Goal: Task Accomplishment & Management: Use online tool/utility

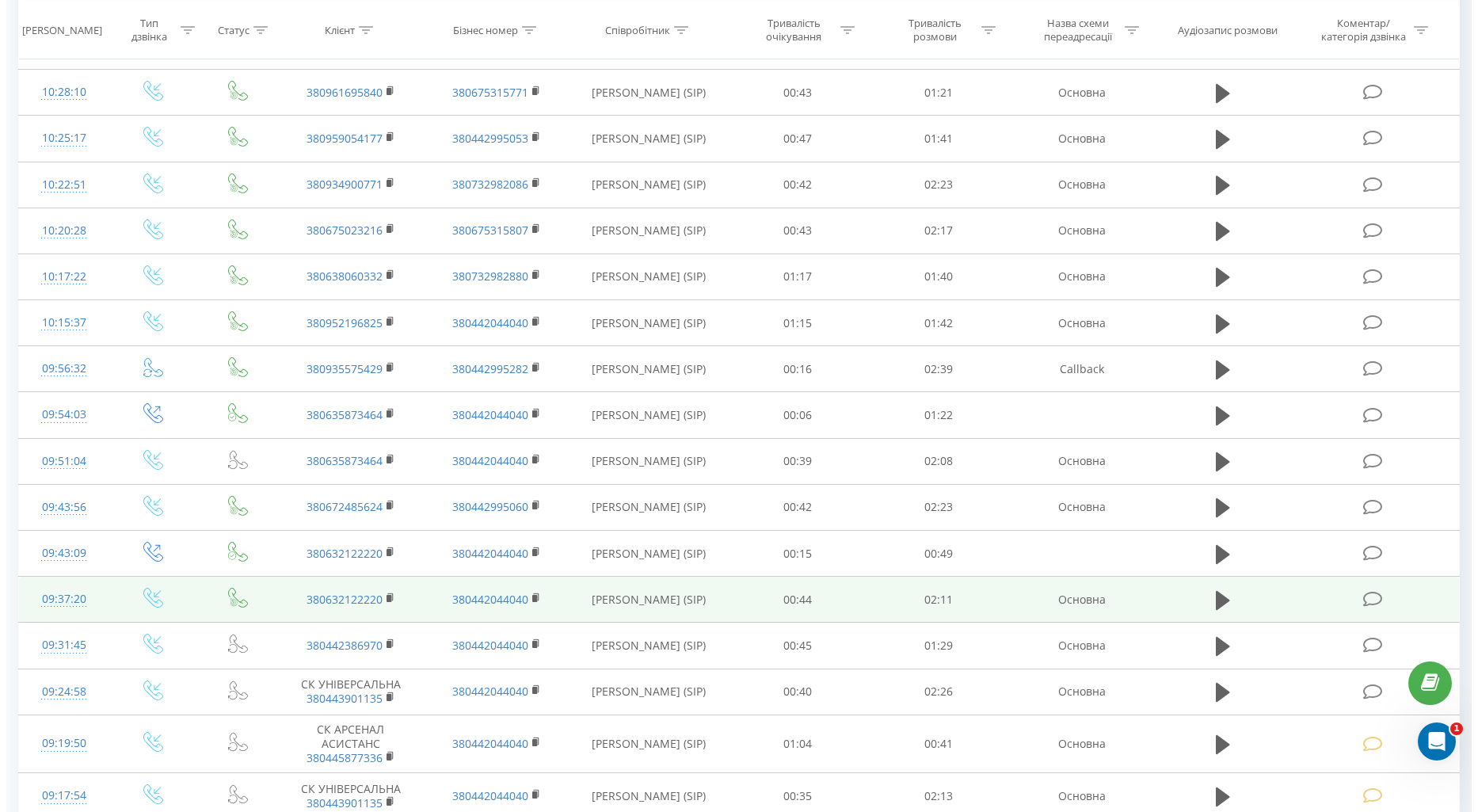
scroll to position [440, 0]
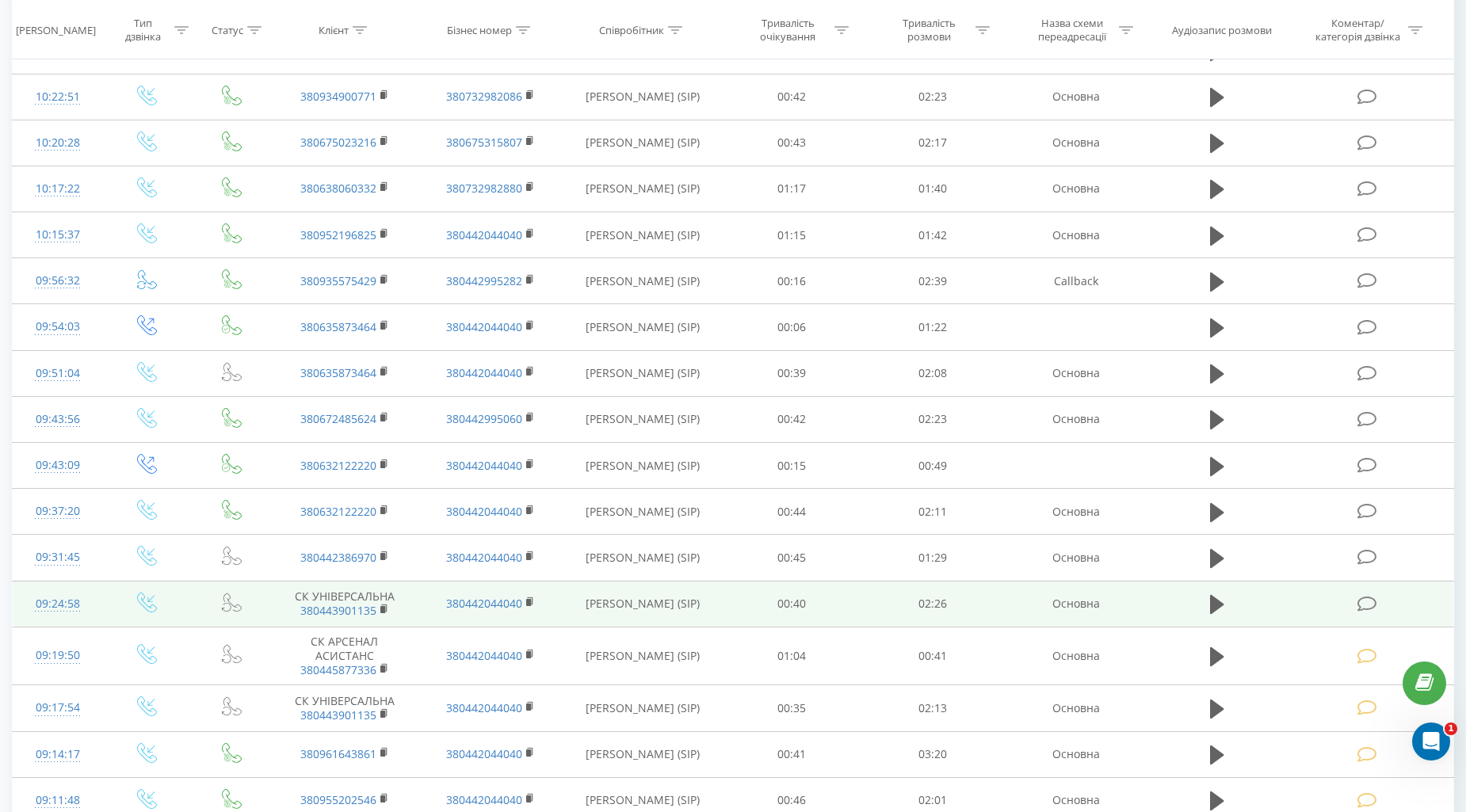
click at [1363, 602] on icon at bounding box center [1367, 604] width 20 height 17
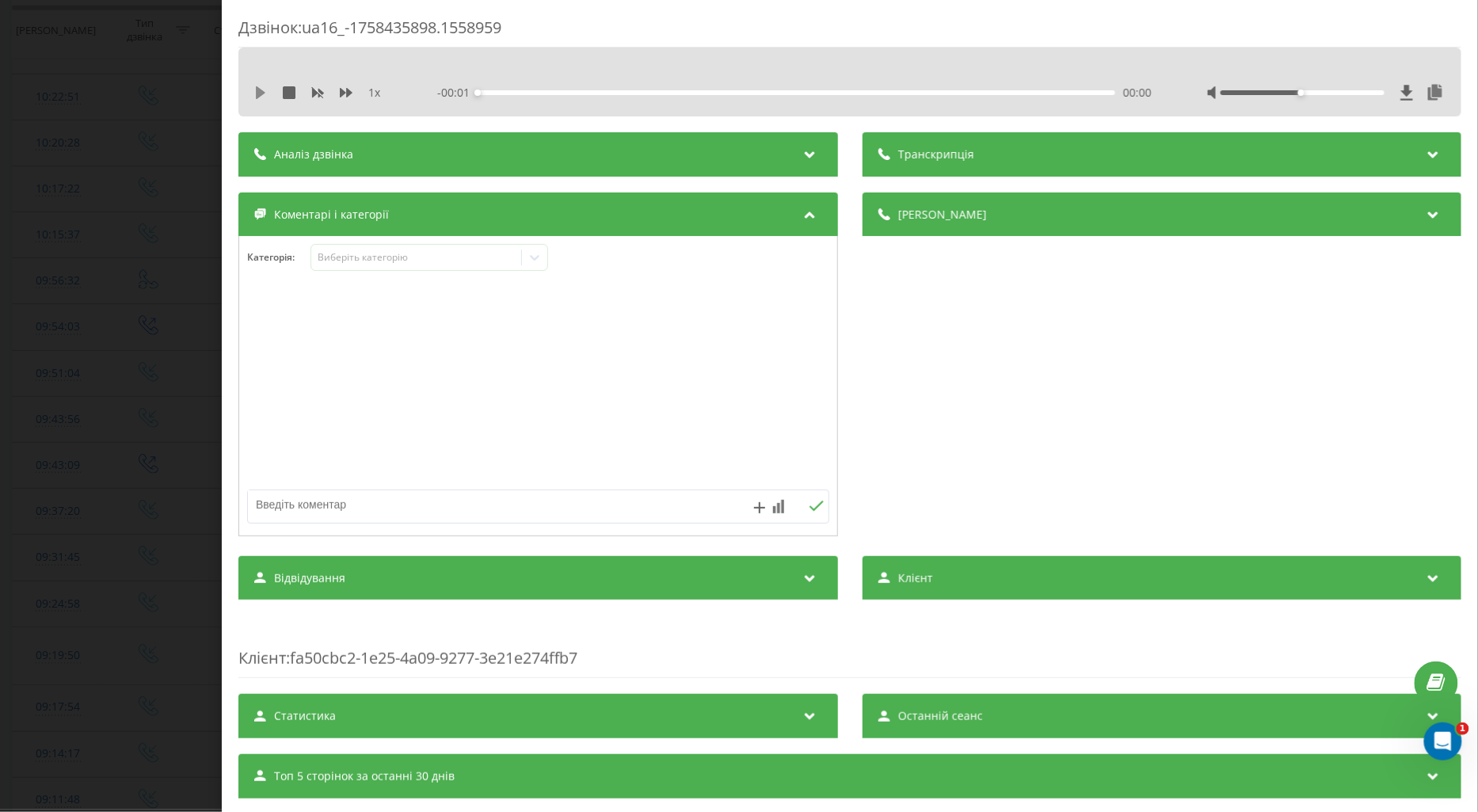
click at [259, 91] on icon at bounding box center [260, 93] width 10 height 13
click at [340, 90] on icon at bounding box center [346, 93] width 13 height 13
click at [348, 263] on div "Виберіть категорію" at bounding box center [416, 258] width 198 height 13
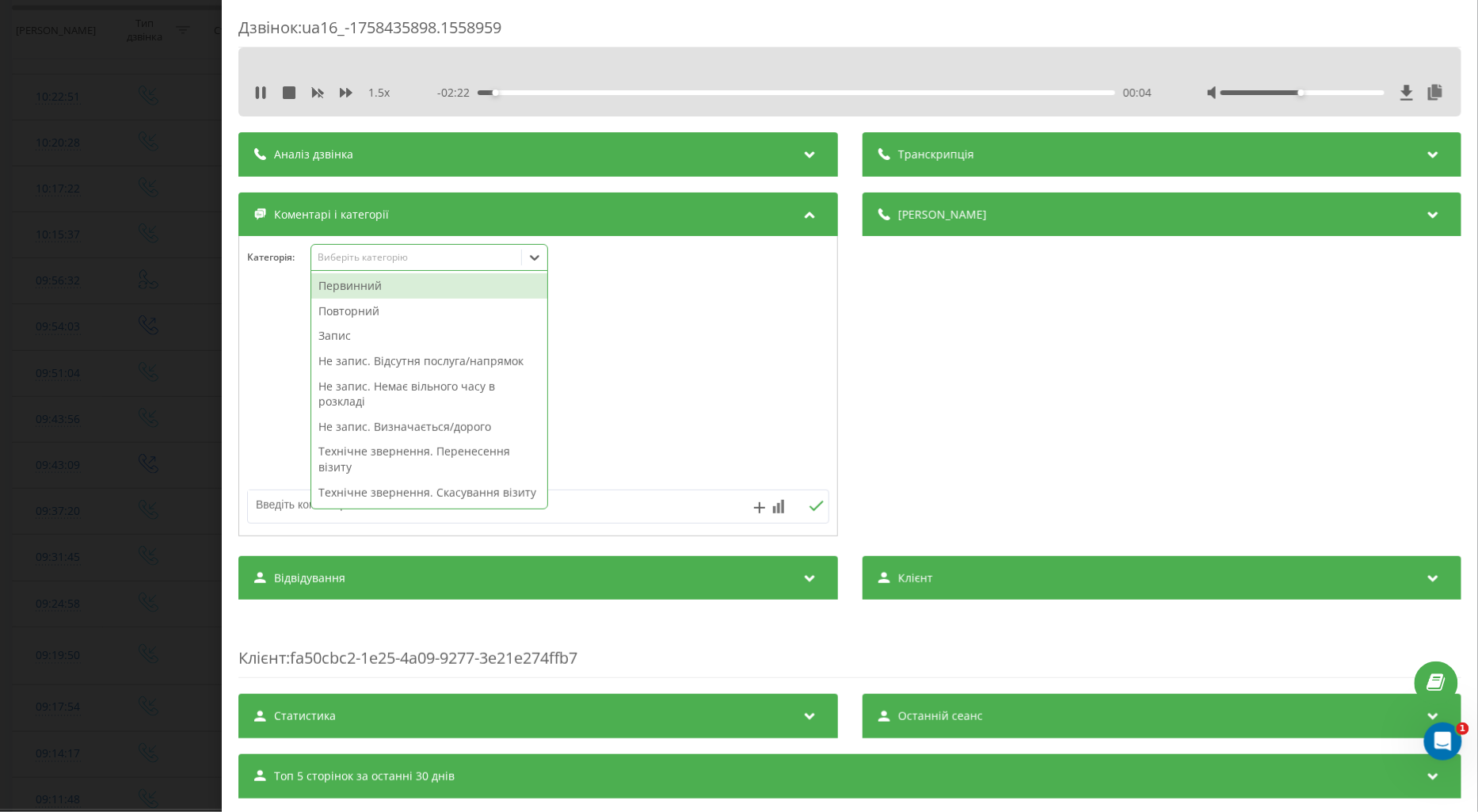
click at [387, 310] on div "Повторний" at bounding box center [429, 312] width 236 height 26
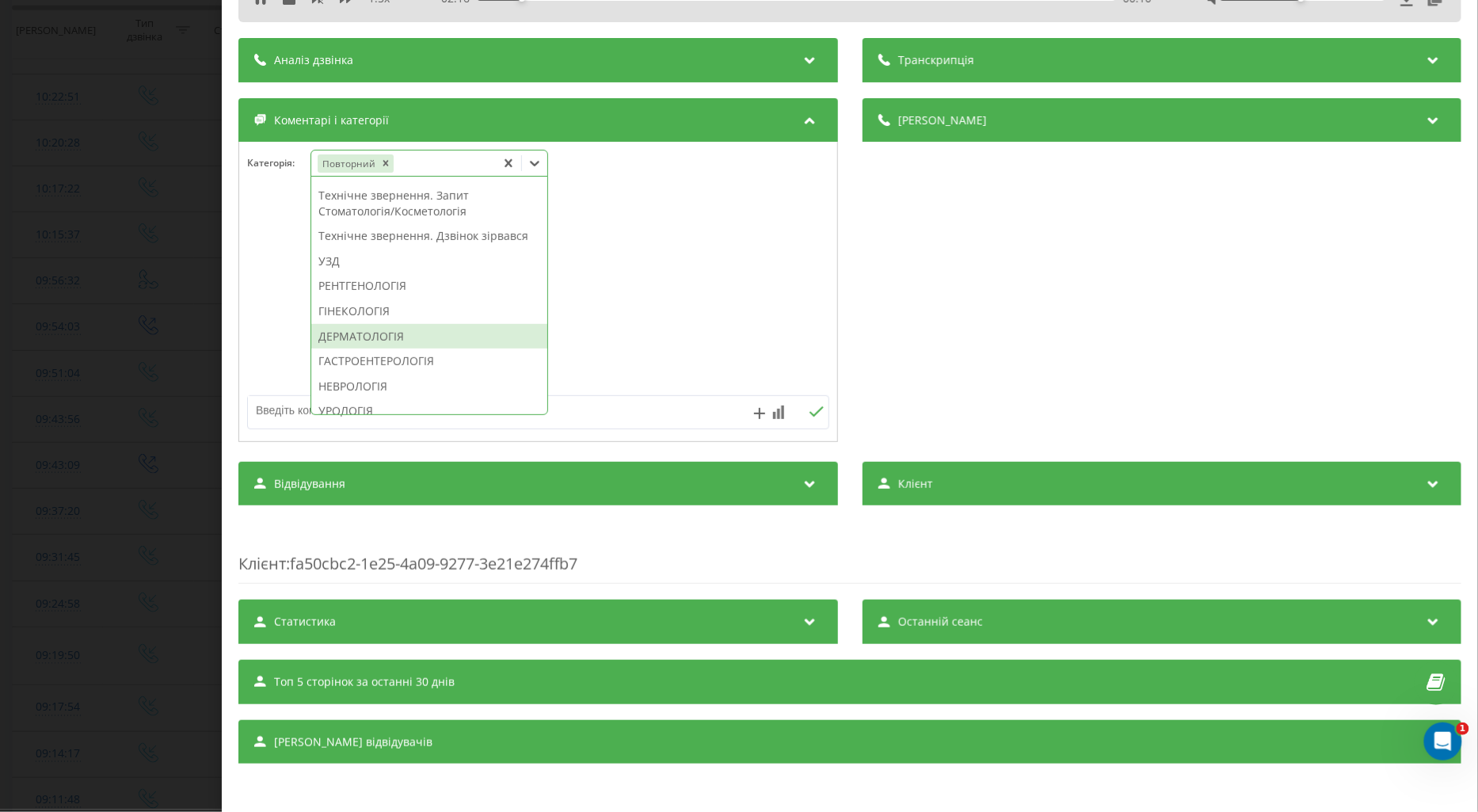
scroll to position [528, 0]
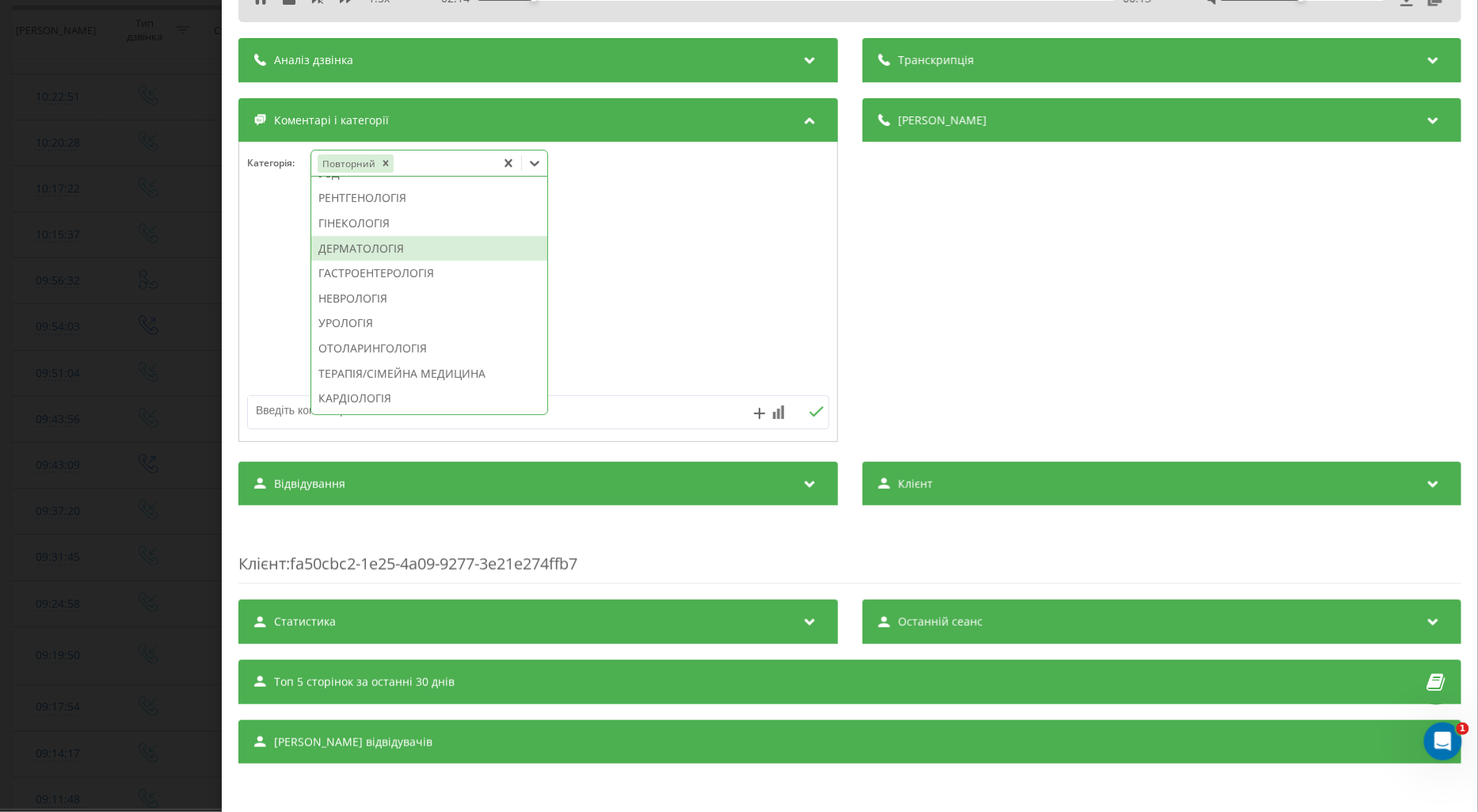
click at [374, 261] on div "ДЕРМАТОЛОГІЯ" at bounding box center [429, 249] width 236 height 26
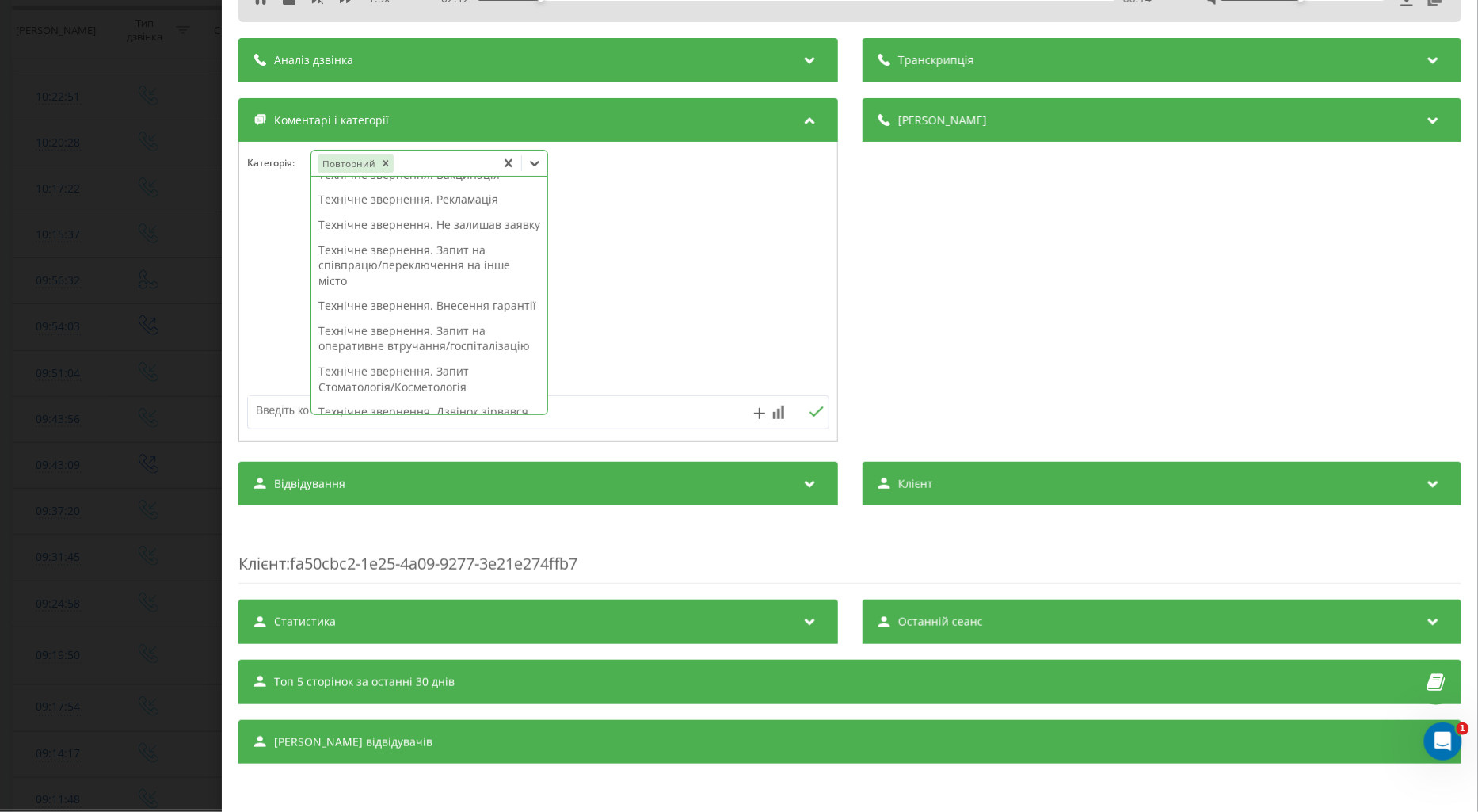
scroll to position [176, 0]
click at [287, 404] on textarea at bounding box center [481, 410] width 465 height 29
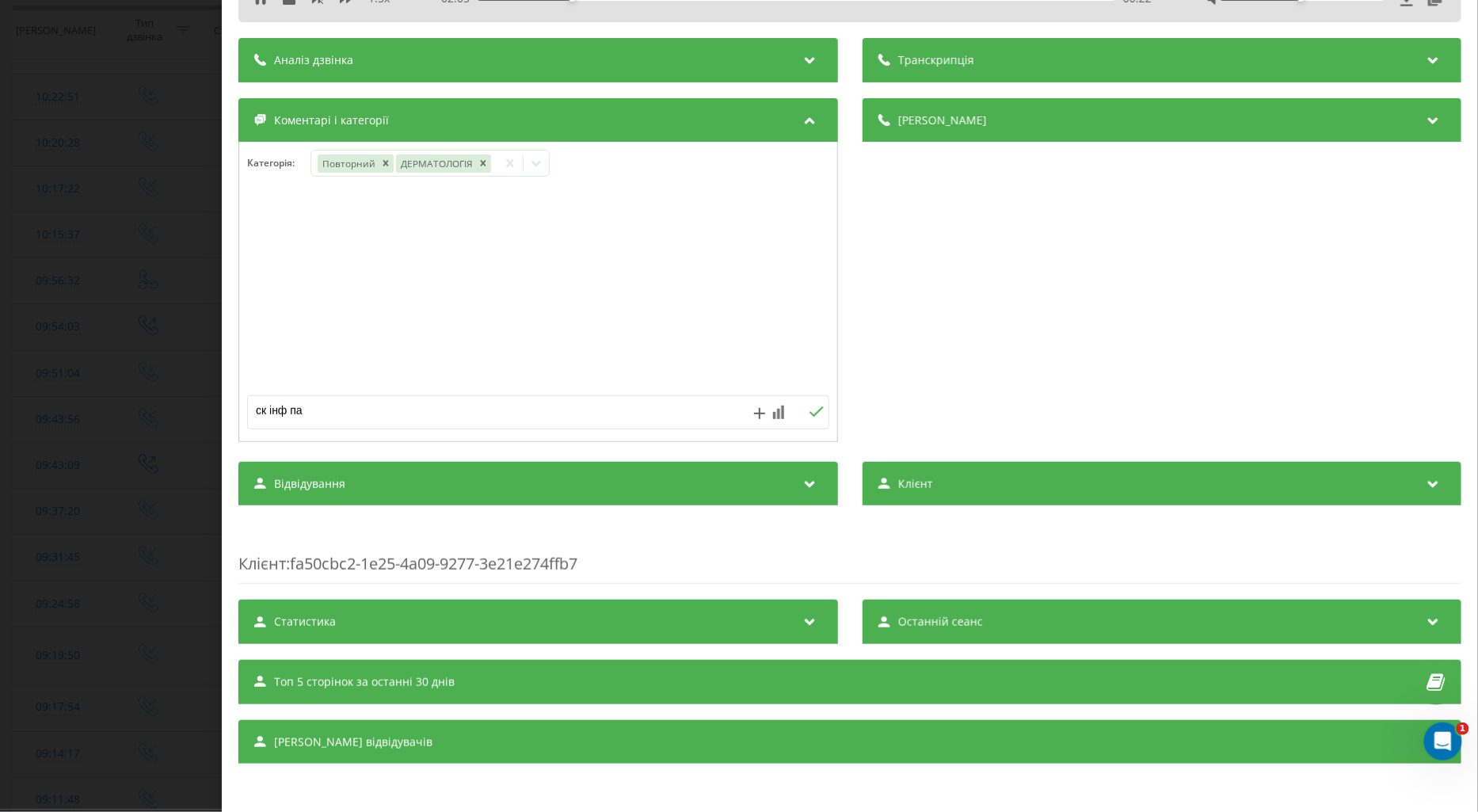
type textarea "ск інф пац"
click at [809, 408] on icon at bounding box center [816, 412] width 15 height 11
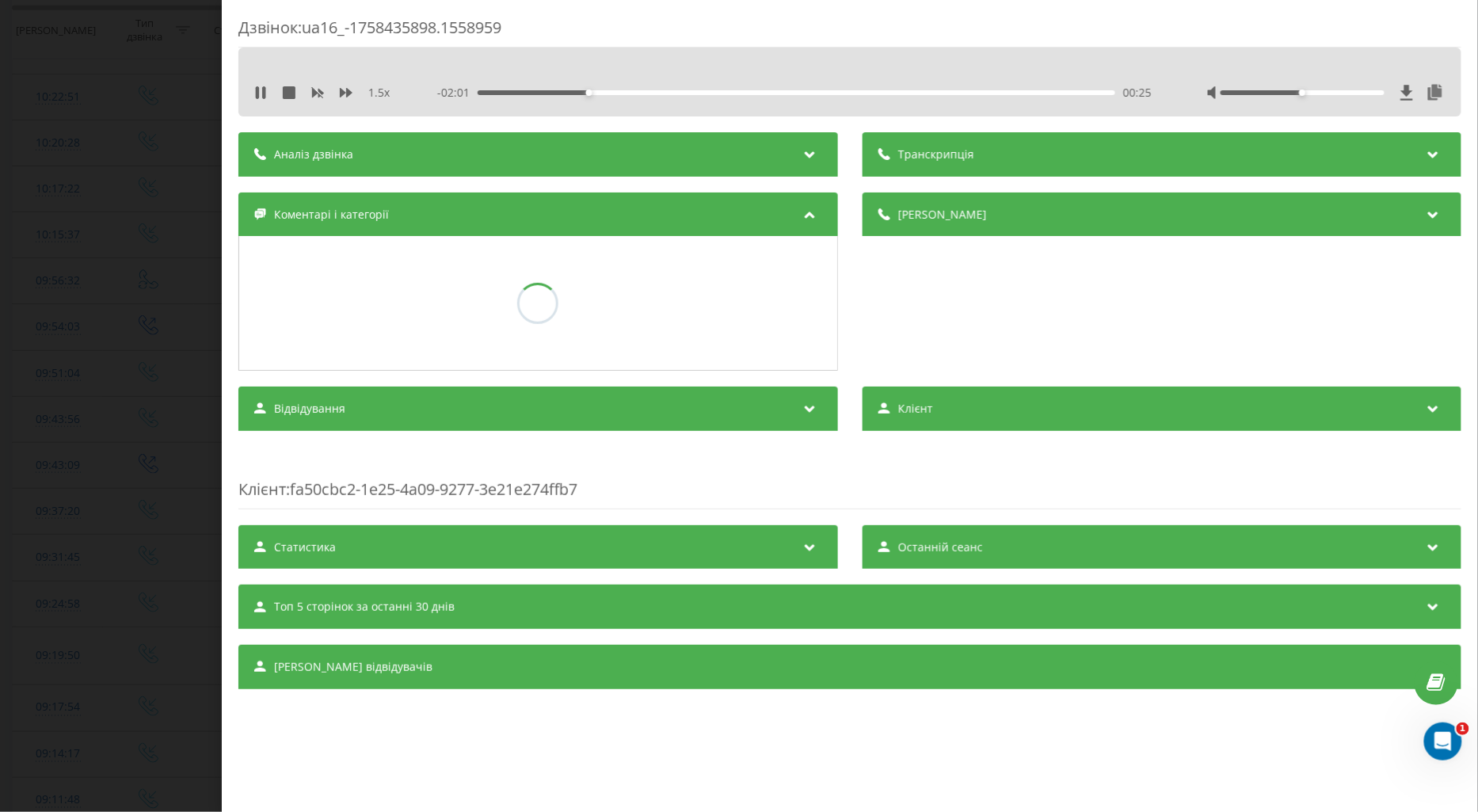
scroll to position [0, 0]
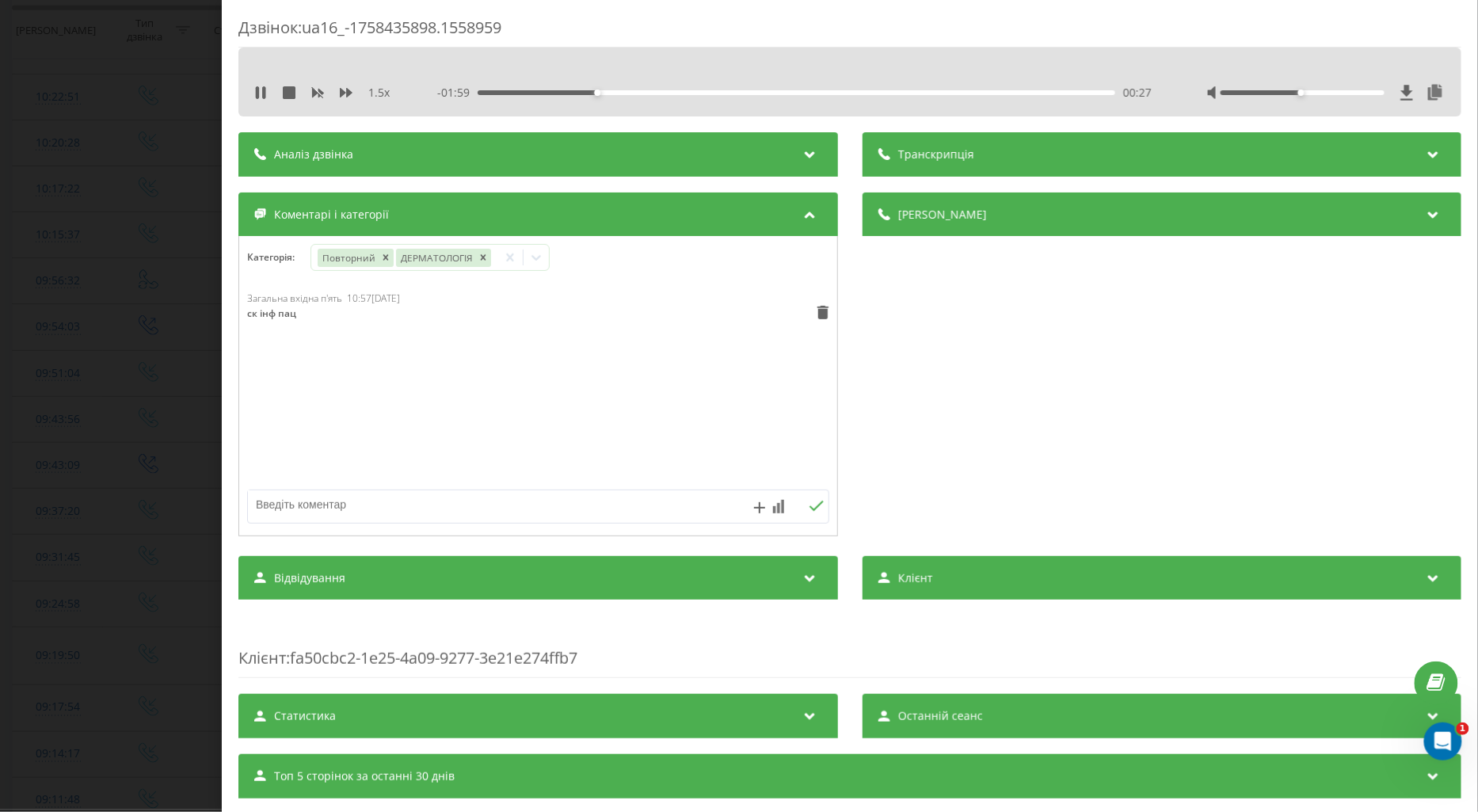
click at [1017, 93] on div "00:27" at bounding box center [796, 93] width 638 height 5
click at [536, 255] on icon at bounding box center [537, 258] width 16 height 16
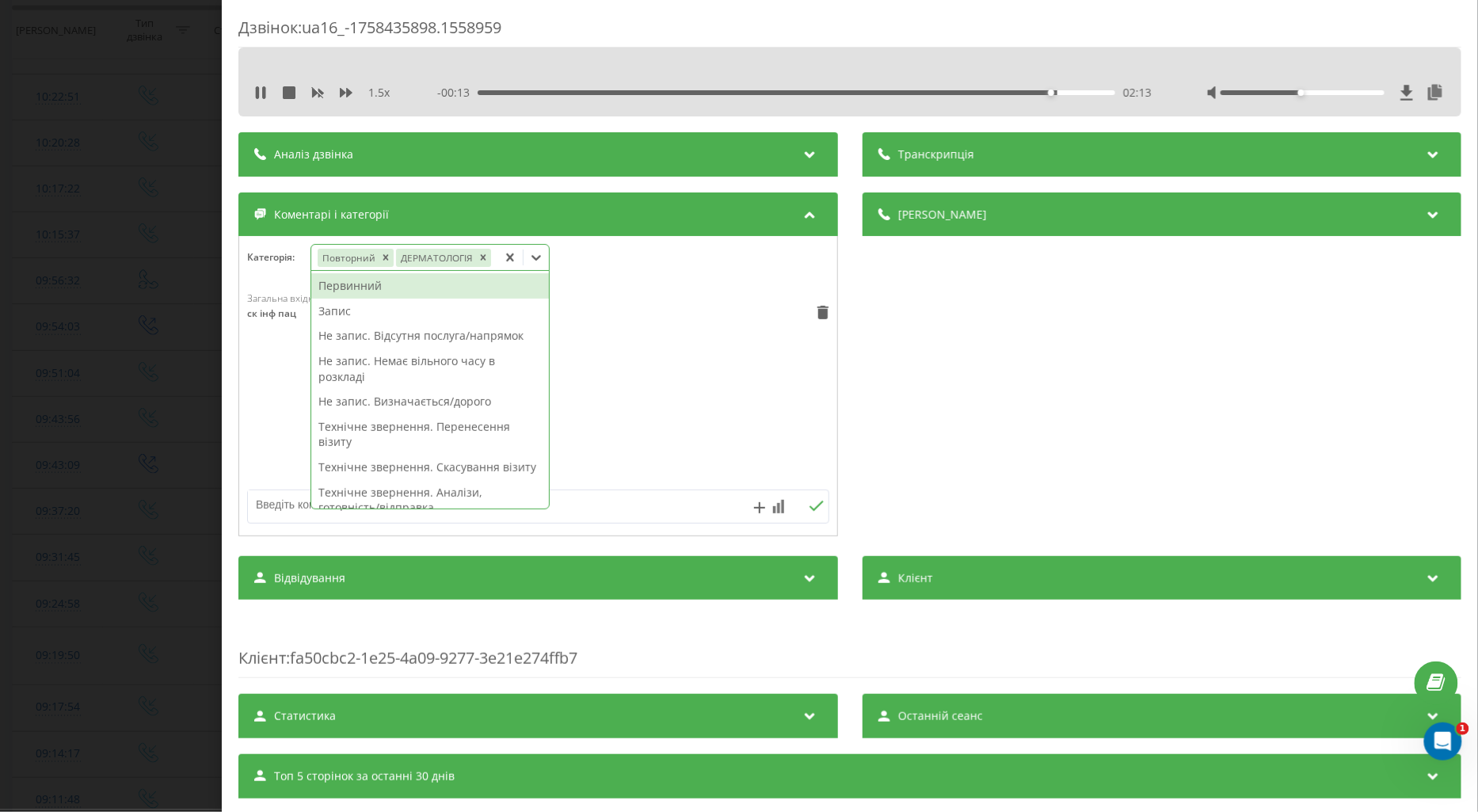
click at [549, 90] on div "02:13" at bounding box center [796, 93] width 638 height 5
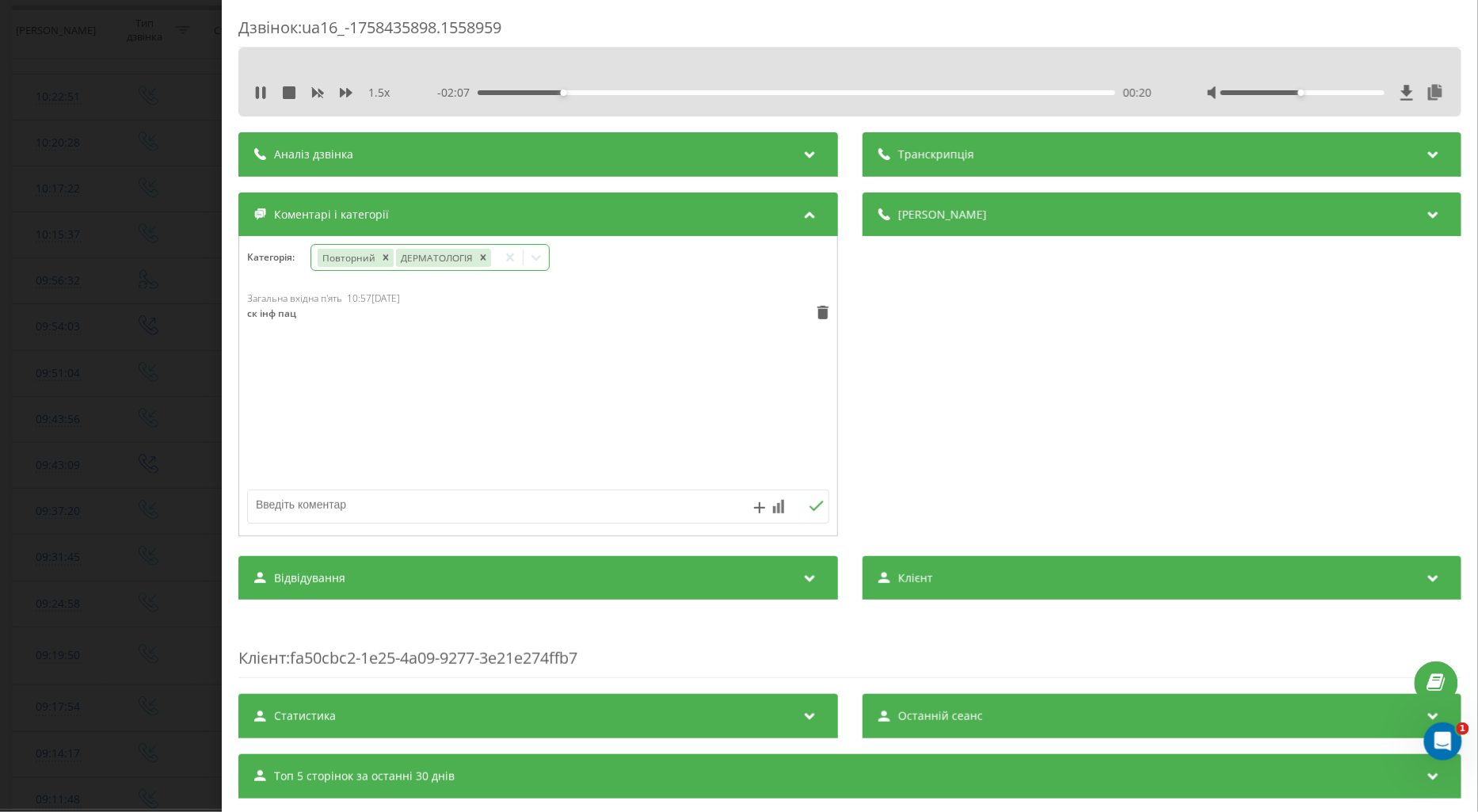
click at [538, 258] on icon at bounding box center [537, 257] width 10 height 6
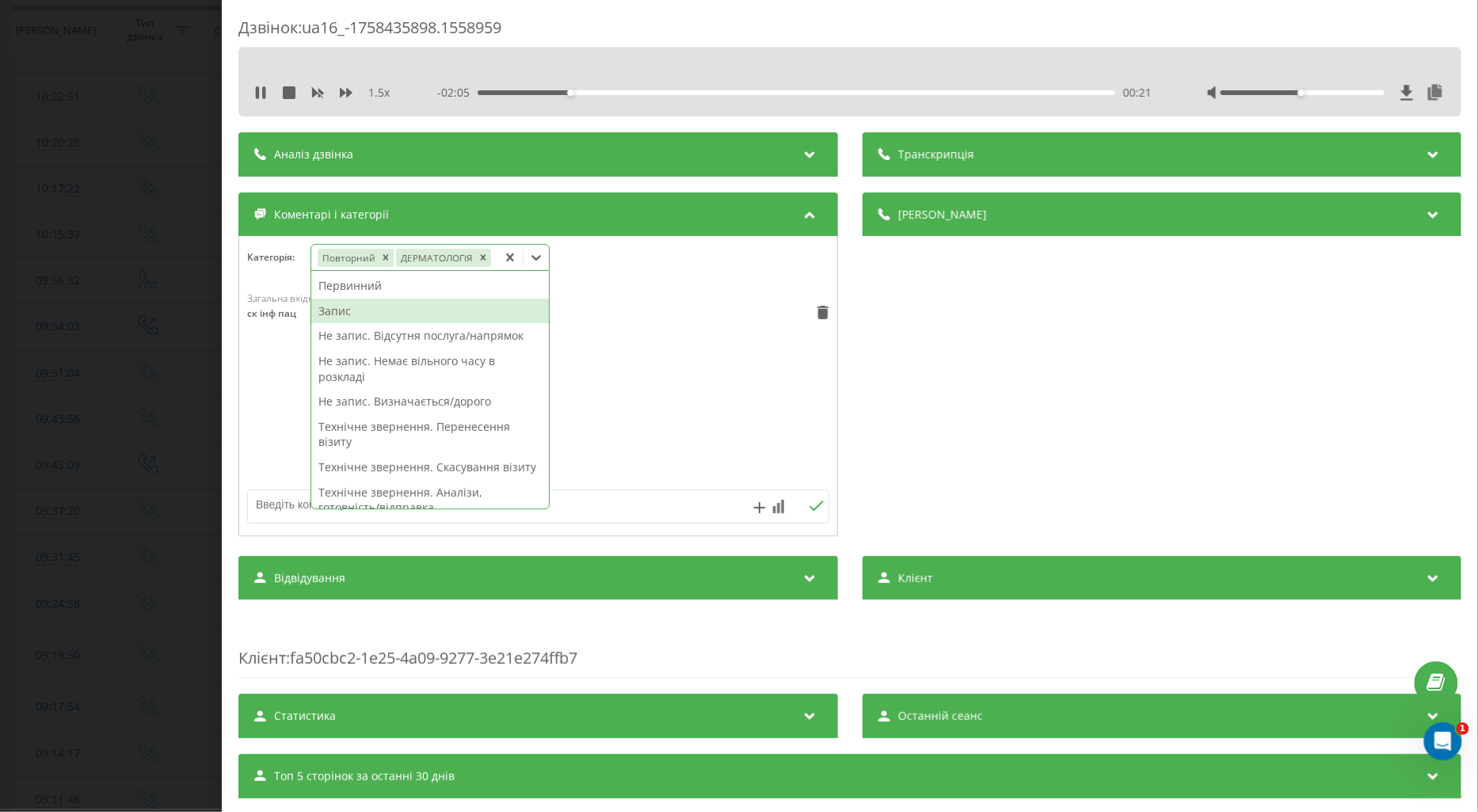
click at [346, 307] on div "Запис" at bounding box center [430, 312] width 238 height 26
click at [264, 378] on div "Загальна вхідна п'ять 10:57, 21 Вересня 2025 ск інф пац" at bounding box center [538, 386] width 598 height 190
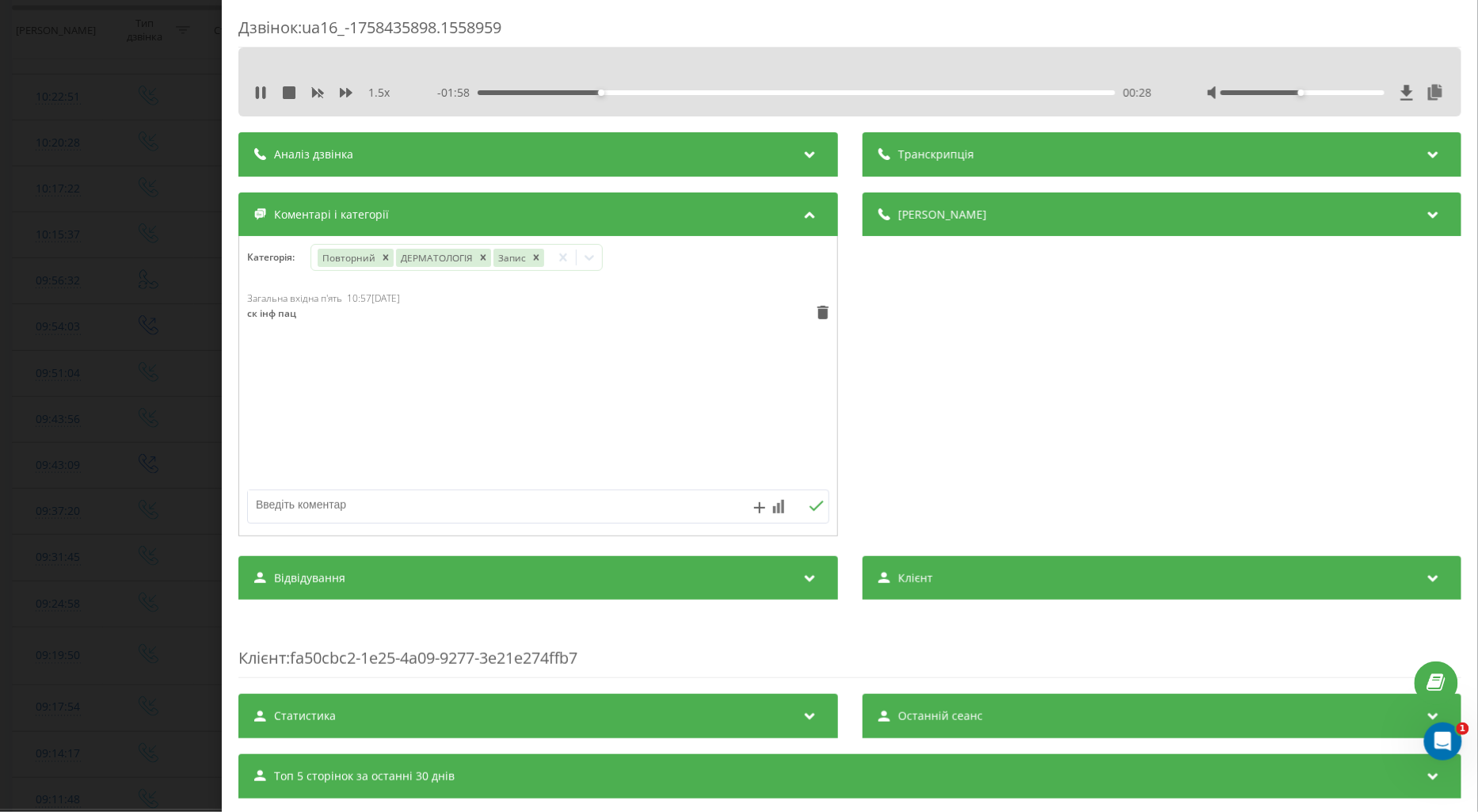
click at [678, 92] on div "00:28" at bounding box center [796, 93] width 638 height 5
click at [583, 256] on icon at bounding box center [590, 258] width 16 height 16
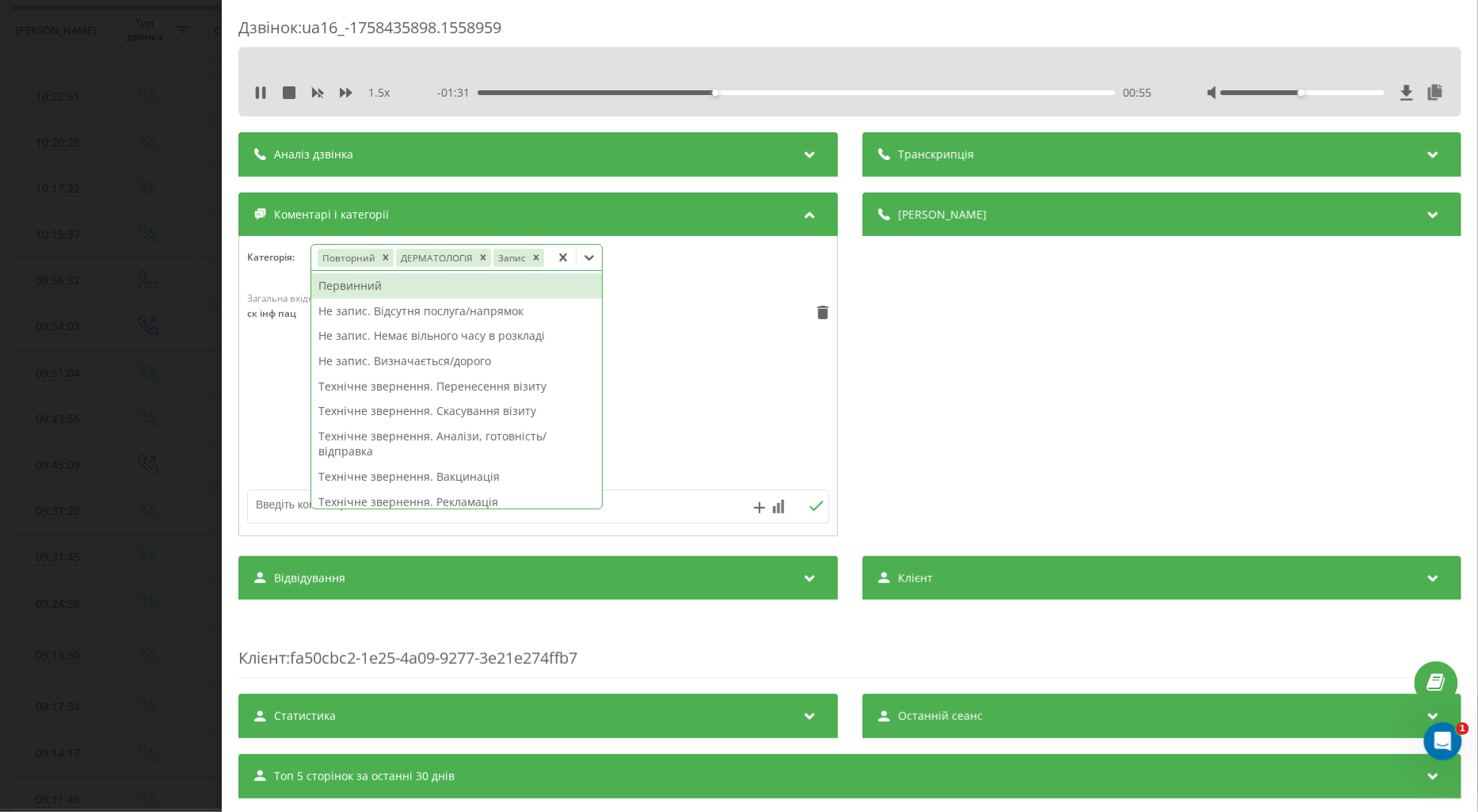
click at [368, 286] on div "Первинний" at bounding box center [457, 286] width 291 height 26
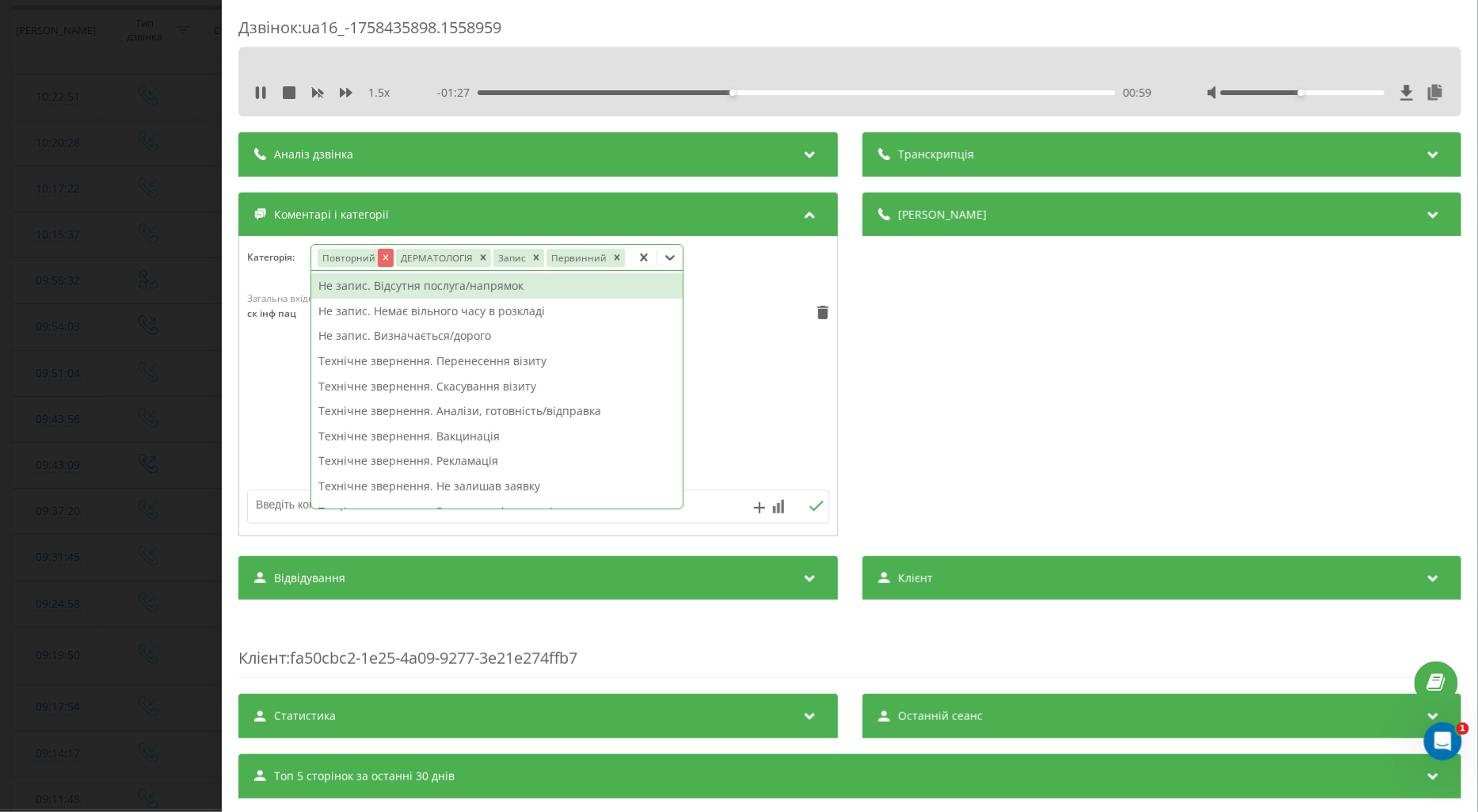
click at [383, 256] on icon "Remove Повторний" at bounding box center [385, 257] width 11 height 11
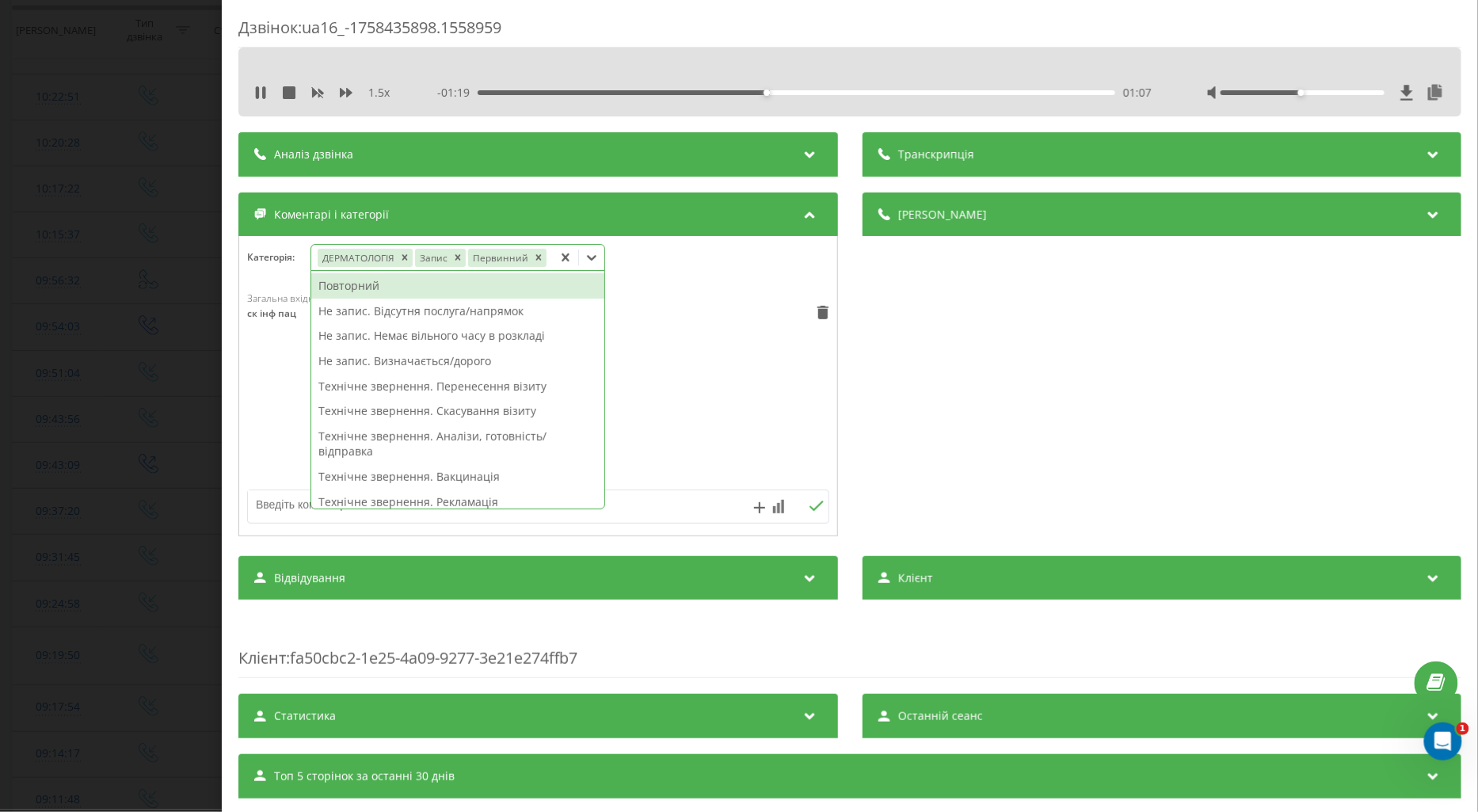
click at [266, 432] on div "Загальна вхідна п'ять 10:57, 21 Вересня 2025 ск інф пац" at bounding box center [538, 386] width 598 height 190
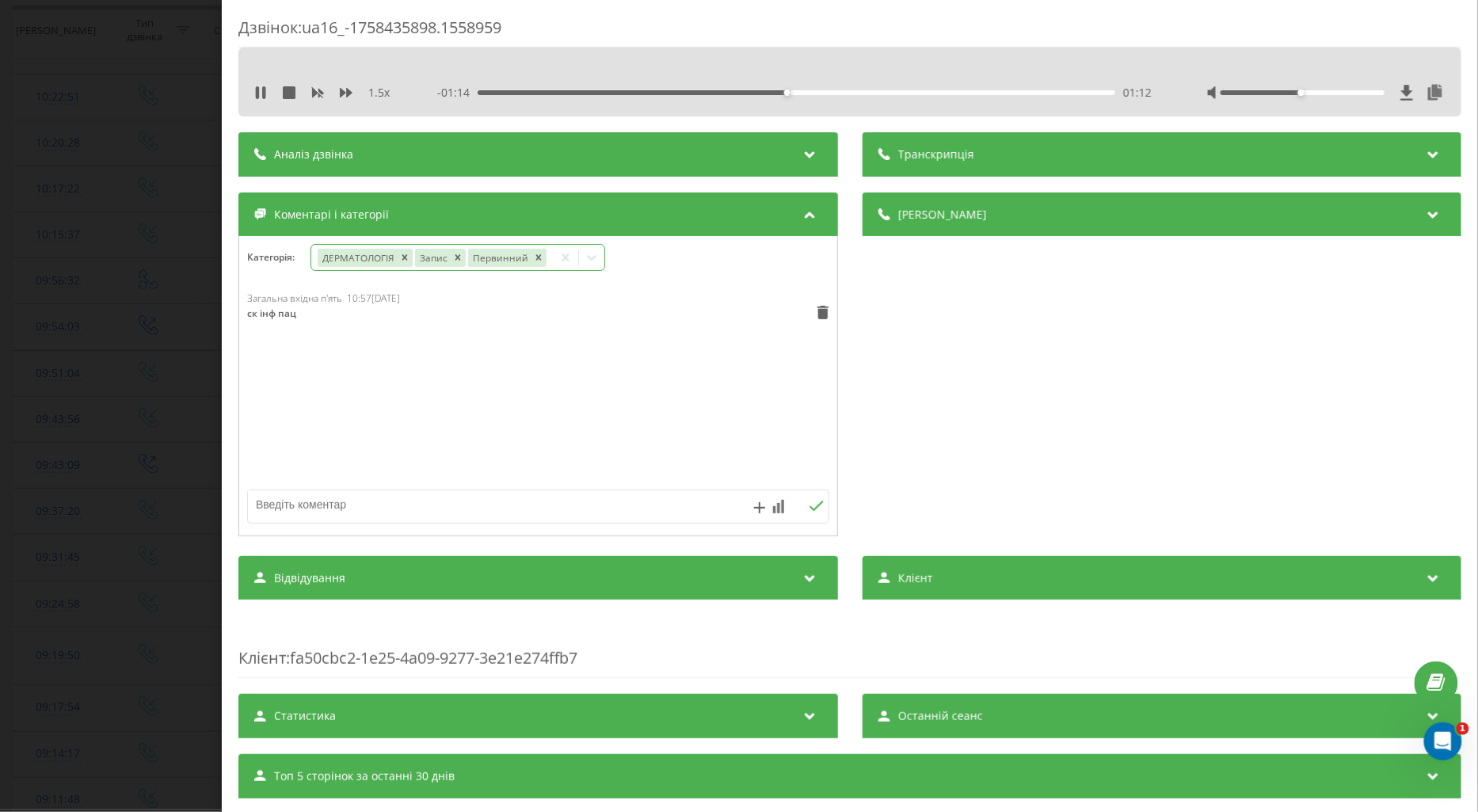
click at [103, 430] on div "Дзвінок : ua16_-1758435898.1558959 1.5 x - 01:14 01:12 01:12 Транскрипція Для A…" at bounding box center [739, 406] width 1478 height 812
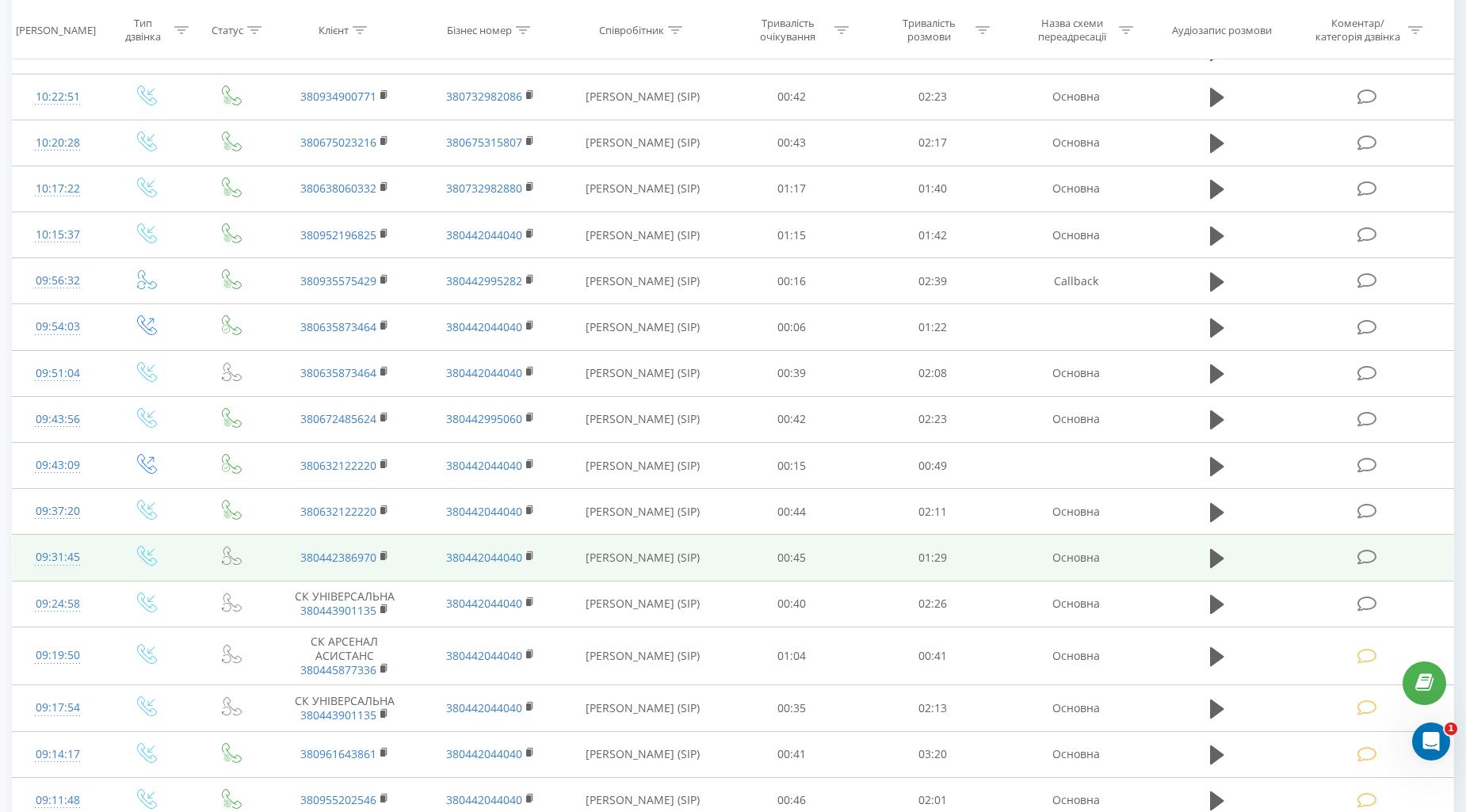
click at [1367, 559] on icon at bounding box center [1367, 557] width 20 height 17
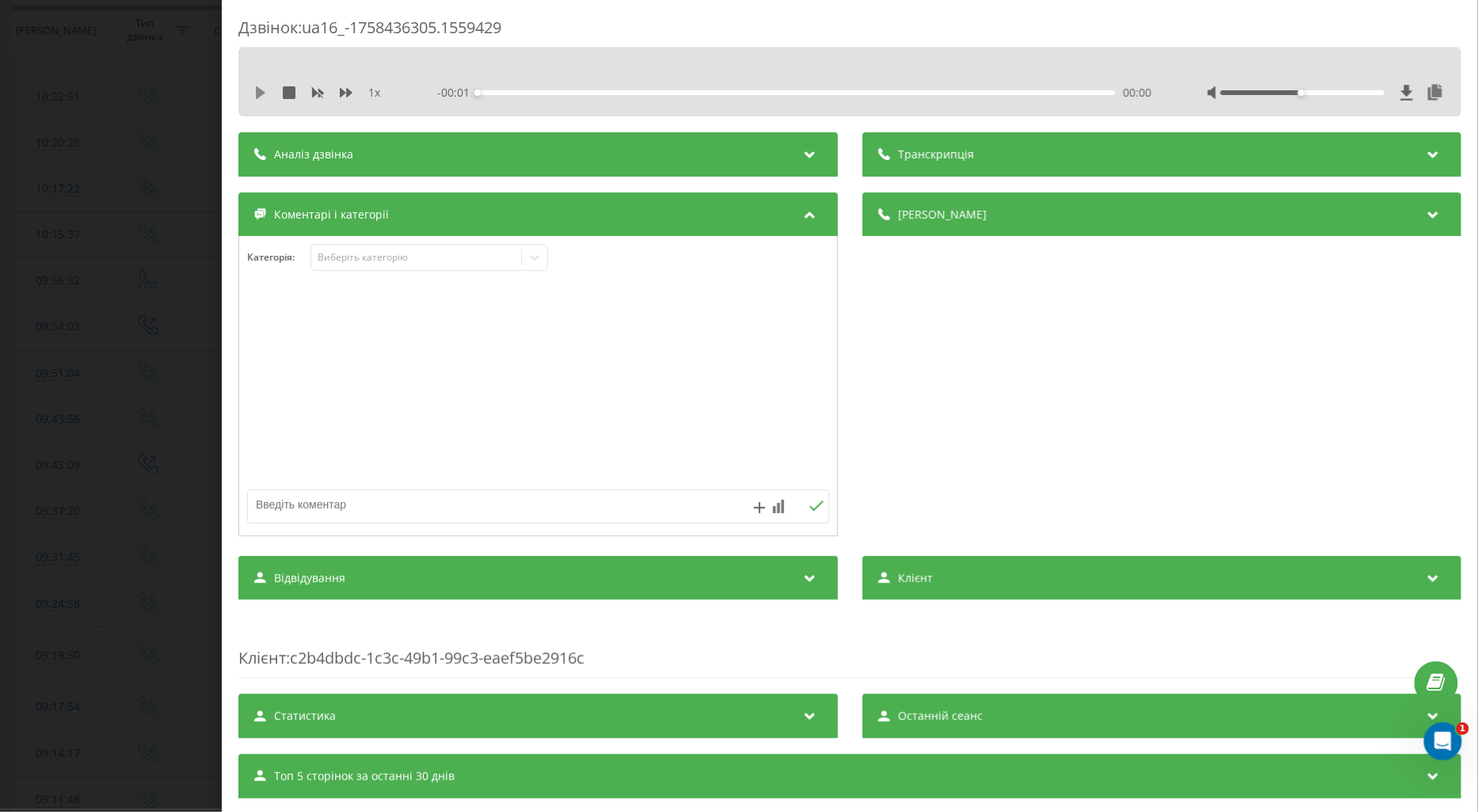
click at [262, 90] on icon at bounding box center [260, 93] width 10 height 13
click at [344, 94] on icon at bounding box center [346, 93] width 13 height 13
click at [344, 255] on div "Виберіть категорію" at bounding box center [416, 258] width 198 height 13
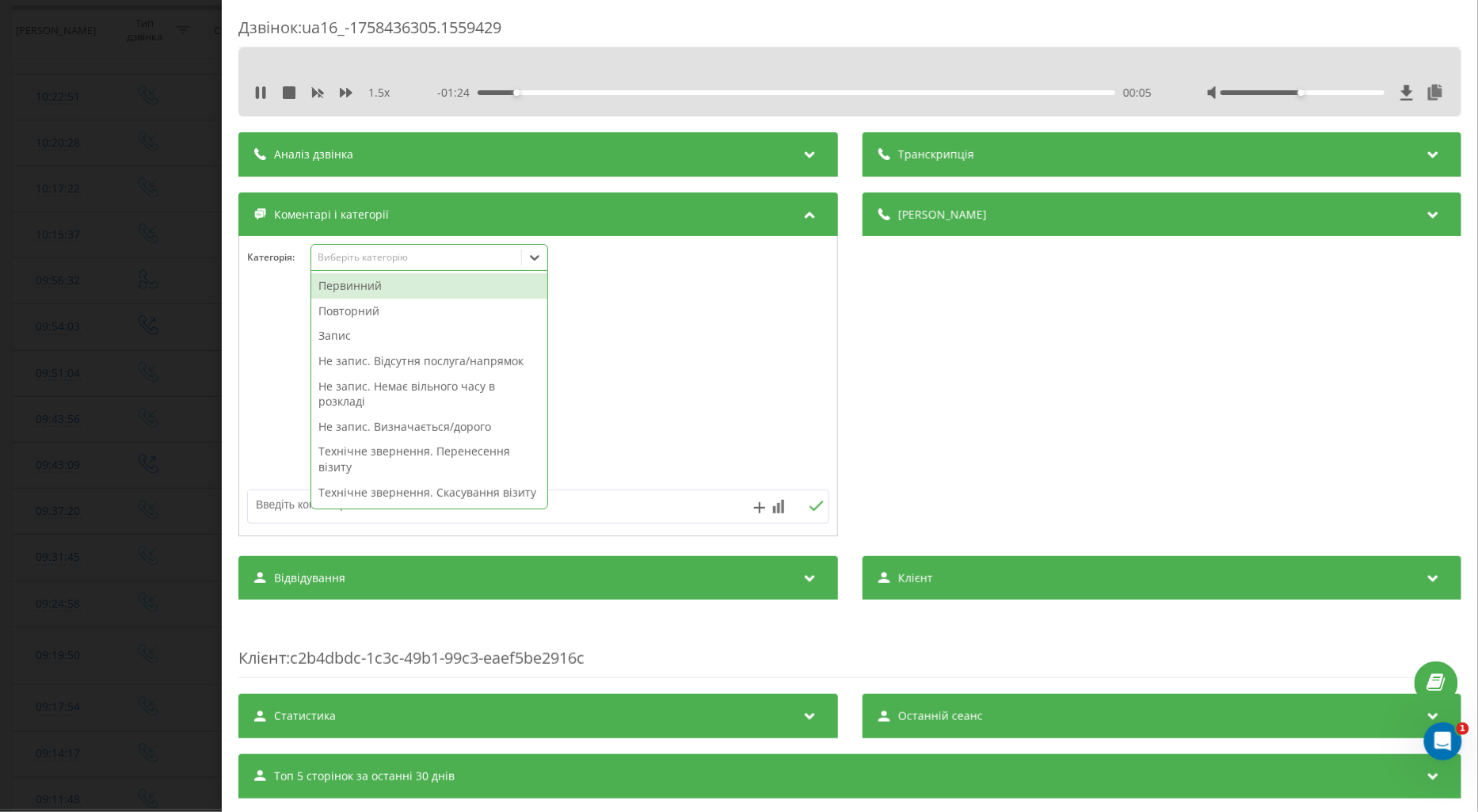
click at [374, 315] on div "Повторний" at bounding box center [429, 312] width 236 height 26
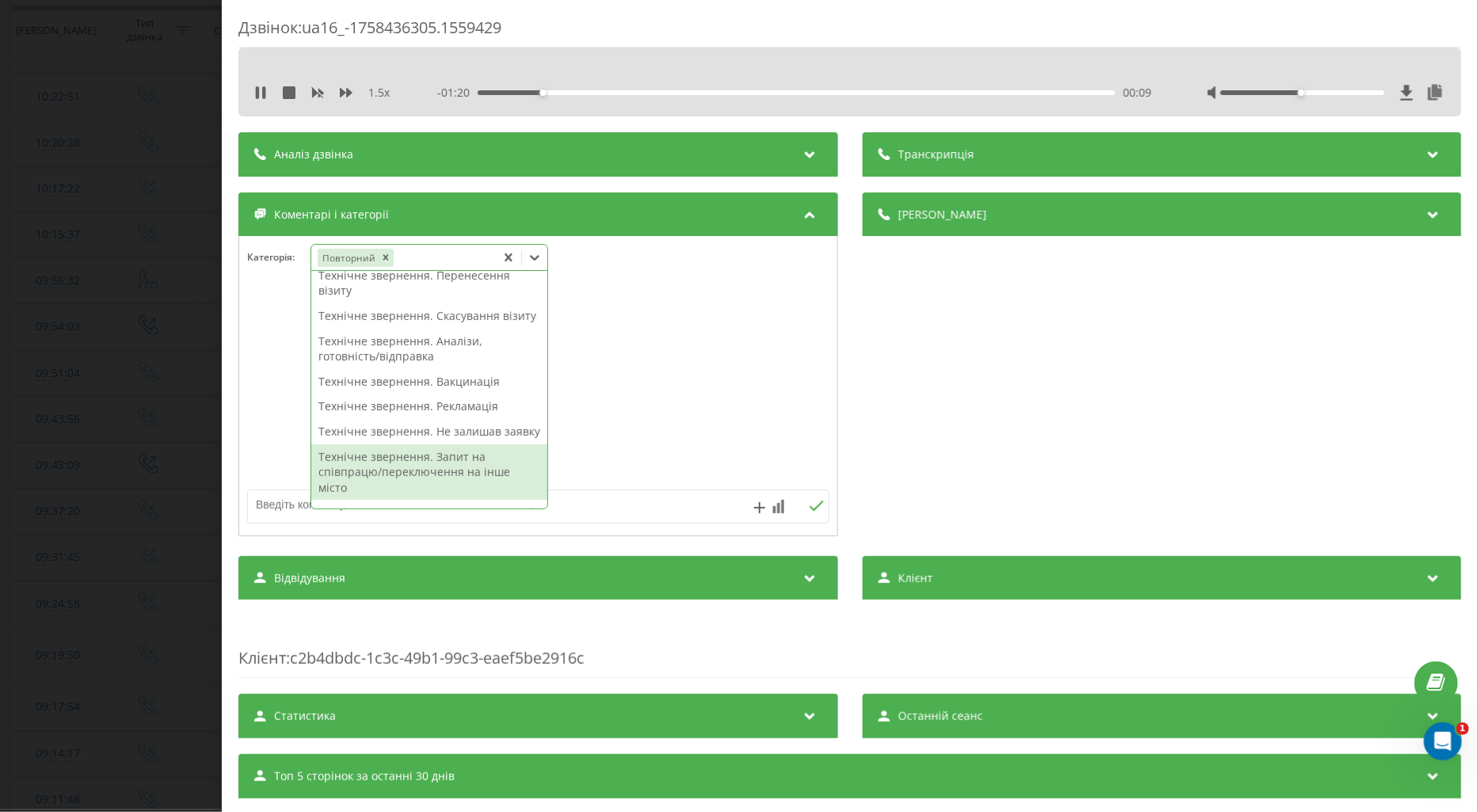
scroll to position [327, 0]
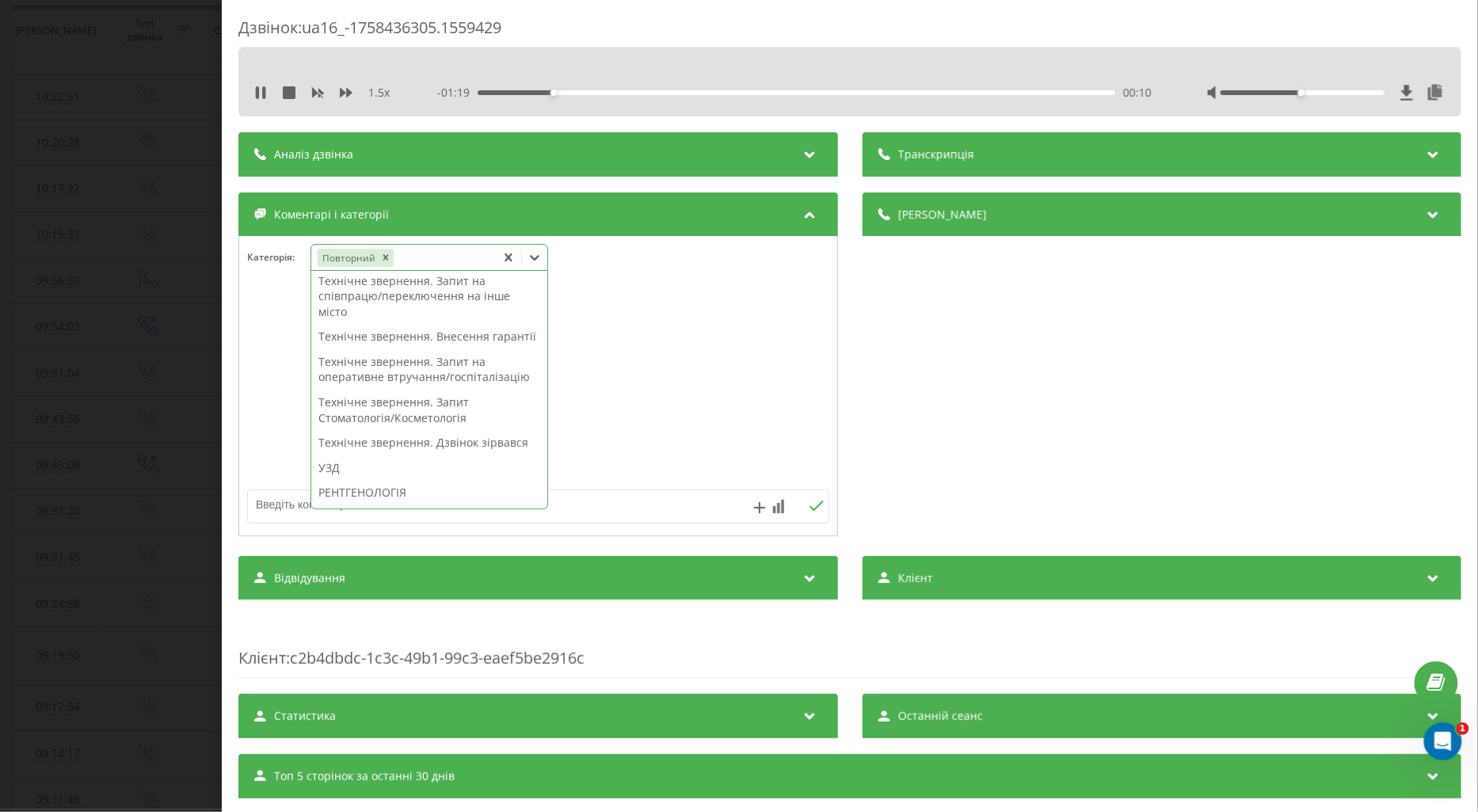
click at [381, 349] on div "Технічне звернення. Внесення гарантії" at bounding box center [429, 336] width 236 height 26
click at [279, 364] on div at bounding box center [538, 386] width 598 height 190
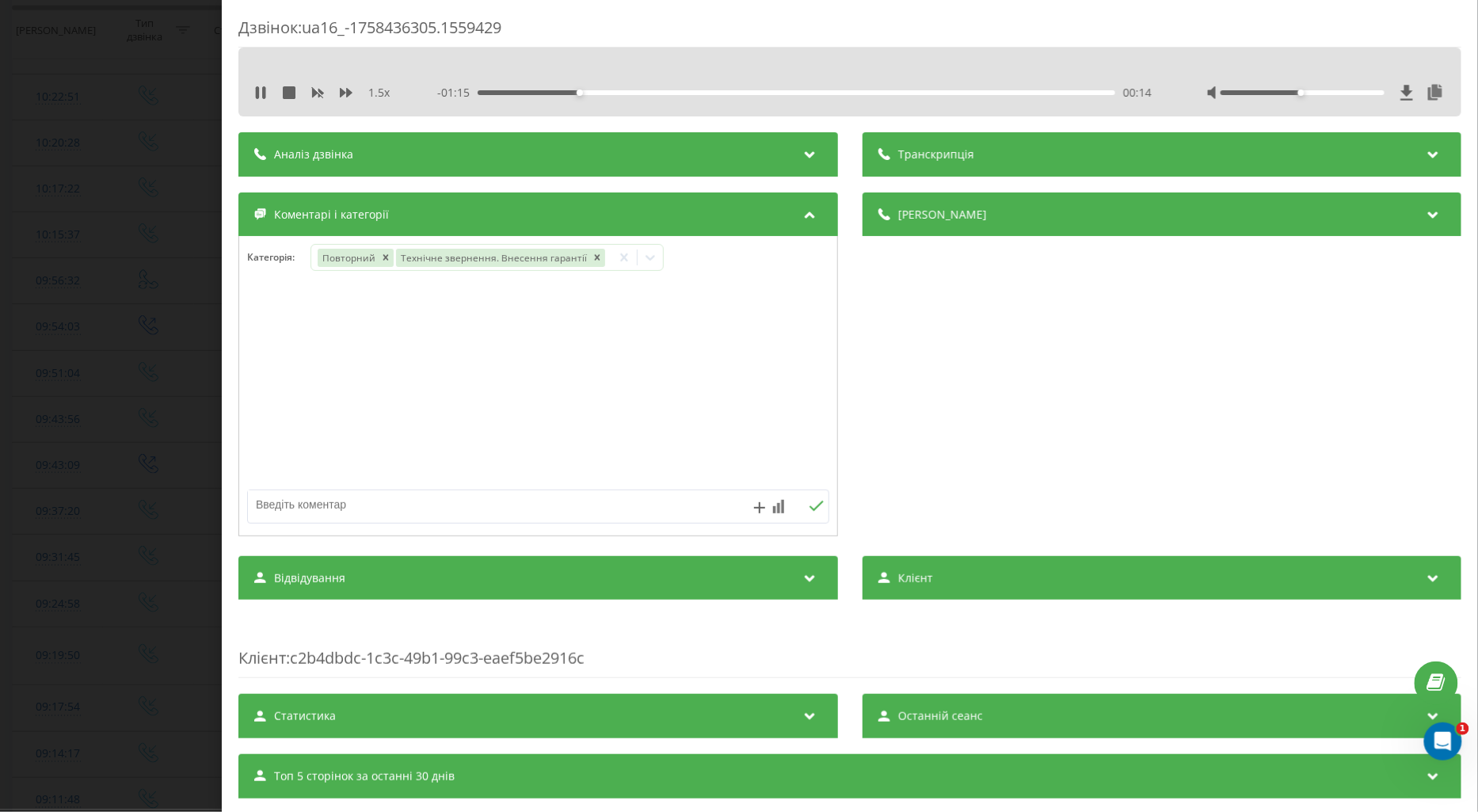
click at [156, 353] on div "Дзвінок : ua16_-1758436305.1559429 1.5 x - 01:15 00:14 00:14 Транскрипція Для A…" at bounding box center [739, 406] width 1478 height 812
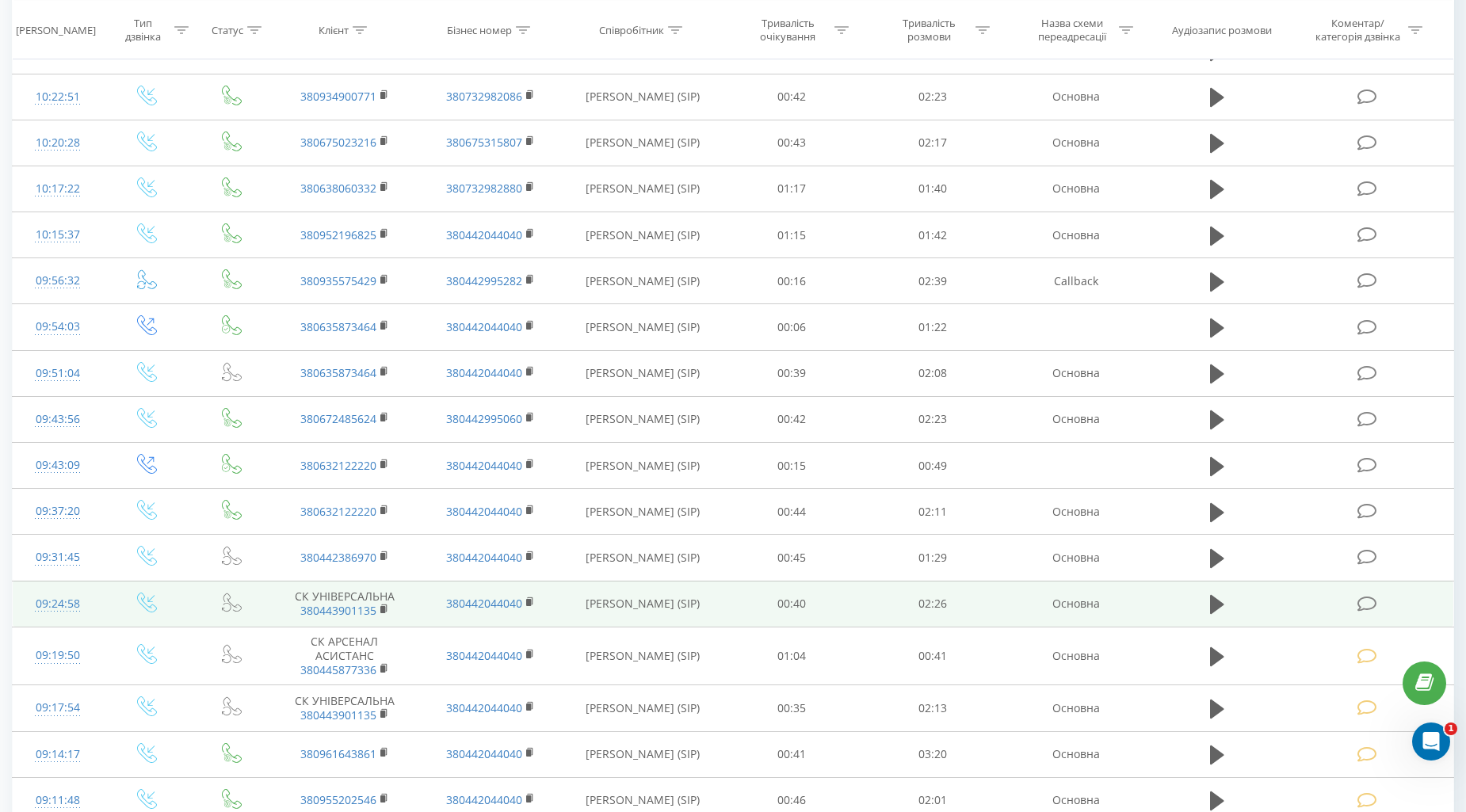
drag, startPoint x: 1361, startPoint y: 612, endPoint x: 1347, endPoint y: 613, distance: 14.0
click at [1359, 613] on td at bounding box center [1368, 603] width 169 height 46
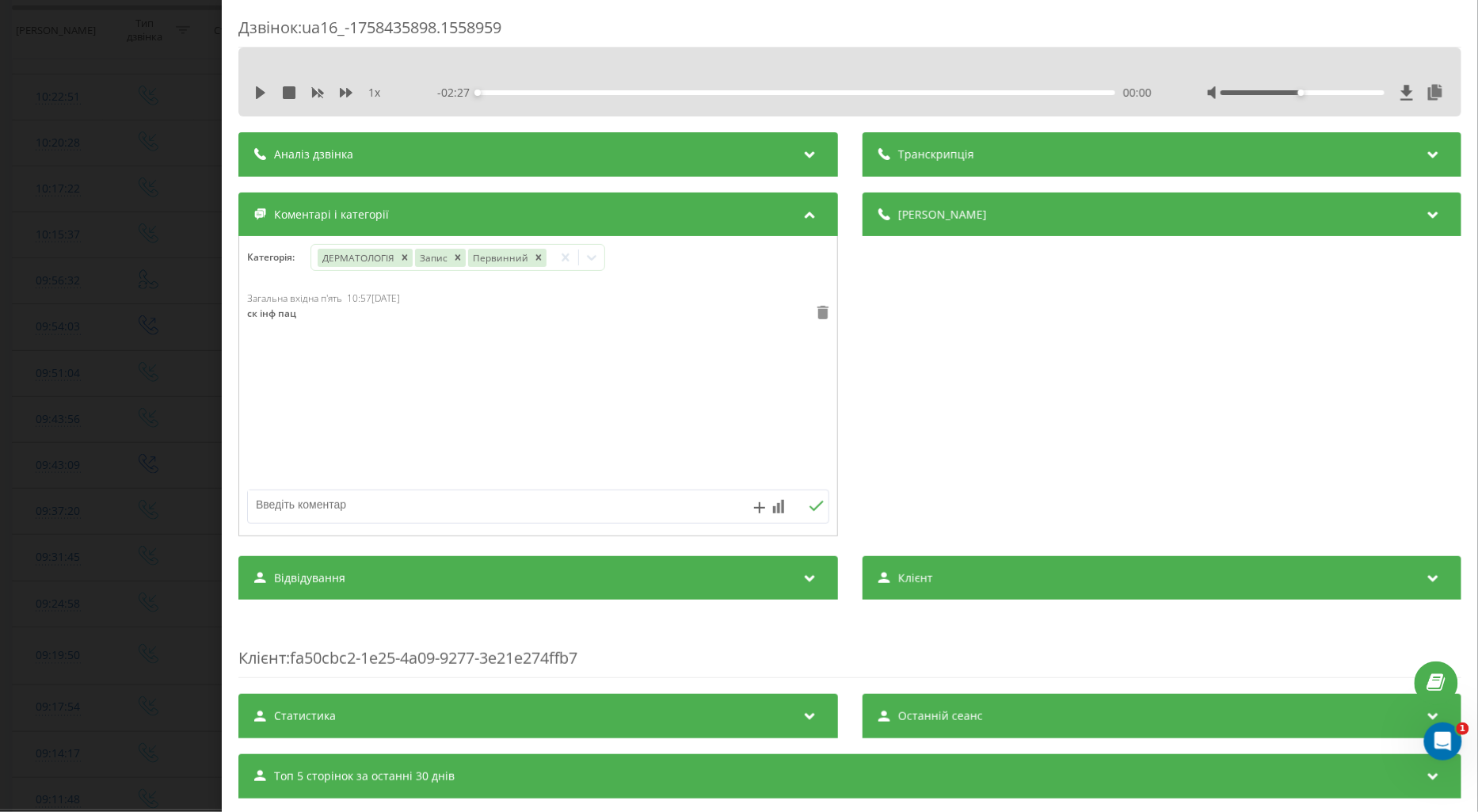
click at [817, 311] on icon at bounding box center [823, 312] width 11 height 14
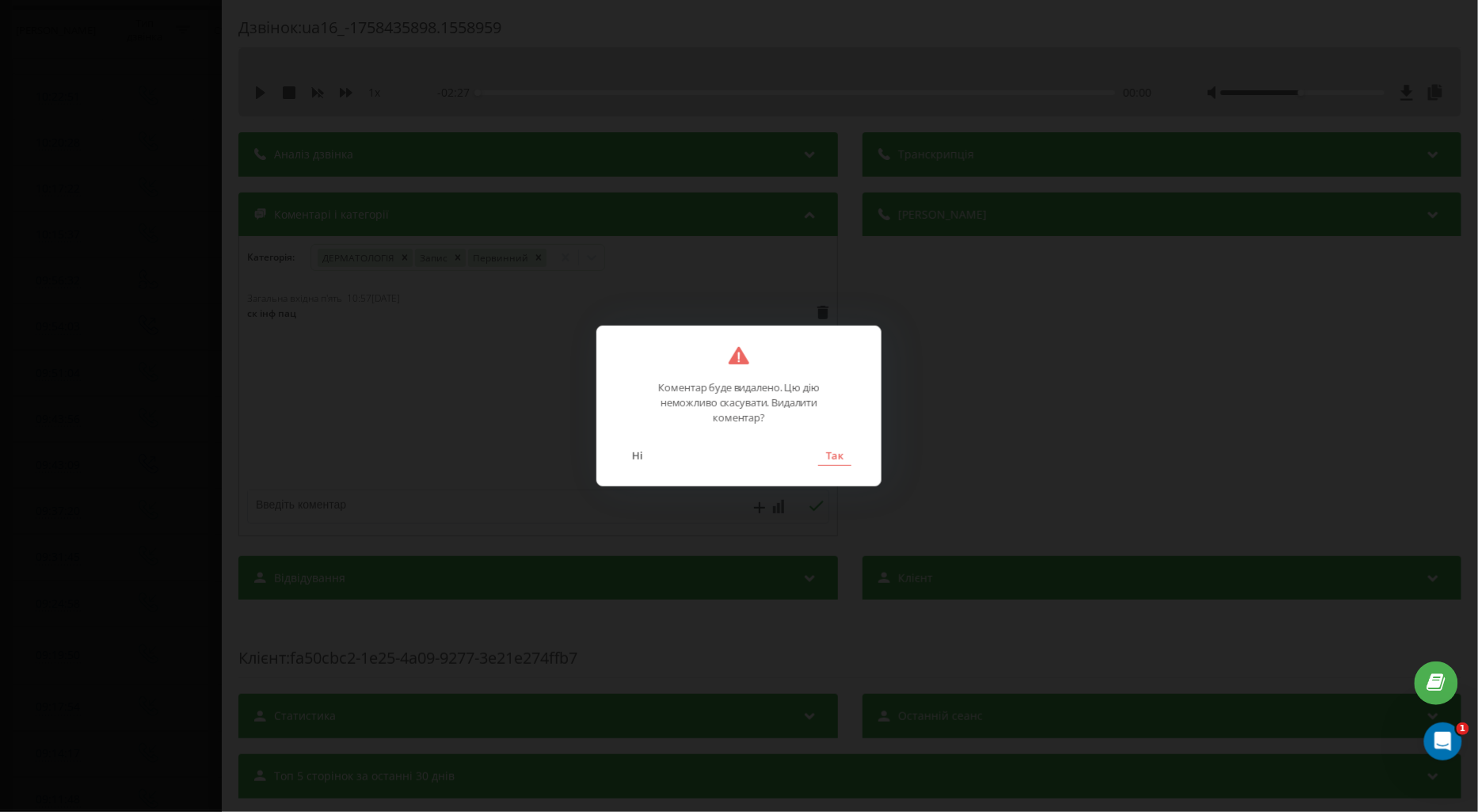
click at [844, 452] on button "Так" at bounding box center [836, 456] width 34 height 21
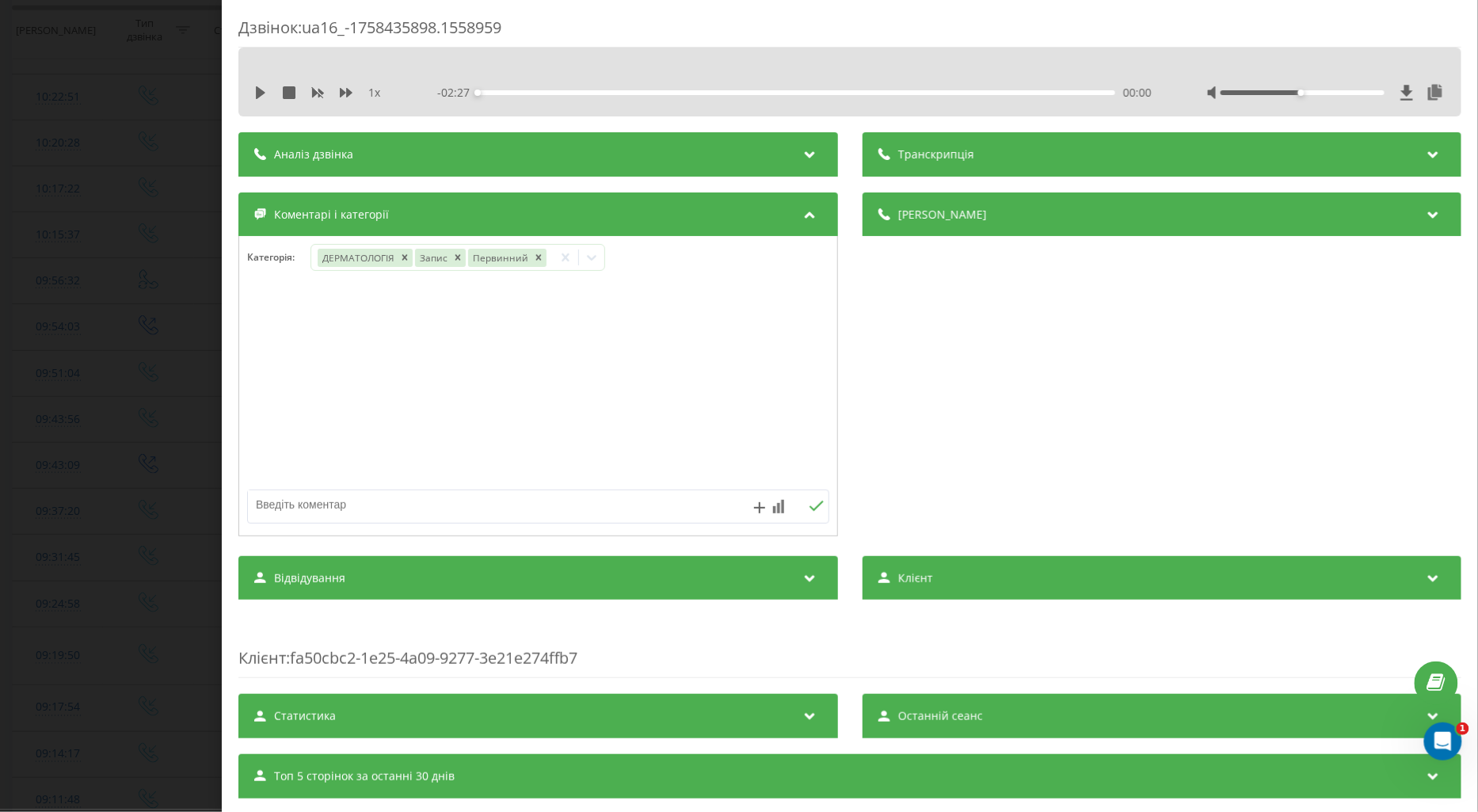
click at [156, 285] on div "Дзвінок : ua16_-1758435898.1558959 1 x - 02:27 00:00 00:00 Транскрипція Для AI-…" at bounding box center [739, 406] width 1478 height 812
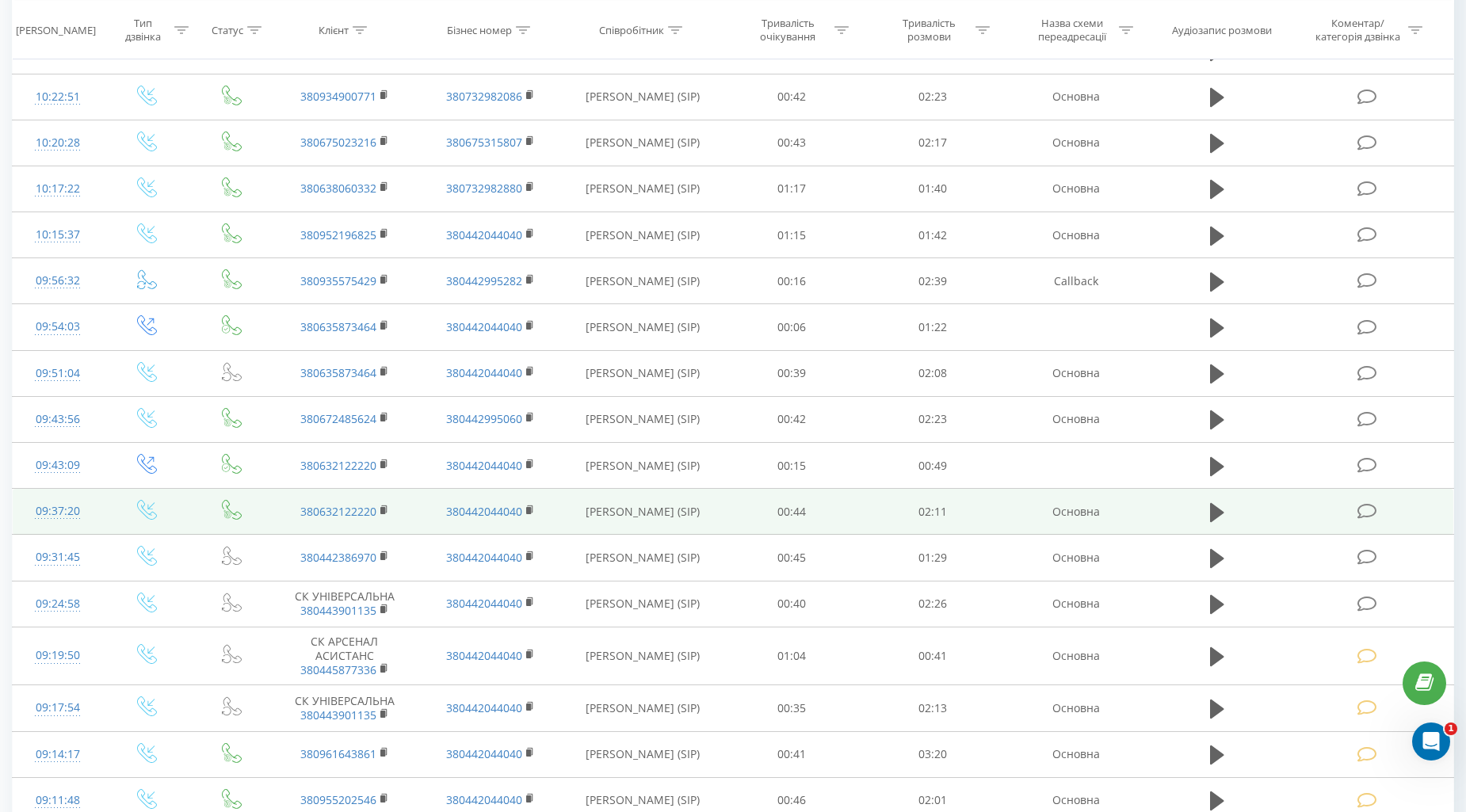
click at [1361, 509] on icon at bounding box center [1367, 511] width 20 height 17
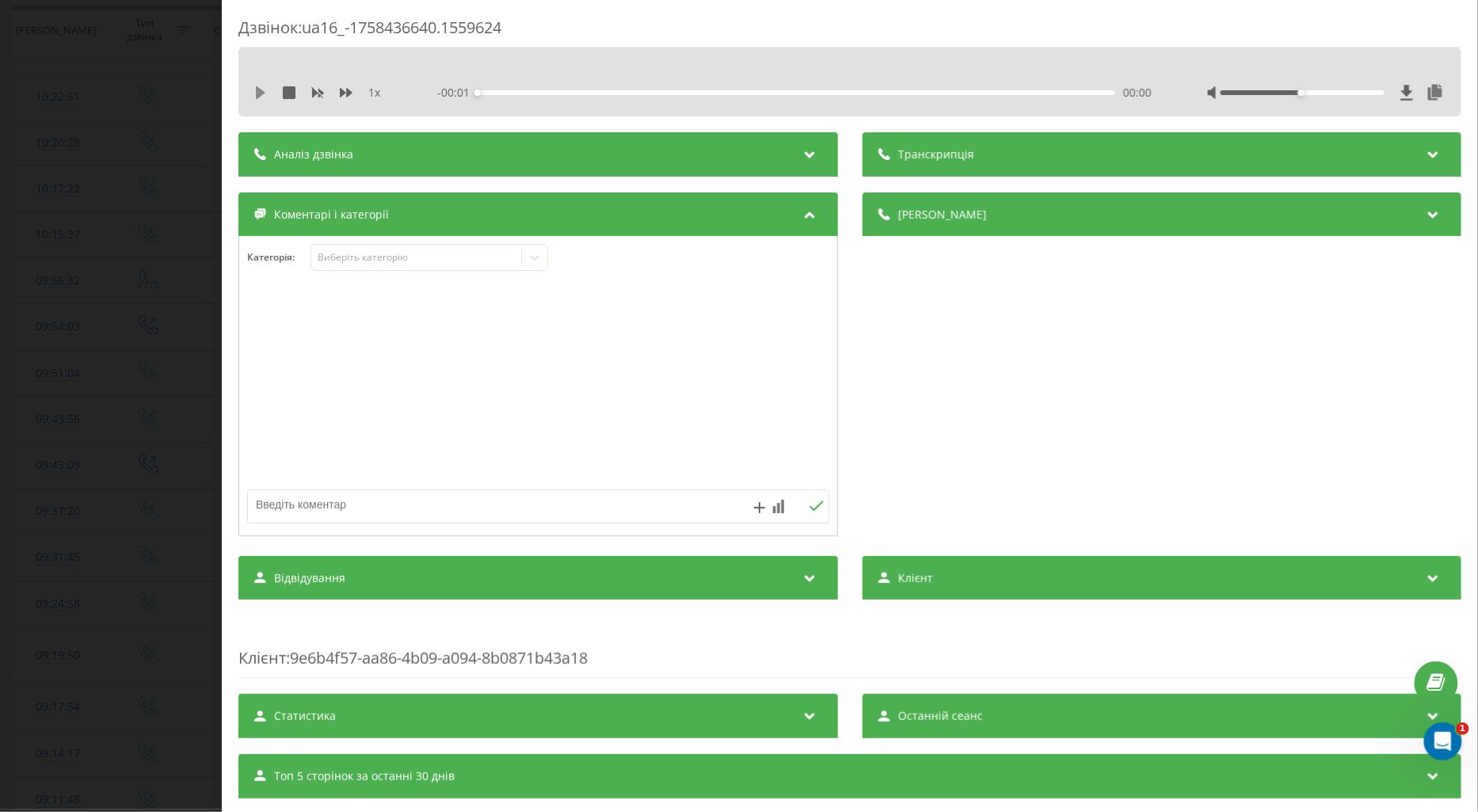
click at [259, 96] on icon at bounding box center [260, 93] width 10 height 13
click at [350, 89] on icon at bounding box center [346, 93] width 13 height 13
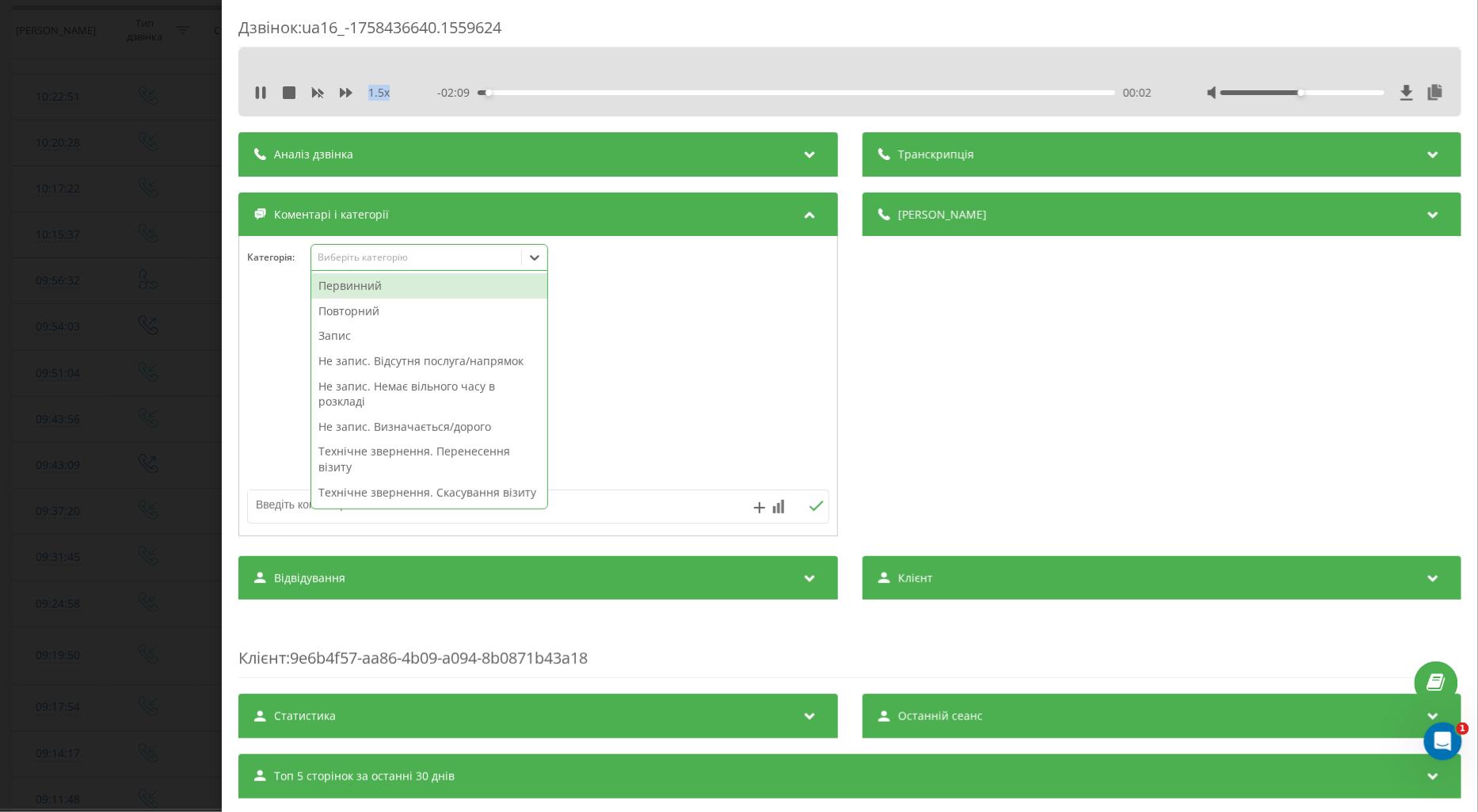
click at [364, 258] on div "Виберіть категорію" at bounding box center [416, 258] width 198 height 13
click at [337, 310] on div "Повторний" at bounding box center [429, 312] width 236 height 26
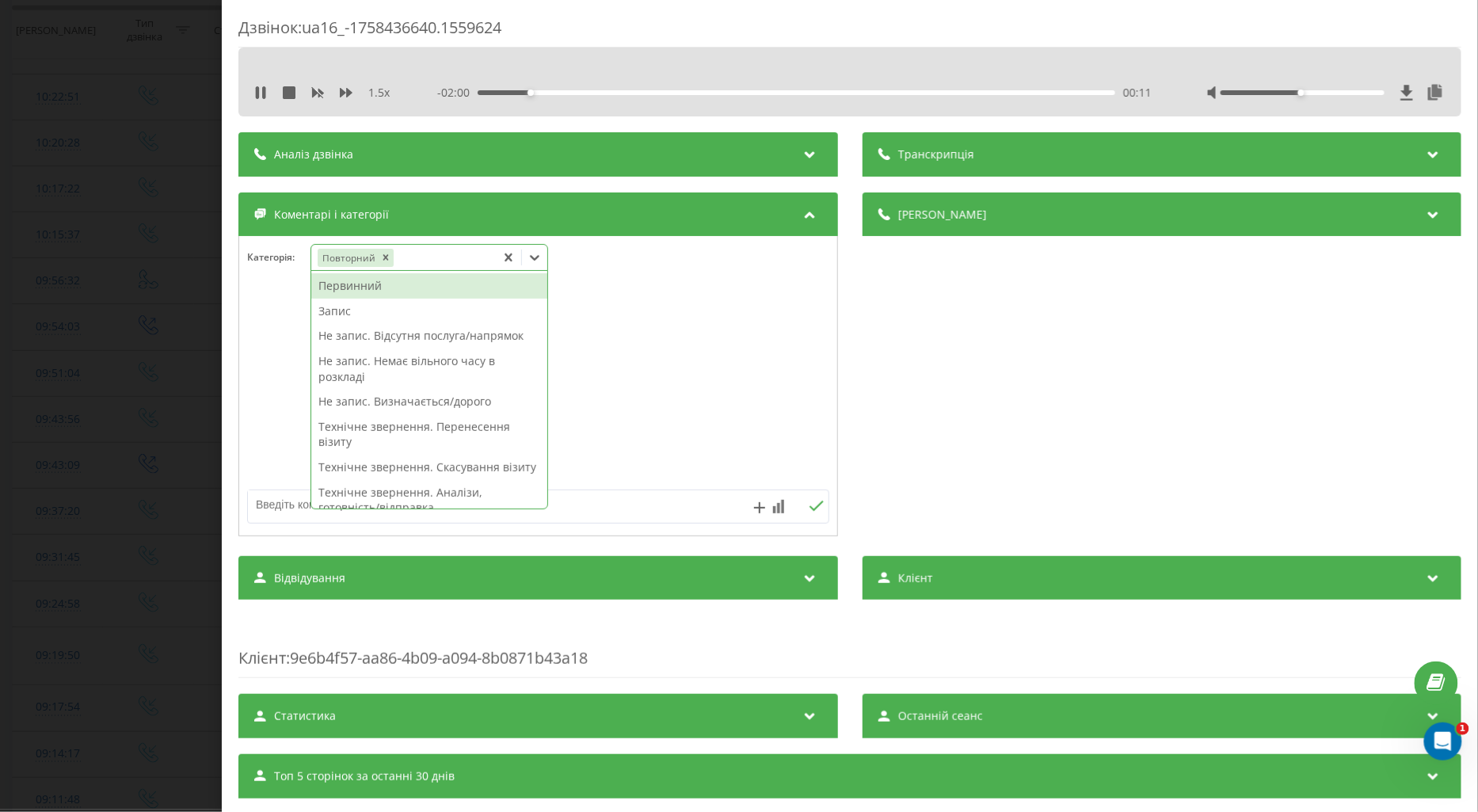
click at [345, 291] on div "Первинний" at bounding box center [429, 286] width 236 height 26
click at [385, 257] on icon "Remove Повторний" at bounding box center [385, 257] width 6 height 6
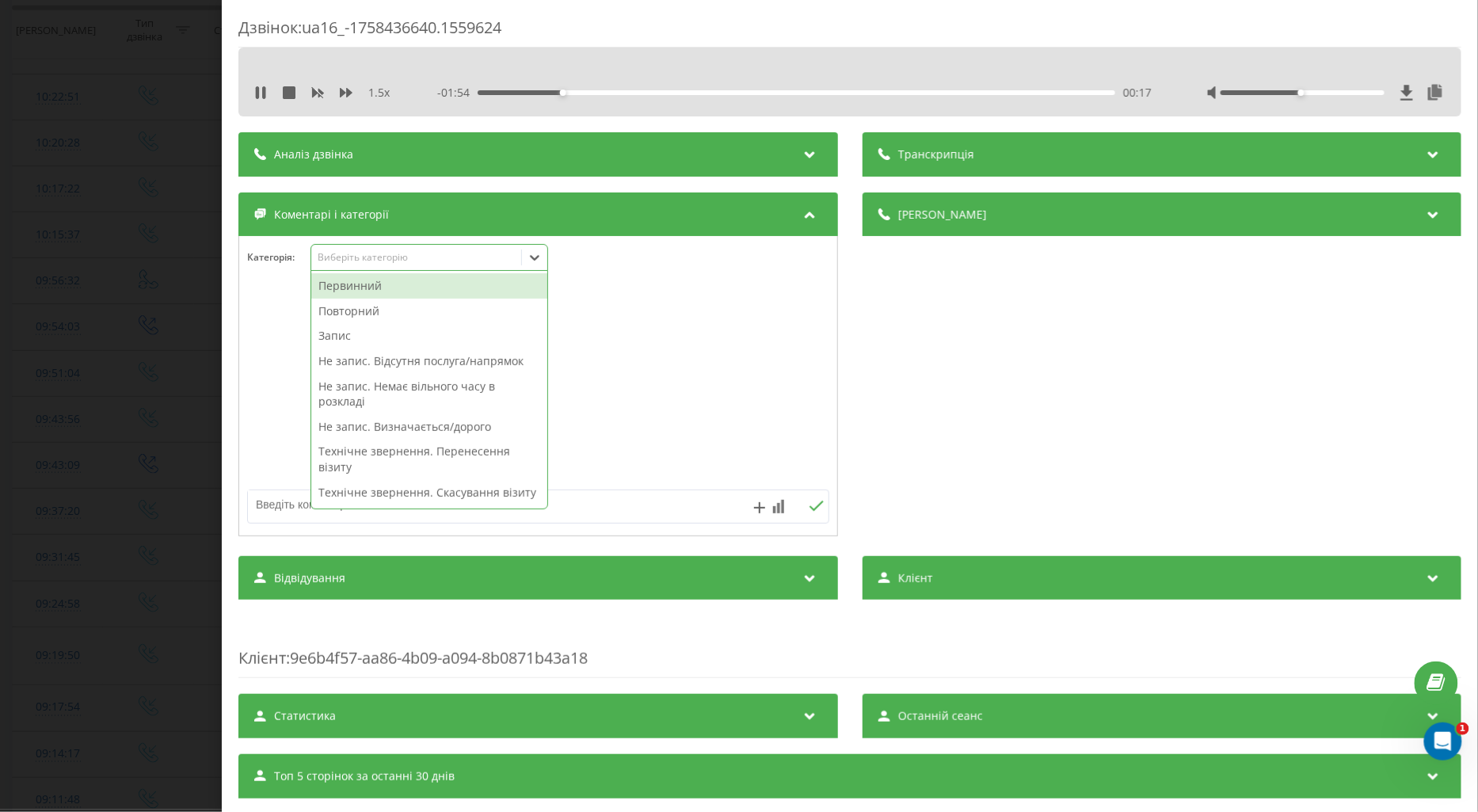
click at [356, 286] on div "Первинний" at bounding box center [429, 286] width 236 height 26
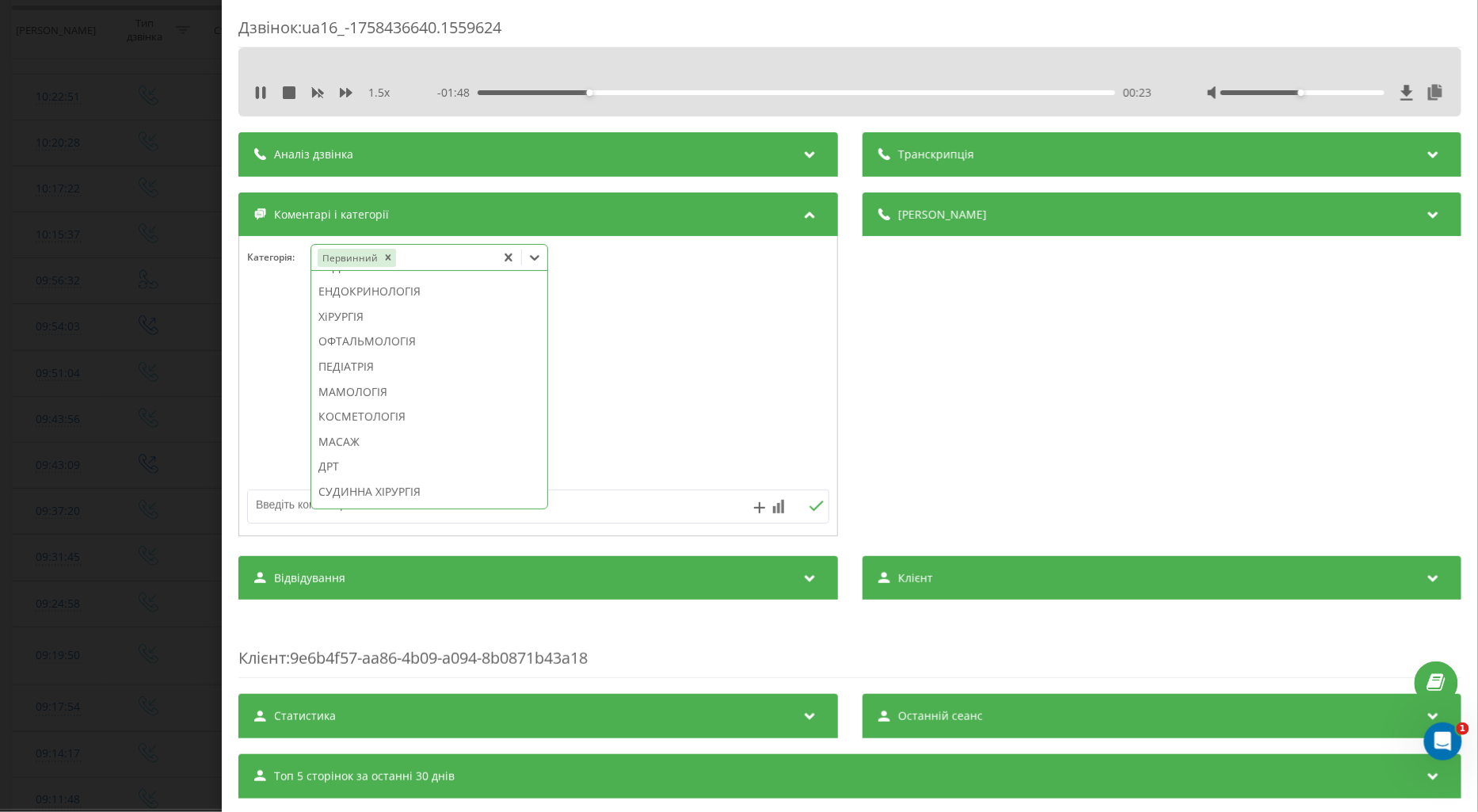
scroll to position [1031, 0]
click at [326, 353] on div "КТ" at bounding box center [429, 340] width 236 height 26
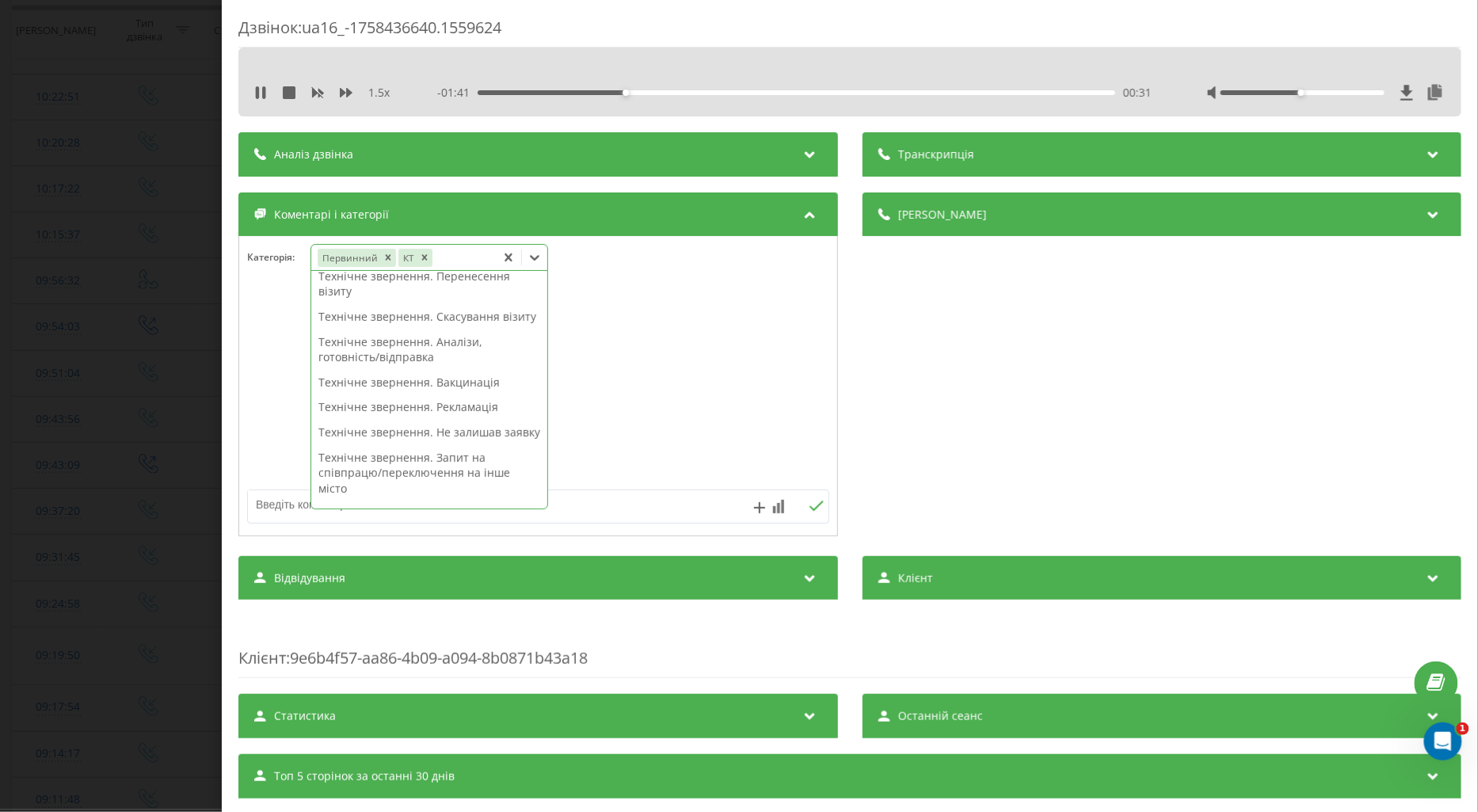
scroll to position [0, 0]
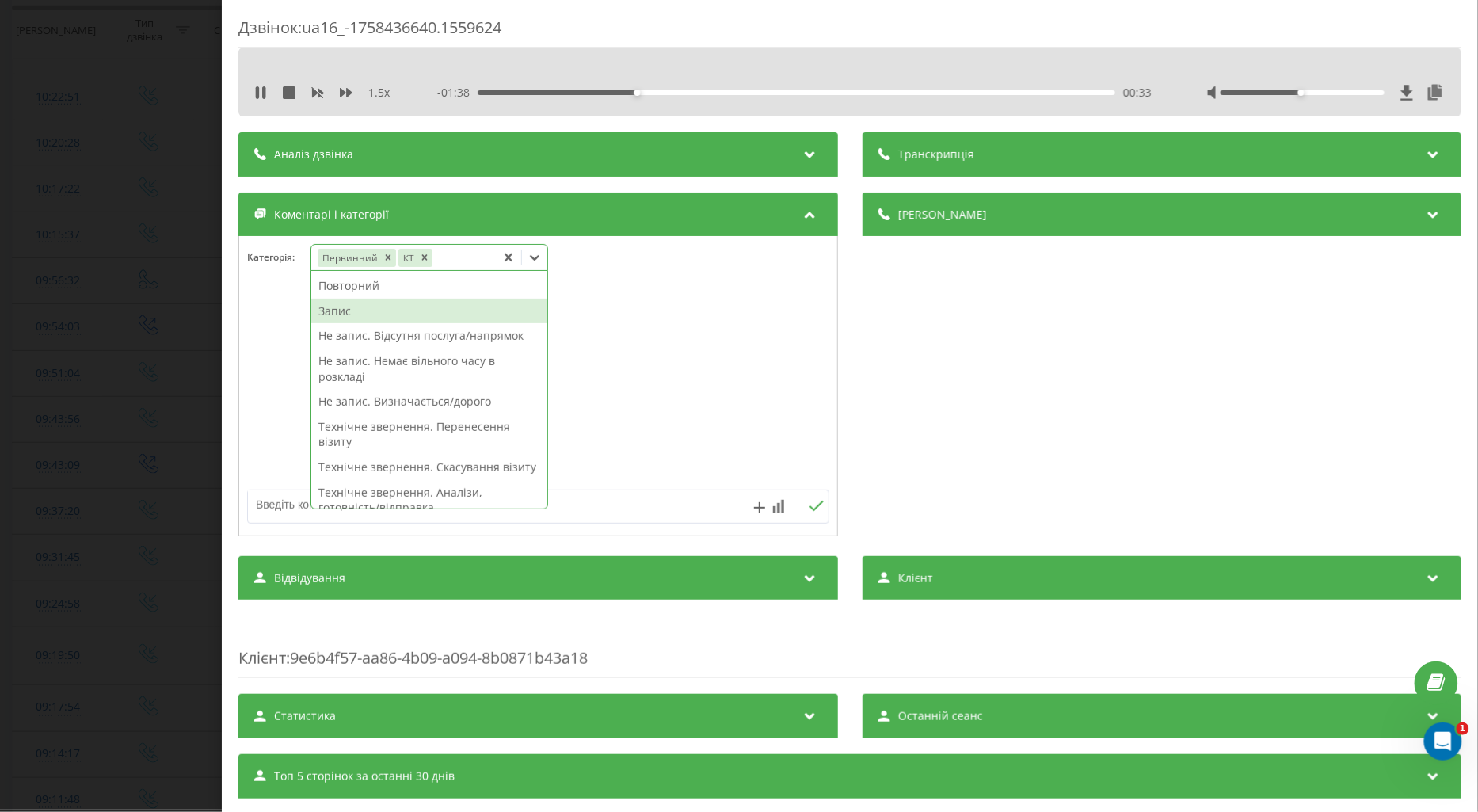
click at [328, 312] on div "Запис" at bounding box center [429, 312] width 236 height 26
click at [275, 400] on div at bounding box center [538, 386] width 598 height 190
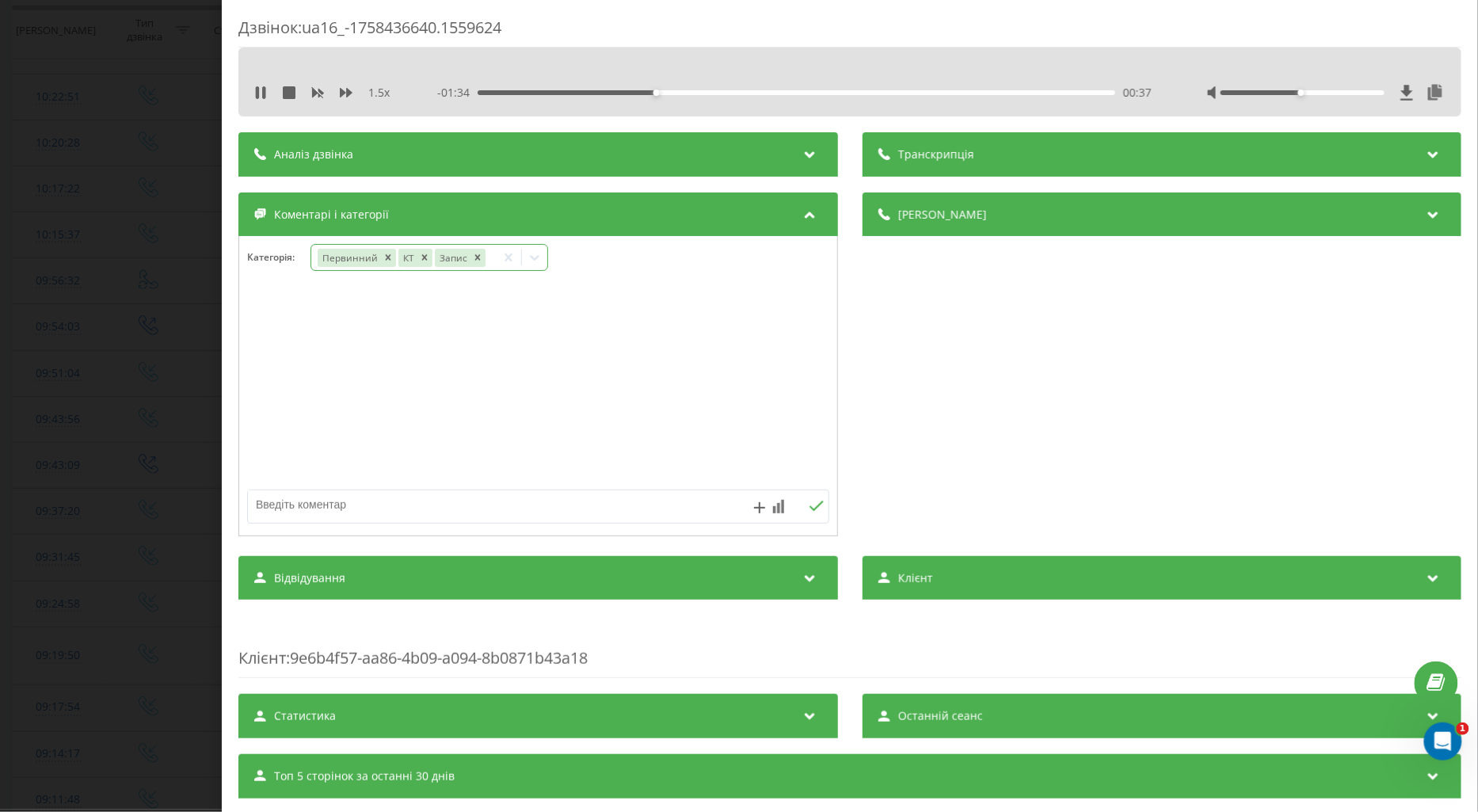
click at [129, 406] on div "Дзвінок : ua16_-1758436640.1559624 1.5 x - 01:34 00:37 00:37 Транскрипція Для A…" at bounding box center [739, 406] width 1478 height 812
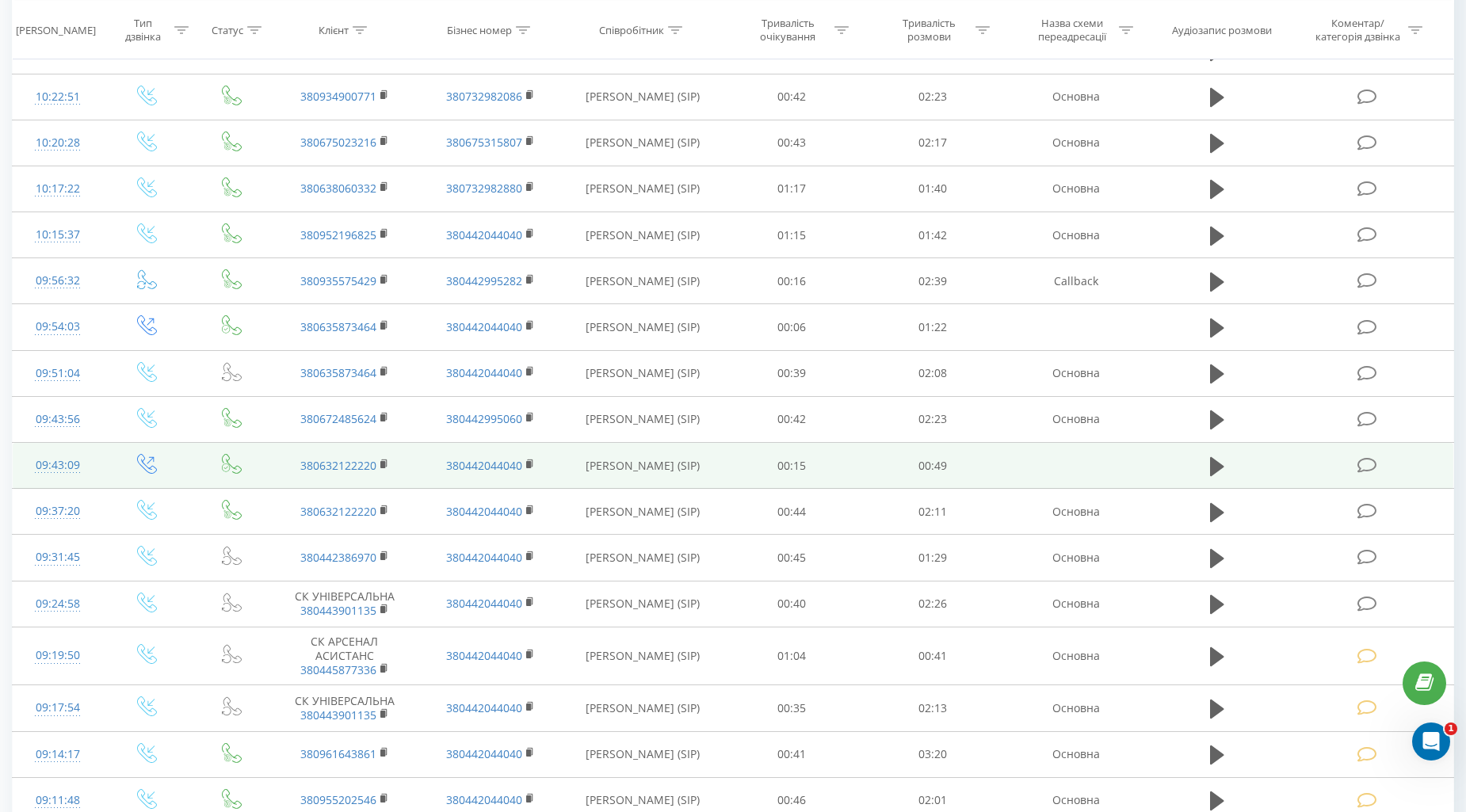
click at [1367, 460] on icon at bounding box center [1367, 465] width 20 height 17
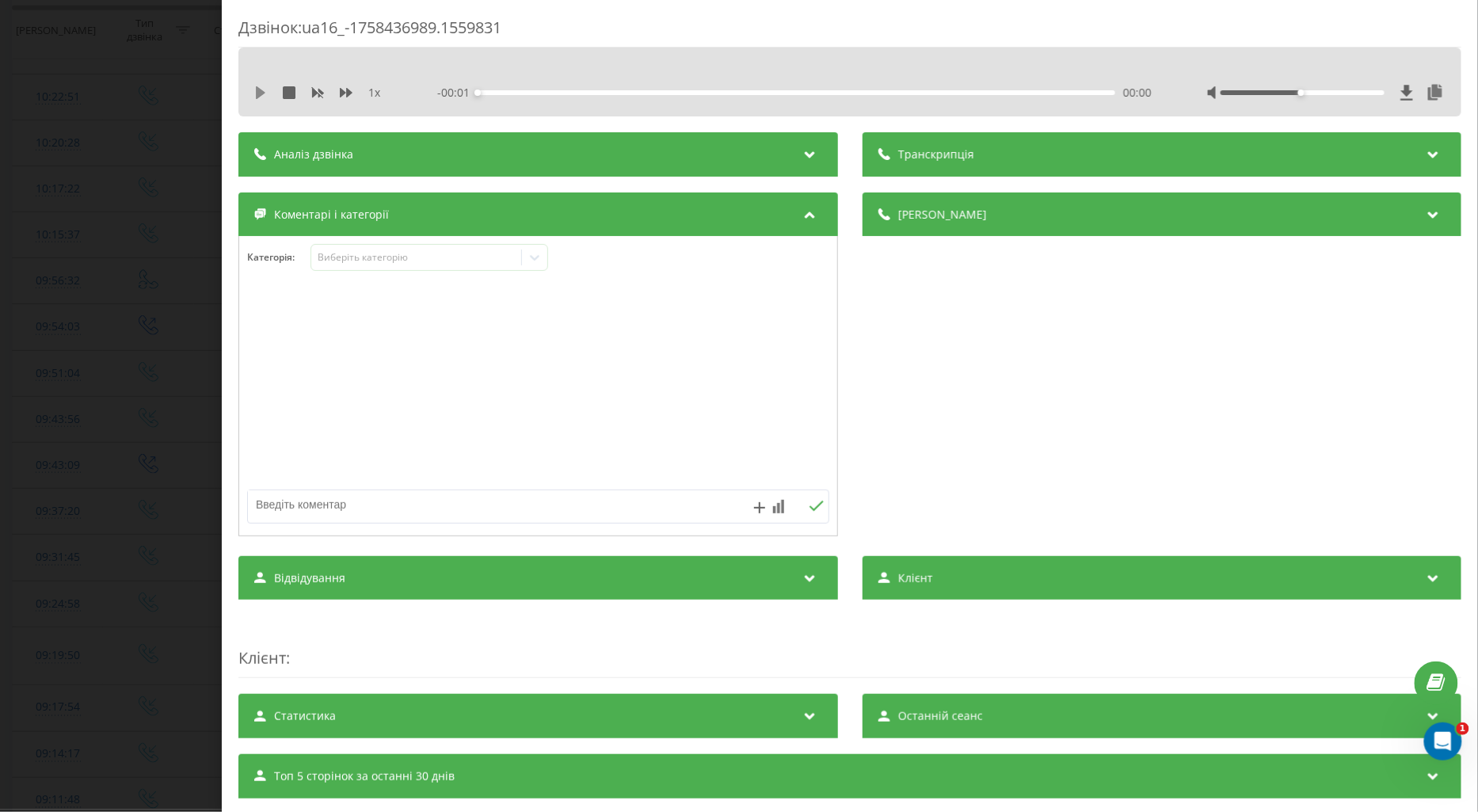
click at [257, 94] on icon at bounding box center [260, 93] width 10 height 13
click at [350, 90] on icon at bounding box center [346, 93] width 13 height 13
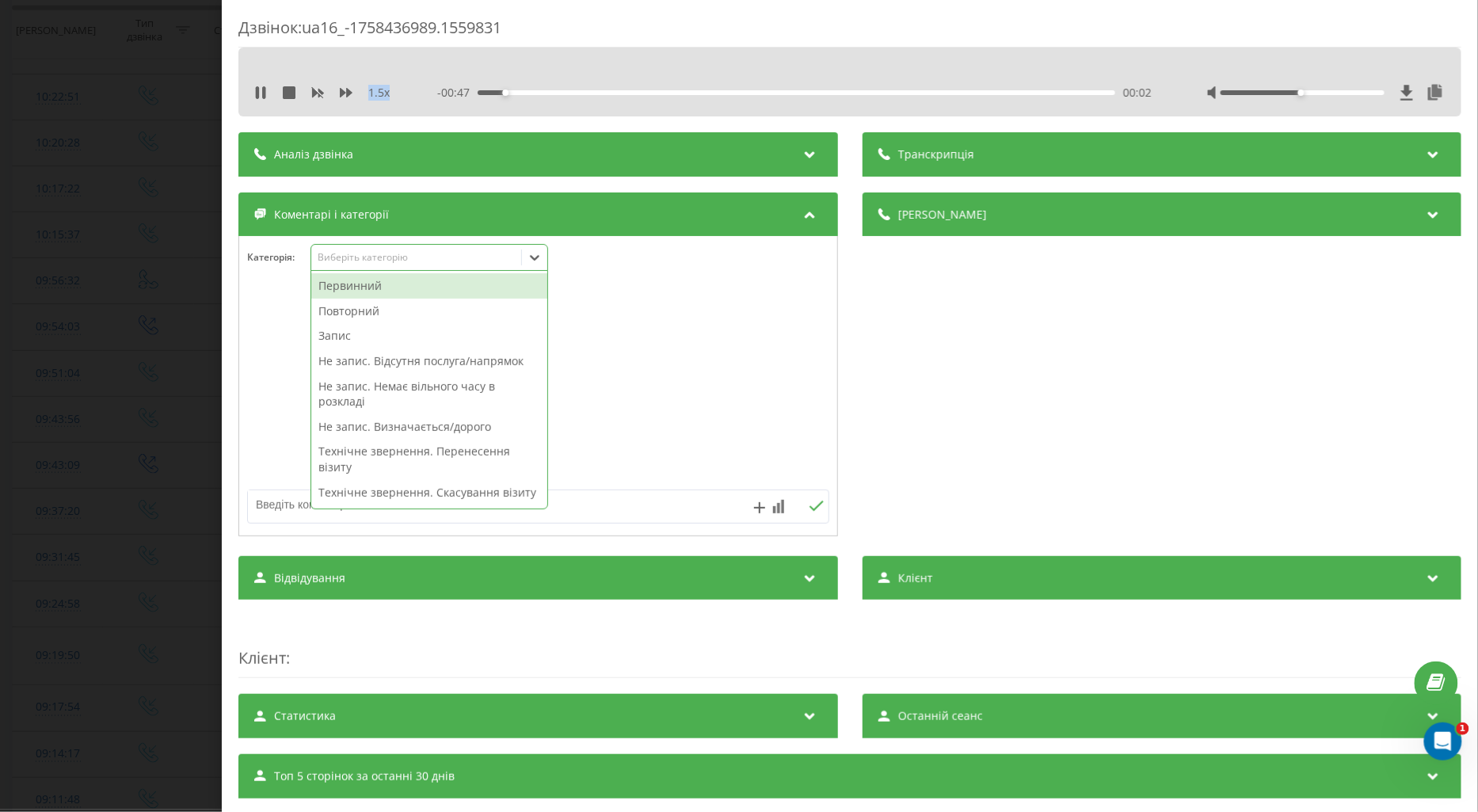
click at [332, 257] on div "Виберіть категорію" at bounding box center [416, 258] width 198 height 13
click at [346, 314] on div "Повторний" at bounding box center [429, 312] width 236 height 26
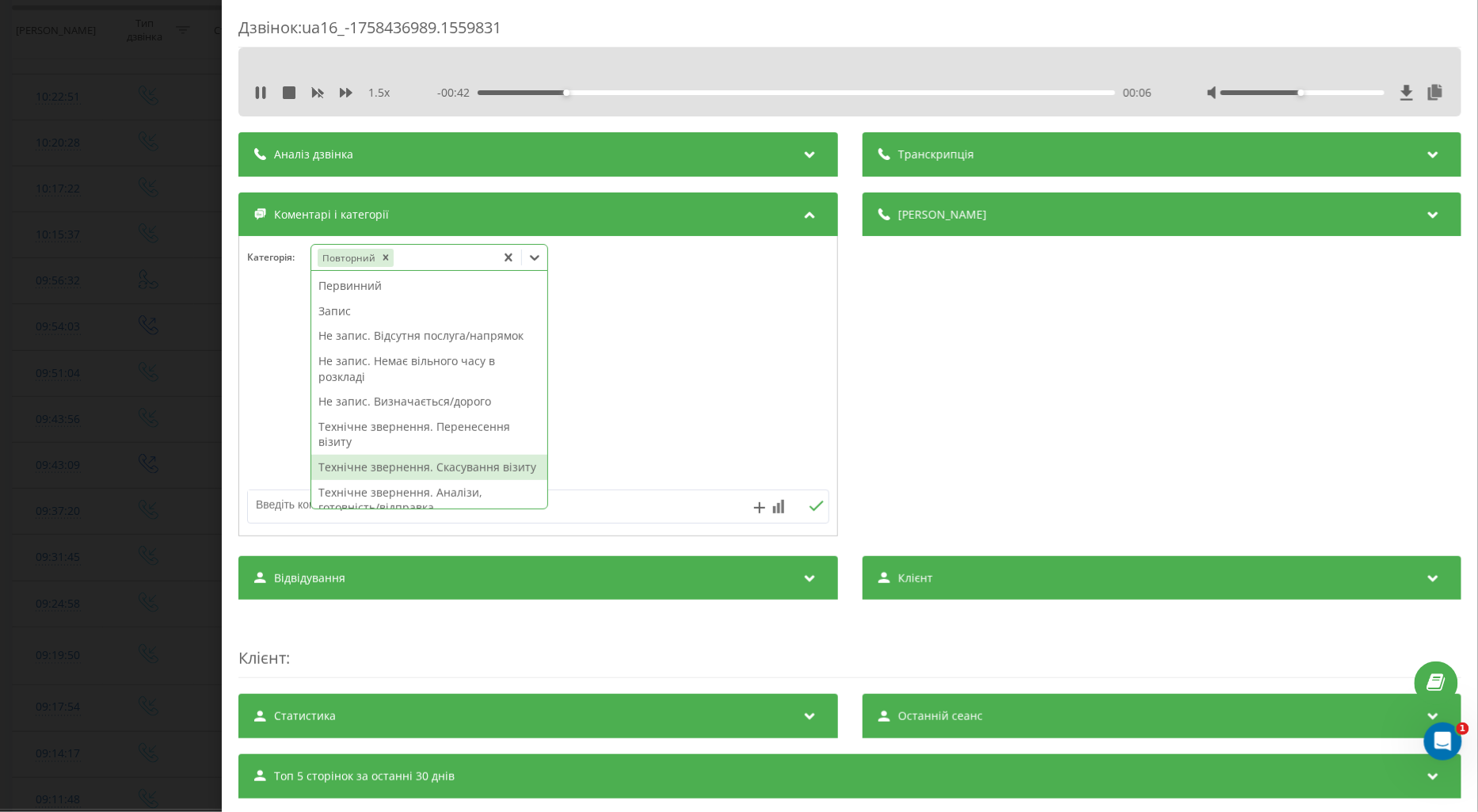
click at [417, 469] on div "Технічне звернення. Скасування візиту" at bounding box center [429, 468] width 236 height 26
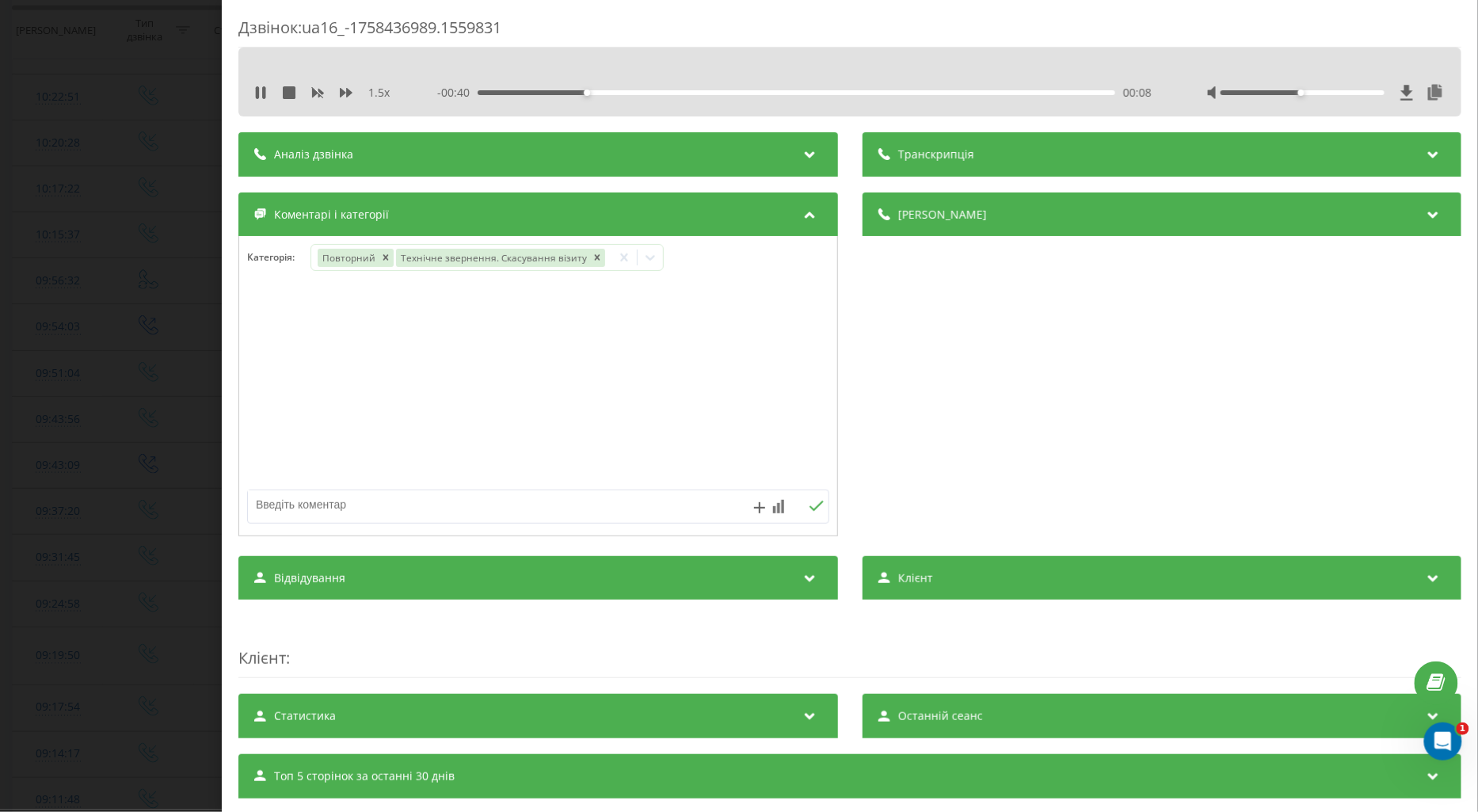
click at [275, 508] on textarea at bounding box center [481, 504] width 465 height 29
click at [262, 93] on icon at bounding box center [264, 93] width 3 height 13
click at [296, 495] on textarea at bounding box center [481, 504] width 465 height 29
click at [335, 507] on textarea "лікар не описує дітей" at bounding box center [481, 504] width 465 height 29
type textarea "лікар не описує кт у дітей"
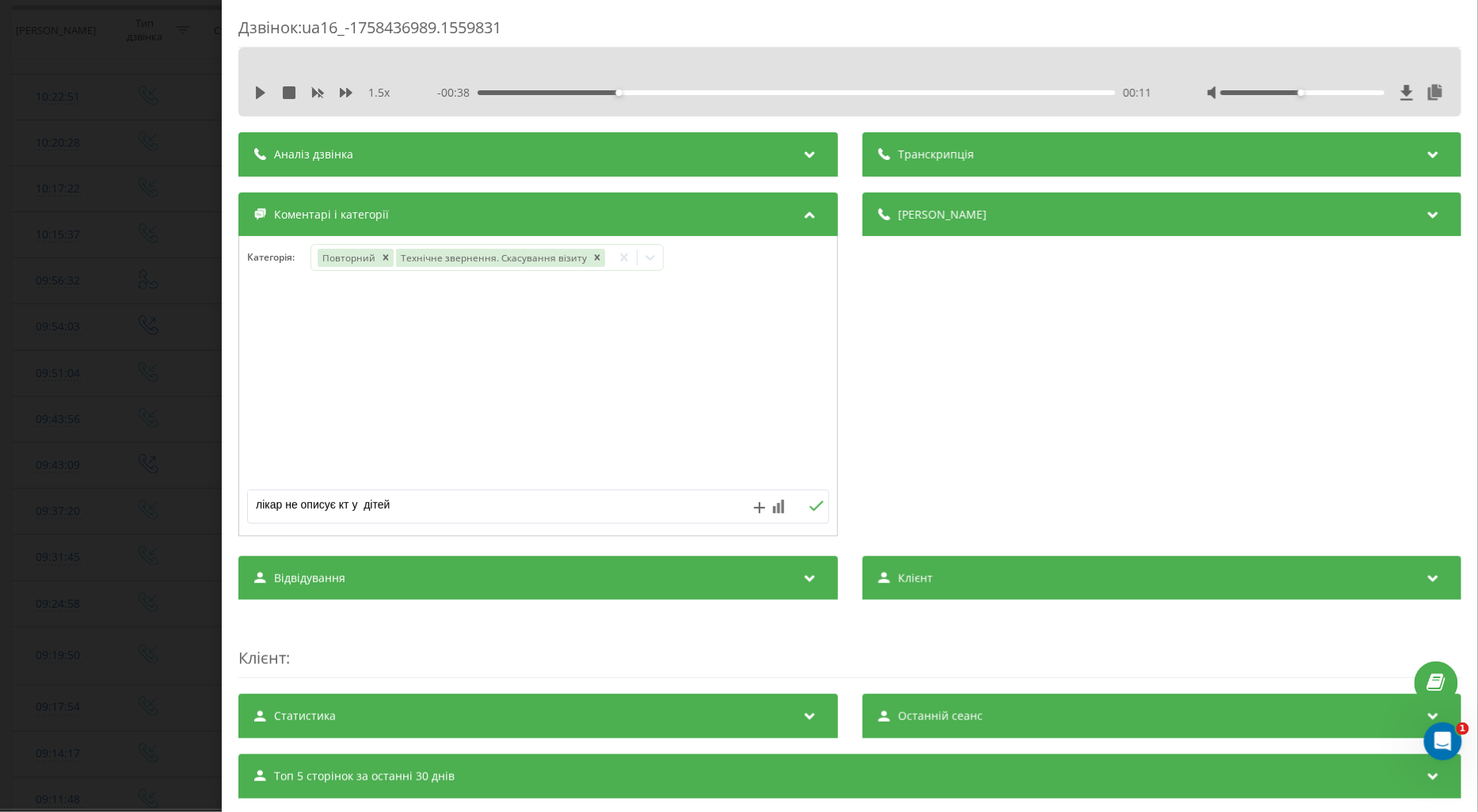
click at [810, 505] on icon at bounding box center [816, 506] width 15 height 11
click at [191, 319] on div "Дзвінок : ua16_-1758436989.1559831 1.5 x - 00:38 00:11 00:11 Транскрипція Для A…" at bounding box center [739, 406] width 1478 height 812
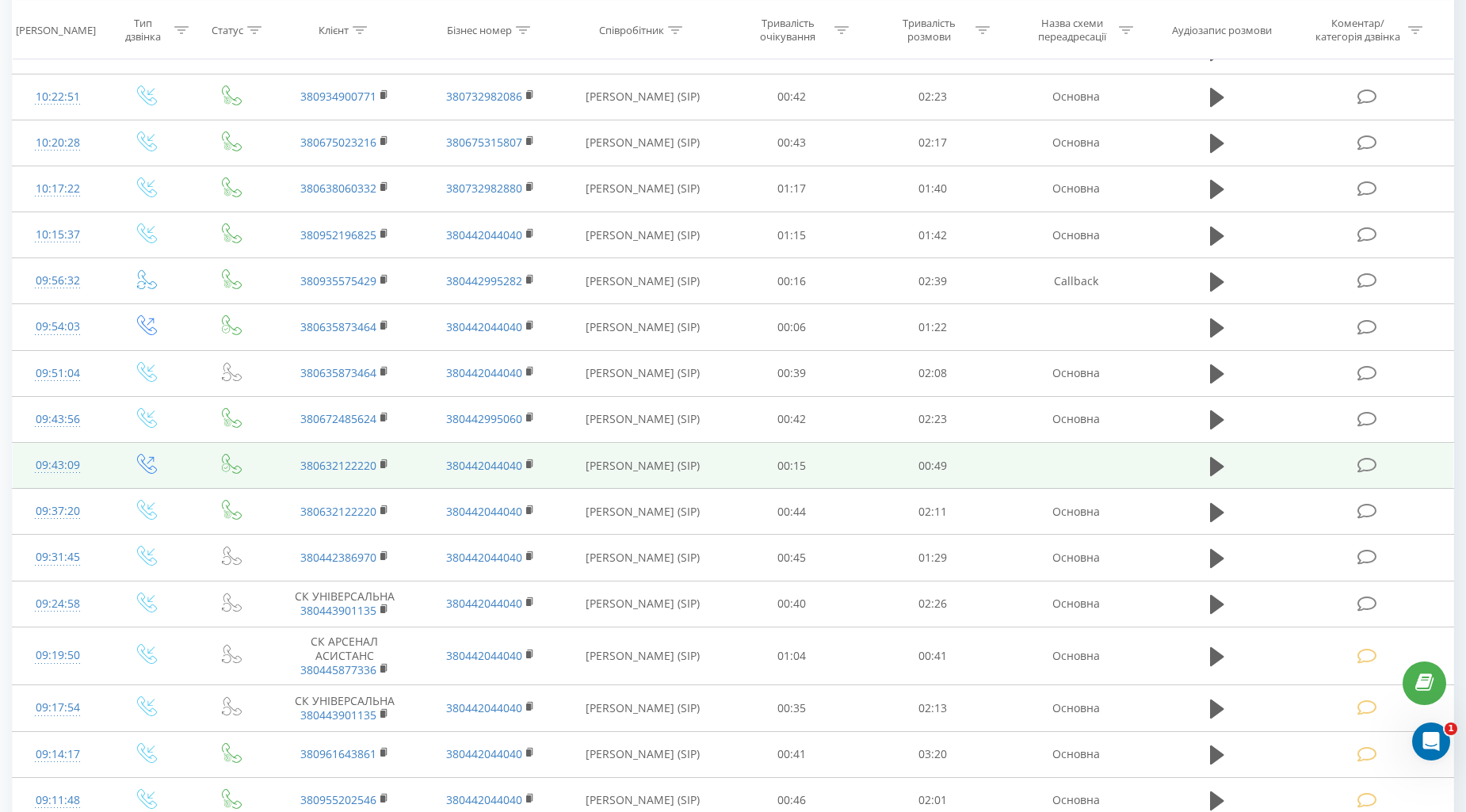
click at [1364, 457] on icon at bounding box center [1367, 465] width 20 height 17
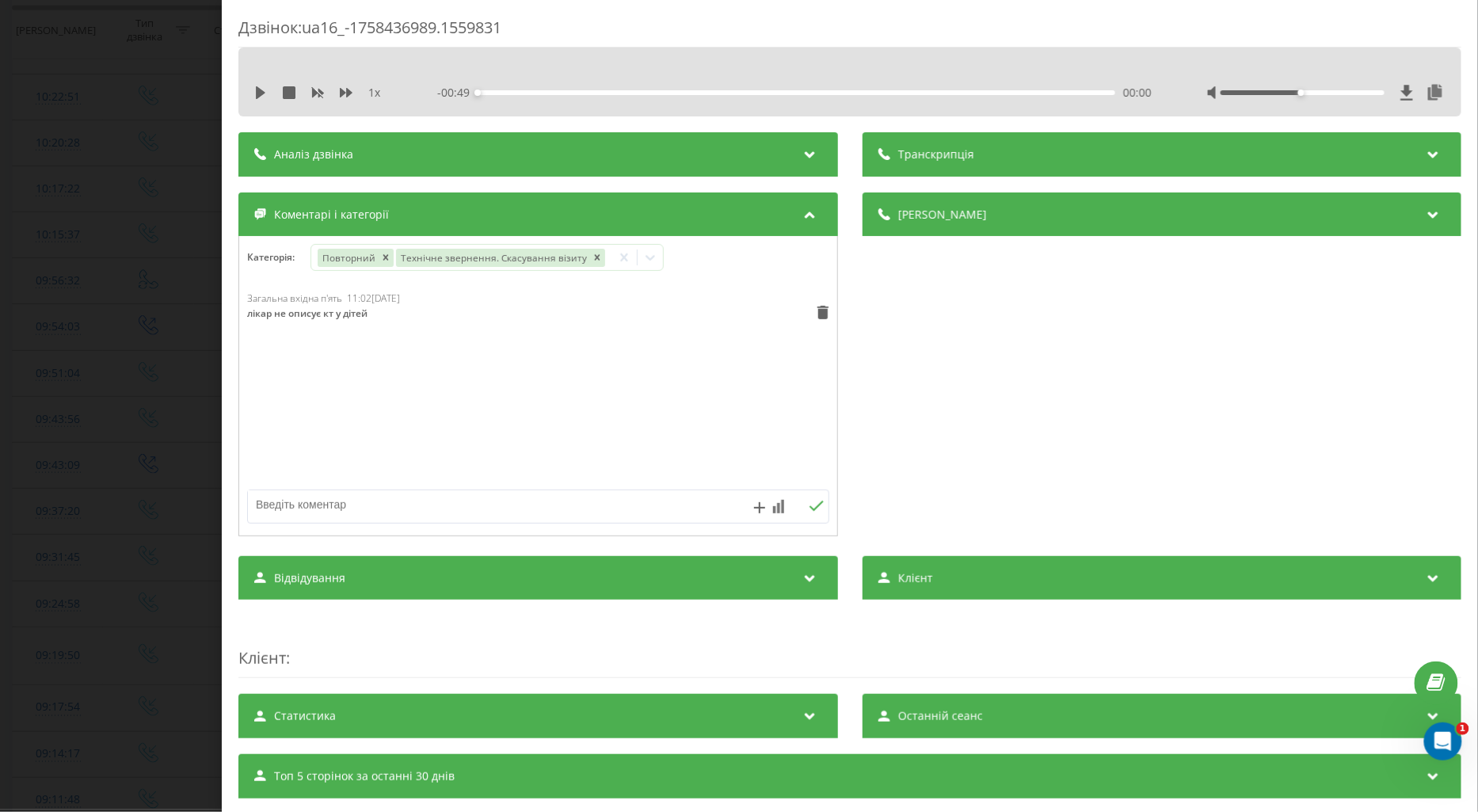
click at [175, 348] on div "Дзвінок : ua16_-1758436989.1559831 1 x - 00:49 00:00 00:00 Транскрипція Для AI-…" at bounding box center [739, 406] width 1478 height 812
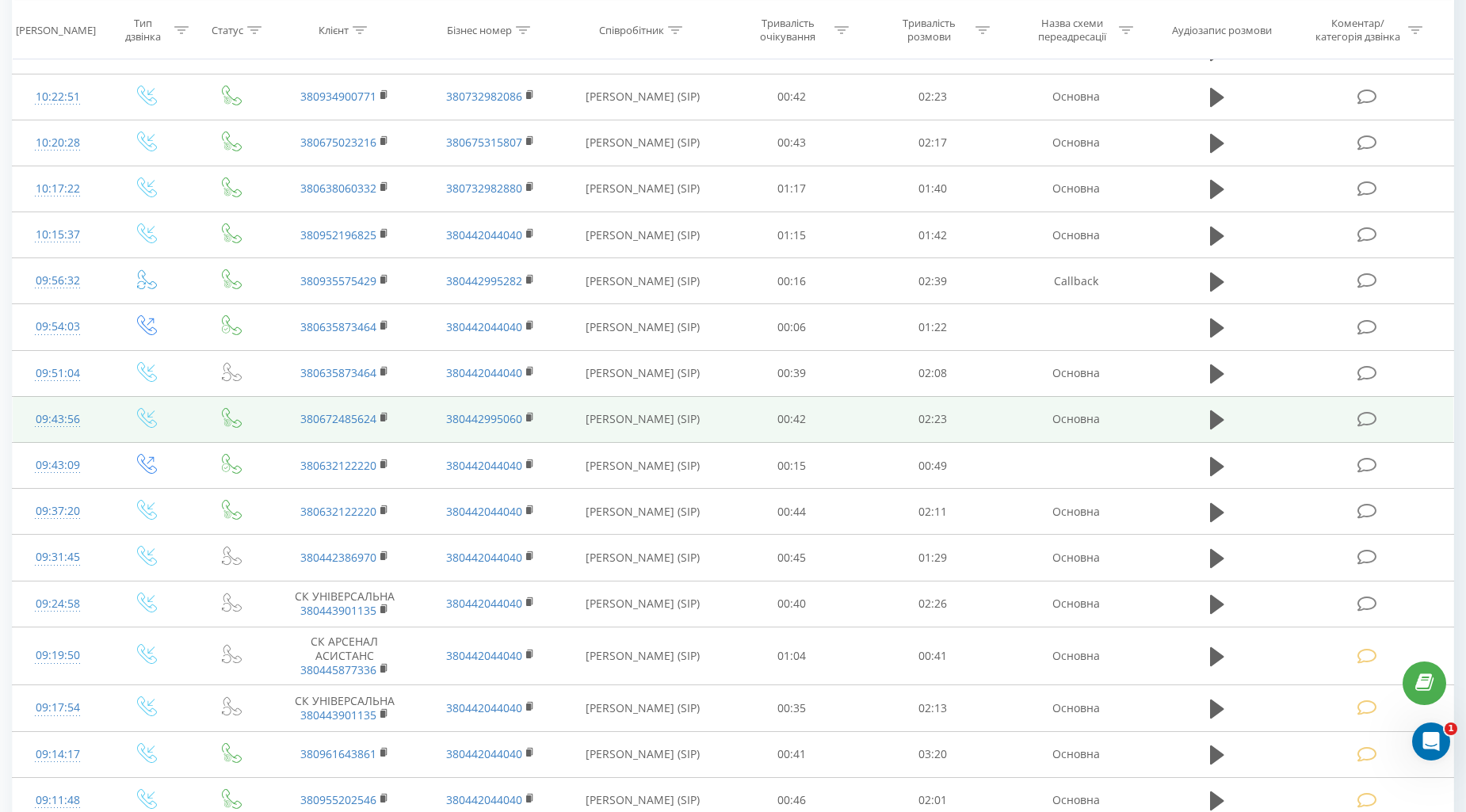
click at [1361, 421] on icon at bounding box center [1367, 419] width 20 height 17
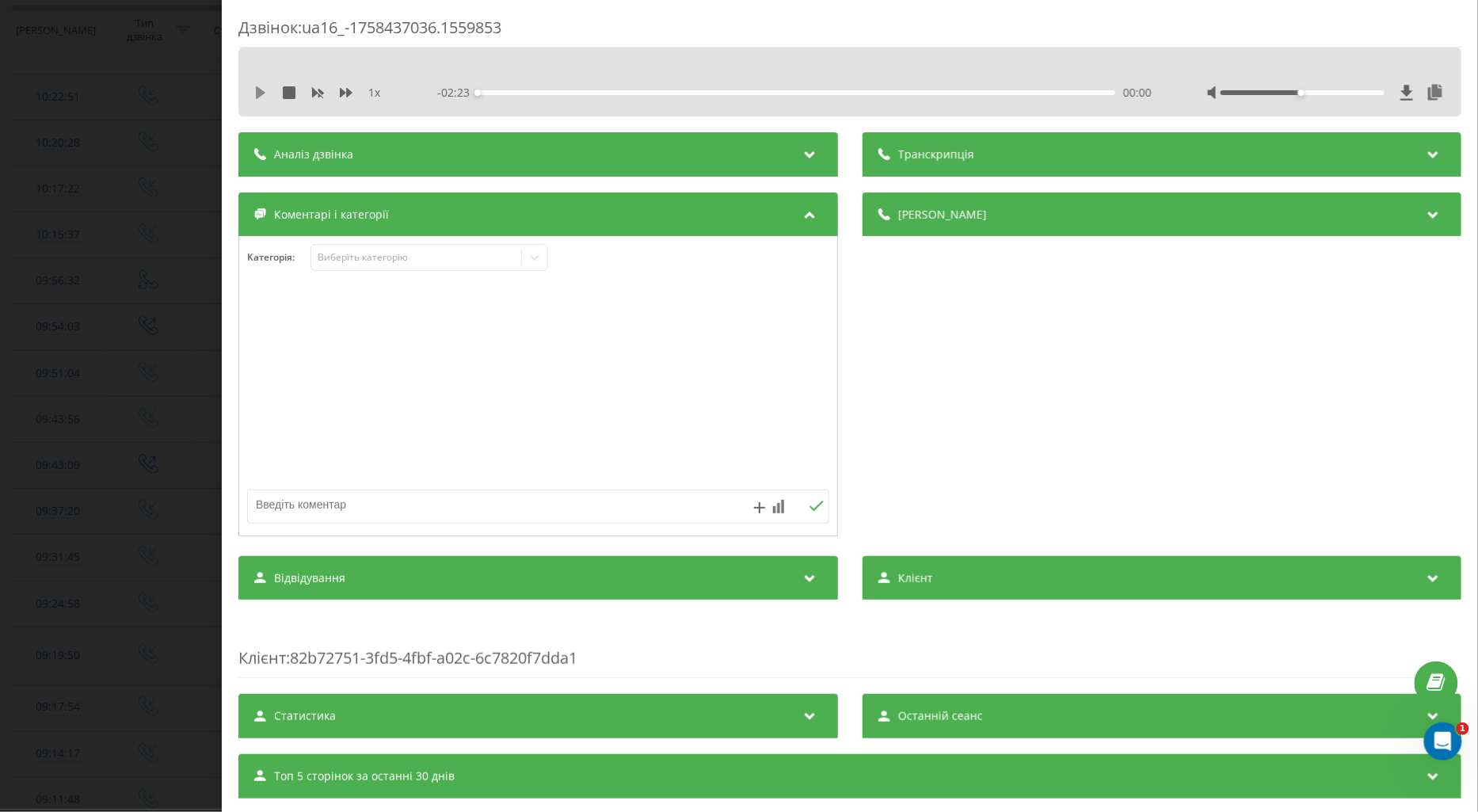
click at [254, 98] on icon at bounding box center [260, 93] width 13 height 13
click at [344, 91] on icon at bounding box center [346, 93] width 13 height 10
click at [351, 255] on div "Виберіть категорію" at bounding box center [416, 258] width 198 height 13
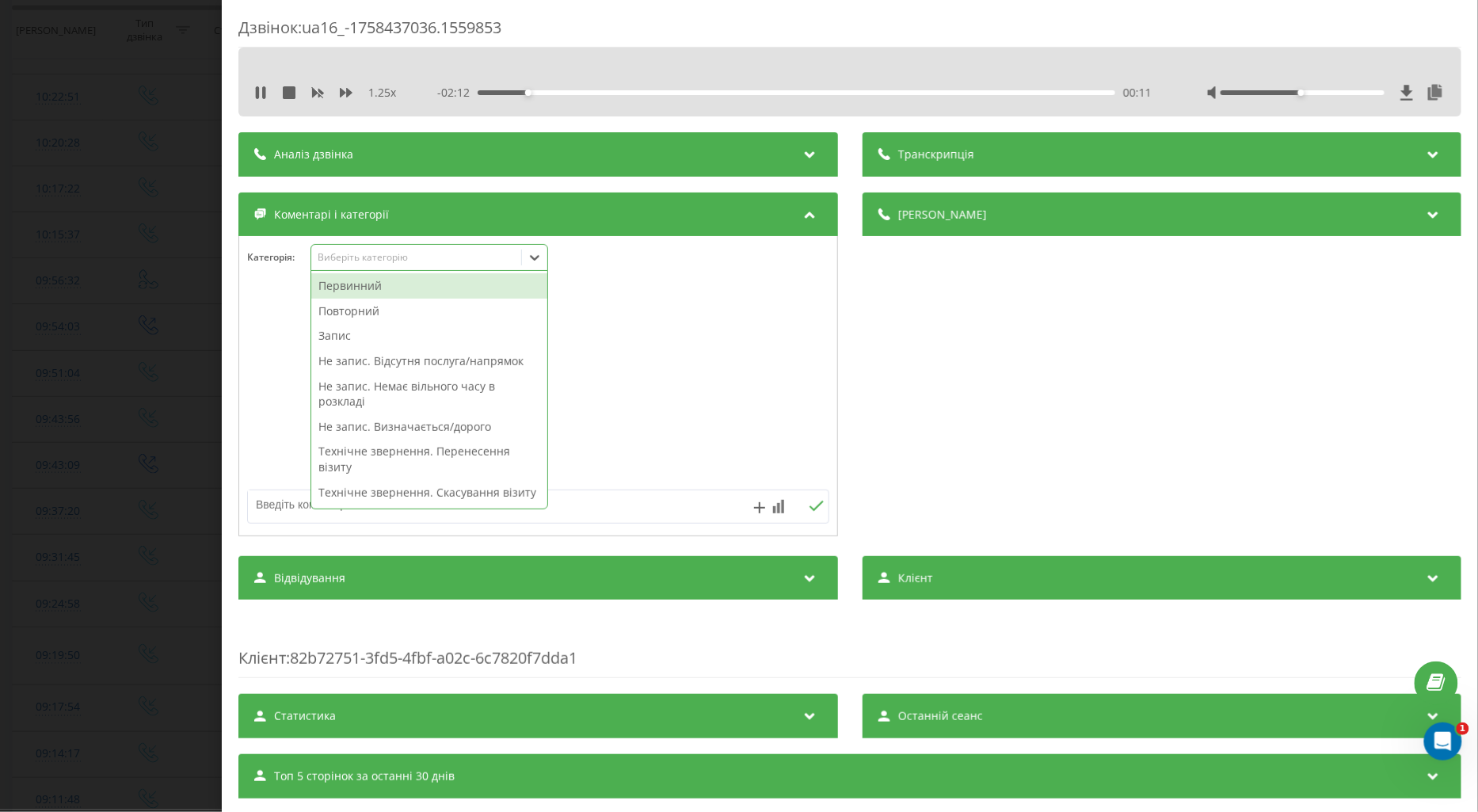
click at [369, 281] on div "Первинний" at bounding box center [429, 286] width 236 height 26
click at [258, 93] on icon at bounding box center [257, 93] width 3 height 13
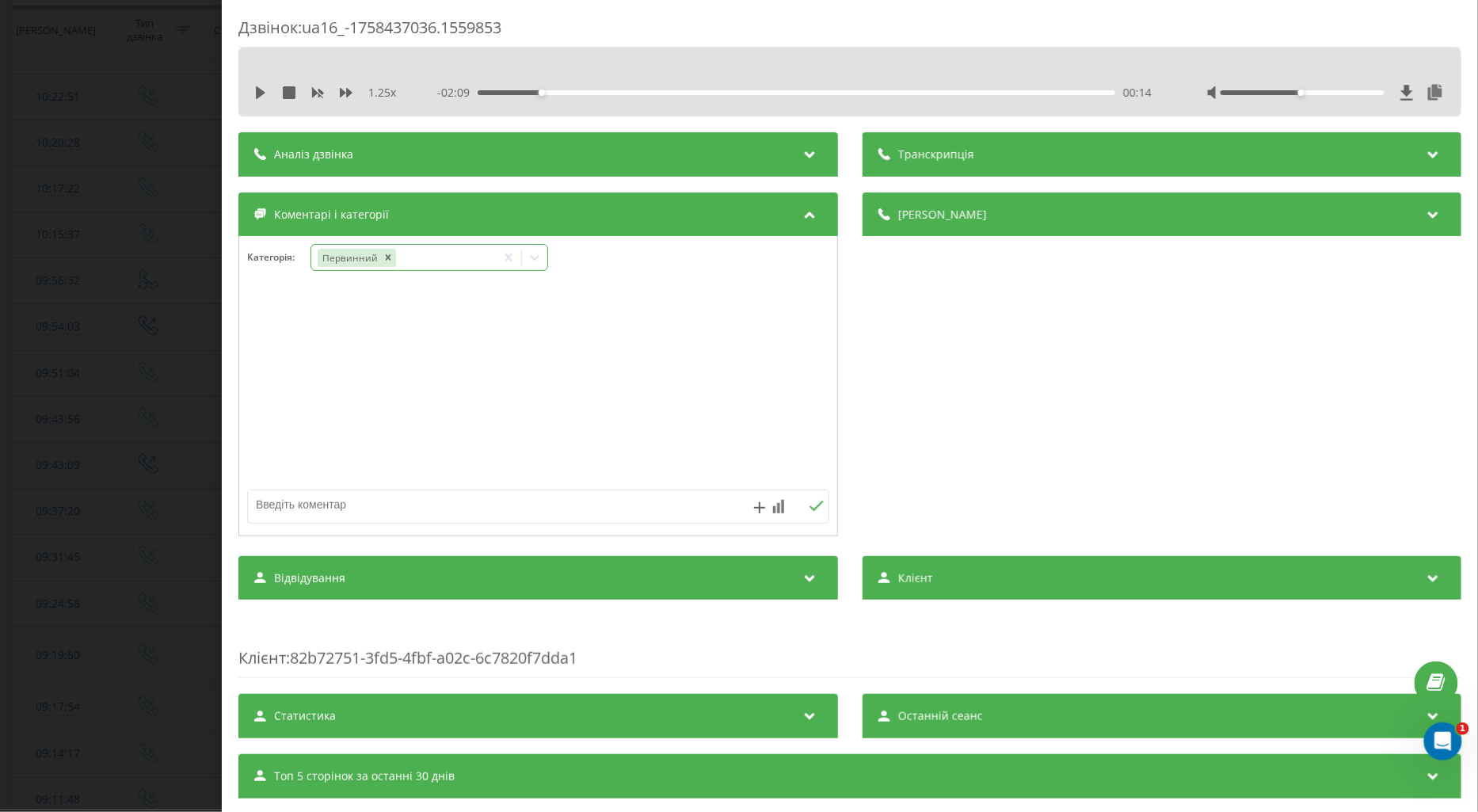
click at [534, 259] on icon at bounding box center [535, 257] width 10 height 6
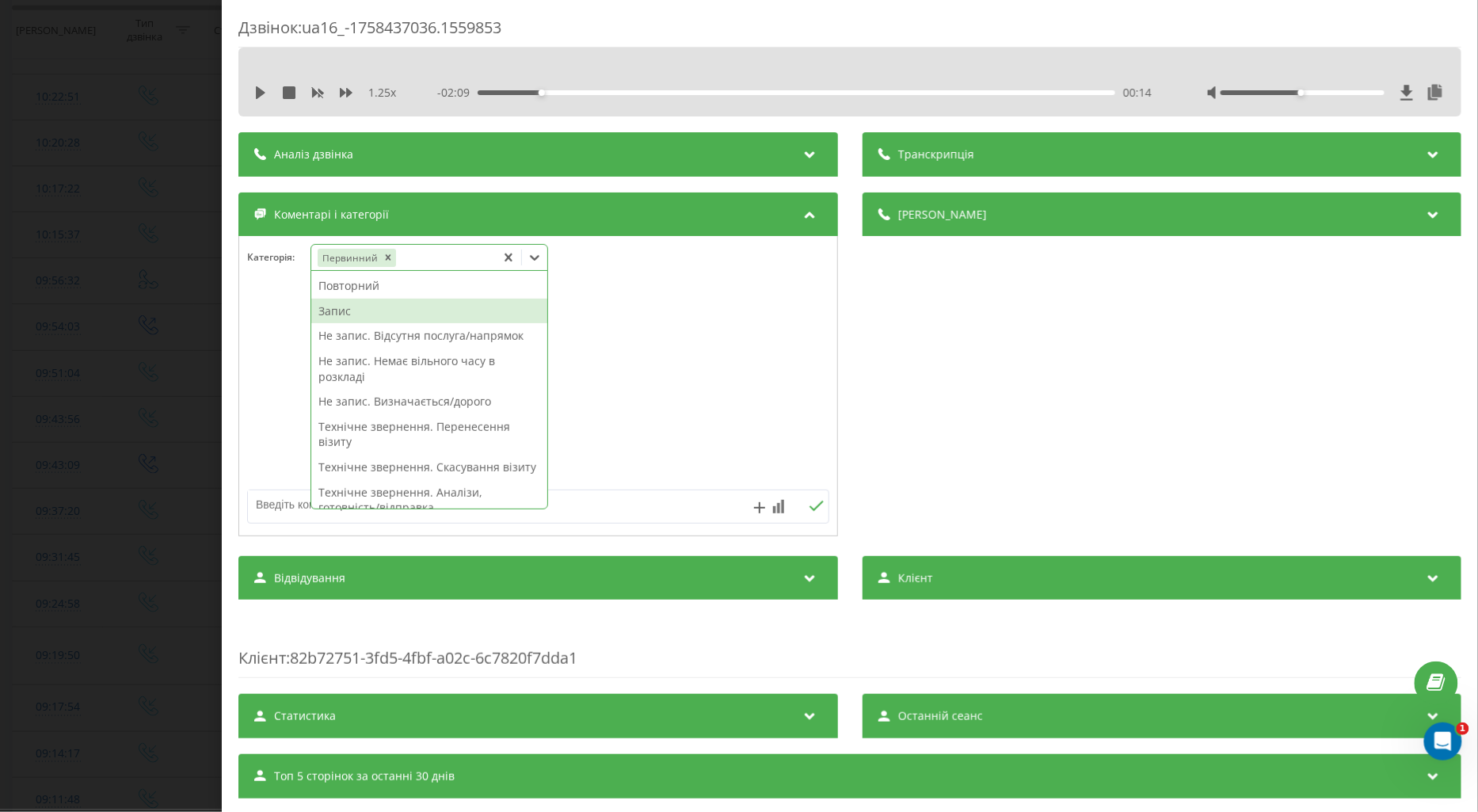
click at [335, 309] on div "Запис" at bounding box center [429, 312] width 236 height 26
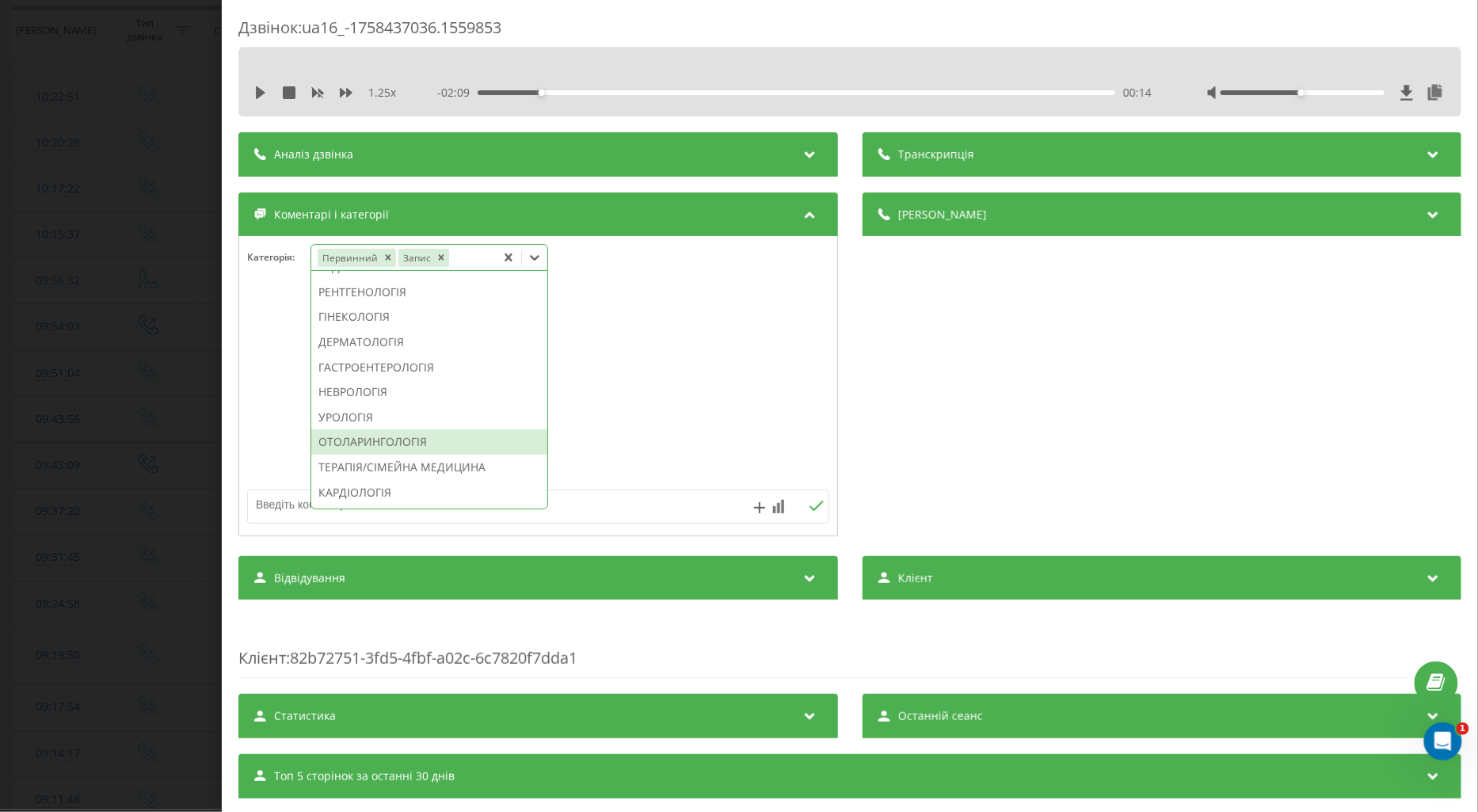
scroll to position [591, 0]
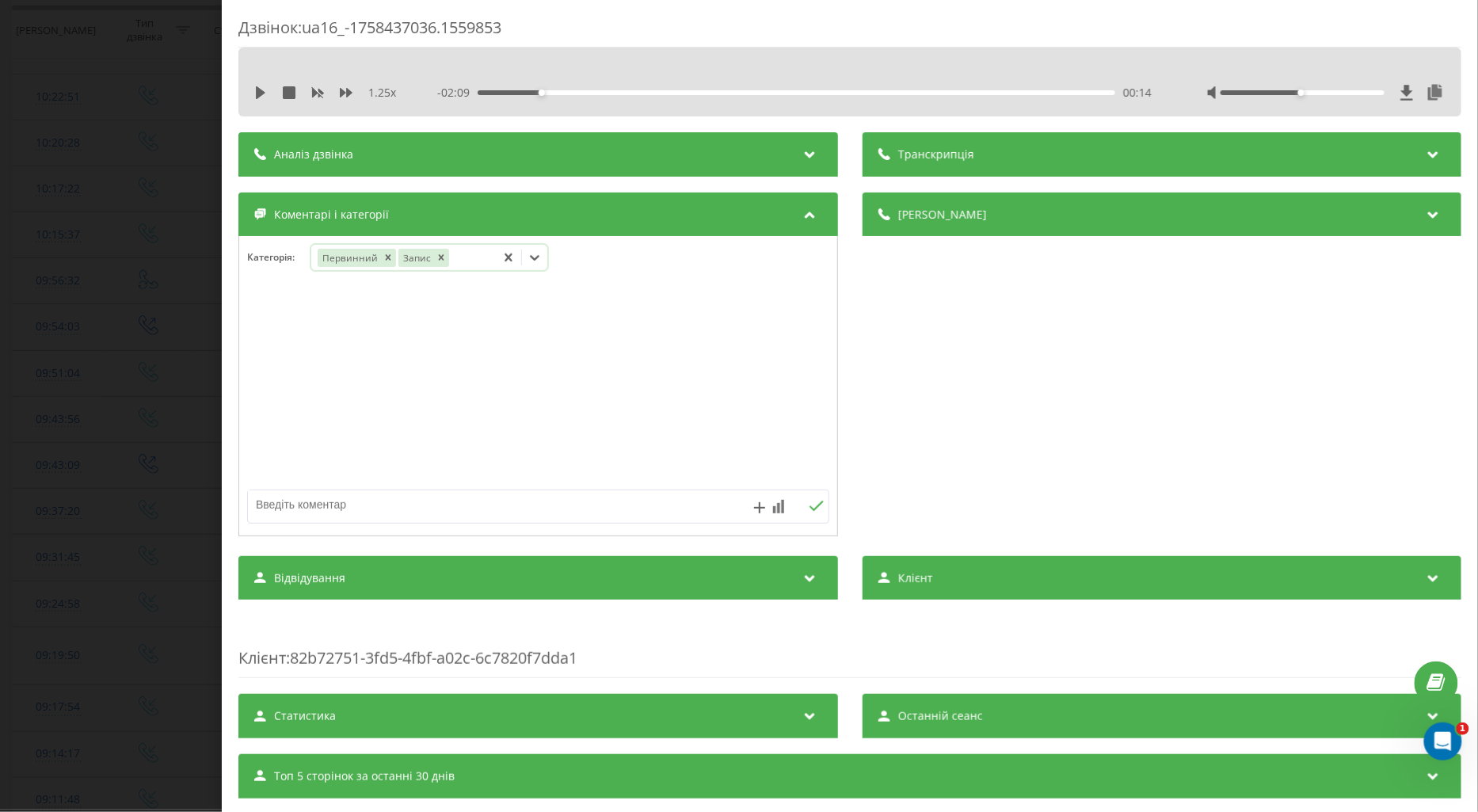
click at [541, 257] on icon at bounding box center [535, 258] width 16 height 16
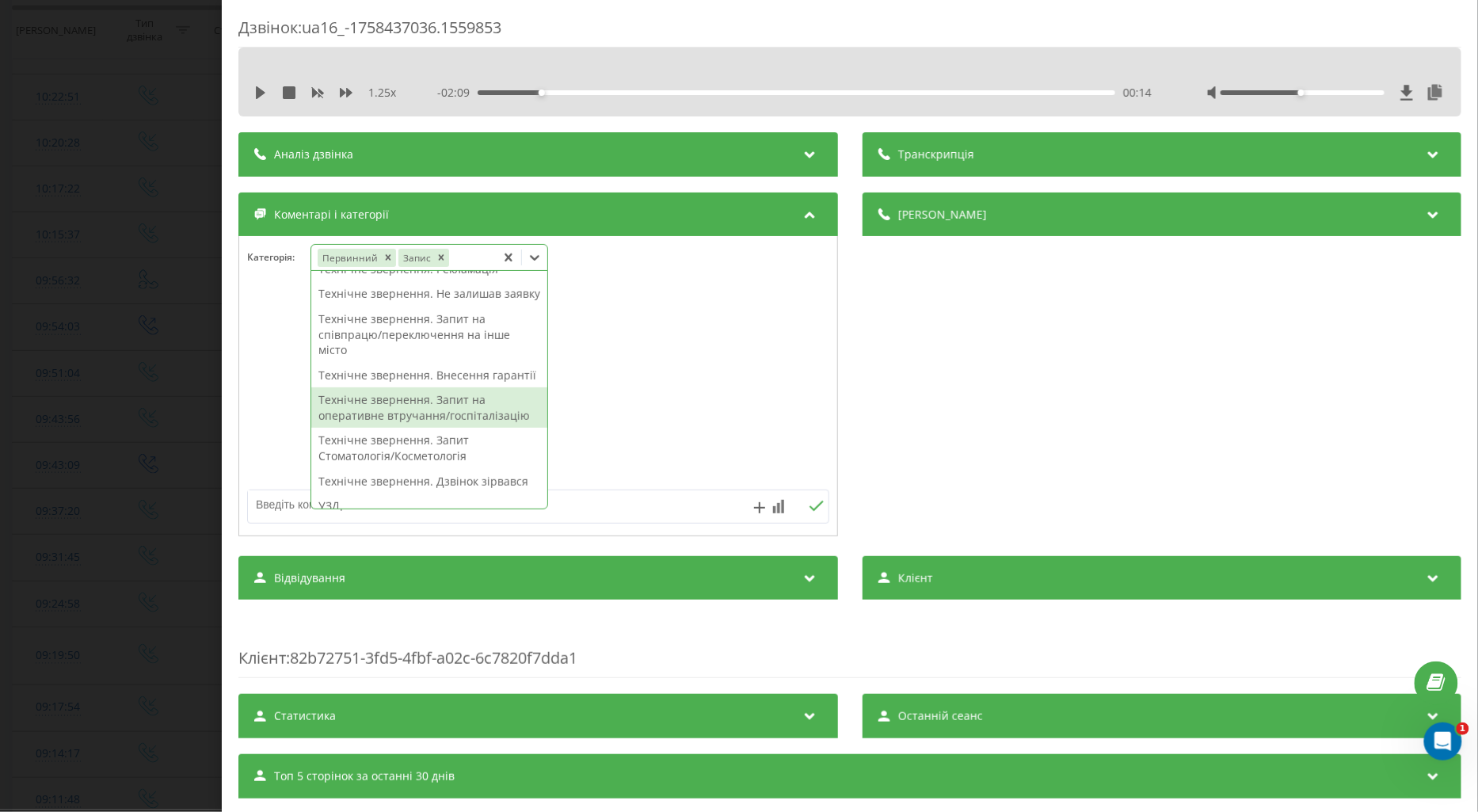
scroll to position [440, 0]
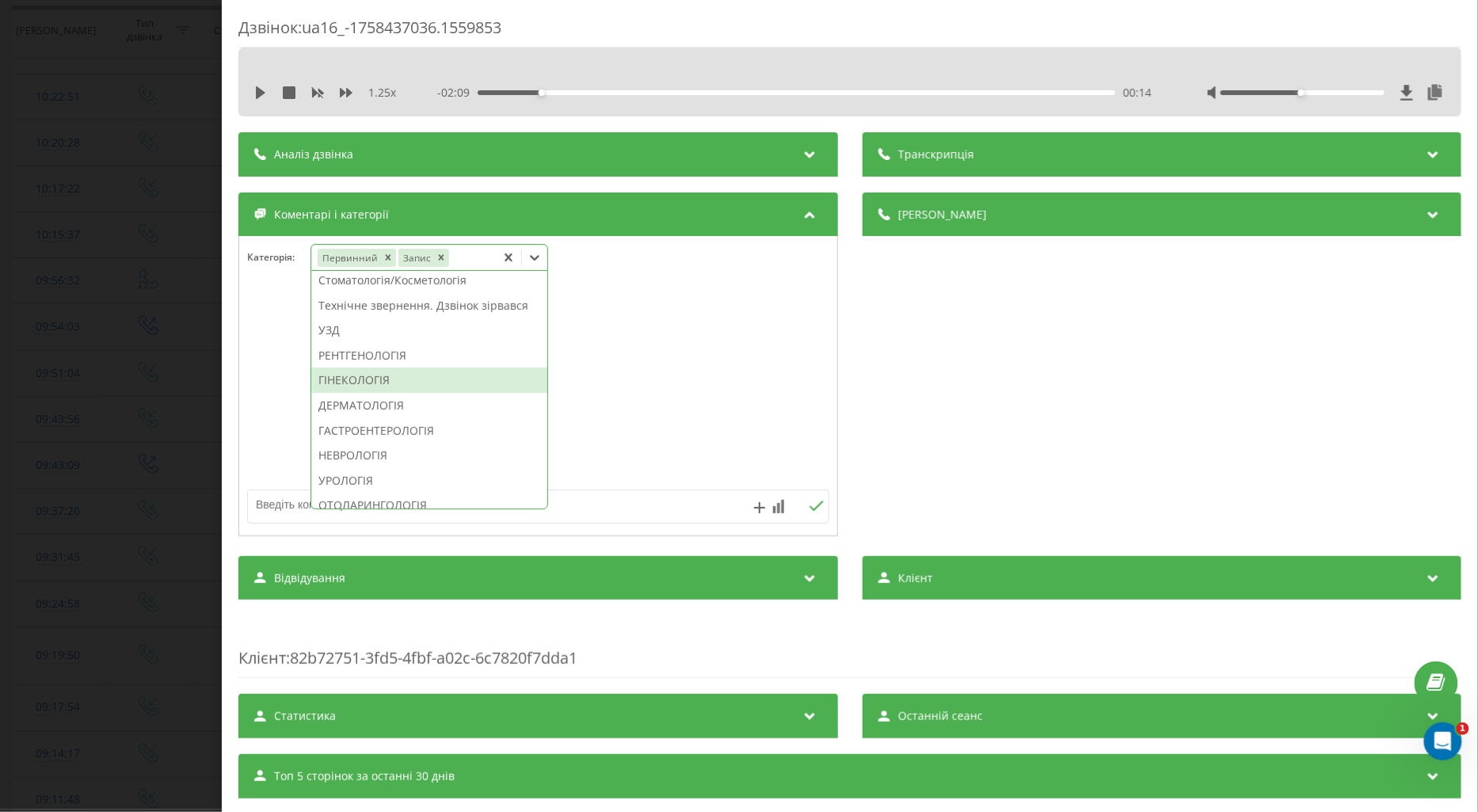
click at [358, 393] on div "ГІНЕКОЛОГІЯ" at bounding box center [429, 380] width 236 height 26
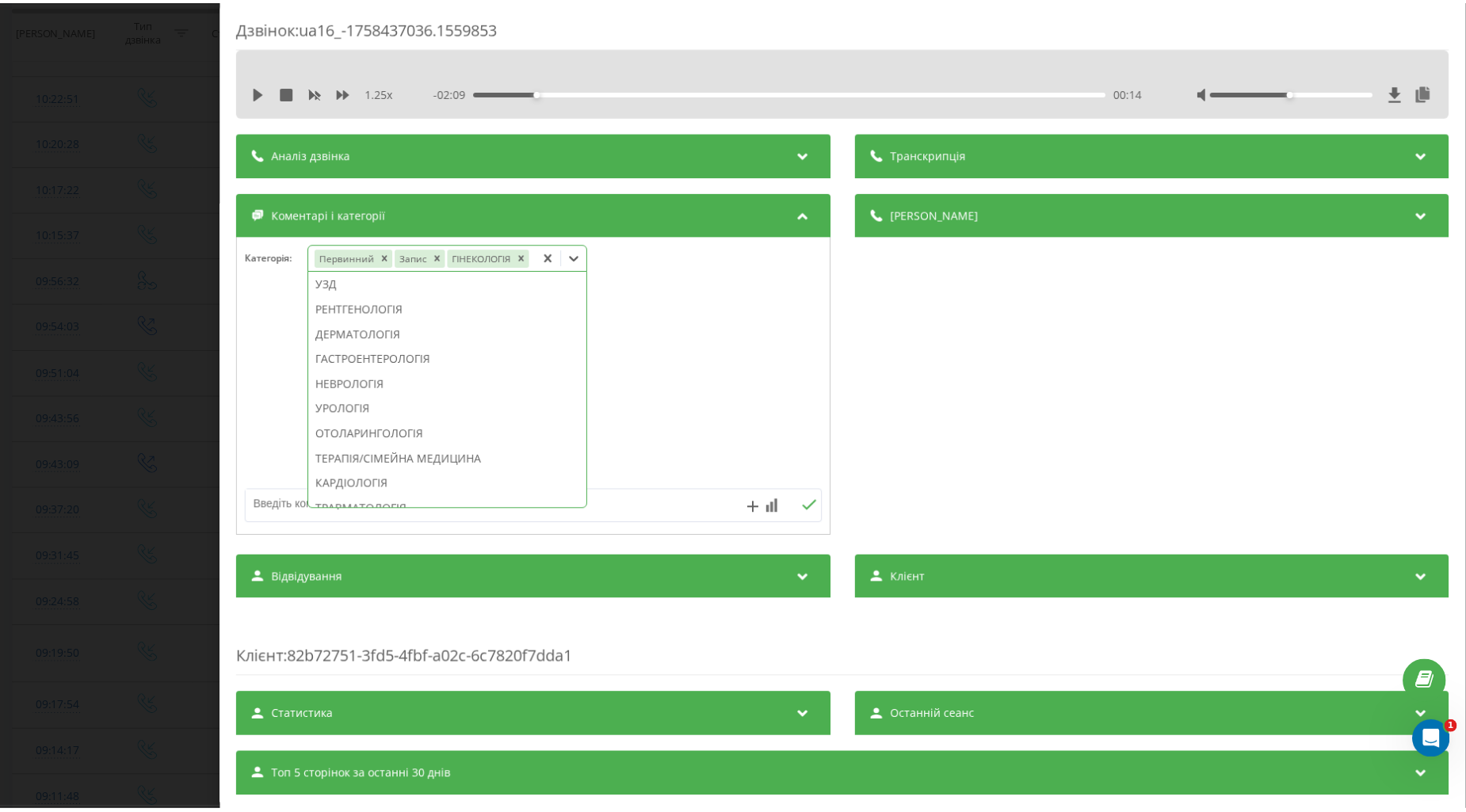
scroll to position [346, 0]
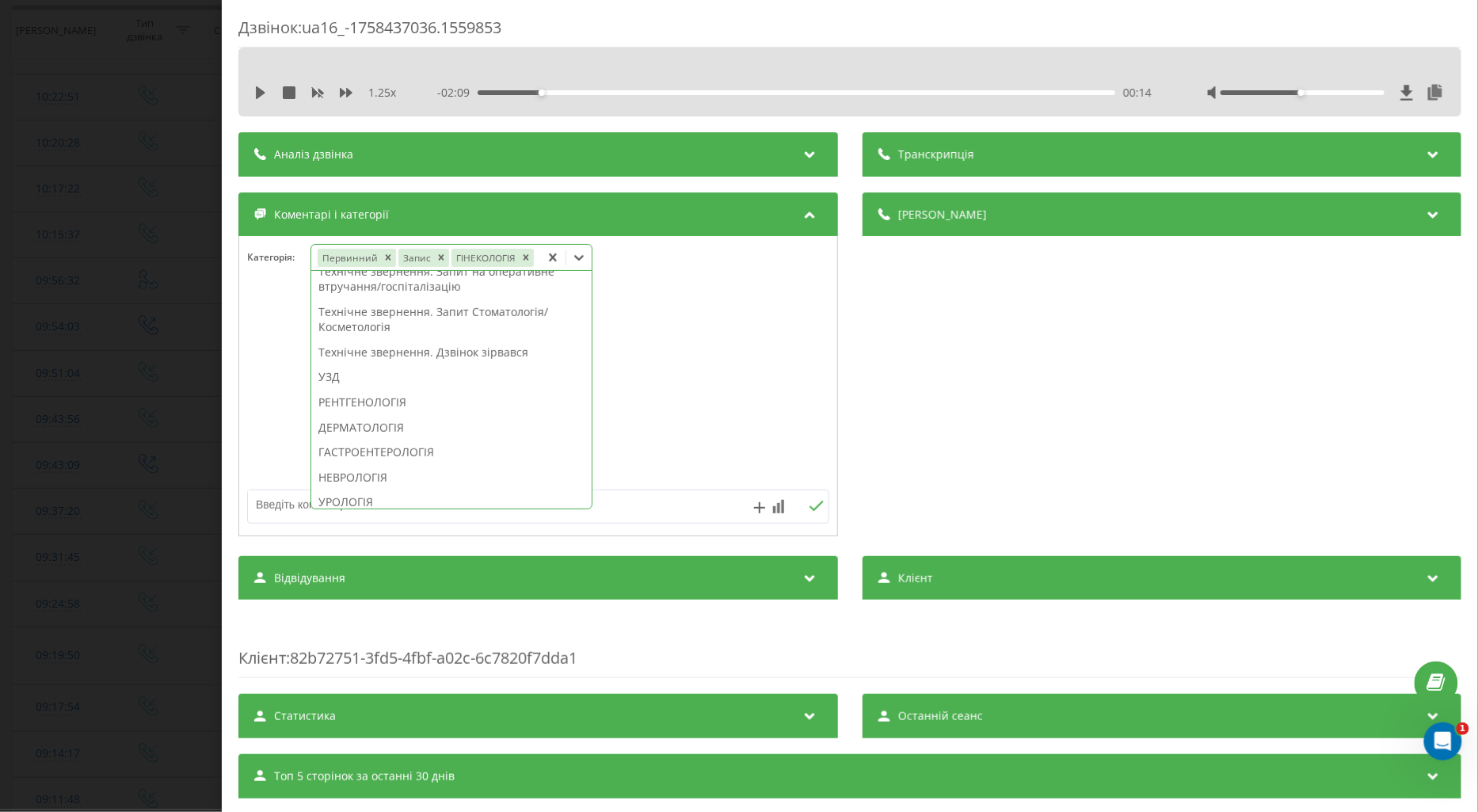
click at [157, 392] on div "Дзвінок : ua16_-1758437036.1559853 1.25 x - 02:09 00:14 00:14 Транскрипція Для …" at bounding box center [739, 406] width 1478 height 812
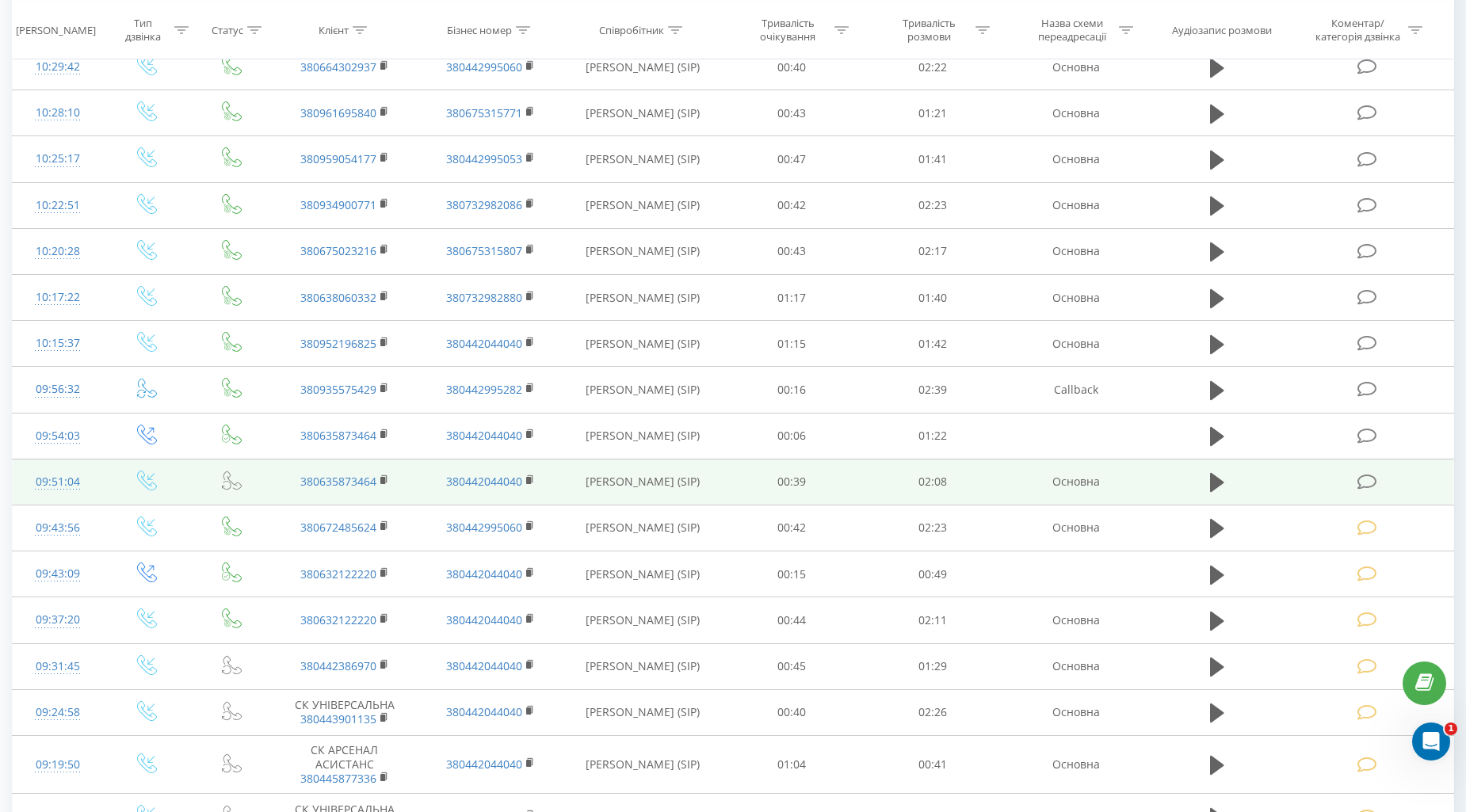
click at [1363, 479] on icon at bounding box center [1367, 481] width 20 height 17
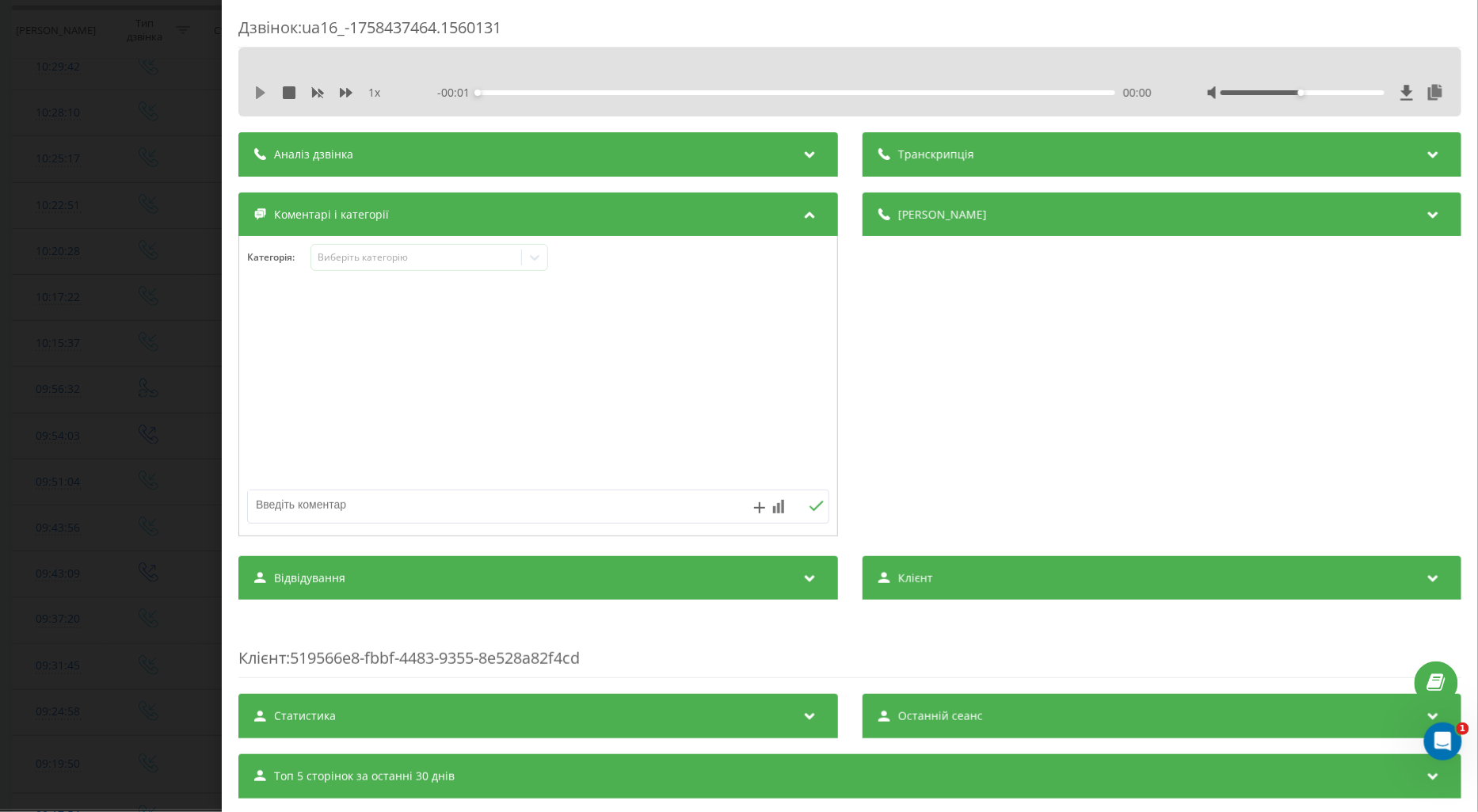
click at [260, 92] on icon at bounding box center [260, 93] width 10 height 13
click at [341, 95] on icon at bounding box center [346, 93] width 13 height 10
click at [547, 254] on div at bounding box center [535, 258] width 26 height 26
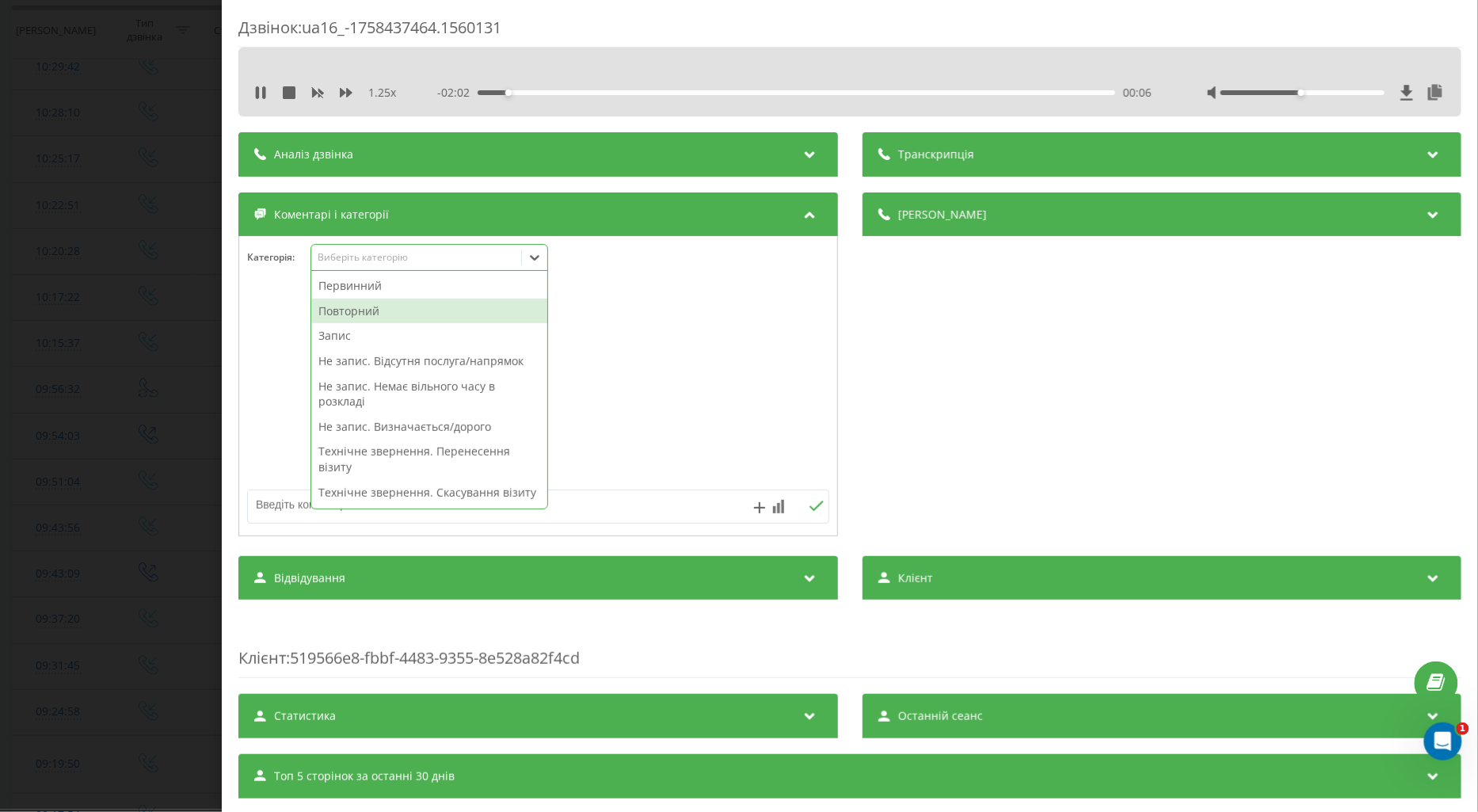
click at [357, 309] on div "Повторний" at bounding box center [429, 312] width 236 height 26
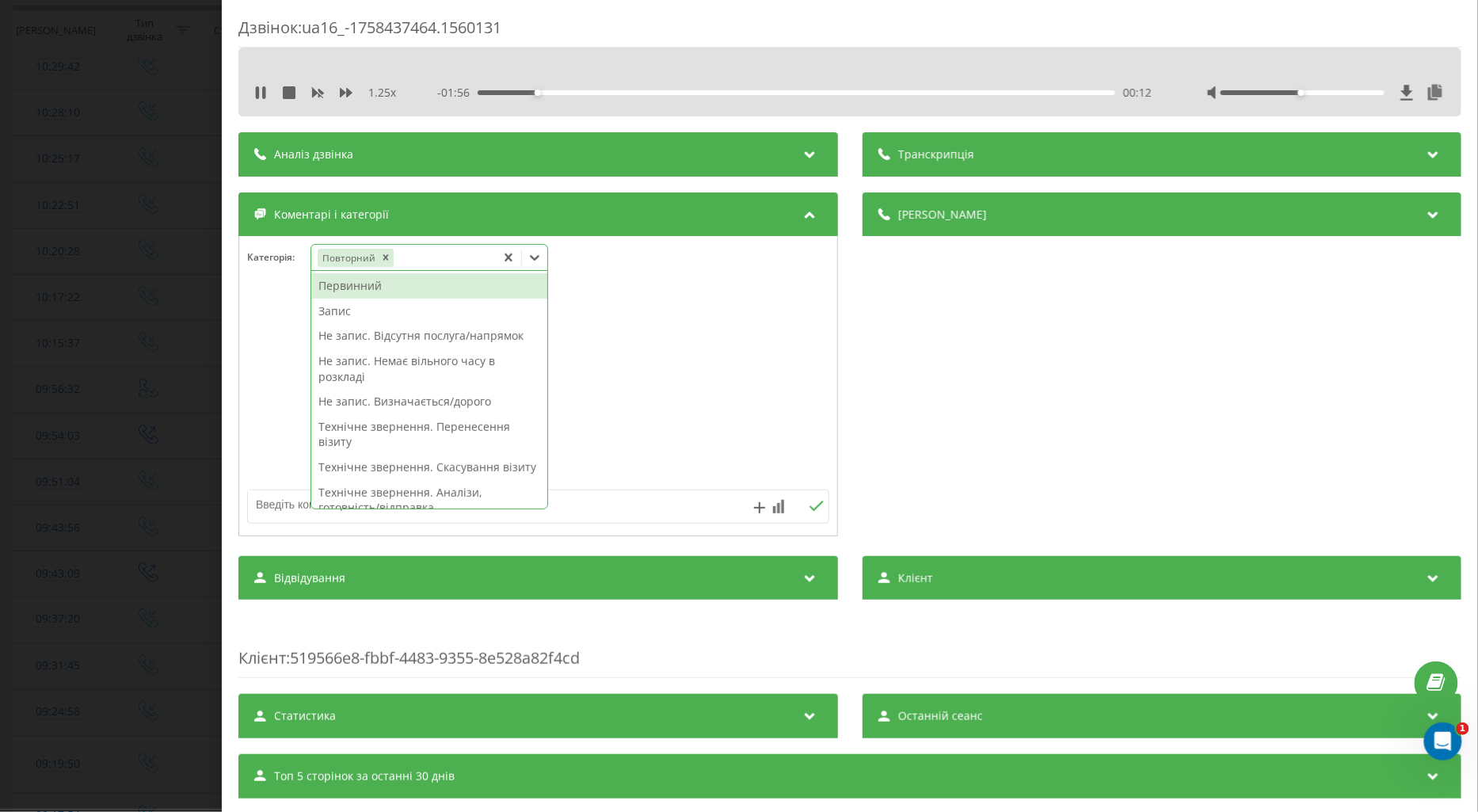
click at [328, 312] on div "Запис" at bounding box center [429, 312] width 236 height 26
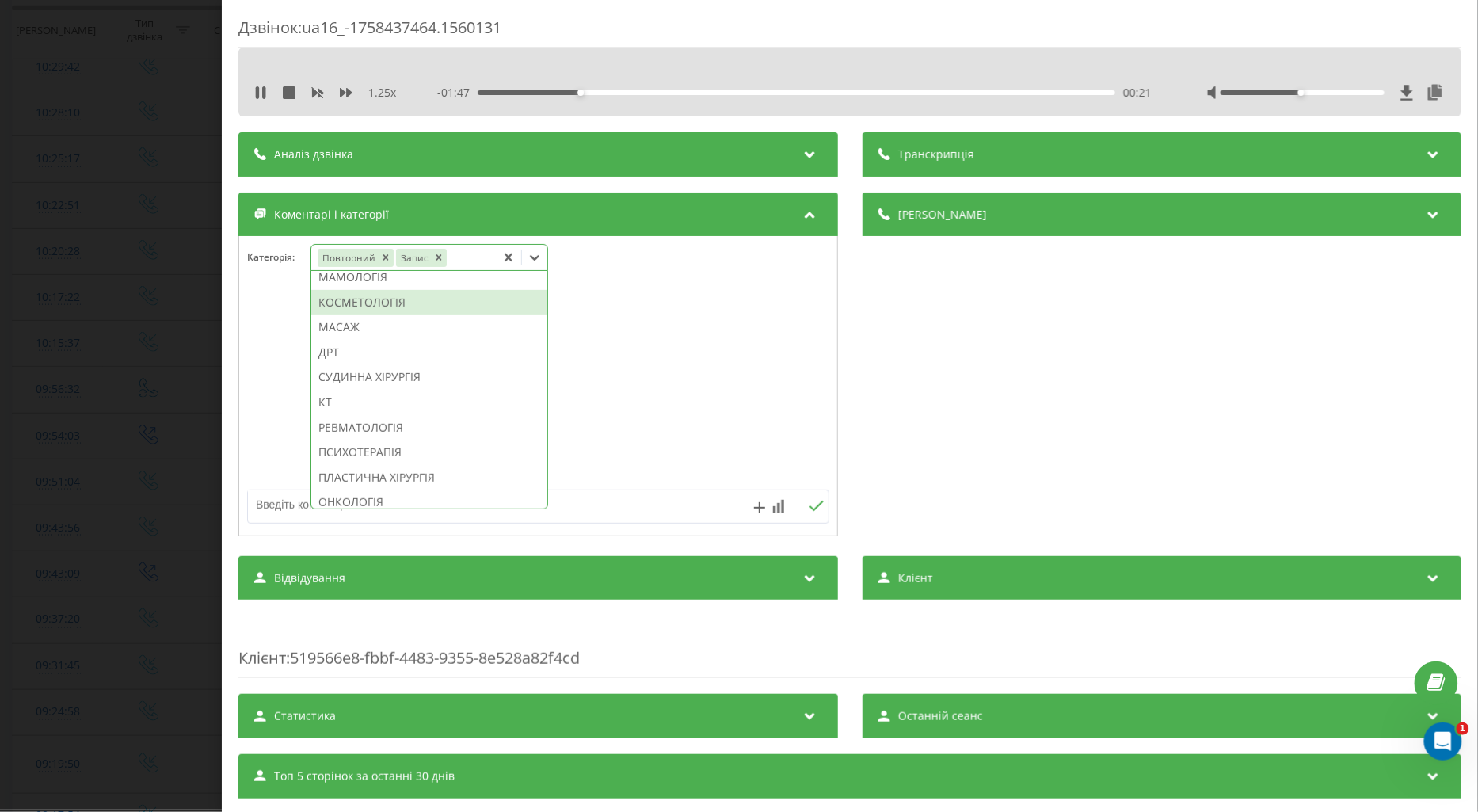
scroll to position [766, 0]
click at [392, 266] on div "ТРАВМАТОЛОГІЯ" at bounding box center [429, 254] width 236 height 26
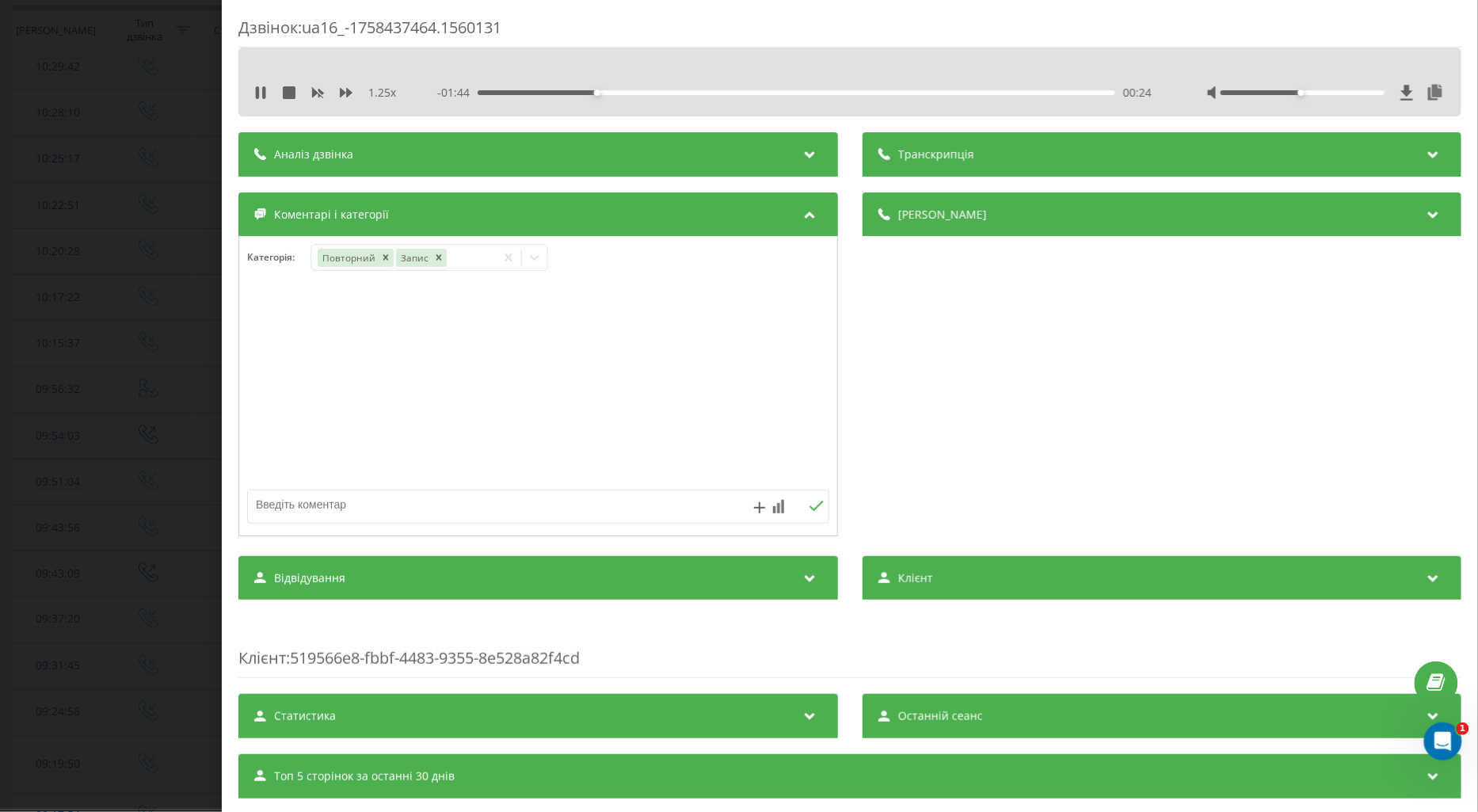
click at [267, 350] on div at bounding box center [538, 386] width 598 height 190
click at [147, 358] on div "Дзвінок : ua16_-1758437464.1560131 1.25 x - 01:42 00:26 00:26 Транскрипція Для …" at bounding box center [739, 406] width 1478 height 812
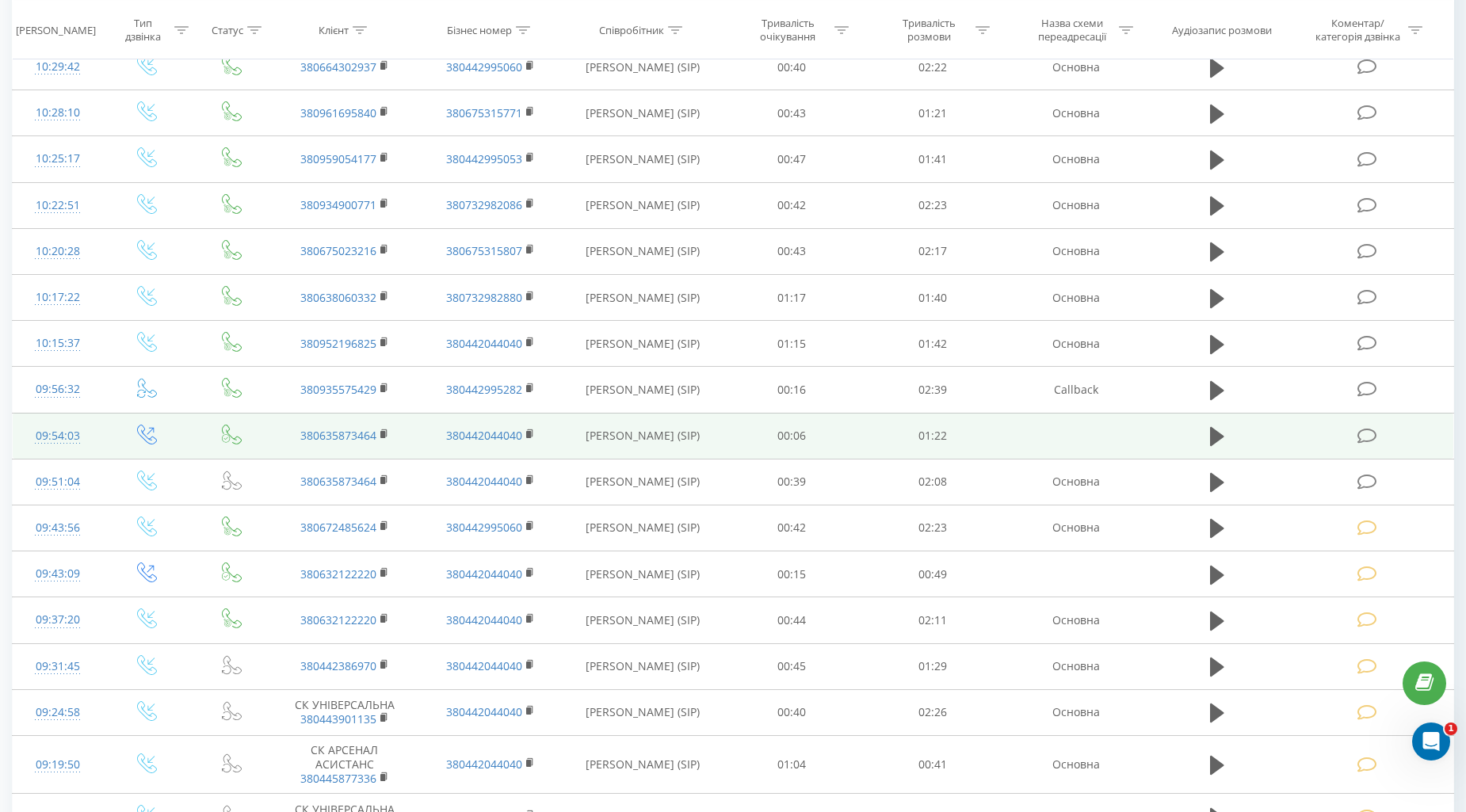
click at [1359, 436] on icon at bounding box center [1367, 436] width 20 height 17
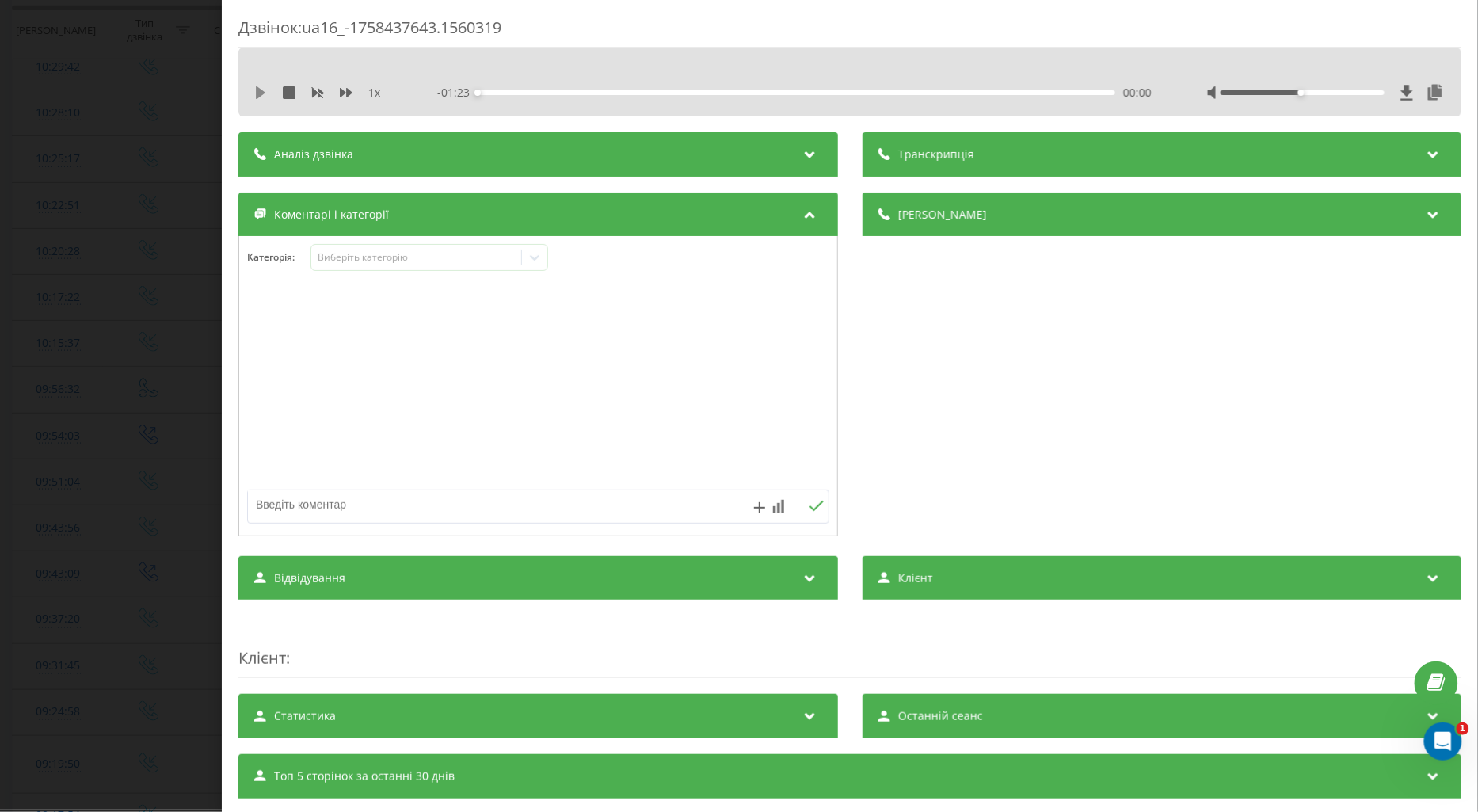
click at [263, 97] on icon at bounding box center [260, 93] width 13 height 13
click at [346, 93] on icon at bounding box center [346, 93] width 13 height 10
click at [352, 258] on div "Виберіть категорію" at bounding box center [416, 258] width 198 height 13
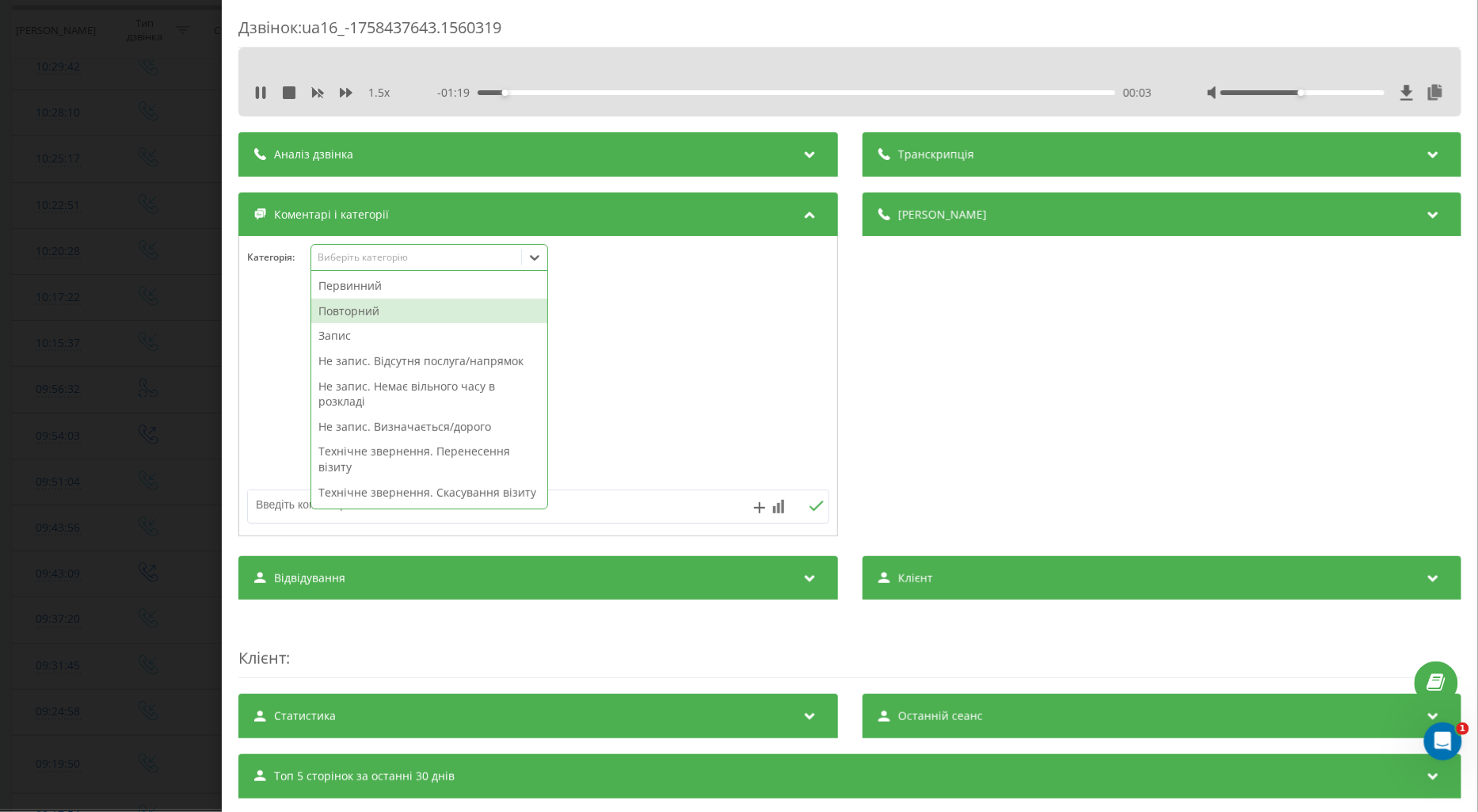
click at [347, 314] on div "Повторний" at bounding box center [429, 312] width 236 height 26
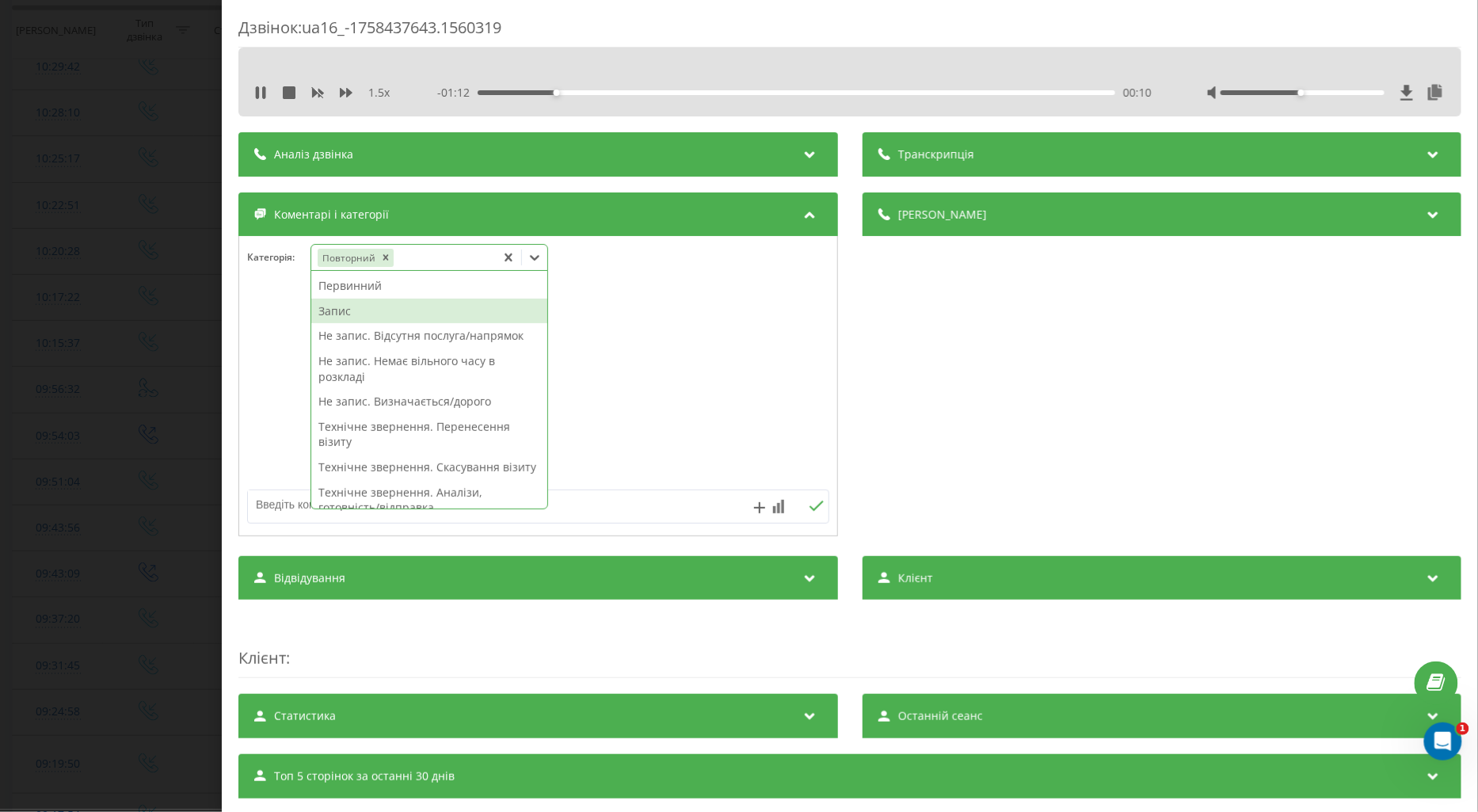
click at [328, 311] on div "Запис" at bounding box center [429, 312] width 236 height 26
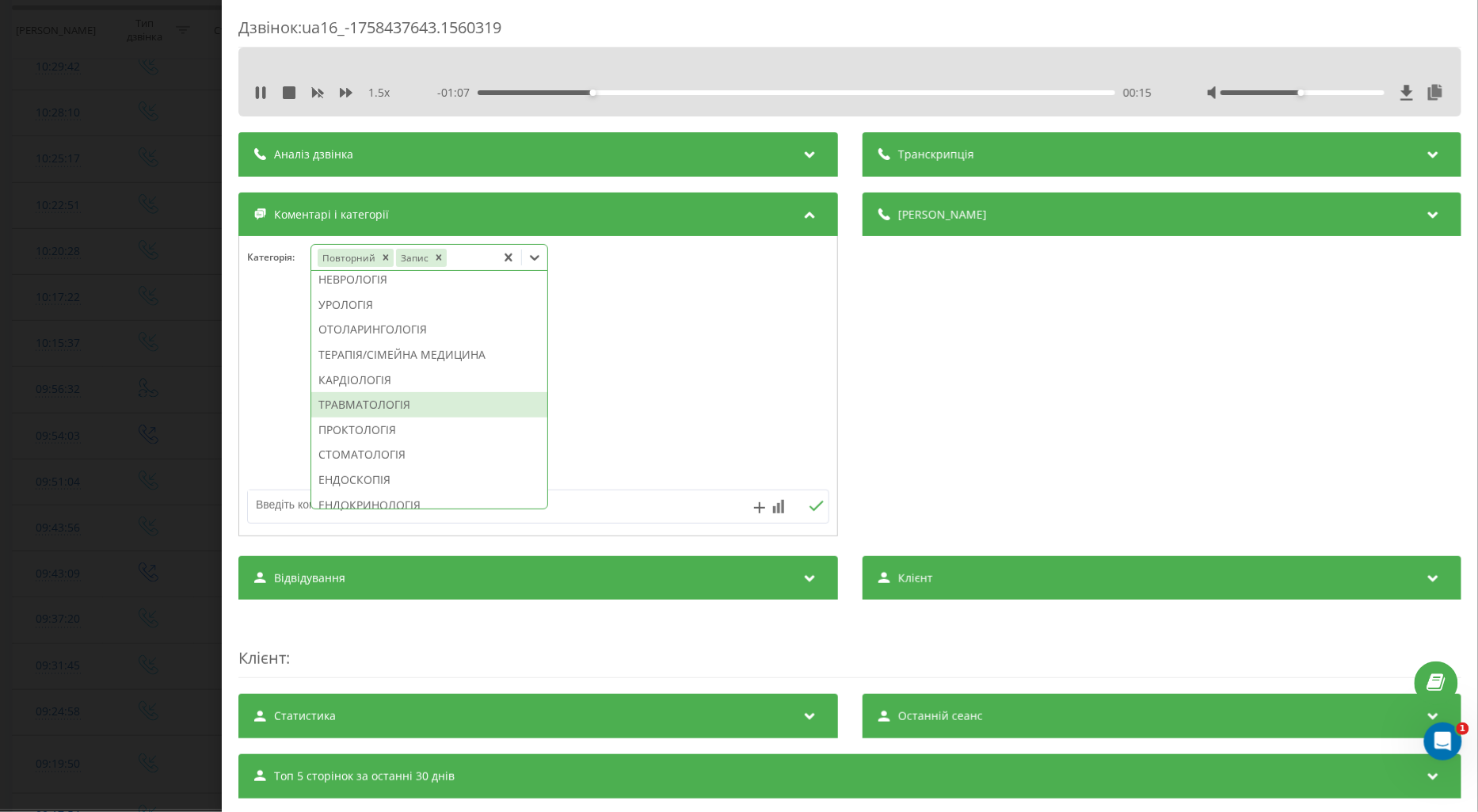
scroll to position [703, 0]
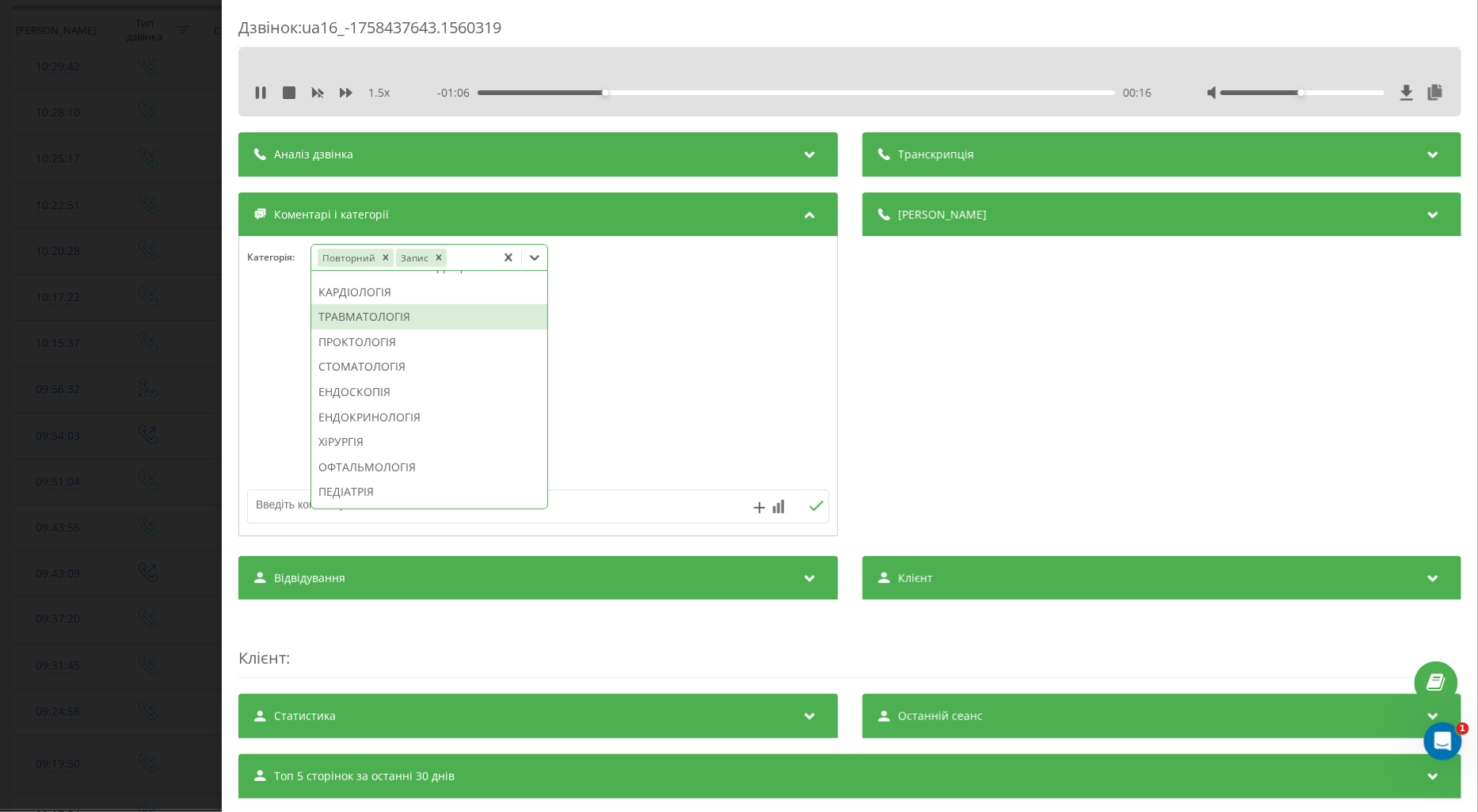
click at [385, 329] on div "ТРАВМАТОЛОГІЯ" at bounding box center [429, 317] width 236 height 26
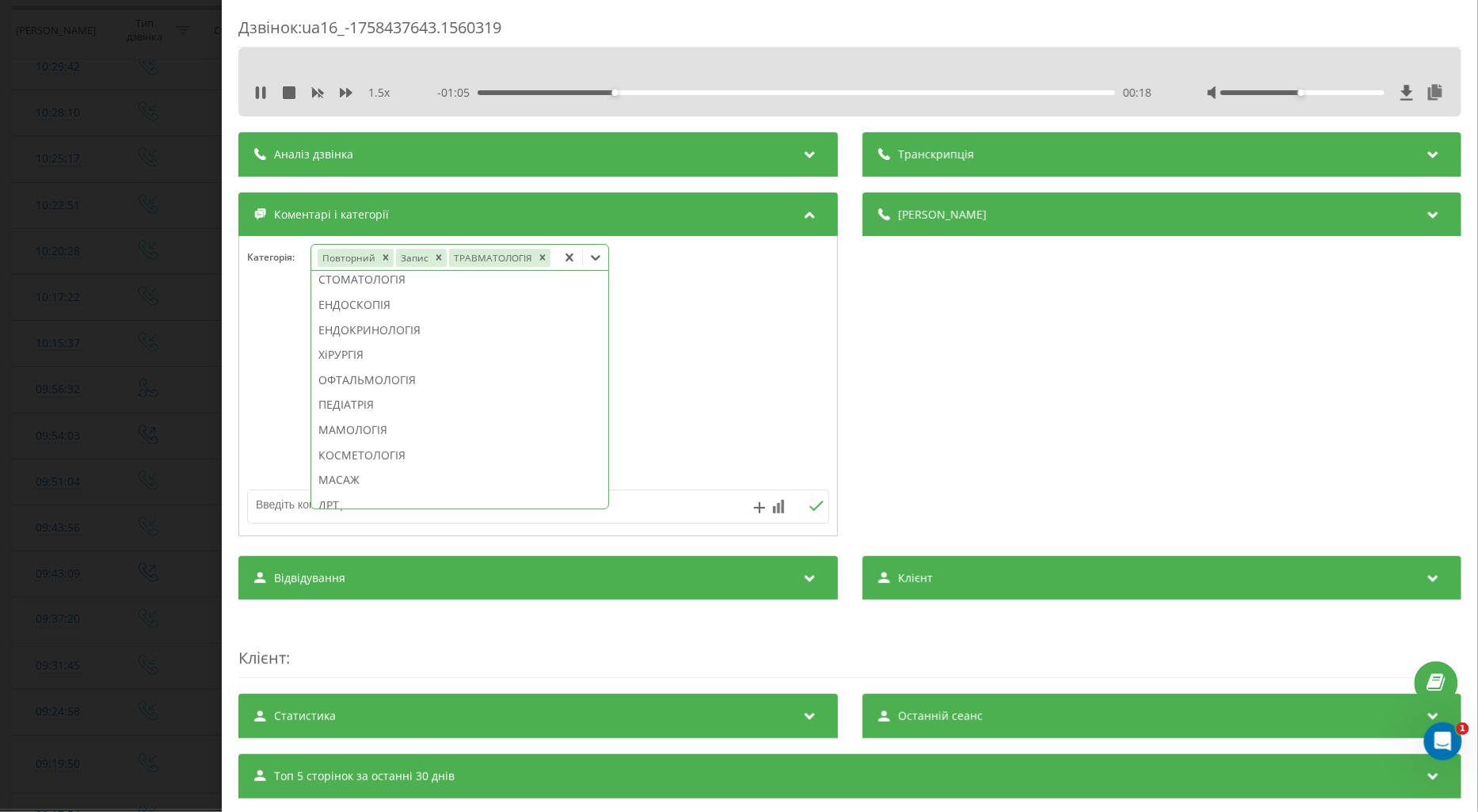
scroll to position [611, 0]
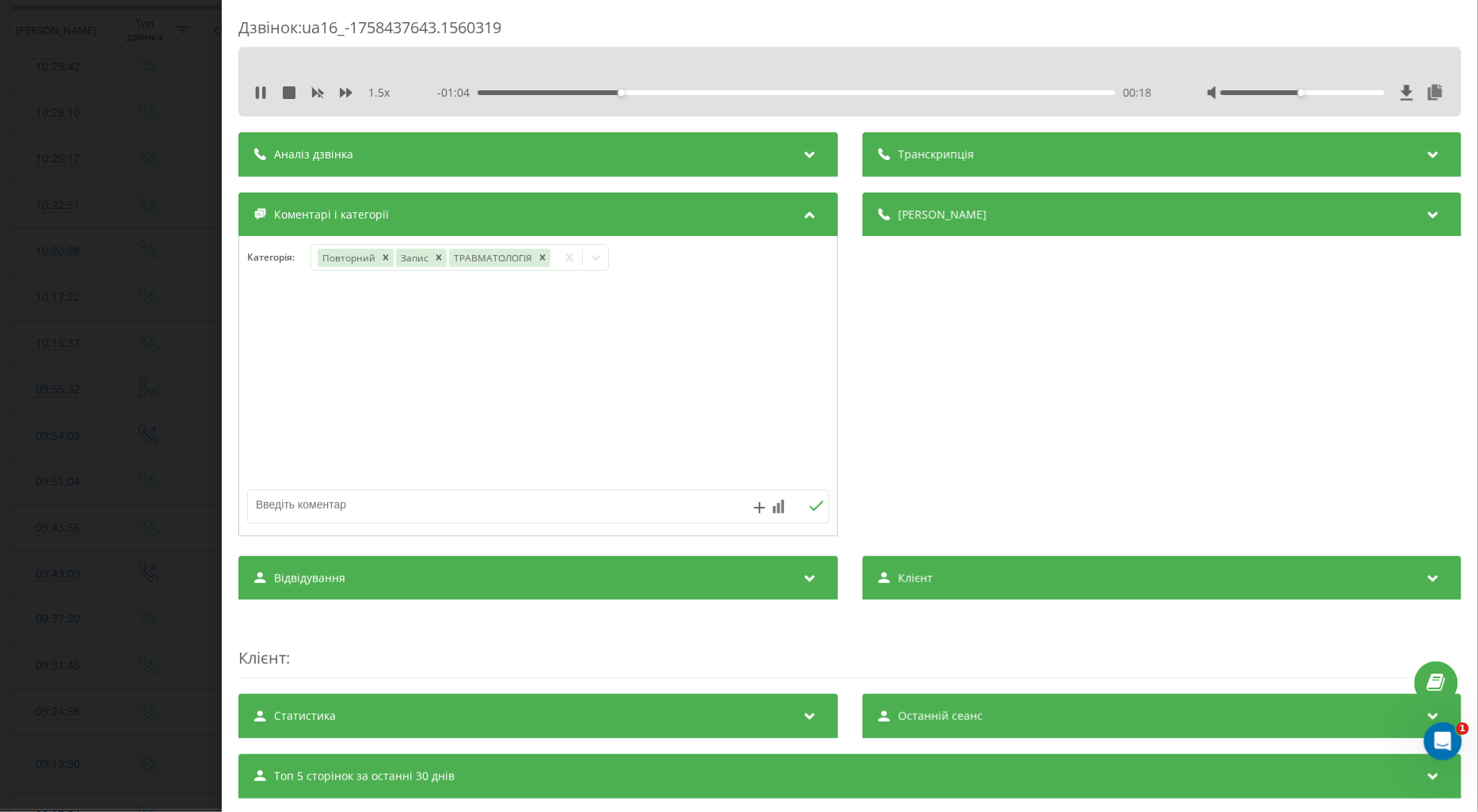
click at [288, 339] on div at bounding box center [538, 386] width 598 height 190
click at [133, 372] on div "Дзвінок : ua16_-1758437643.1560319 1.5 x - 01:02 00:20 00:20 Транскрипція Для A…" at bounding box center [739, 406] width 1478 height 812
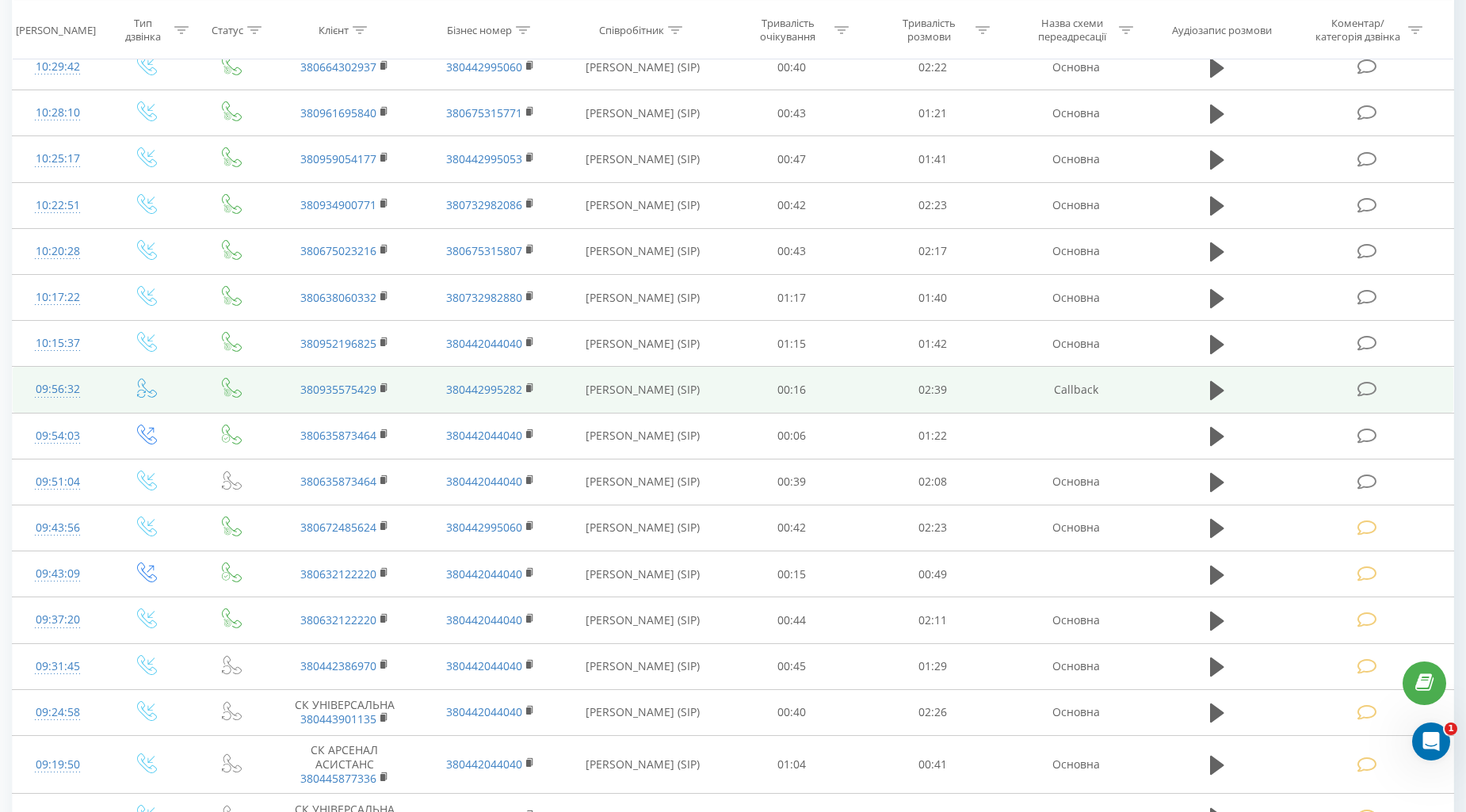
click at [1366, 384] on icon at bounding box center [1367, 389] width 20 height 17
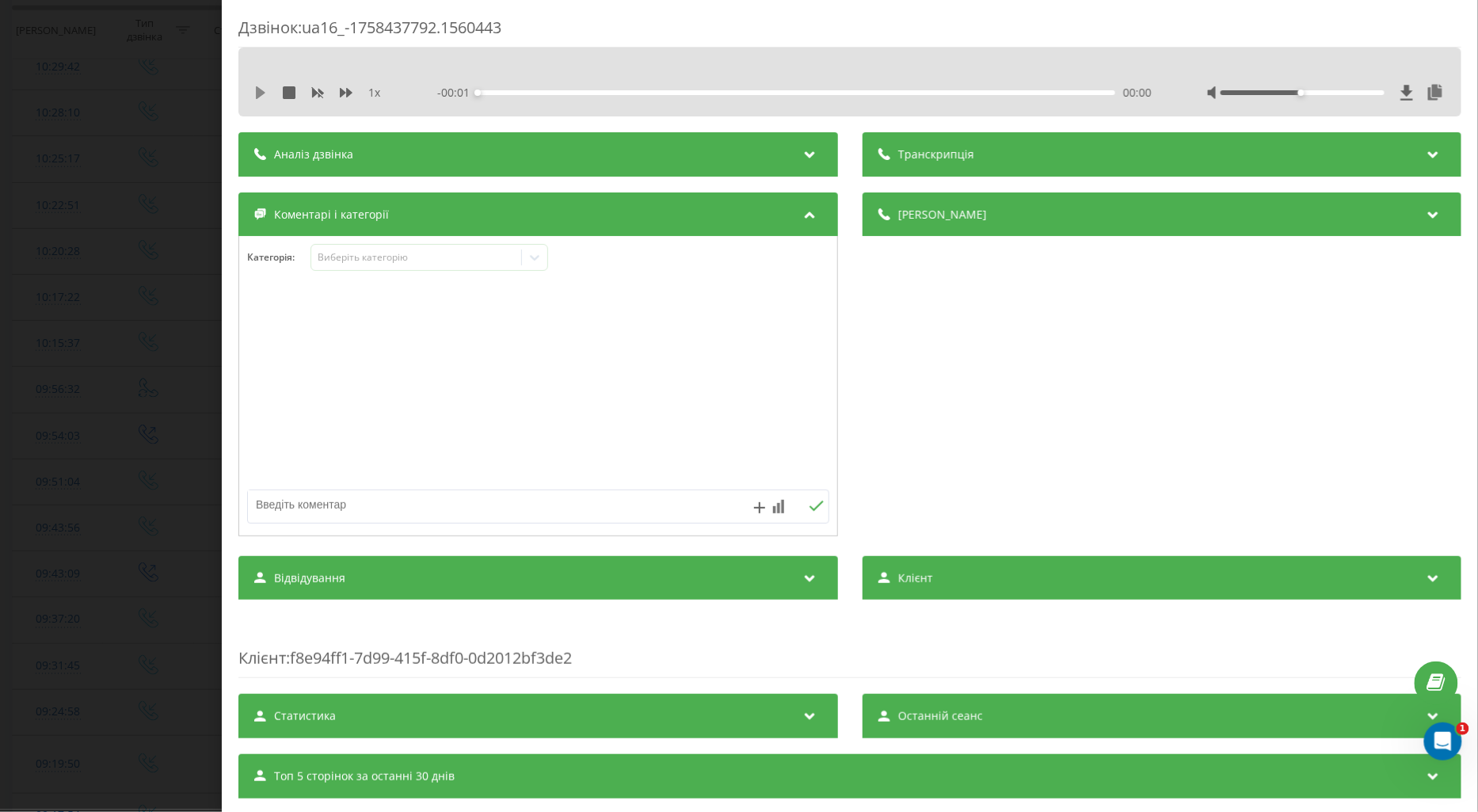
click at [256, 94] on icon at bounding box center [260, 93] width 10 height 13
click at [346, 92] on icon at bounding box center [346, 93] width 13 height 10
click at [387, 254] on div "Виберіть категорію" at bounding box center [416, 258] width 198 height 13
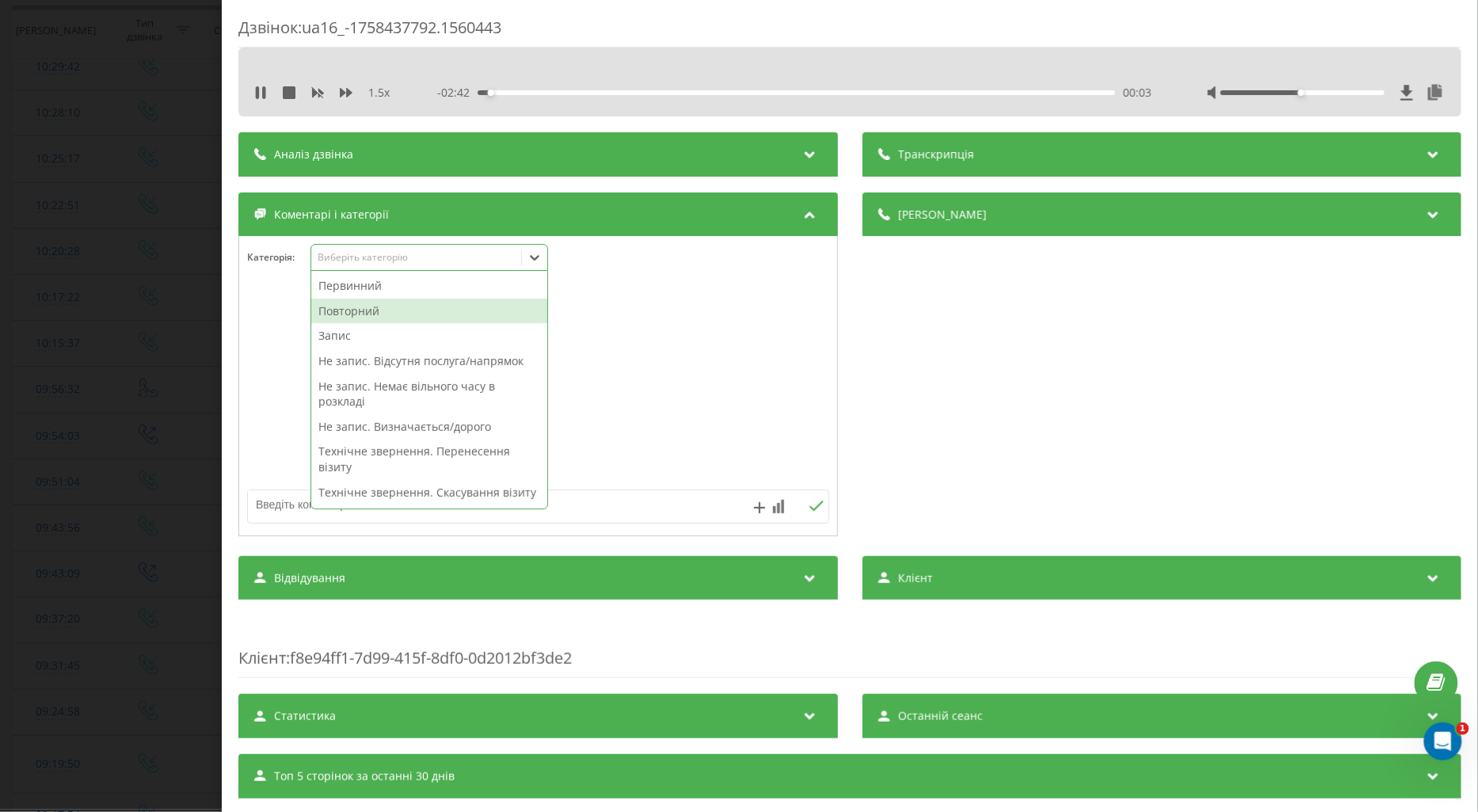
click at [352, 307] on div "Повторний" at bounding box center [429, 312] width 236 height 26
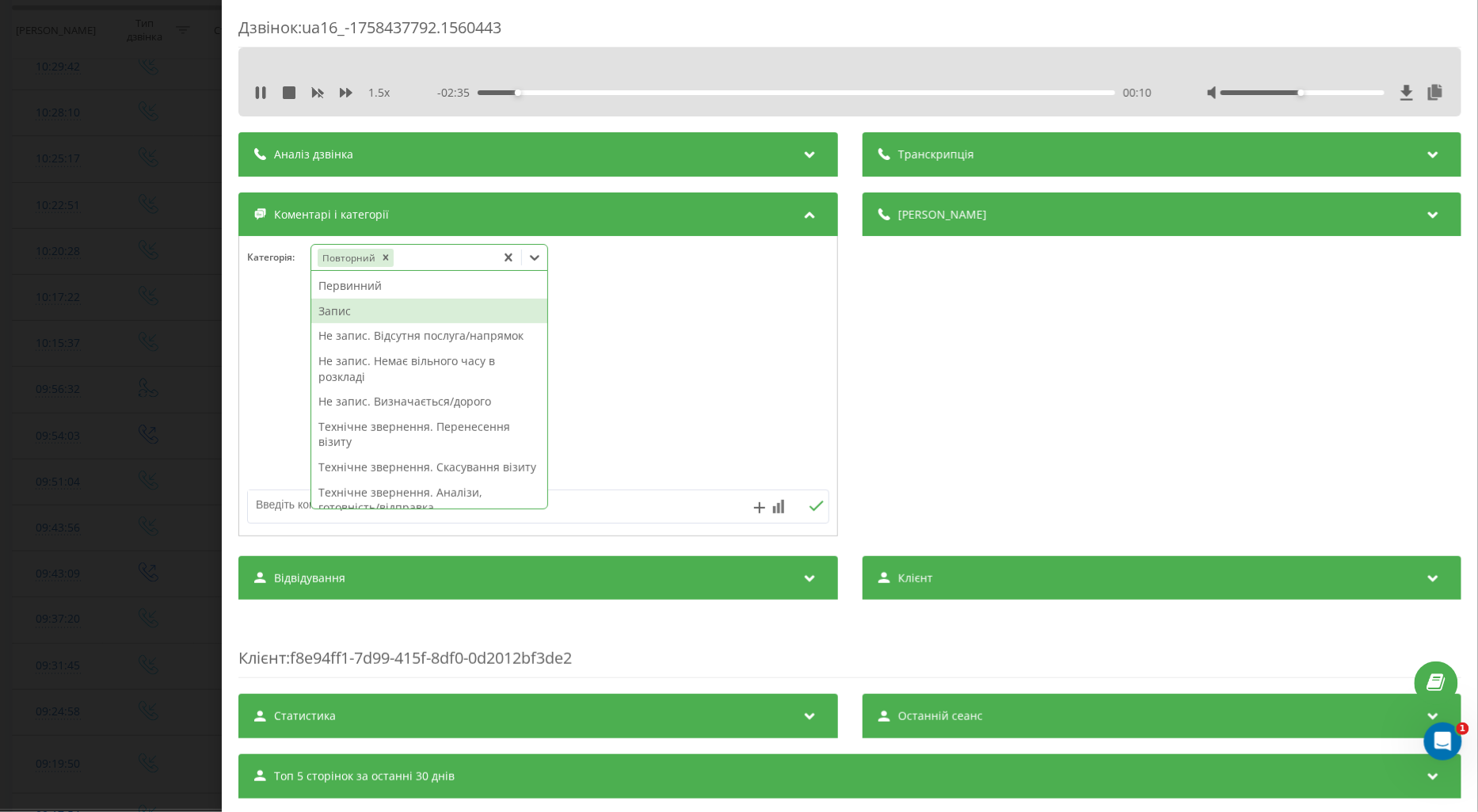
click at [338, 312] on div "Запис" at bounding box center [429, 312] width 236 height 26
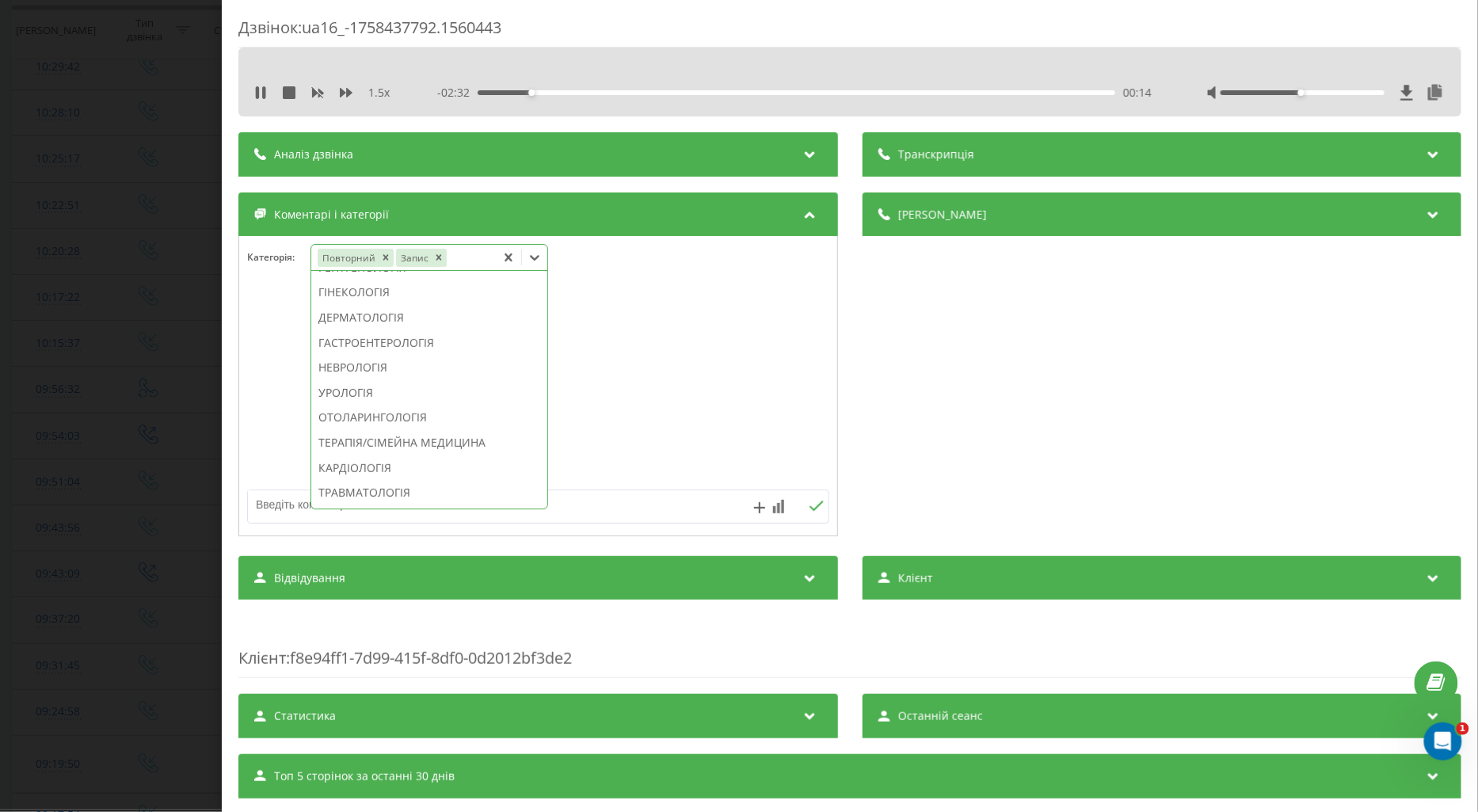
scroll to position [503, 0]
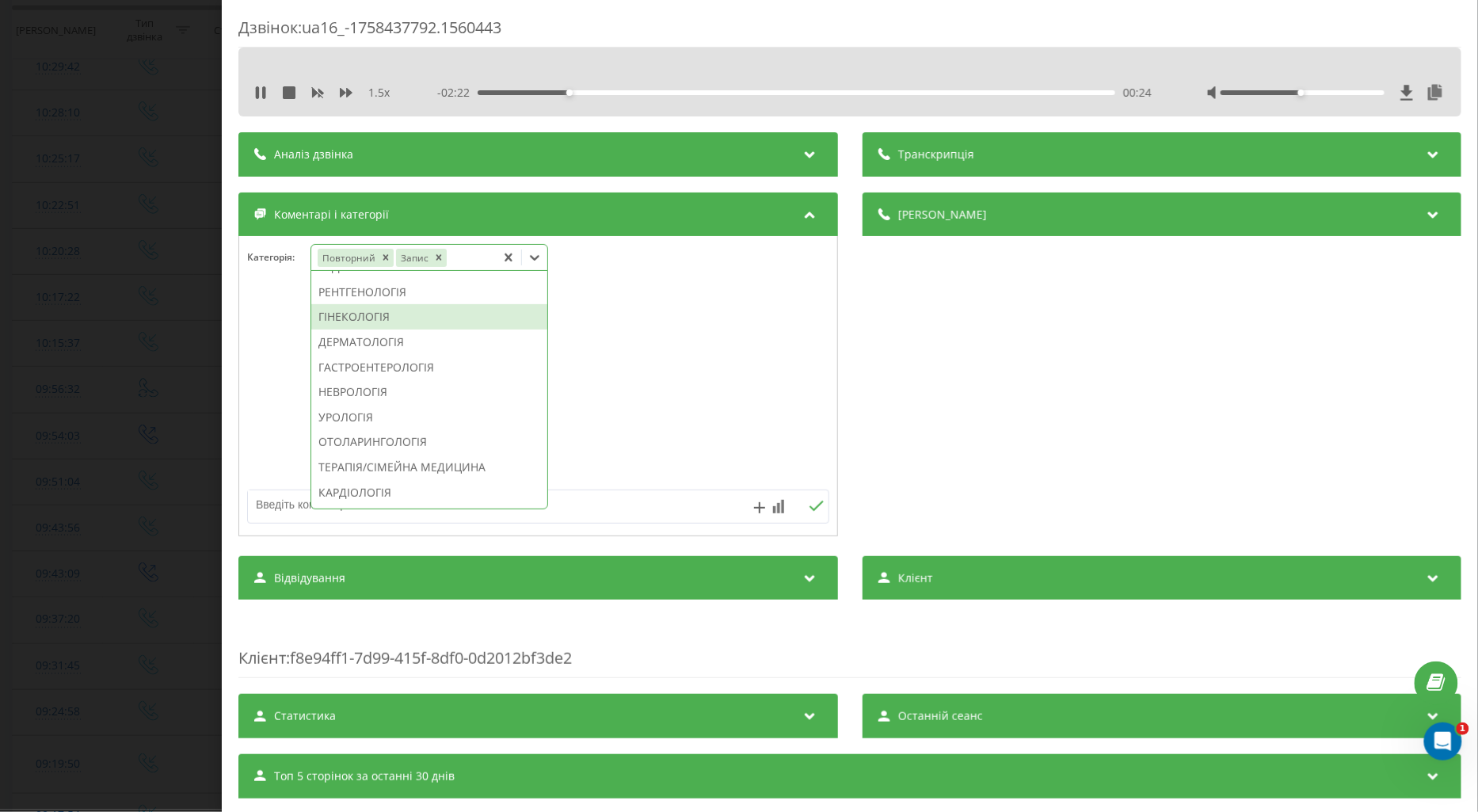
click at [359, 329] on div "ГІНЕКОЛОГІЯ" at bounding box center [429, 317] width 236 height 26
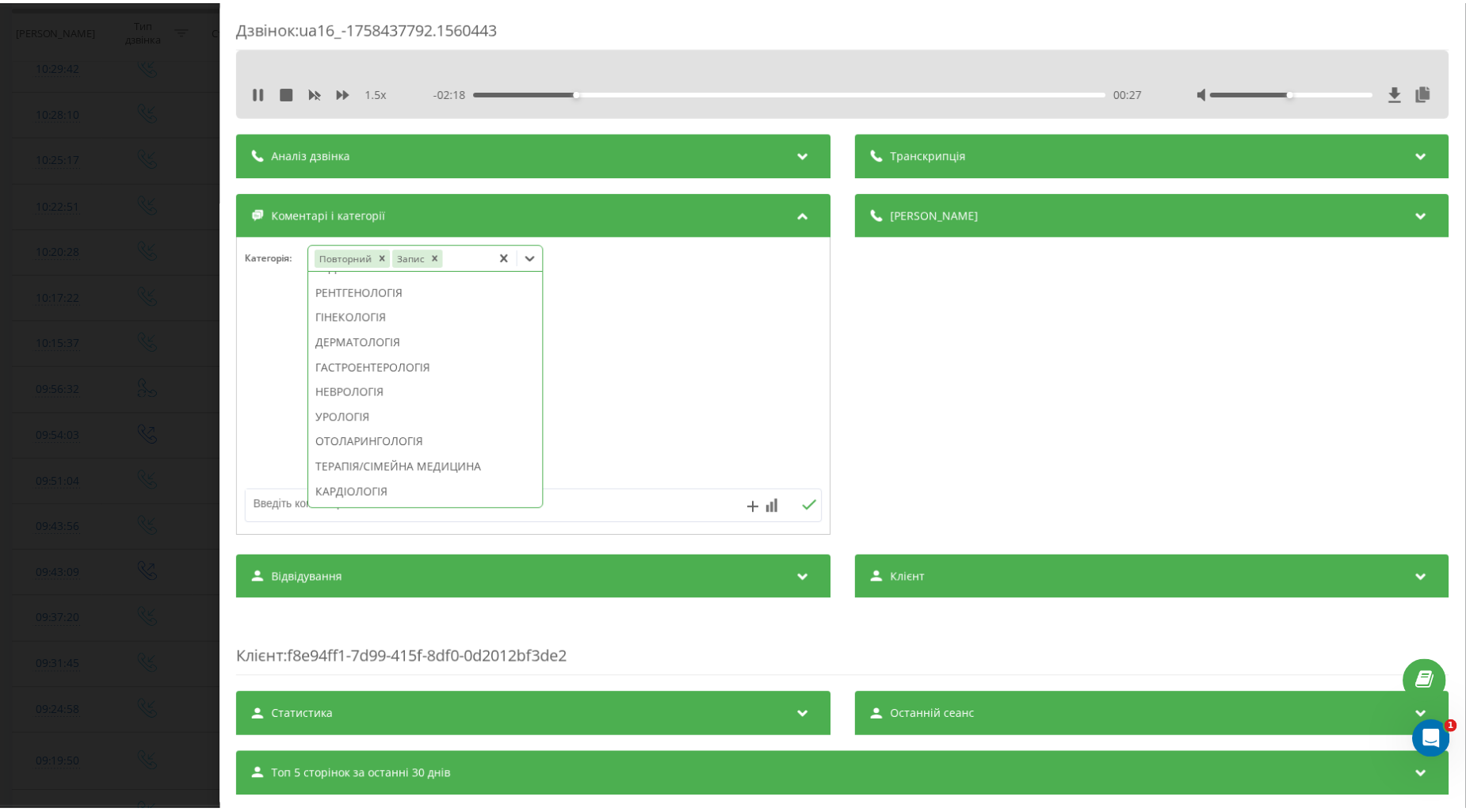
scroll to position [409, 0]
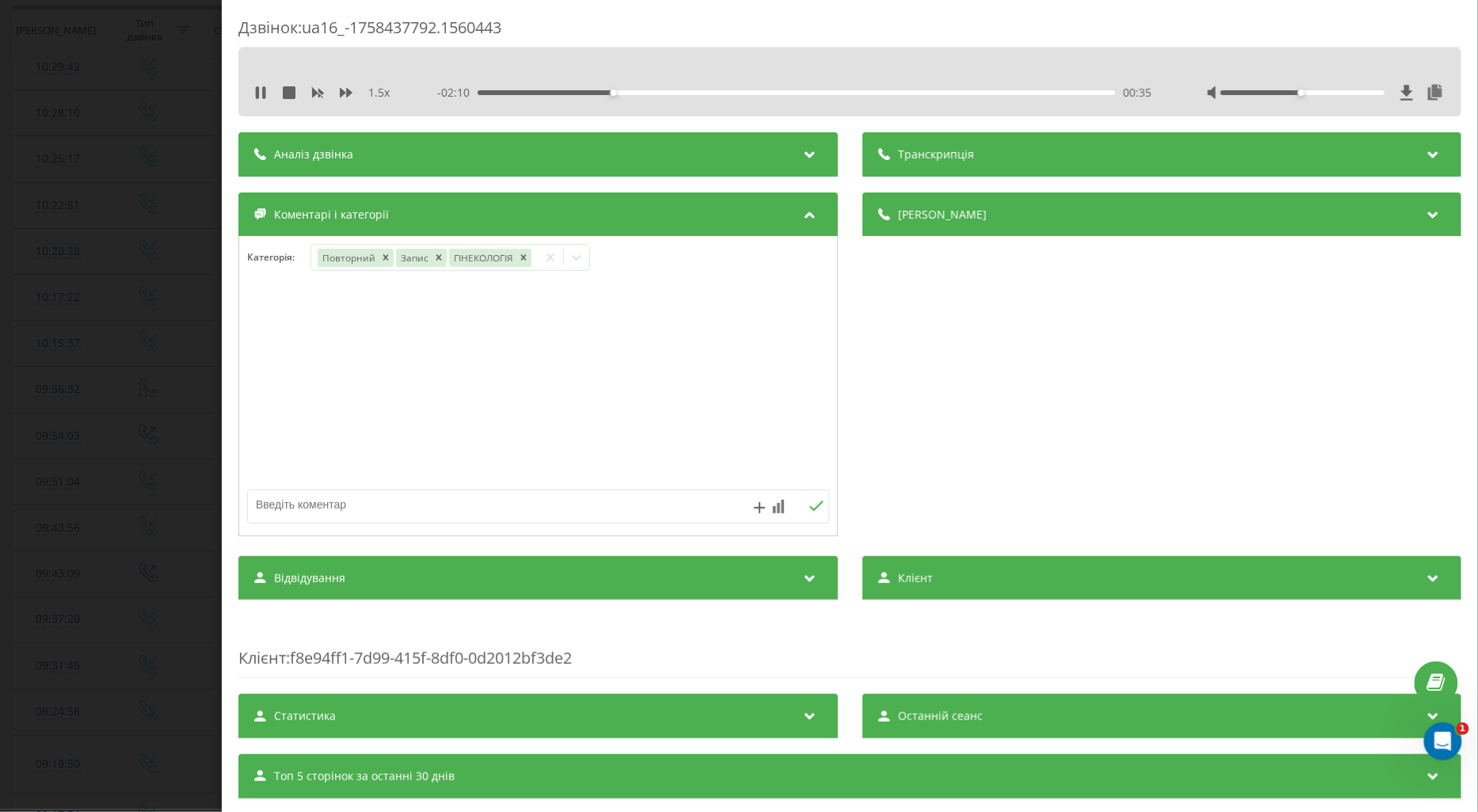
click at [281, 350] on div at bounding box center [538, 386] width 598 height 190
click at [662, 93] on div "00:38" at bounding box center [796, 93] width 638 height 5
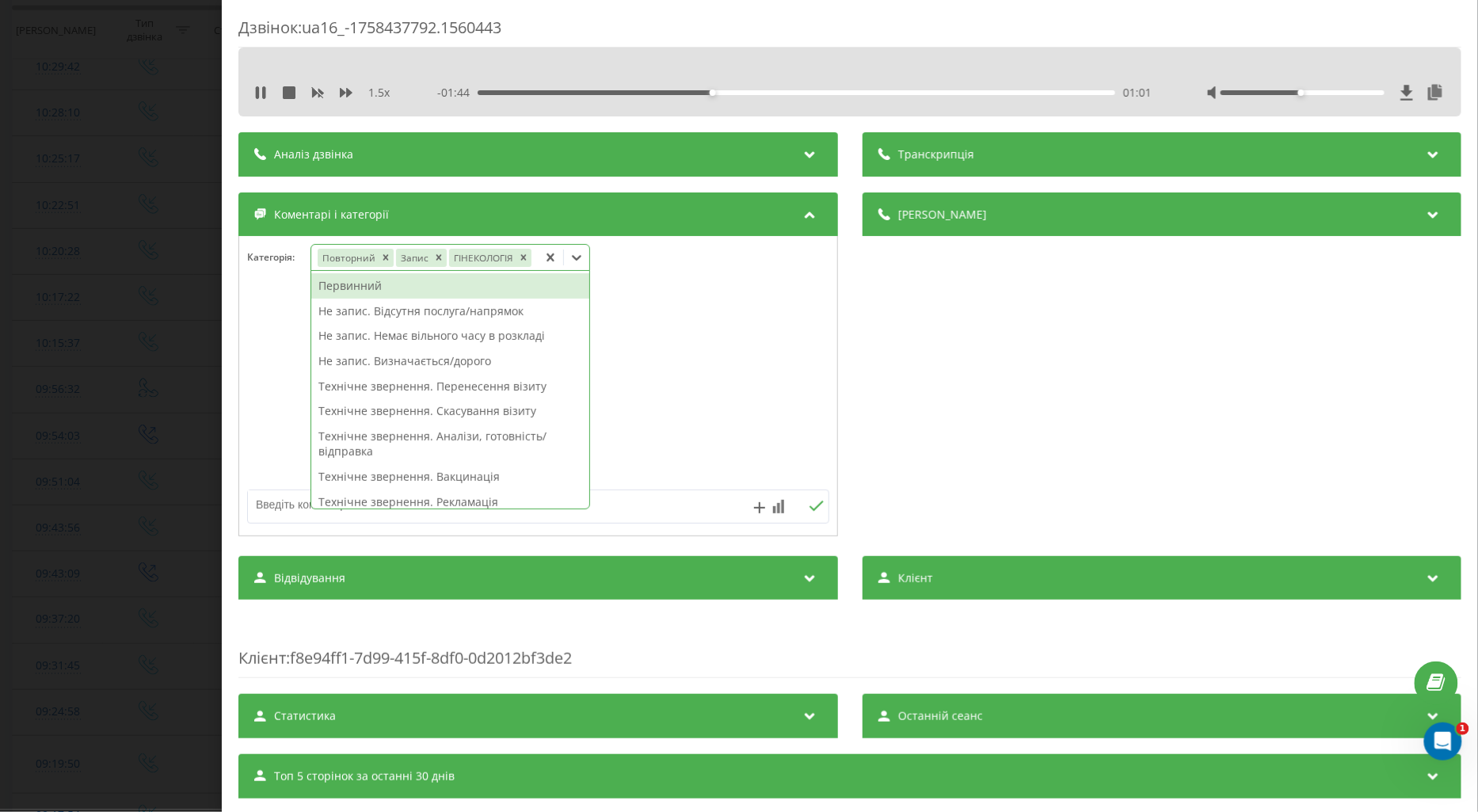
click at [573, 258] on icon at bounding box center [577, 257] width 10 height 6
click at [438, 257] on icon "Remove Запис" at bounding box center [438, 257] width 6 height 6
click at [262, 496] on textarea at bounding box center [481, 504] width 465 height 29
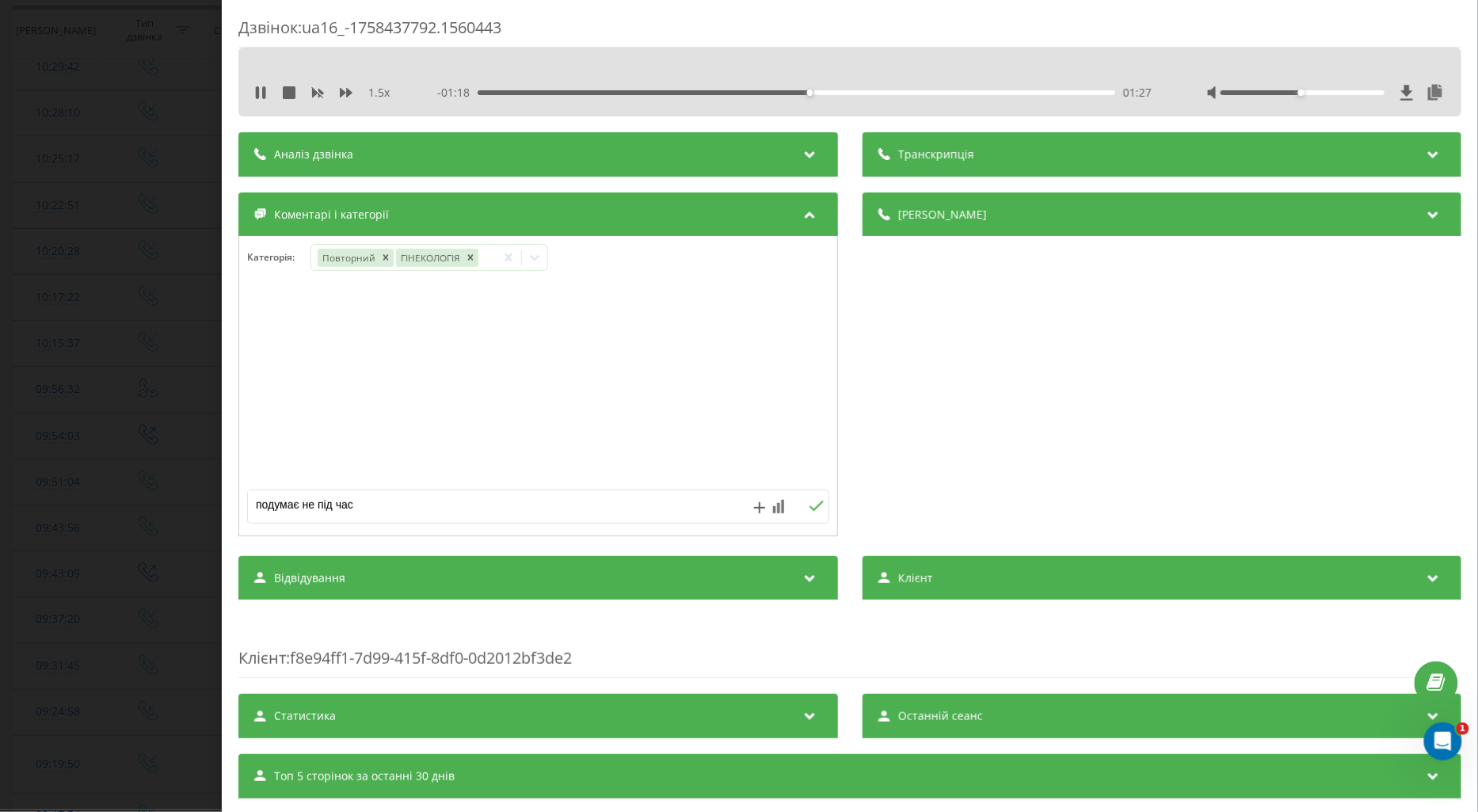
type textarea "подумає не під час"
click at [809, 517] on div "подумає не під час" at bounding box center [538, 506] width 582 height 34
drag, startPoint x: 806, startPoint y: 507, endPoint x: 751, endPoint y: 513, distance: 55.3
click at [809, 509] on icon at bounding box center [816, 506] width 15 height 11
click at [211, 424] on div "Дзвінок : ua16_-1758437792.1560443 1.5 x - 01:05 01:40 01:40 Транскрипція Для A…" at bounding box center [739, 406] width 1478 height 812
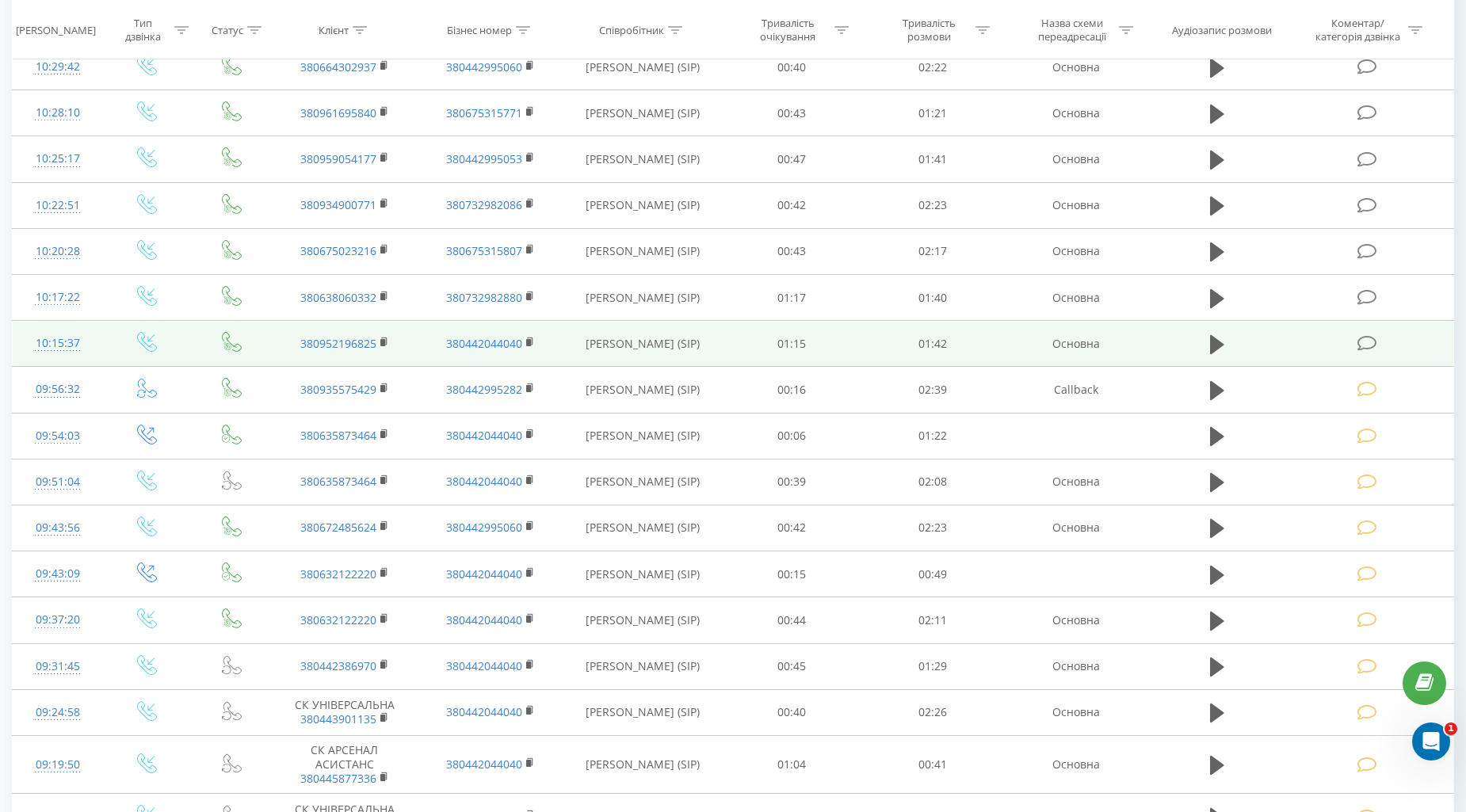
click at [1363, 343] on icon at bounding box center [1367, 343] width 20 height 17
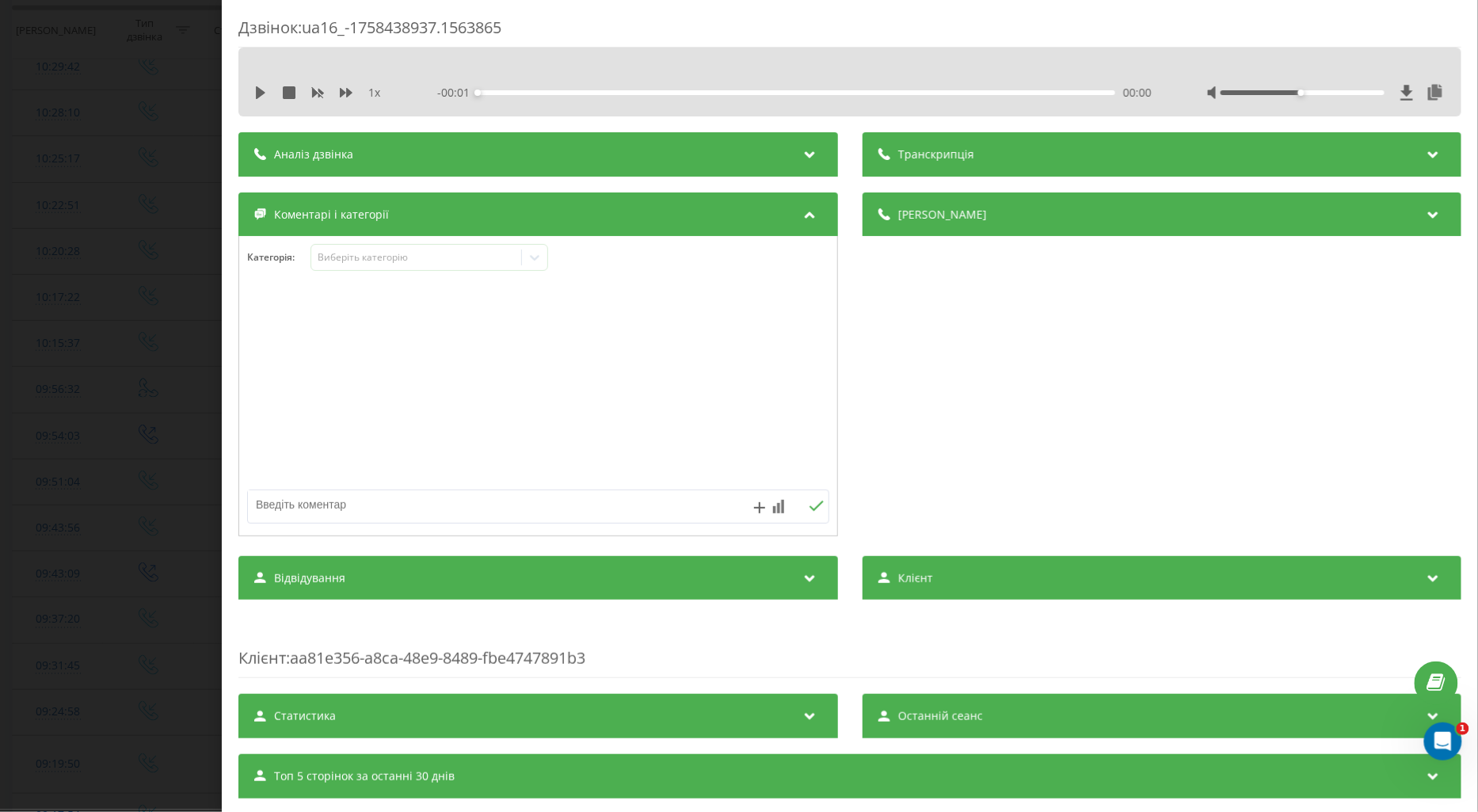
click at [257, 90] on icon at bounding box center [260, 93] width 10 height 13
click at [344, 90] on icon at bounding box center [346, 93] width 13 height 13
click at [351, 259] on div "Виберіть категорію" at bounding box center [416, 258] width 198 height 13
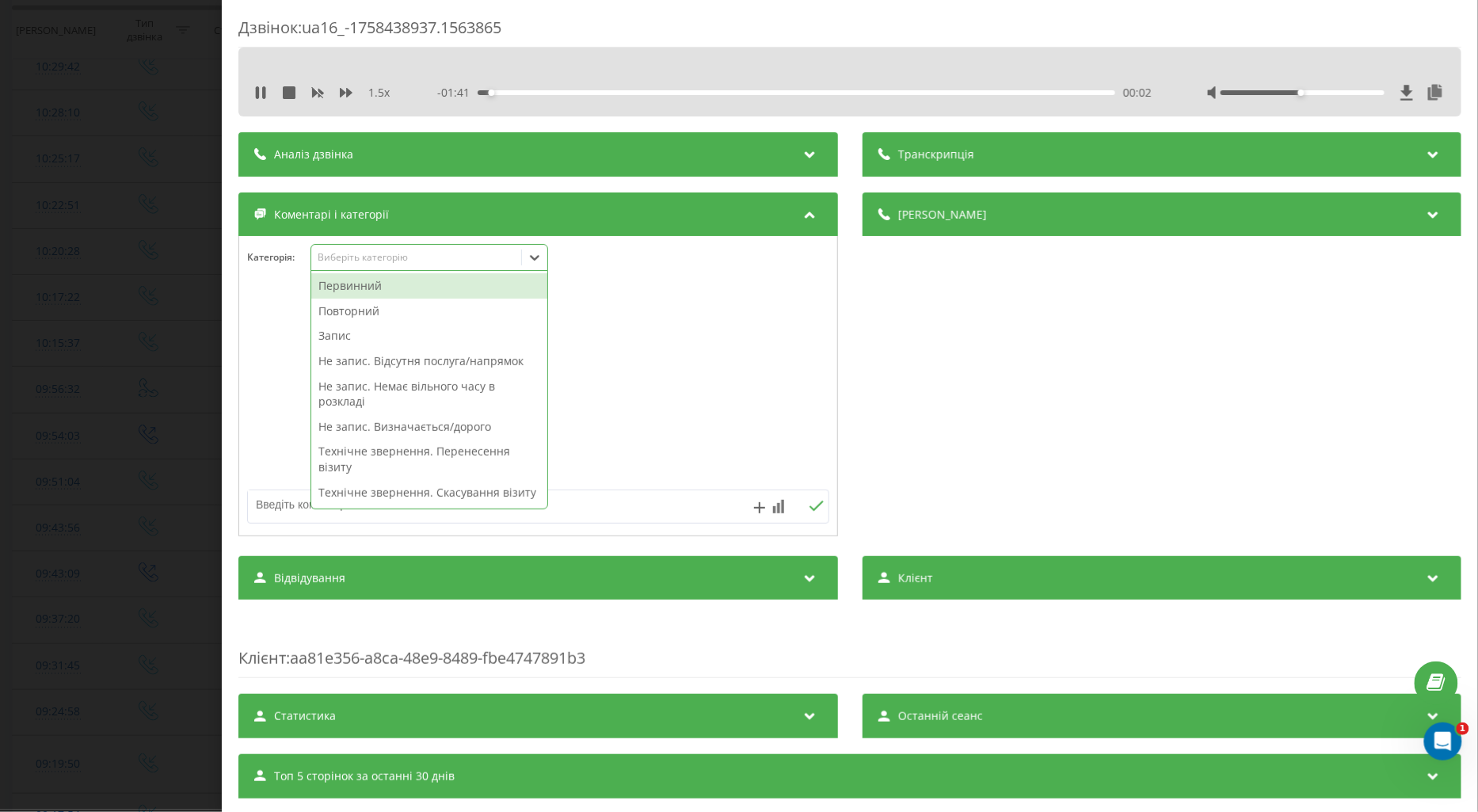
click at [364, 316] on div "Повторний" at bounding box center [429, 312] width 236 height 26
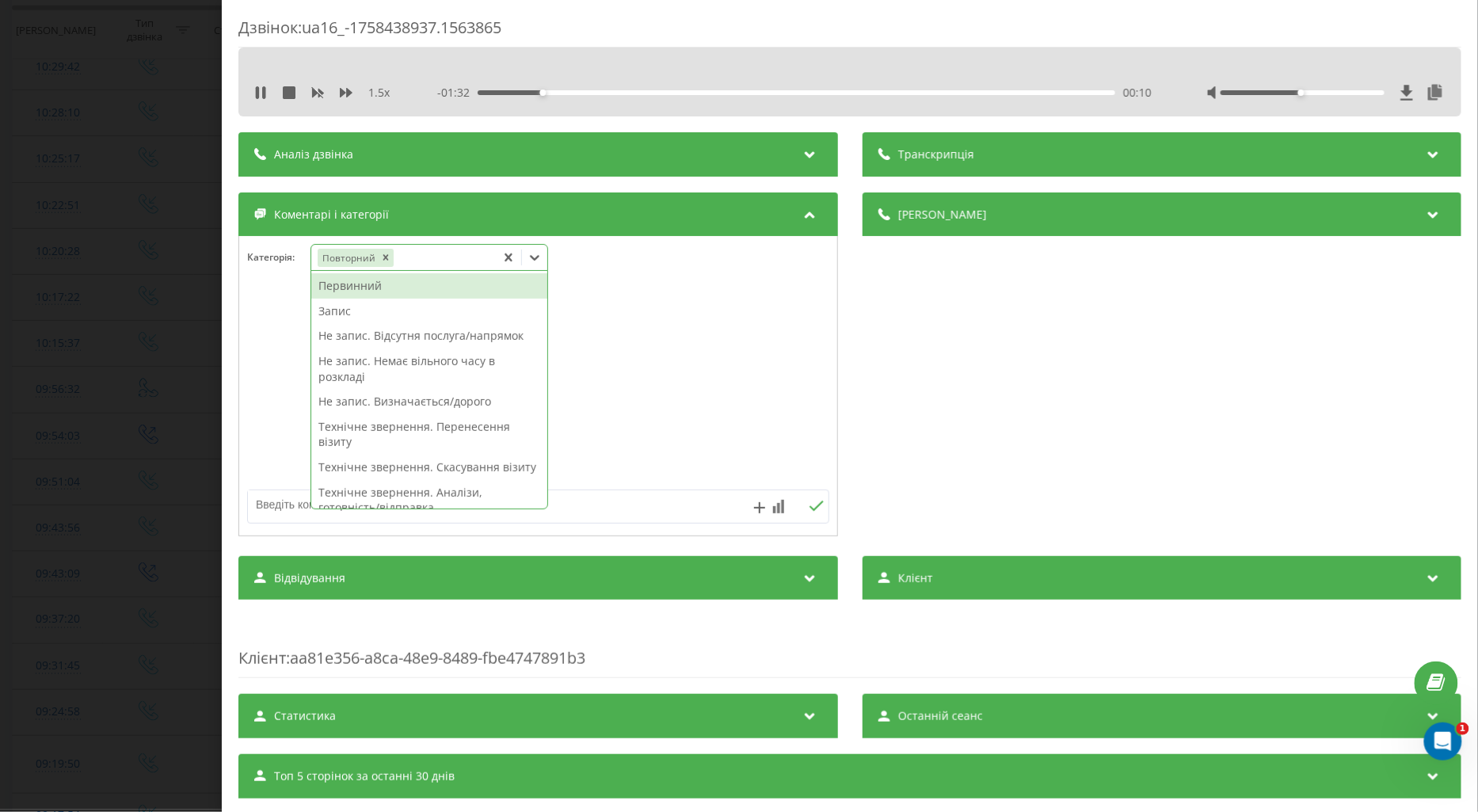
drag, startPoint x: 336, startPoint y: 312, endPoint x: 390, endPoint y: 347, distance: 64.4
click at [337, 312] on div "Запис" at bounding box center [429, 312] width 236 height 26
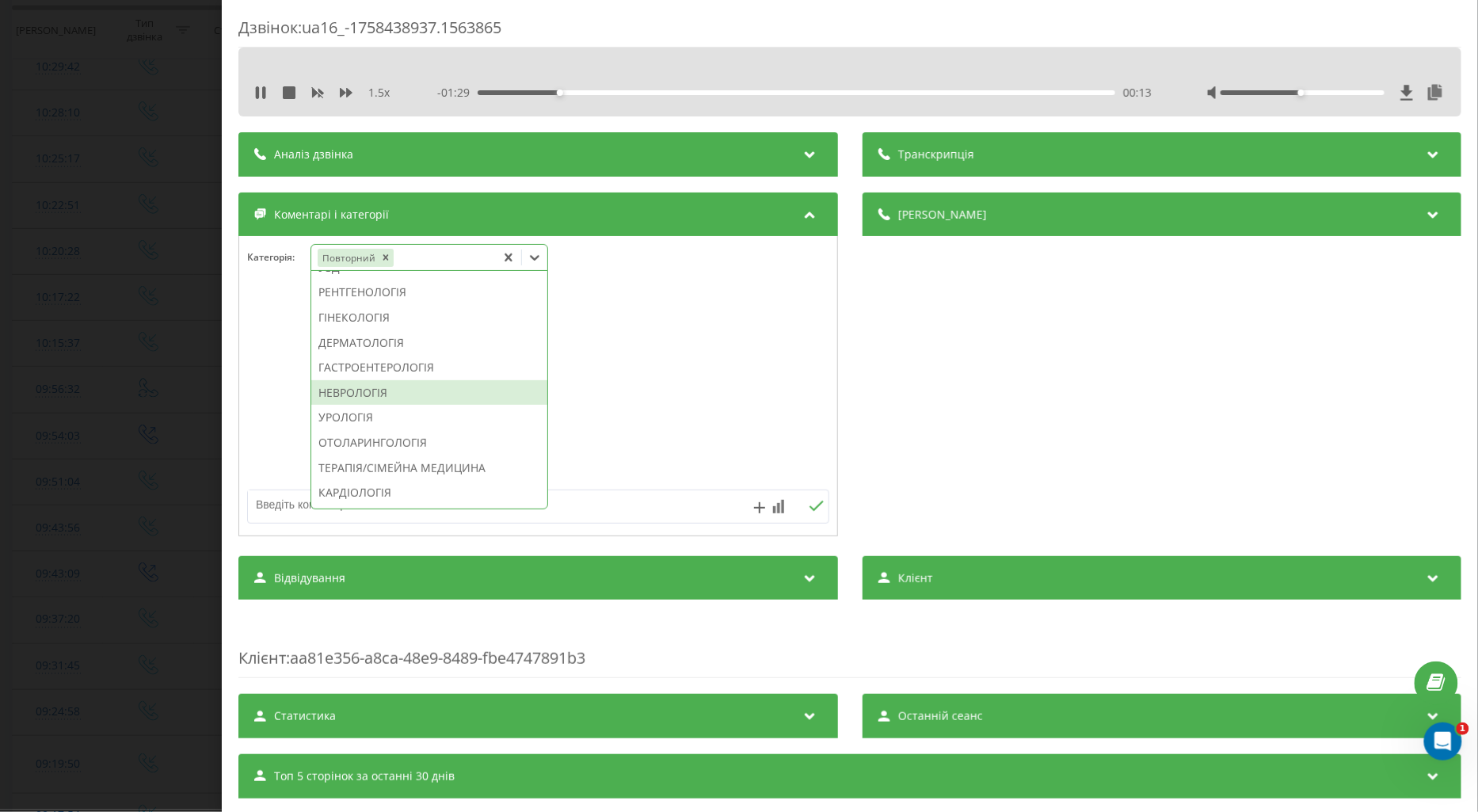
scroll to position [503, 0]
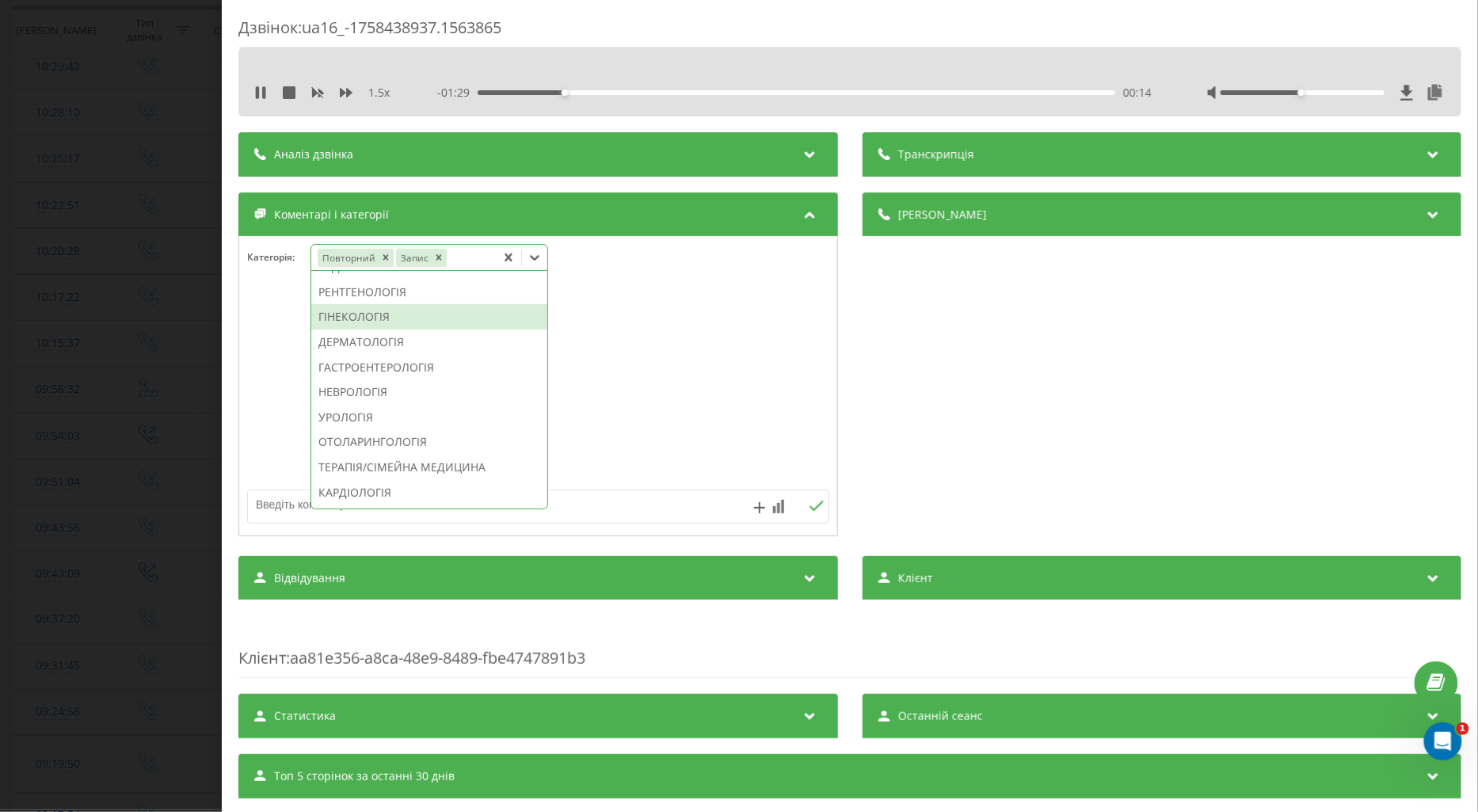
click at [344, 329] on div "ГІНЕКОЛОГІЯ" at bounding box center [429, 317] width 236 height 26
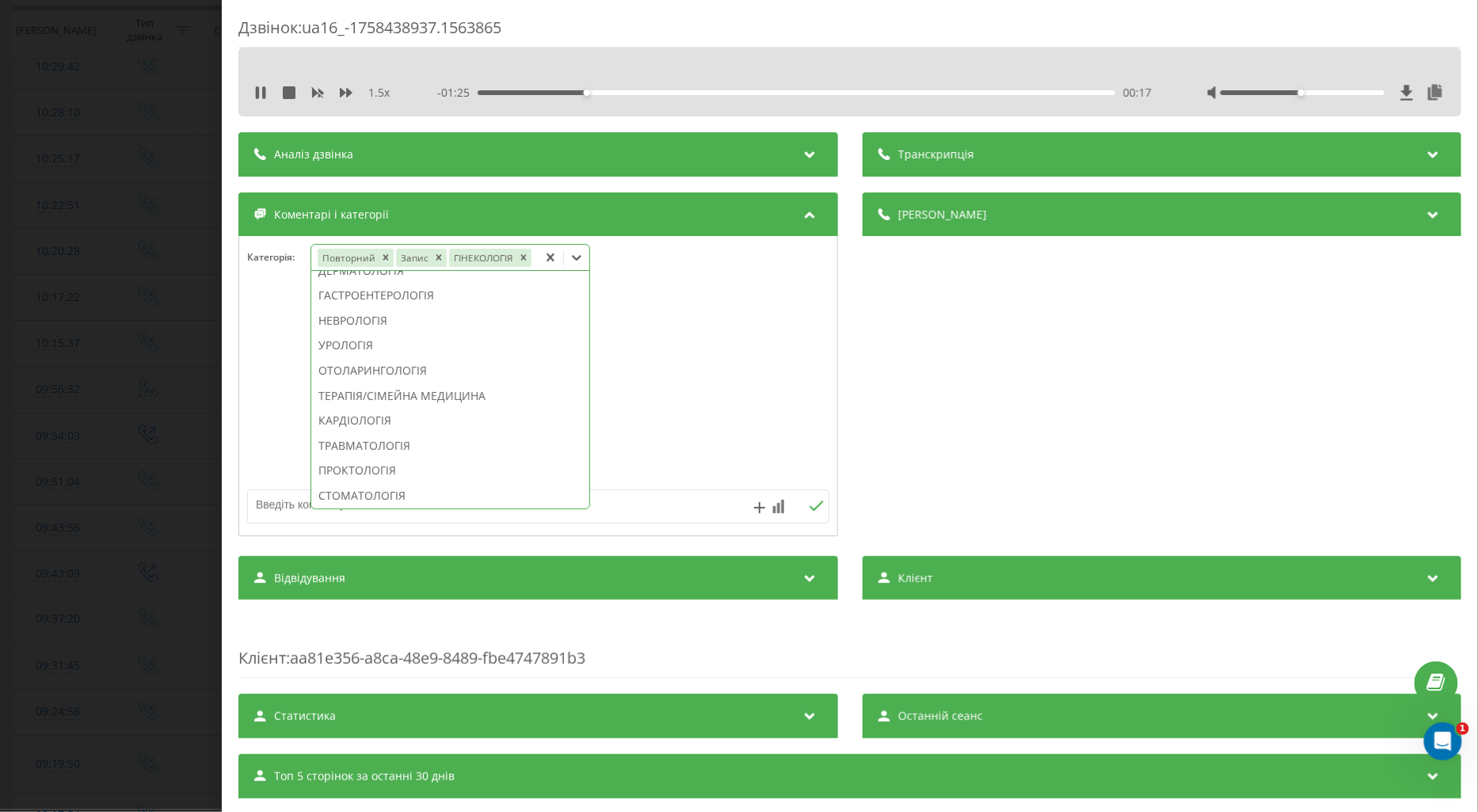
scroll to position [409, 0]
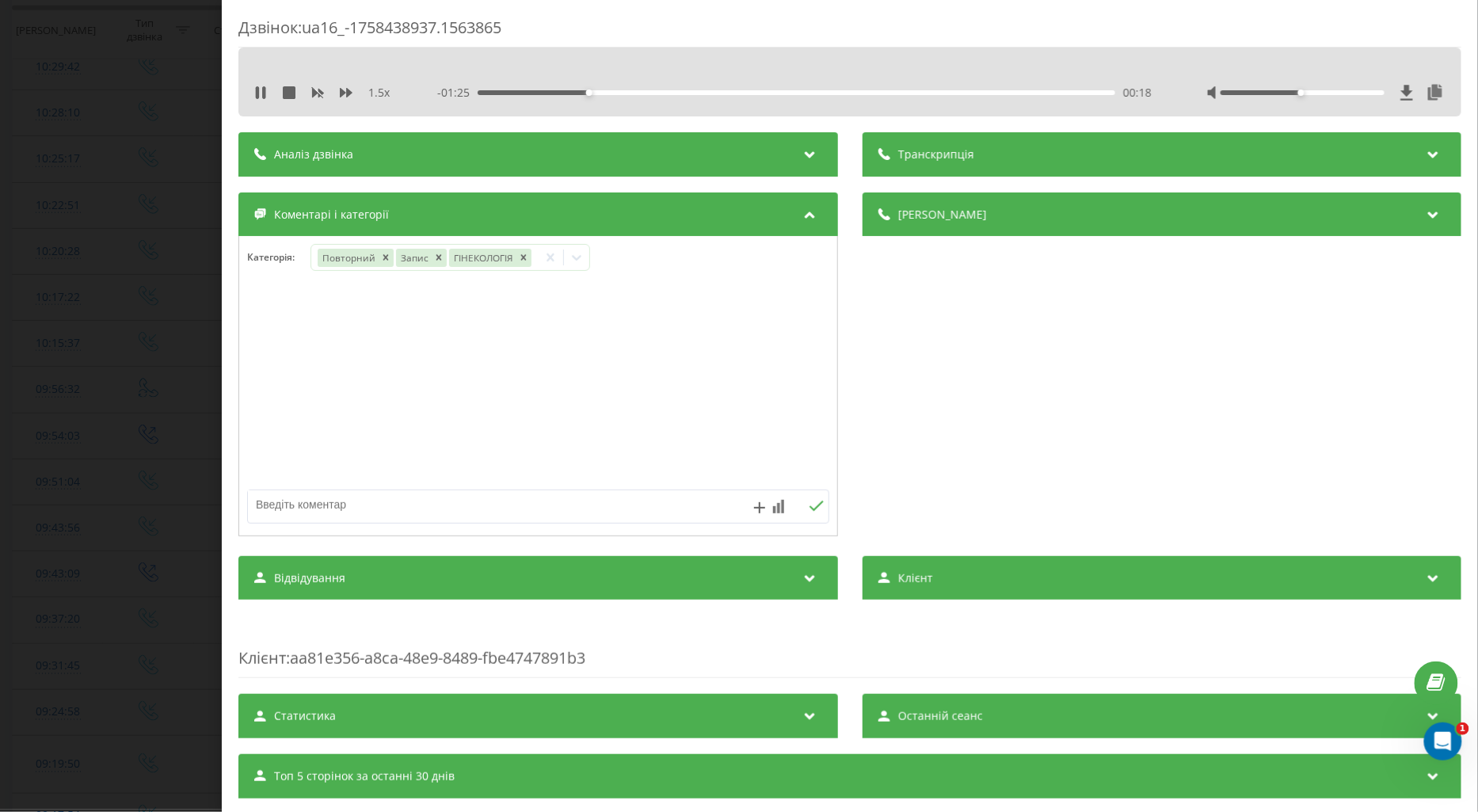
click at [267, 366] on div at bounding box center [538, 386] width 598 height 190
click at [578, 264] on icon at bounding box center [577, 258] width 16 height 16
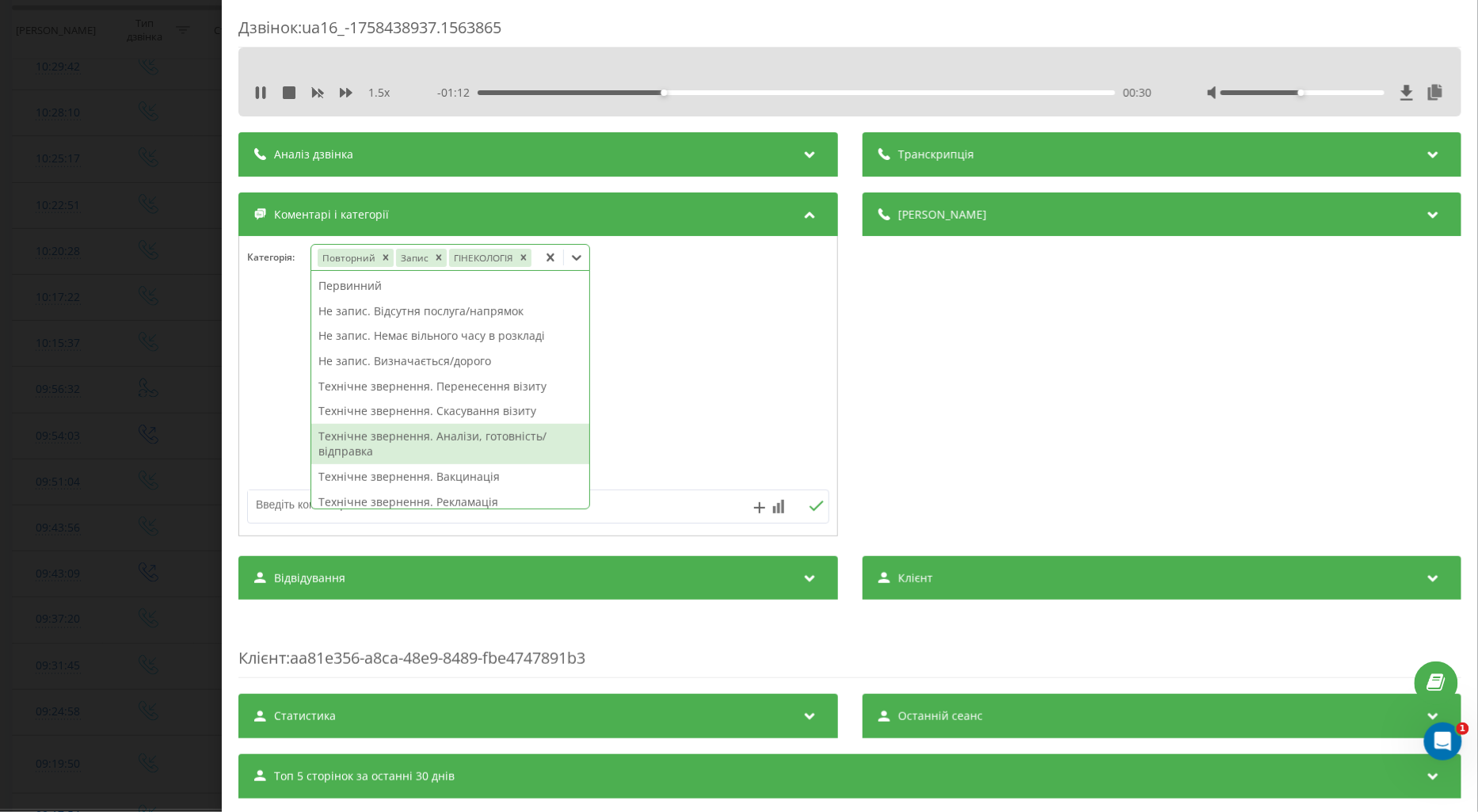
scroll to position [88, 0]
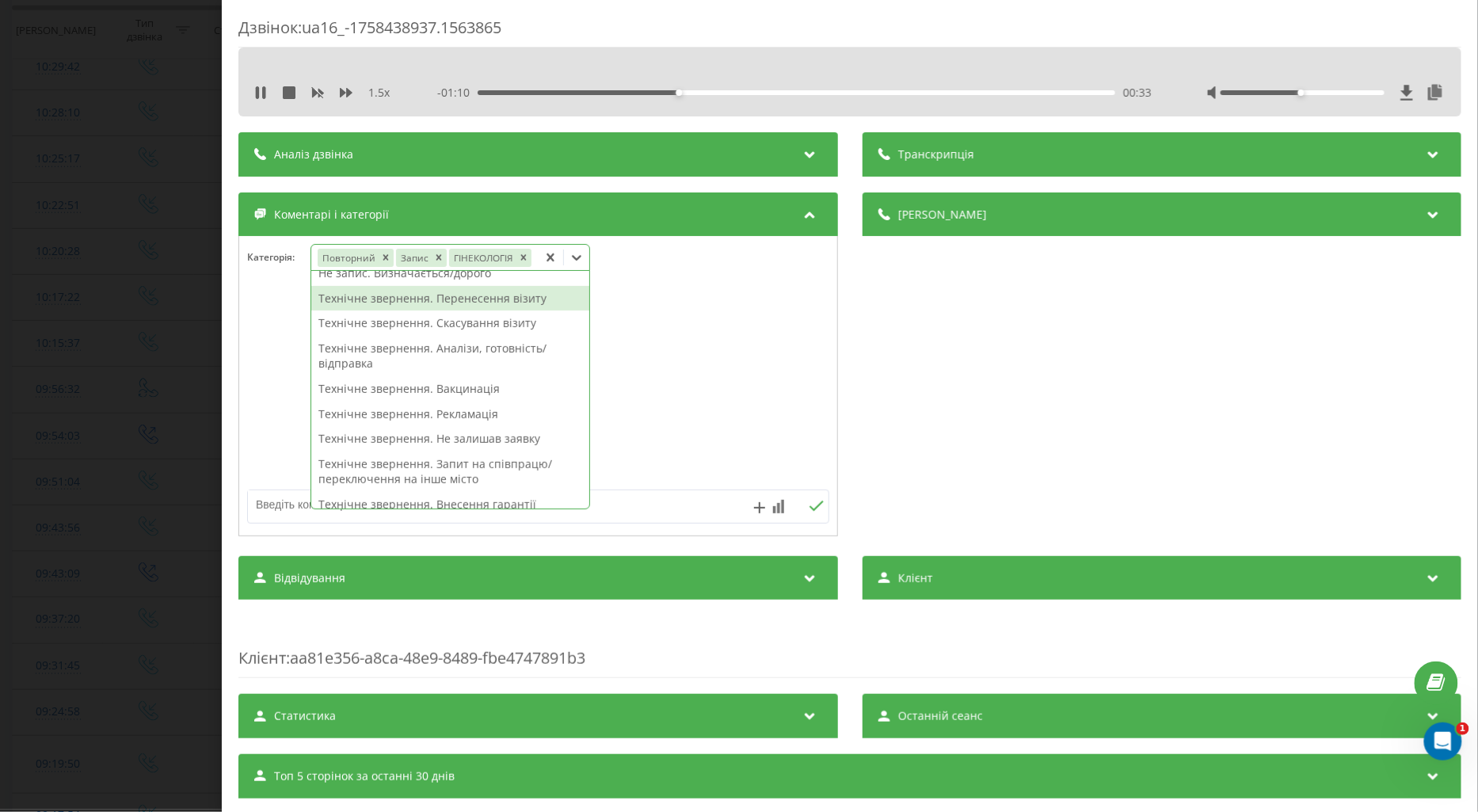
click at [508, 299] on div "Технічне звернення. Перенесення візиту" at bounding box center [450, 299] width 278 height 26
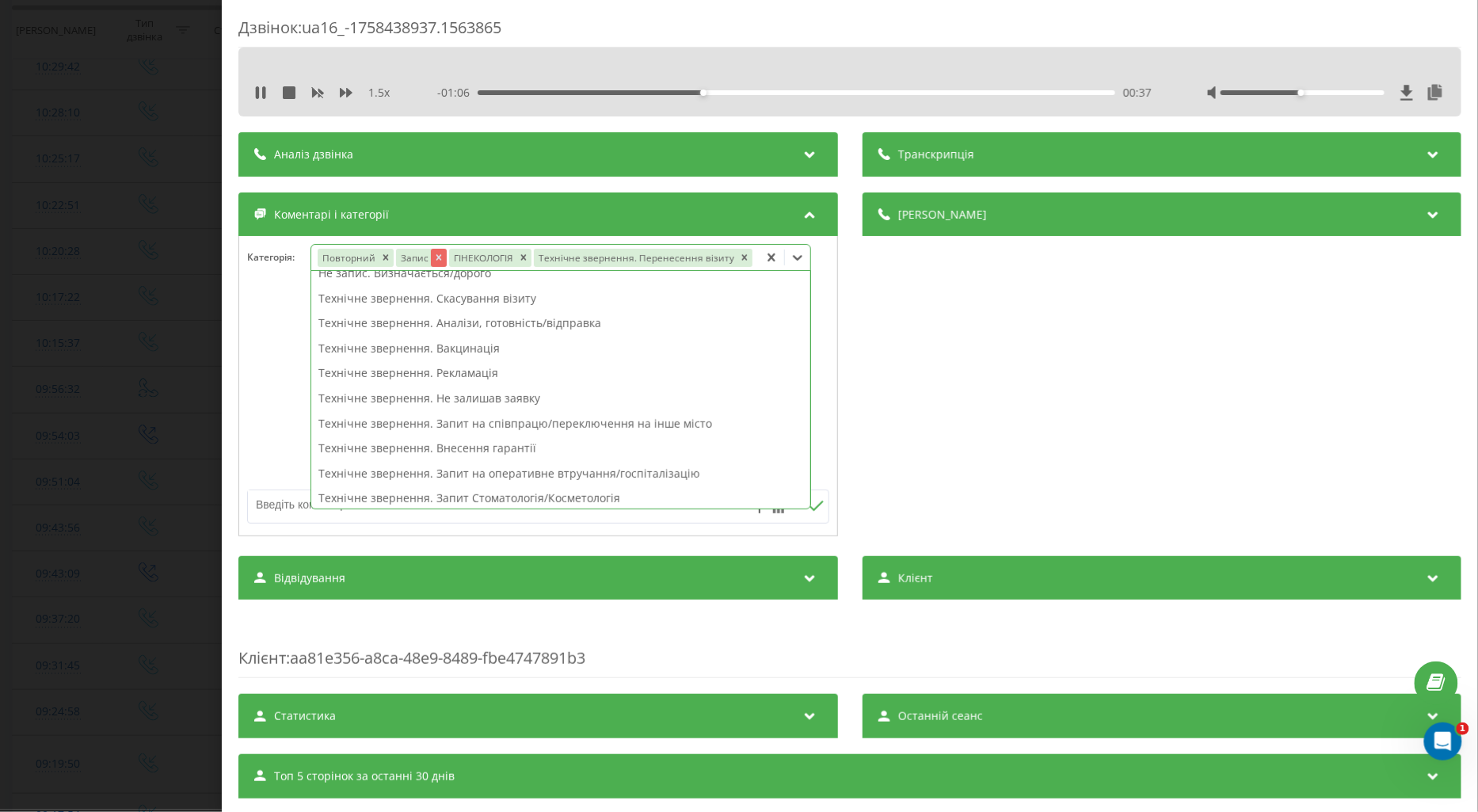
click at [437, 262] on icon "Remove Запис" at bounding box center [438, 257] width 11 height 11
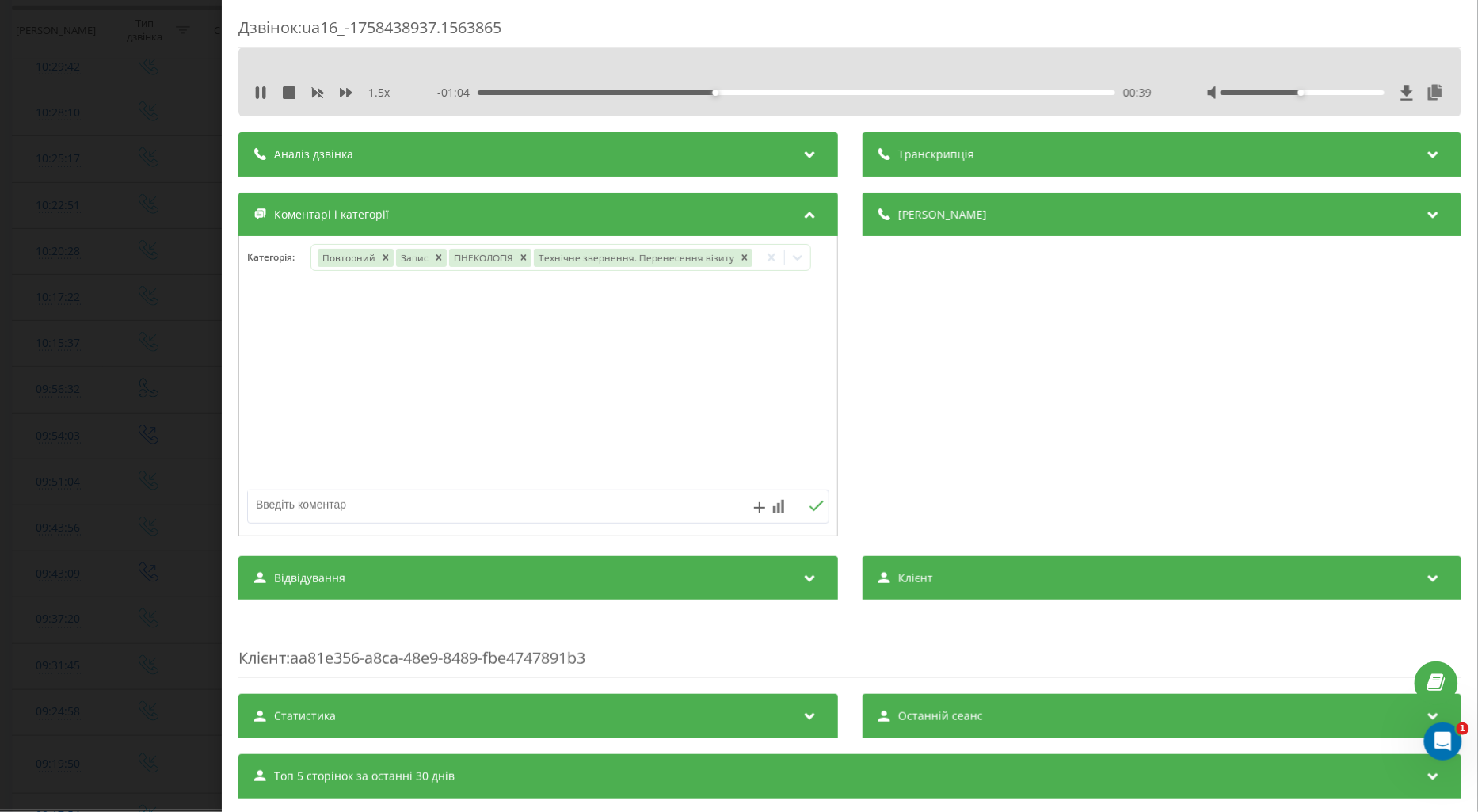
click at [257, 344] on div at bounding box center [538, 386] width 598 height 190
click at [135, 353] on div "Дзвінок : ua16_-1758438937.1563865 1.5 x - 01:01 00:42 00:42 Транскрипція Для A…" at bounding box center [739, 406] width 1478 height 812
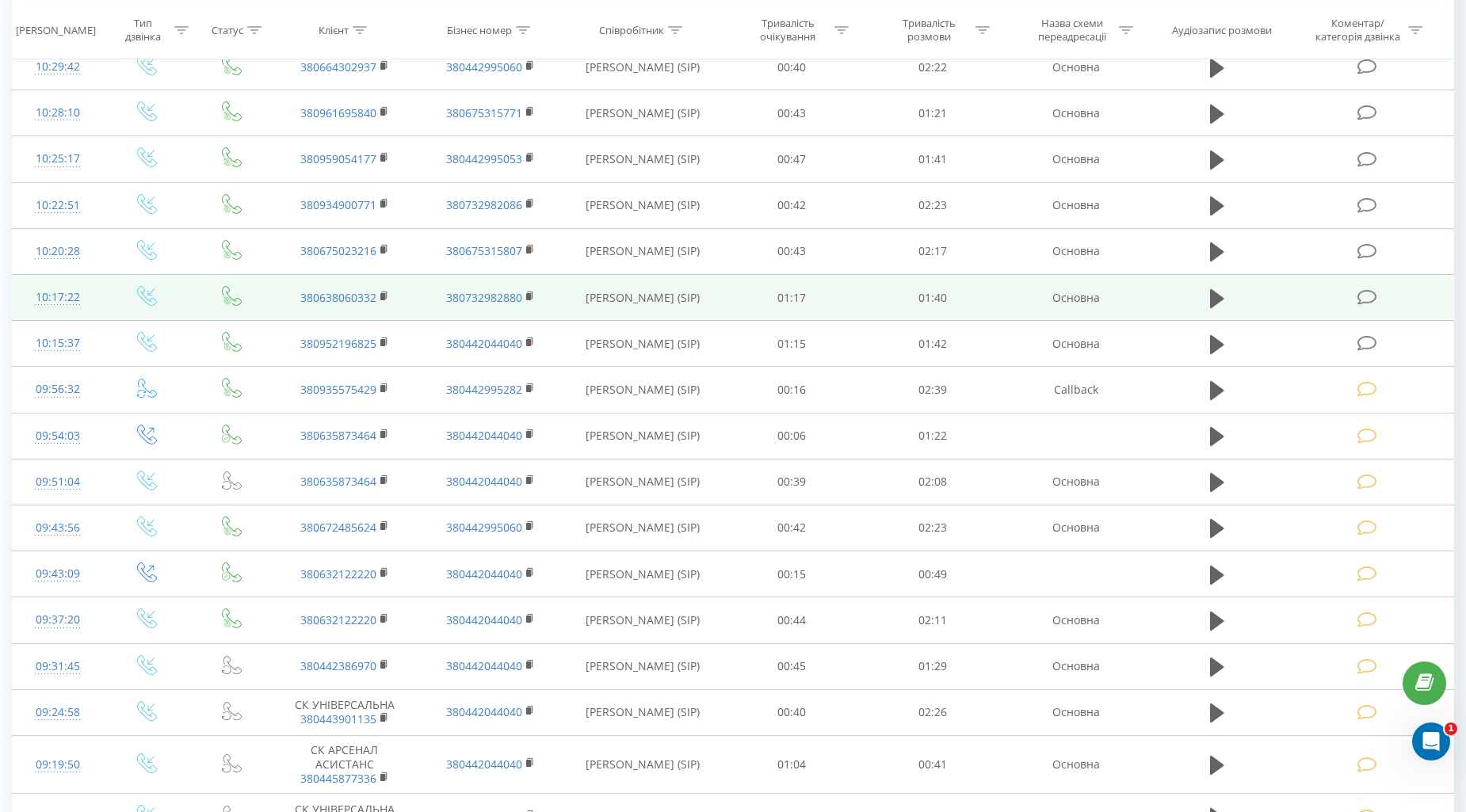
click at [1359, 301] on icon at bounding box center [1367, 297] width 20 height 17
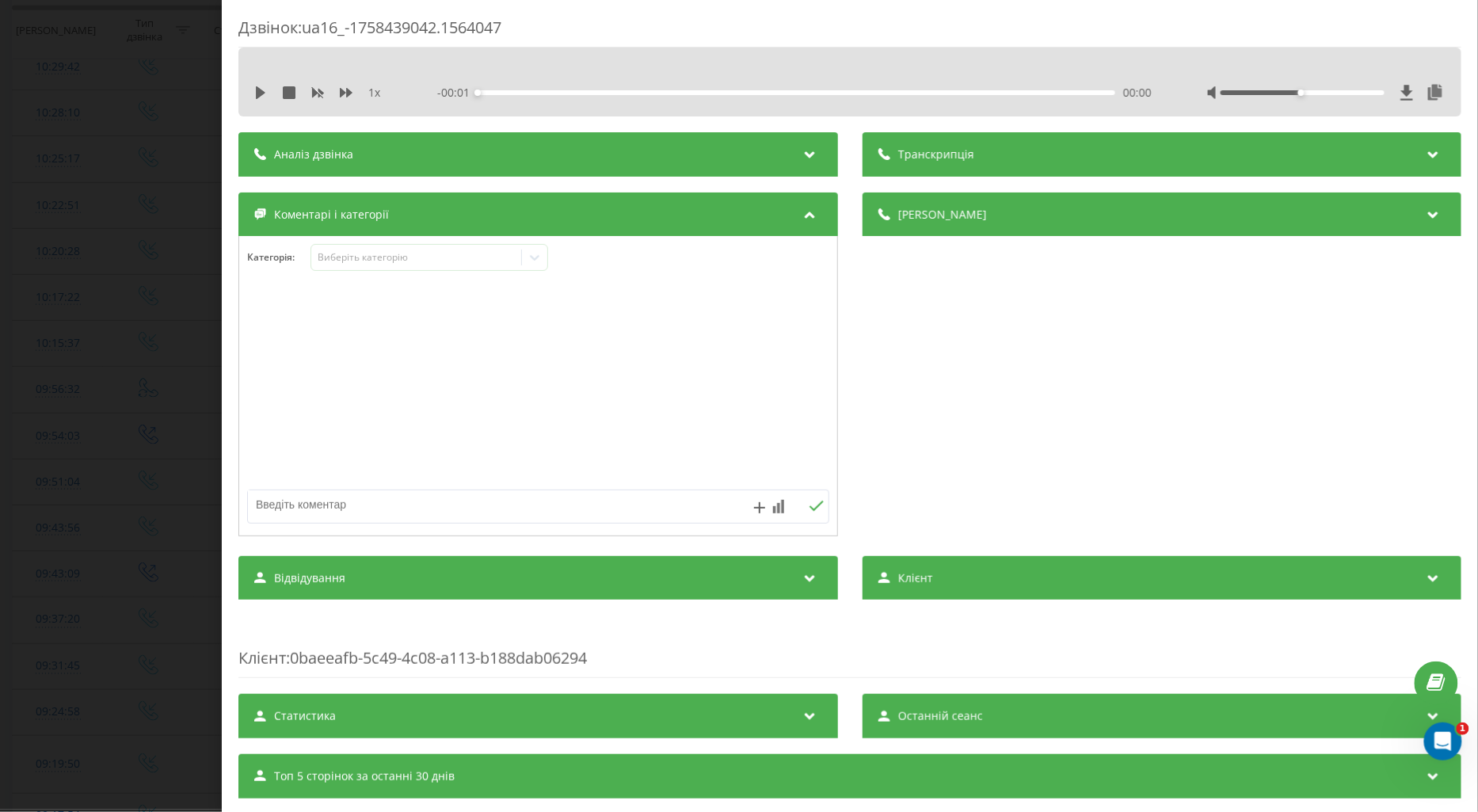
drag, startPoint x: 254, startPoint y: 92, endPoint x: 272, endPoint y: 102, distance: 20.6
click at [256, 92] on icon at bounding box center [260, 93] width 13 height 13
click at [340, 92] on icon at bounding box center [346, 93] width 13 height 10
click at [365, 259] on div "Виберіть категорію" at bounding box center [416, 258] width 198 height 13
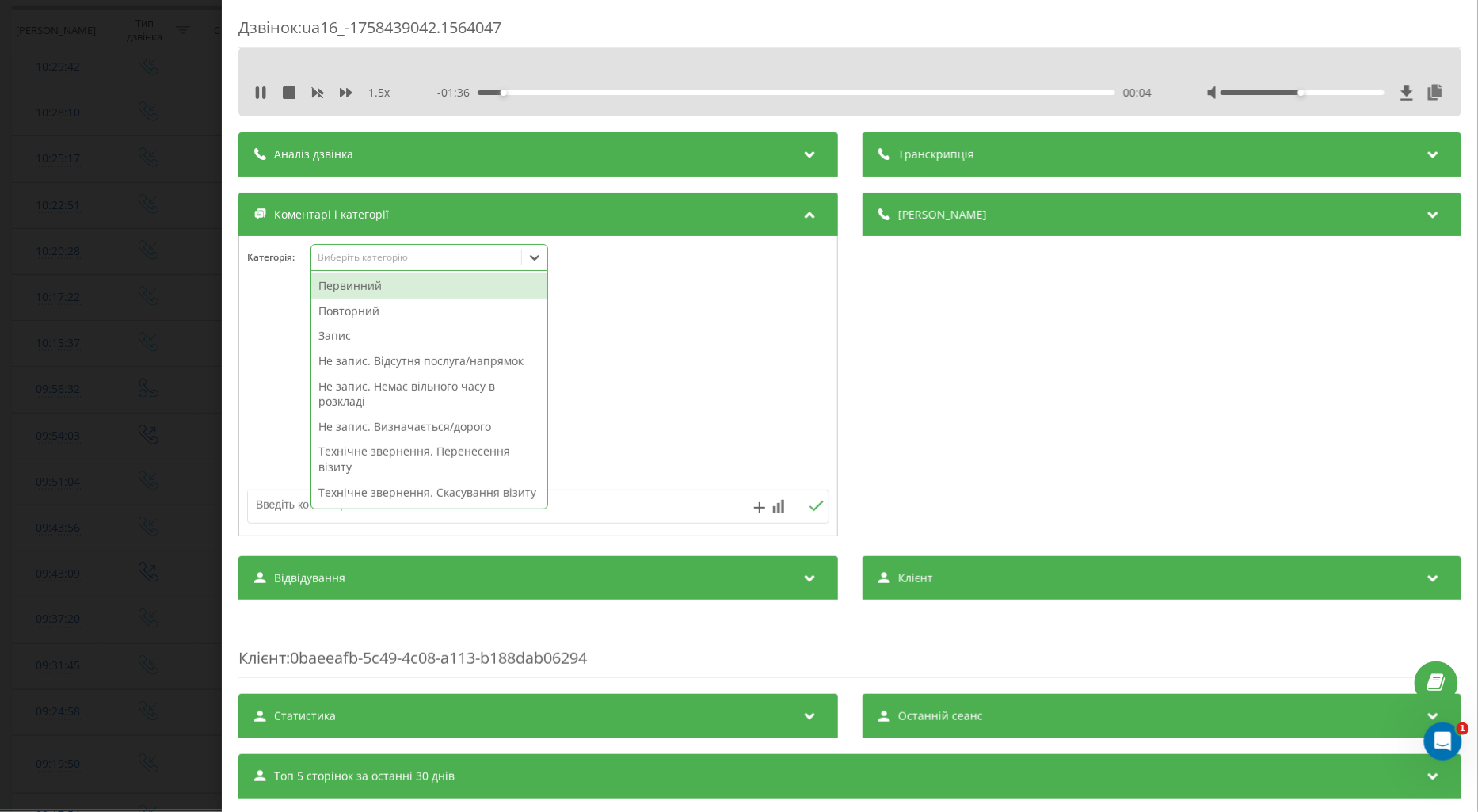
click at [355, 317] on div "Повторний" at bounding box center [429, 312] width 236 height 26
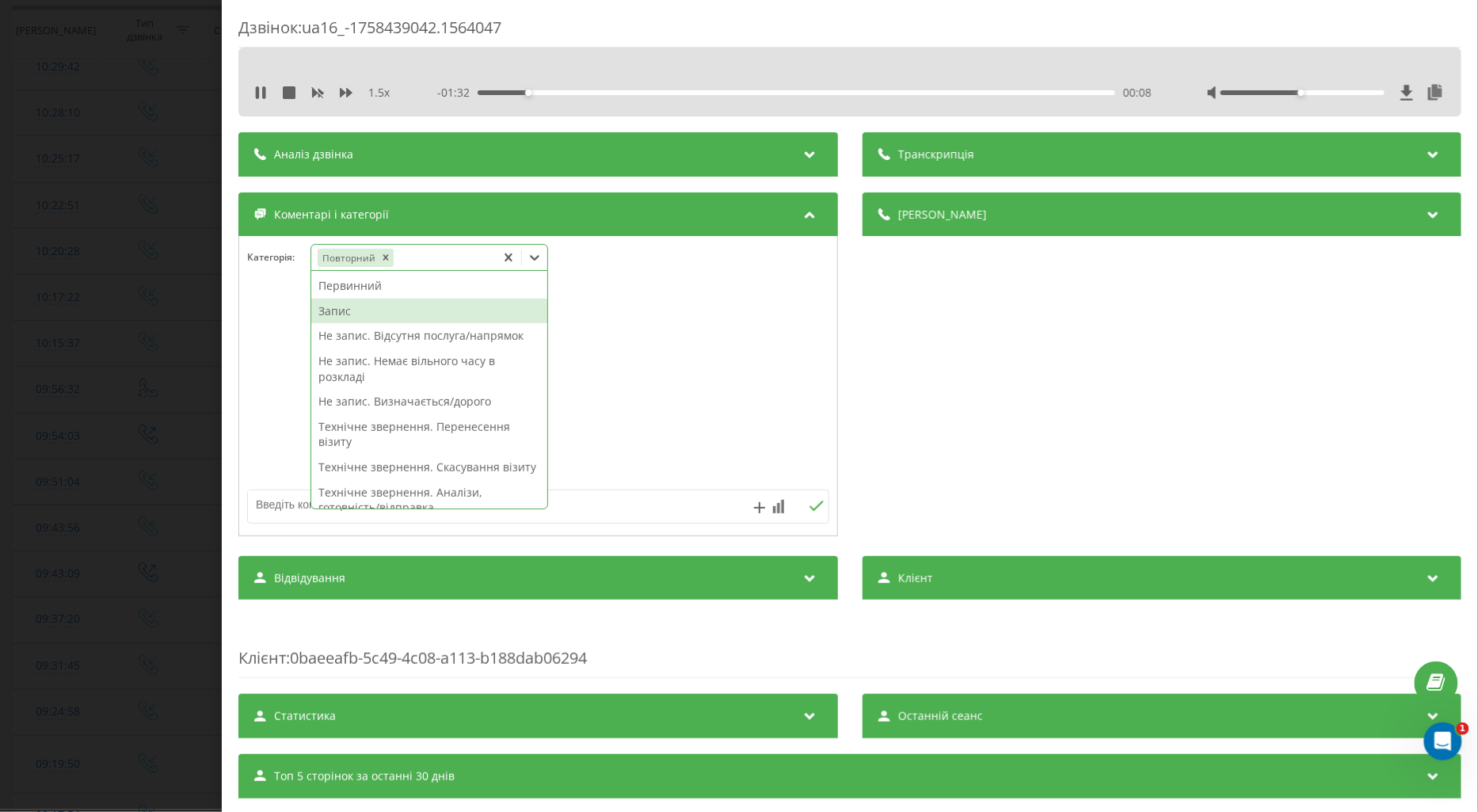
click at [349, 309] on div "Запис" at bounding box center [429, 312] width 236 height 26
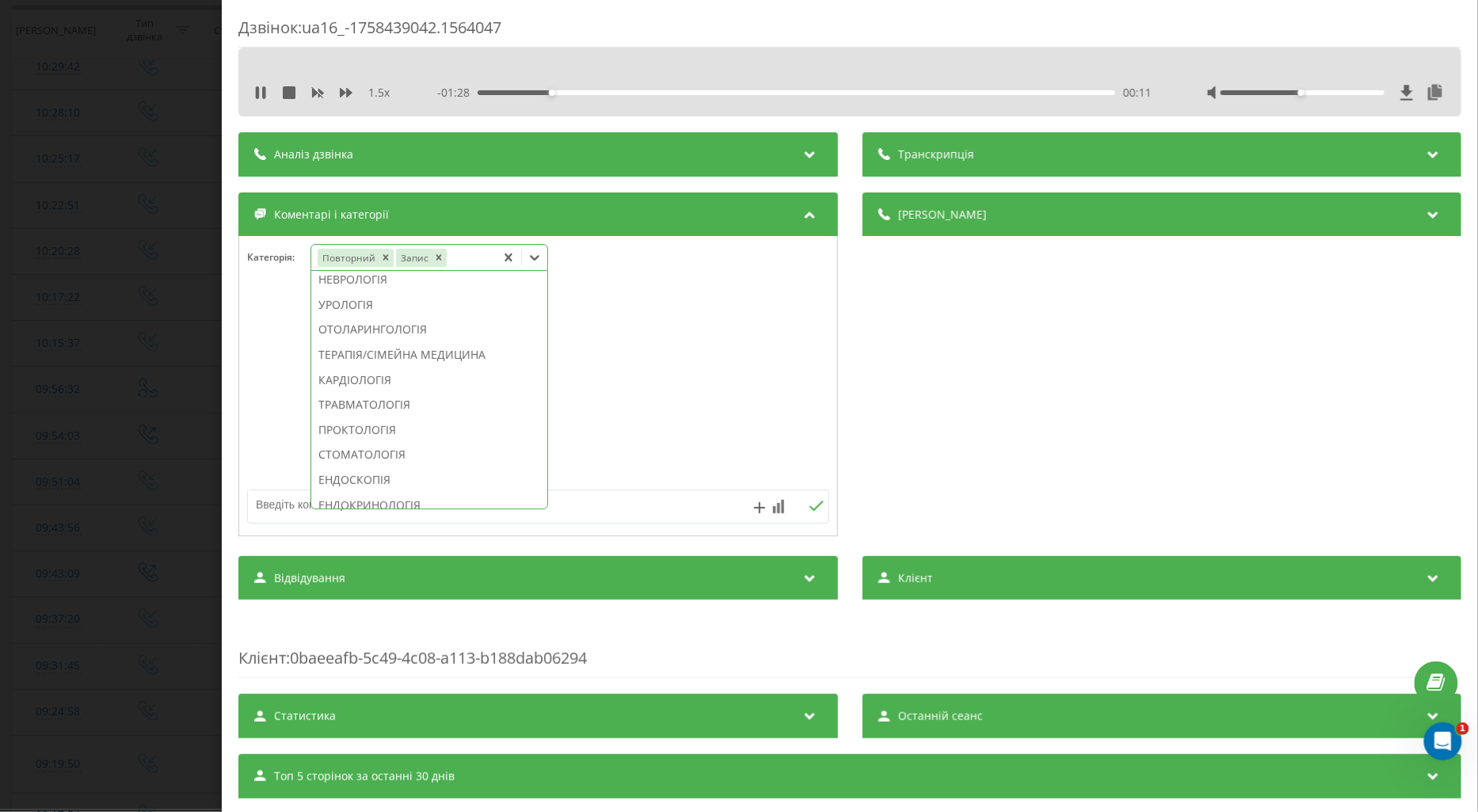
scroll to position [590, 0]
click at [367, 267] on div "ДЕРМАТОЛОГІЯ" at bounding box center [429, 255] width 236 height 26
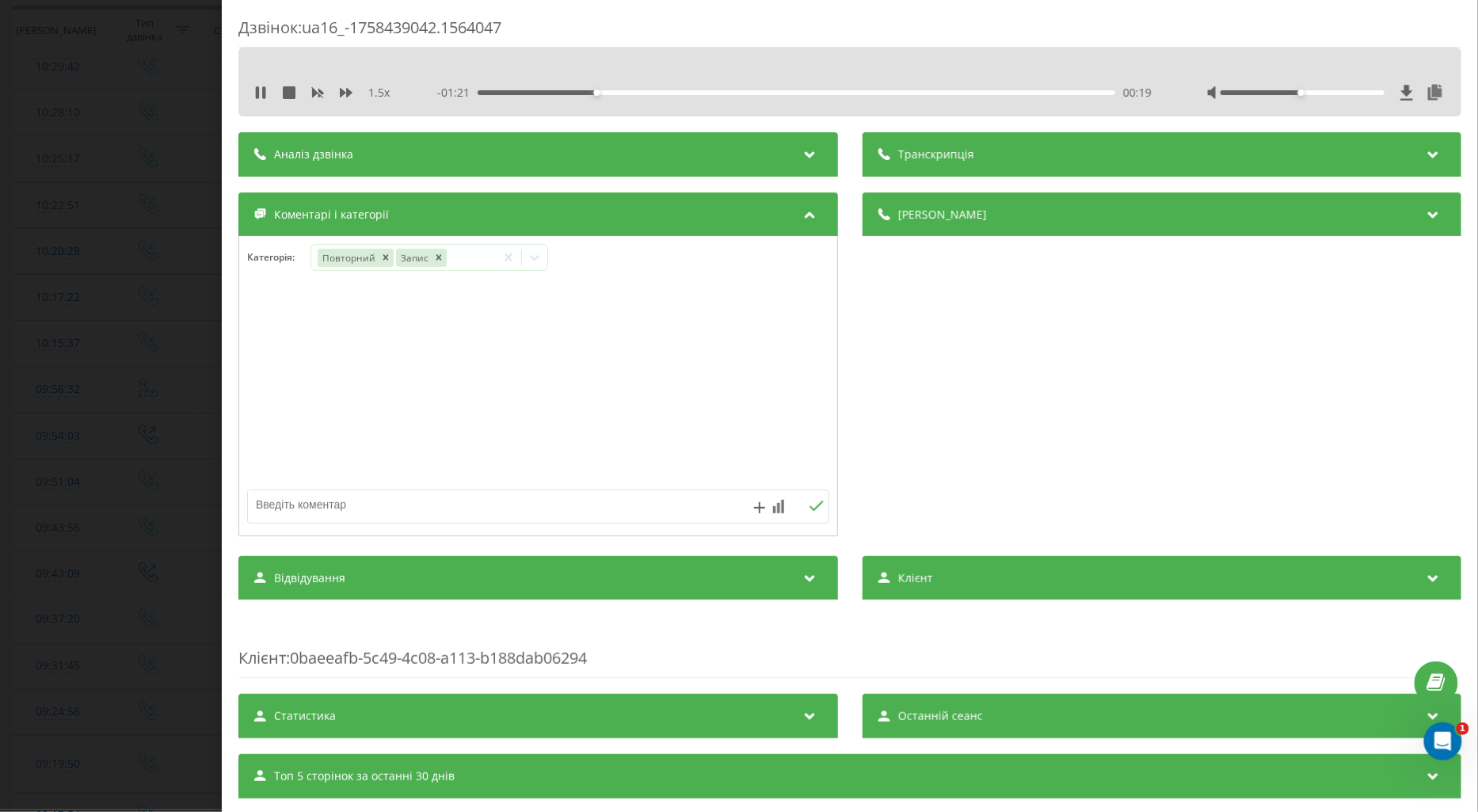
click at [275, 352] on div at bounding box center [538, 386] width 598 height 190
click at [153, 383] on div "Дзвінок : ua16_-1758439042.1564047 1.5 x - 01:18 00:21 00:21 Транскрипція Для A…" at bounding box center [739, 406] width 1478 height 812
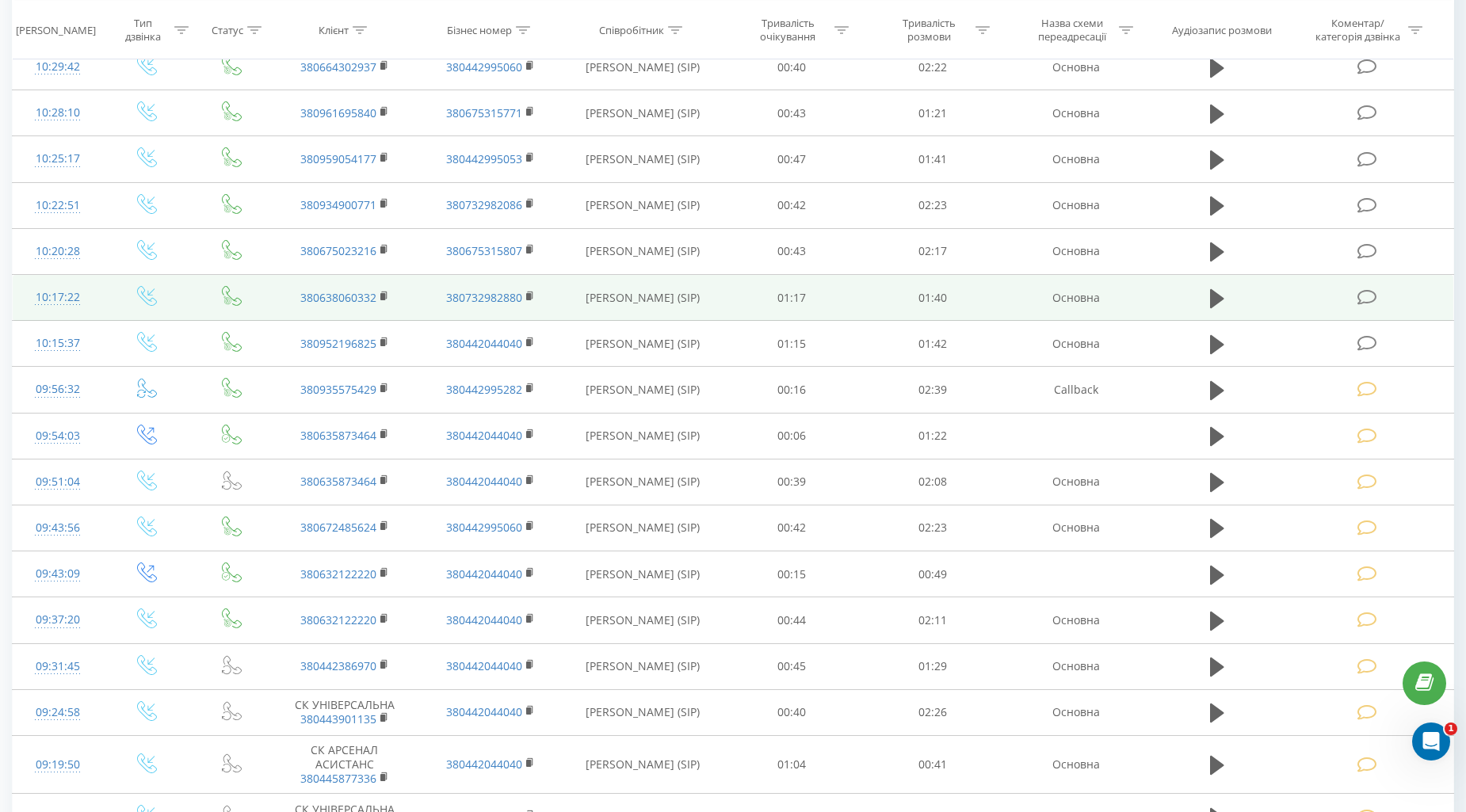
click at [1371, 290] on icon at bounding box center [1367, 297] width 20 height 17
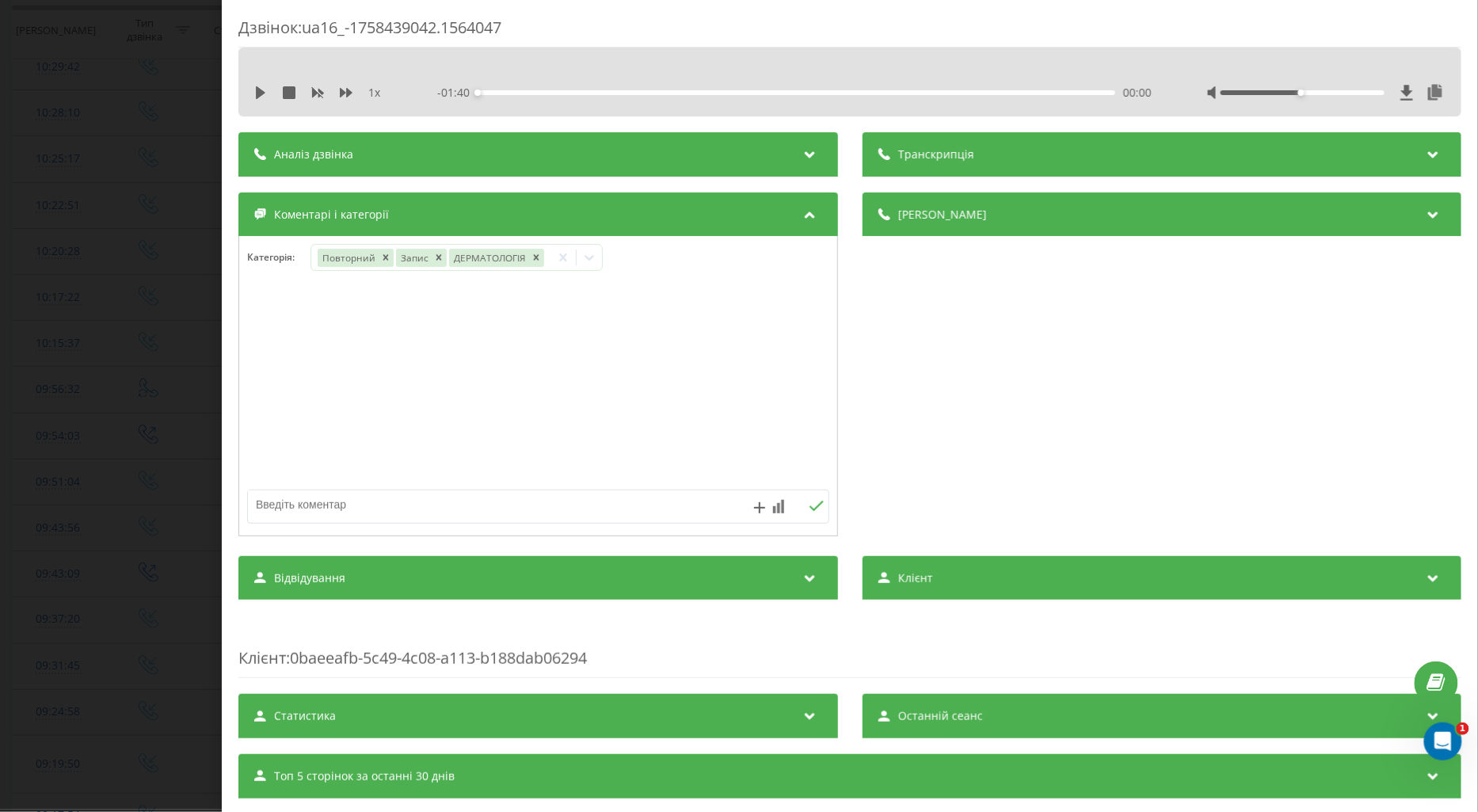
click at [194, 224] on div "Дзвінок : ua16_-1758439042.1564047 1 x - 01:40 00:00 00:00 Транскрипція Для AI-…" at bounding box center [739, 406] width 1478 height 812
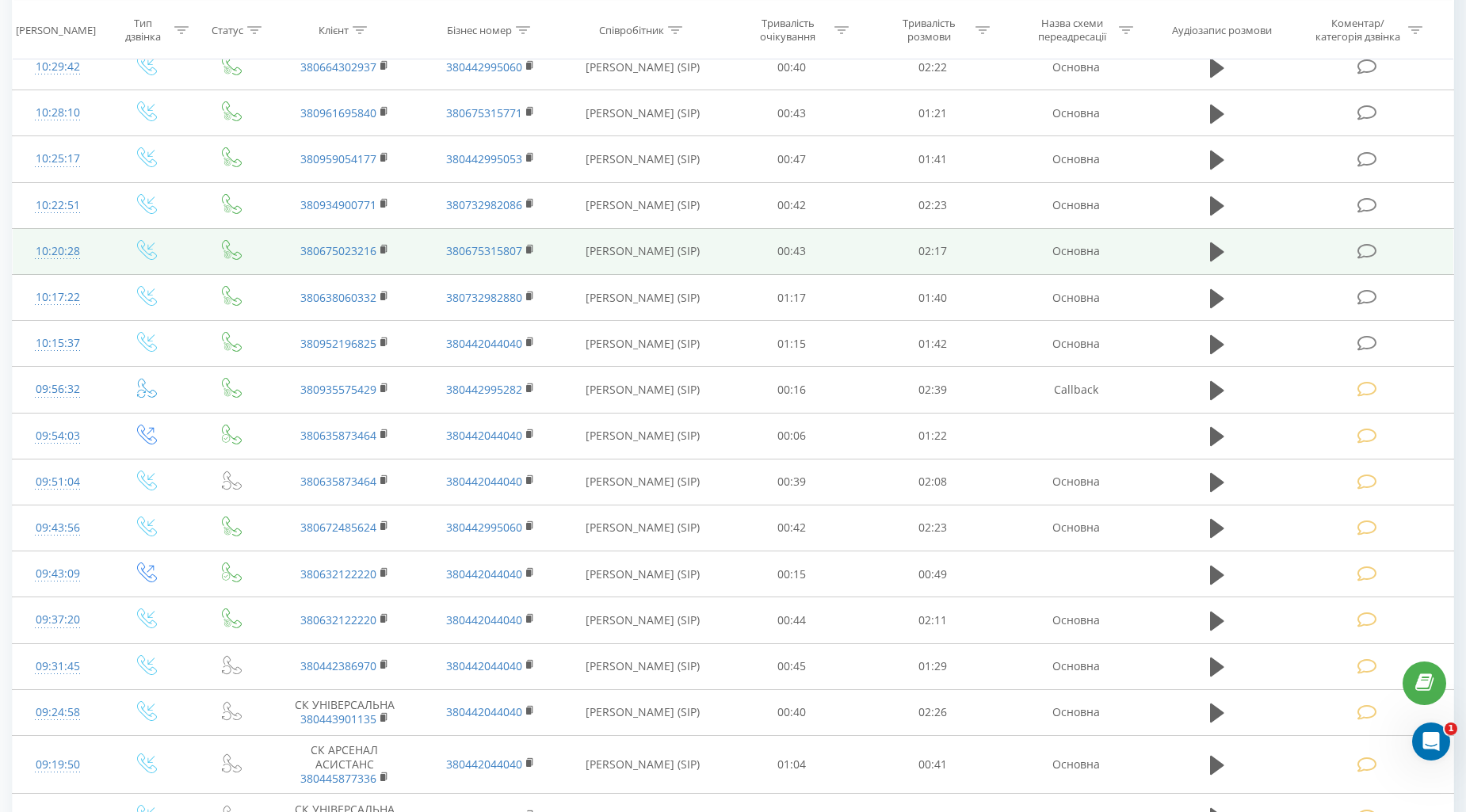
click at [1376, 246] on icon at bounding box center [1367, 251] width 20 height 17
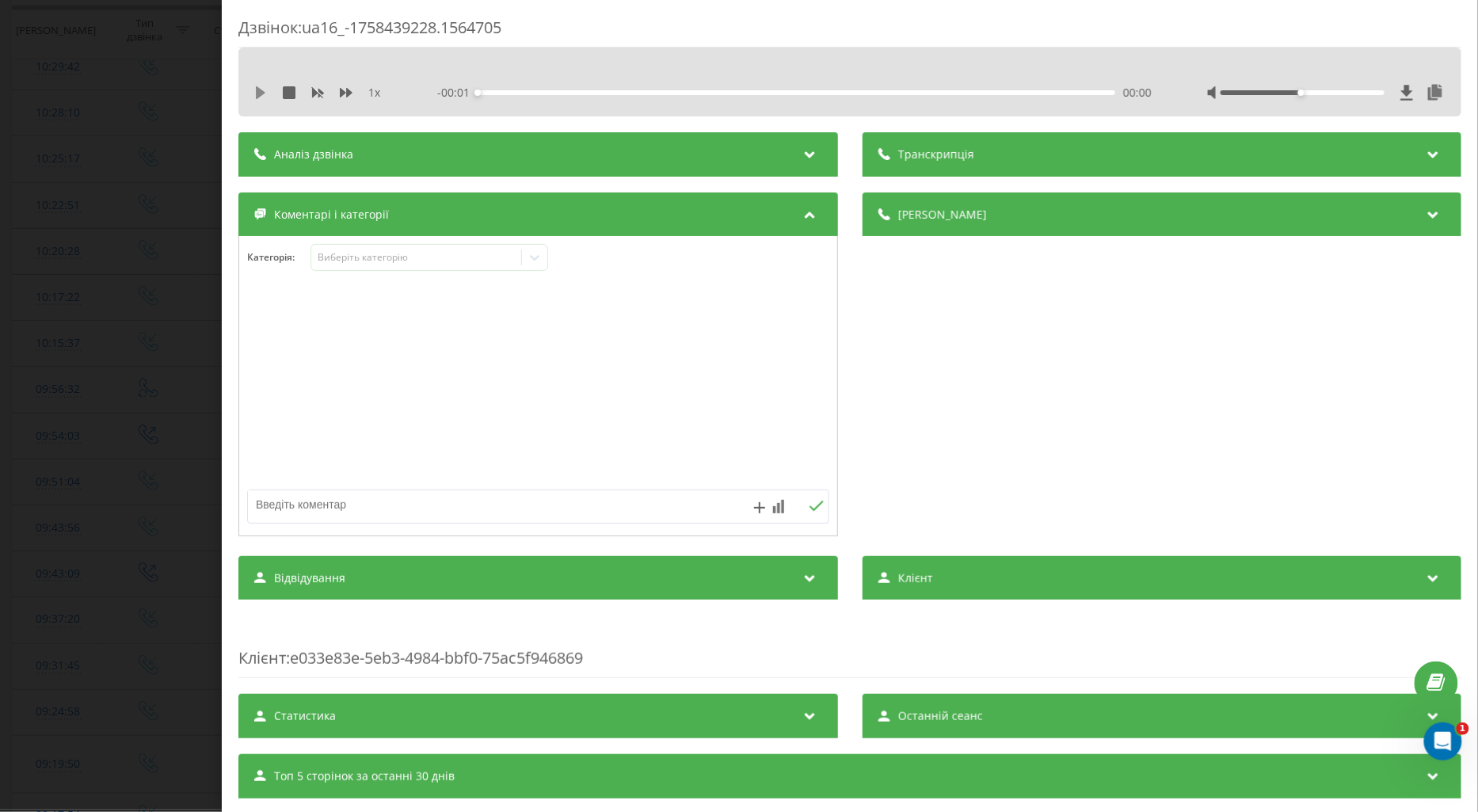
click at [261, 90] on icon at bounding box center [260, 93] width 10 height 13
click at [344, 93] on icon at bounding box center [346, 93] width 13 height 10
click at [342, 259] on div "Виберіть категорію" at bounding box center [416, 258] width 198 height 13
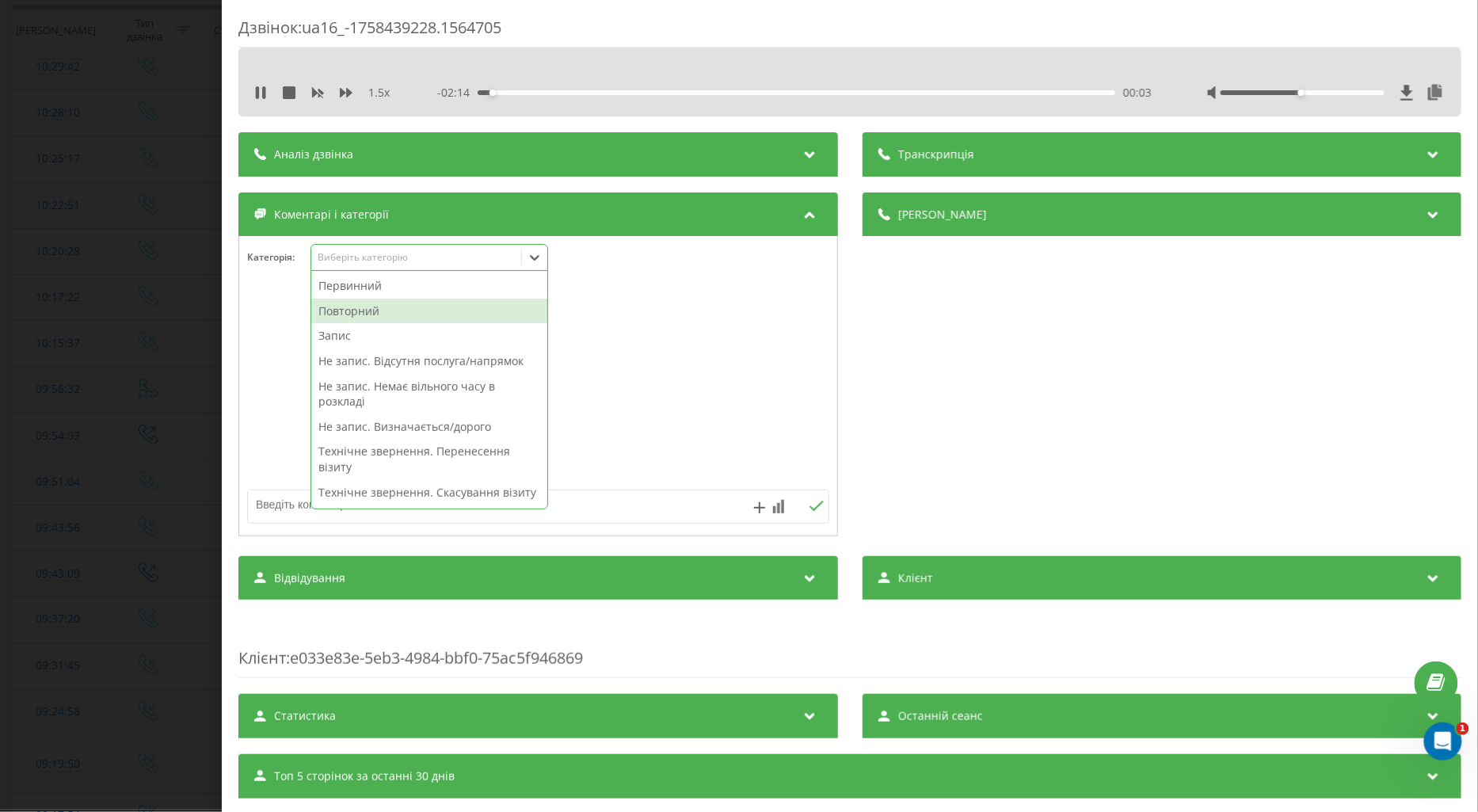
click at [381, 311] on div "Повторний" at bounding box center [429, 312] width 236 height 26
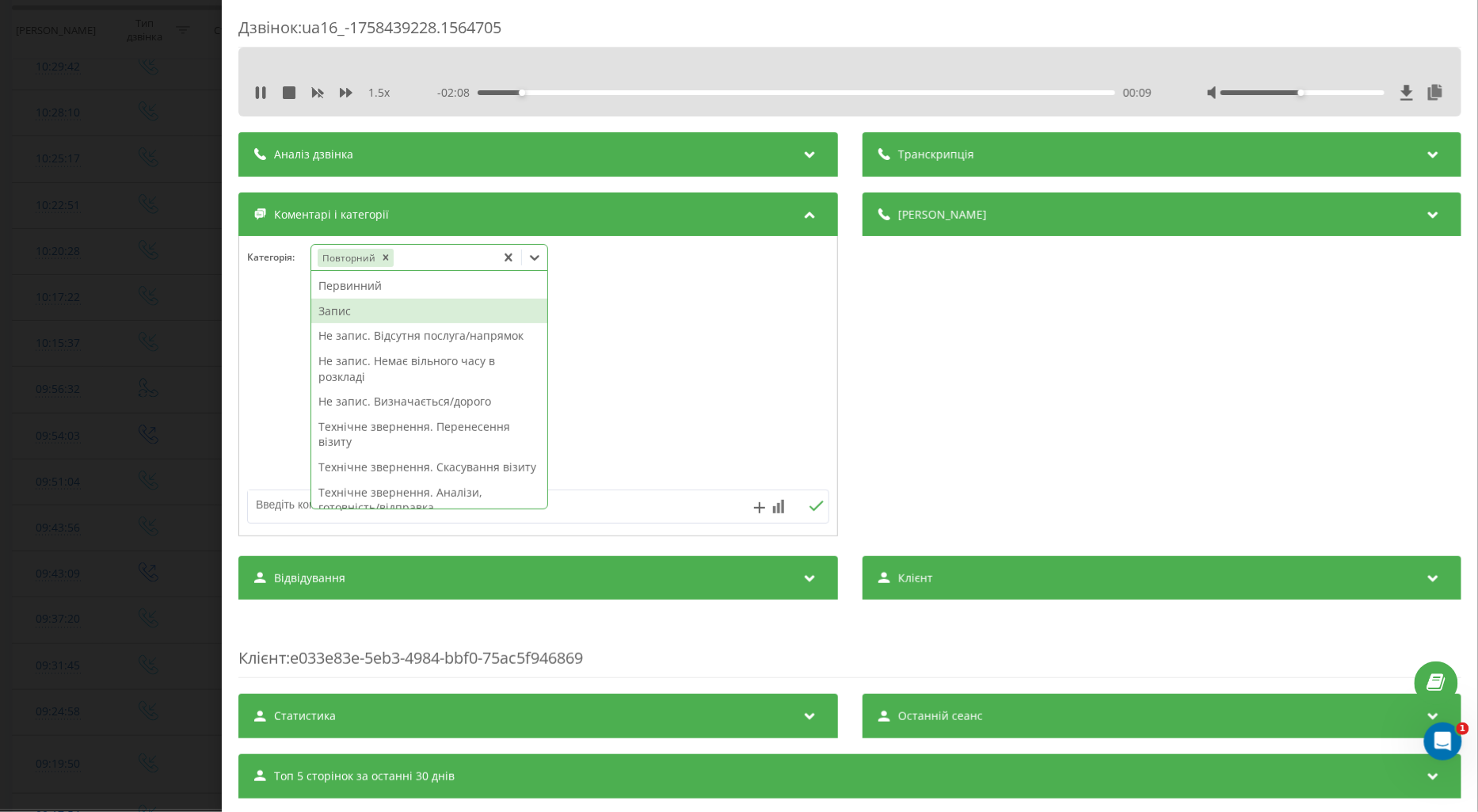
click at [337, 309] on div "Запис" at bounding box center [429, 312] width 236 height 26
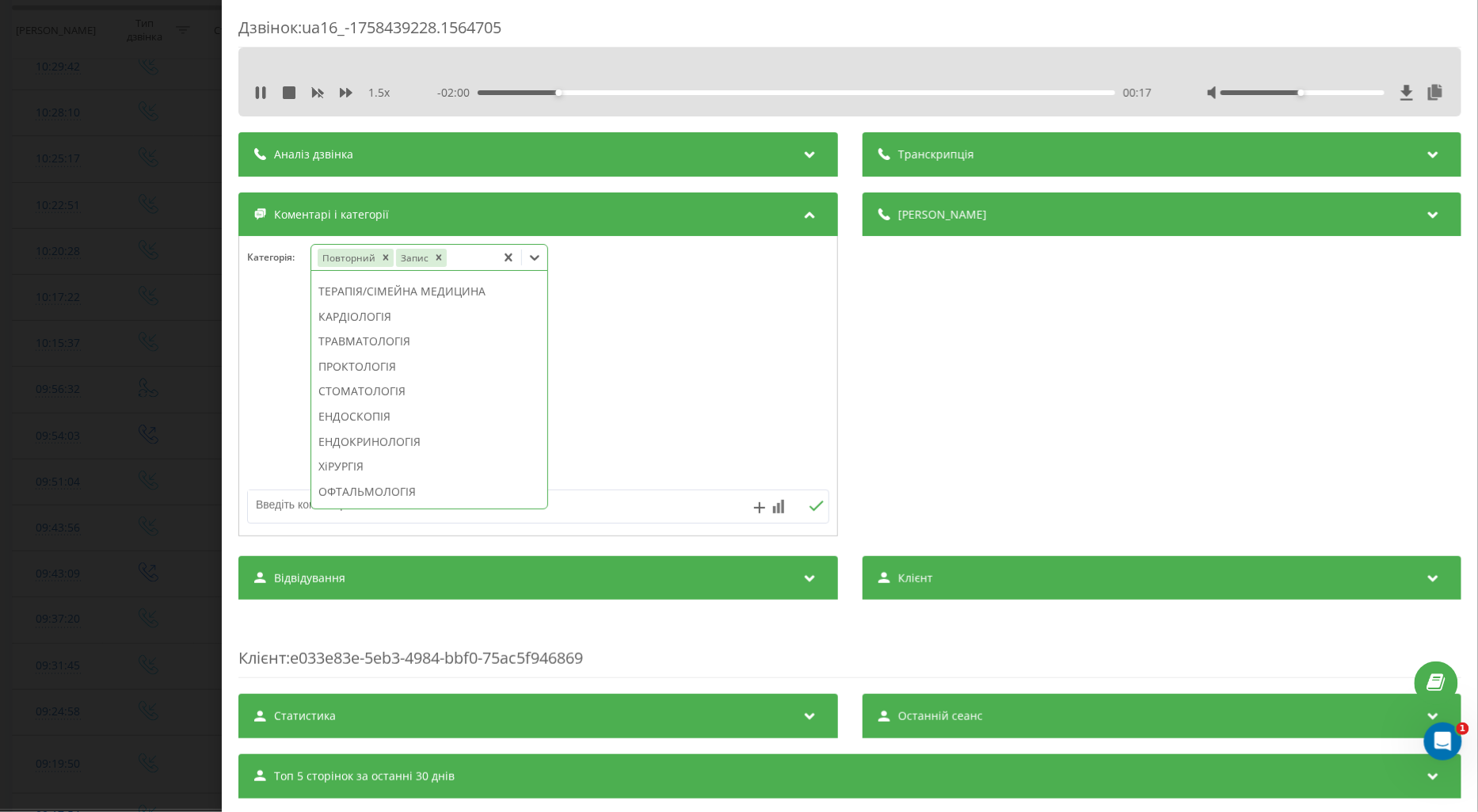
scroll to position [766, 0]
click at [362, 466] on div "МАМОЛОГІЯ" at bounding box center [429, 454] width 236 height 26
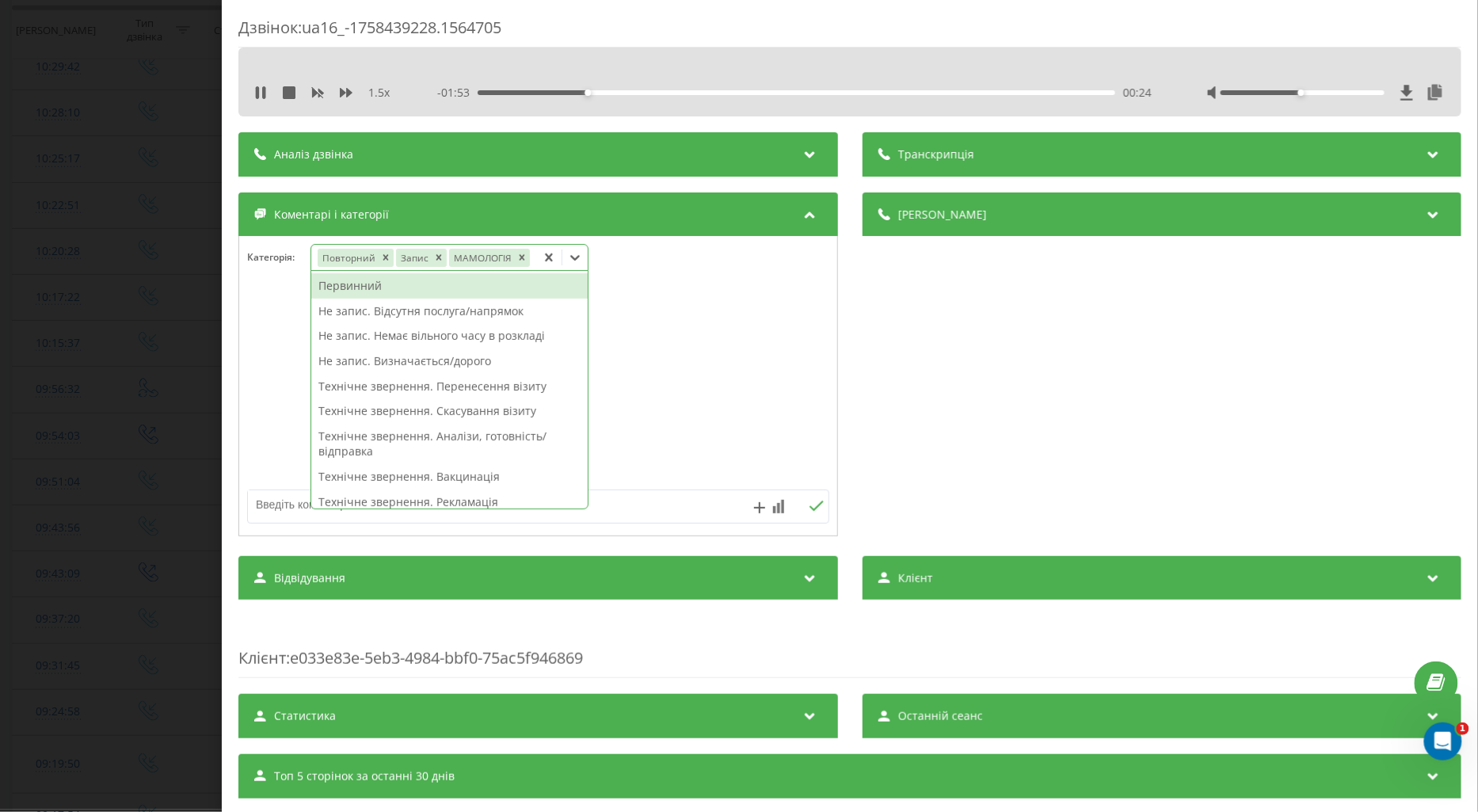
click at [363, 283] on div "Первинний" at bounding box center [449, 286] width 276 height 26
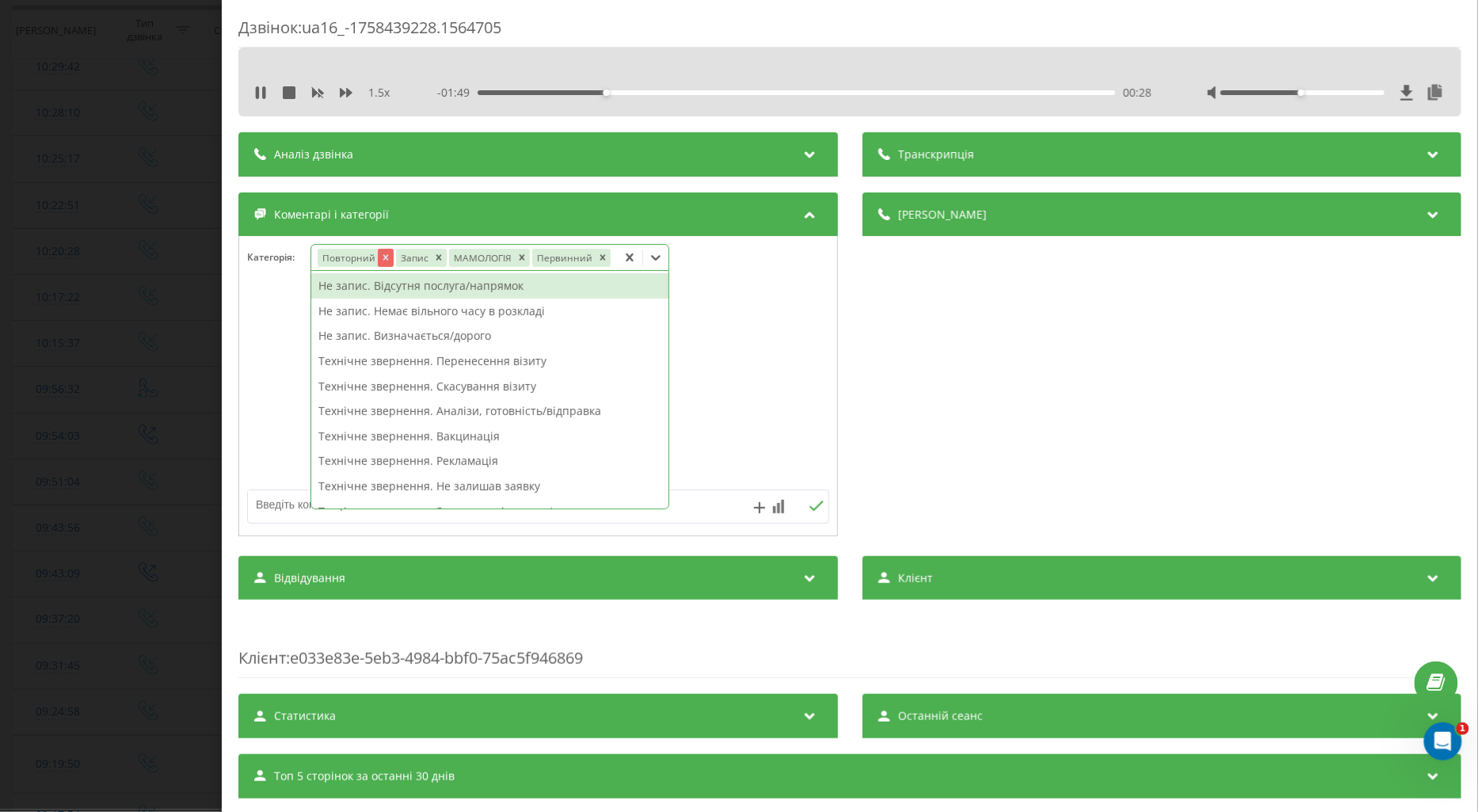
click at [389, 256] on icon "Remove Повторний" at bounding box center [385, 257] width 11 height 11
click at [268, 336] on div at bounding box center [538, 386] width 598 height 190
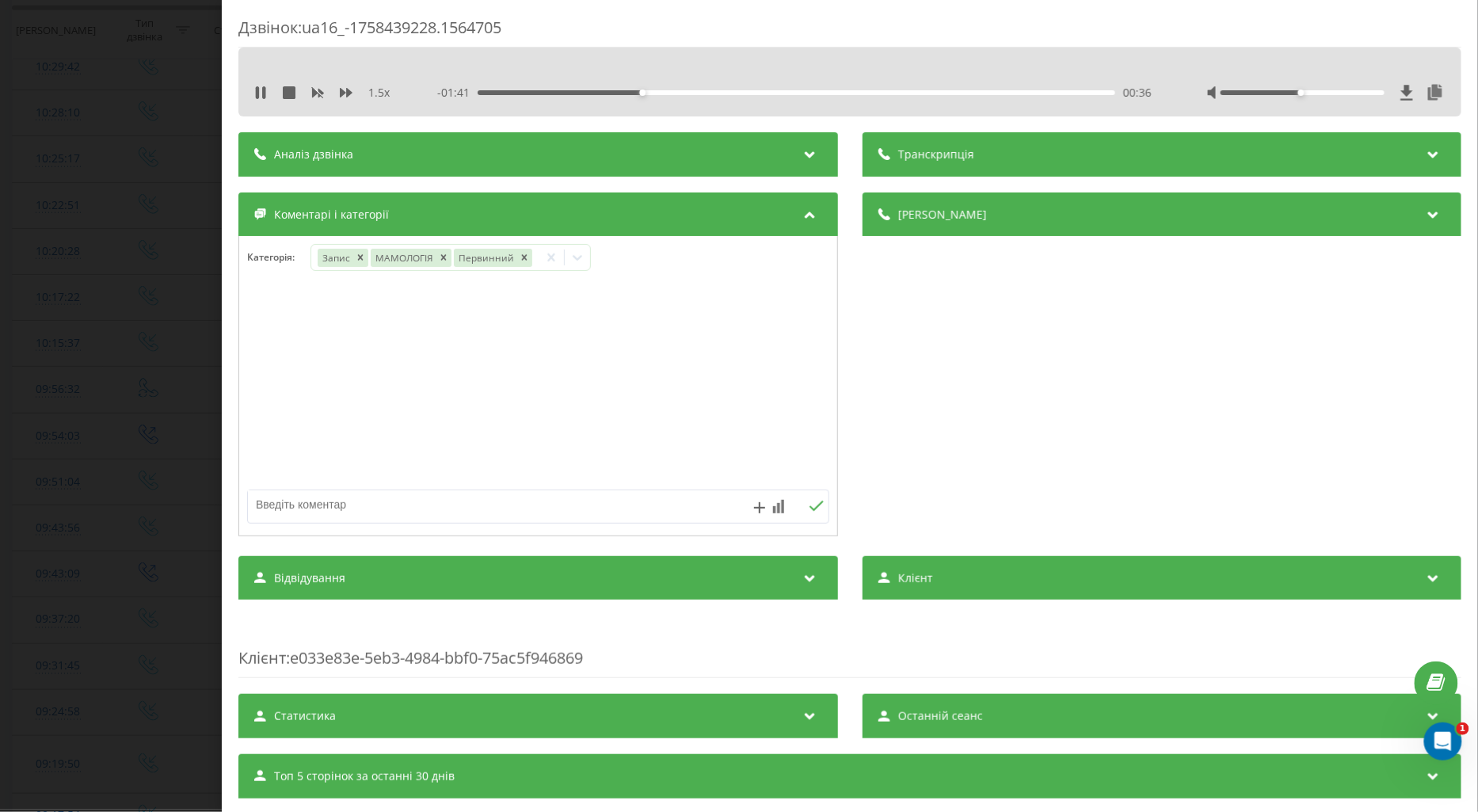
click at [102, 405] on div "Дзвінок : ua16_-1758439228.1564705 1.5 x - 01:41 00:36 00:36 Транскрипція Для A…" at bounding box center [739, 406] width 1478 height 812
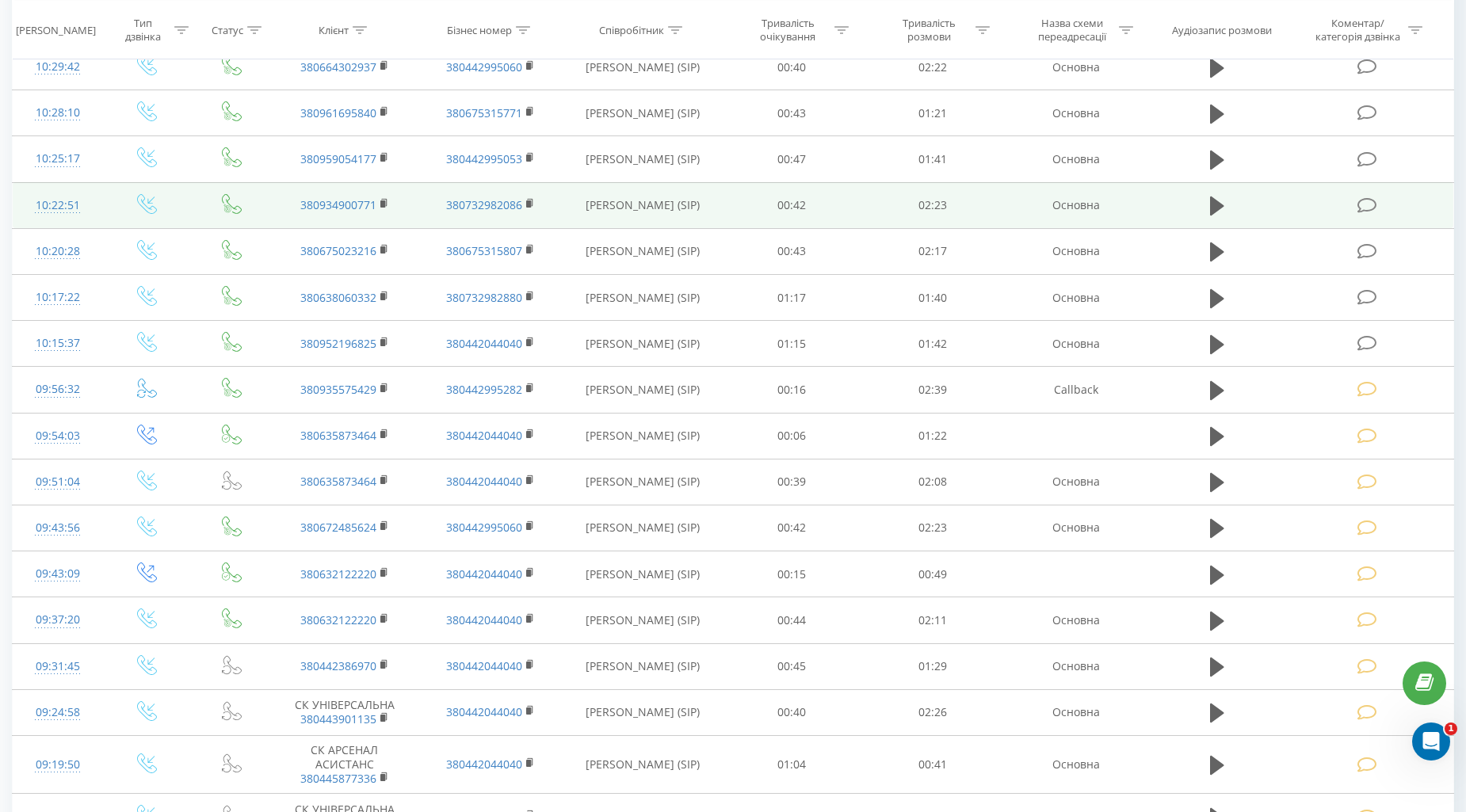
click at [1367, 202] on icon at bounding box center [1367, 205] width 20 height 17
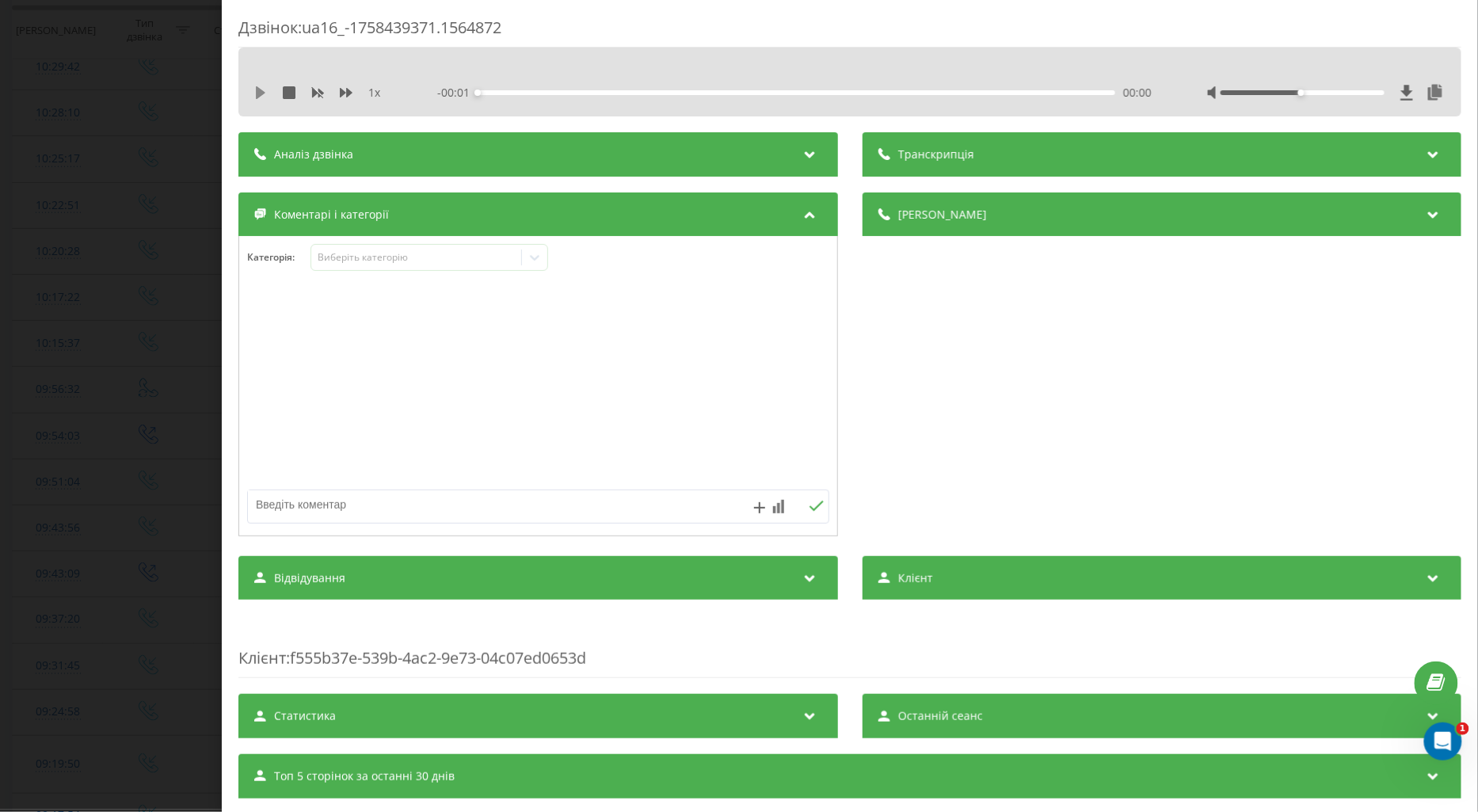
click at [260, 94] on icon at bounding box center [260, 93] width 10 height 13
click at [346, 90] on icon at bounding box center [346, 93] width 13 height 10
click at [404, 257] on div "Виберіть категорію" at bounding box center [416, 258] width 198 height 13
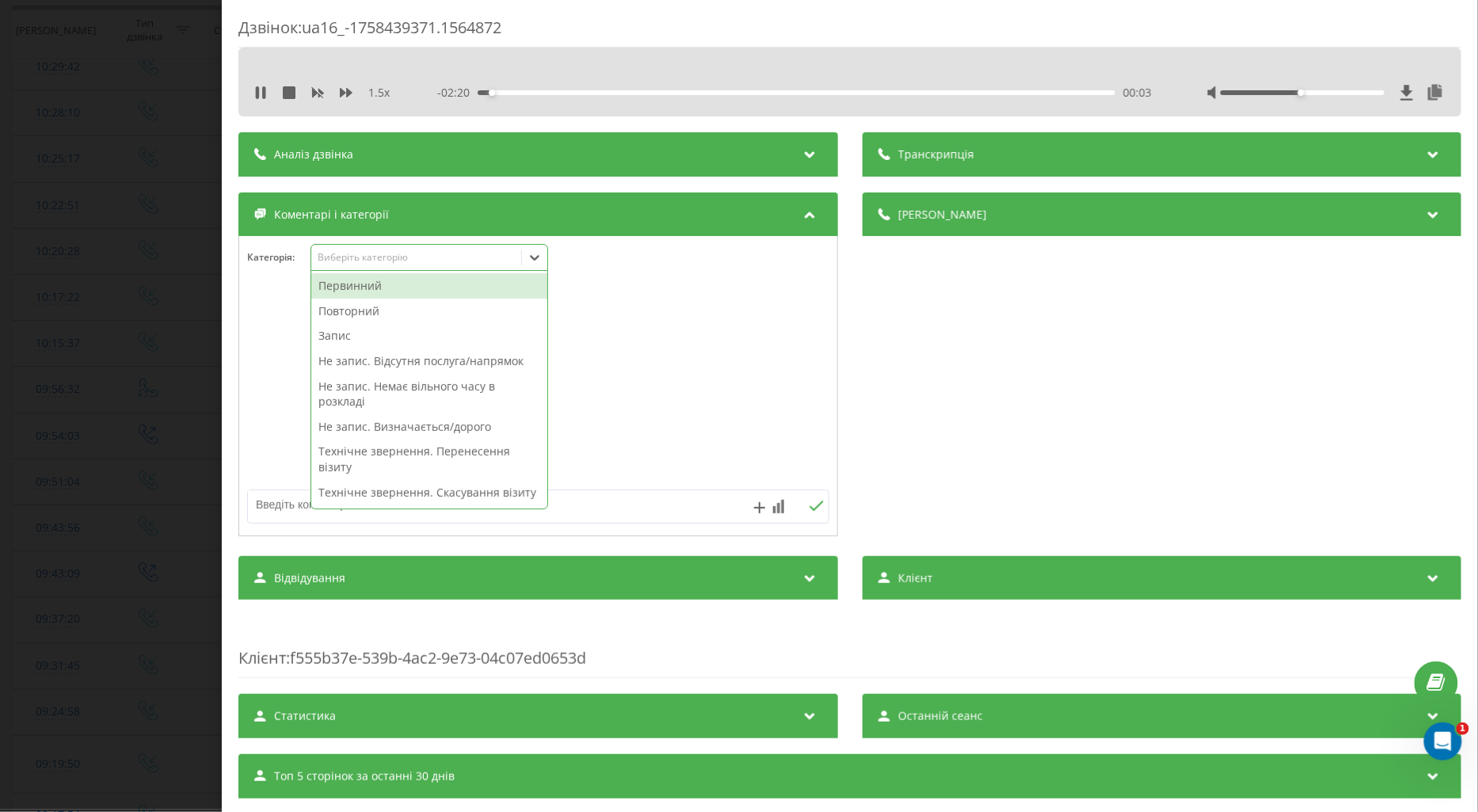
click at [377, 311] on div "Повторний" at bounding box center [429, 312] width 236 height 26
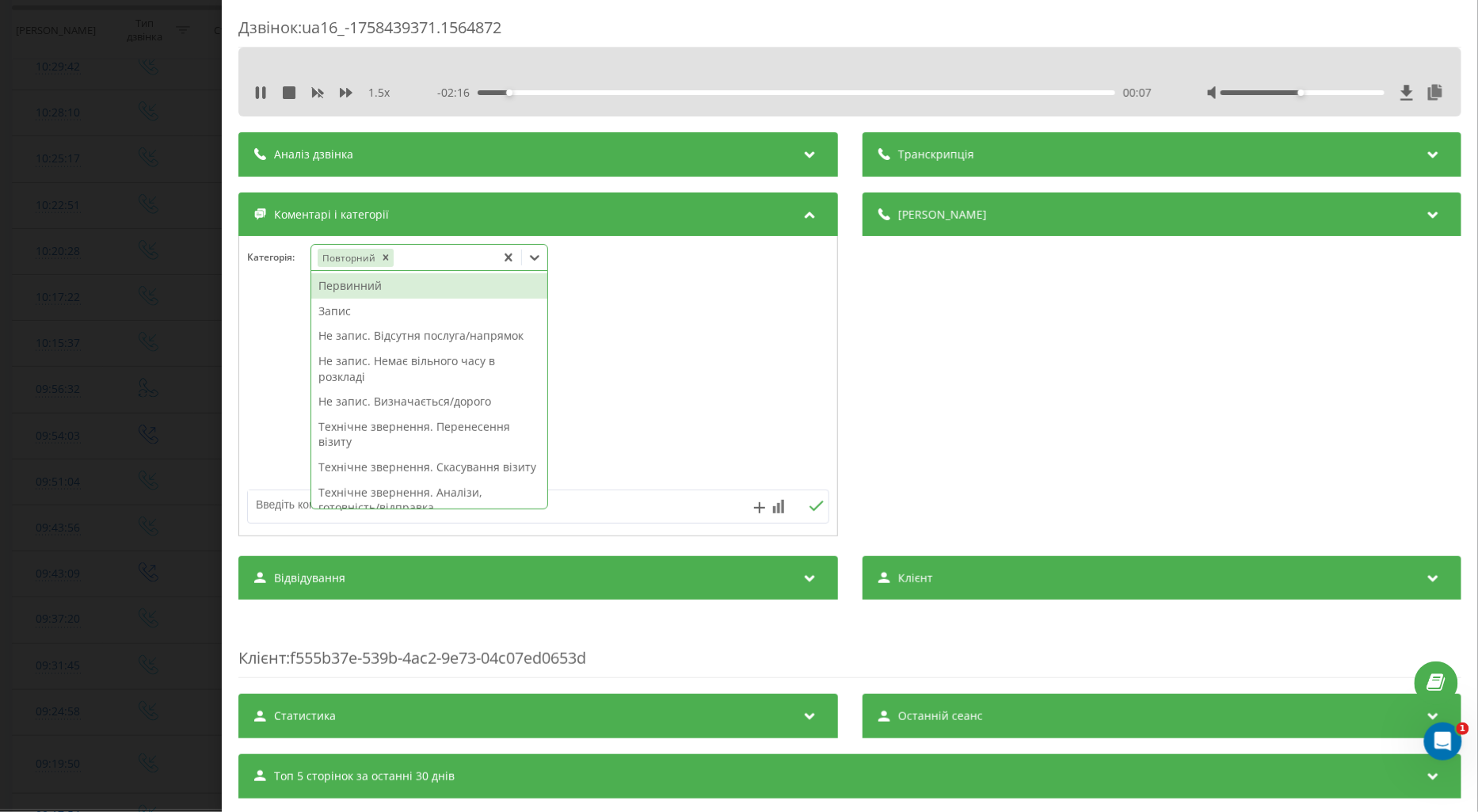
click at [337, 305] on div "Запис" at bounding box center [429, 312] width 236 height 26
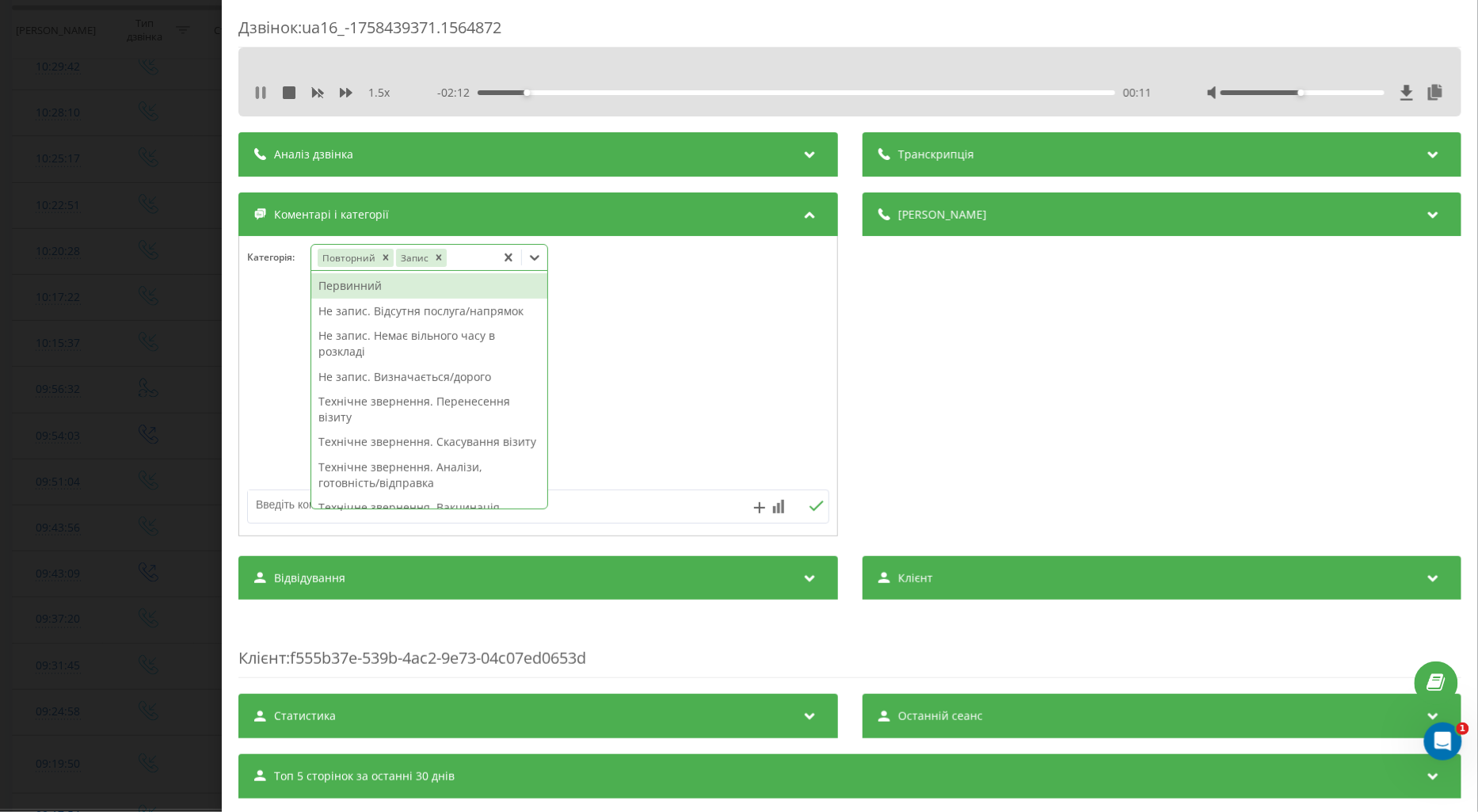
click at [264, 91] on icon at bounding box center [264, 93] width 3 height 13
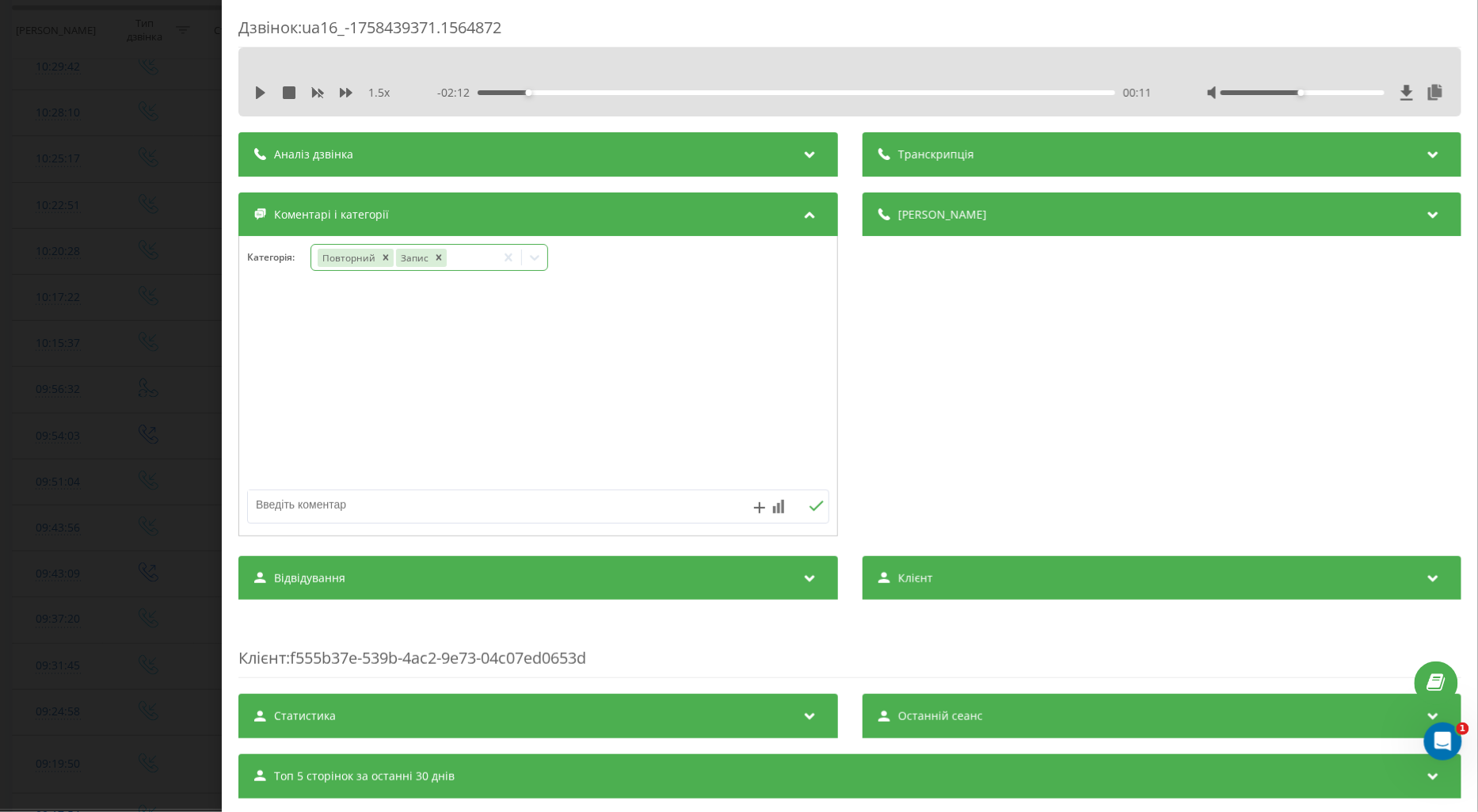
click at [537, 256] on icon at bounding box center [535, 258] width 16 height 16
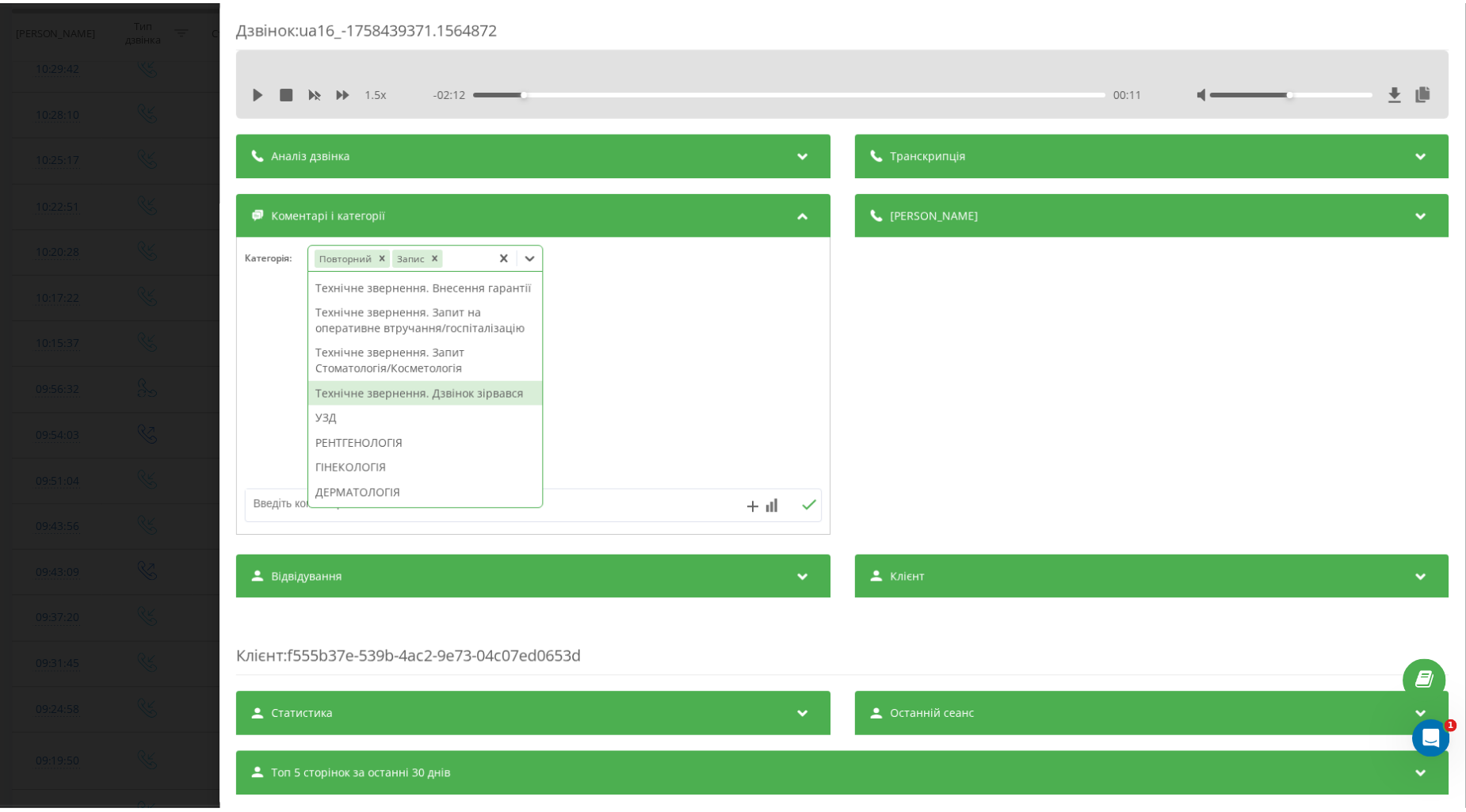
scroll to position [528, 0]
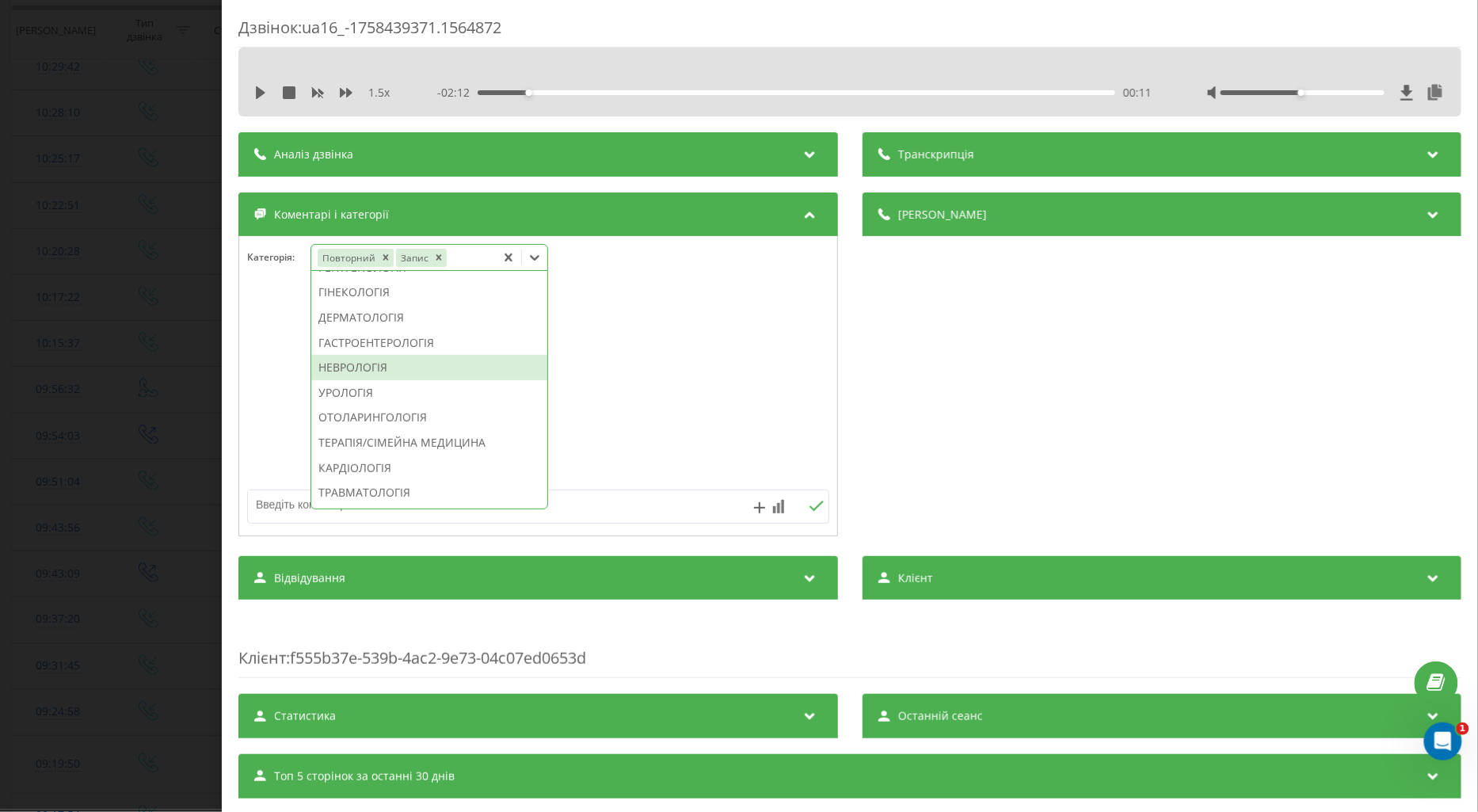
click at [381, 380] on div "НЕВРОЛОГІЯ" at bounding box center [429, 368] width 236 height 26
click at [283, 384] on div at bounding box center [538, 386] width 598 height 190
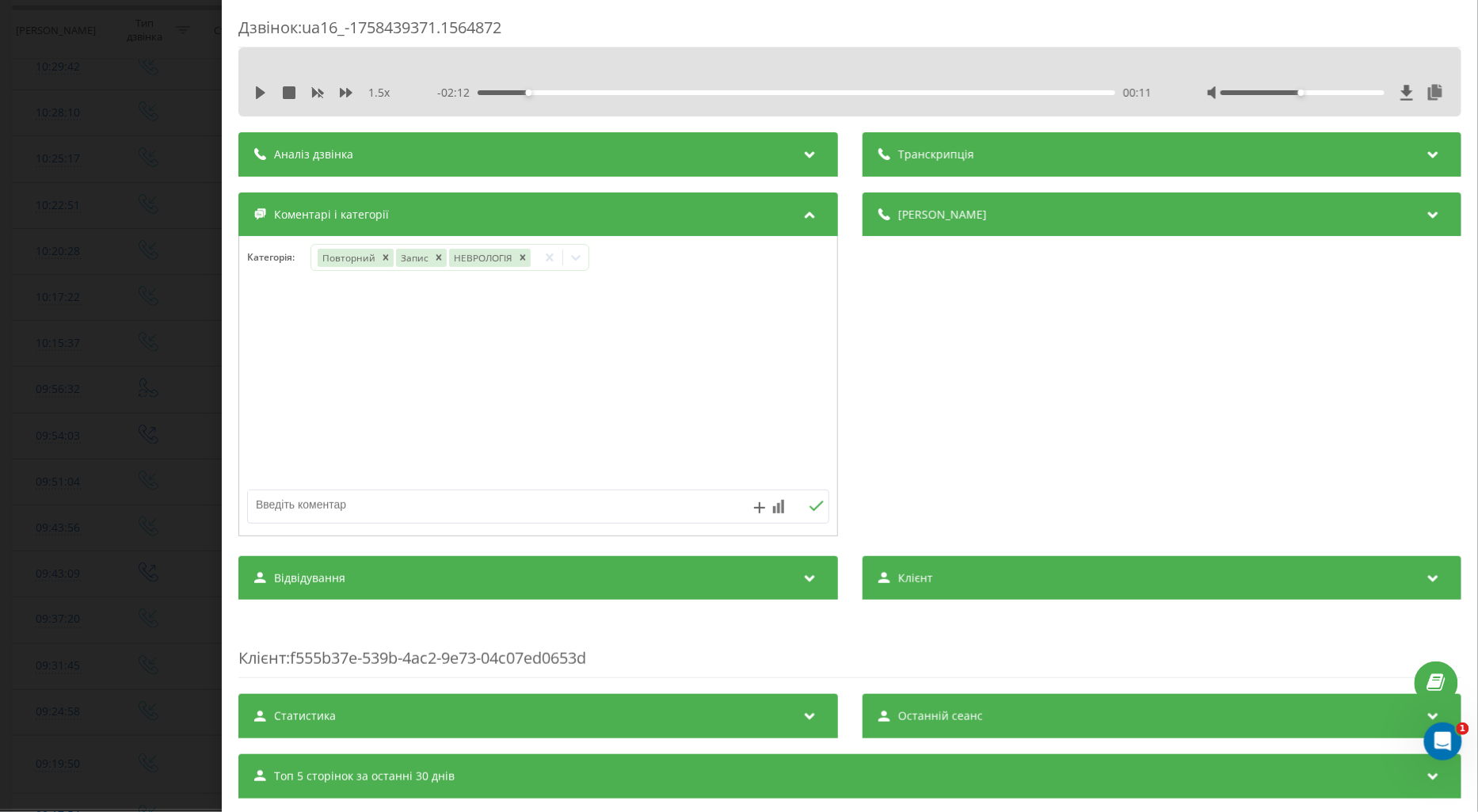
click at [131, 418] on div "Дзвінок : ua16_-1758439371.1564872 1.5 x - 02:12 00:11 00:11 Транскрипція Для A…" at bounding box center [739, 406] width 1478 height 812
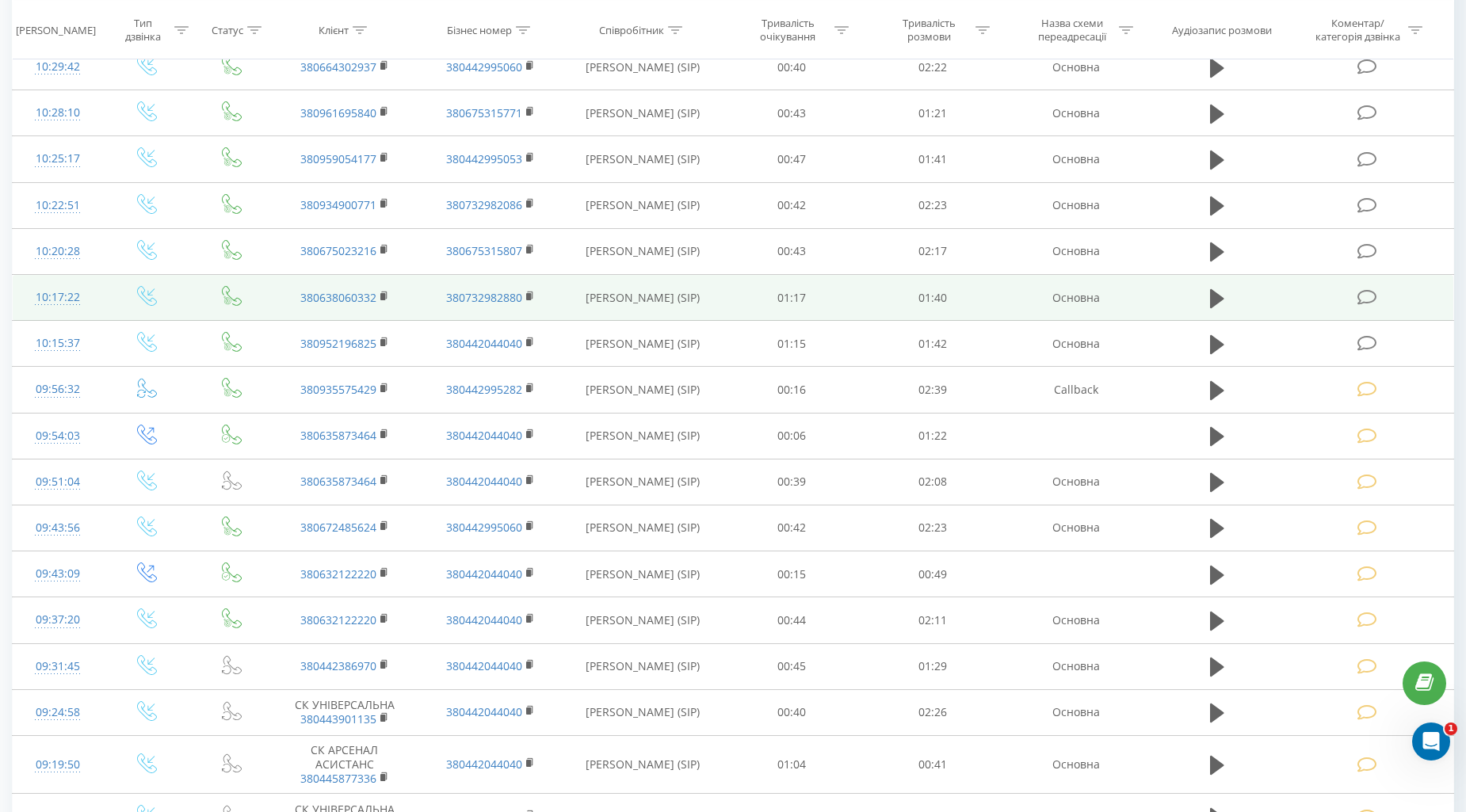
click at [1368, 291] on icon at bounding box center [1367, 297] width 20 height 17
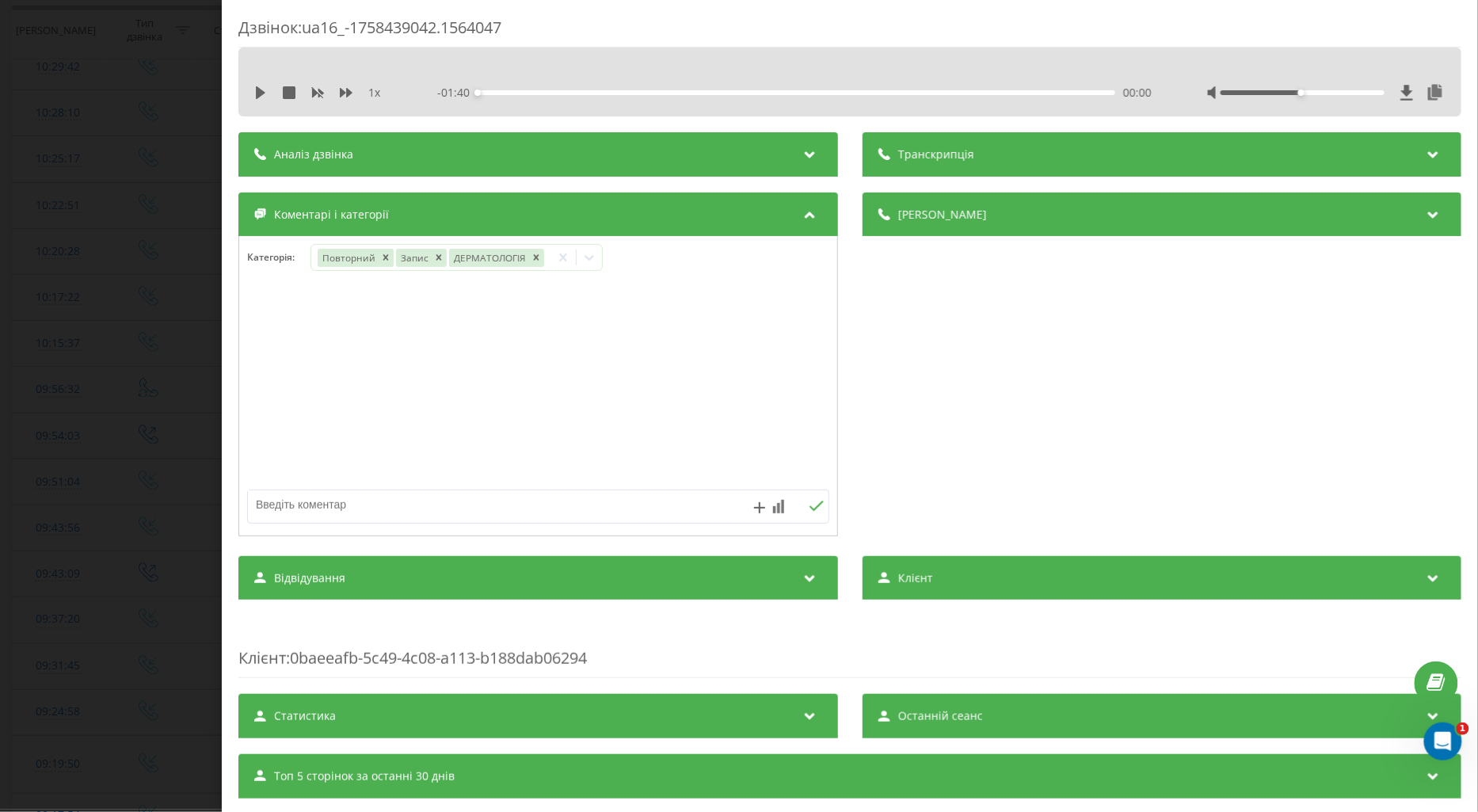
click at [77, 378] on div "Дзвінок : ua16_-1758439042.1564047 1 x - 01:40 00:00 00:00 Транскрипція Для AI-…" at bounding box center [739, 406] width 1478 height 812
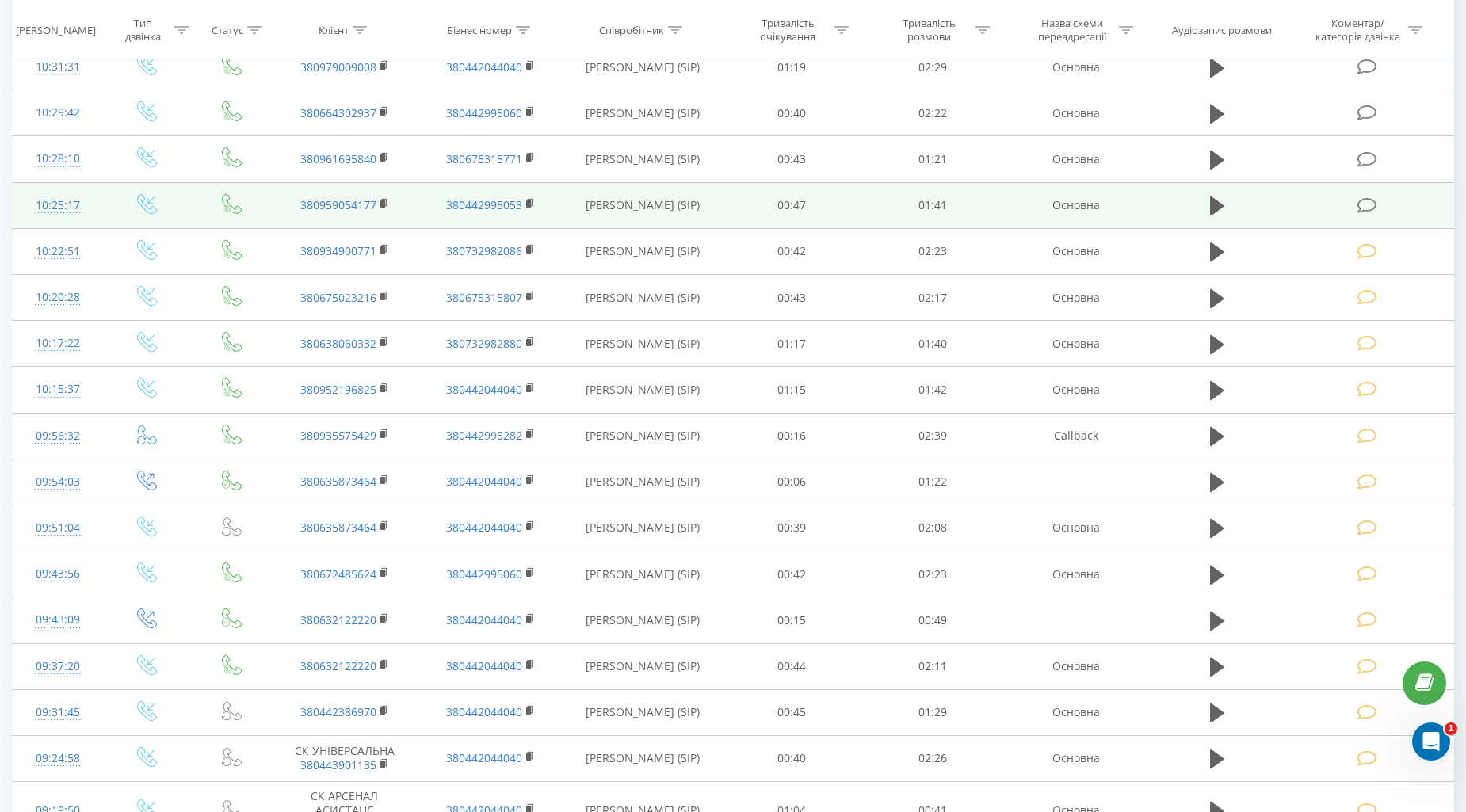
click at [1373, 200] on icon at bounding box center [1367, 205] width 20 height 17
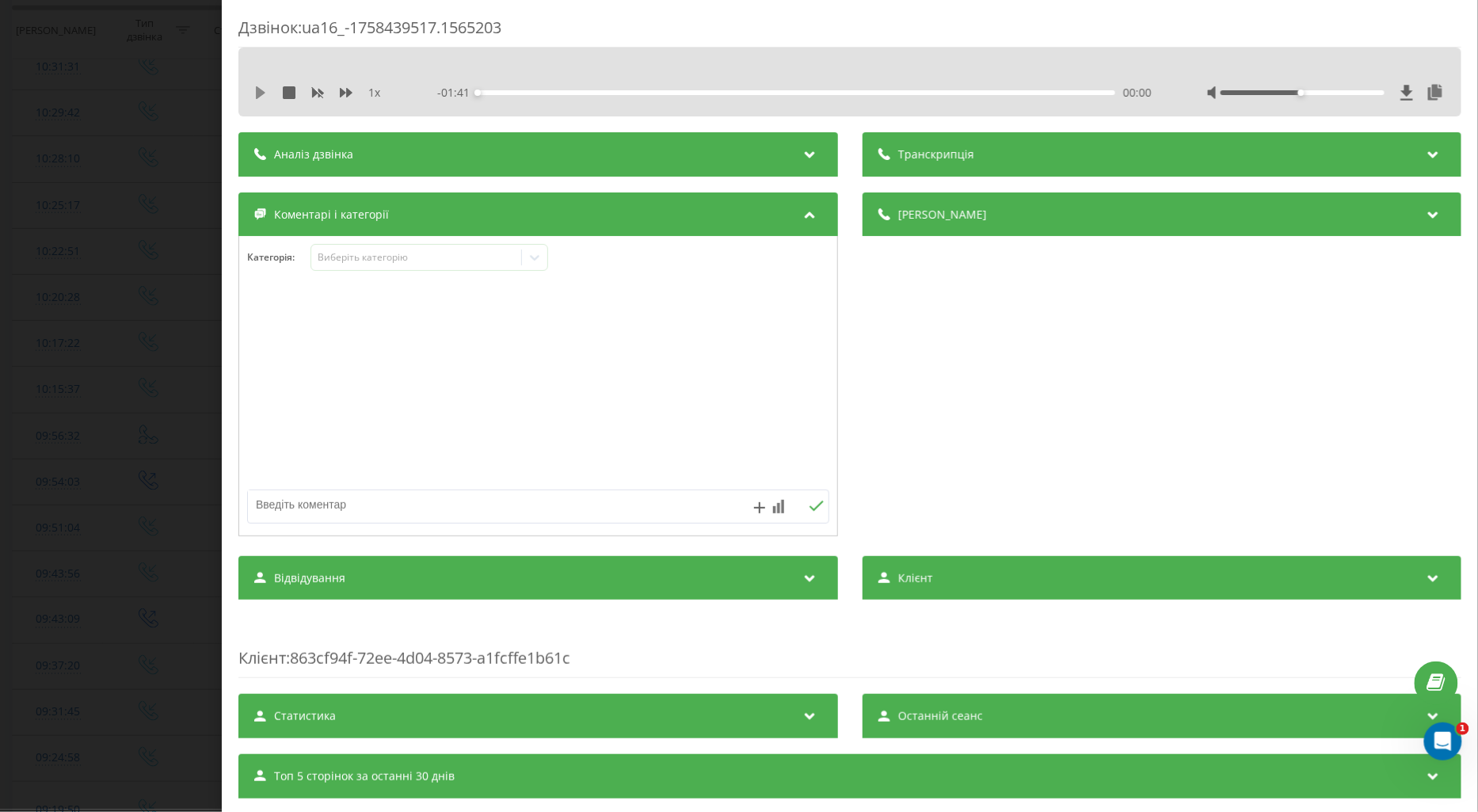
click at [257, 98] on icon at bounding box center [260, 93] width 13 height 13
click at [340, 93] on icon at bounding box center [346, 93] width 13 height 10
click at [324, 253] on div "Виберіть категорію" at bounding box center [416, 258] width 198 height 13
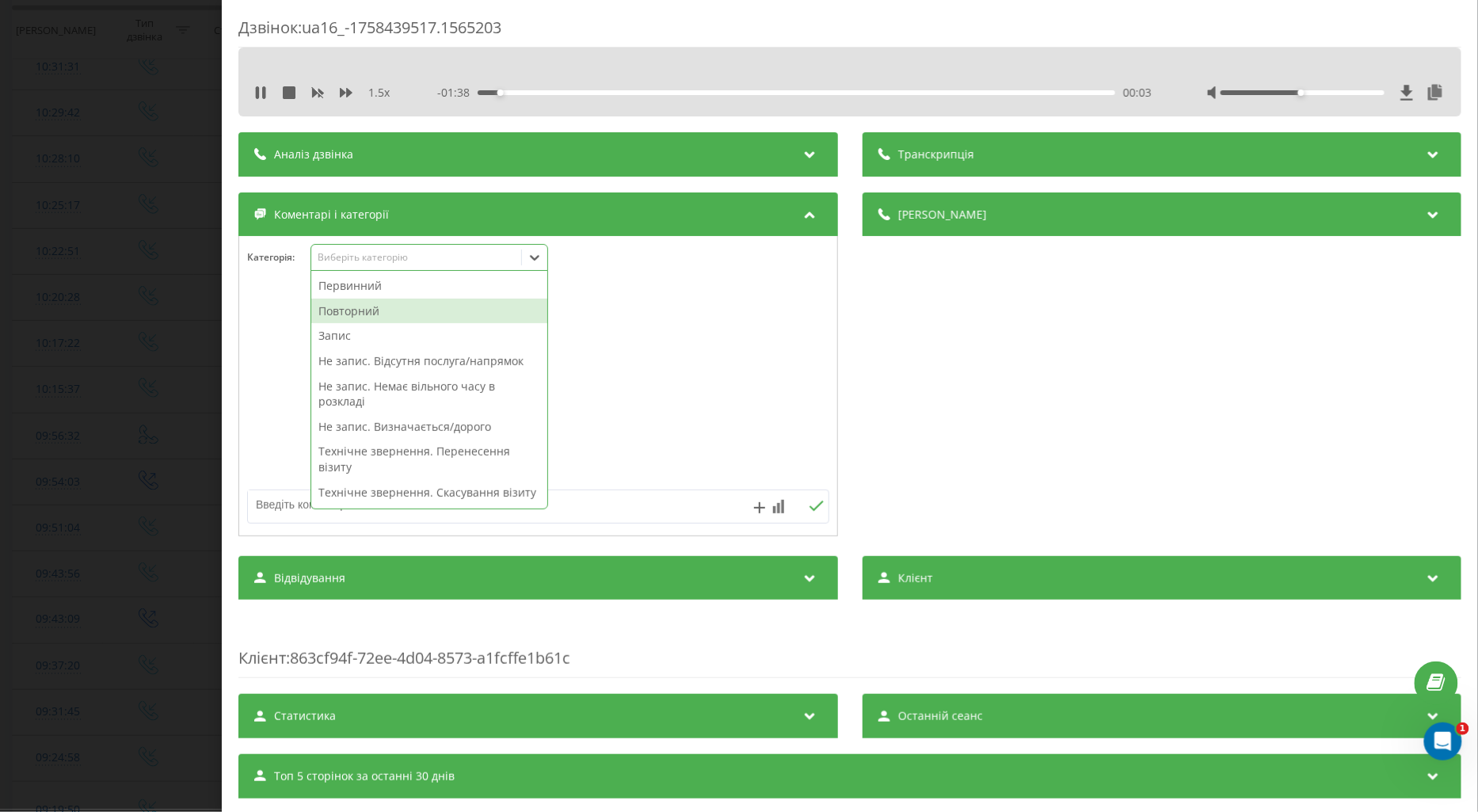
click at [369, 307] on div "Повторний" at bounding box center [429, 312] width 236 height 26
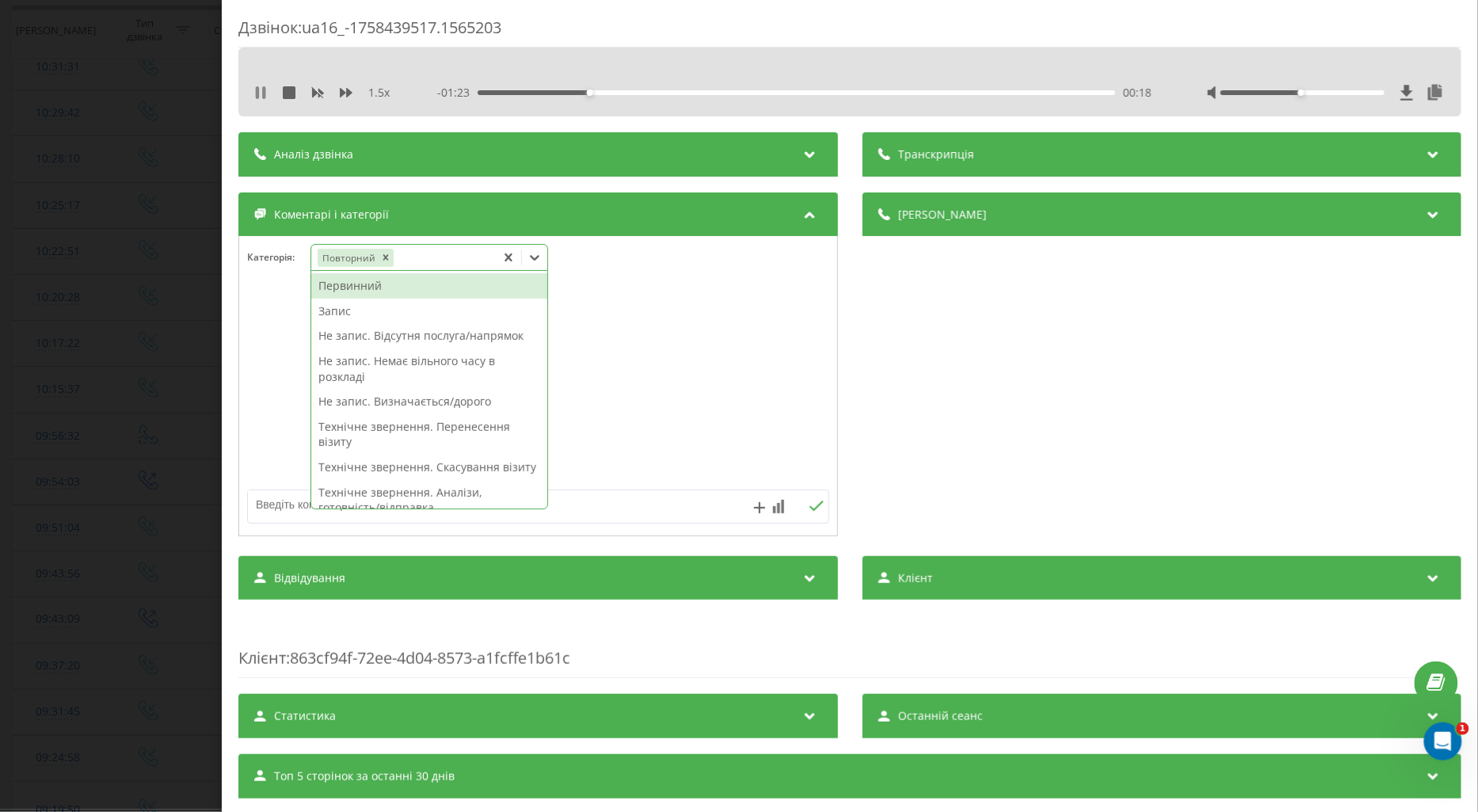
click at [259, 93] on icon at bounding box center [260, 93] width 13 height 13
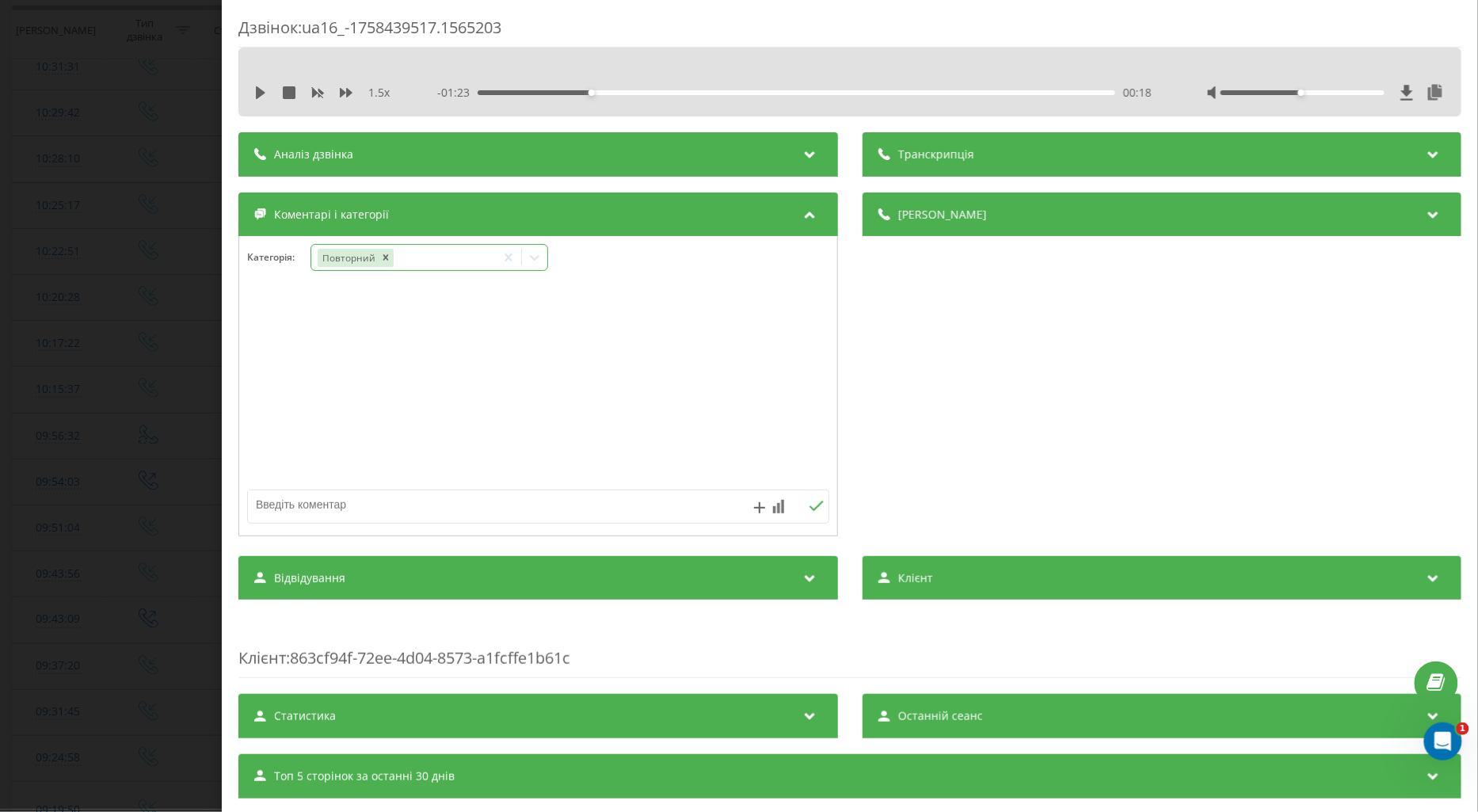
click at [534, 261] on icon at bounding box center [535, 258] width 16 height 16
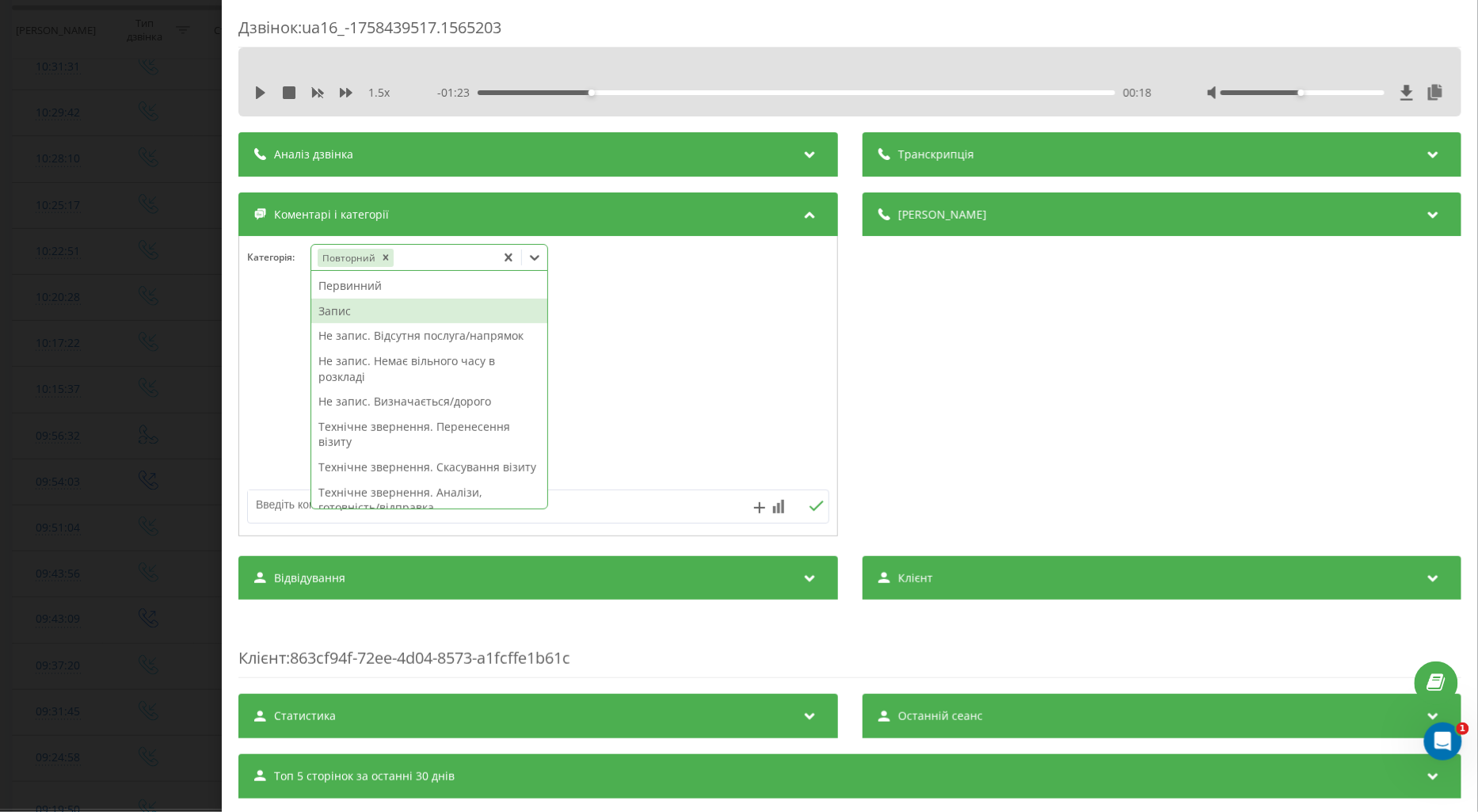
click at [335, 314] on div "Запис" at bounding box center [429, 312] width 236 height 26
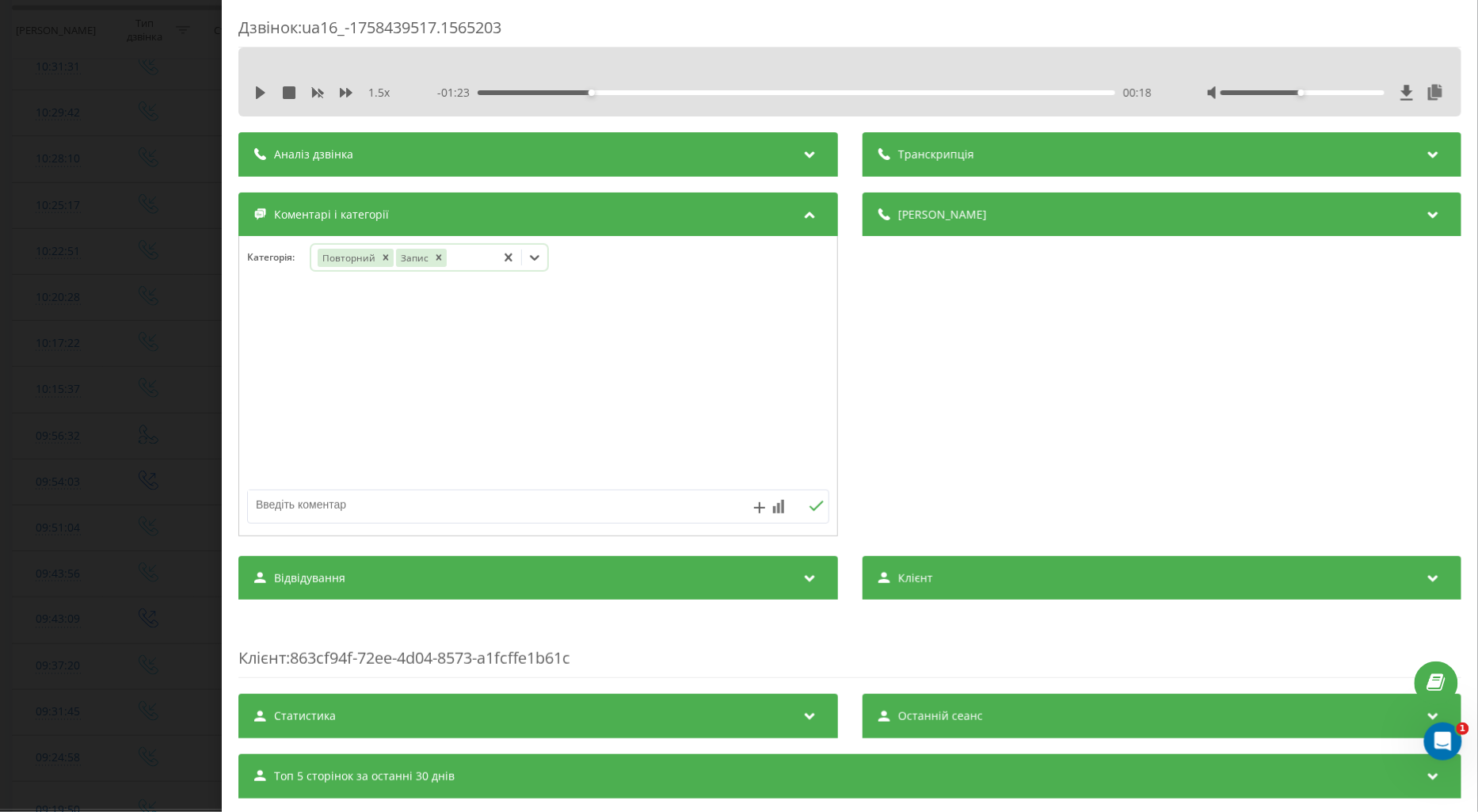
click at [256, 85] on div "1.5 x" at bounding box center [325, 93] width 143 height 16
click at [538, 256] on icon at bounding box center [535, 258] width 16 height 16
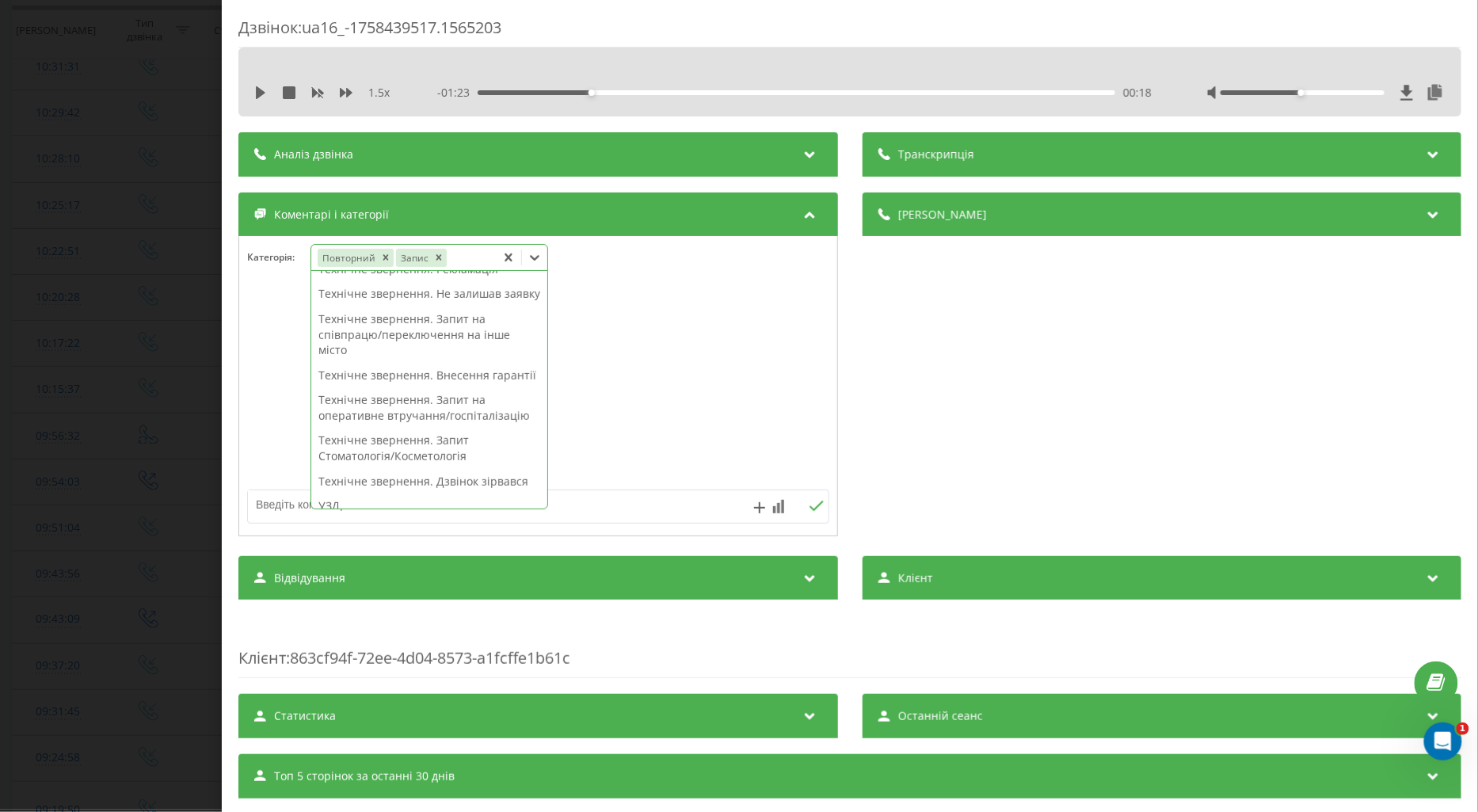
scroll to position [440, 0]
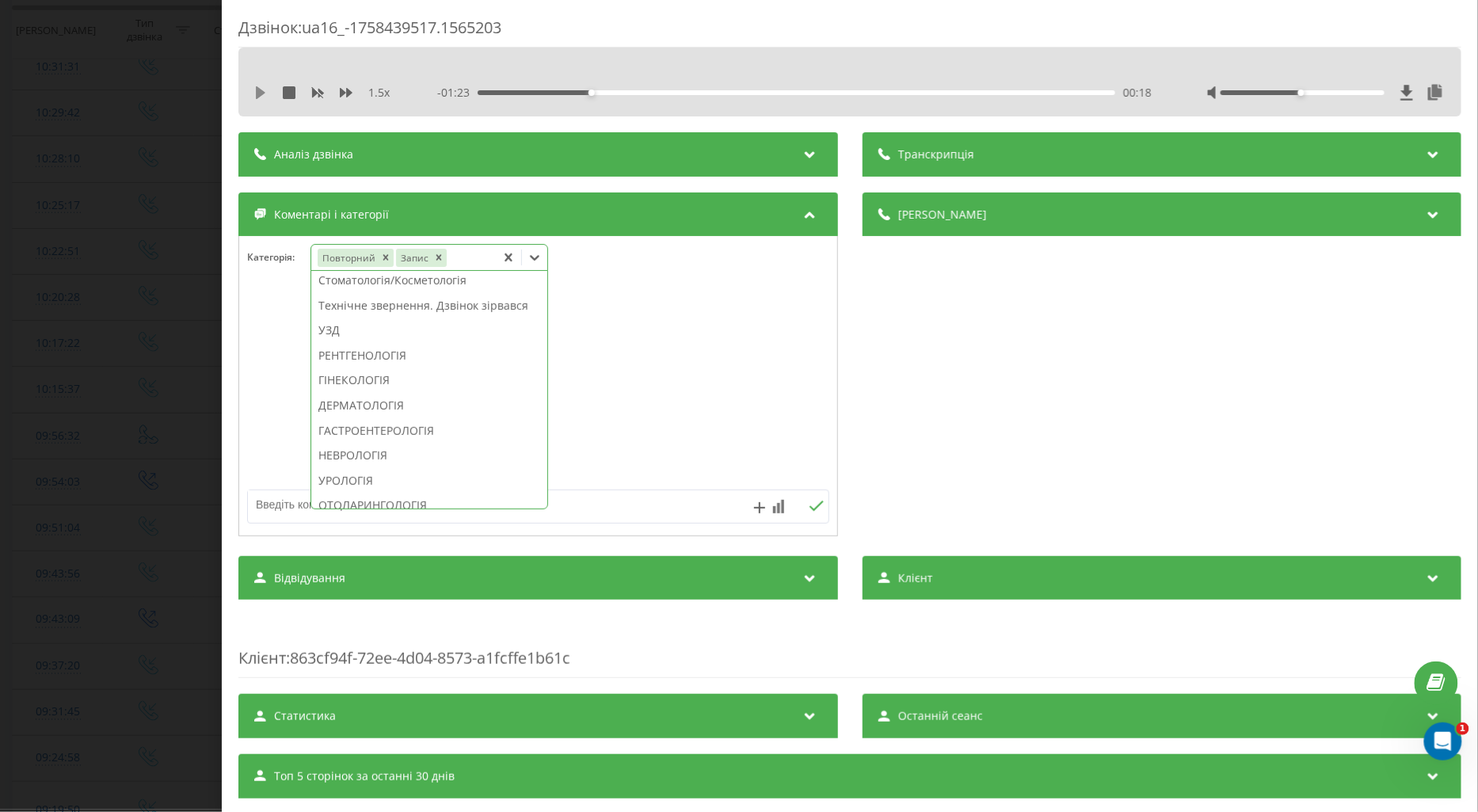
click at [257, 92] on icon at bounding box center [260, 93] width 10 height 13
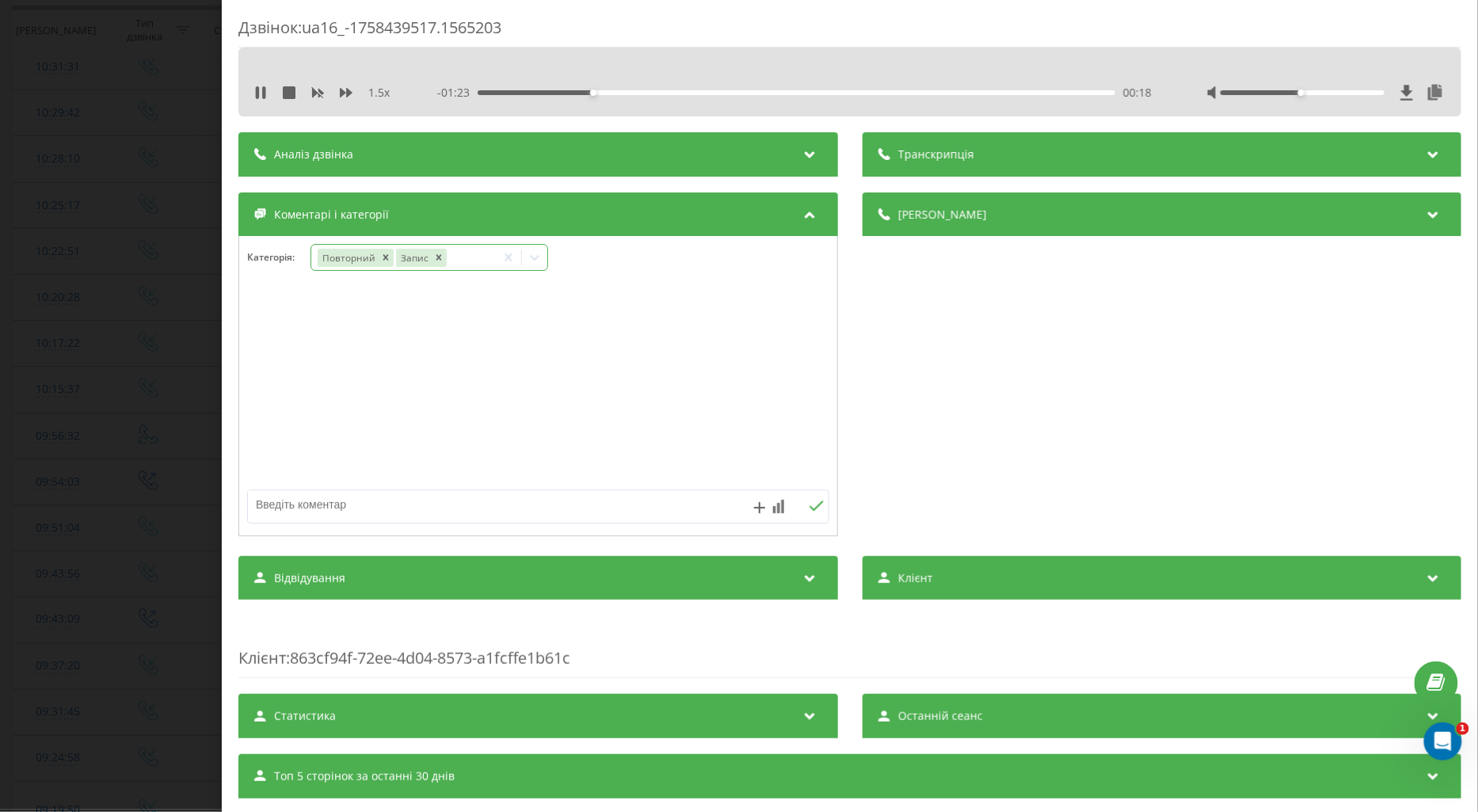
click at [535, 256] on icon at bounding box center [535, 258] width 16 height 16
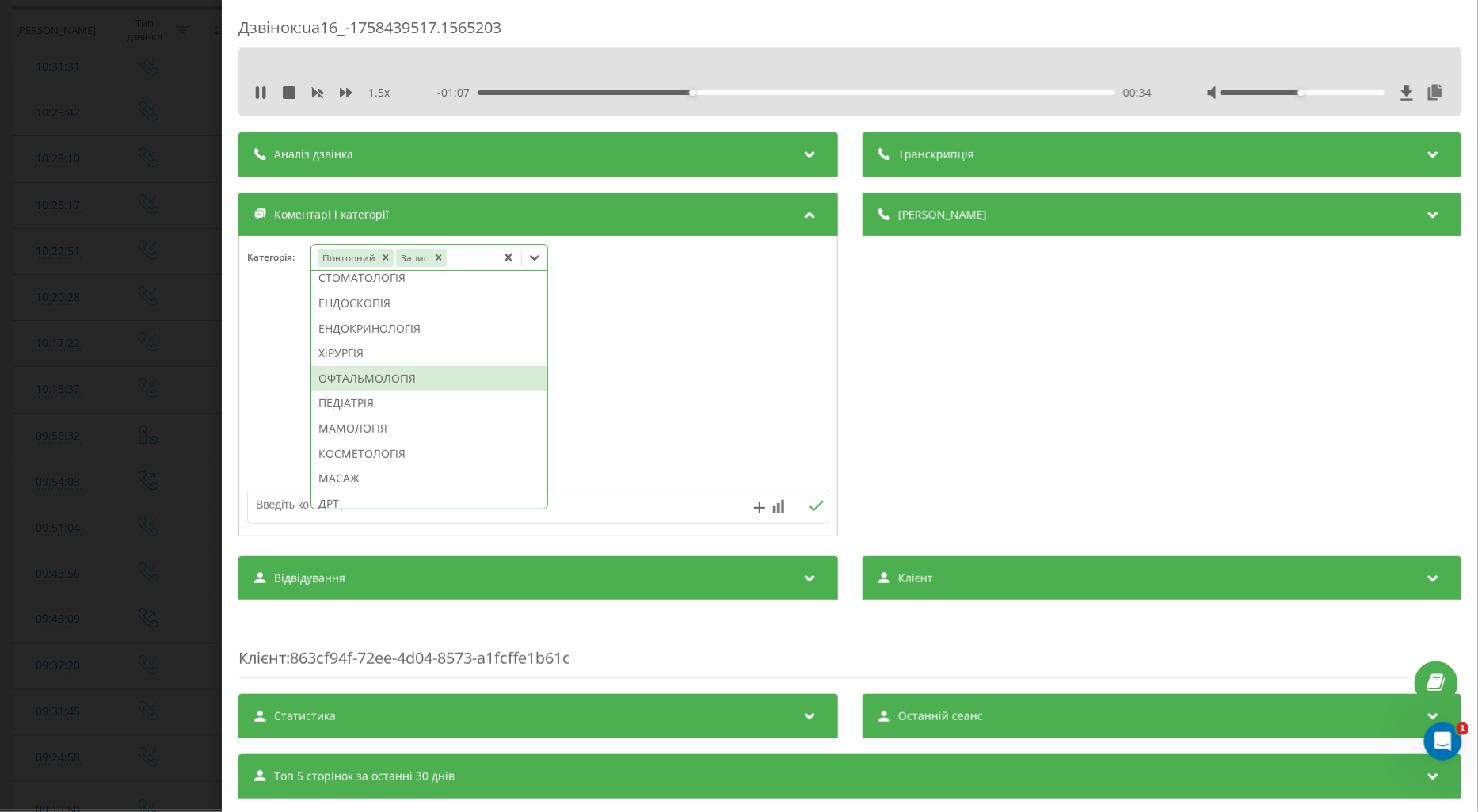
scroll to position [880, 0]
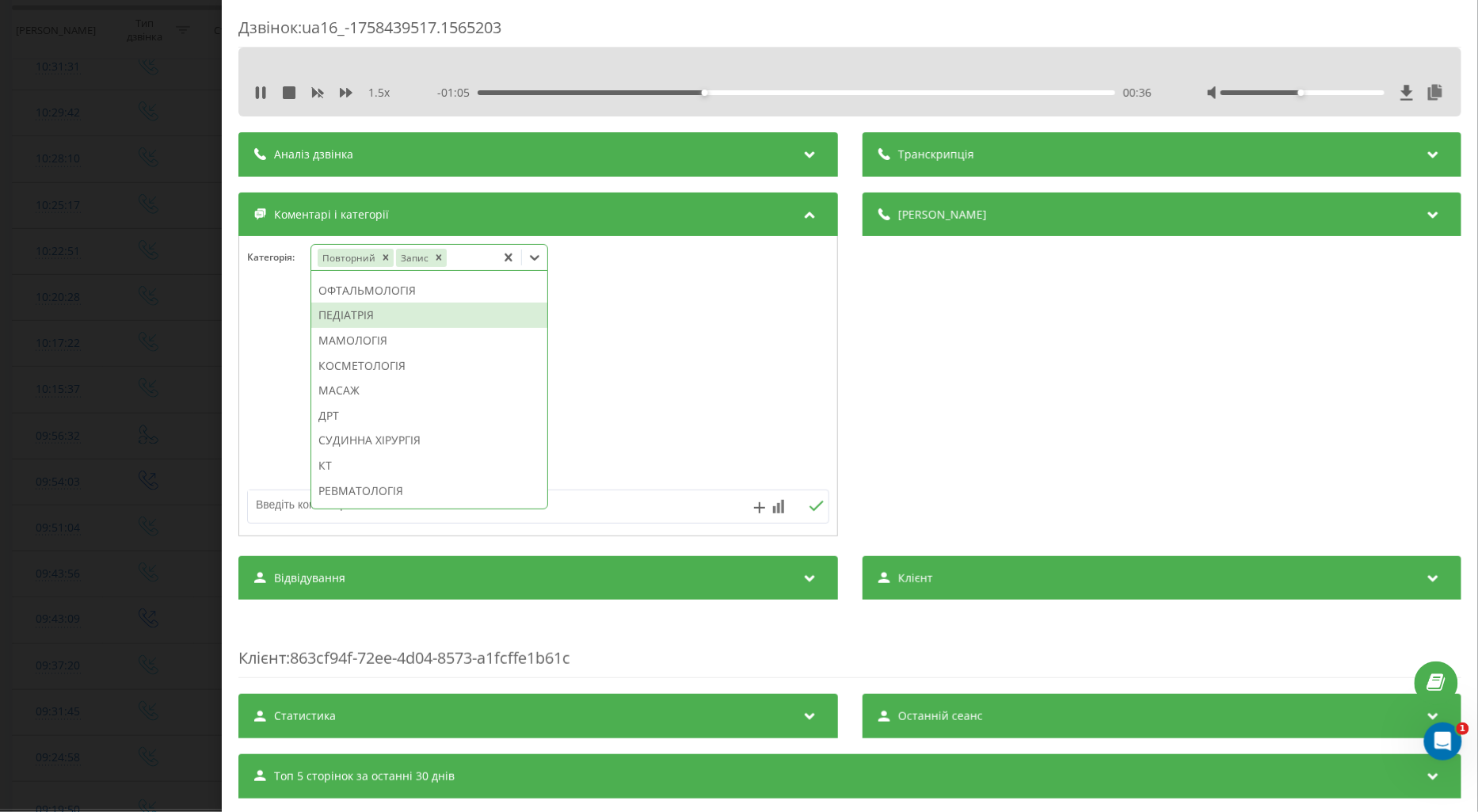
click at [357, 328] on div "ПЕДІАТРІЯ" at bounding box center [429, 316] width 236 height 26
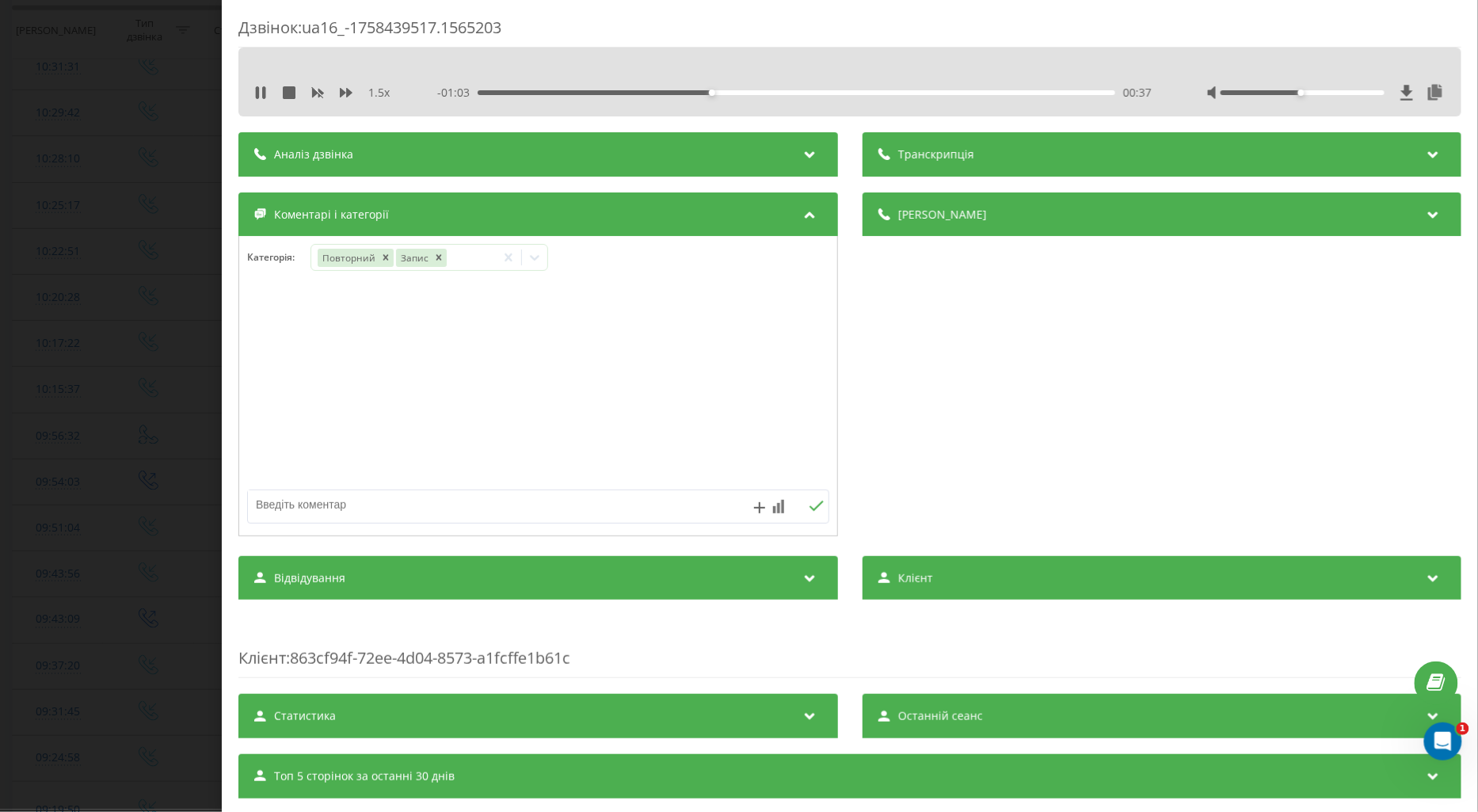
click at [256, 384] on div at bounding box center [538, 386] width 598 height 190
click at [257, 94] on icon at bounding box center [257, 93] width 3 height 13
click at [562, 262] on icon at bounding box center [565, 258] width 16 height 16
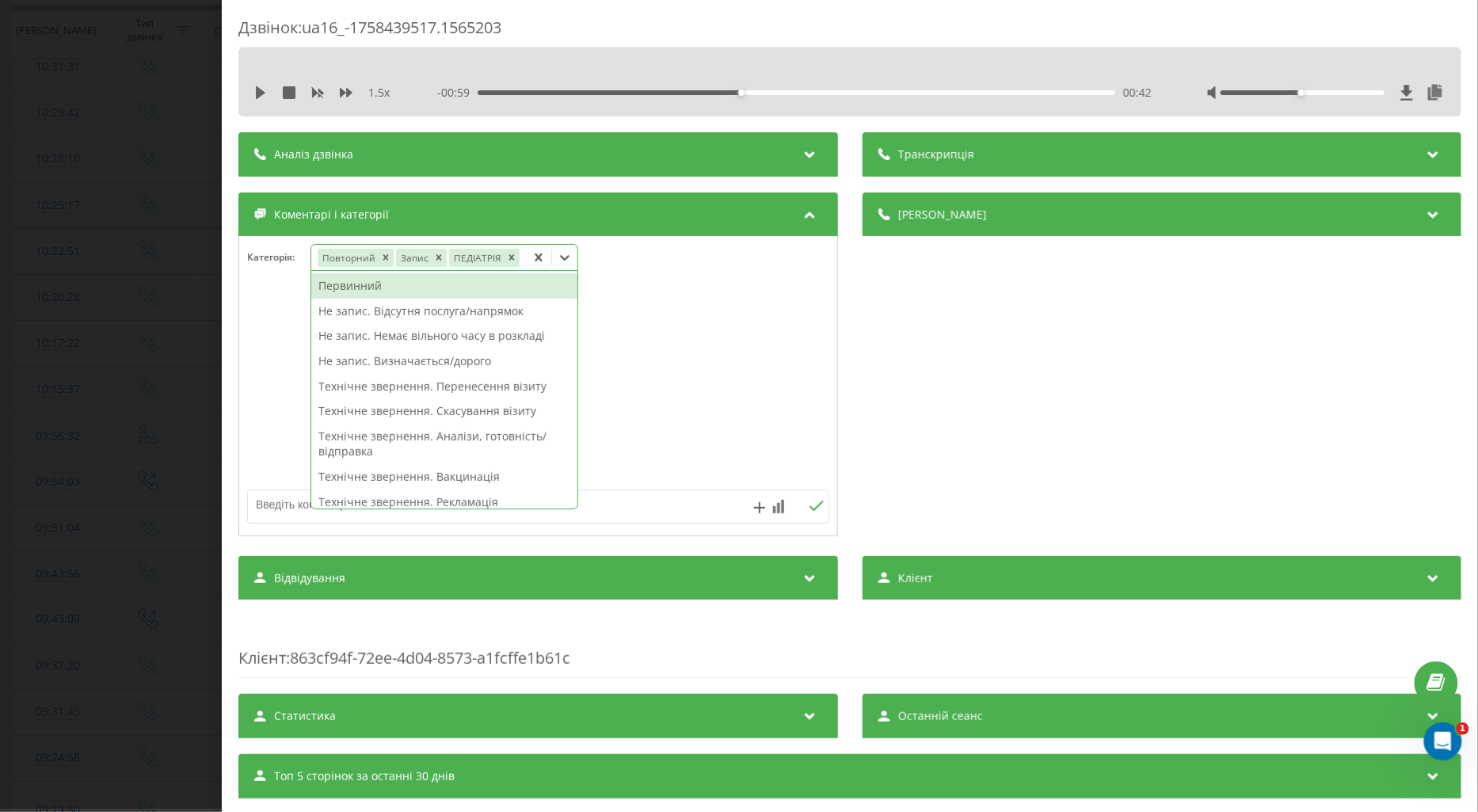
click at [345, 283] on div "Первинний" at bounding box center [445, 286] width 266 height 26
click at [384, 259] on icon "Remove Повторний" at bounding box center [385, 257] width 6 height 6
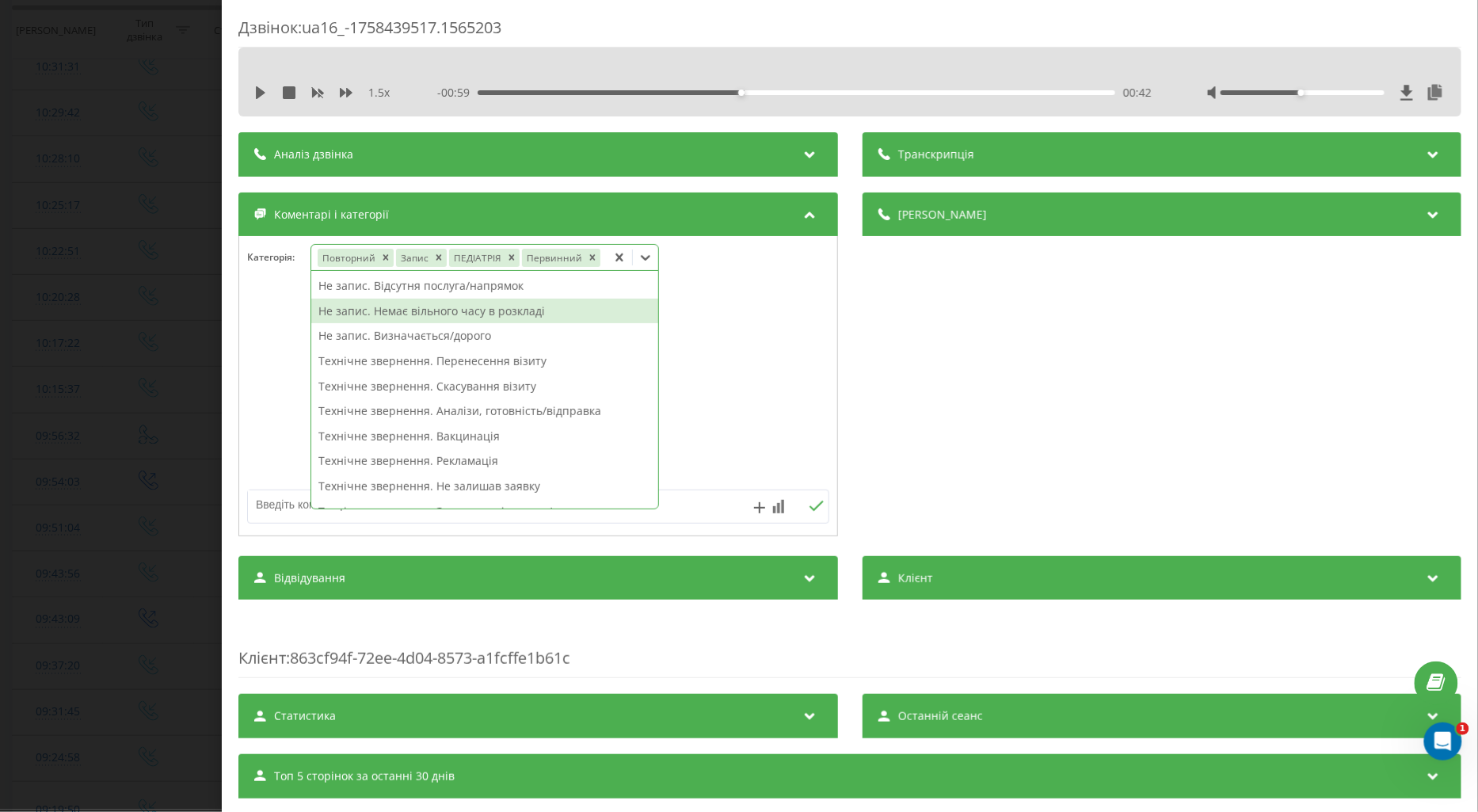
click at [246, 367] on div at bounding box center [538, 386] width 598 height 190
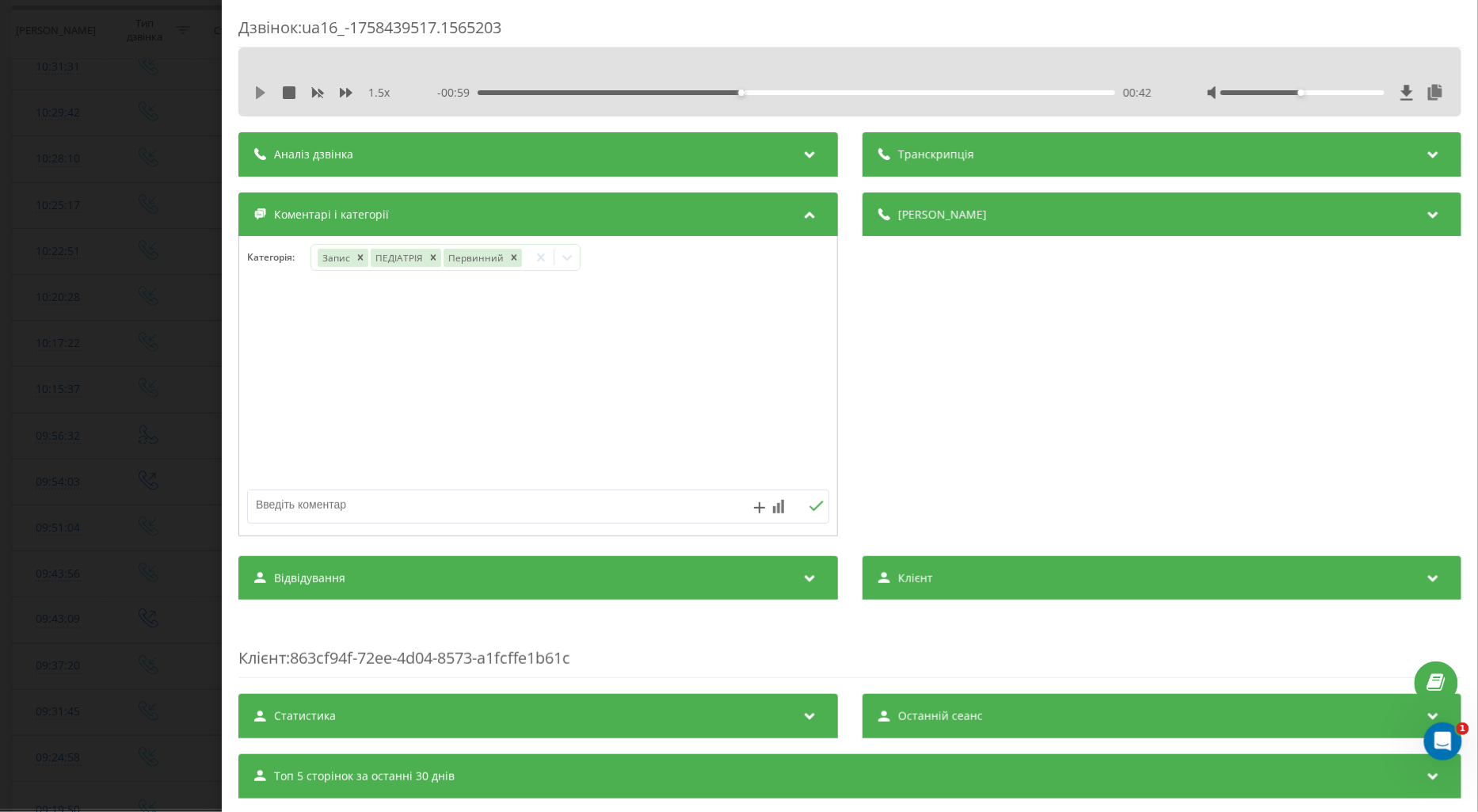
click at [260, 87] on icon at bounding box center [260, 93] width 13 height 13
click at [96, 458] on div "Дзвінок : ua16_-1758439517.1565203 1.5 x - 00:54 00:47 00:47 Транскрипція Для A…" at bounding box center [739, 406] width 1478 height 812
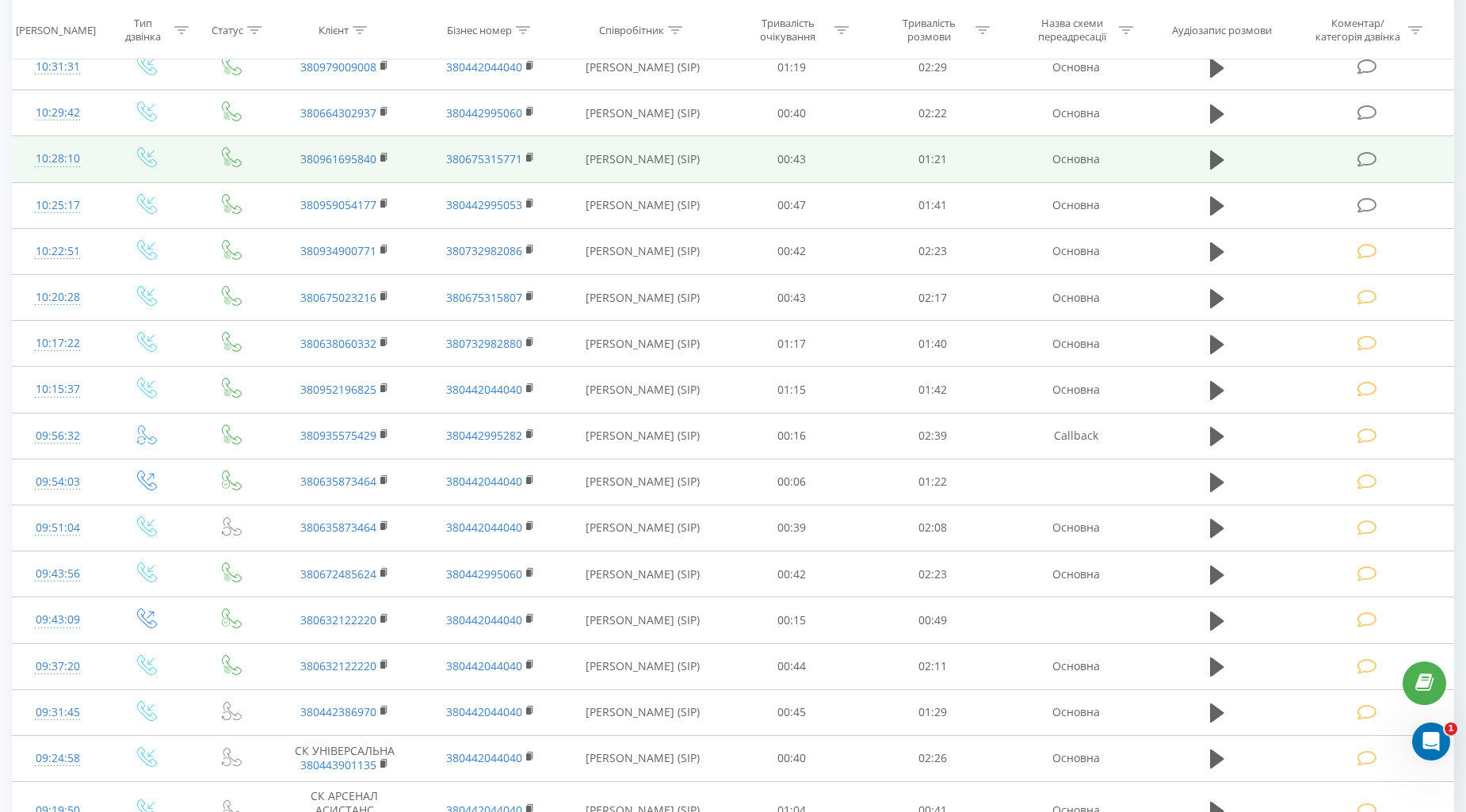
click at [1357, 147] on td at bounding box center [1368, 159] width 169 height 46
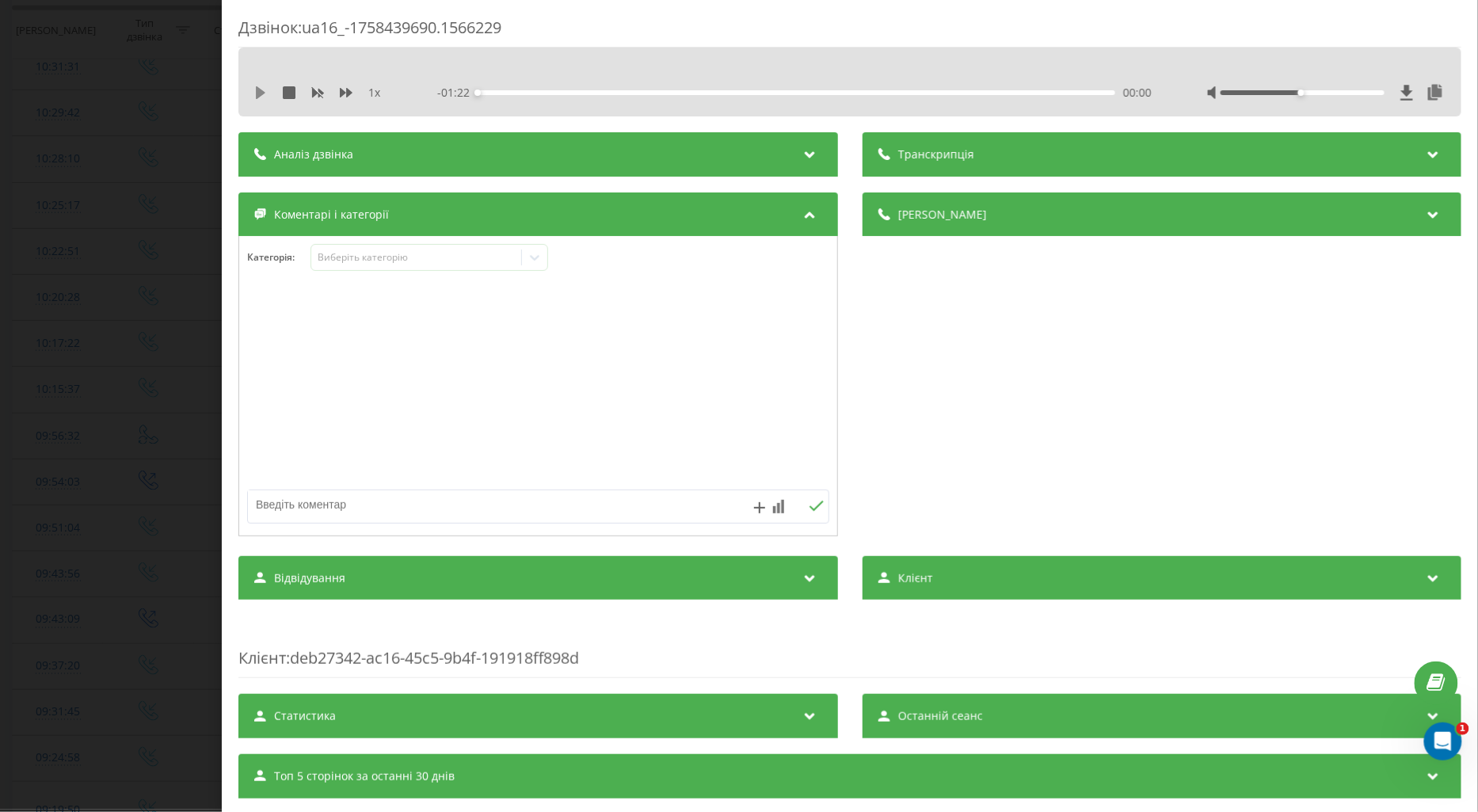
click at [259, 90] on icon at bounding box center [260, 93] width 10 height 13
click at [343, 90] on icon at bounding box center [346, 93] width 13 height 13
click at [405, 267] on div "Виберіть категорію" at bounding box center [429, 258] width 238 height 27
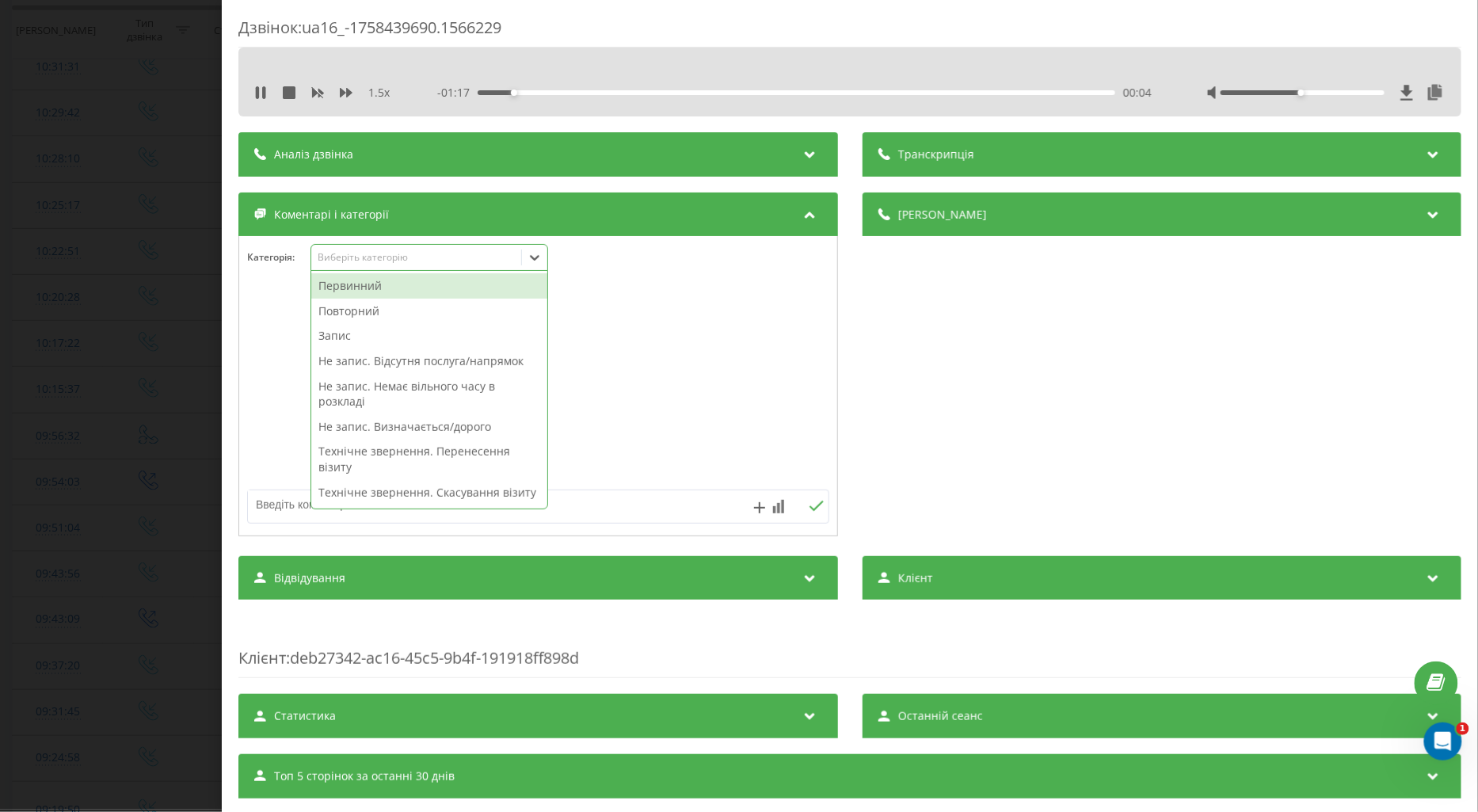
click at [385, 314] on div "Повторний" at bounding box center [429, 312] width 236 height 26
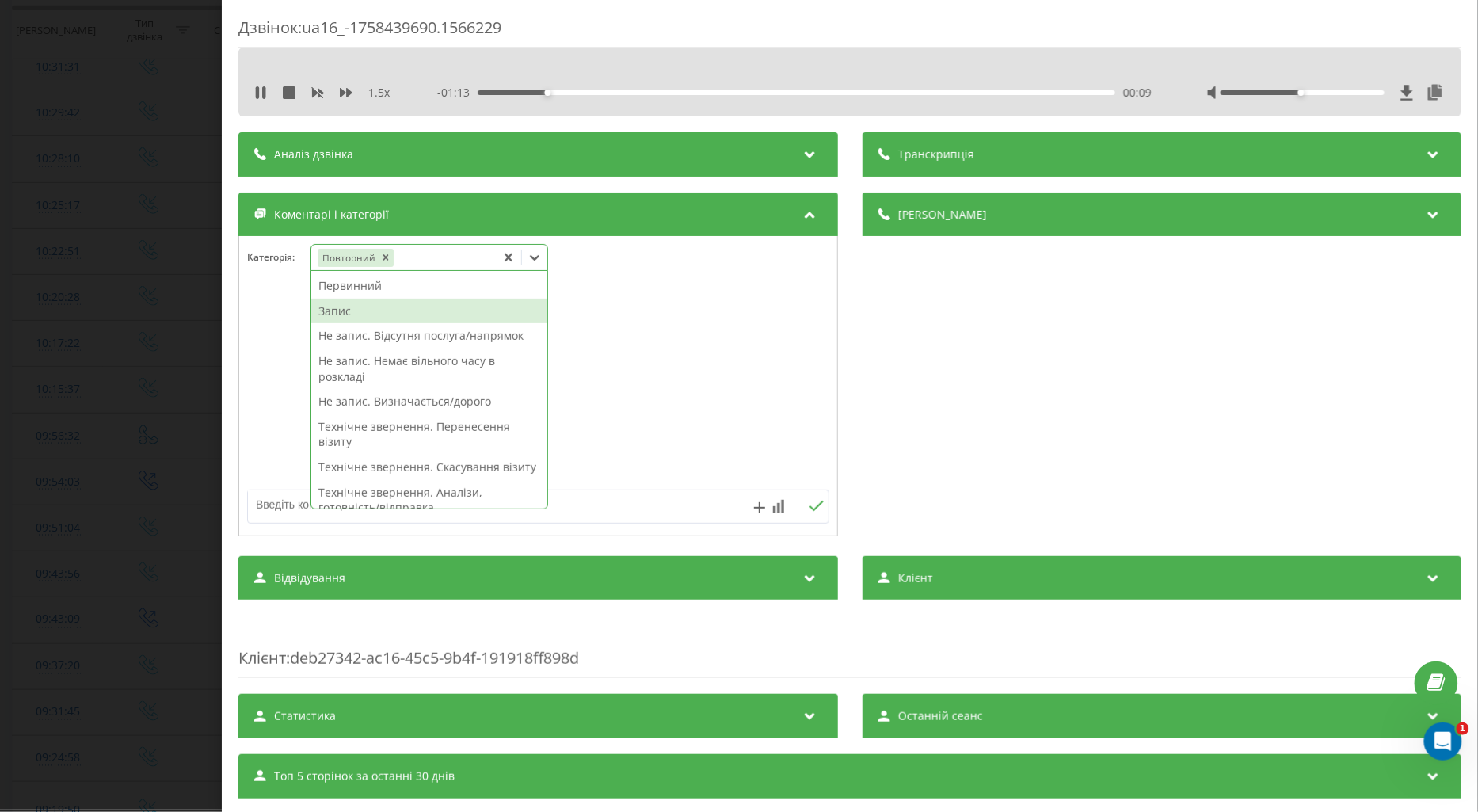
click at [329, 313] on div "Запис" at bounding box center [429, 312] width 236 height 26
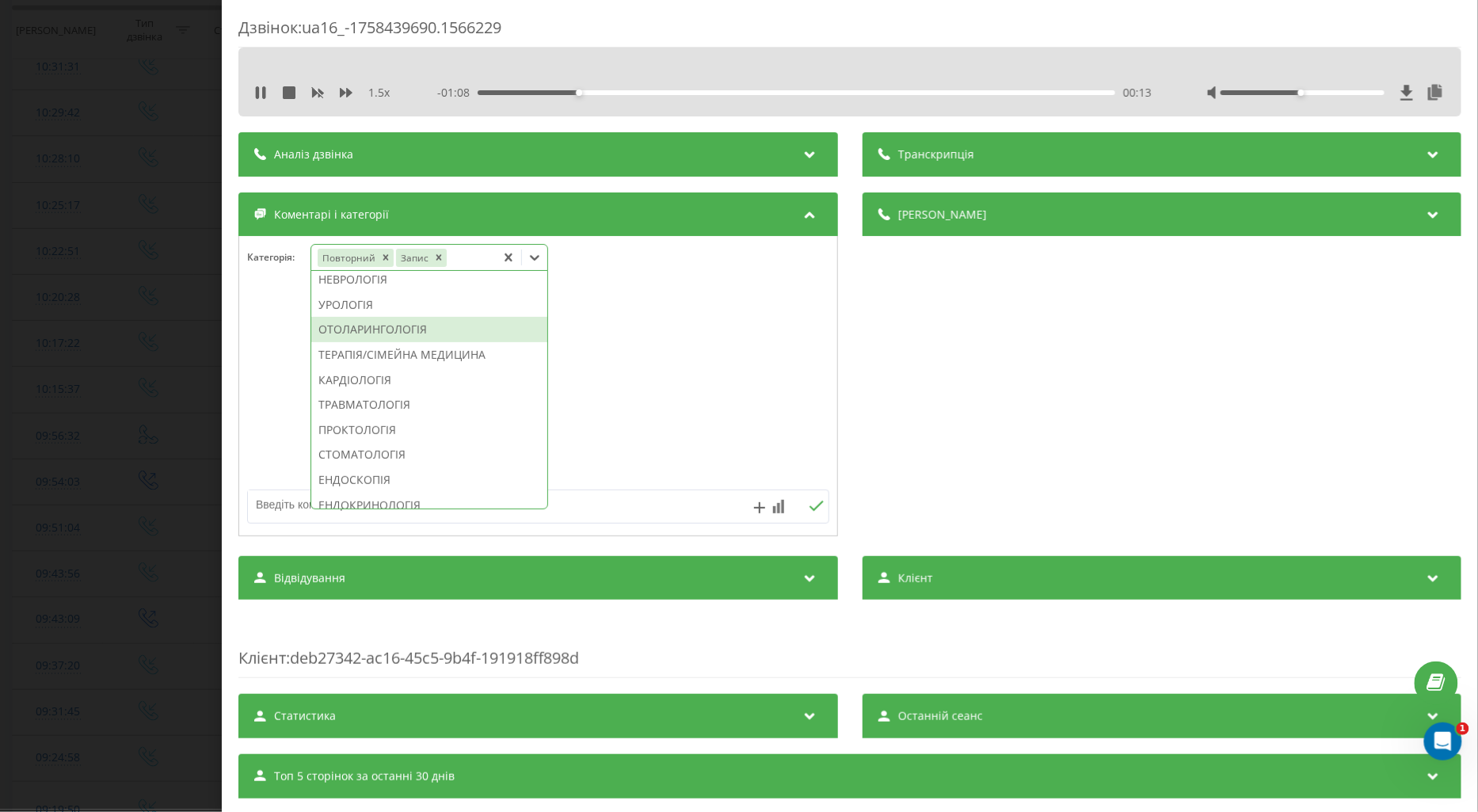
scroll to position [590, 0]
click at [370, 368] on div "ОТОЛАРИНГОЛОГІЯ" at bounding box center [429, 355] width 236 height 26
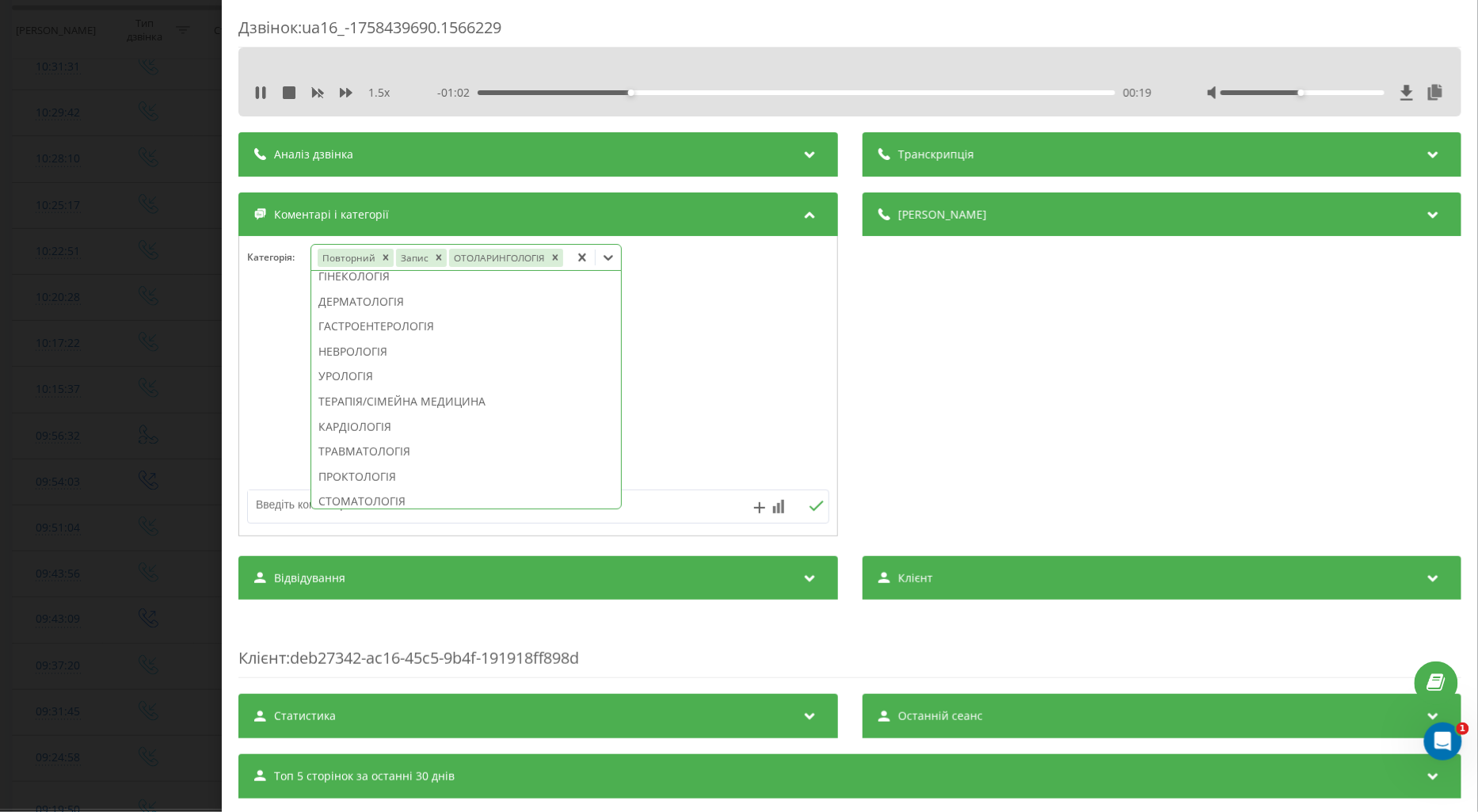
click at [272, 370] on div at bounding box center [538, 386] width 598 height 190
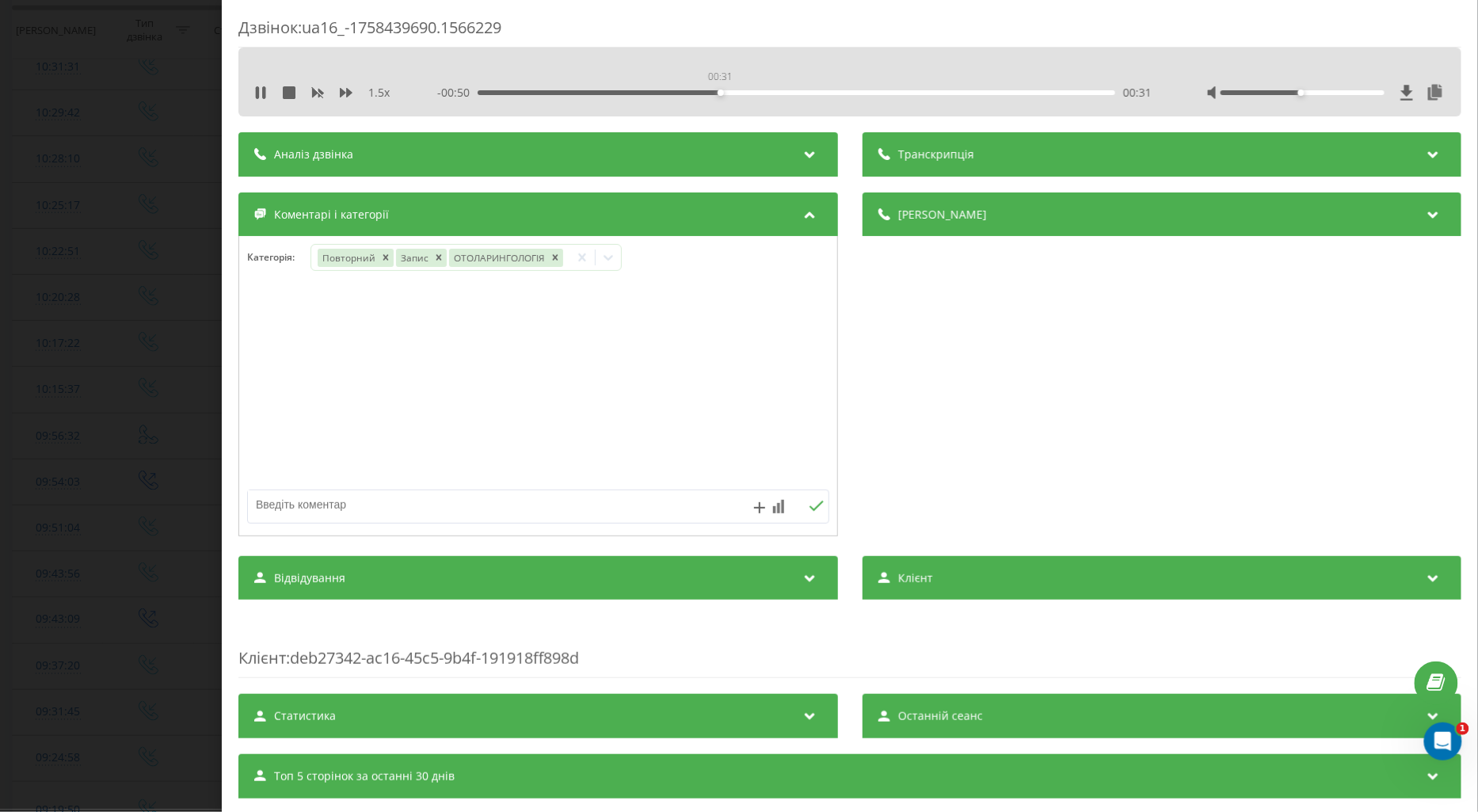
click at [719, 94] on div "00:31" at bounding box center [796, 93] width 638 height 5
click at [770, 93] on div "00:38" at bounding box center [796, 93] width 638 height 5
click at [828, 95] on div "- 00:42 00:39 00:39" at bounding box center [795, 93] width 715 height 16
click at [837, 93] on div "00:40" at bounding box center [796, 93] width 638 height 5
click at [187, 372] on div "Дзвінок : ua16_-1758439690.1566229 1.5 x - 00:18 01:03 01:03 Транскрипція Для A…" at bounding box center [739, 406] width 1478 height 812
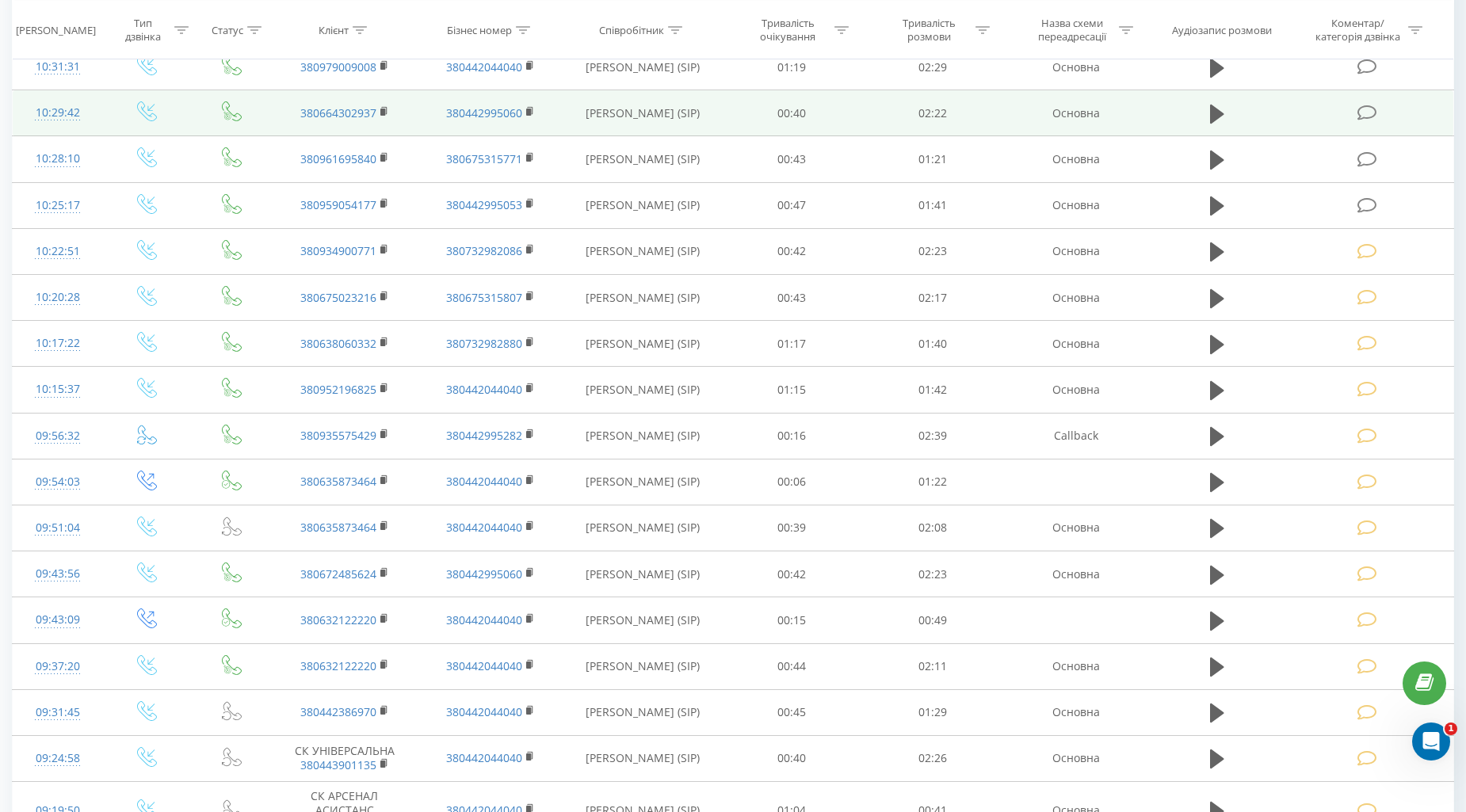
click at [1365, 114] on icon at bounding box center [1367, 113] width 20 height 17
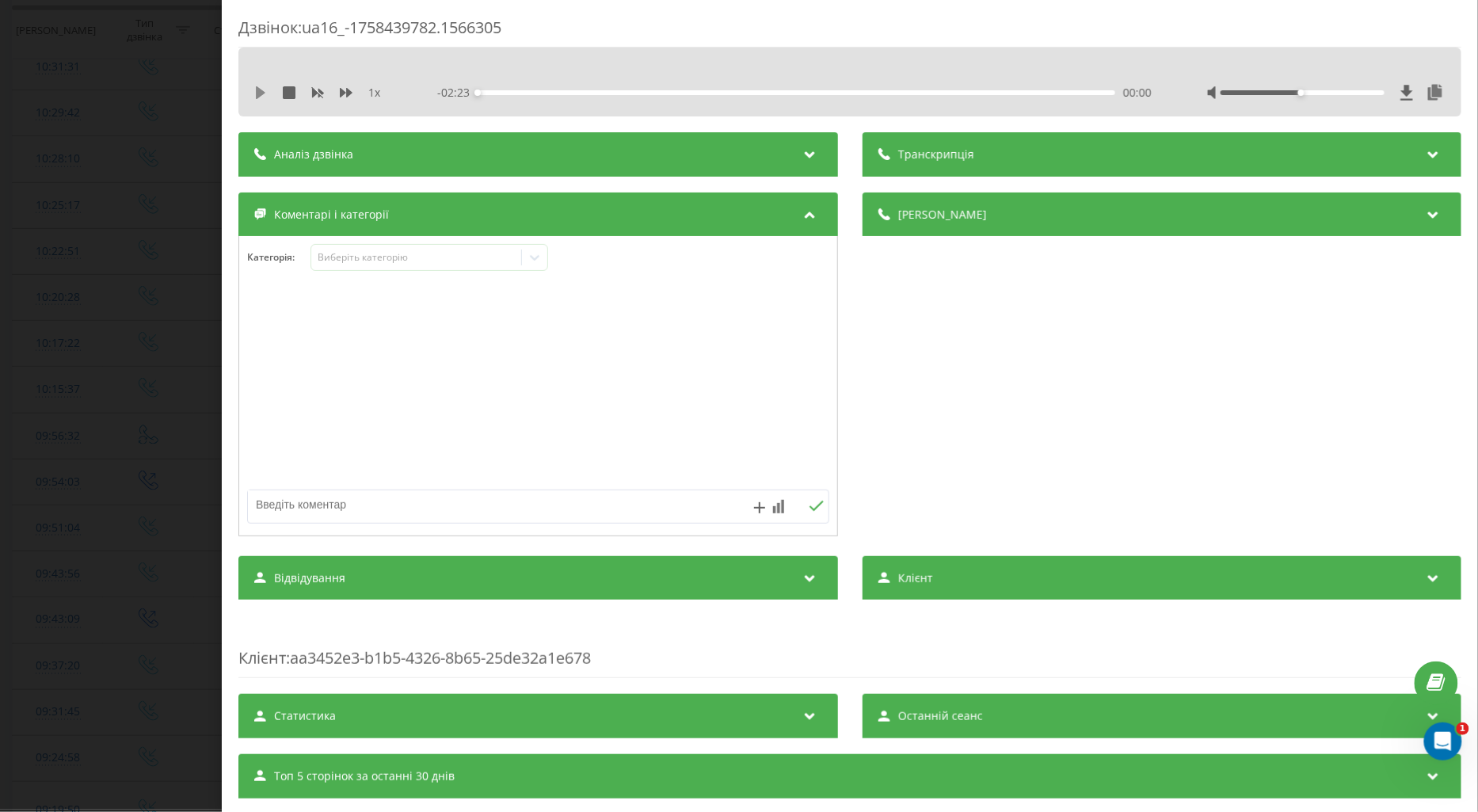
click at [254, 89] on icon at bounding box center [260, 93] width 13 height 13
click at [347, 92] on icon at bounding box center [346, 93] width 13 height 10
click at [374, 250] on div "Виберіть категорію" at bounding box center [429, 258] width 238 height 27
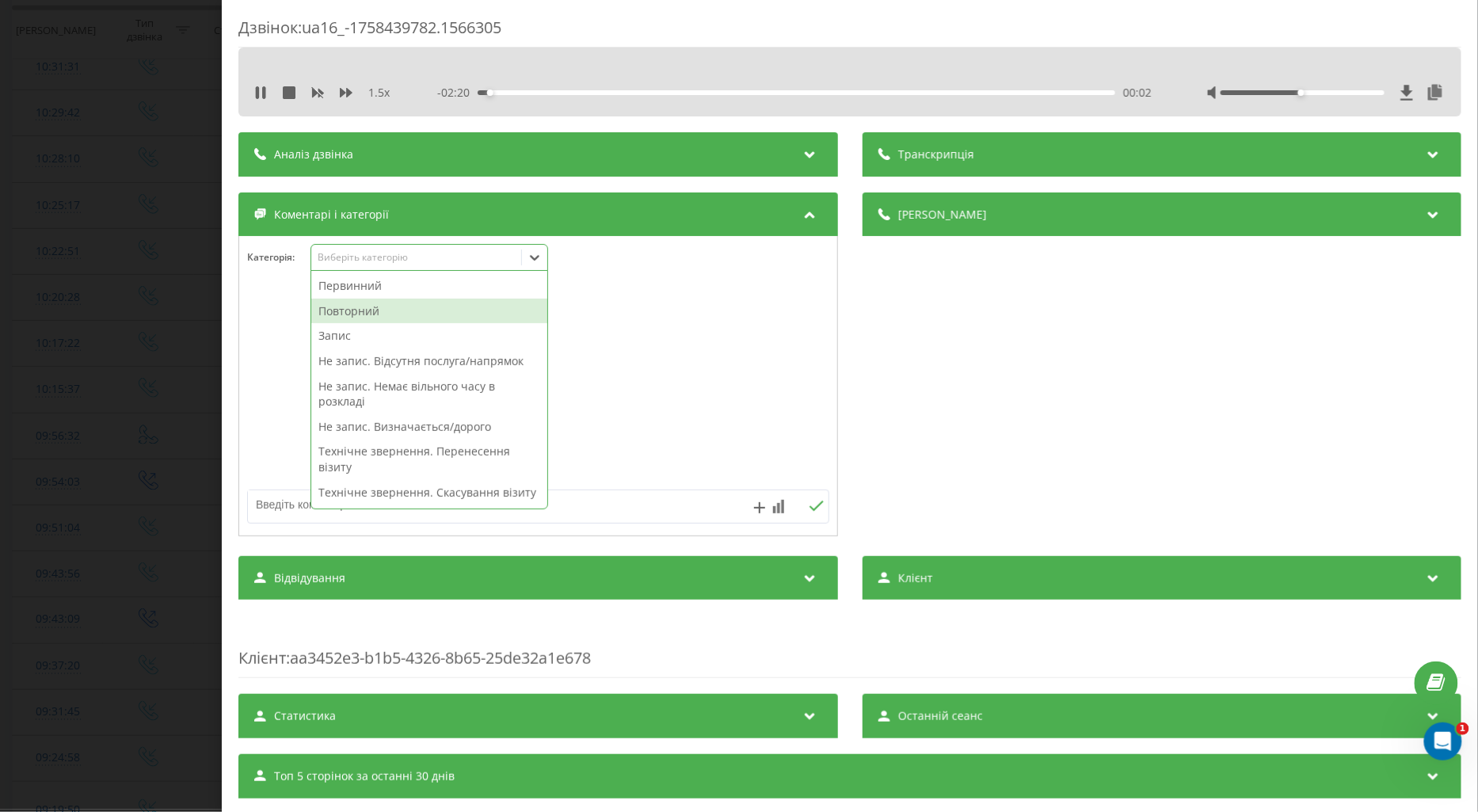
click at [393, 303] on div "Повторний" at bounding box center [429, 312] width 236 height 26
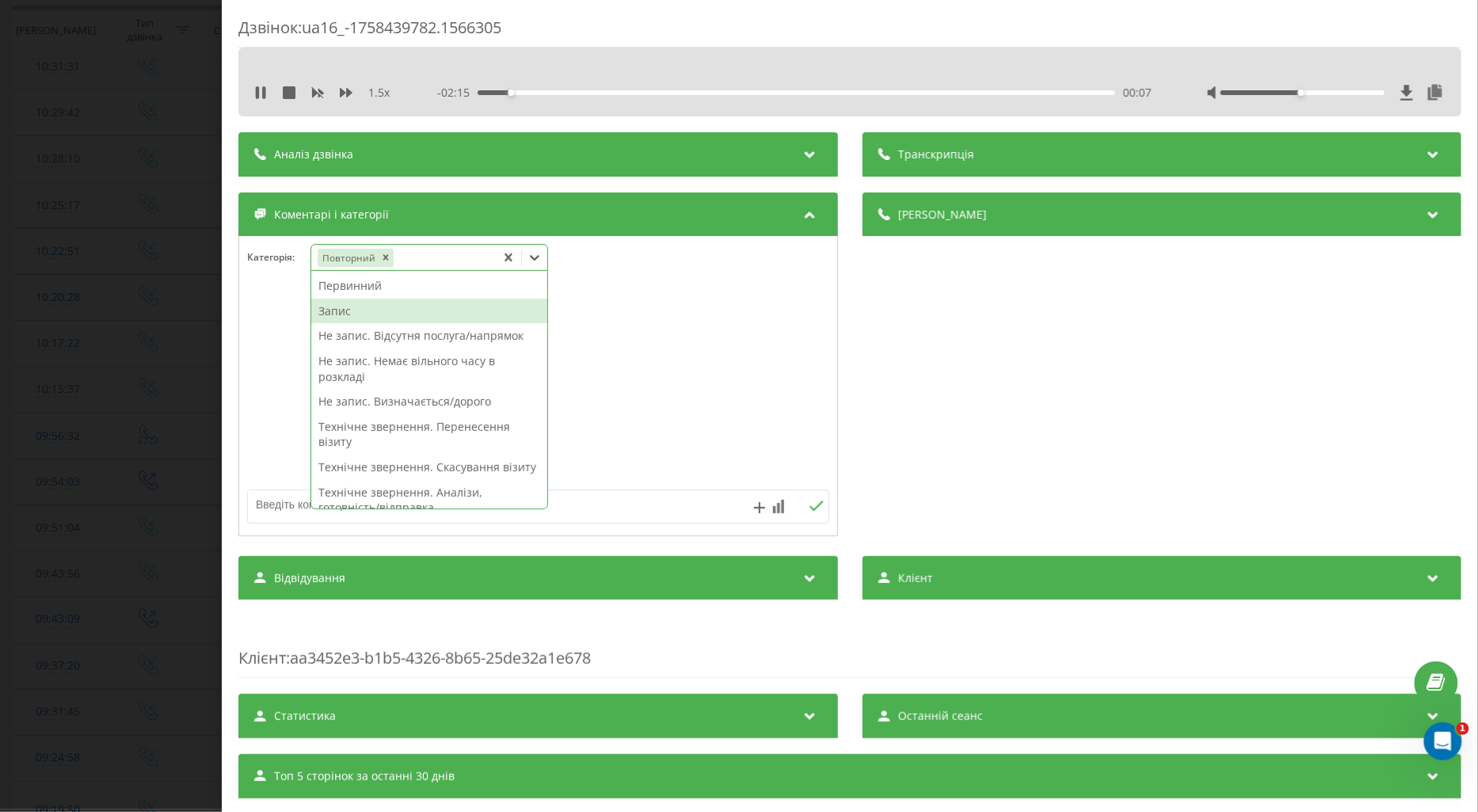
click at [339, 312] on div "Запис" at bounding box center [429, 312] width 236 height 26
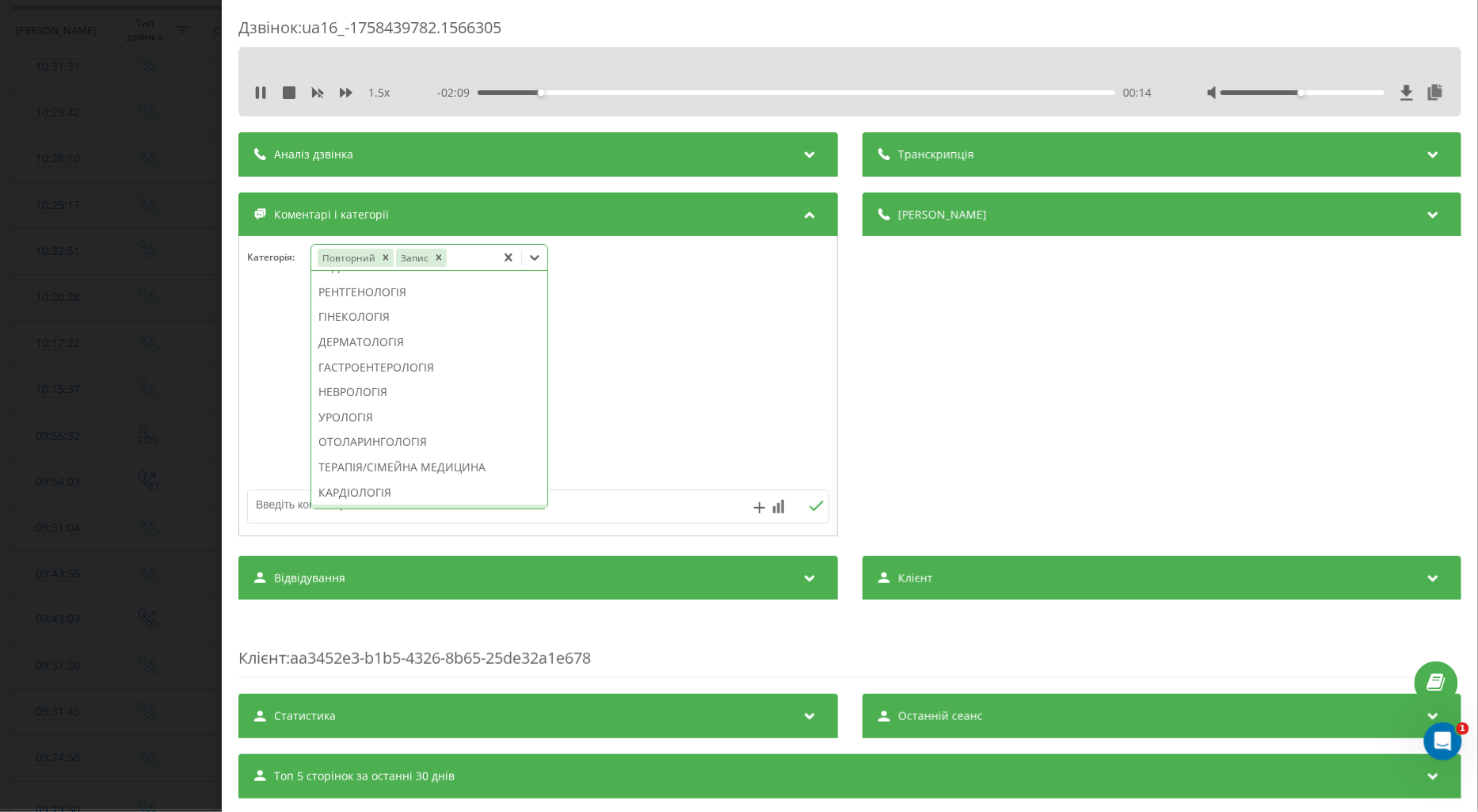
scroll to position [591, 0]
click at [439, 392] on div "ТЕРАПІЯ/СІМЕЙНА МЕДИЦИНА" at bounding box center [429, 380] width 236 height 26
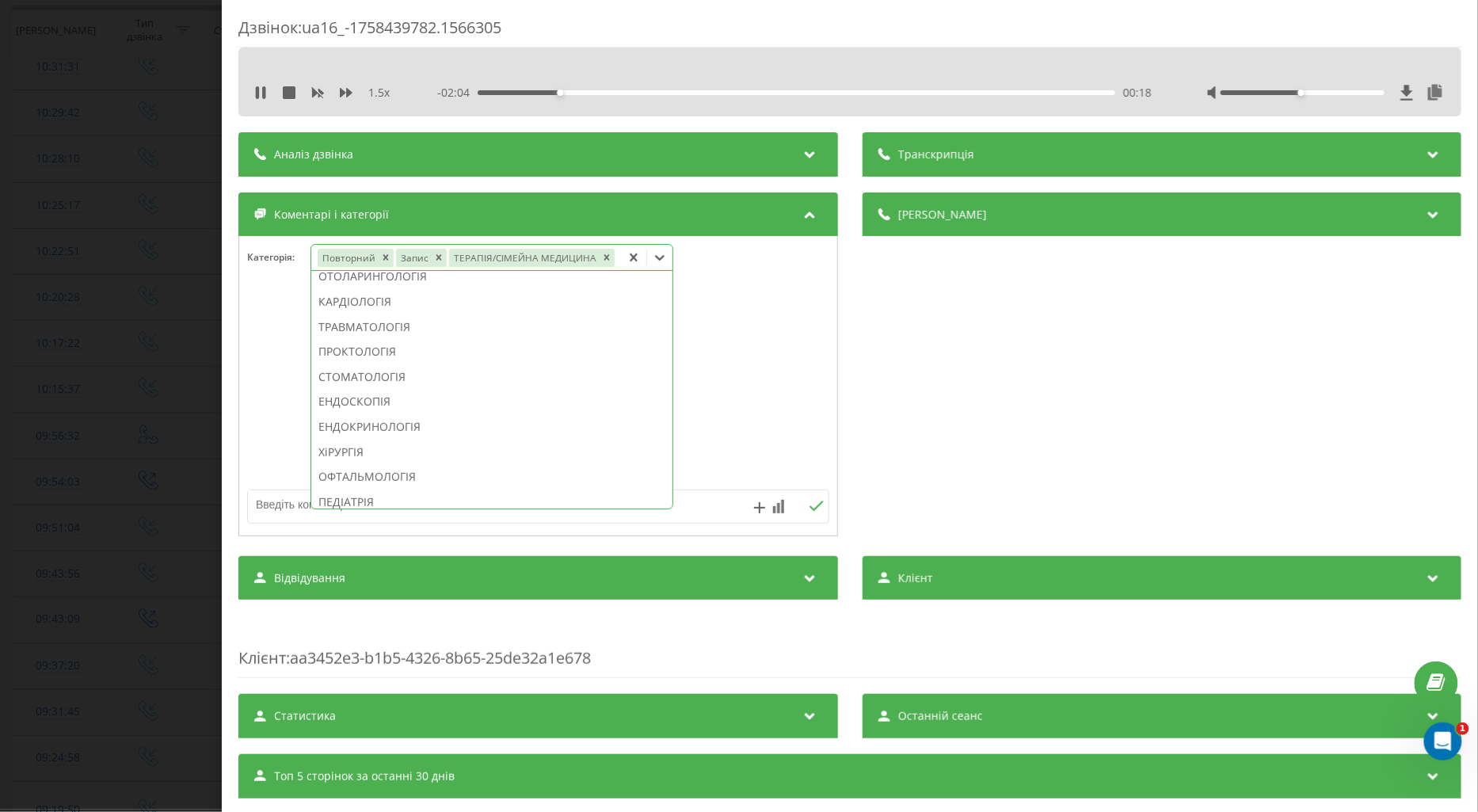
scroll to position [467, 0]
click at [264, 319] on div at bounding box center [538, 386] width 598 height 190
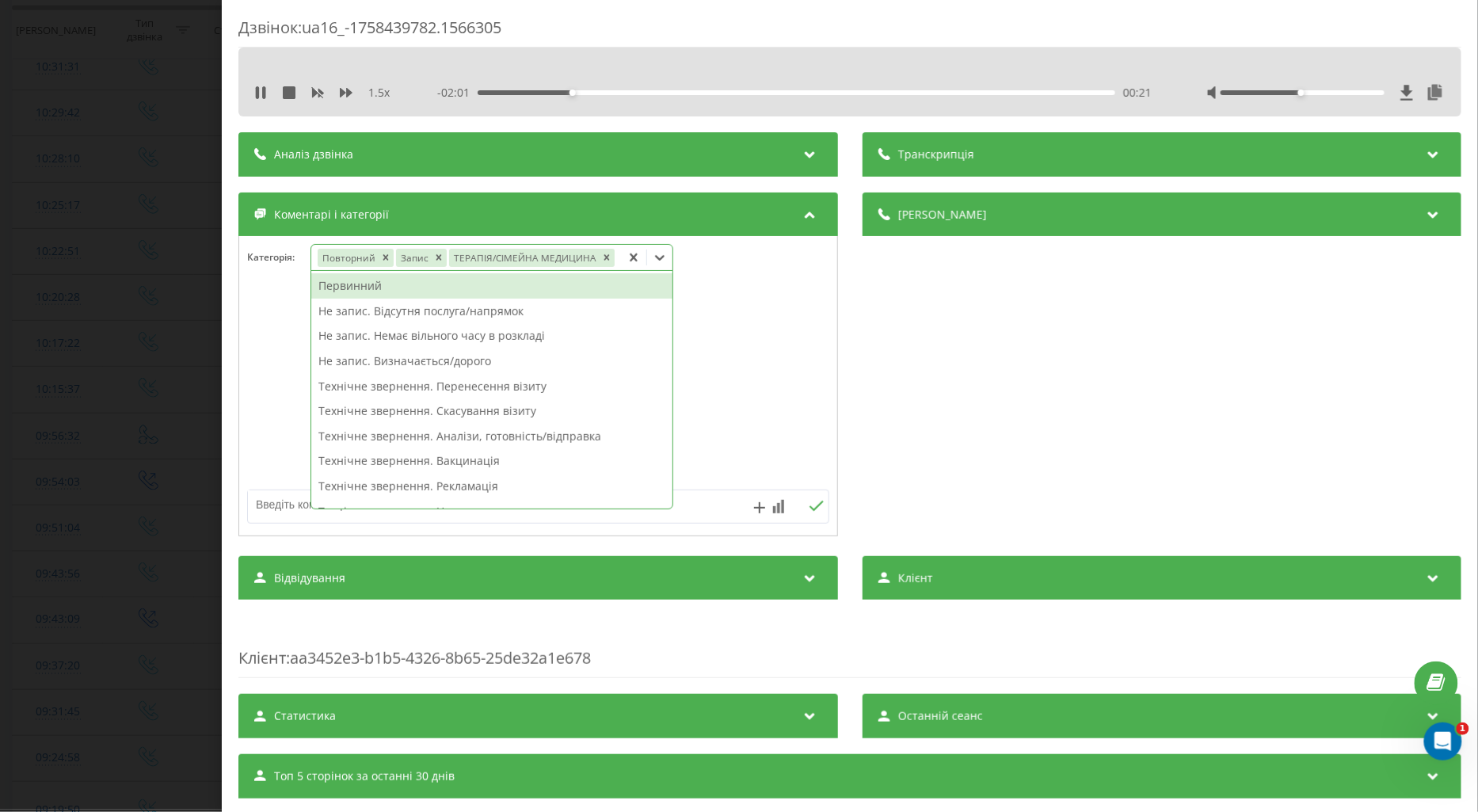
click at [655, 251] on icon at bounding box center [660, 258] width 16 height 16
click at [363, 289] on div "Первинний" at bounding box center [492, 286] width 361 height 26
click at [383, 255] on icon "Remove Повторний" at bounding box center [385, 257] width 6 height 6
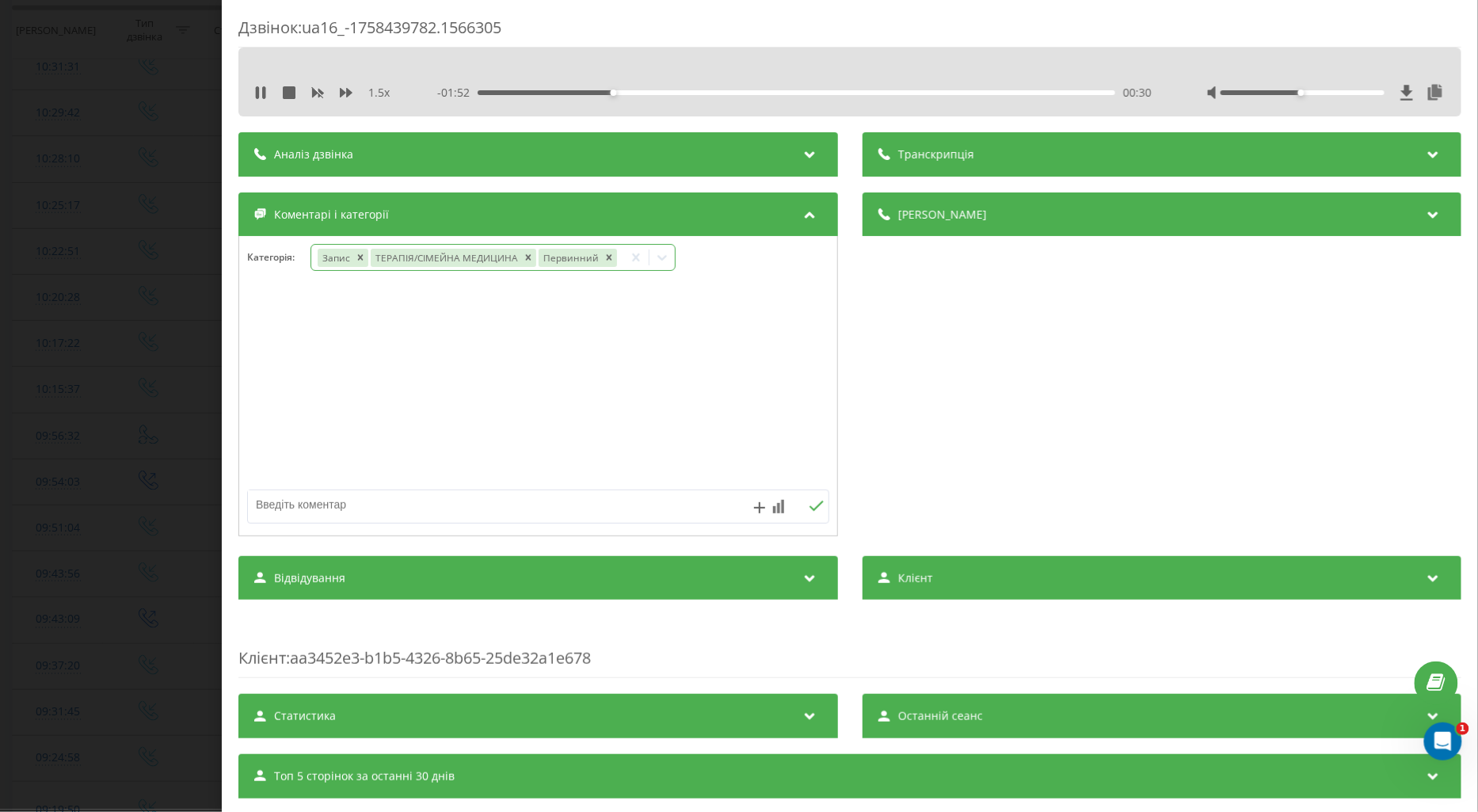
click at [276, 328] on div at bounding box center [538, 386] width 598 height 190
click at [106, 397] on div "Дзвінок : ua16_-1758439782.1566305 1.5 x - 01:49 00:34 00:34 Транскрипція Для A…" at bounding box center [739, 406] width 1478 height 812
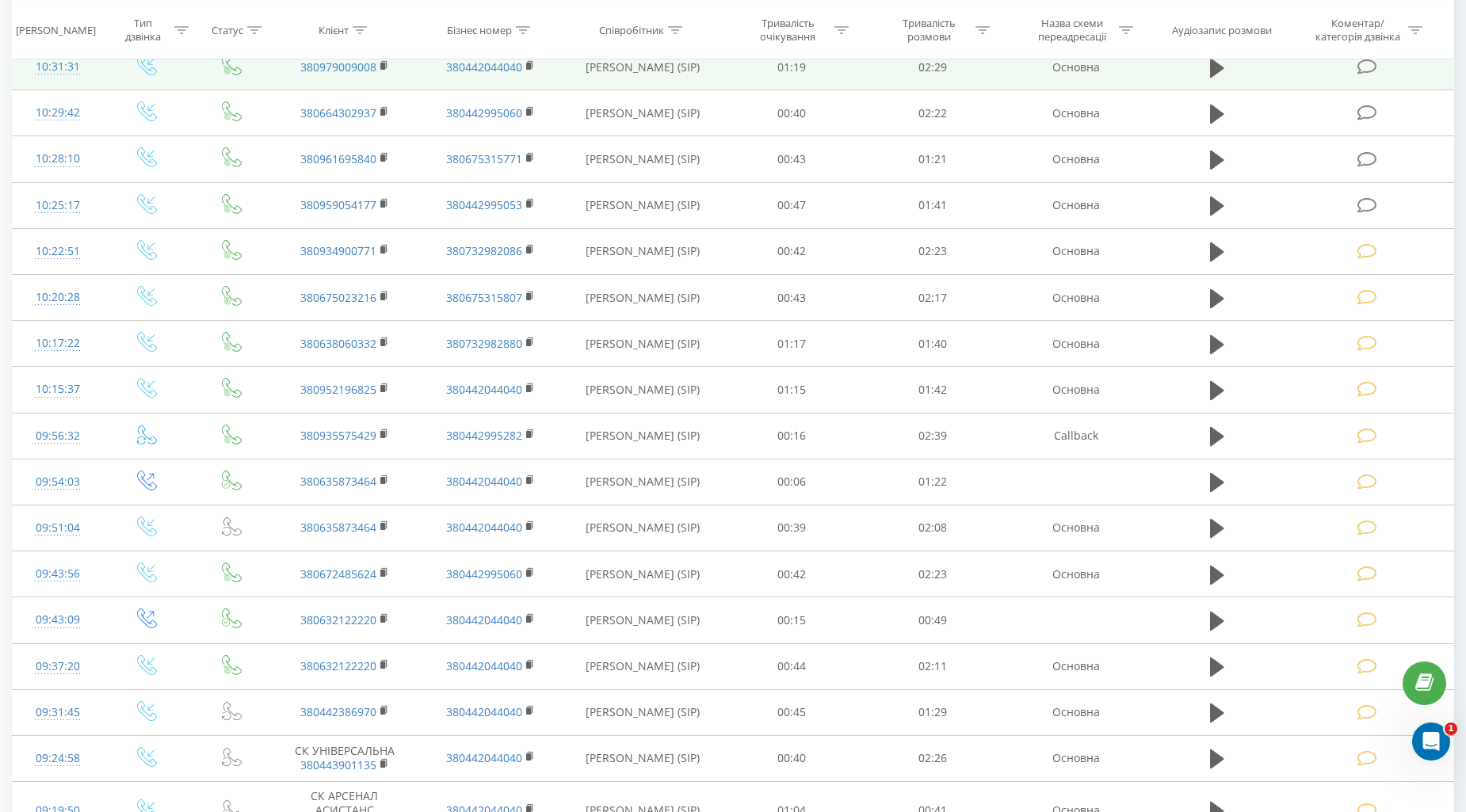
click at [1376, 72] on icon at bounding box center [1367, 66] width 20 height 17
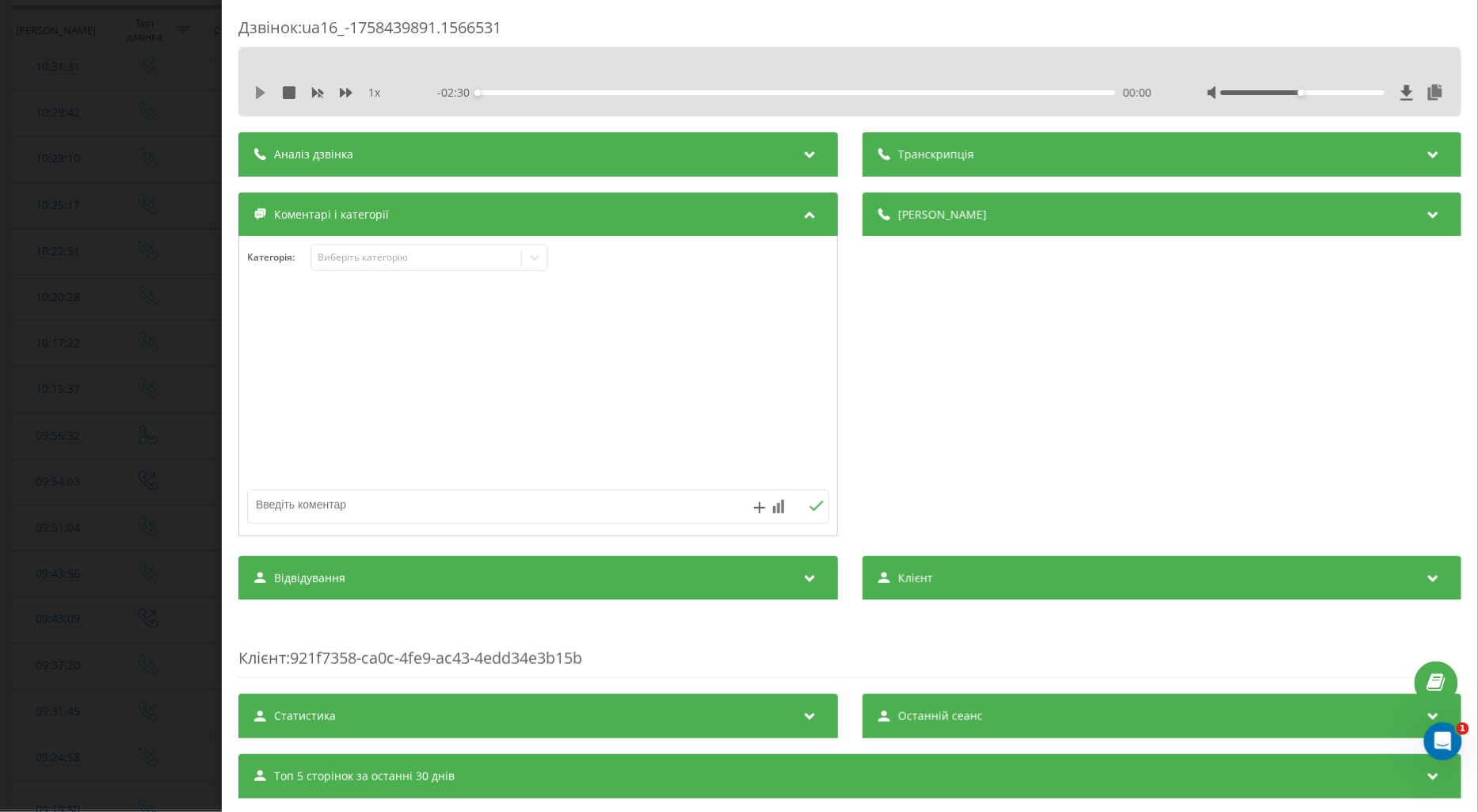
click at [257, 90] on icon at bounding box center [260, 93] width 10 height 13
click at [343, 91] on icon at bounding box center [346, 93] width 13 height 10
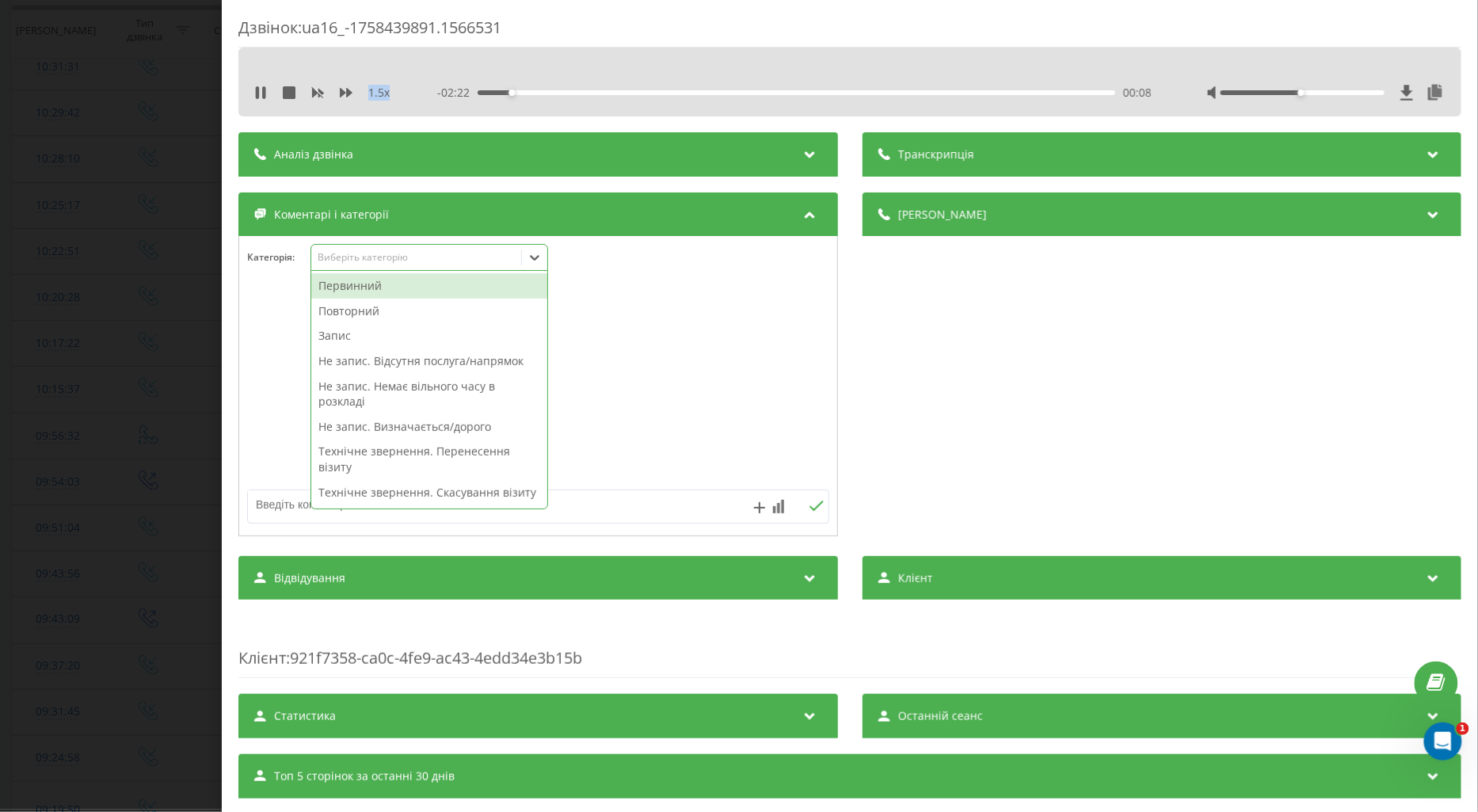
click at [349, 258] on div "Виберіть категорію" at bounding box center [416, 258] width 198 height 13
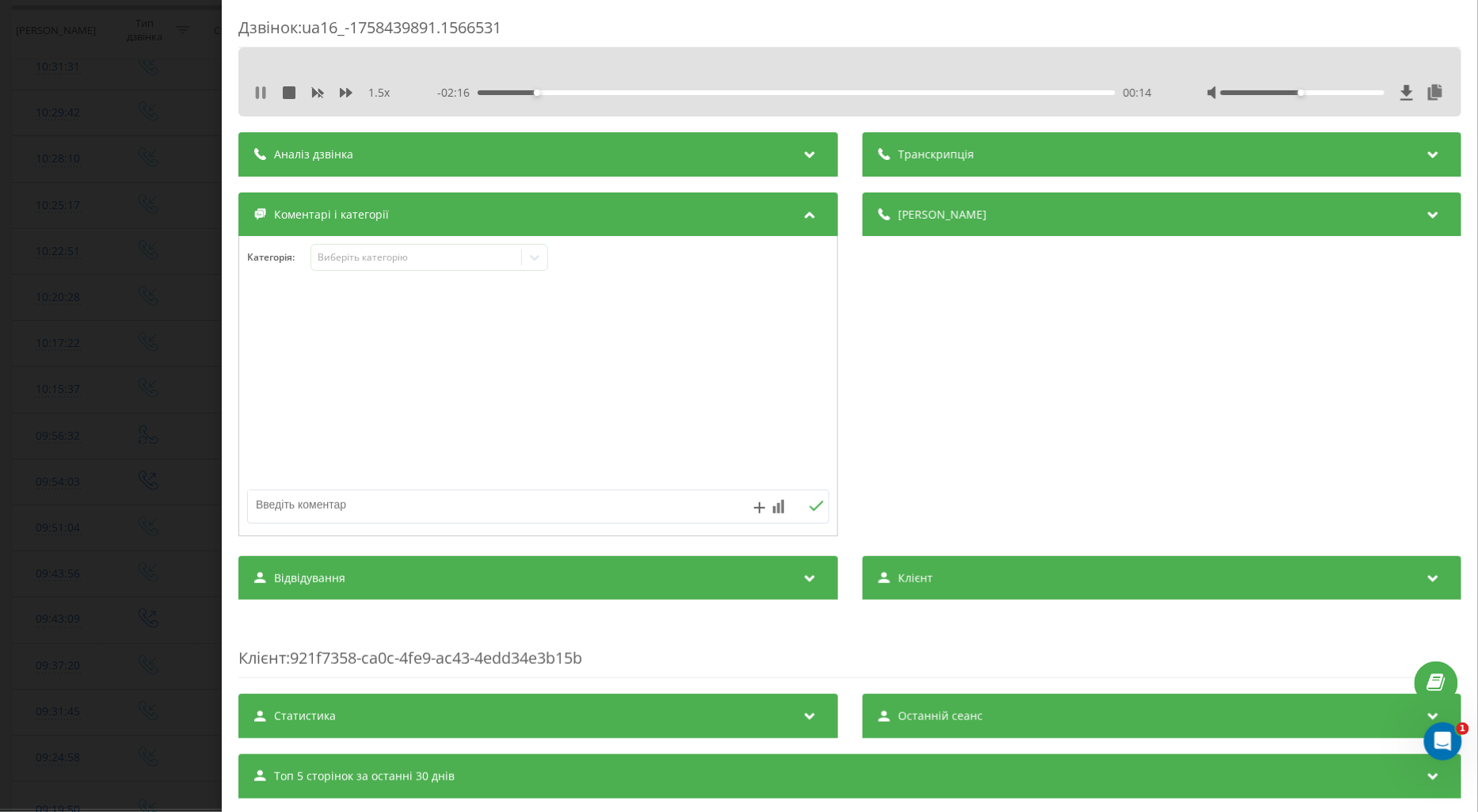
click at [263, 95] on icon at bounding box center [264, 93] width 3 height 13
click at [533, 258] on icon at bounding box center [535, 257] width 10 height 6
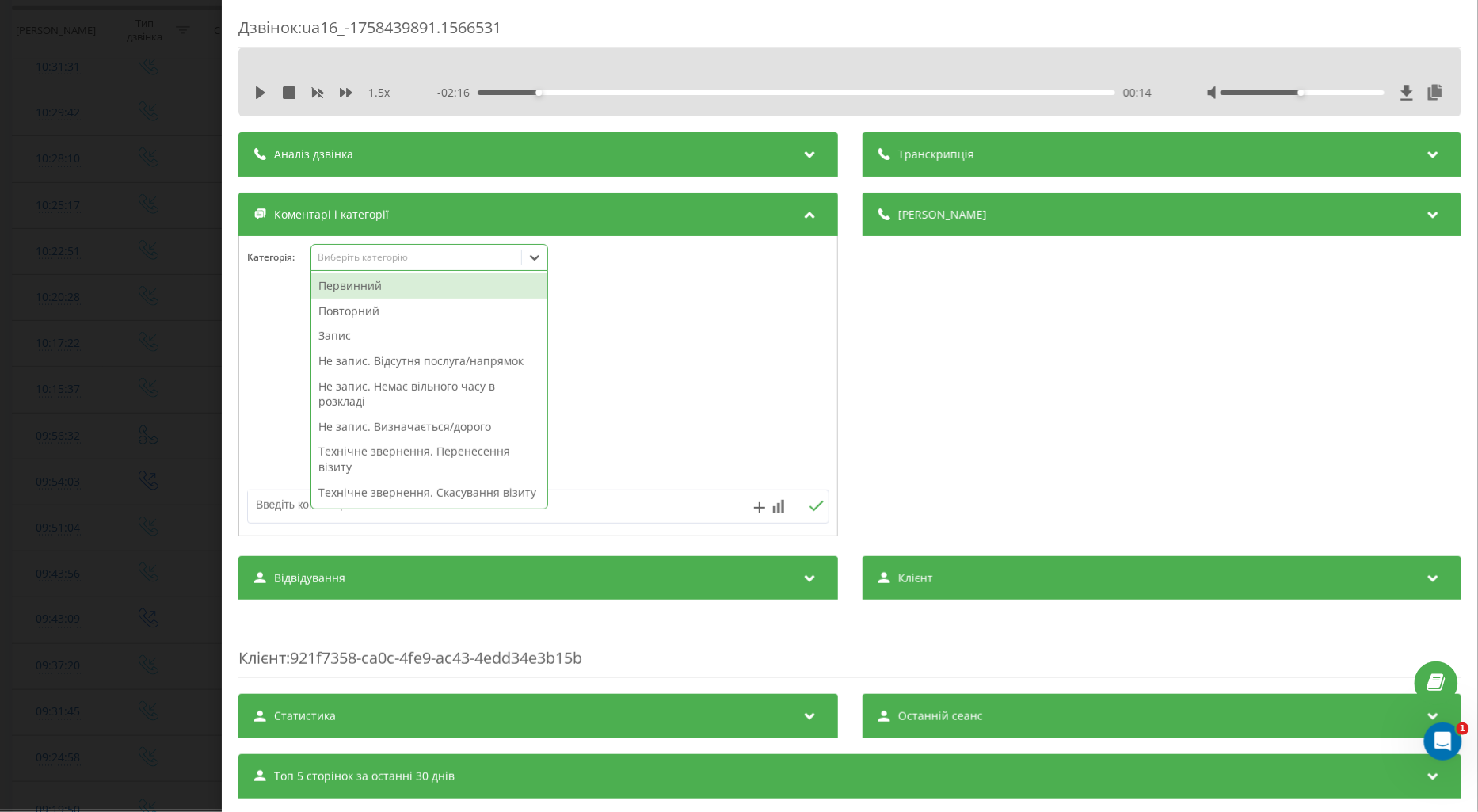
click at [366, 283] on div "Первинний" at bounding box center [429, 286] width 236 height 26
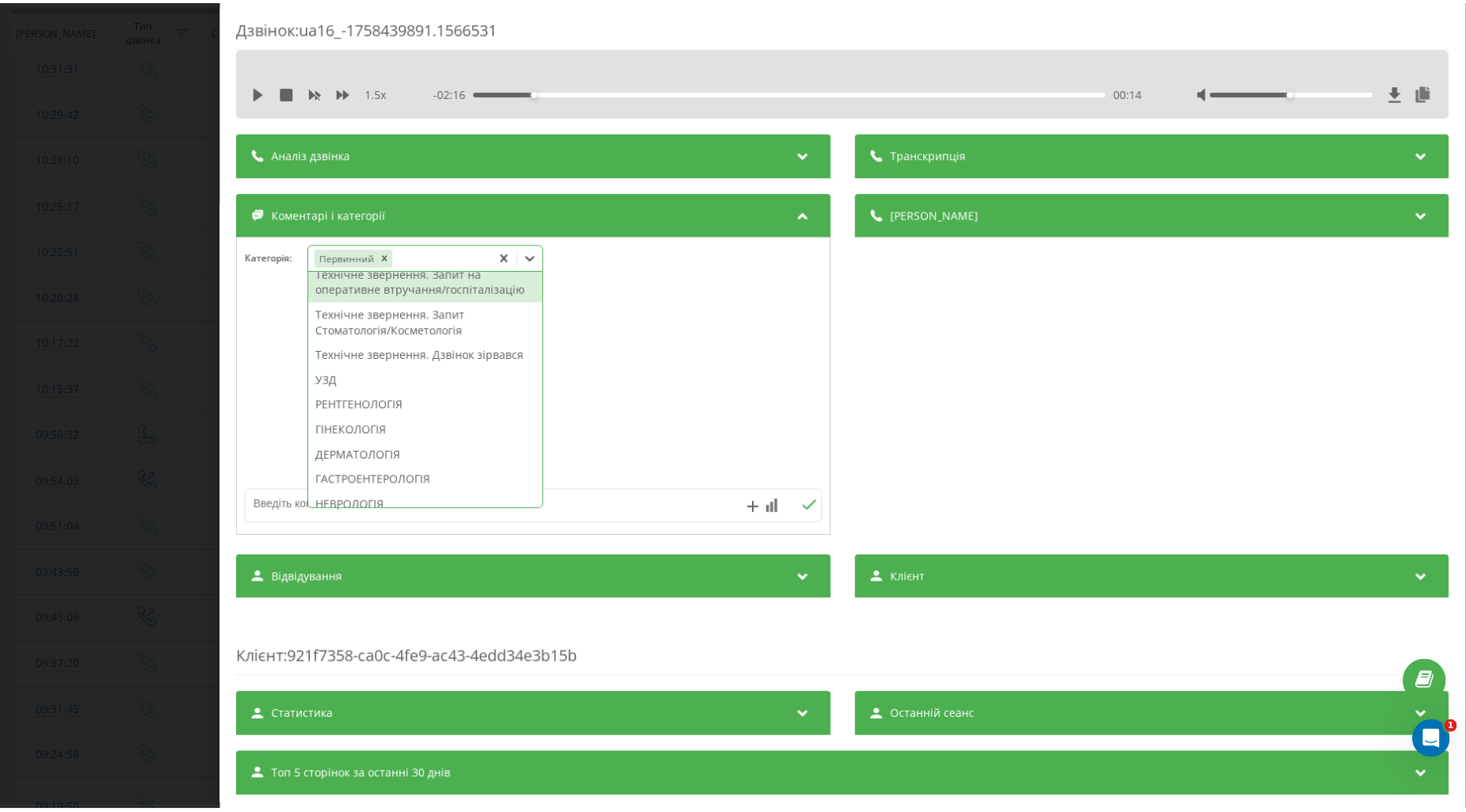
scroll to position [503, 0]
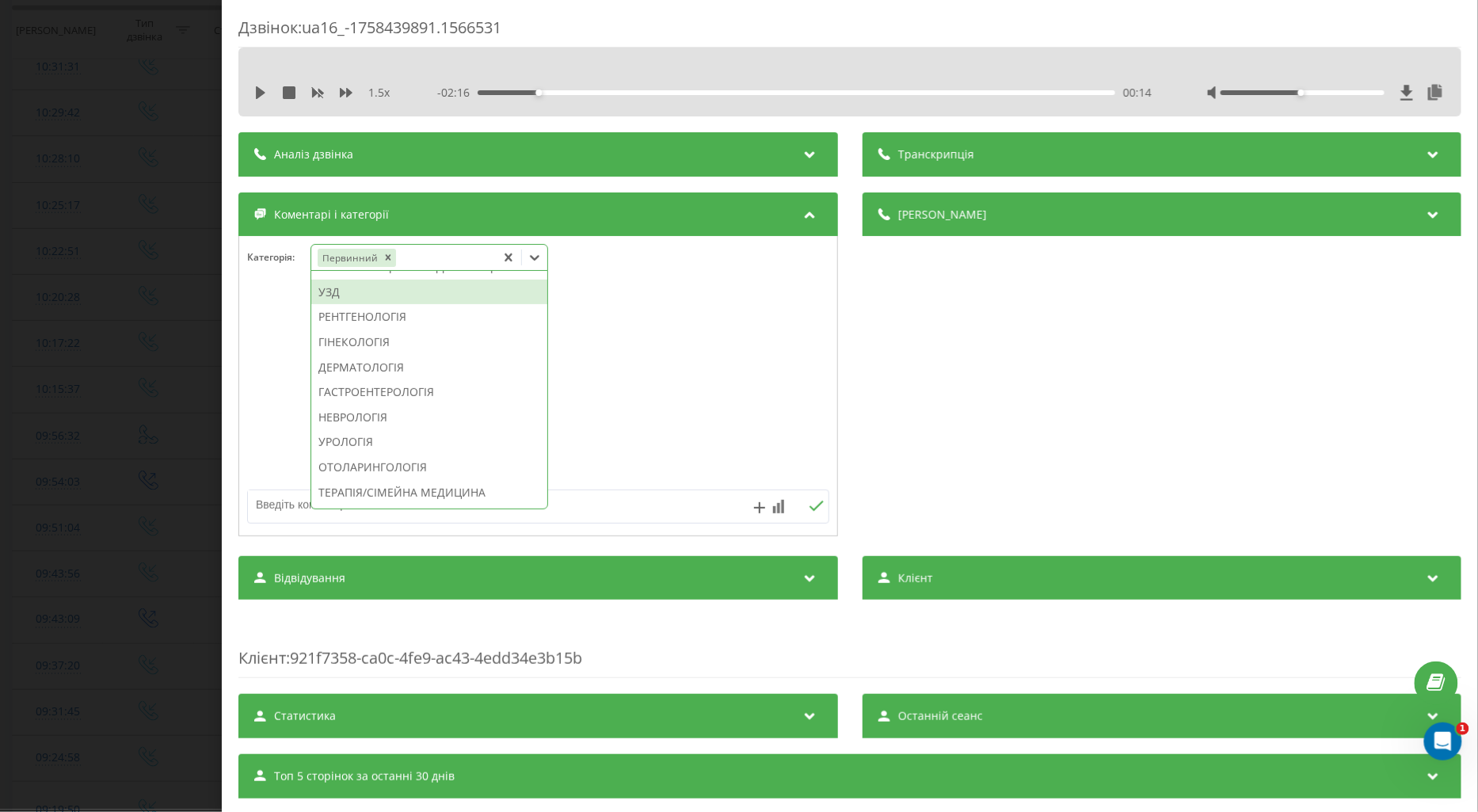
click at [338, 305] on div "УЗД" at bounding box center [429, 292] width 236 height 26
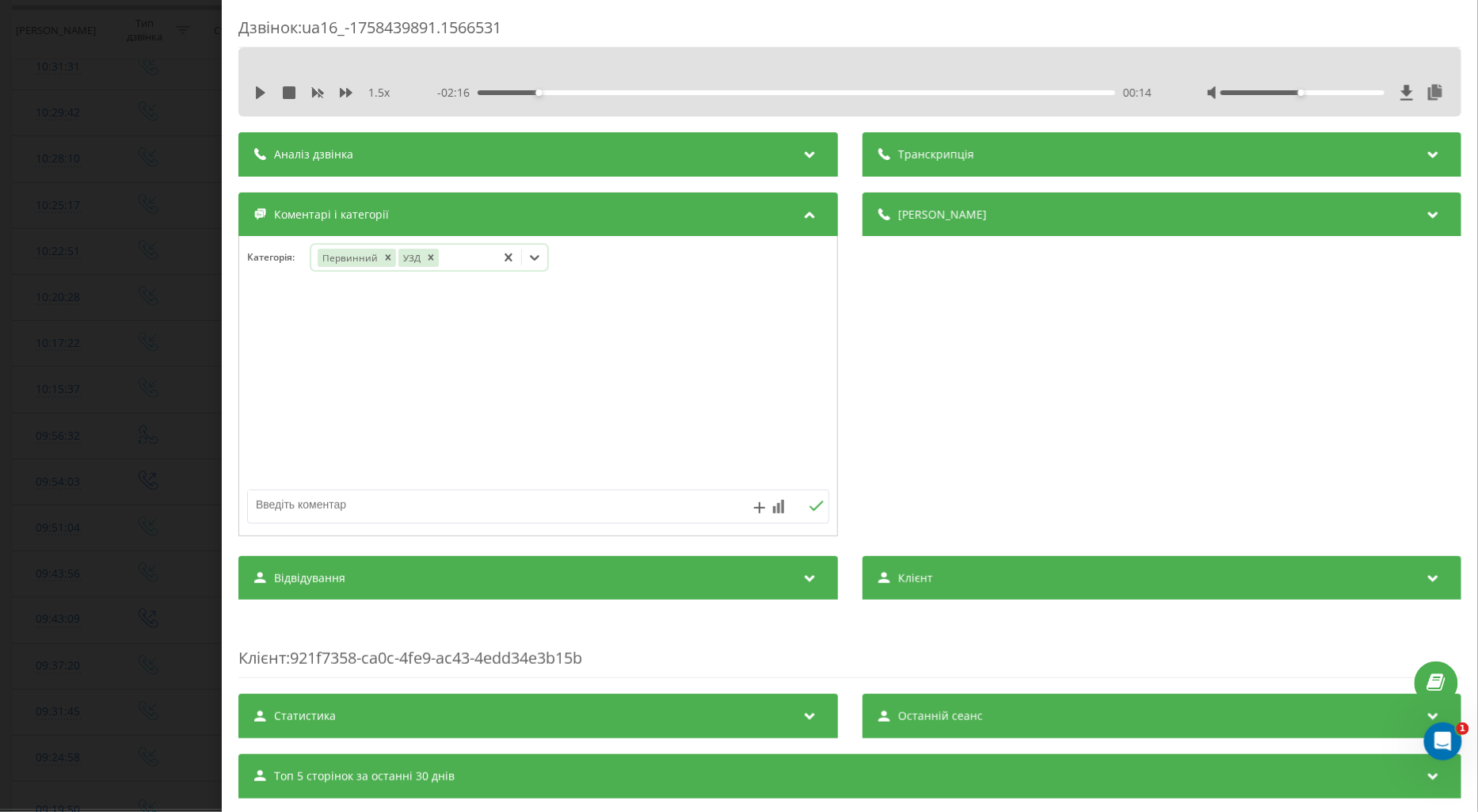
click at [538, 255] on icon at bounding box center [535, 258] width 16 height 16
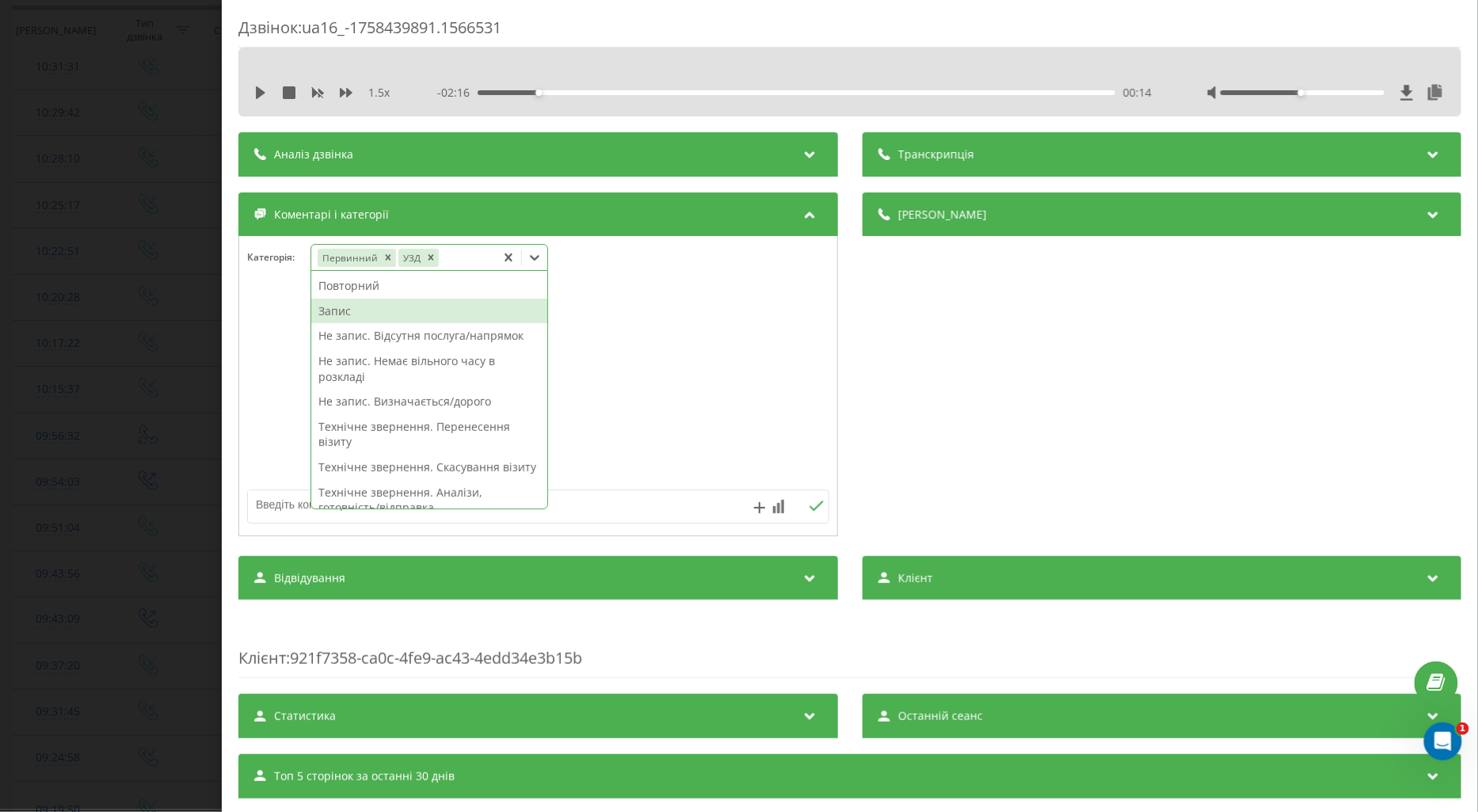
click at [334, 311] on div "Запис" at bounding box center [429, 312] width 236 height 26
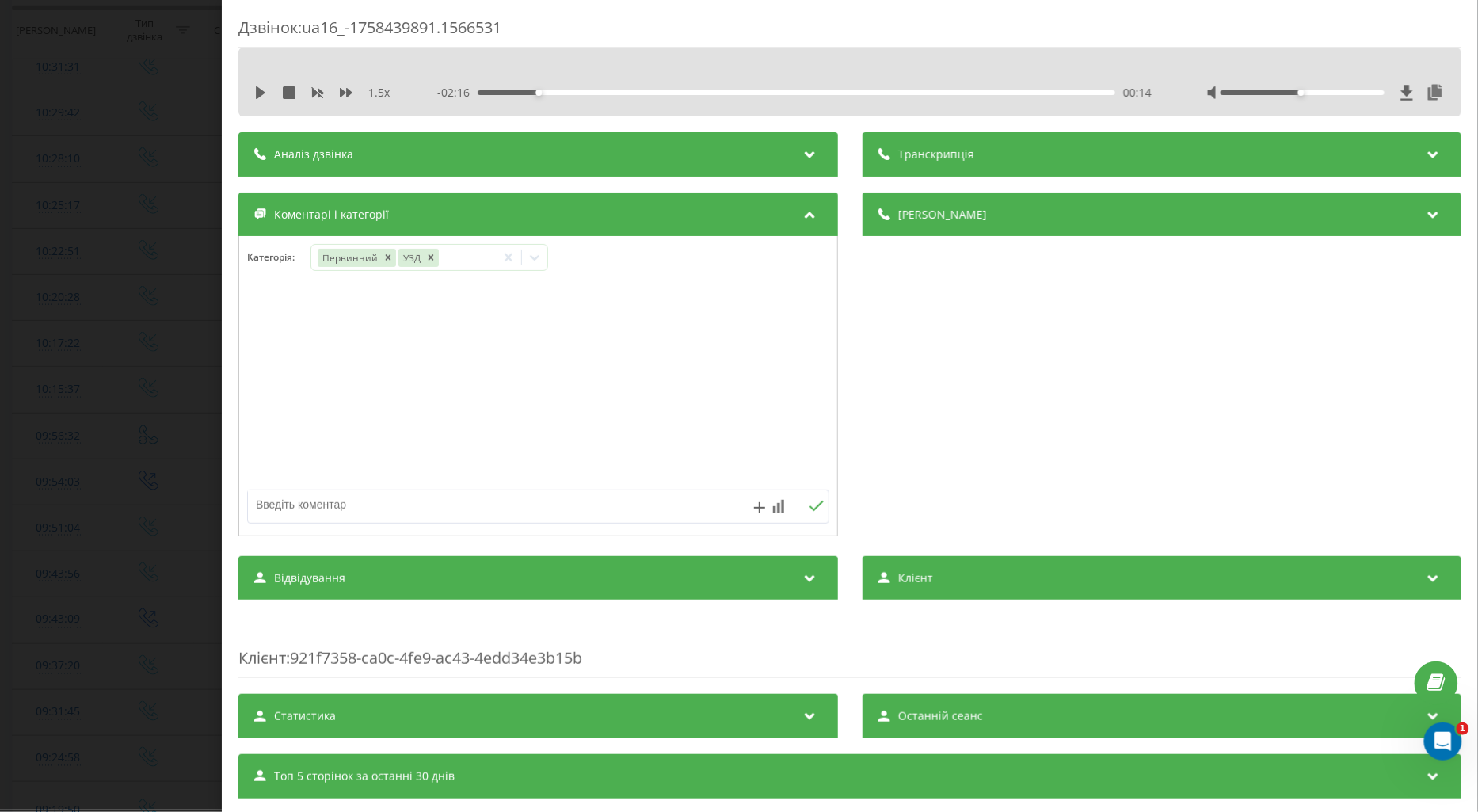
click at [273, 327] on div at bounding box center [538, 386] width 598 height 190
click at [147, 350] on div "Дзвінок : ua16_-1758439891.1566531 1.5 x - 02:16 00:14 00:14 Транскрипція Для A…" at bounding box center [739, 406] width 1478 height 812
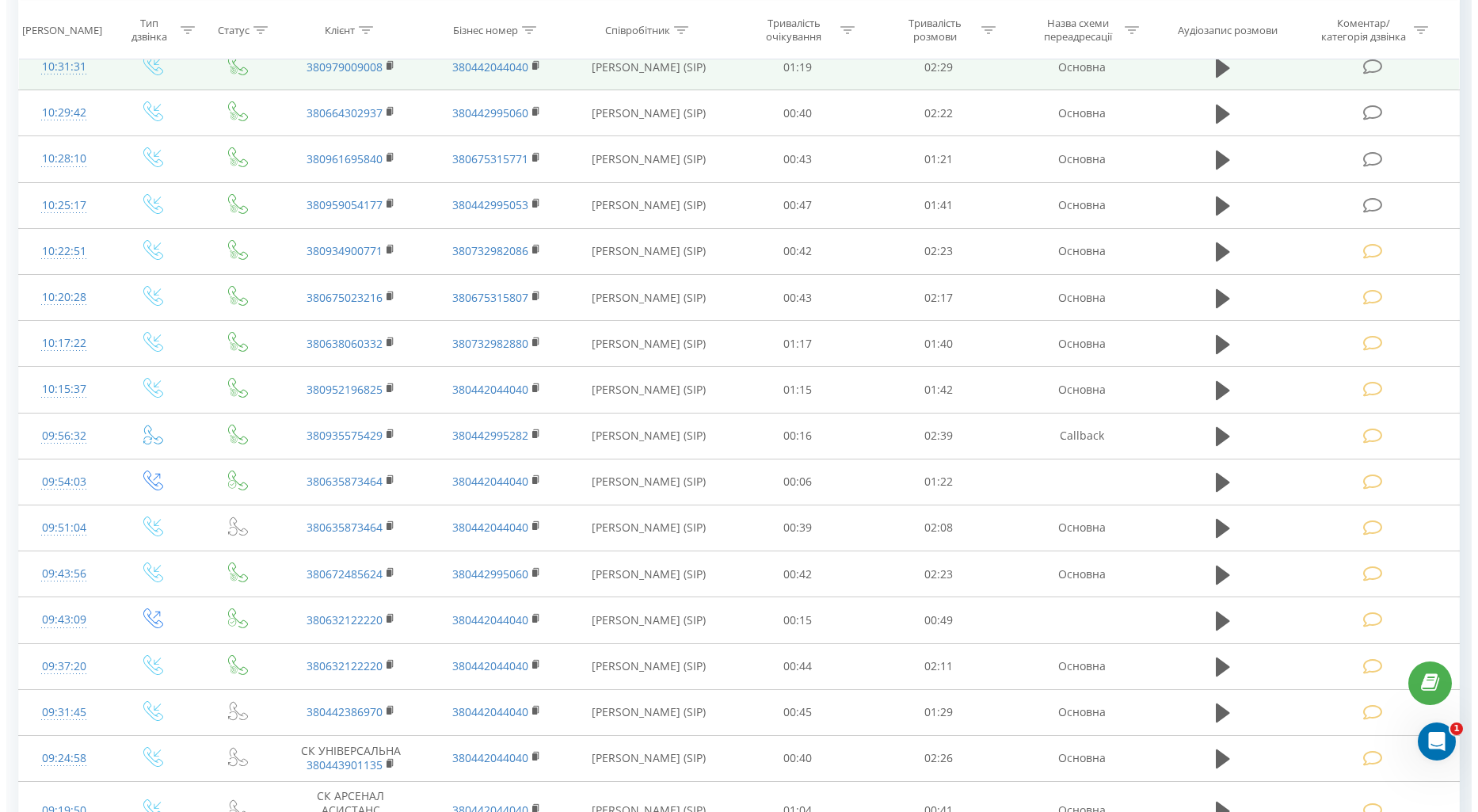
scroll to position [440, 0]
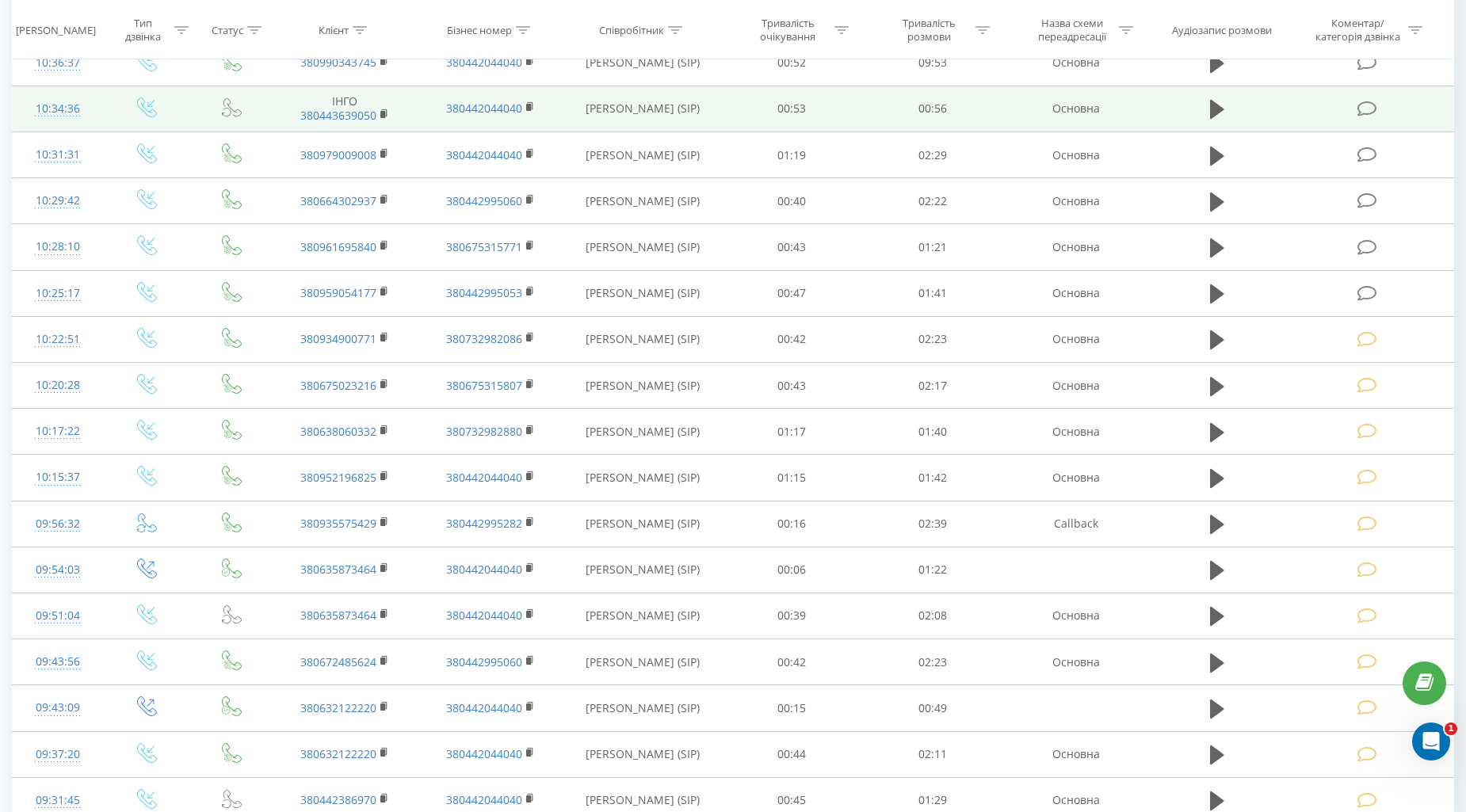
click at [1371, 112] on icon at bounding box center [1367, 109] width 20 height 17
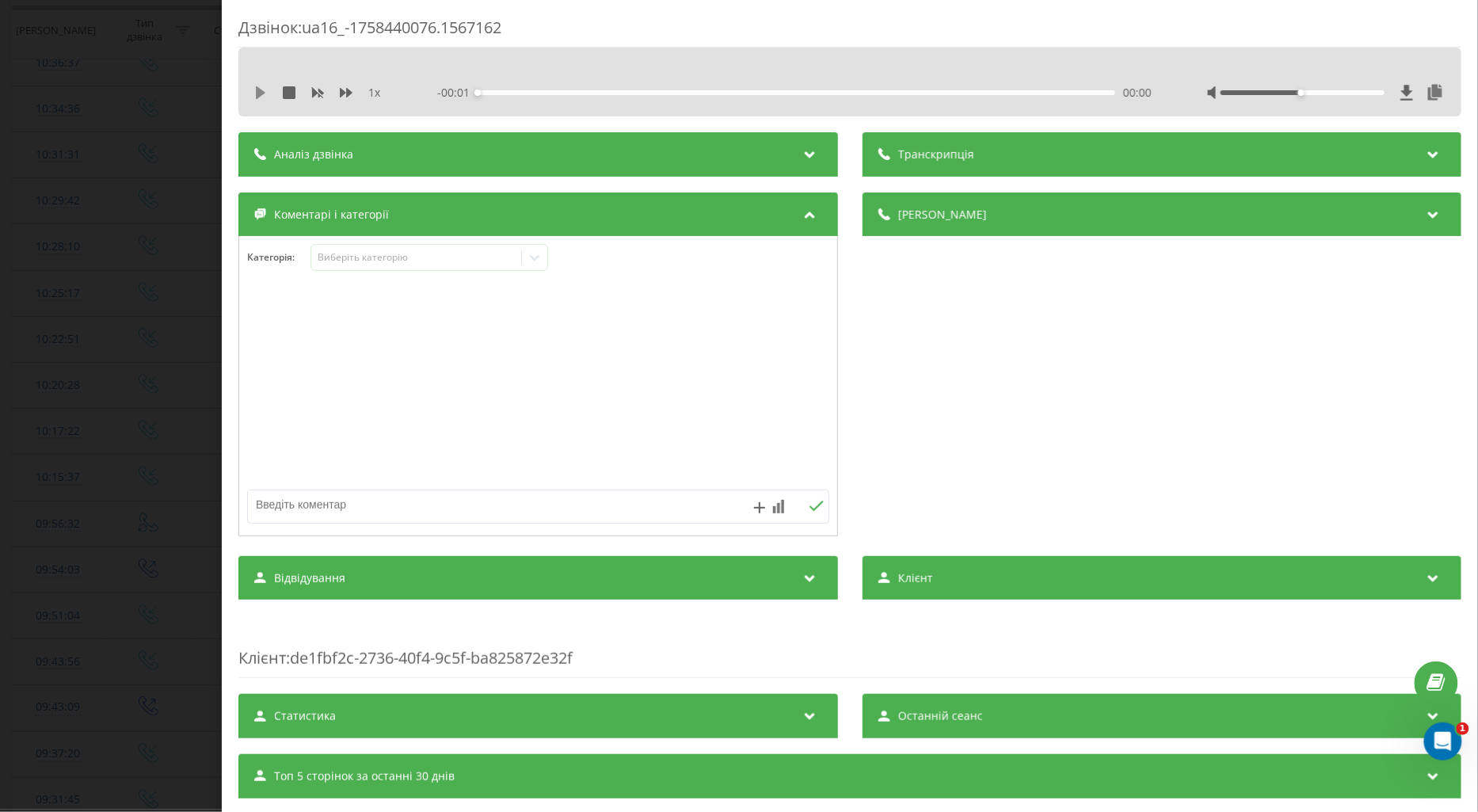
click at [256, 90] on icon at bounding box center [260, 93] width 10 height 13
click at [344, 89] on icon at bounding box center [346, 93] width 13 height 13
click at [349, 261] on div "Виберіть категорію" at bounding box center [416, 258] width 198 height 13
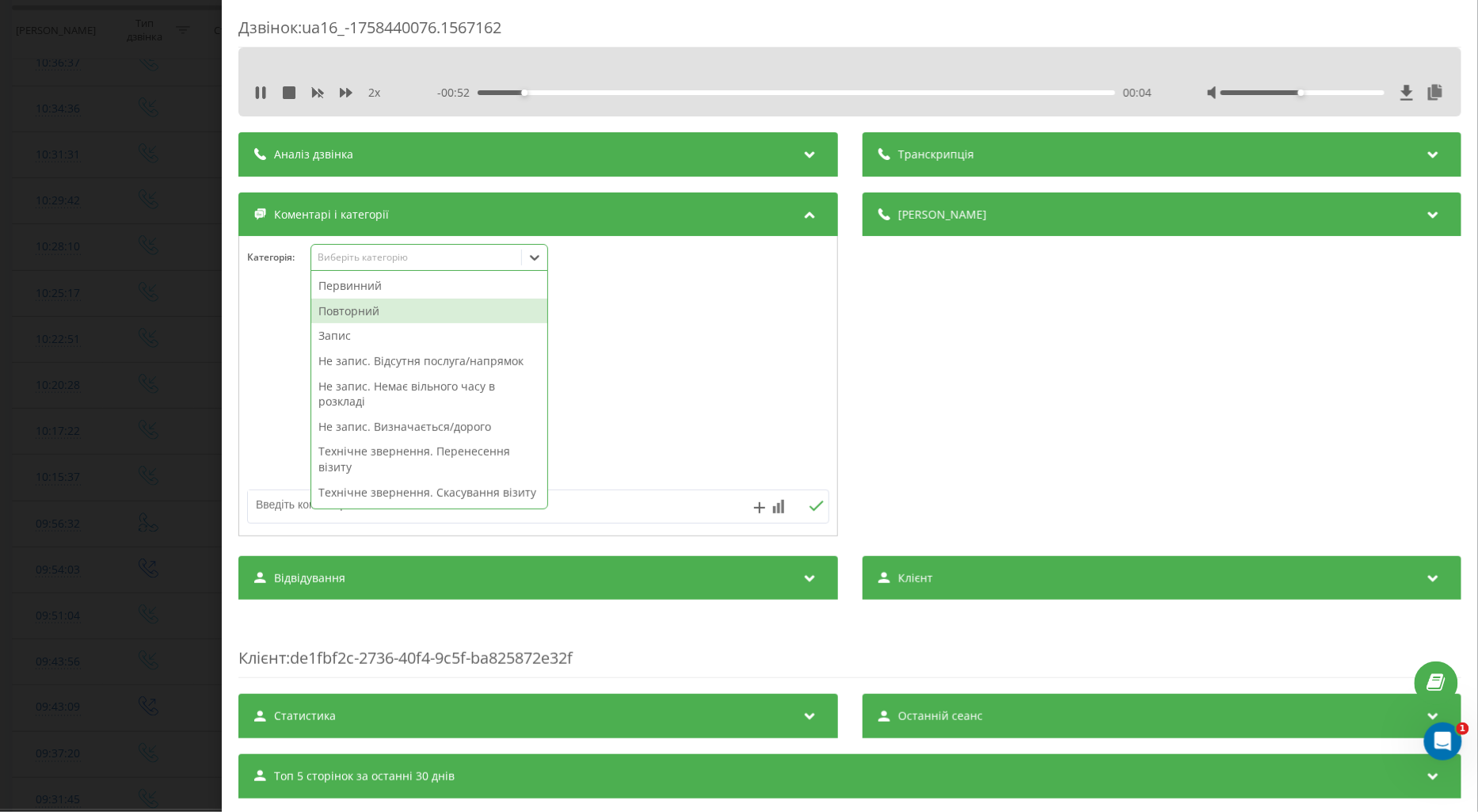
click at [374, 312] on div "Повторний" at bounding box center [429, 312] width 236 height 26
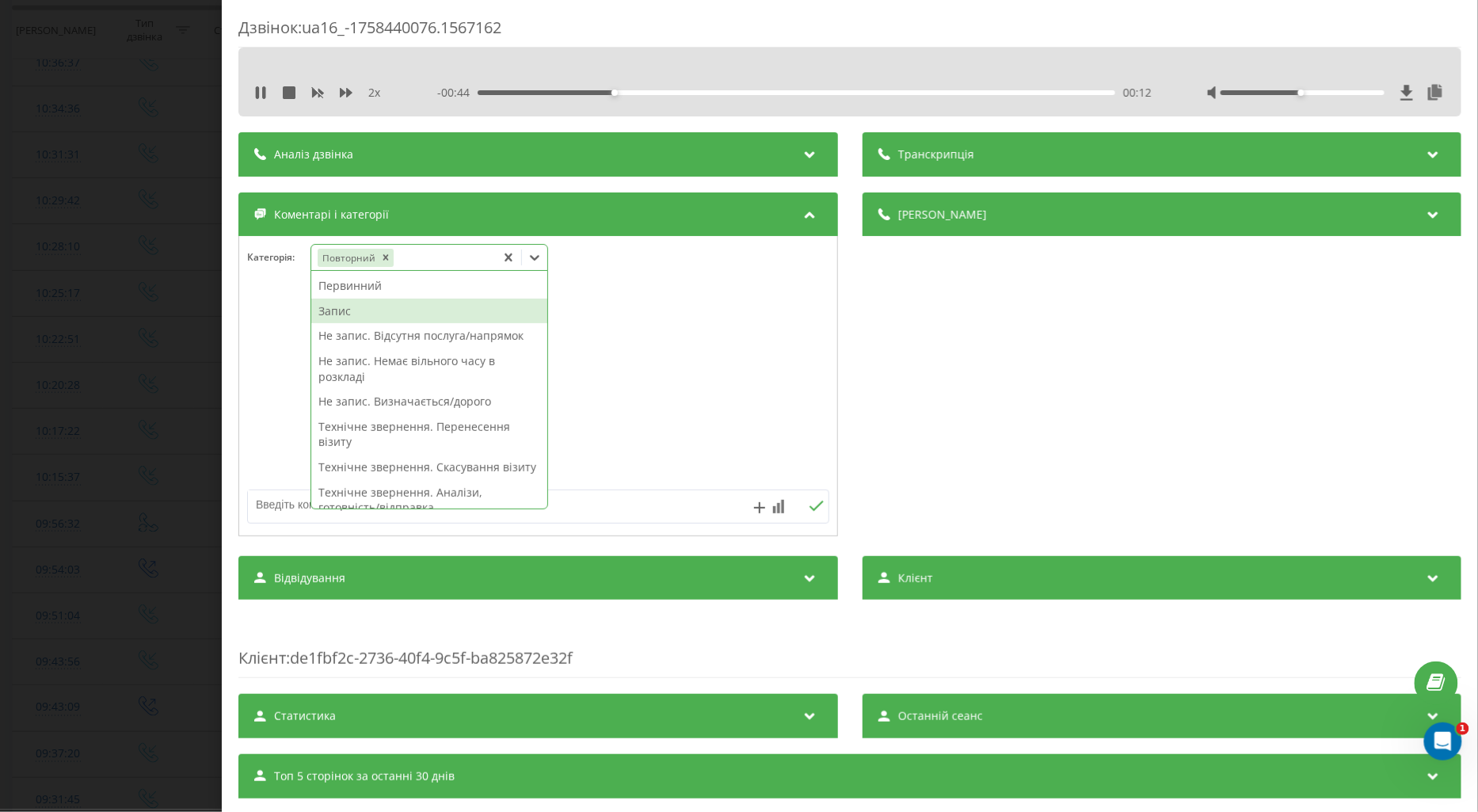
click at [342, 310] on div "Запис" at bounding box center [429, 312] width 236 height 26
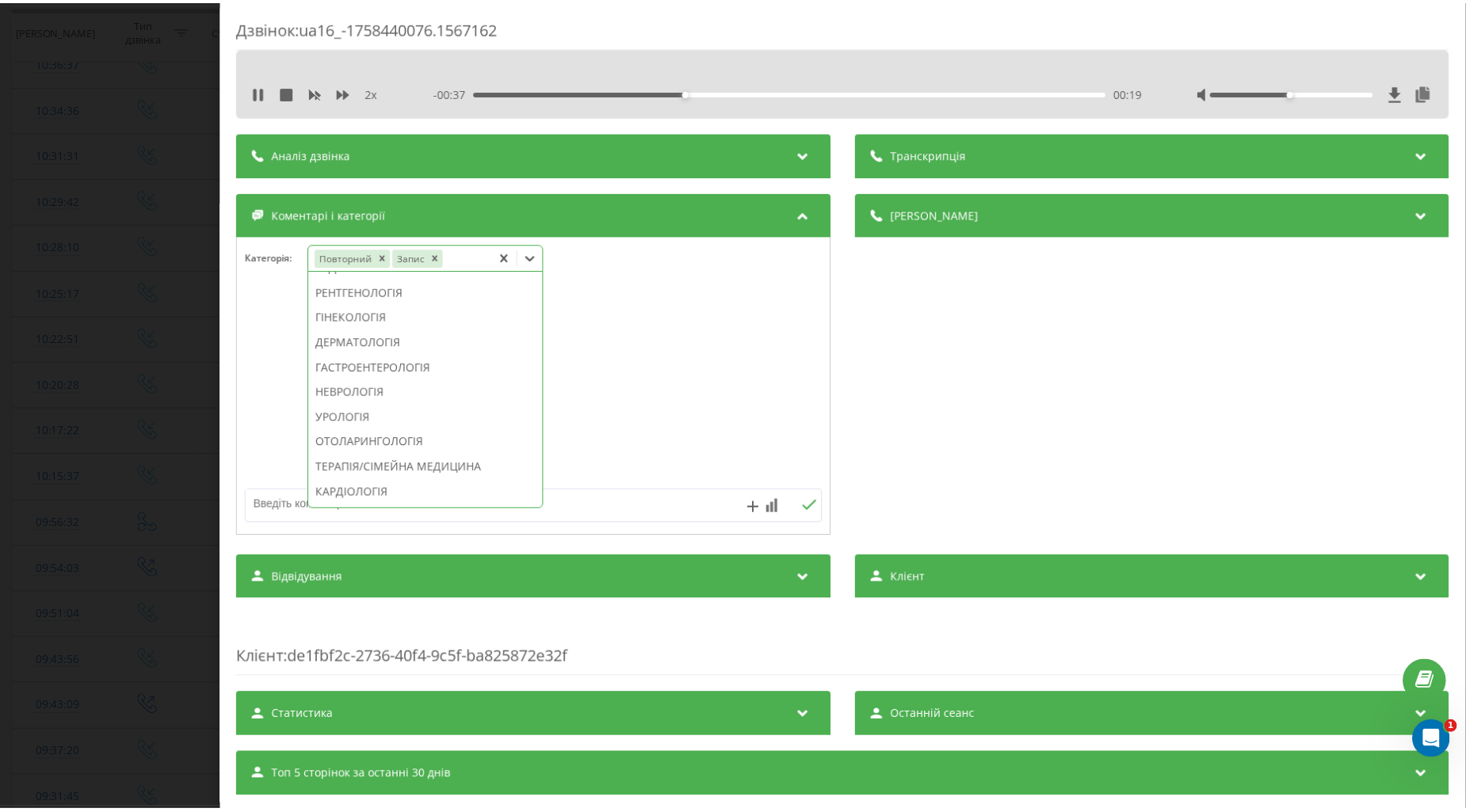
scroll to position [591, 0]
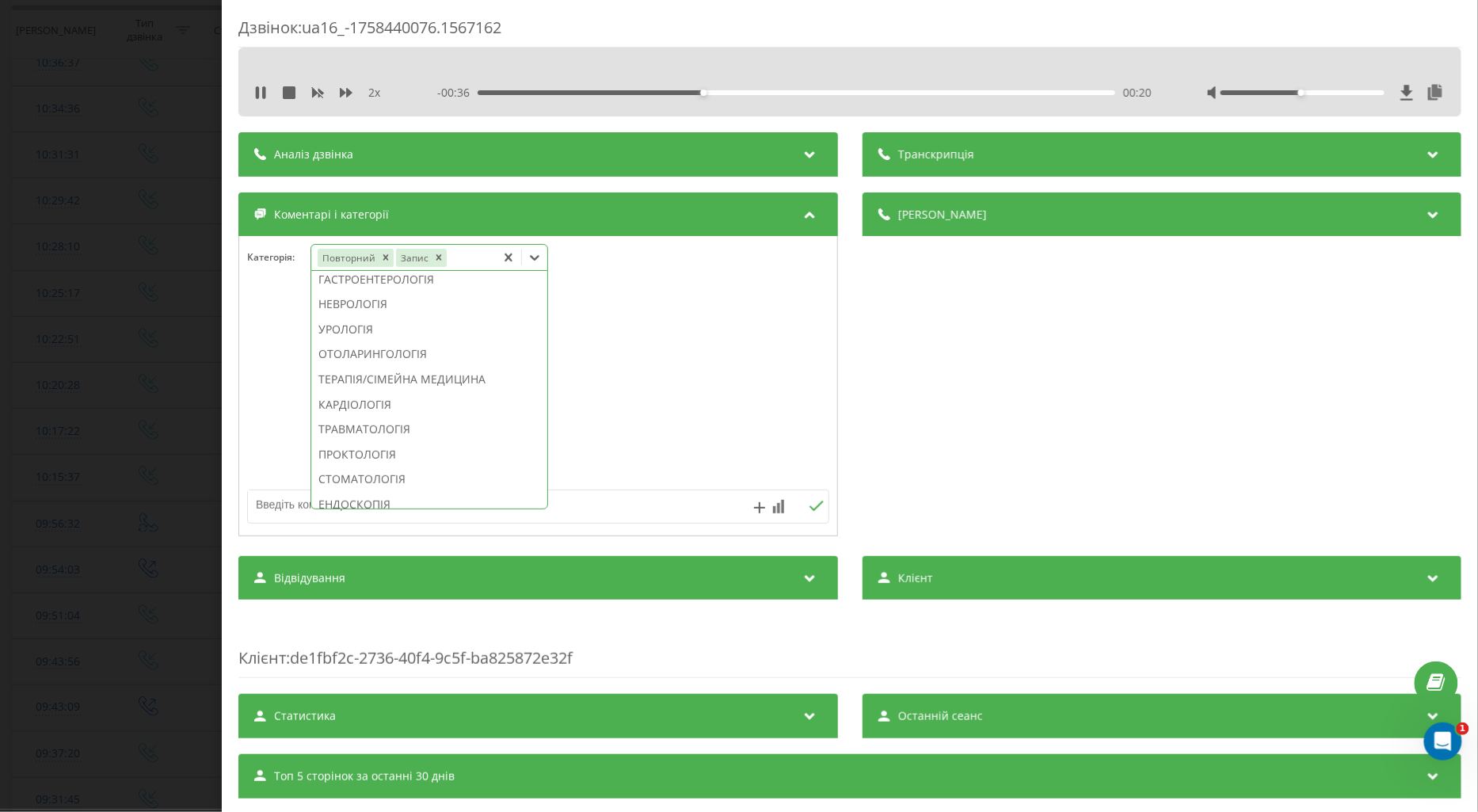
click at [438, 392] on div "ТЕРАПІЯ/СІМЕЙНА МЕДИЦИНА" at bounding box center [429, 380] width 236 height 26
click at [998, 92] on div "00:22" at bounding box center [796, 93] width 638 height 5
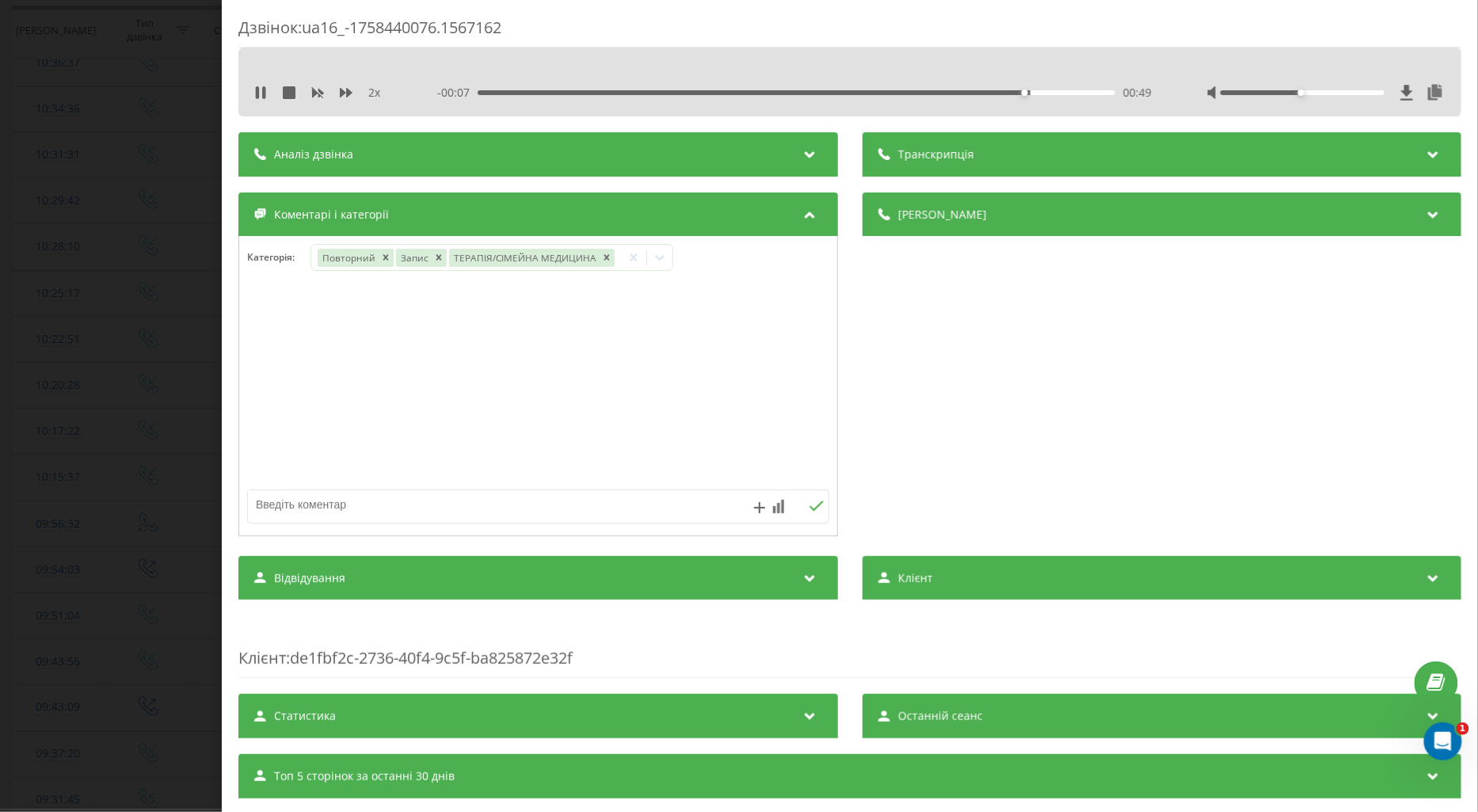
click at [325, 512] on textarea at bounding box center [481, 504] width 465 height 29
type textarea "ск інф пац"
click at [809, 509] on icon at bounding box center [816, 506] width 15 height 11
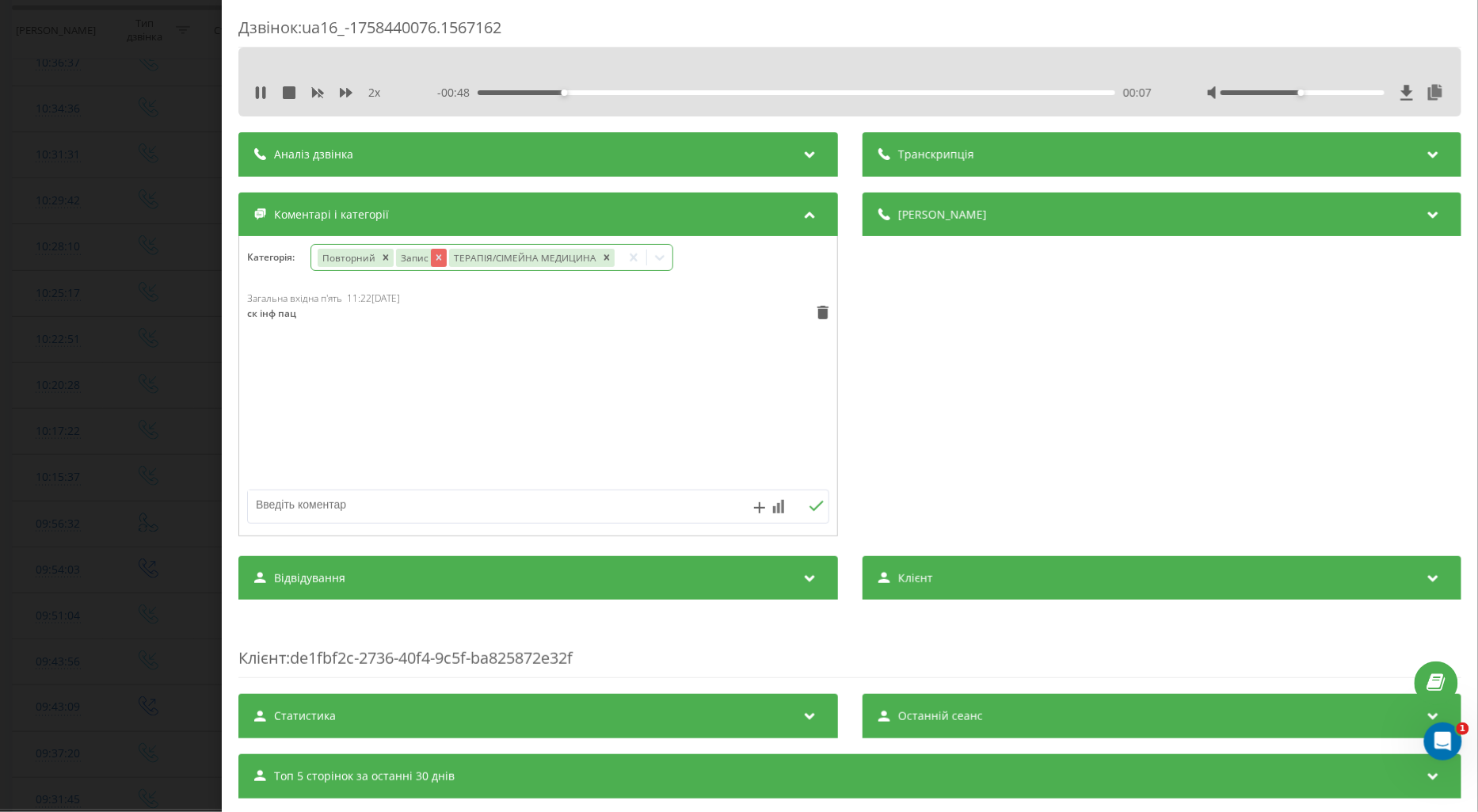
click at [436, 258] on icon "Remove Запис" at bounding box center [438, 257] width 11 height 11
click at [177, 334] on div "Дзвінок : ua16_-1758440076.1567162 2 x - 00:43 00:13 00:13 Транскрипція Для AI-…" at bounding box center [739, 406] width 1478 height 812
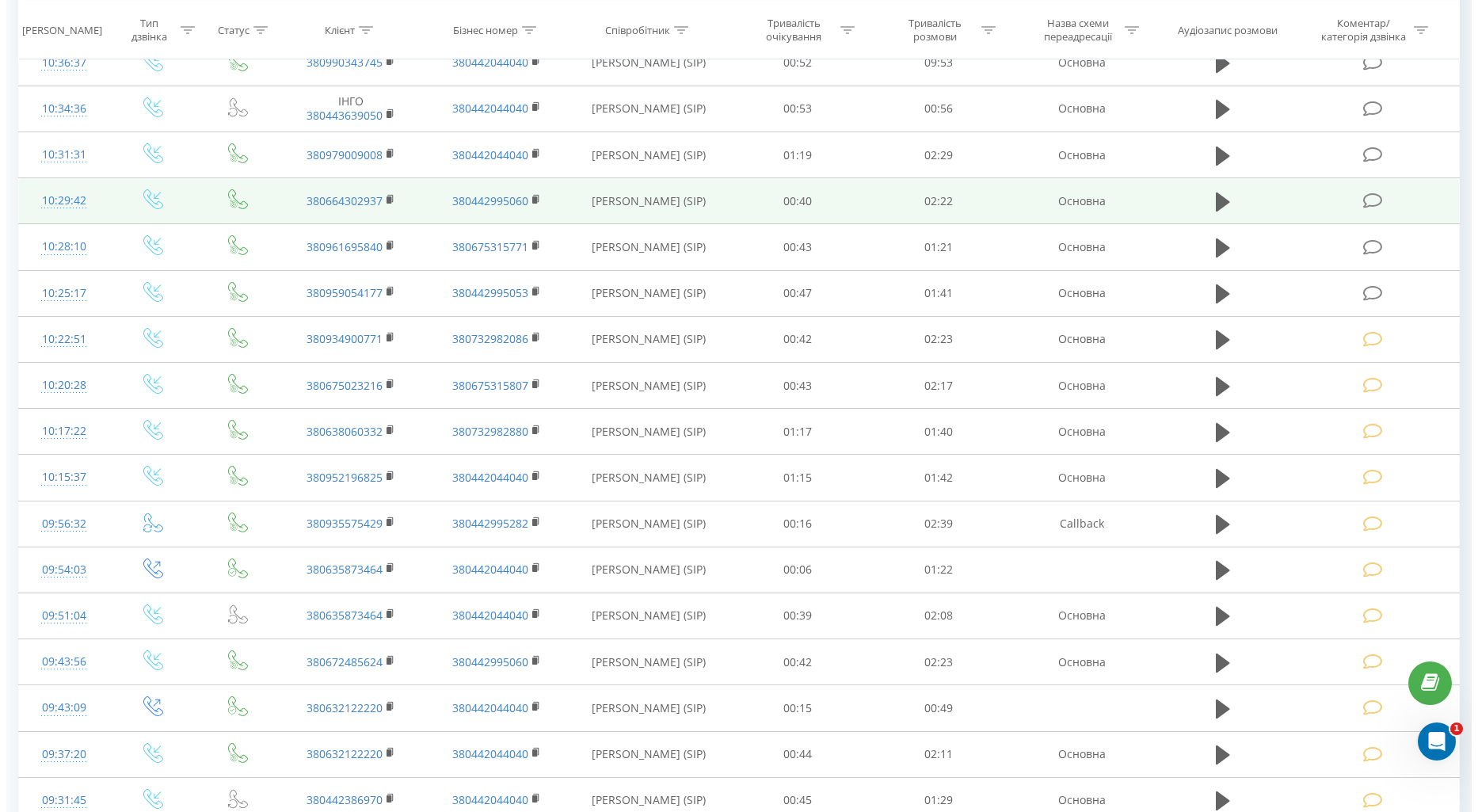
scroll to position [263, 0]
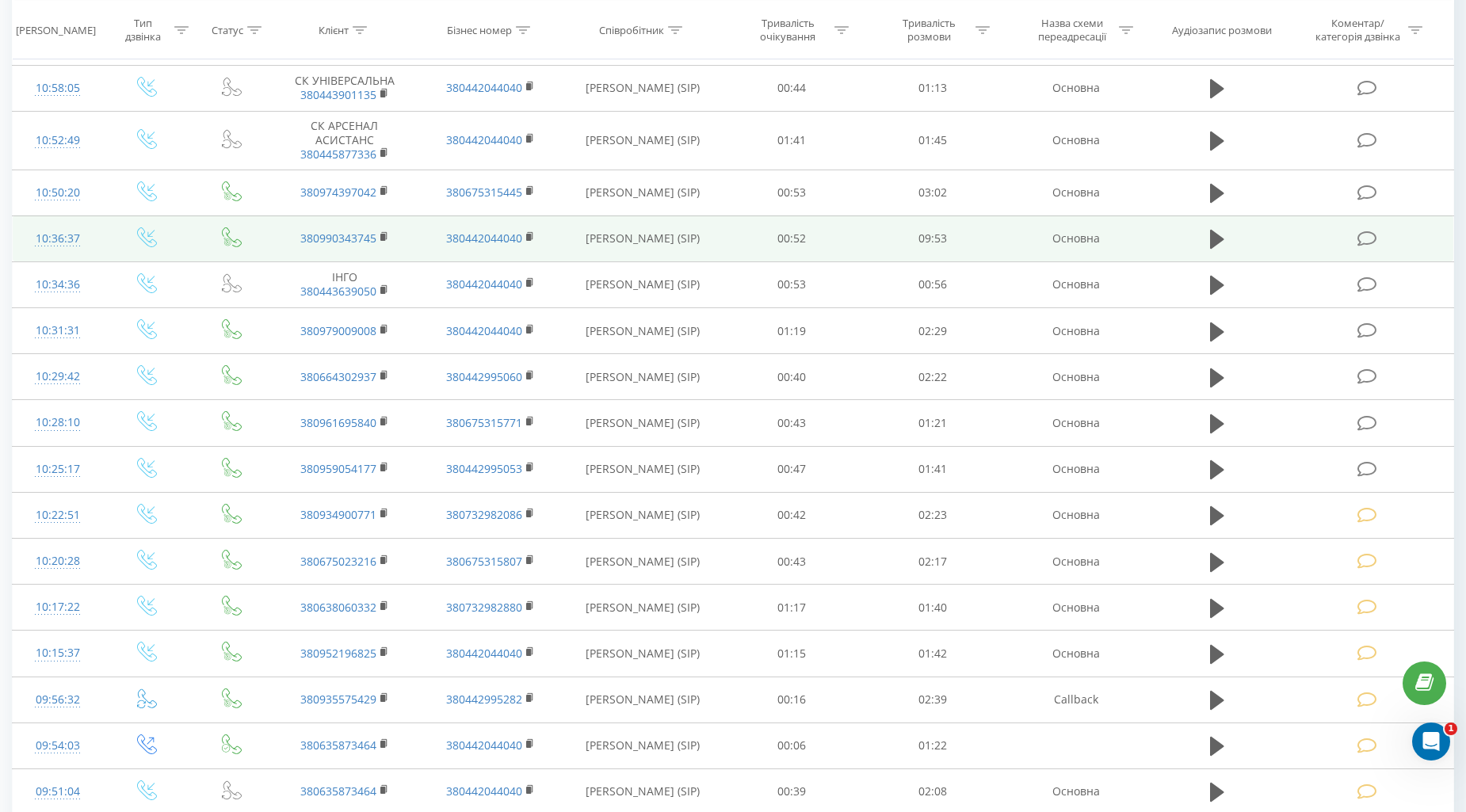
click at [1369, 242] on icon at bounding box center [1367, 239] width 20 height 17
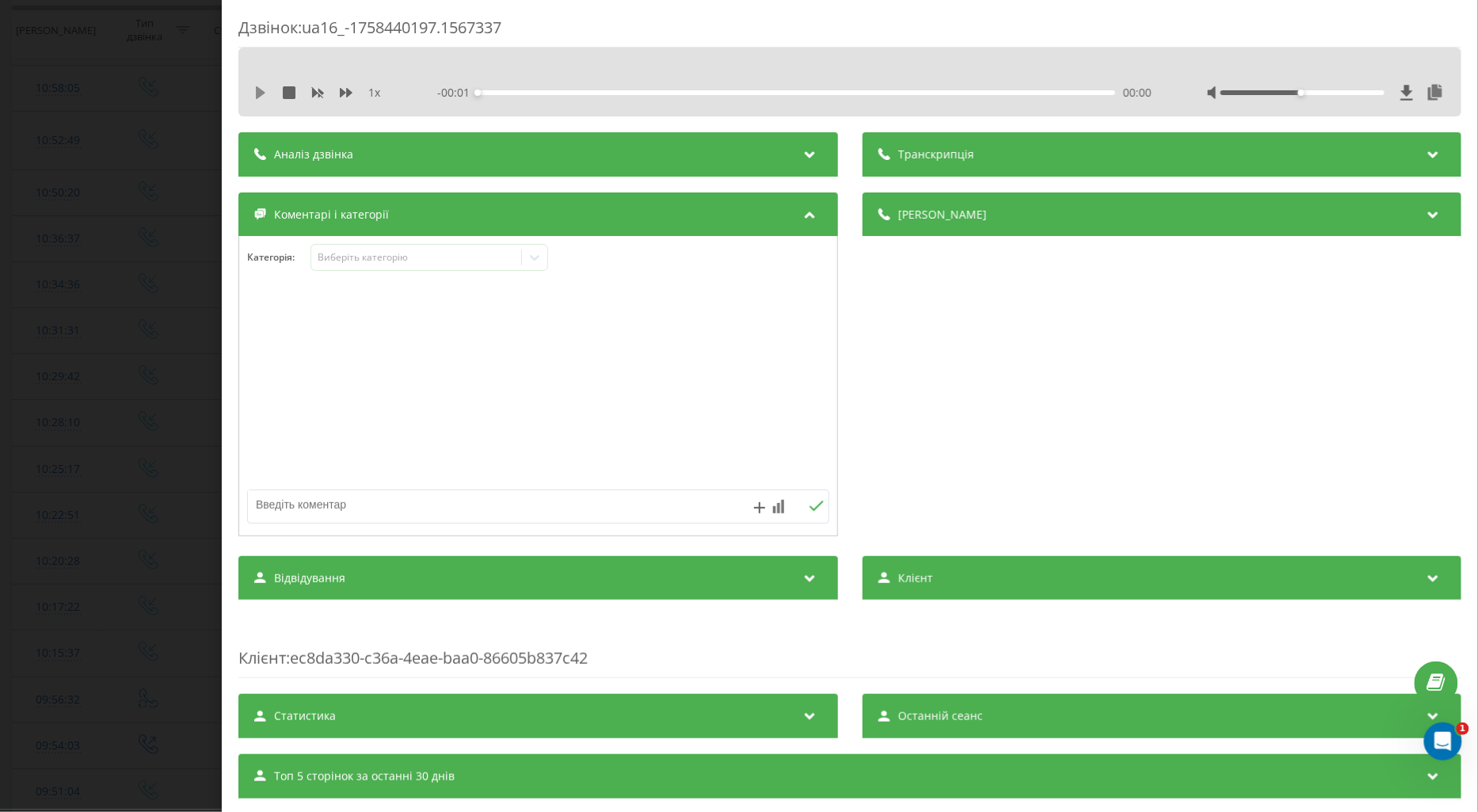
click at [258, 91] on icon at bounding box center [260, 93] width 10 height 13
click at [347, 92] on icon at bounding box center [346, 93] width 13 height 10
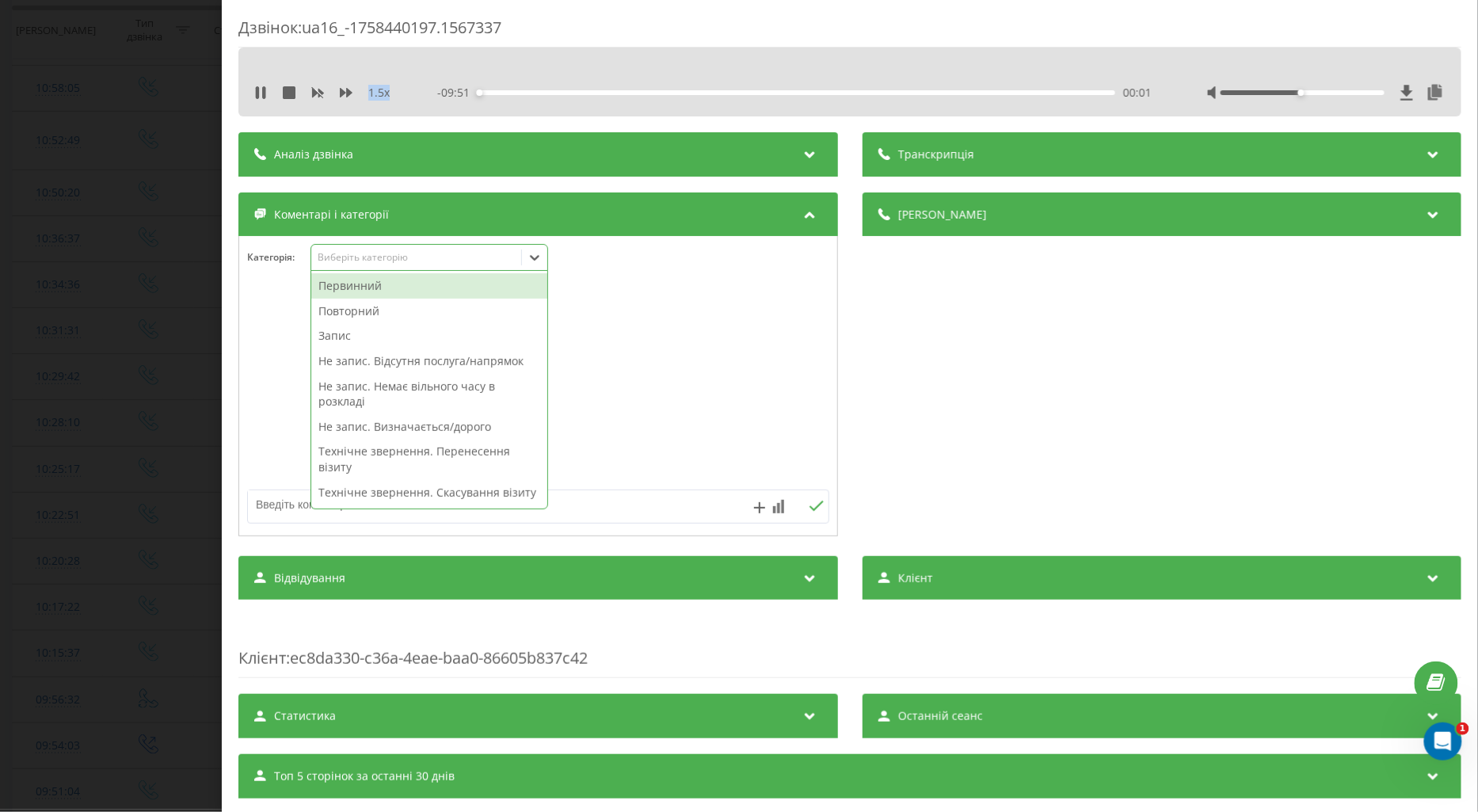
click at [369, 257] on div "Виберіть категорію" at bounding box center [416, 258] width 198 height 13
click at [342, 312] on div "Повторний" at bounding box center [429, 312] width 236 height 26
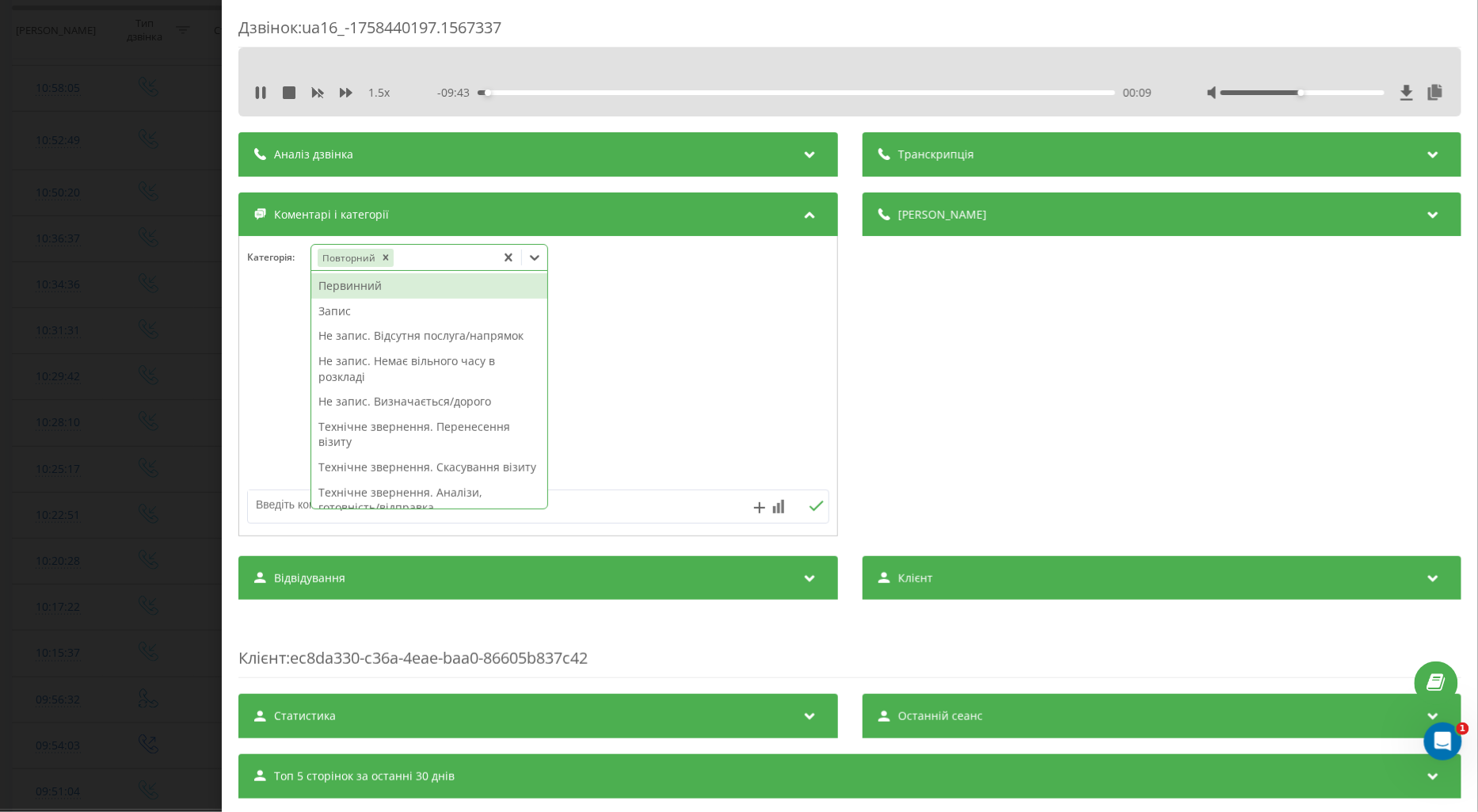
click at [444, 429] on div "Технічне звернення. Перенесення візиту" at bounding box center [429, 434] width 236 height 40
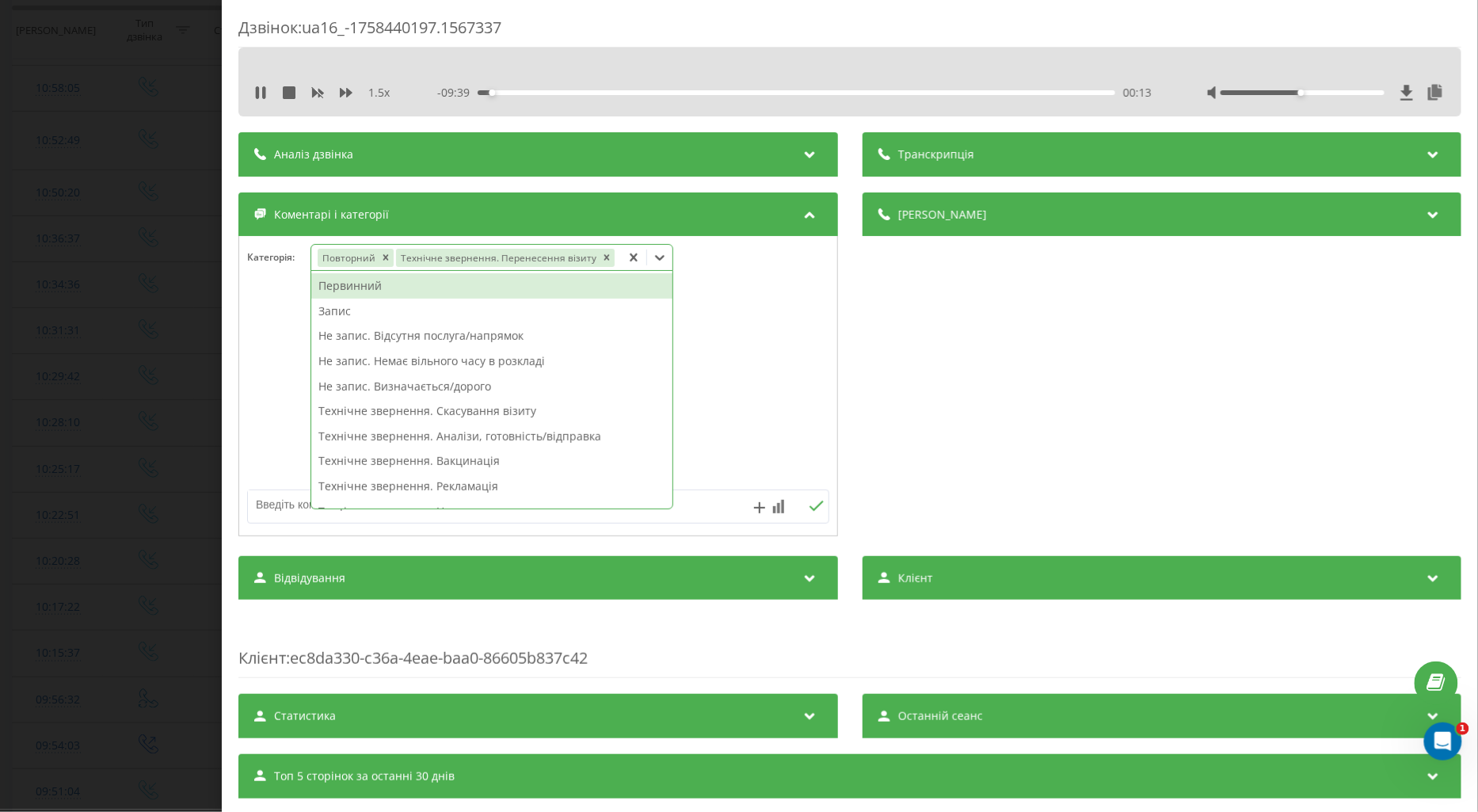
click at [254, 381] on div at bounding box center [538, 386] width 598 height 190
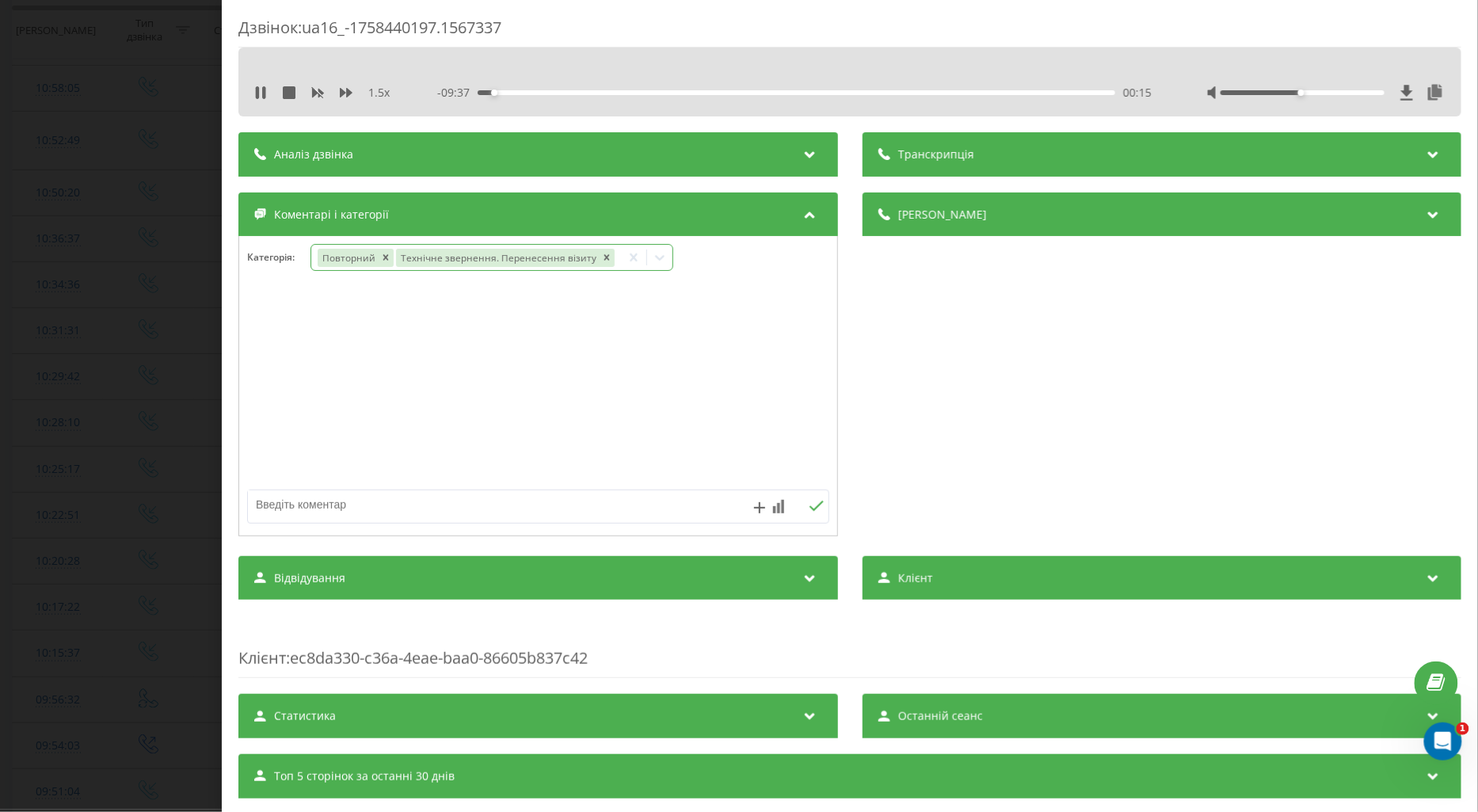
click at [658, 250] on div at bounding box center [660, 258] width 26 height 26
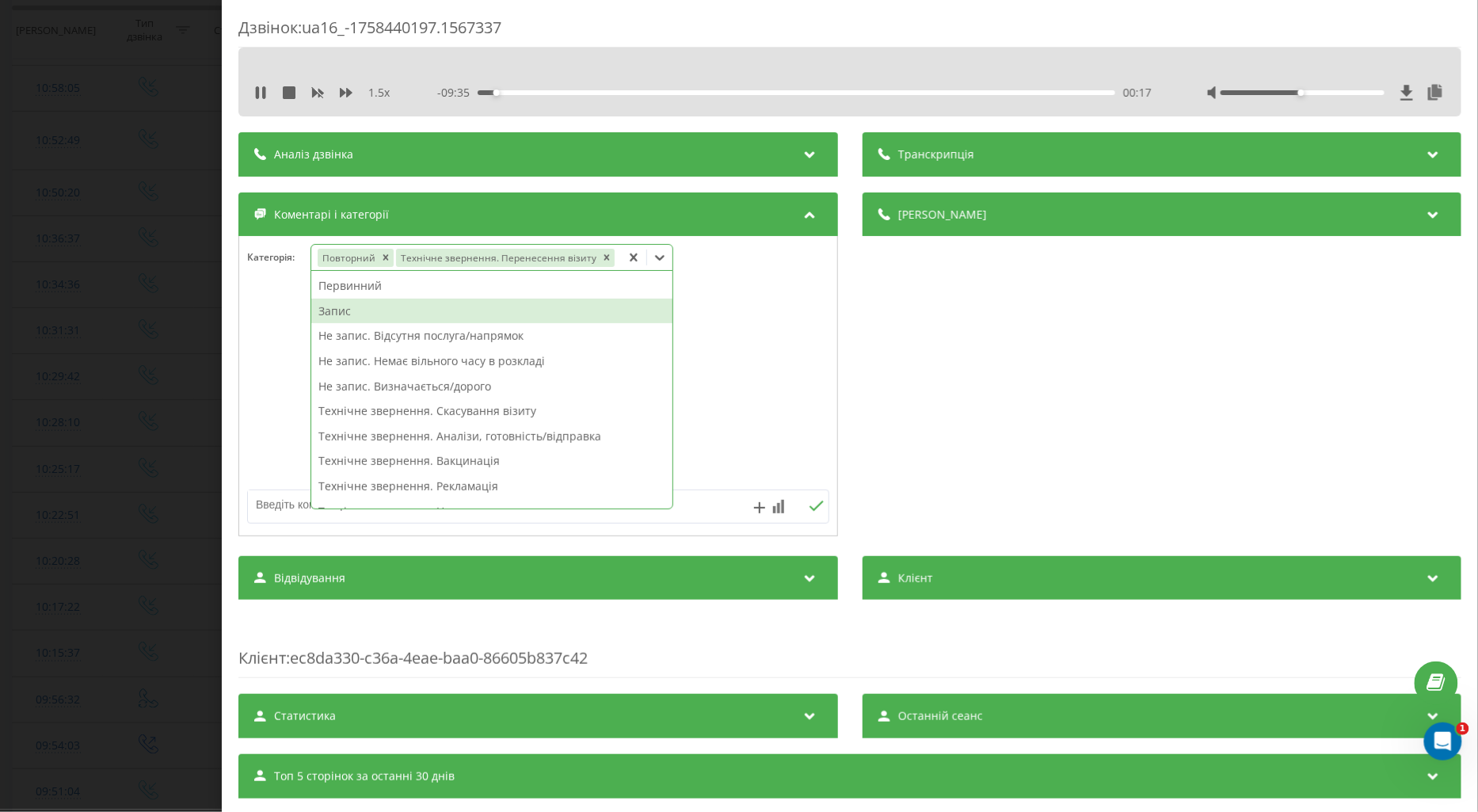
click at [348, 316] on div "Запис" at bounding box center [492, 312] width 361 height 26
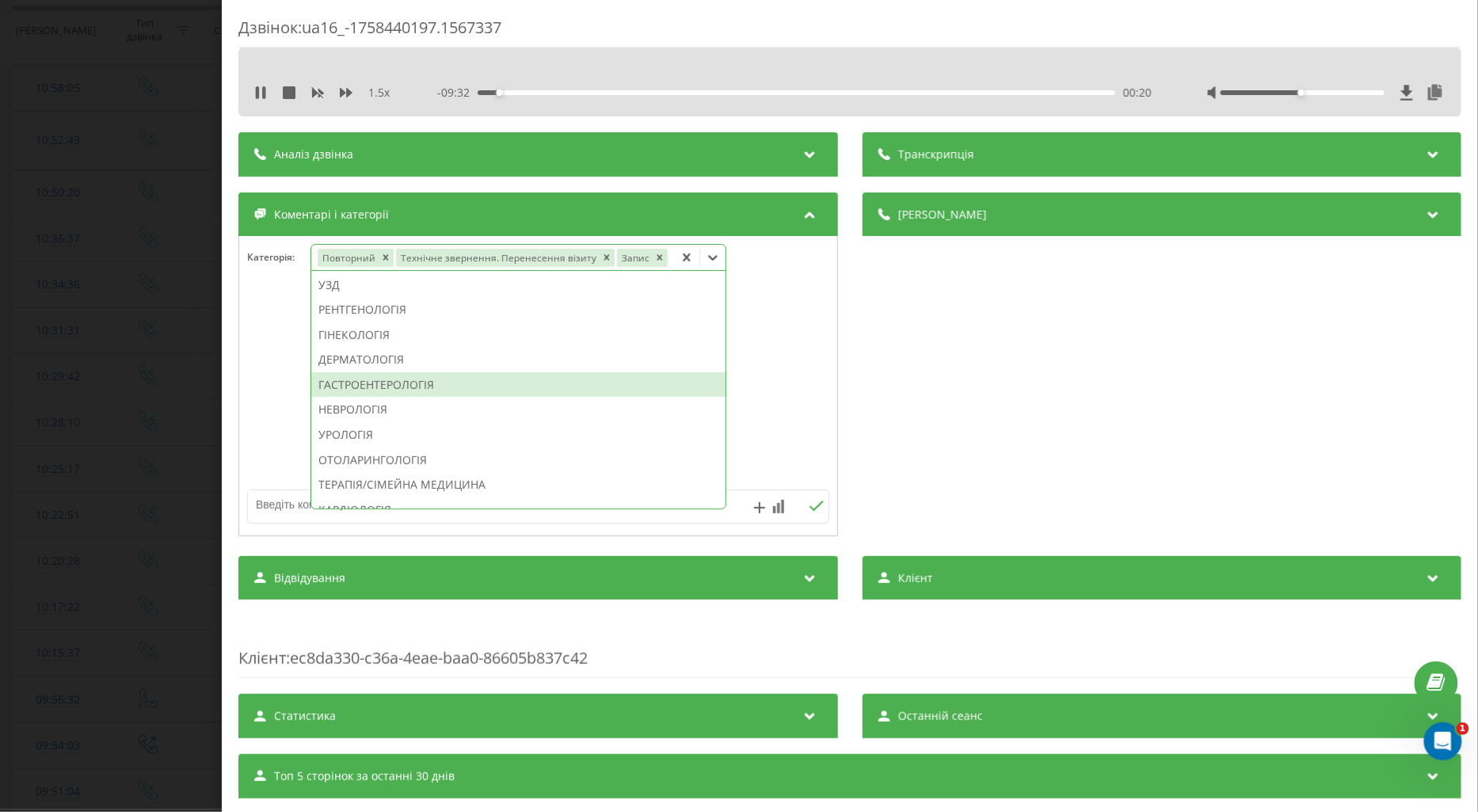
scroll to position [326, 0]
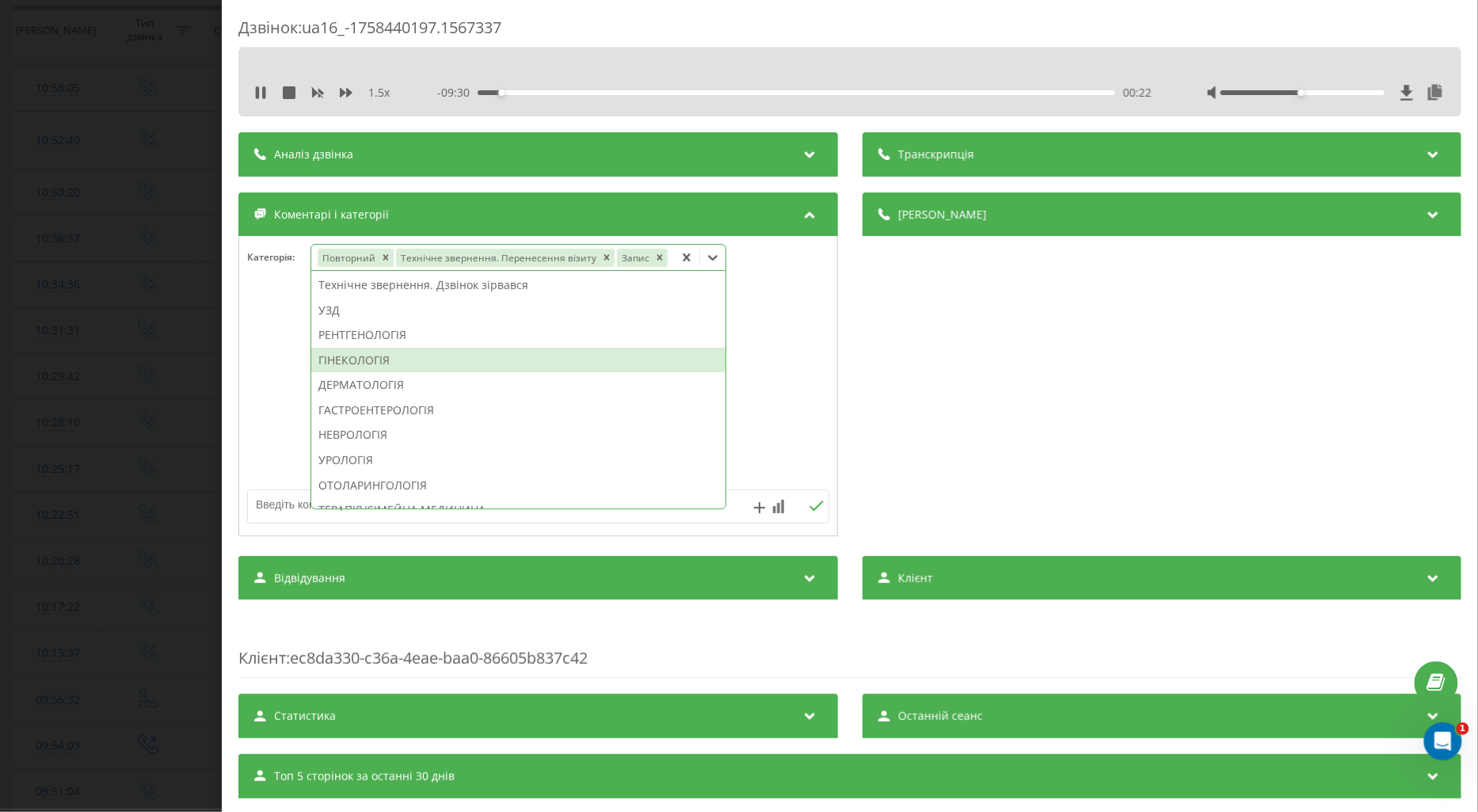
click at [360, 373] on div "ГІНЕКОЛОГІЯ" at bounding box center [518, 360] width 414 height 26
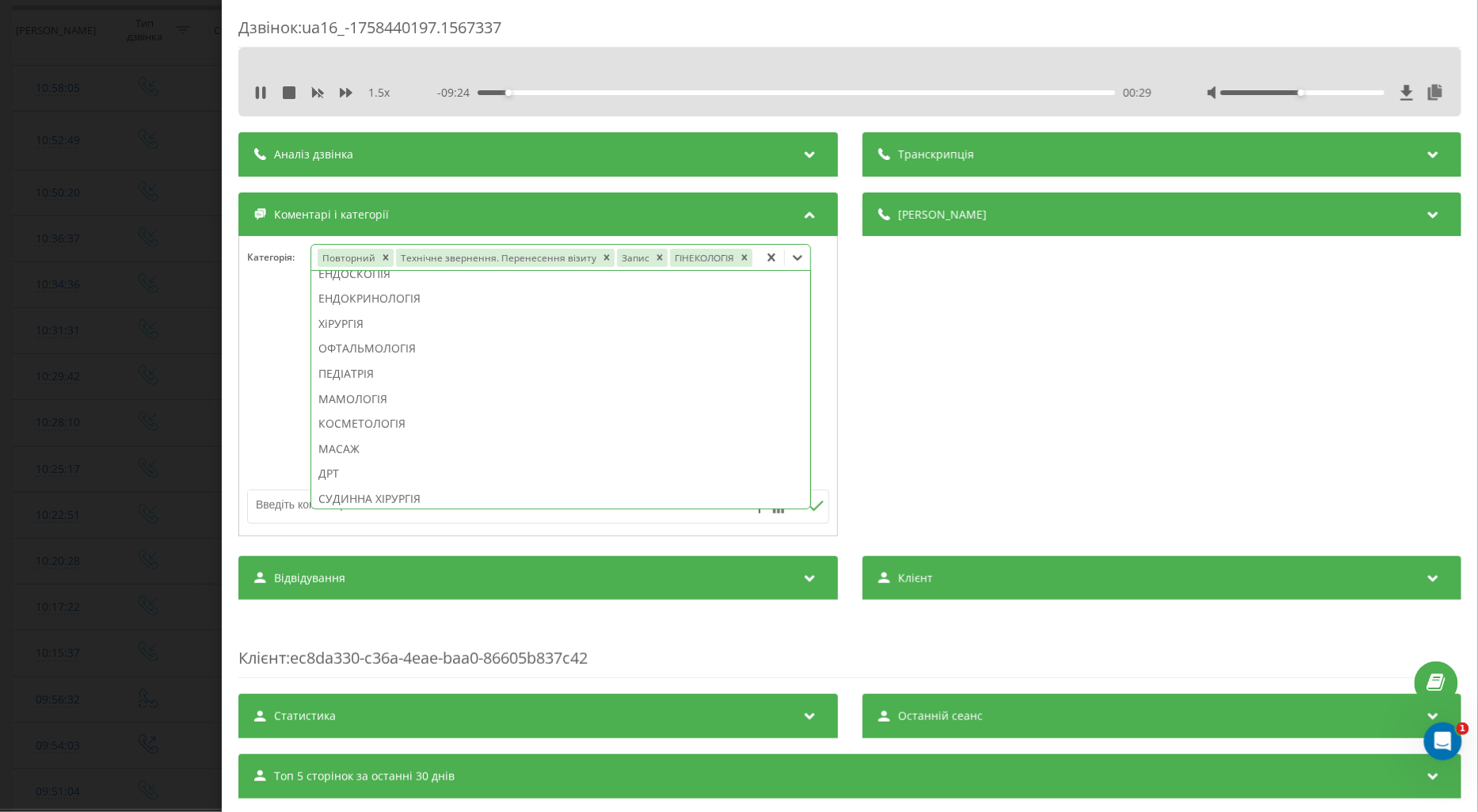
scroll to position [399, 0]
click at [458, 408] on div "ТЕРАПІЯ/СІМЕЙНА МЕДИЦИНА" at bounding box center [561, 412] width 499 height 26
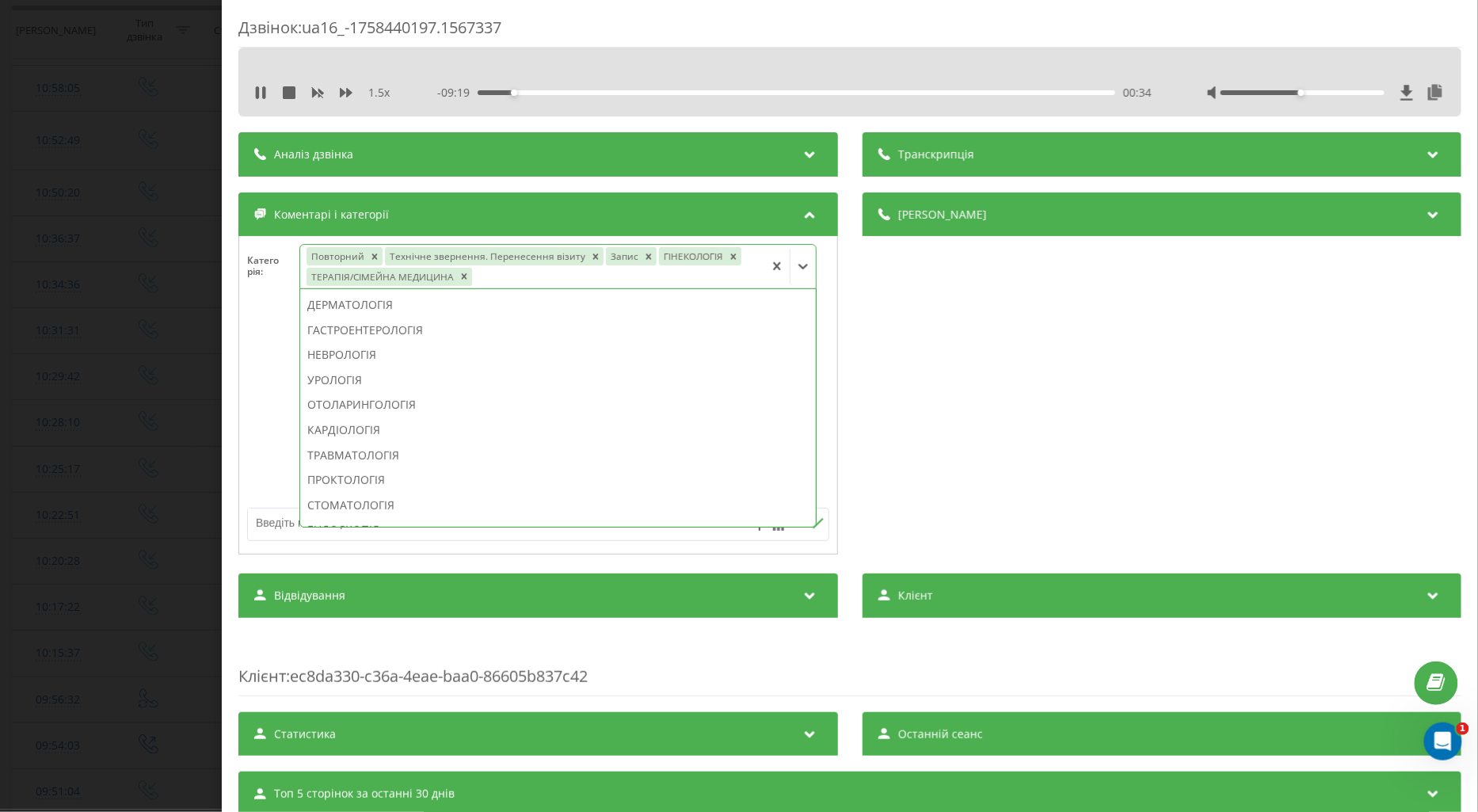
click at [263, 384] on div at bounding box center [538, 404] width 598 height 190
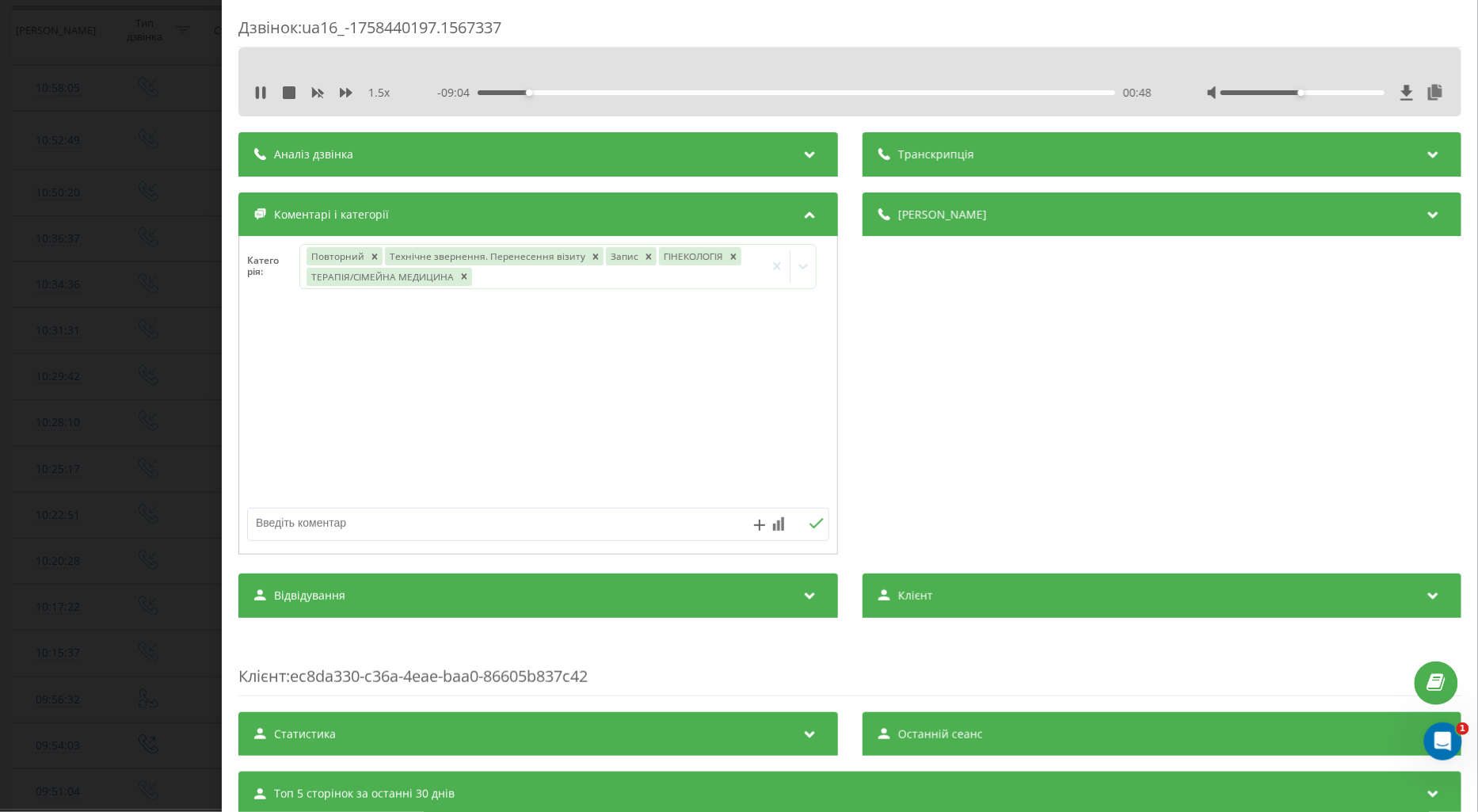
click at [108, 408] on div "Дзвінок : ua16_-1758440197.1567337 1.5 x - 09:04 00:48 00:48 Транскрипція Для A…" at bounding box center [739, 406] width 1478 height 812
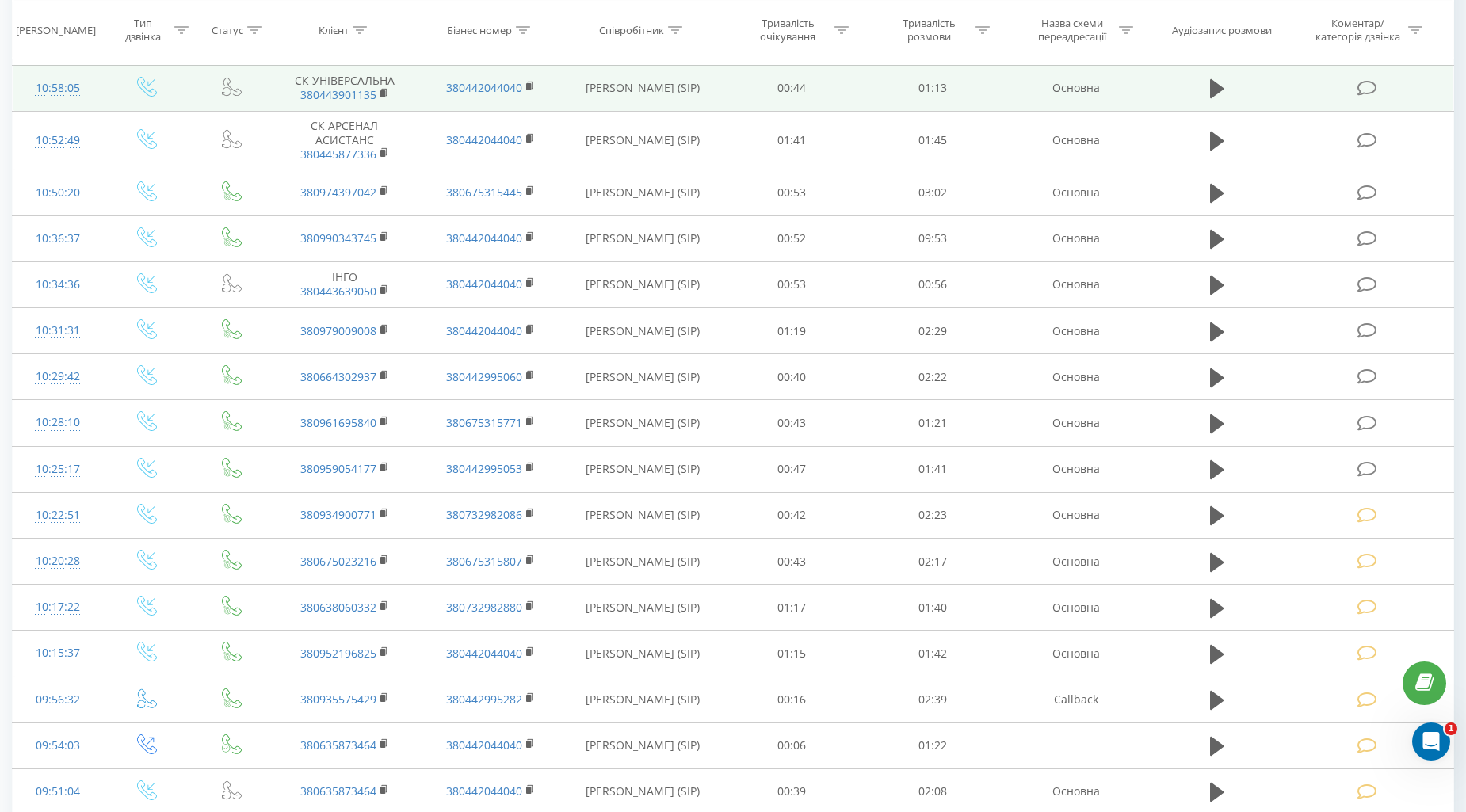
click at [1367, 85] on icon at bounding box center [1367, 88] width 20 height 17
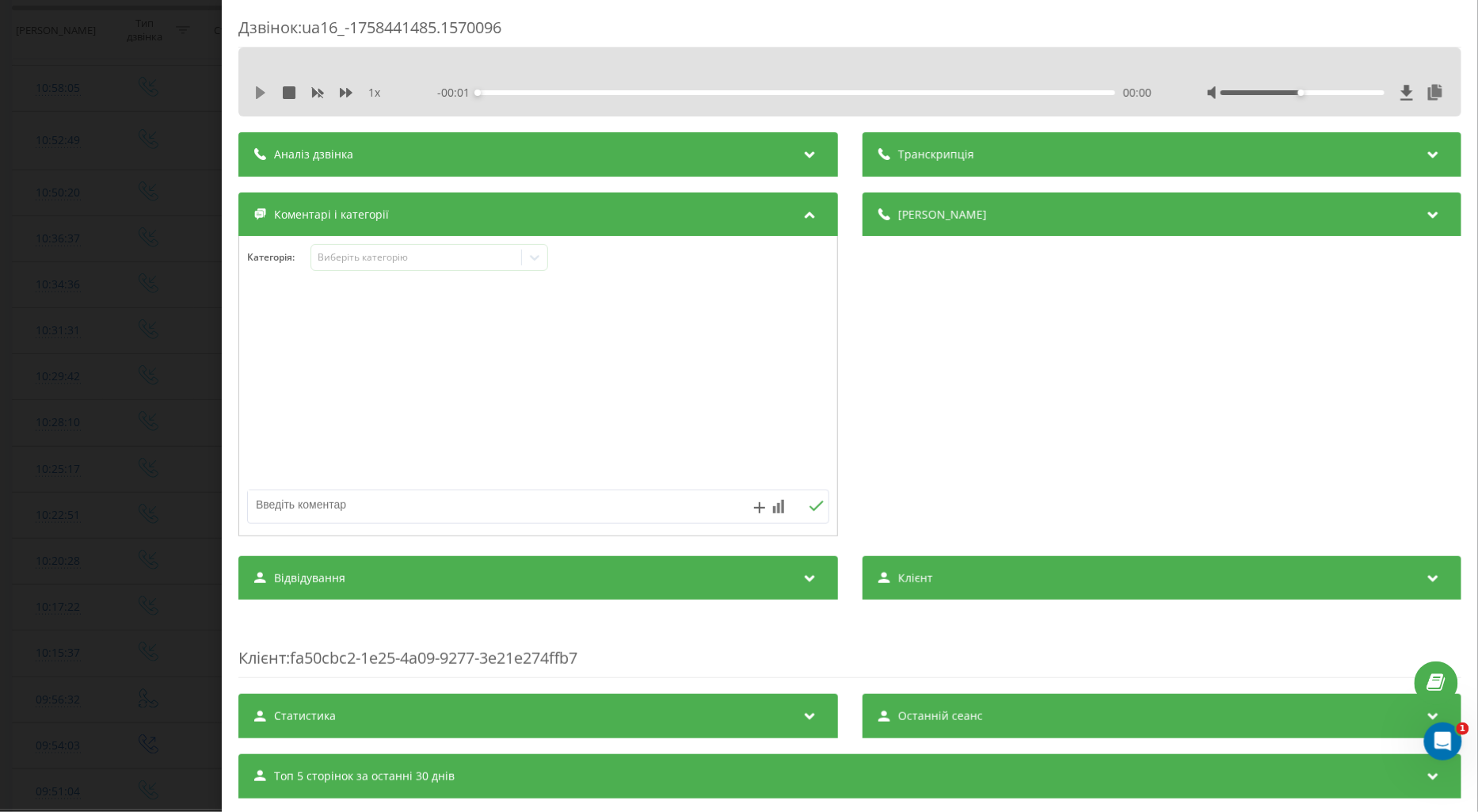
click at [260, 92] on icon at bounding box center [260, 93] width 10 height 13
click at [350, 93] on icon at bounding box center [346, 93] width 13 height 10
click at [339, 261] on div "Виберіть категорію" at bounding box center [416, 258] width 198 height 13
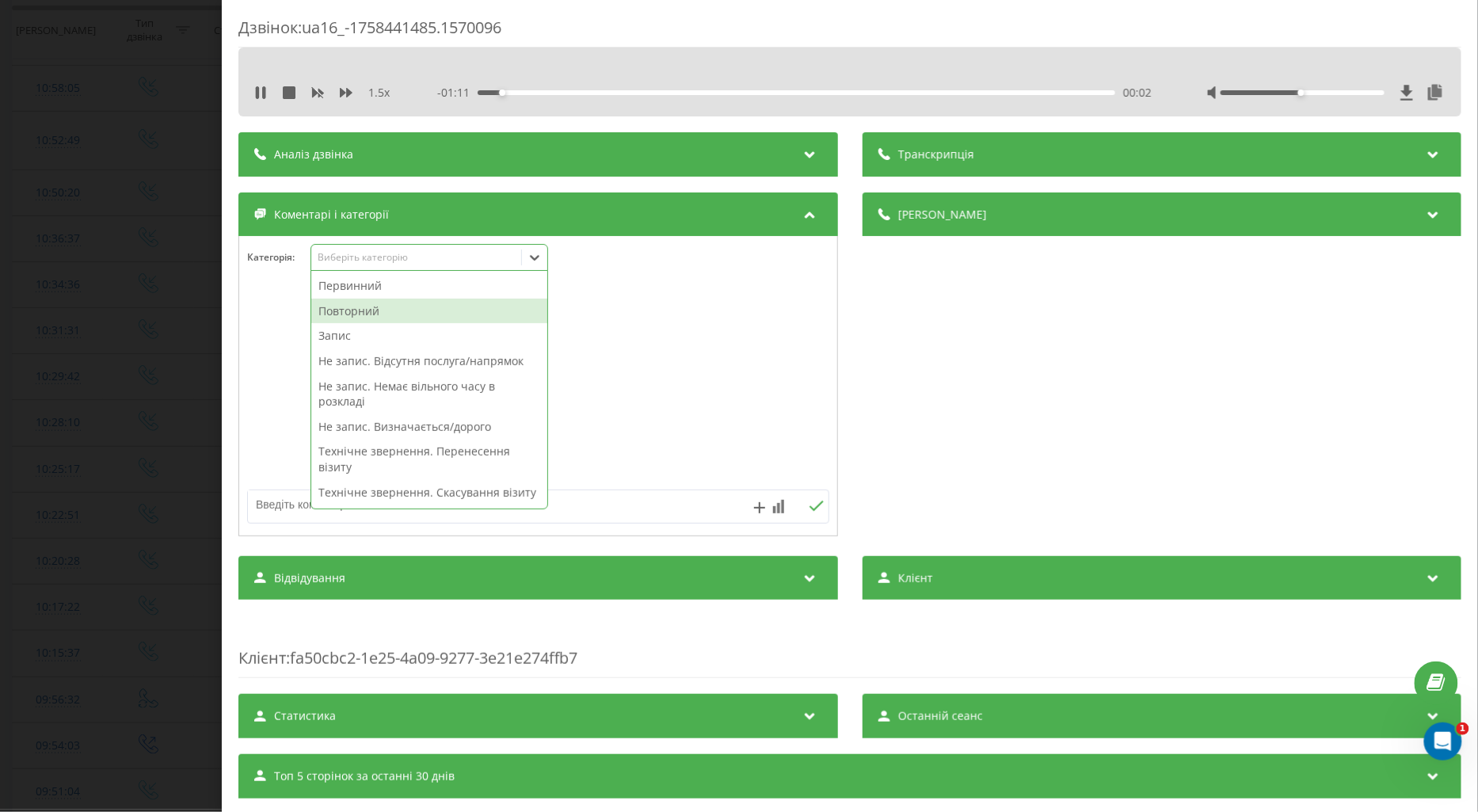
click at [343, 313] on div "Повторний" at bounding box center [429, 312] width 236 height 26
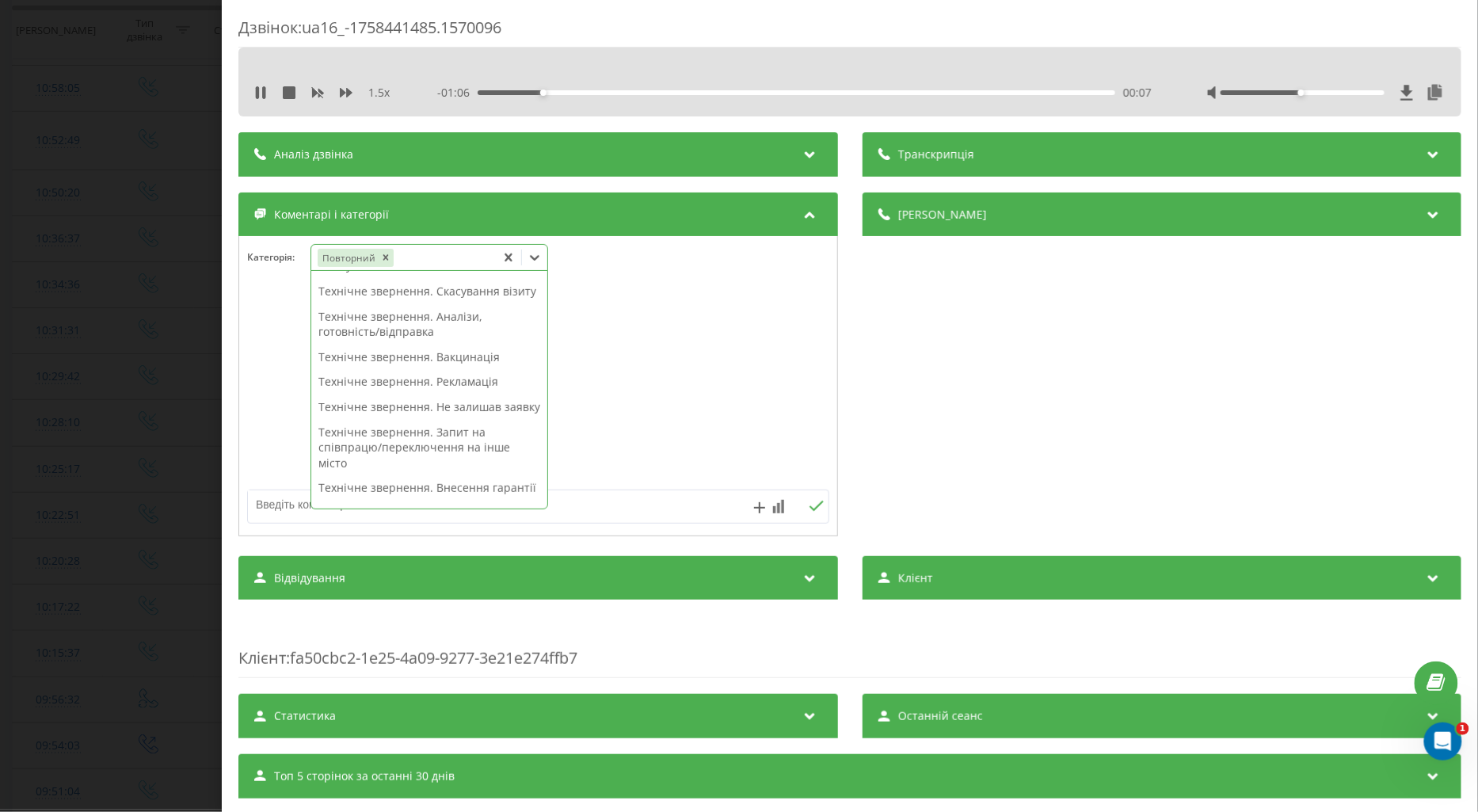
scroll to position [263, 0]
click at [285, 503] on textarea at bounding box center [481, 504] width 465 height 29
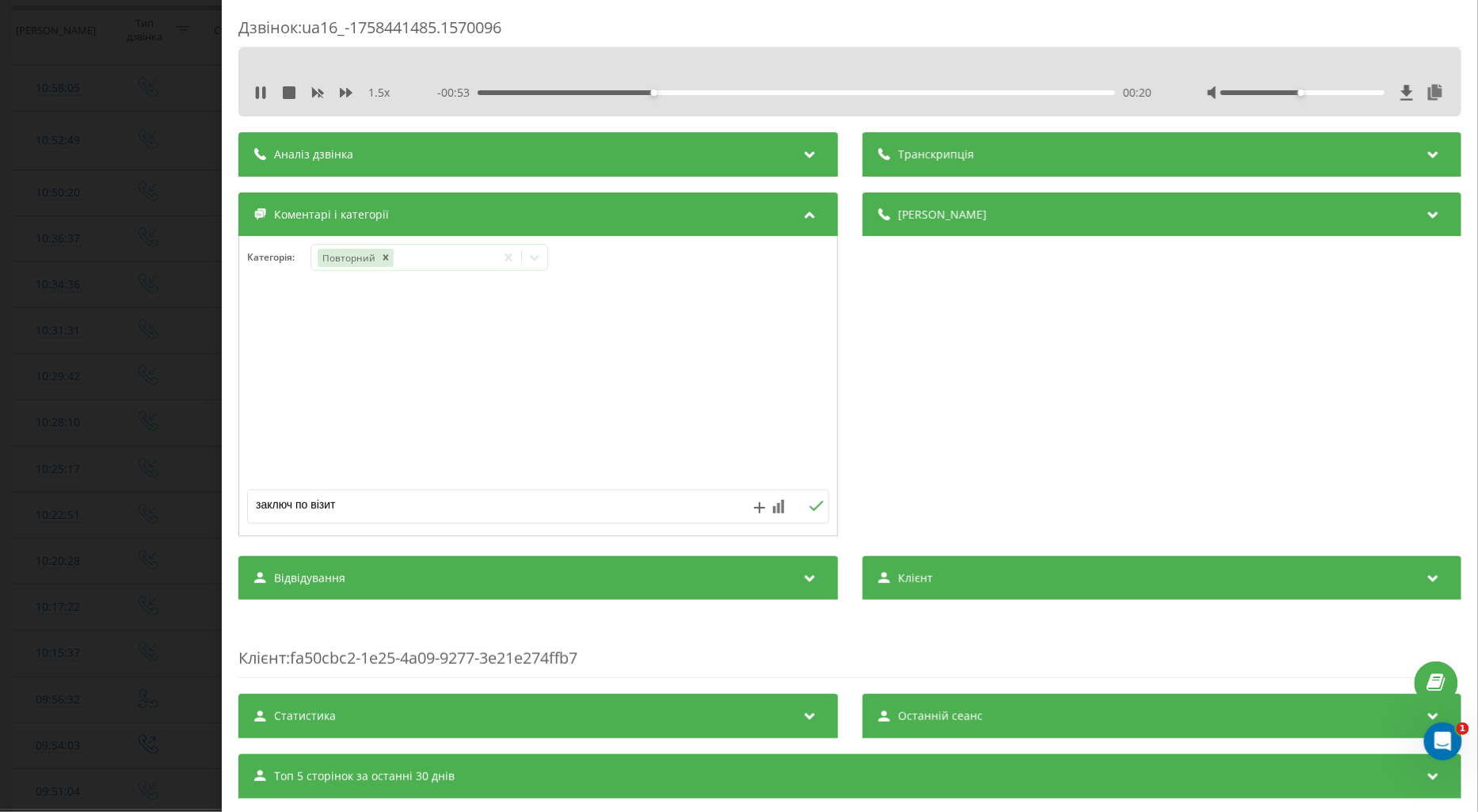
type textarea "заключ по візиту"
click at [811, 504] on icon at bounding box center [816, 506] width 15 height 11
click at [279, 518] on textarea at bounding box center [481, 504] width 465 height 29
type textarea "СК"
click at [812, 504] on icon at bounding box center [816, 506] width 15 height 11
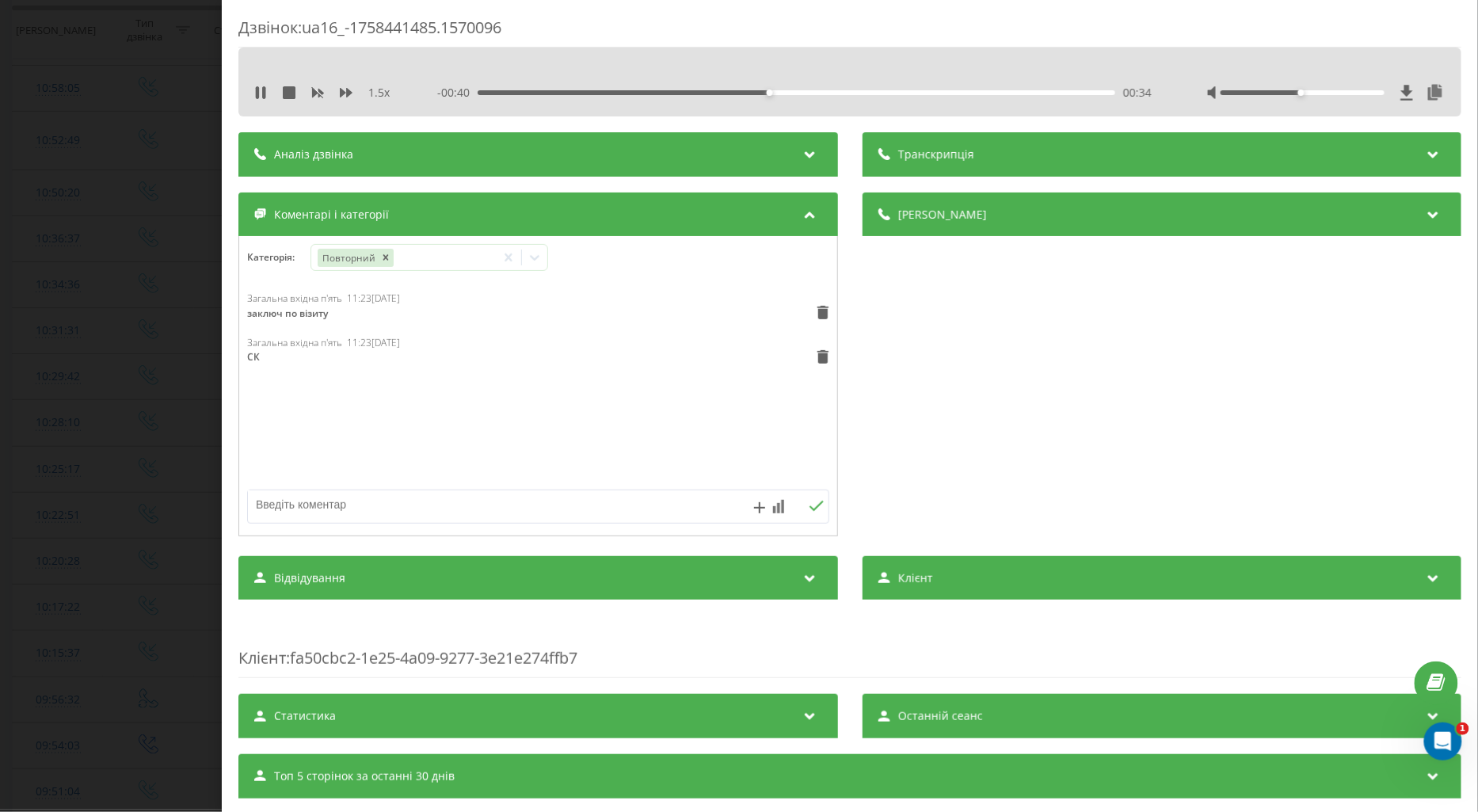
click at [144, 394] on div "Дзвінок : ua16_-1758441485.1570096 1.5 x - 00:40 00:34 00:34 Транскрипція Для A…" at bounding box center [739, 406] width 1478 height 812
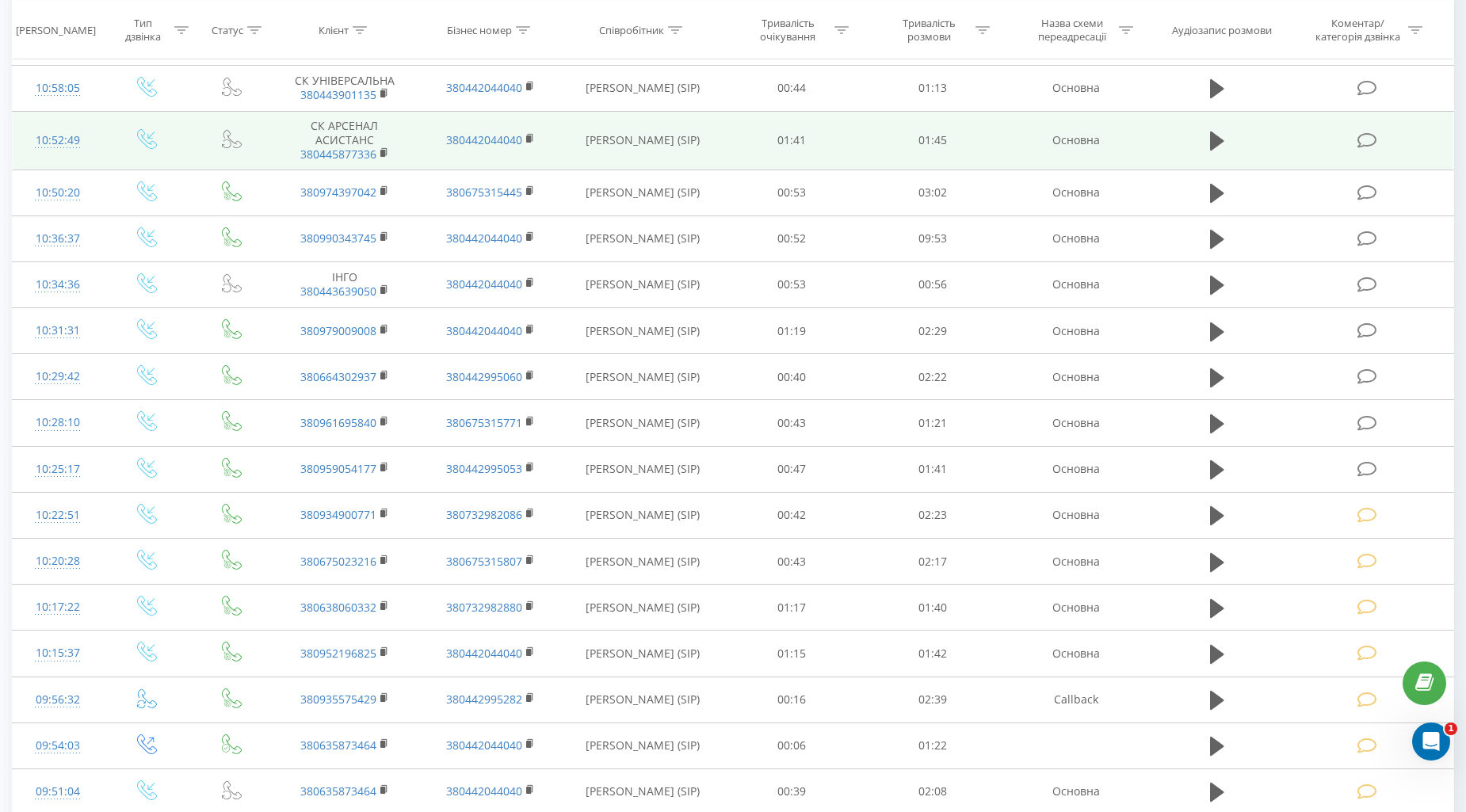
click at [1369, 139] on icon at bounding box center [1367, 140] width 20 height 17
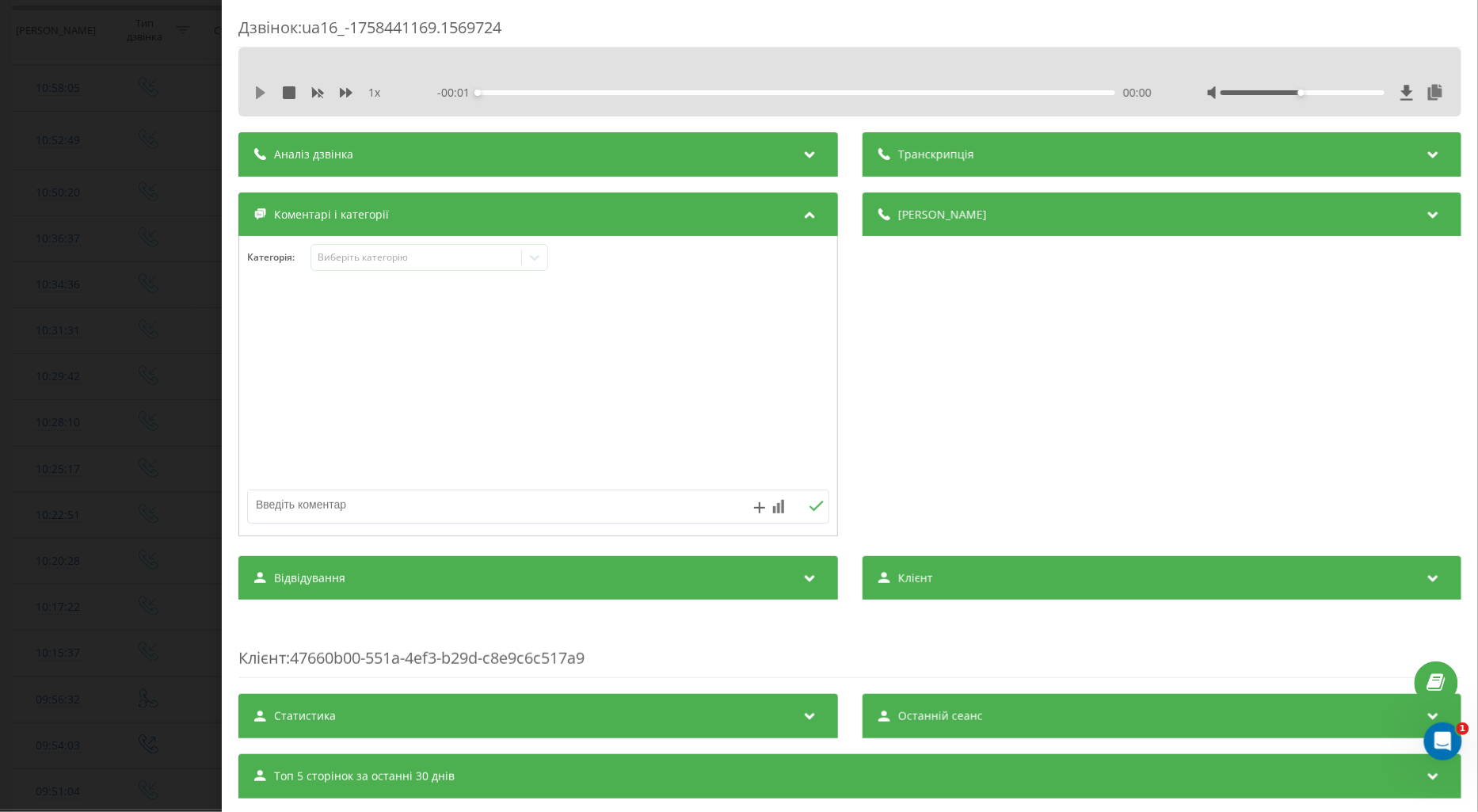
click at [263, 92] on icon at bounding box center [260, 93] width 10 height 13
click at [343, 90] on icon at bounding box center [346, 93] width 13 height 10
click at [339, 258] on div "Виберіть категорію" at bounding box center [416, 258] width 198 height 13
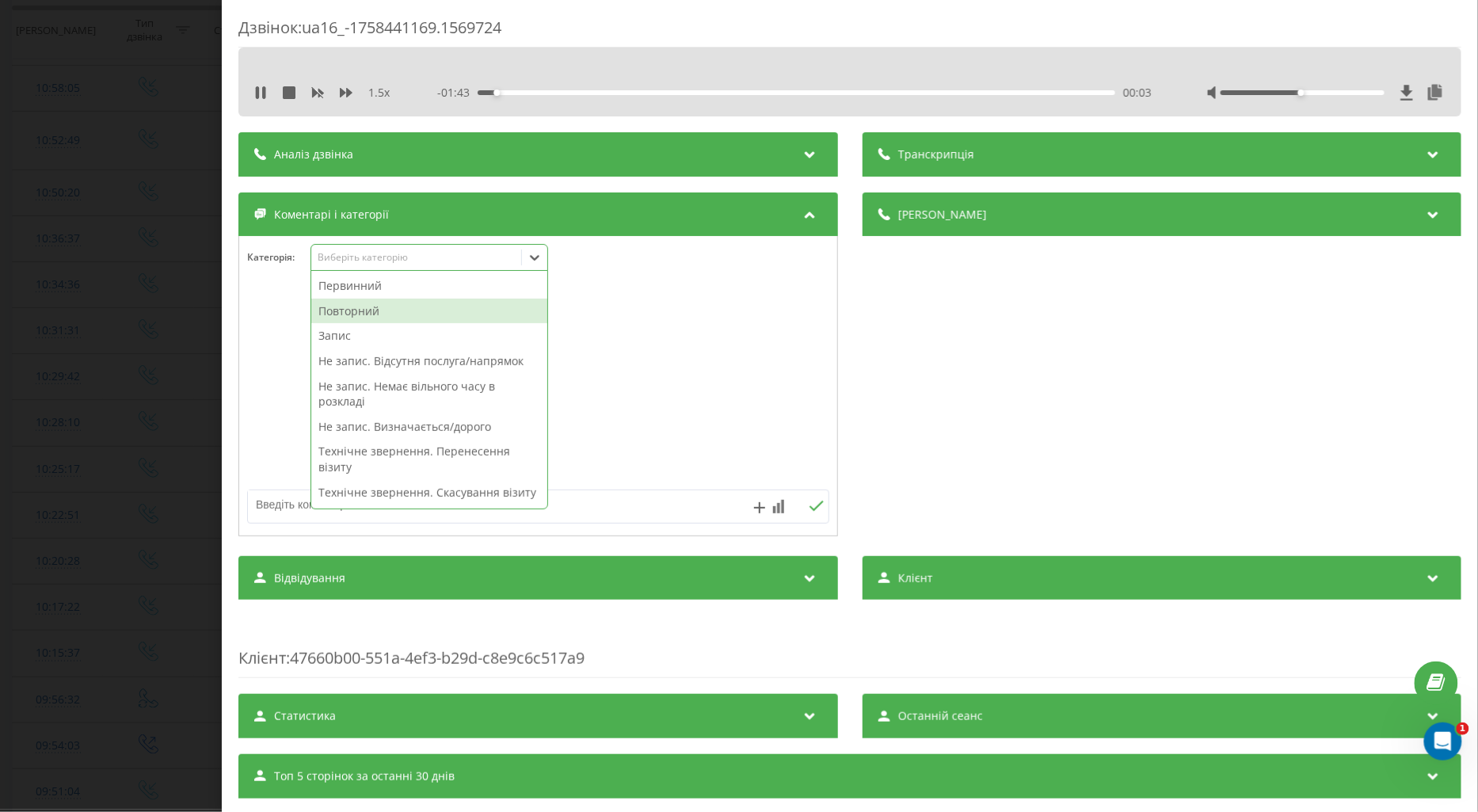
click at [371, 310] on div "Повторний" at bounding box center [429, 312] width 236 height 26
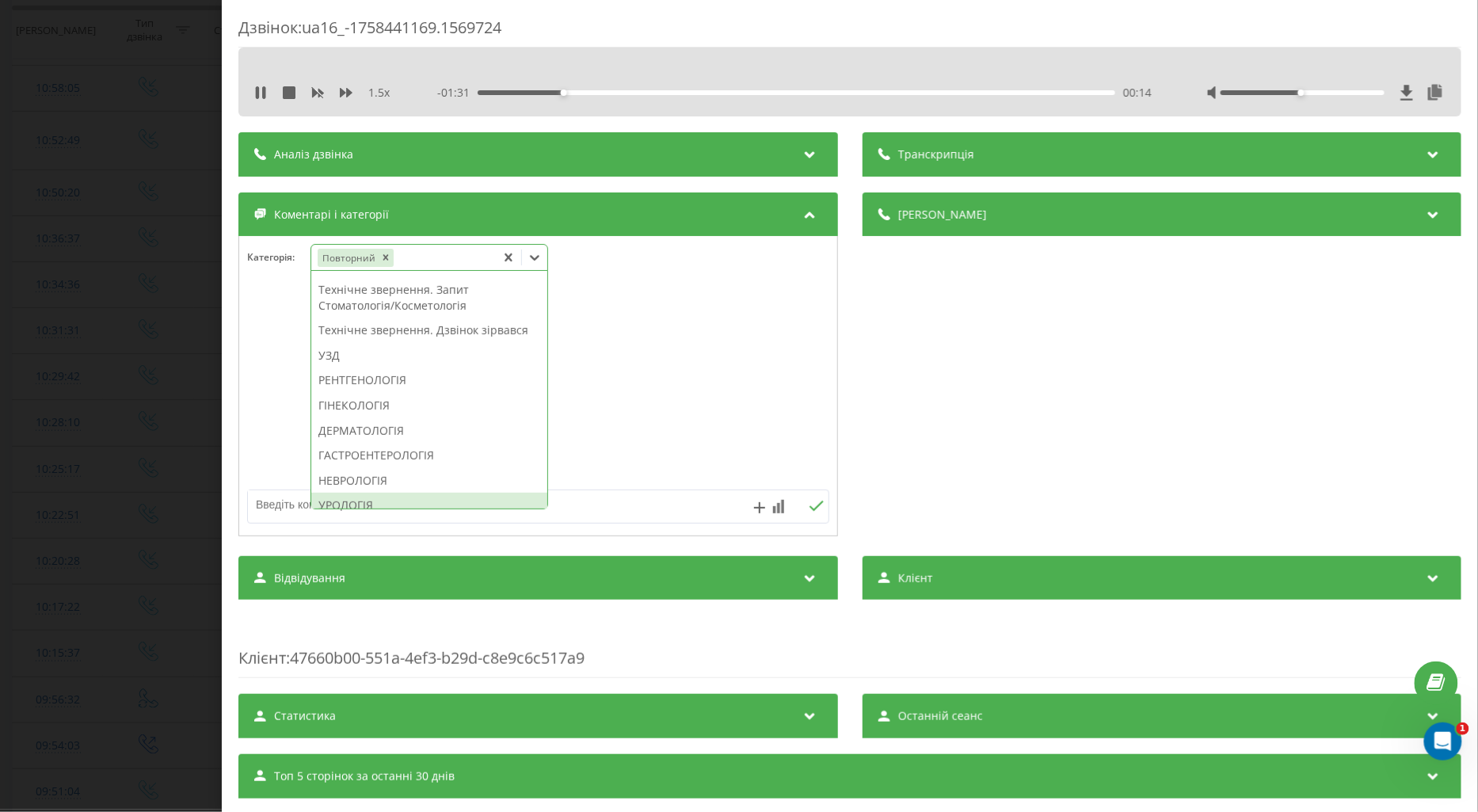
scroll to position [528, 0]
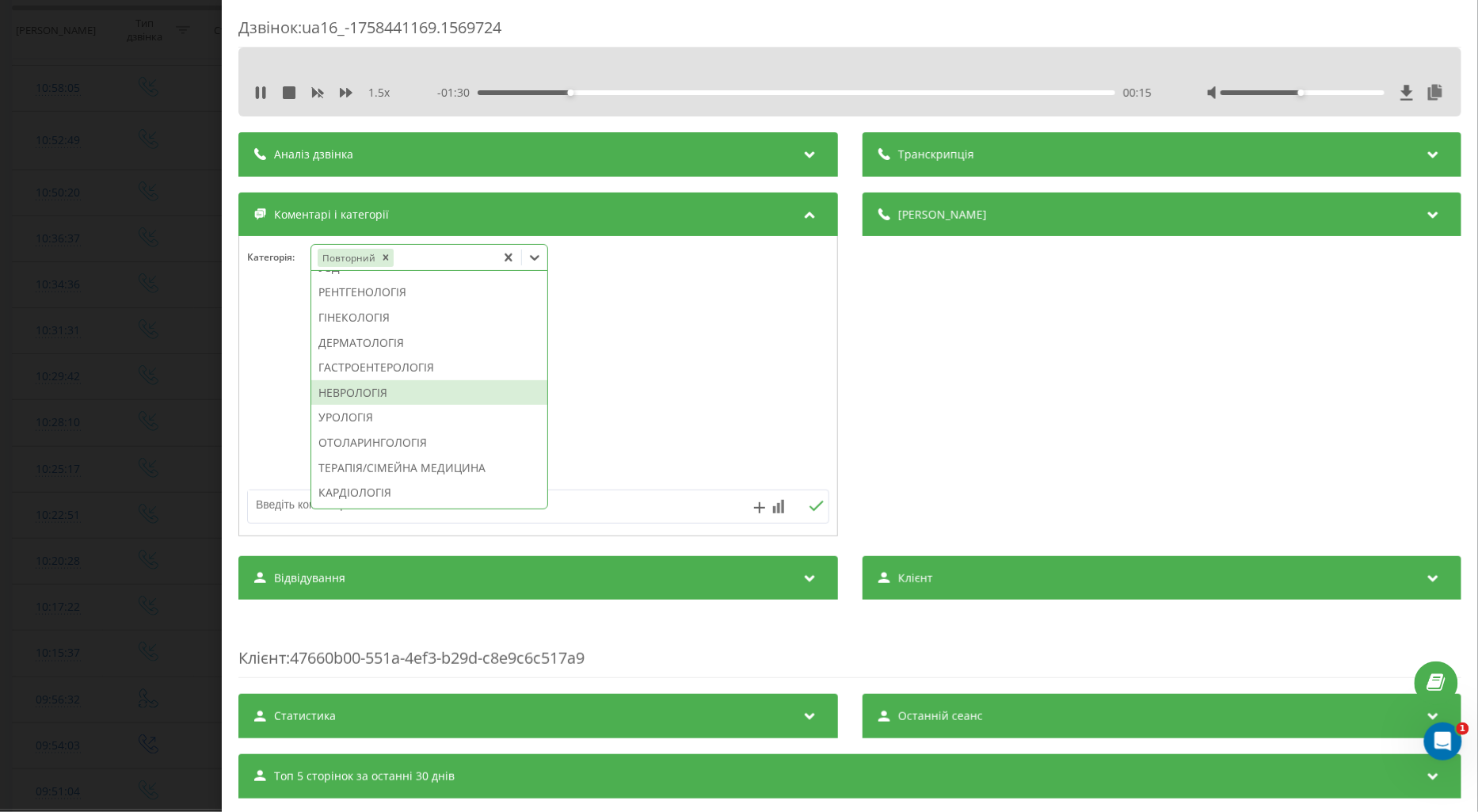
click at [366, 405] on div "НЕВРОЛОГІЯ" at bounding box center [429, 393] width 236 height 26
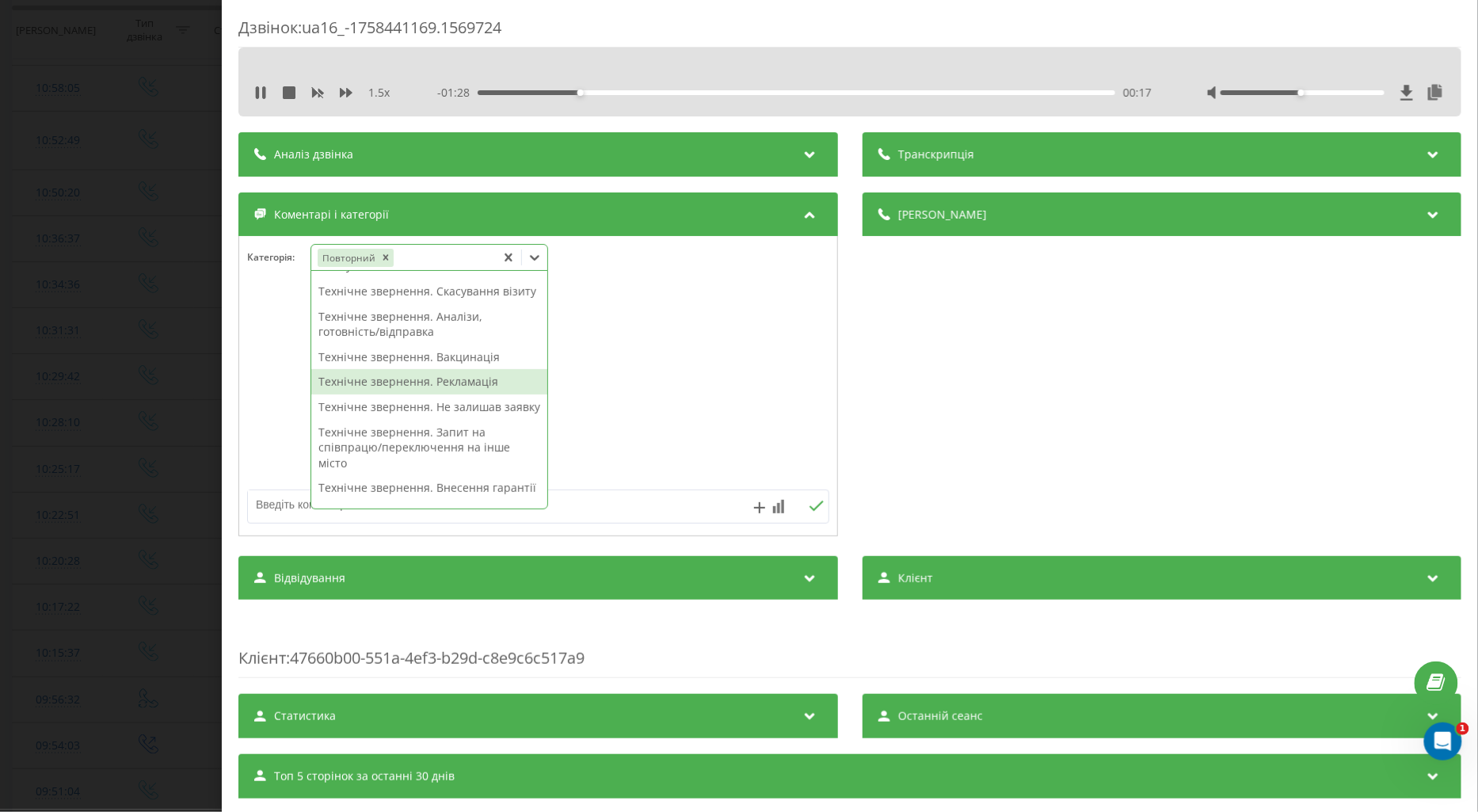
scroll to position [0, 0]
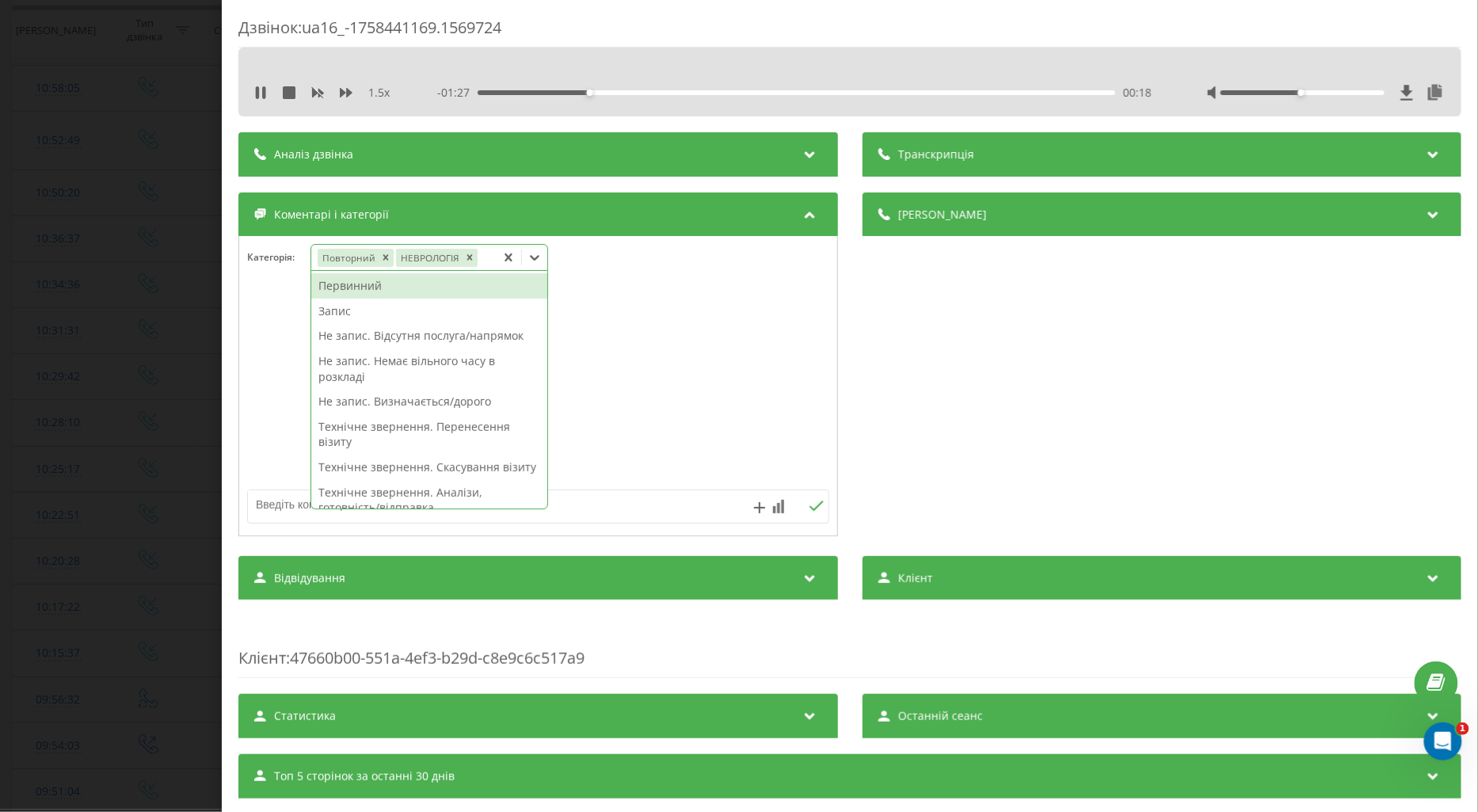
click at [342, 313] on div "Запис" at bounding box center [429, 312] width 236 height 26
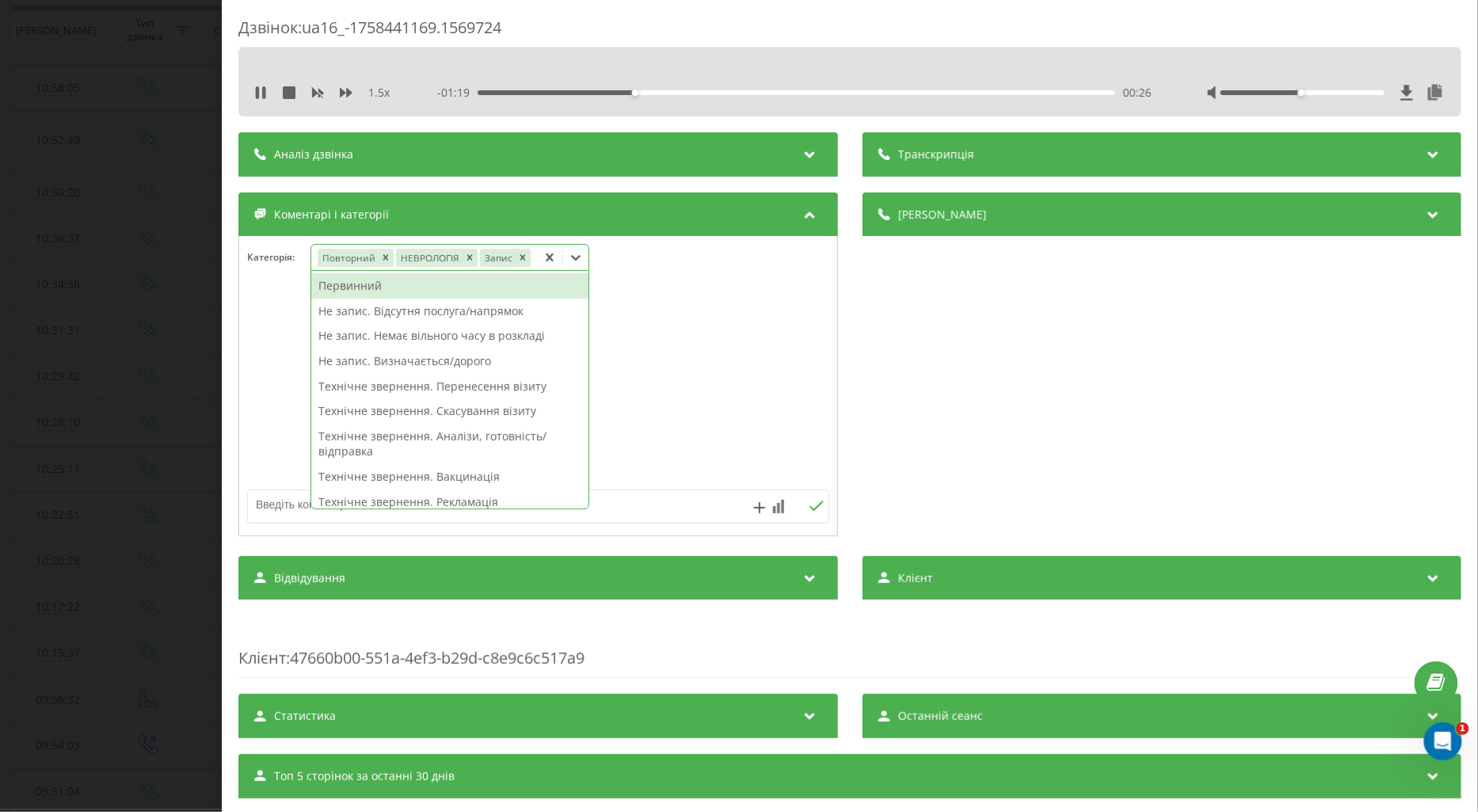
click at [706, 347] on div at bounding box center [538, 386] width 598 height 190
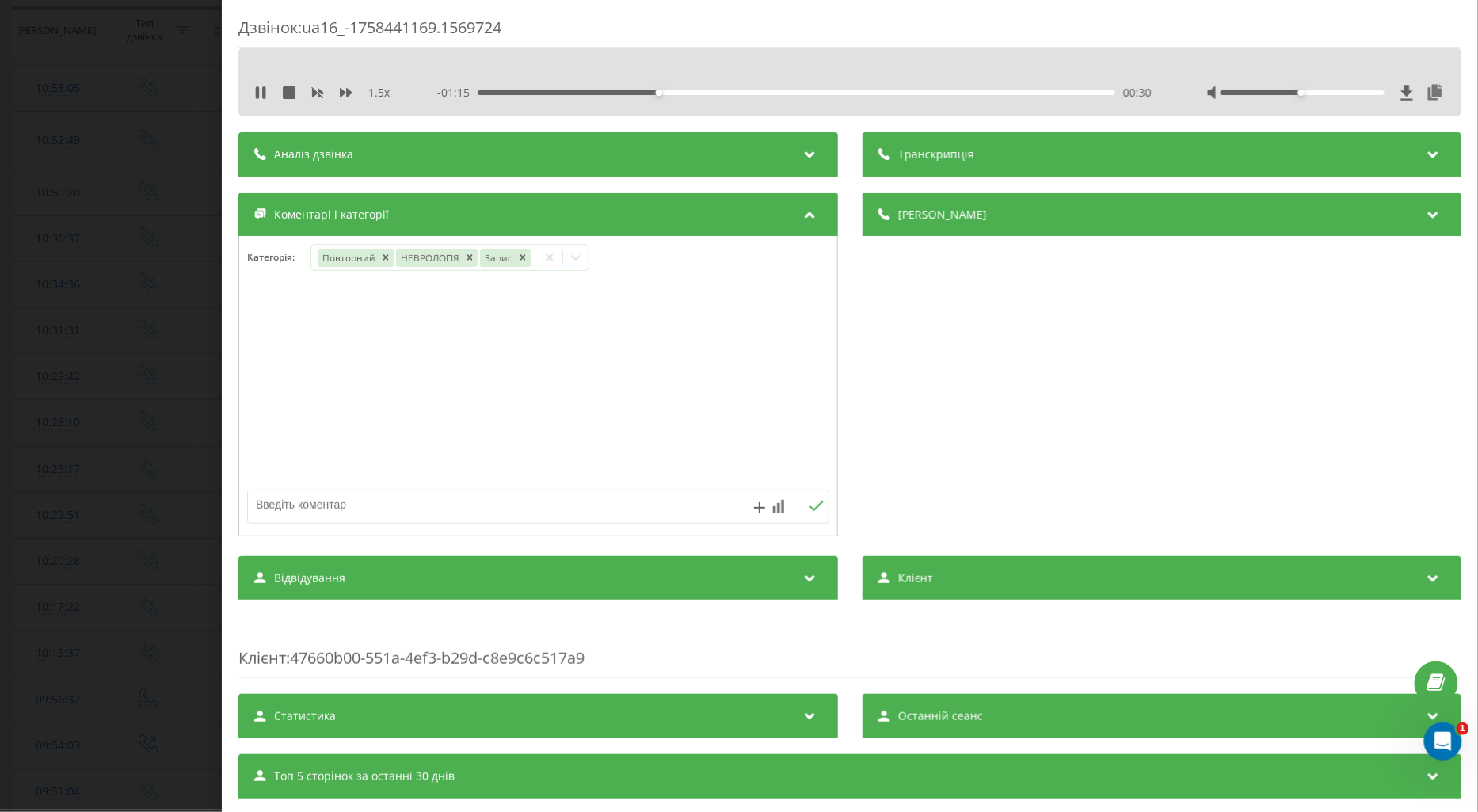
click at [709, 95] on div "00:30" at bounding box center [796, 93] width 638 height 5
click at [151, 344] on div "Дзвінок : ua16_-1758441169.1569724 1.5 x - 01:01 00:44 00:44 Транскрипція Для A…" at bounding box center [739, 406] width 1478 height 812
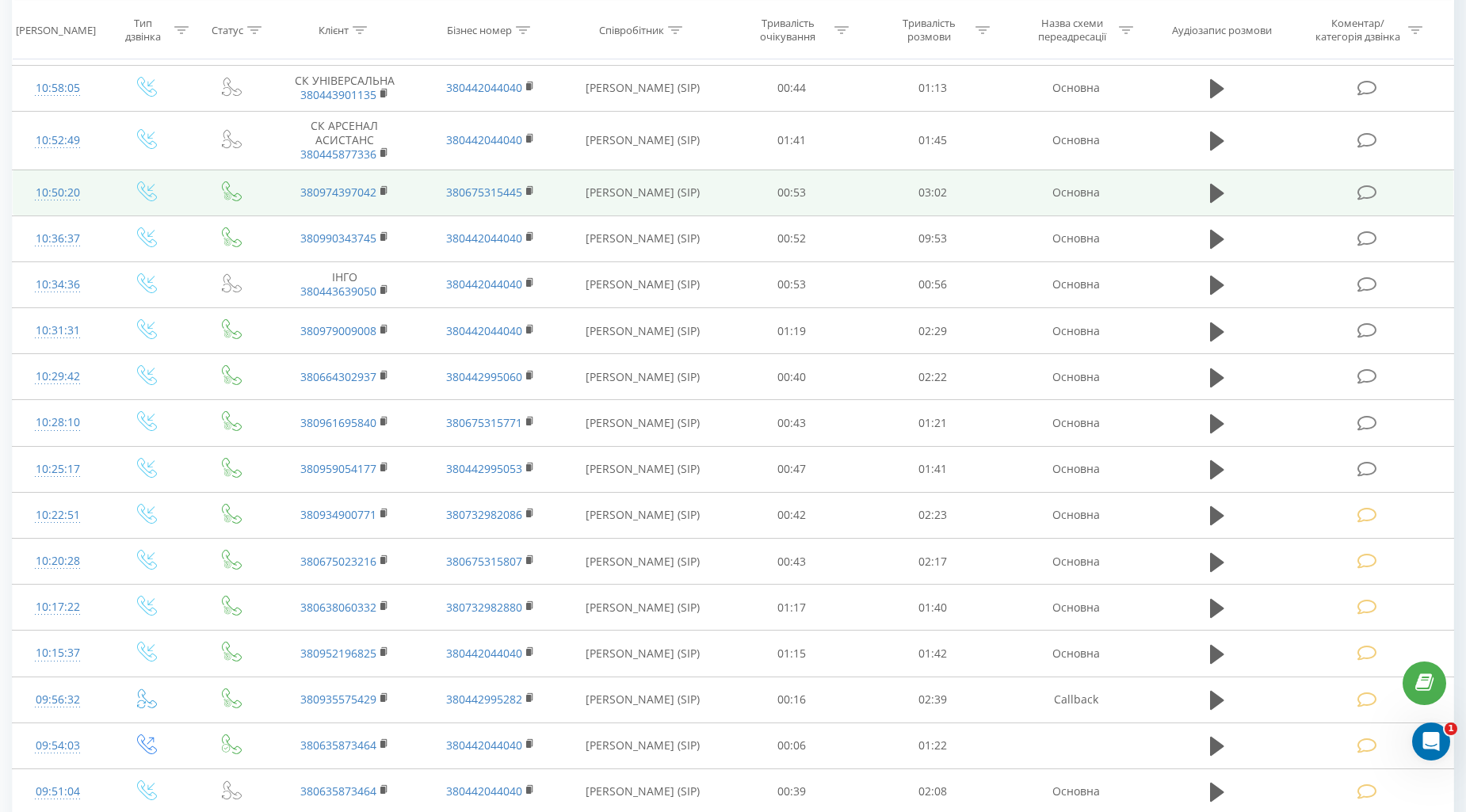
click at [1366, 187] on icon at bounding box center [1367, 192] width 20 height 17
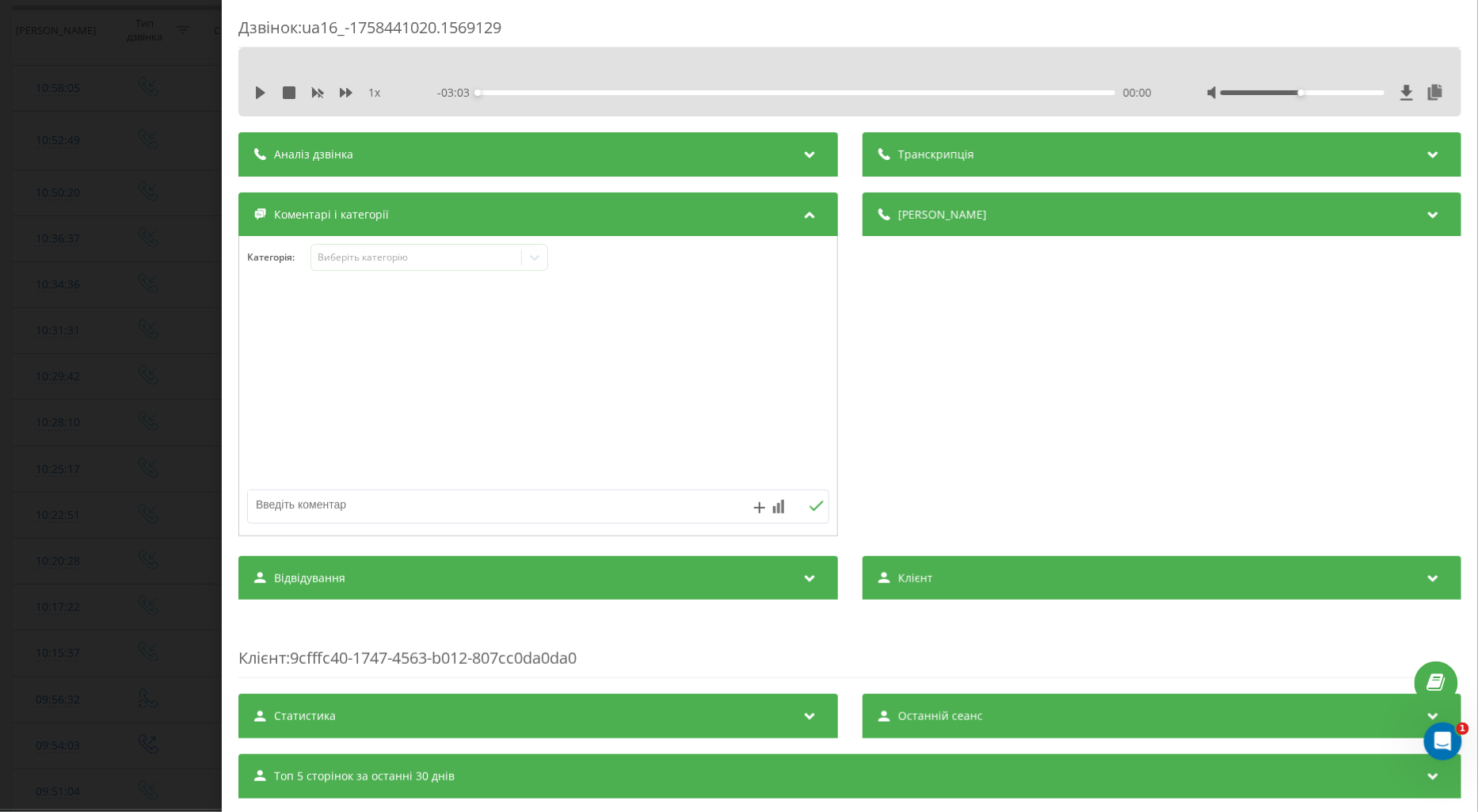
click at [252, 90] on div "1 x - 03:03 00:00 00:00" at bounding box center [850, 93] width 1199 height 24
click at [342, 92] on icon at bounding box center [346, 93] width 13 height 10
click at [260, 92] on icon at bounding box center [260, 93] width 10 height 13
click at [378, 256] on div "Виберіть категорію" at bounding box center [416, 258] width 198 height 13
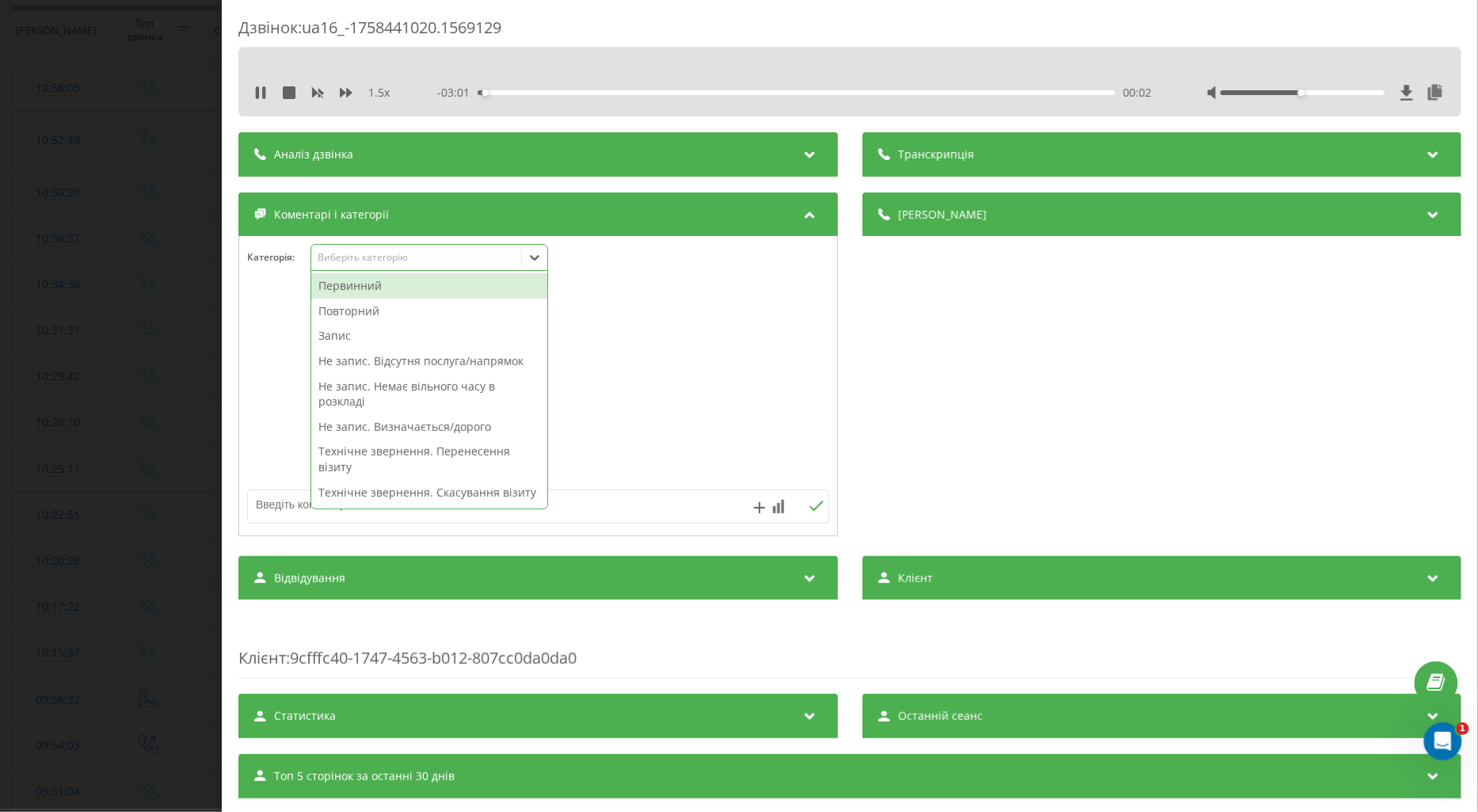
click at [368, 306] on div "Повторний" at bounding box center [429, 312] width 236 height 26
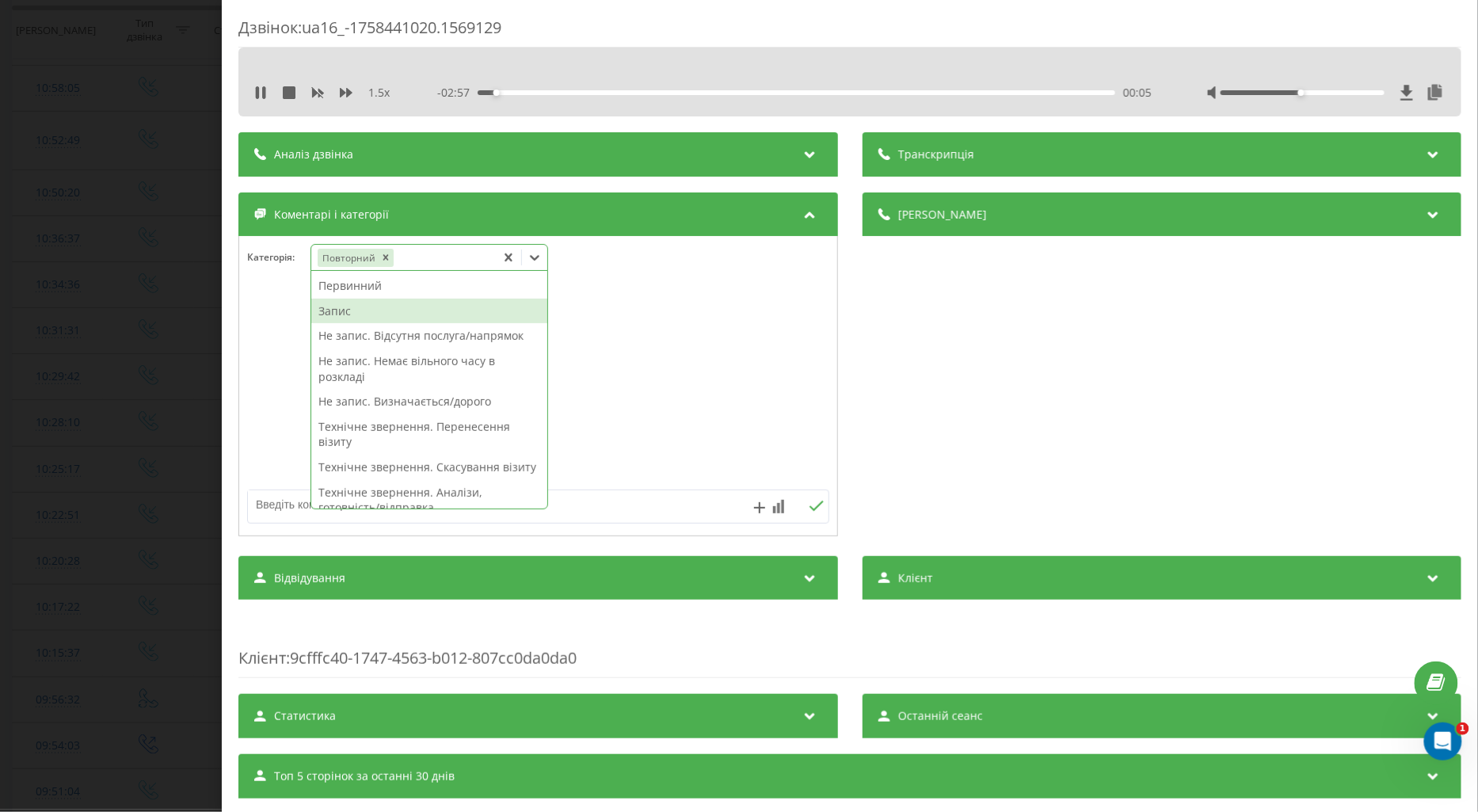
click at [335, 310] on div "Запис" at bounding box center [429, 312] width 236 height 26
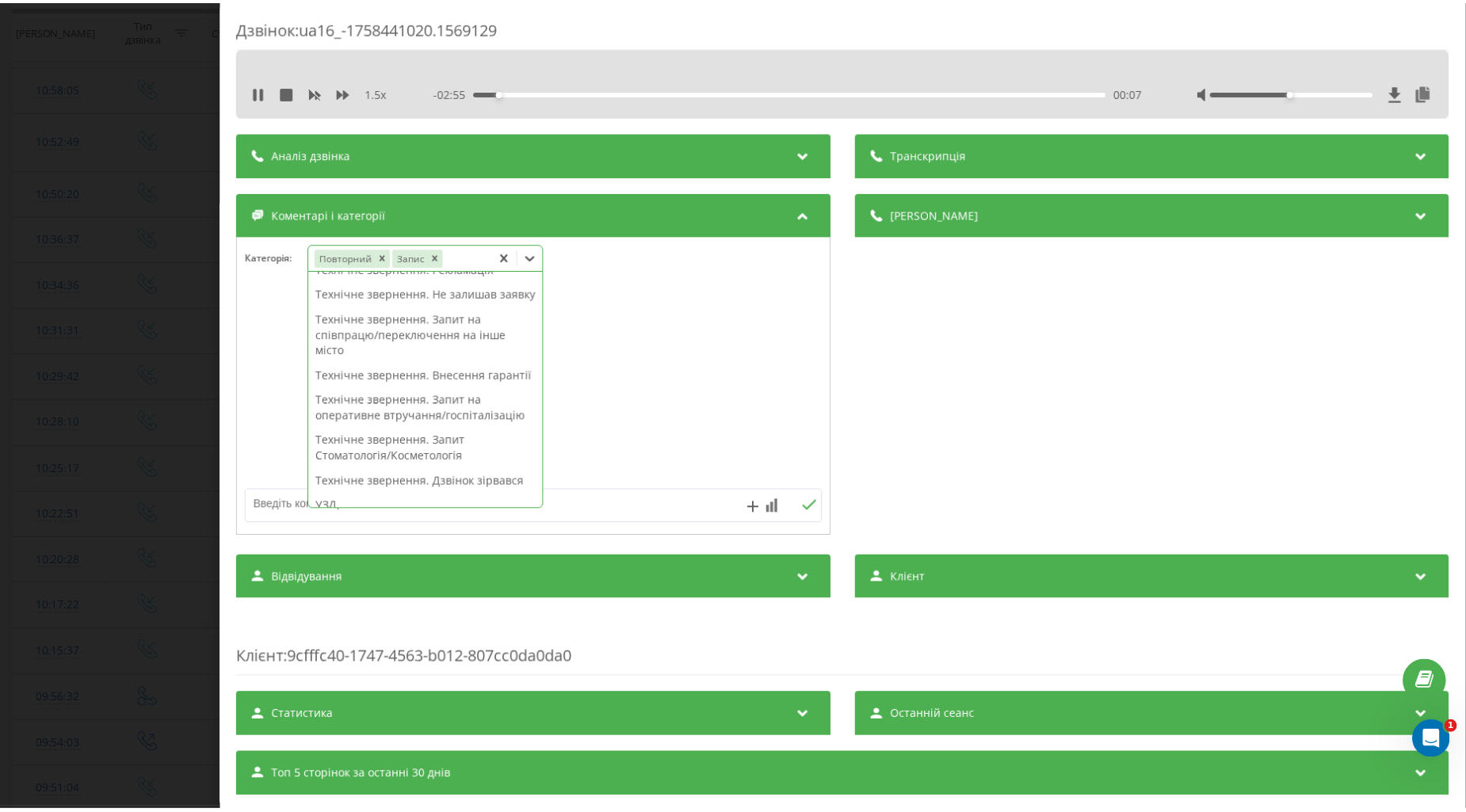
scroll to position [440, 0]
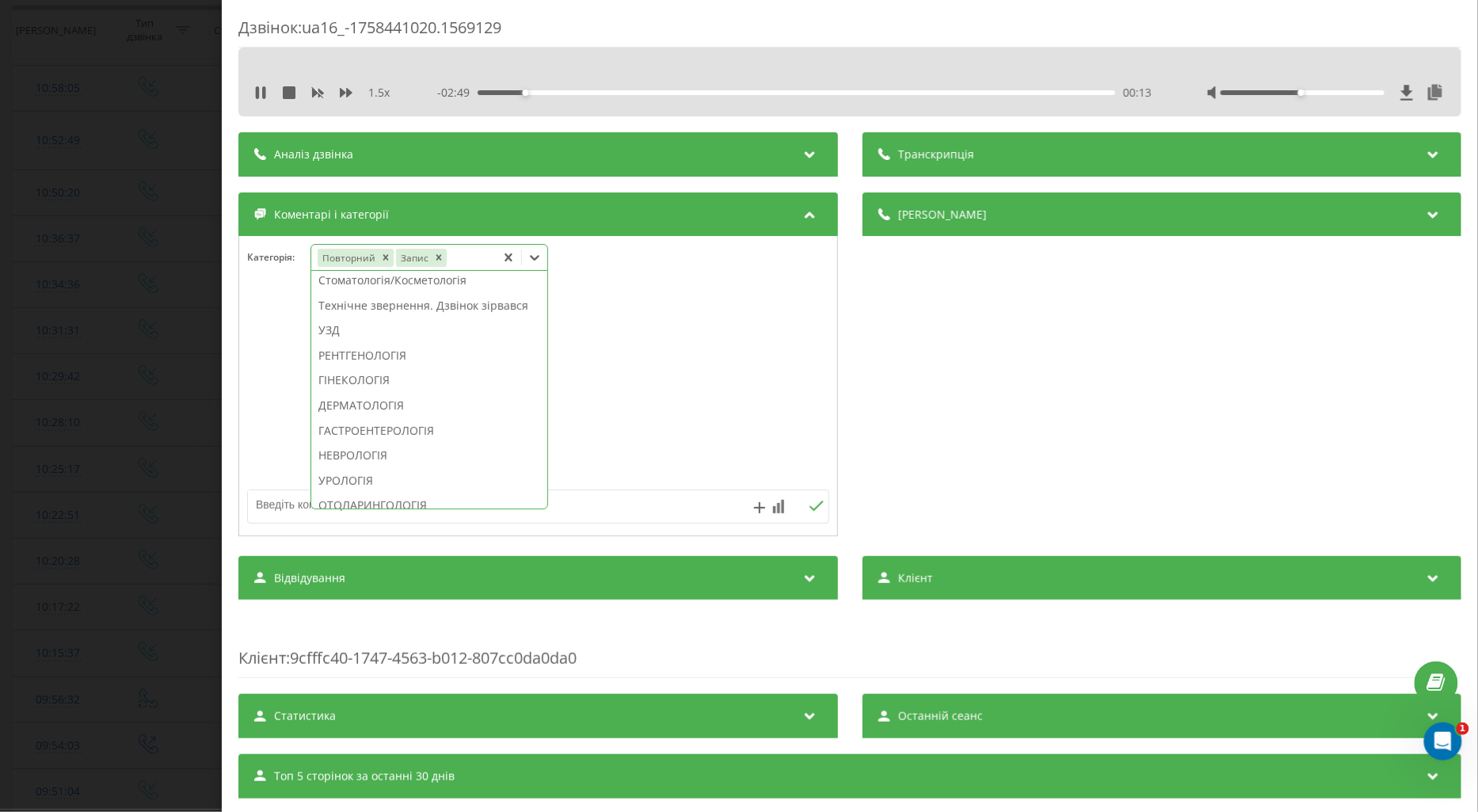
click at [272, 509] on textarea at bounding box center [481, 504] width 465 height 29
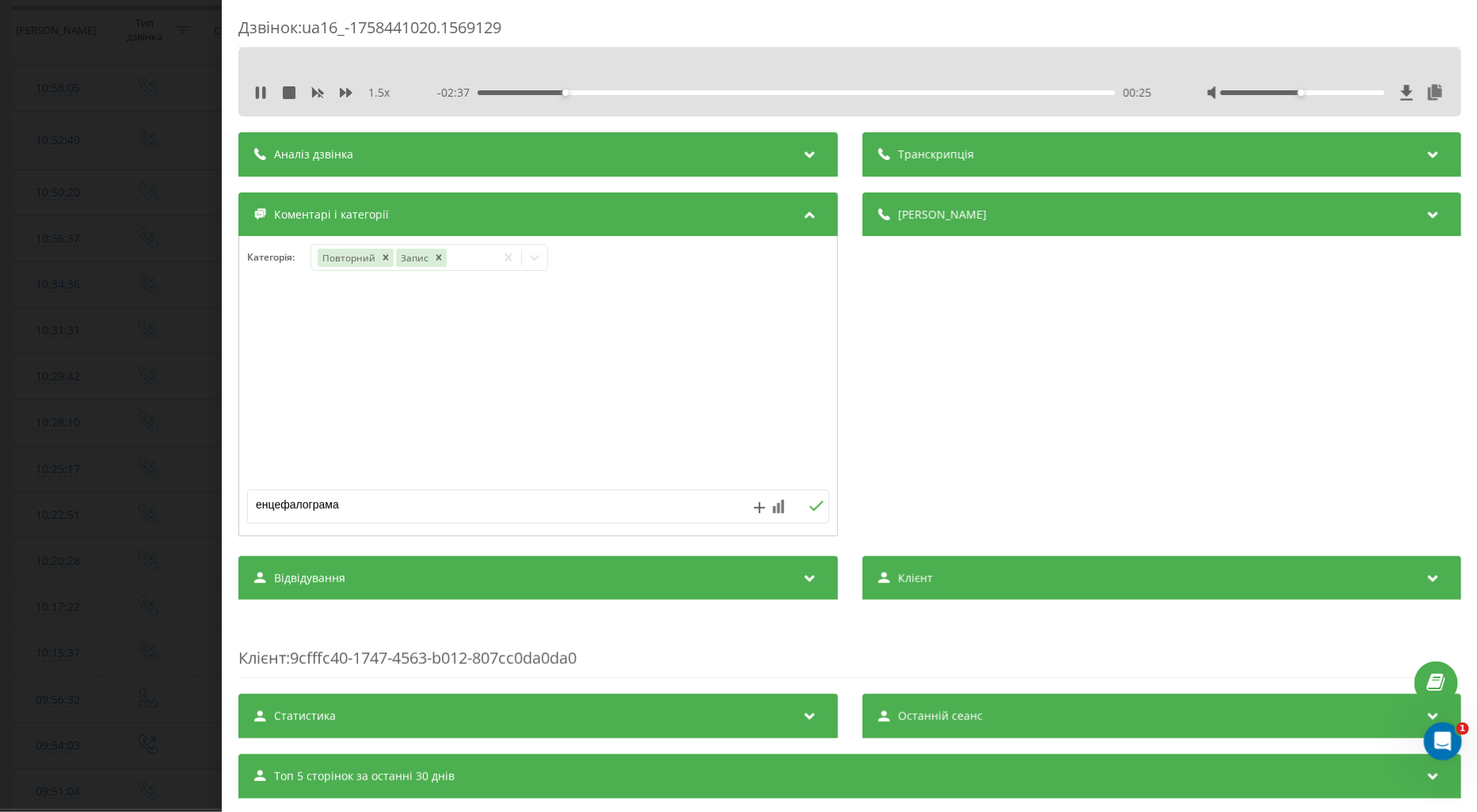
type textarea "енцефалограма"
click at [811, 501] on icon at bounding box center [816, 506] width 15 height 11
click at [534, 255] on icon at bounding box center [535, 258] width 16 height 16
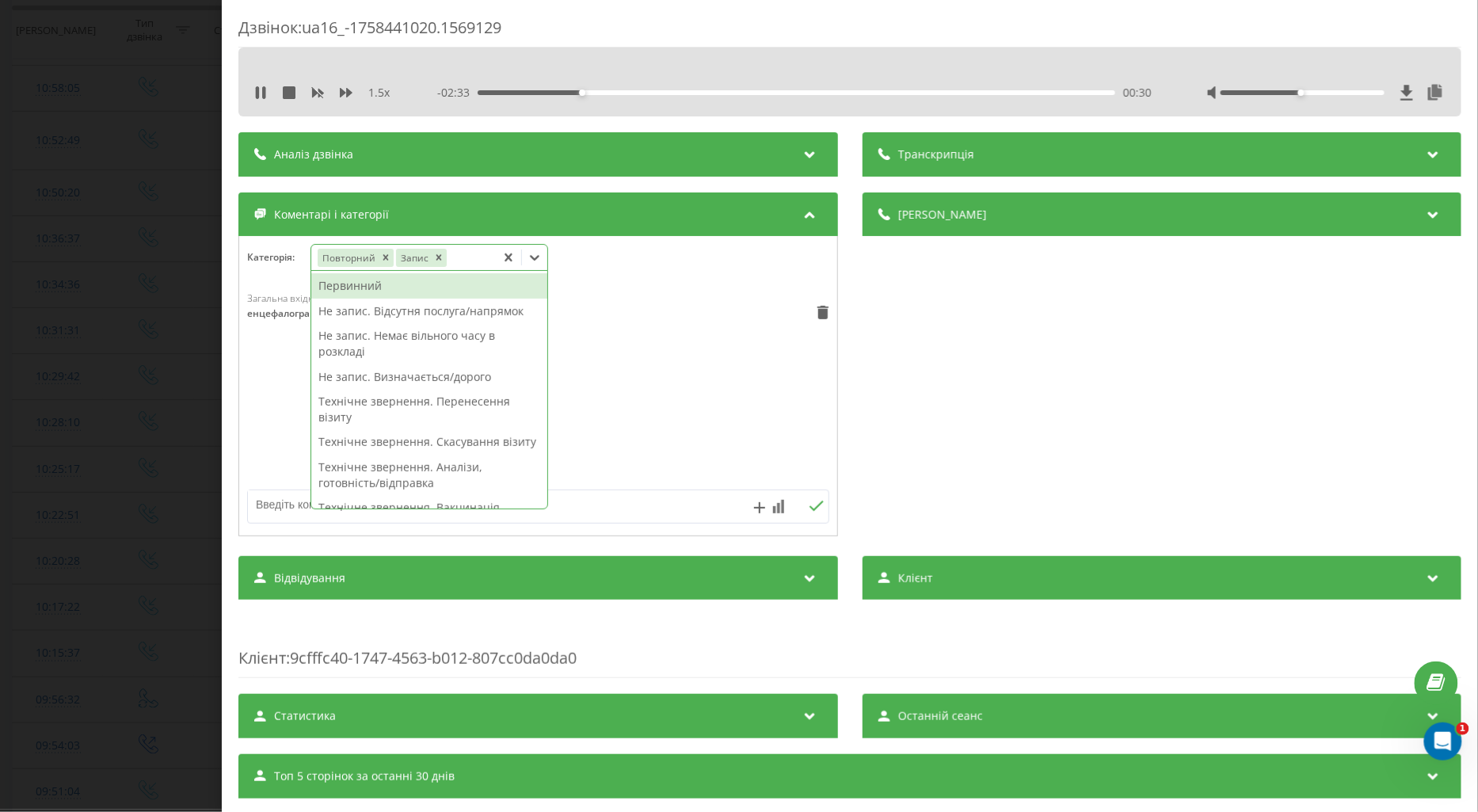
click at [368, 290] on div "Первинний" at bounding box center [429, 286] width 236 height 26
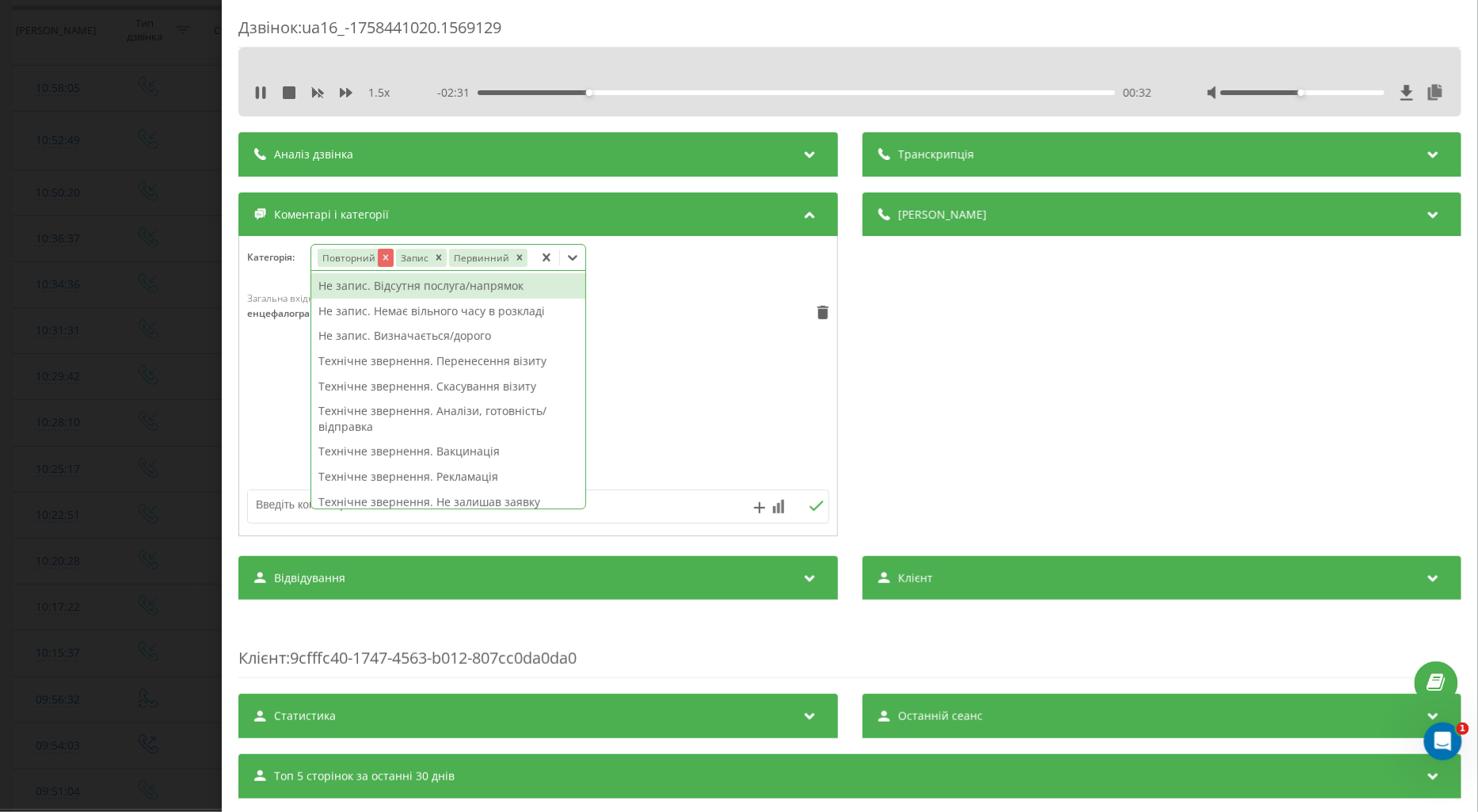
click at [386, 255] on icon "Remove Повторний" at bounding box center [385, 257] width 11 height 11
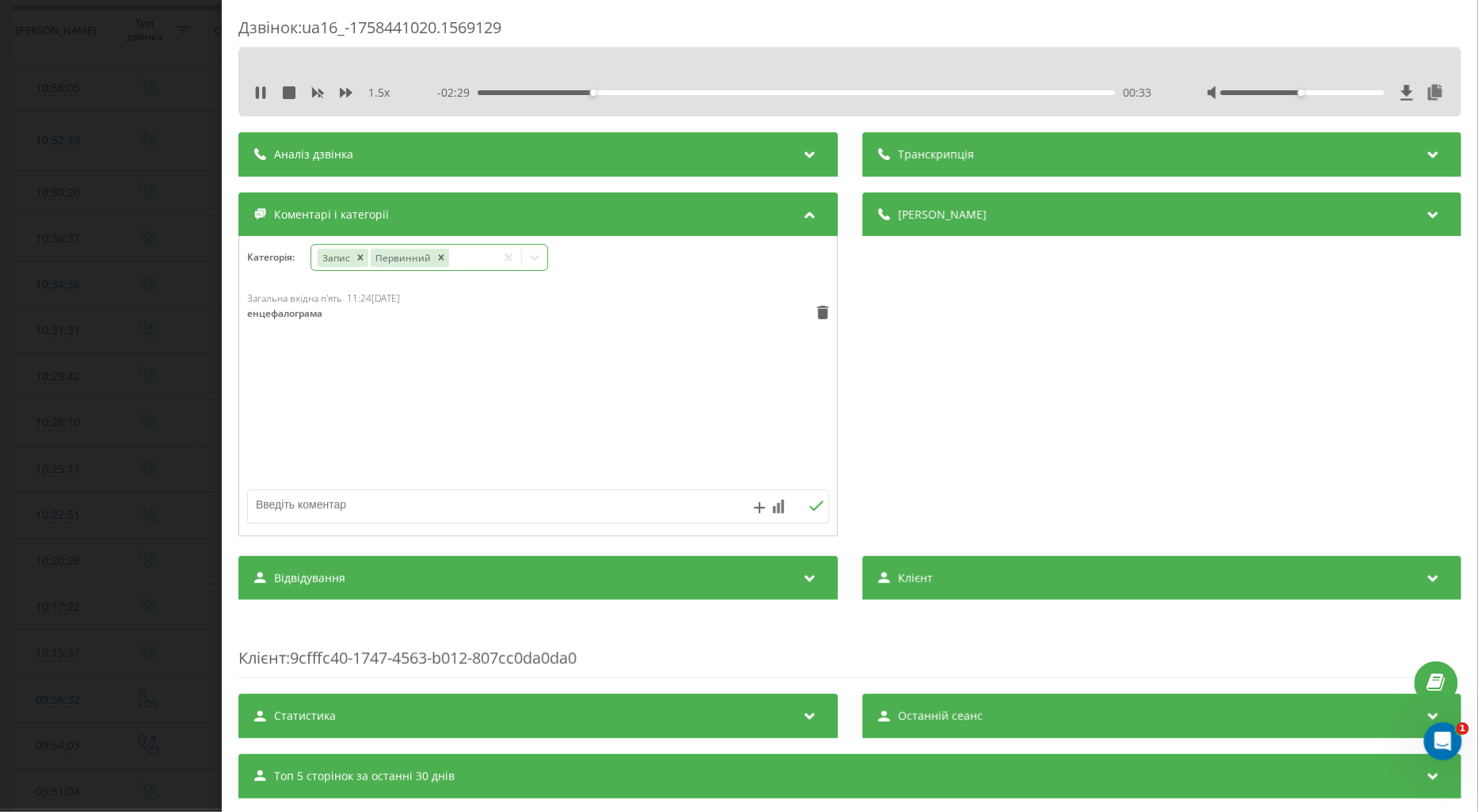
click at [284, 377] on div "Загальна вхідна п'ять 11:24, 21 Вересня 2025 енцефалограма" at bounding box center [538, 386] width 598 height 190
click at [163, 376] on div "Дзвінок : ua16_-1758441020.1569129 1.5 x - 02:27 00:35 00:35 Транскрипція Для A…" at bounding box center [739, 406] width 1478 height 812
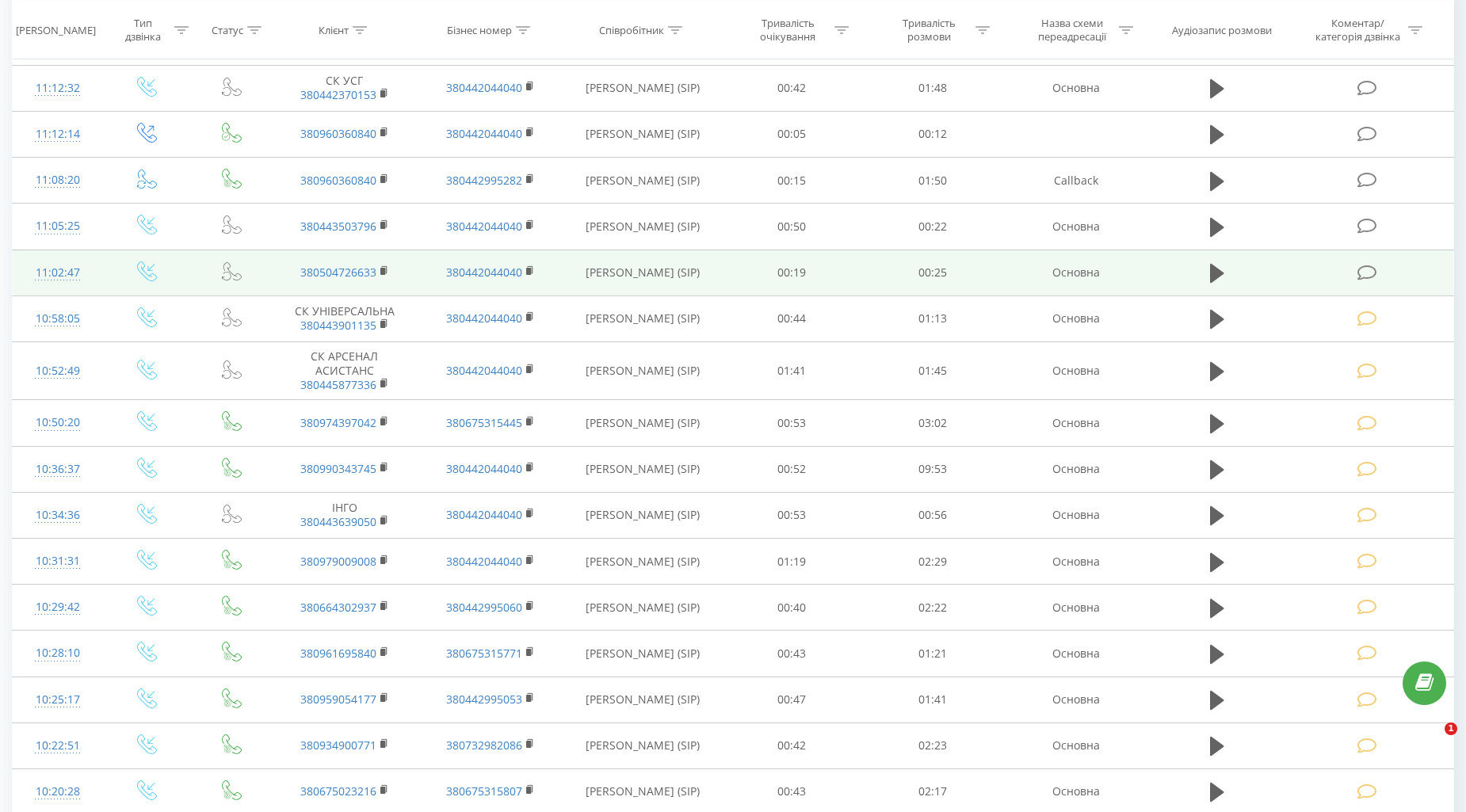
click at [1375, 271] on icon at bounding box center [1367, 272] width 20 height 17
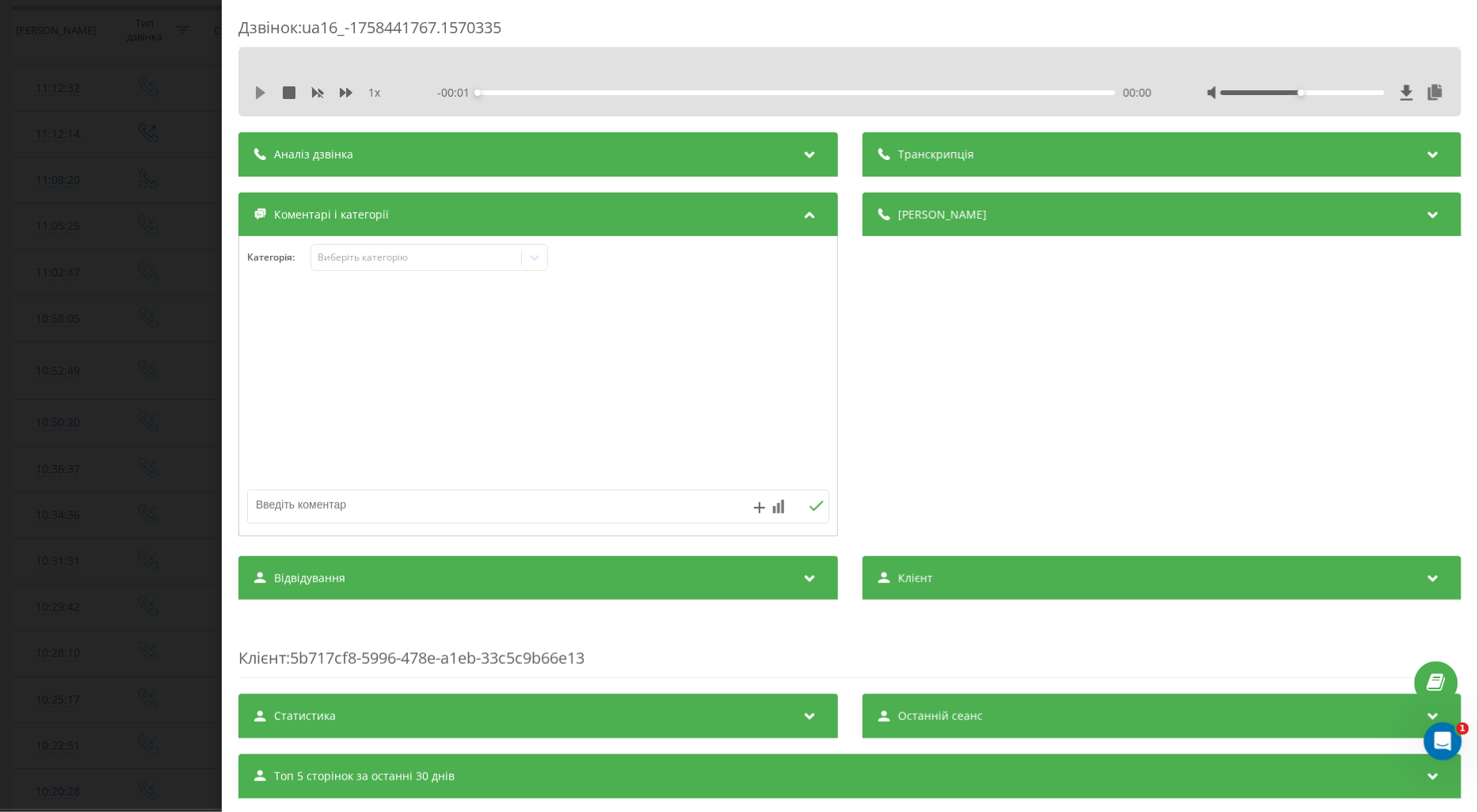
click at [264, 87] on icon at bounding box center [260, 93] width 13 height 13
click at [344, 90] on icon at bounding box center [346, 93] width 13 height 13
click at [387, 251] on div "Виберіть категорію" at bounding box center [416, 258] width 198 height 13
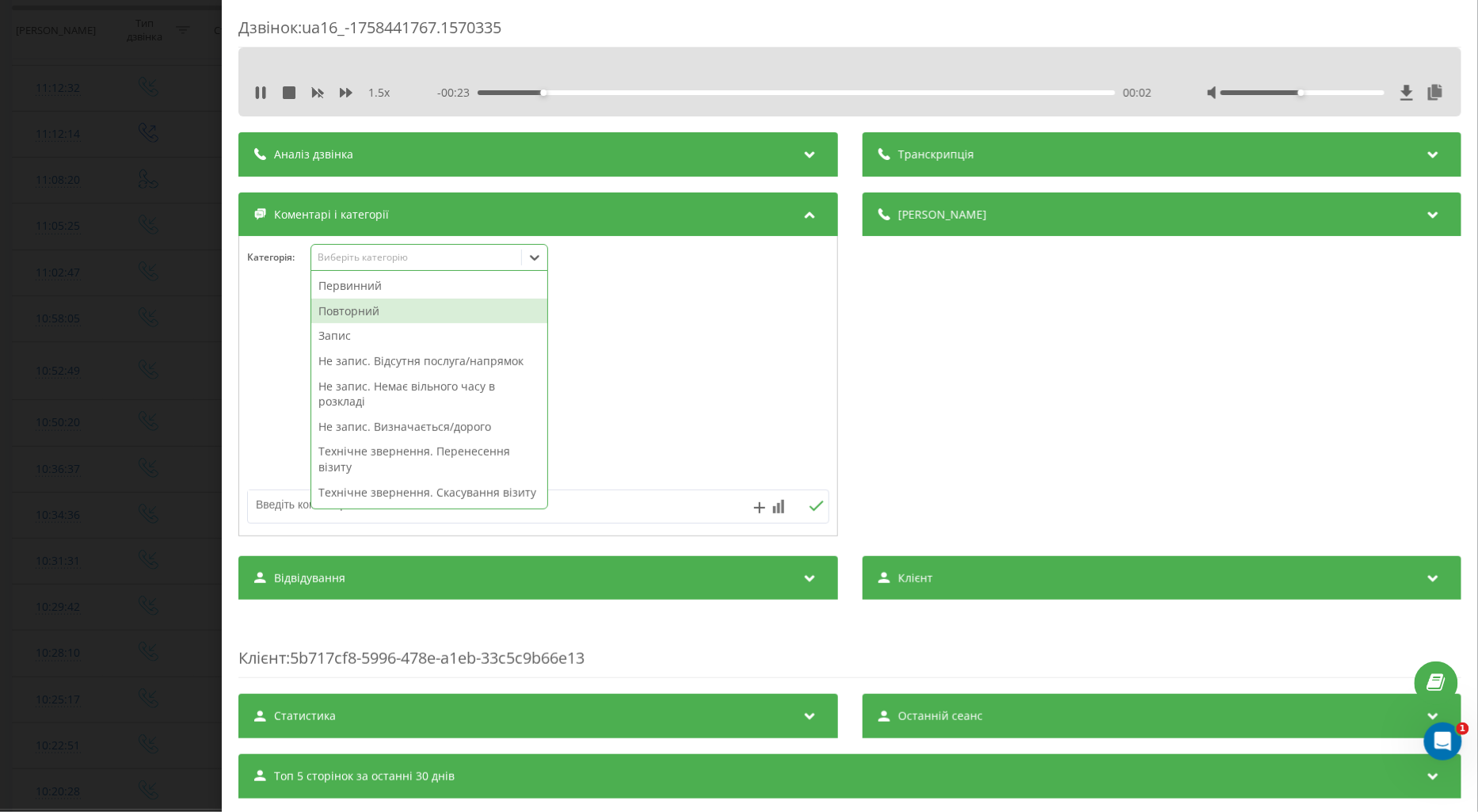
click at [375, 312] on div "Повторний" at bounding box center [429, 312] width 236 height 26
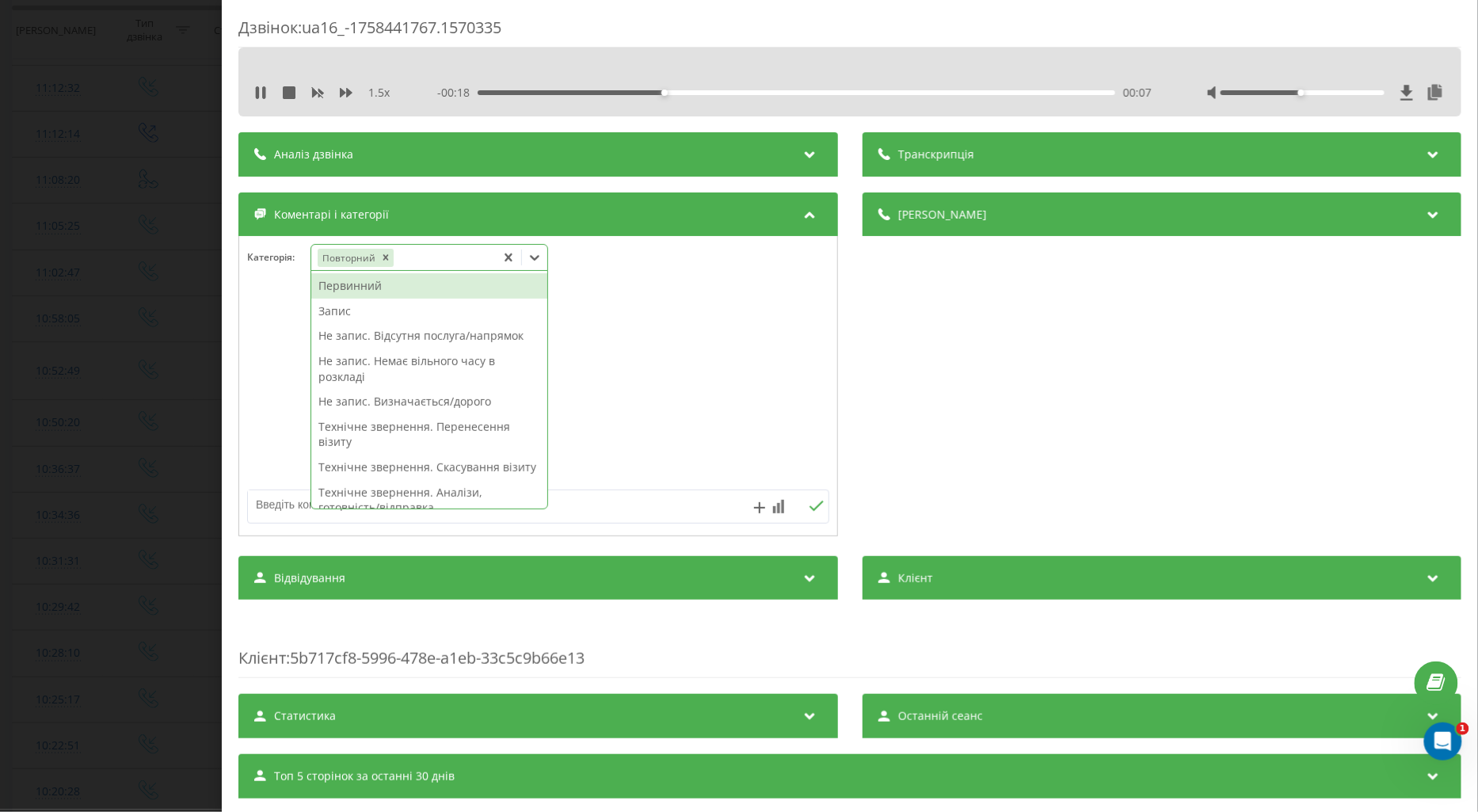
click at [423, 471] on div "Технічне звернення. Скасування візиту" at bounding box center [429, 468] width 236 height 26
click at [251, 384] on div at bounding box center [538, 386] width 598 height 190
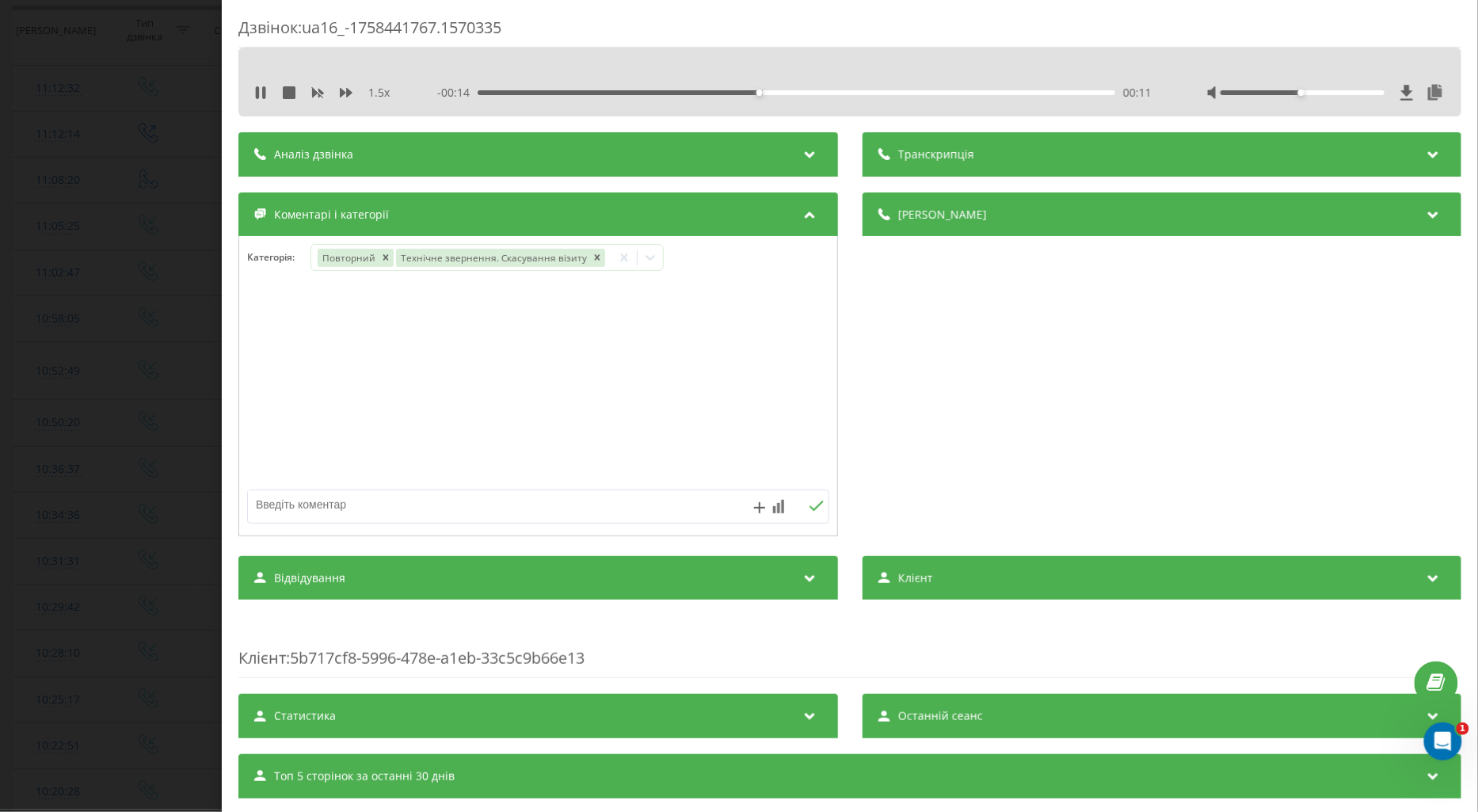
click at [160, 392] on div "Дзвінок : ua16_-1758441767.1570335 1.5 x - 00:14 00:11 00:11 Транскрипція Для A…" at bounding box center [739, 406] width 1478 height 812
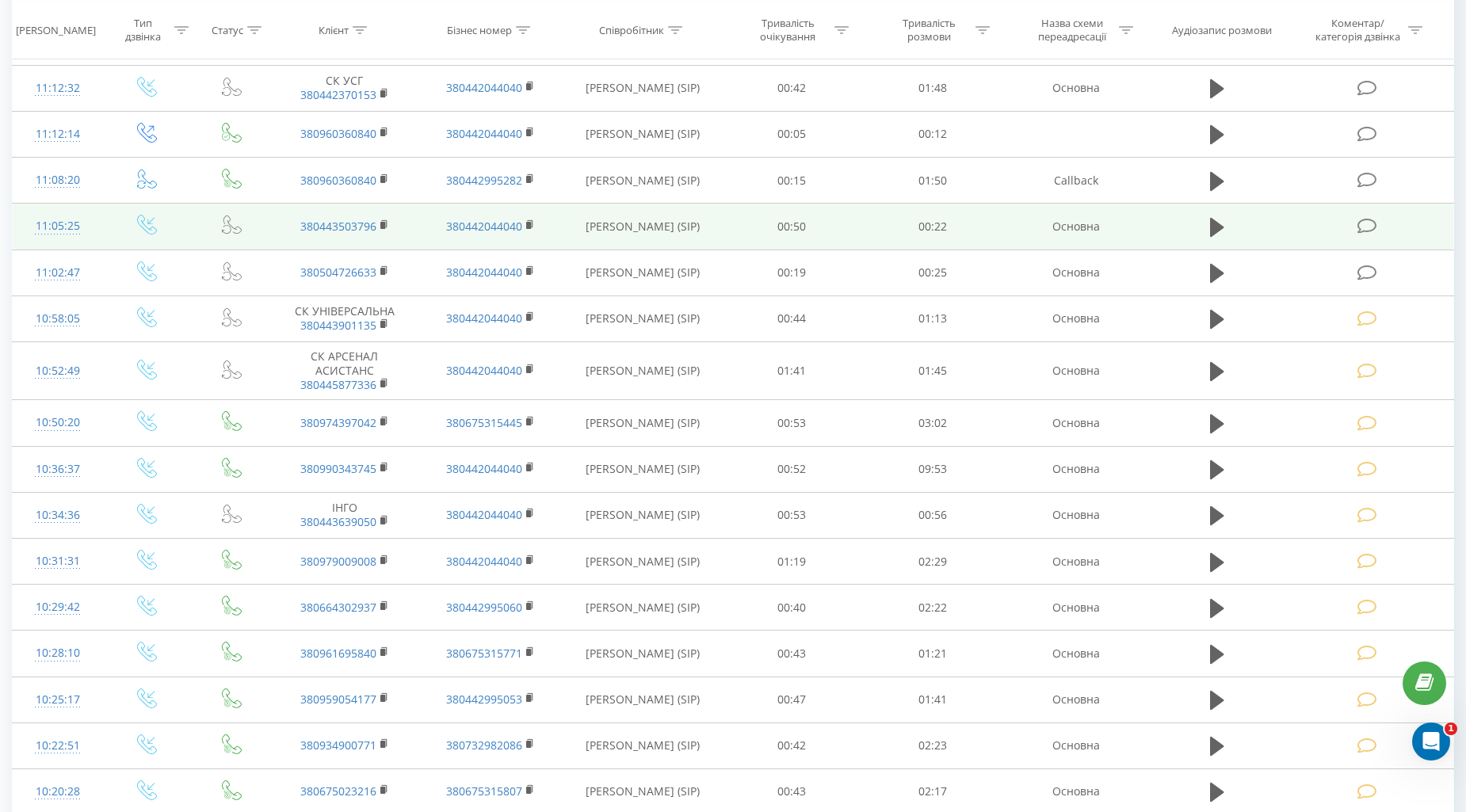
click at [1357, 220] on icon at bounding box center [1367, 226] width 20 height 17
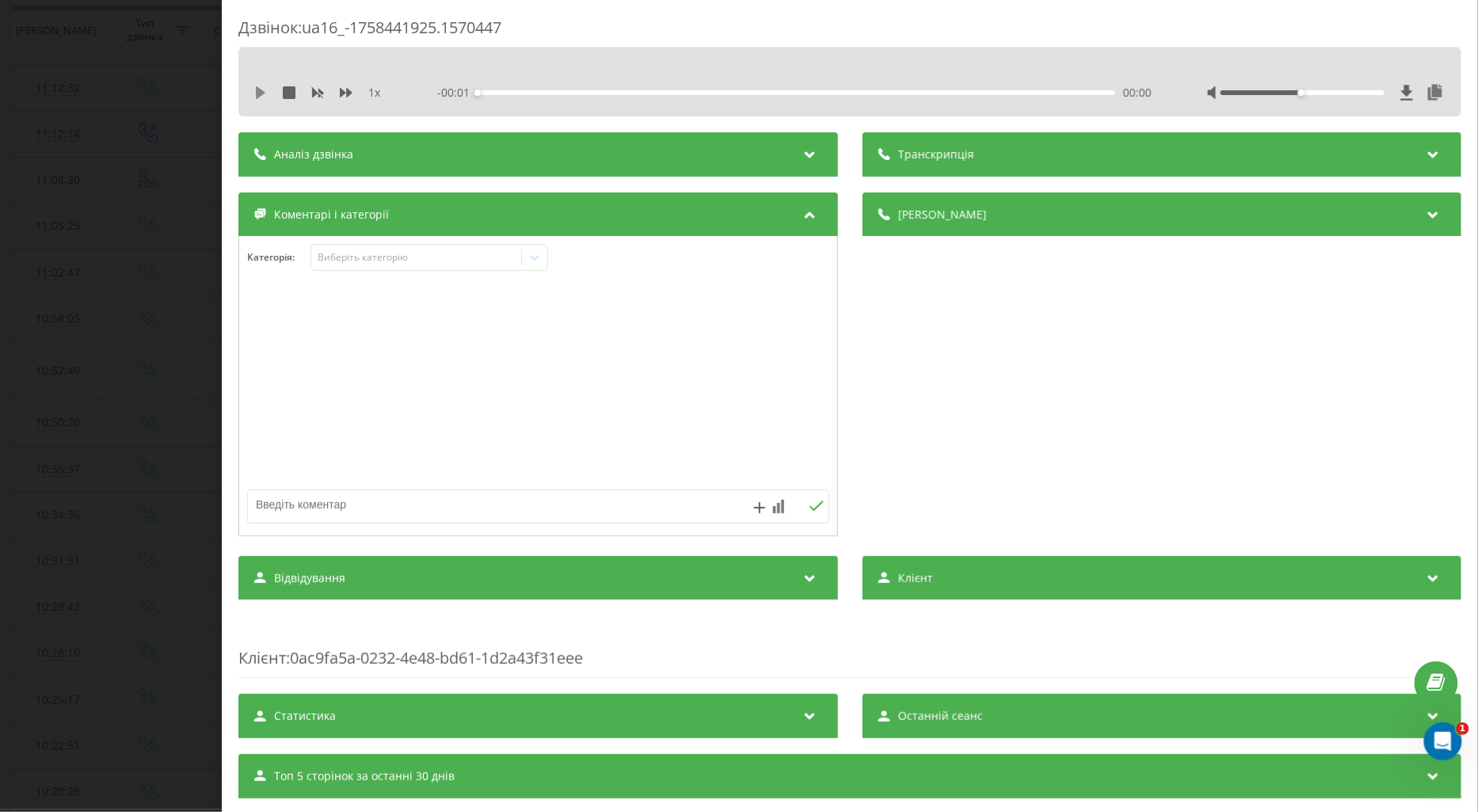
click at [264, 92] on icon at bounding box center [260, 93] width 10 height 13
click at [344, 91] on icon at bounding box center [346, 93] width 13 height 13
click at [368, 255] on div "Виберіть категорію" at bounding box center [416, 258] width 198 height 13
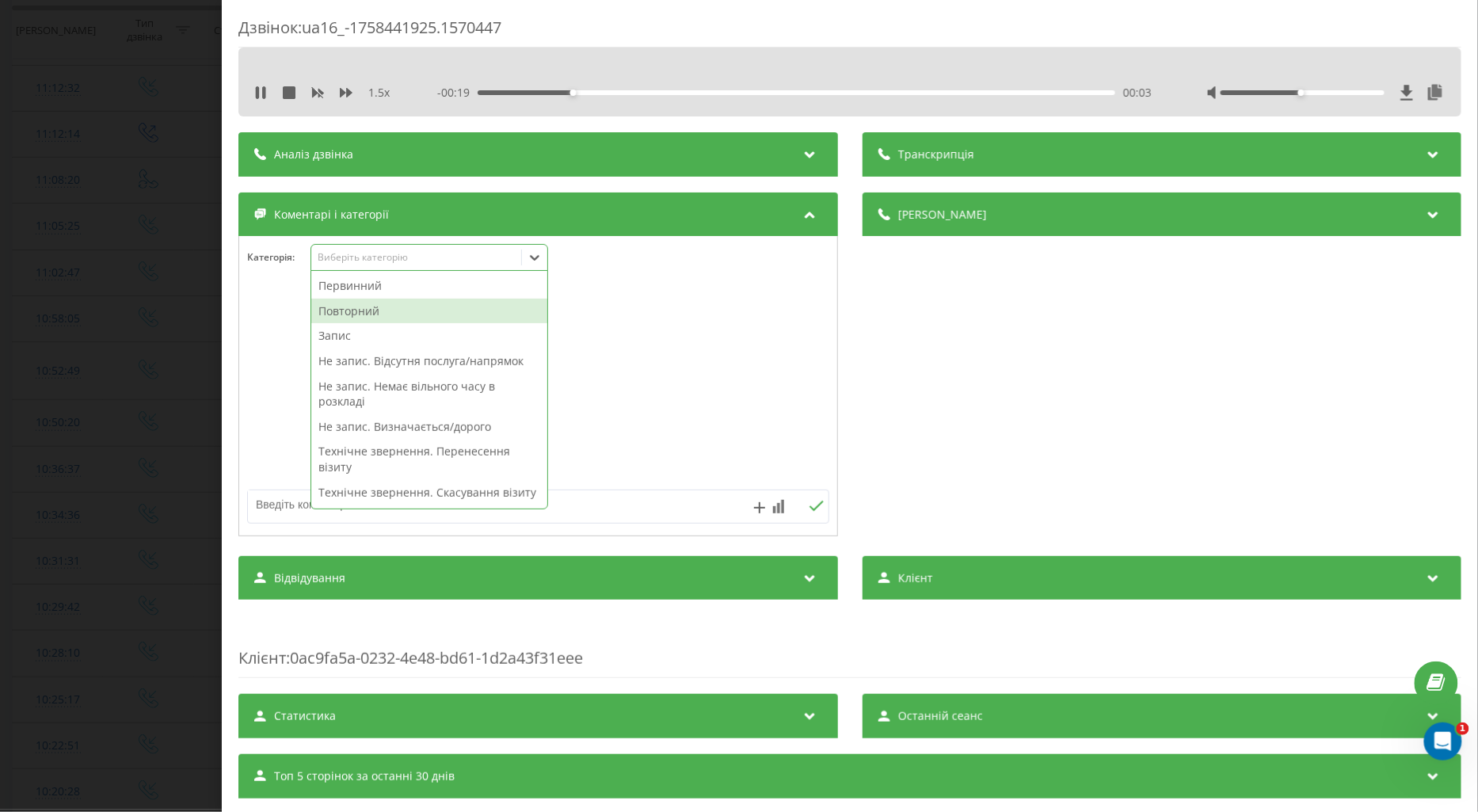
click at [356, 307] on div "Повторний" at bounding box center [429, 312] width 236 height 26
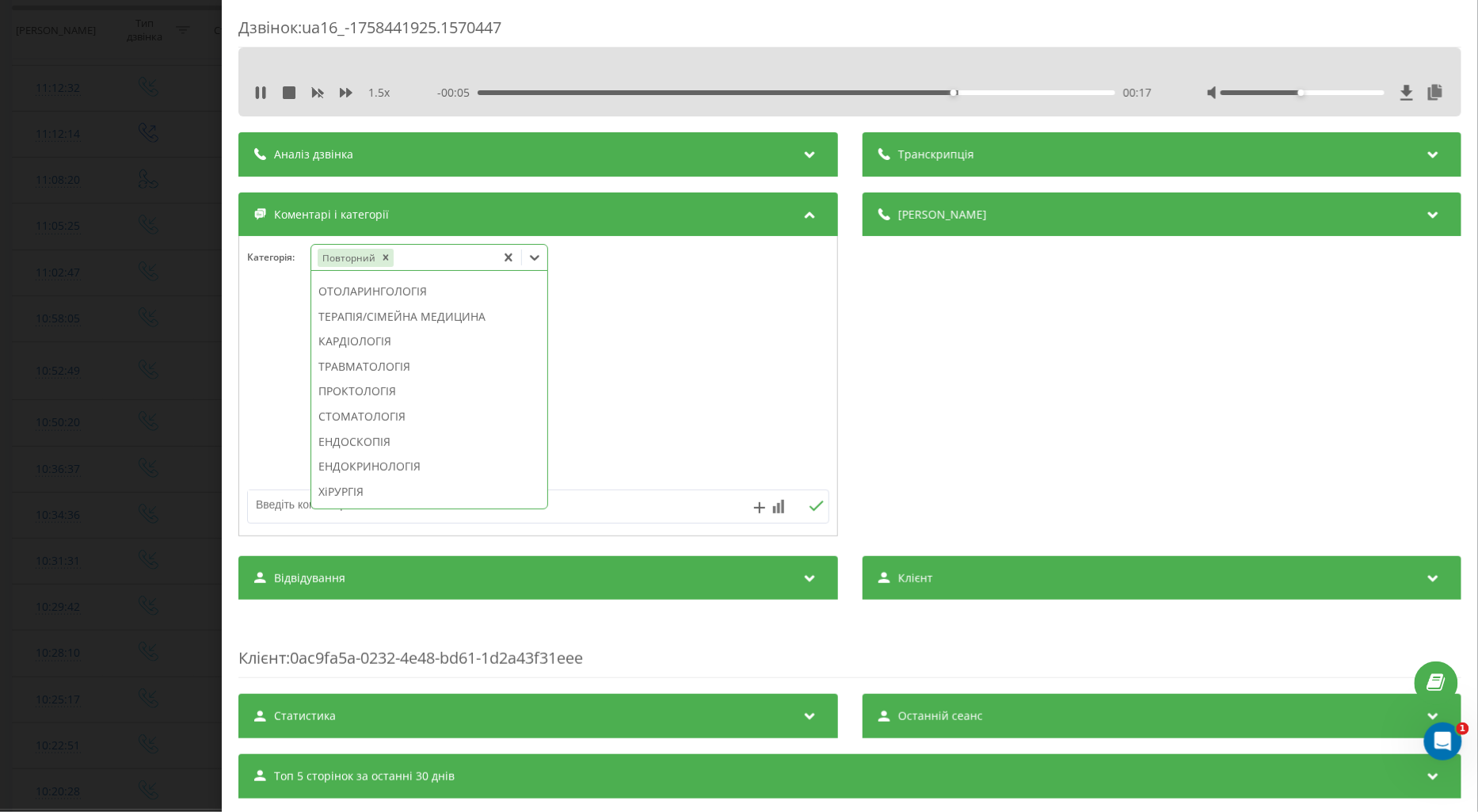
scroll to position [766, 0]
click at [397, 441] on div "ОФТАЛЬМОЛОГІЯ" at bounding box center [429, 428] width 236 height 26
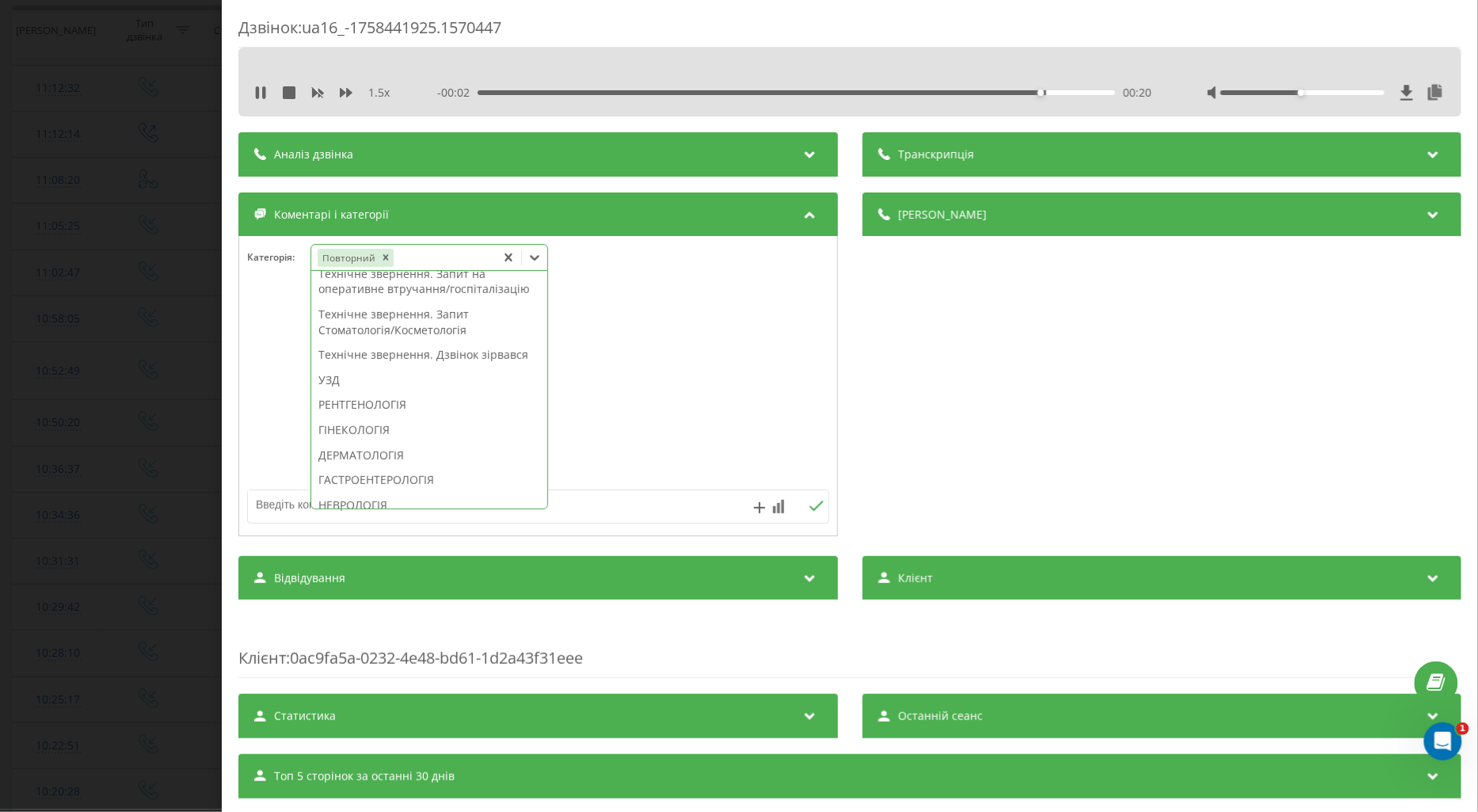
scroll to position [0, 0]
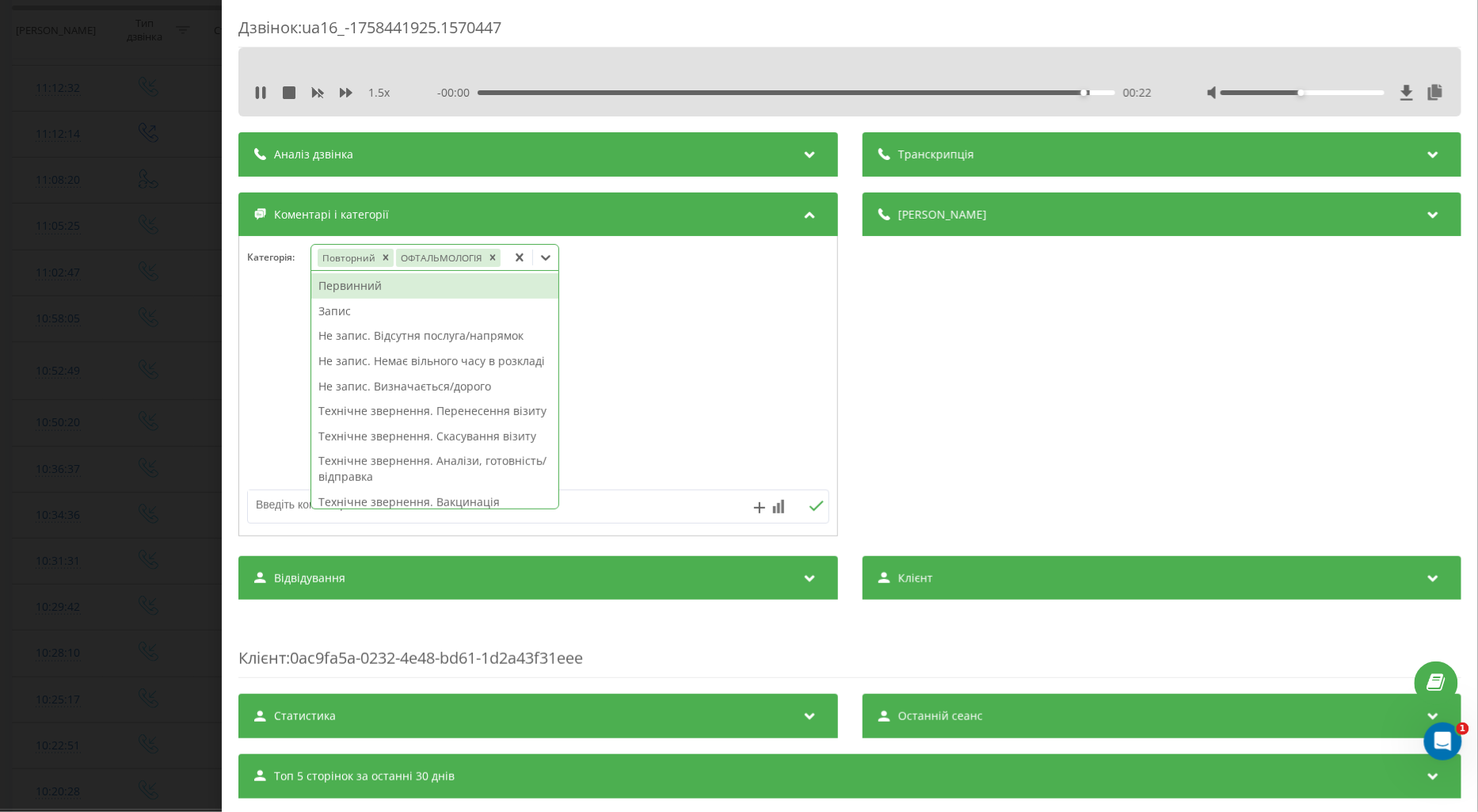
click at [465, 339] on div "Не запис. Відсутня послуга/напрямок" at bounding box center [435, 336] width 248 height 26
click at [272, 505] on textarea at bounding box center [481, 504] width 465 height 29
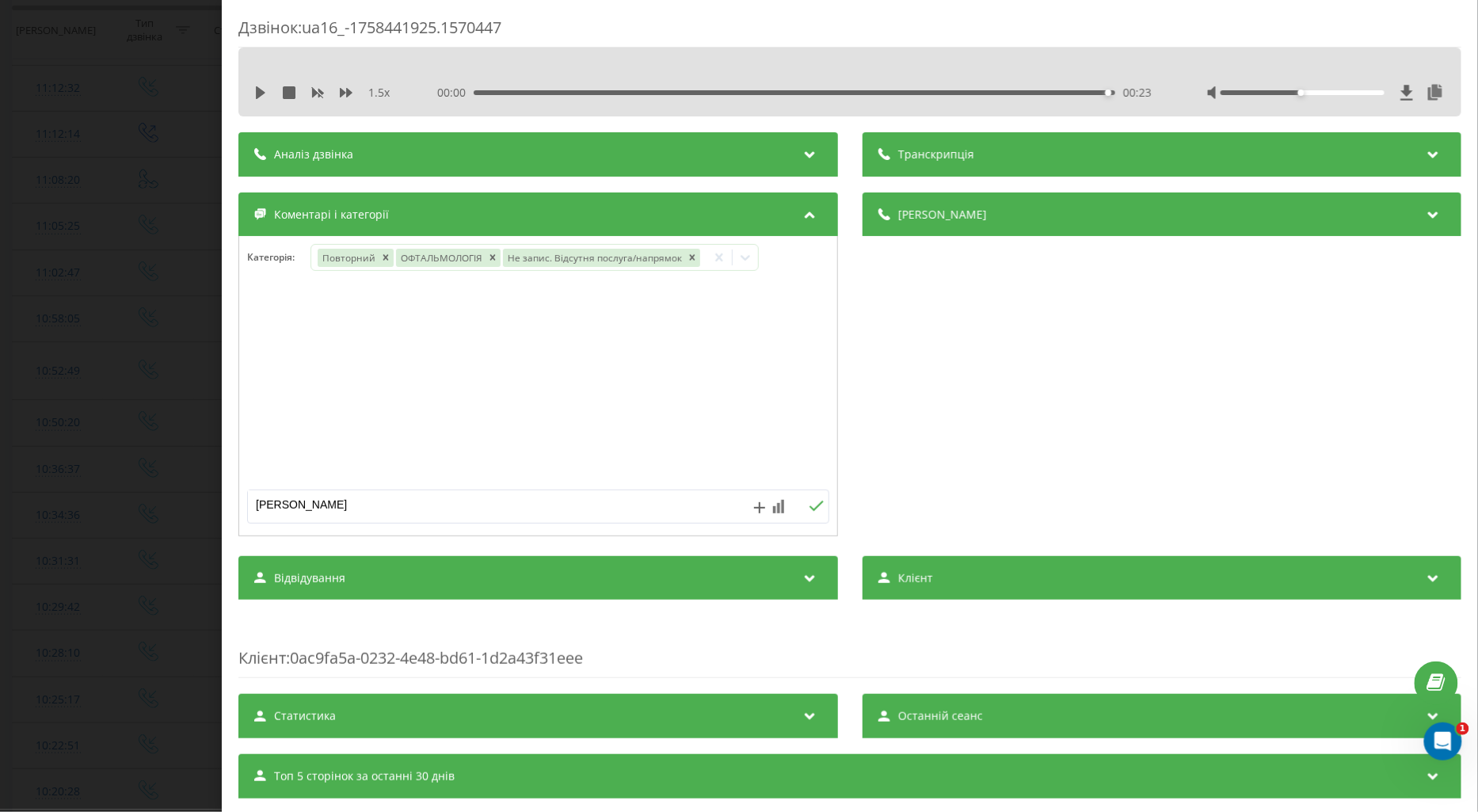
type textarea "позняки"
click at [809, 507] on icon at bounding box center [816, 506] width 15 height 11
click at [141, 301] on div "Дзвінок : ua16_-1758441925.1570447 1.5 x 00:00 00:23 00:23 Транскрипція Для AI-…" at bounding box center [739, 406] width 1478 height 812
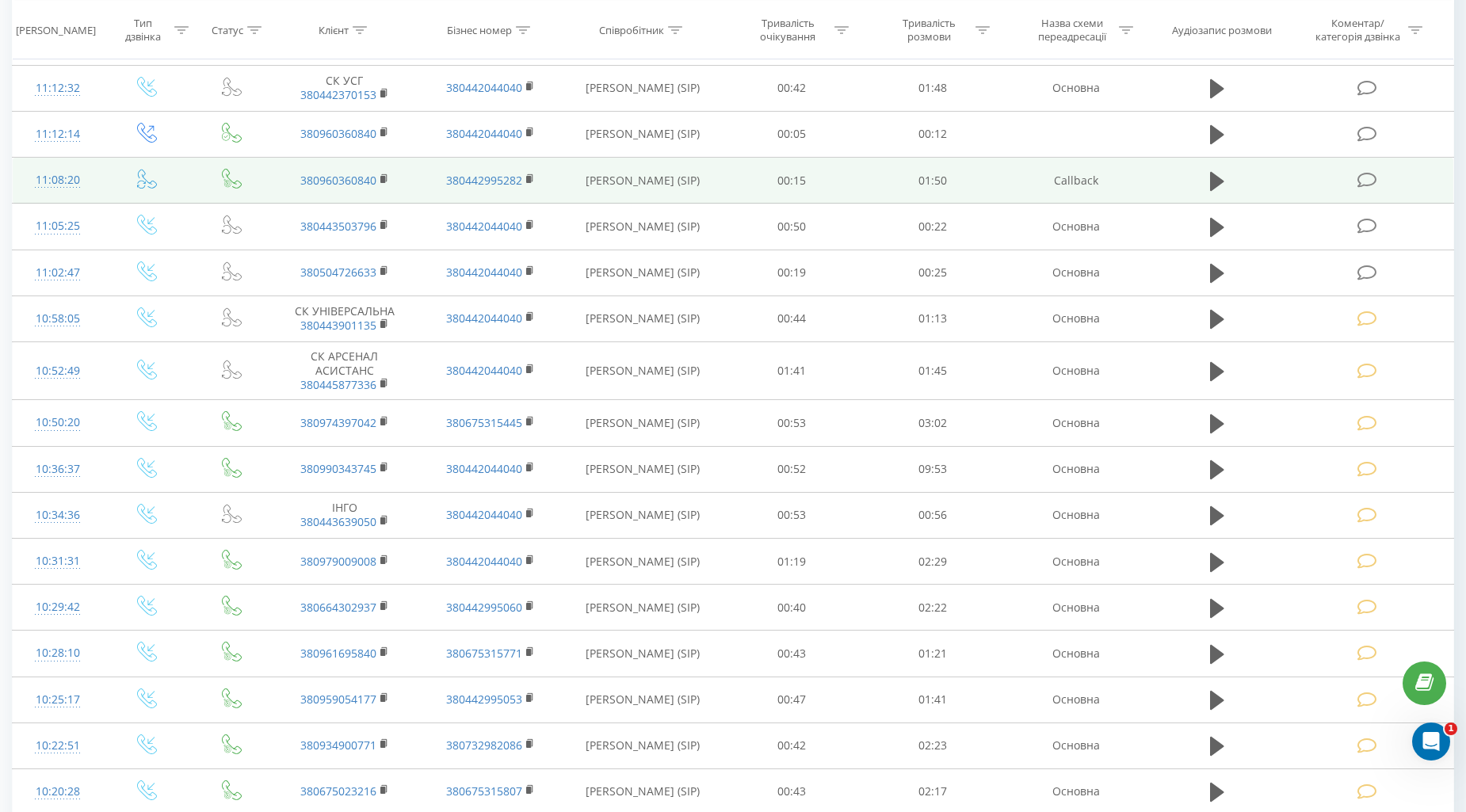
click at [1366, 179] on icon at bounding box center [1367, 180] width 20 height 17
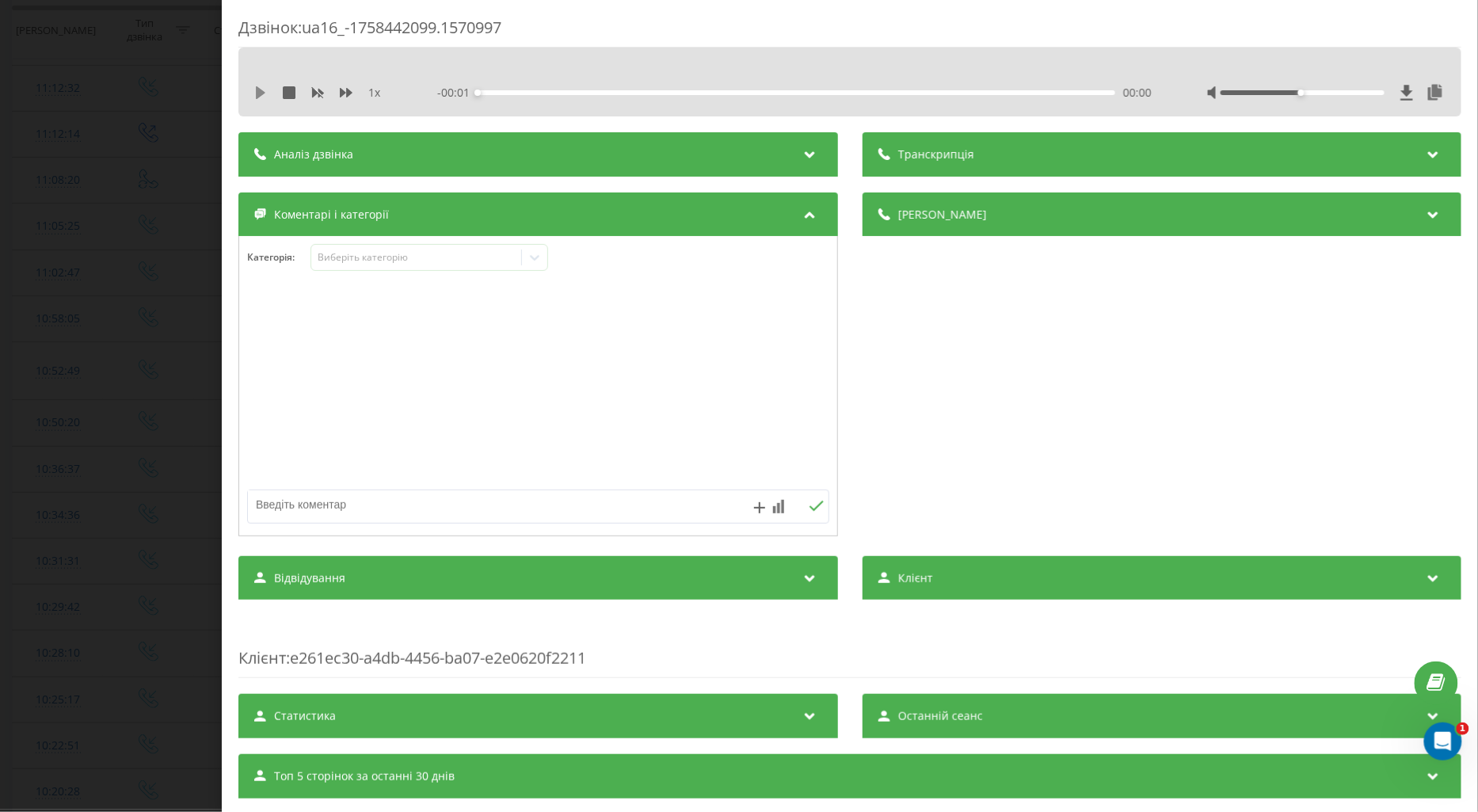
click at [263, 95] on icon at bounding box center [260, 93] width 13 height 13
click at [346, 89] on icon at bounding box center [346, 93] width 13 height 10
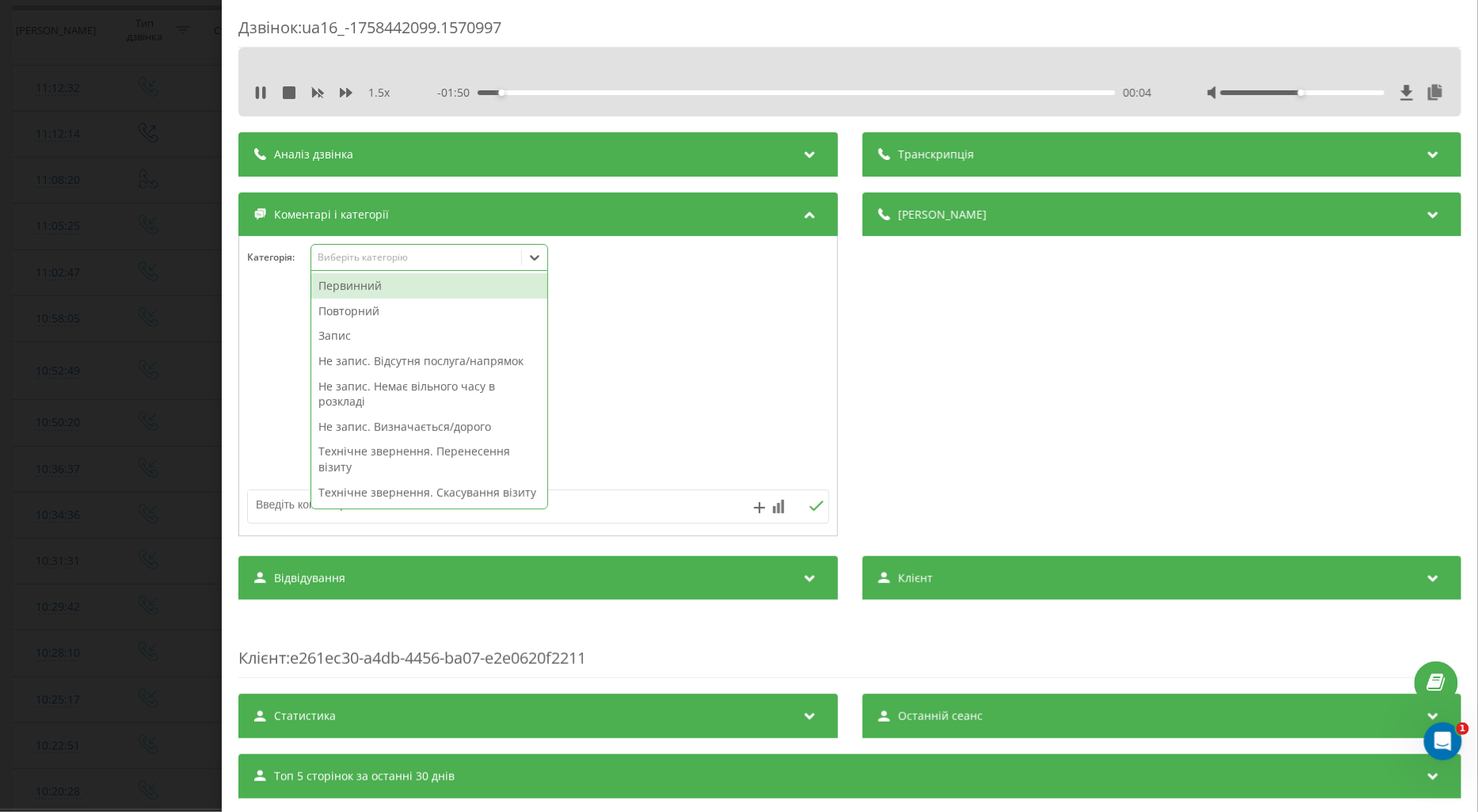
click at [332, 255] on div "Виберіть категорію" at bounding box center [416, 258] width 198 height 13
click at [365, 311] on div "Повторний" at bounding box center [429, 312] width 236 height 26
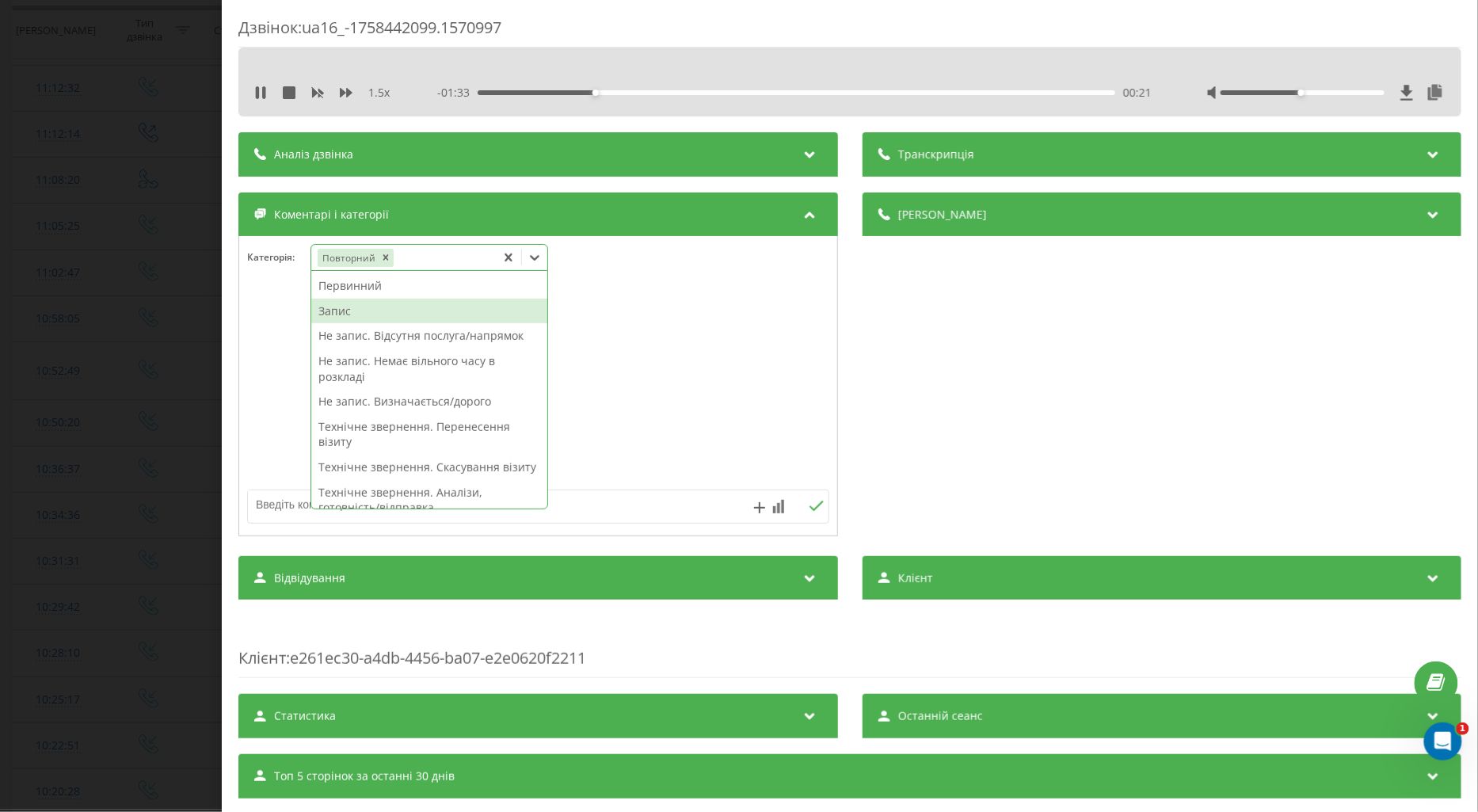
click at [336, 316] on div "Запис" at bounding box center [429, 312] width 236 height 26
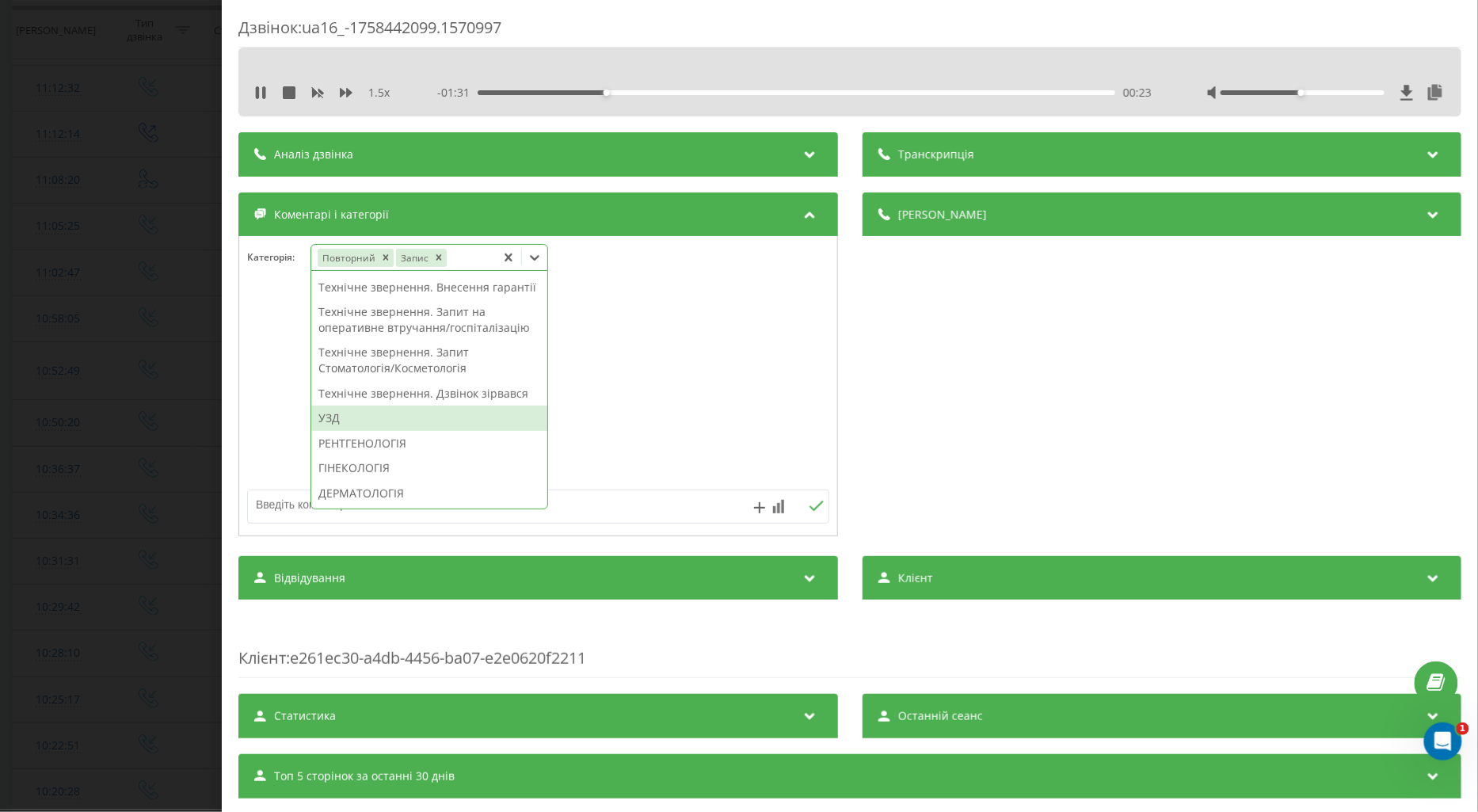
scroll to position [440, 0]
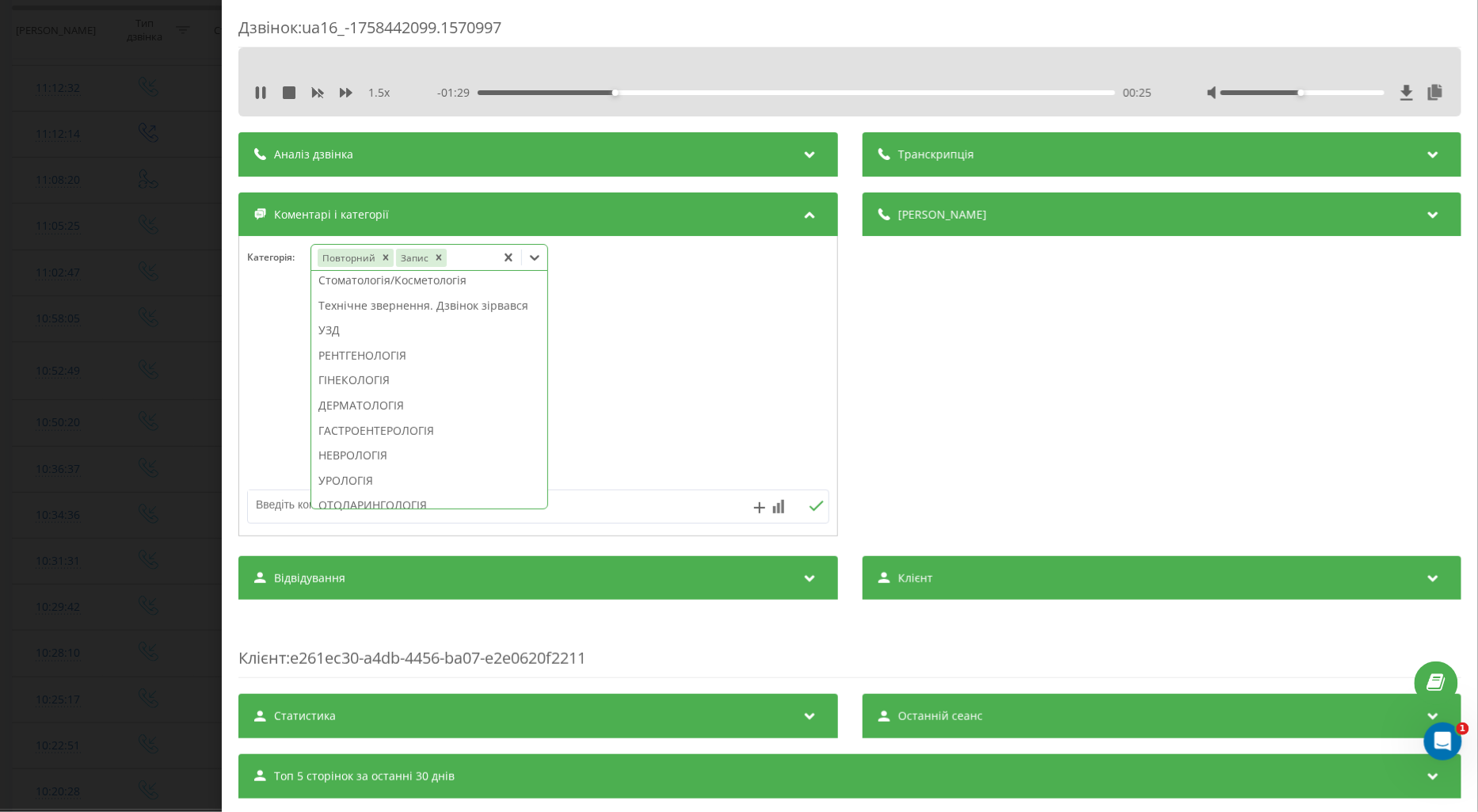
click at [336, 343] on div "УЗД" at bounding box center [429, 331] width 236 height 26
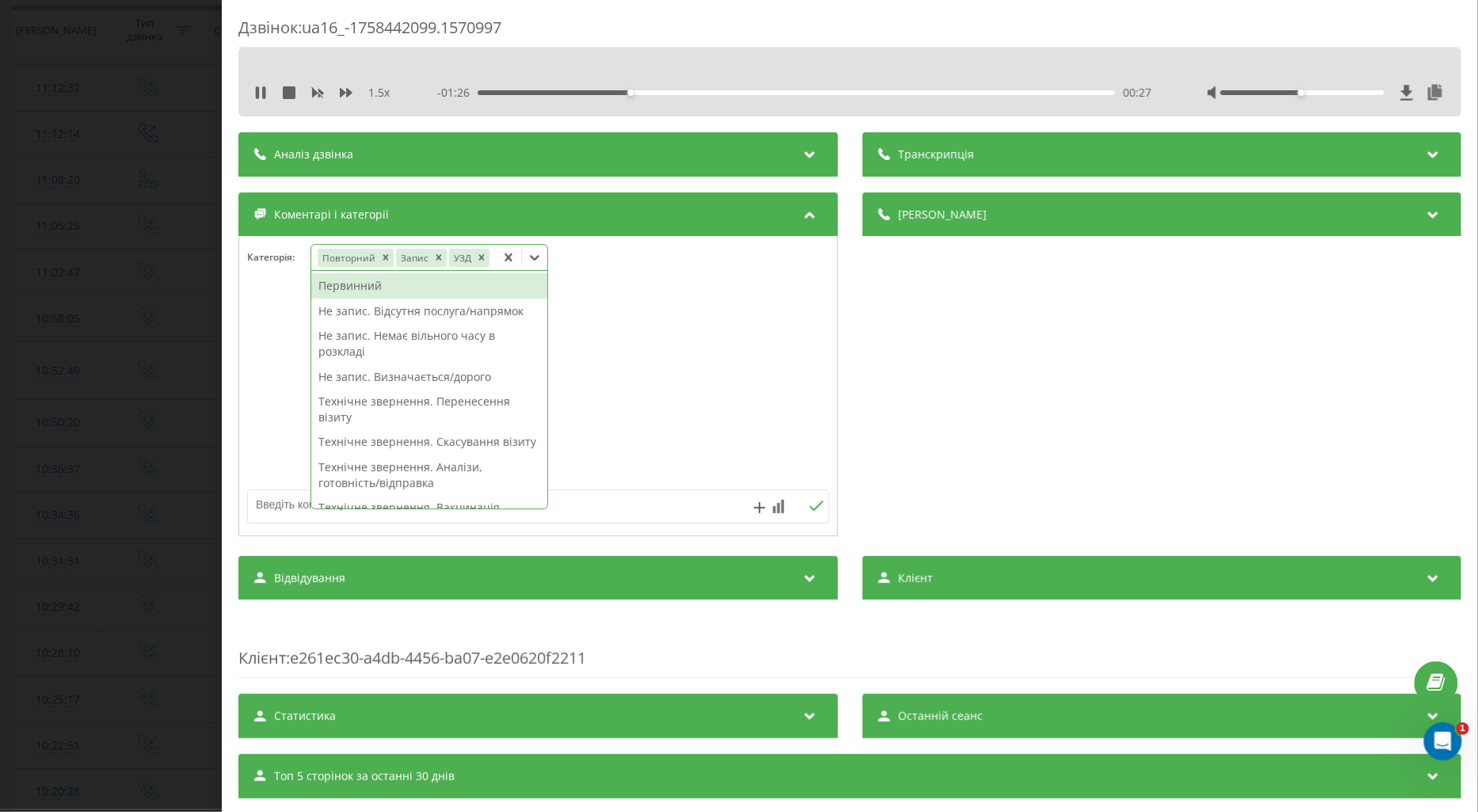
click at [373, 287] on div "Первинний" at bounding box center [429, 286] width 236 height 26
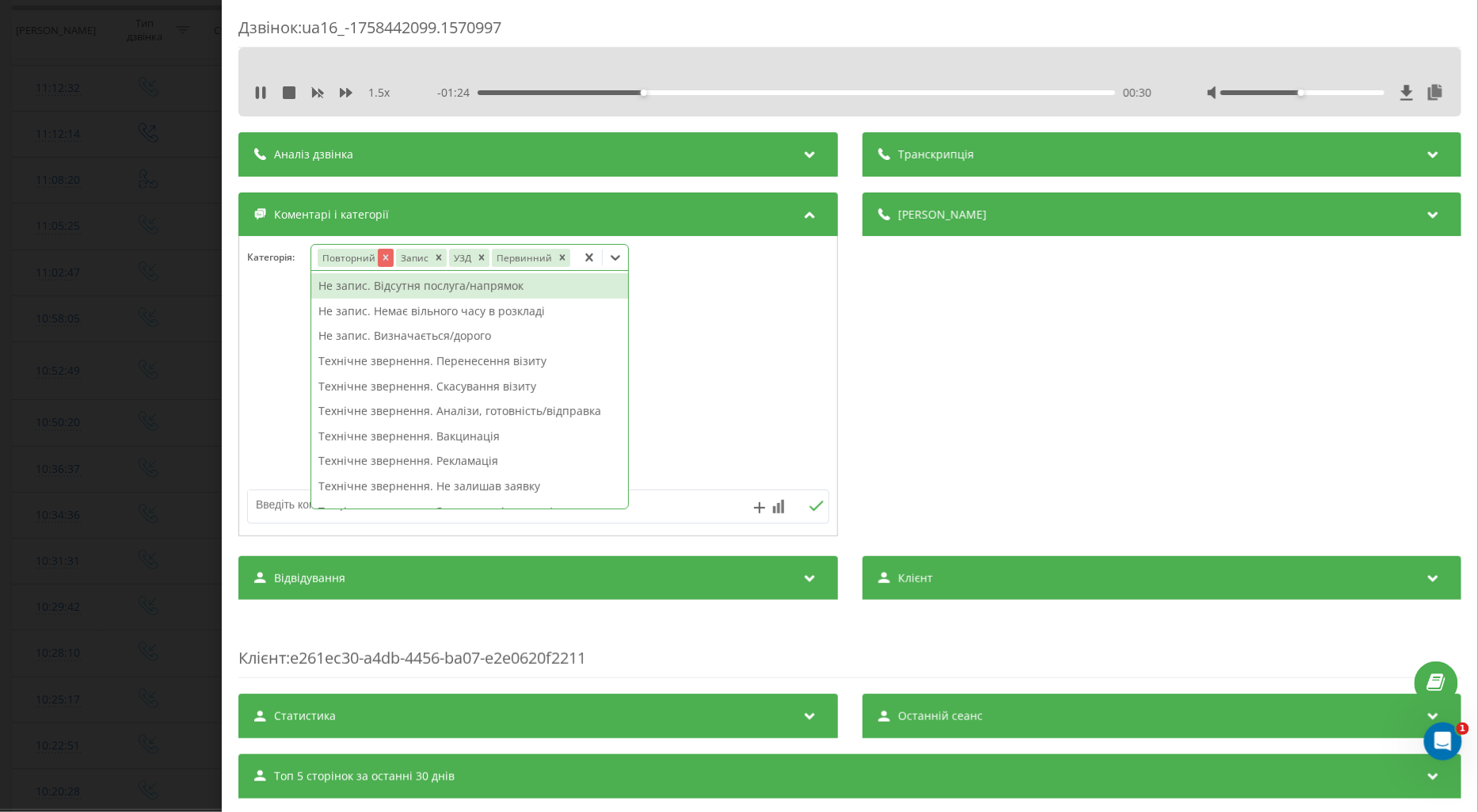
click at [382, 257] on icon "Remove Повторний" at bounding box center [385, 257] width 11 height 11
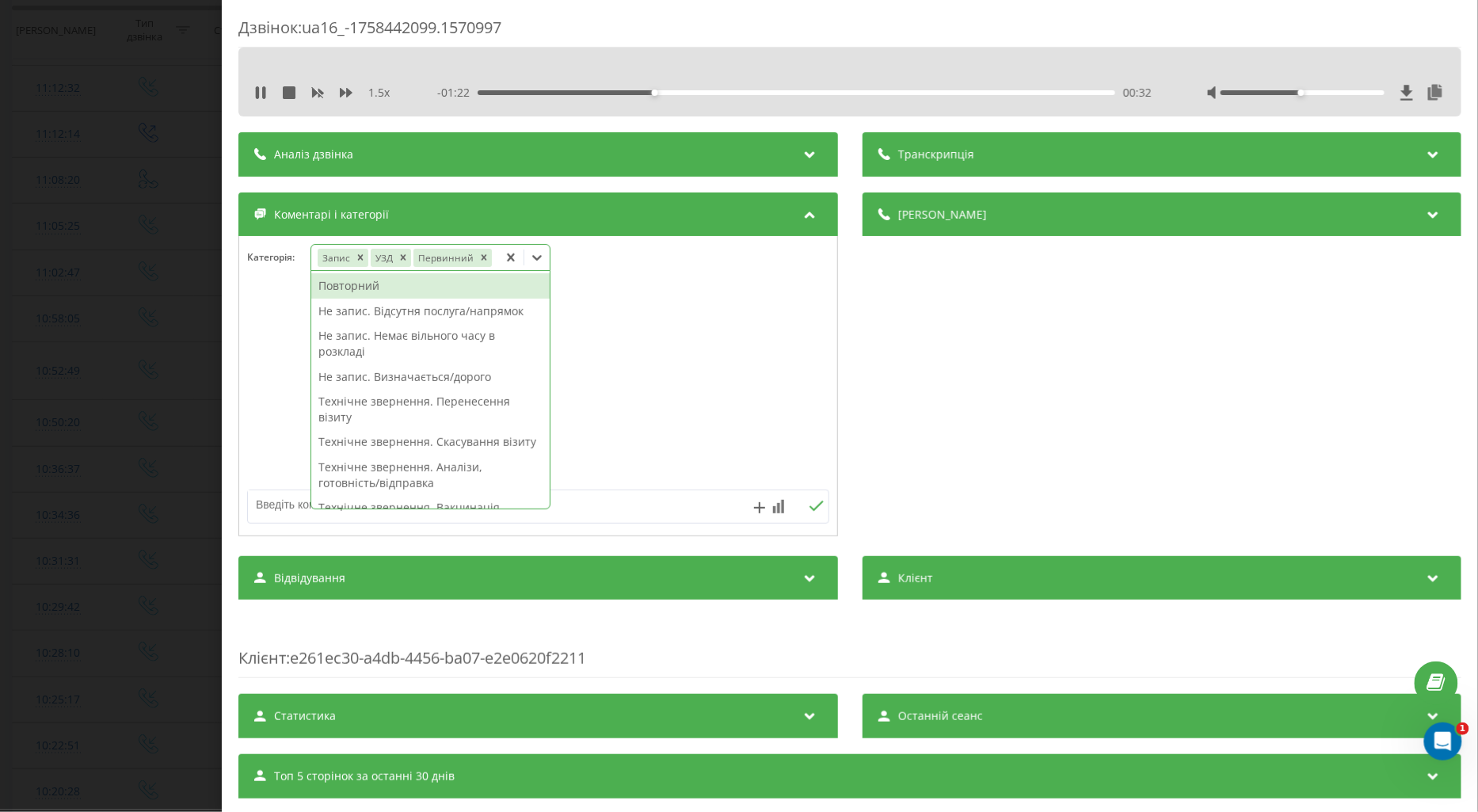
click at [258, 322] on div at bounding box center [538, 386] width 598 height 190
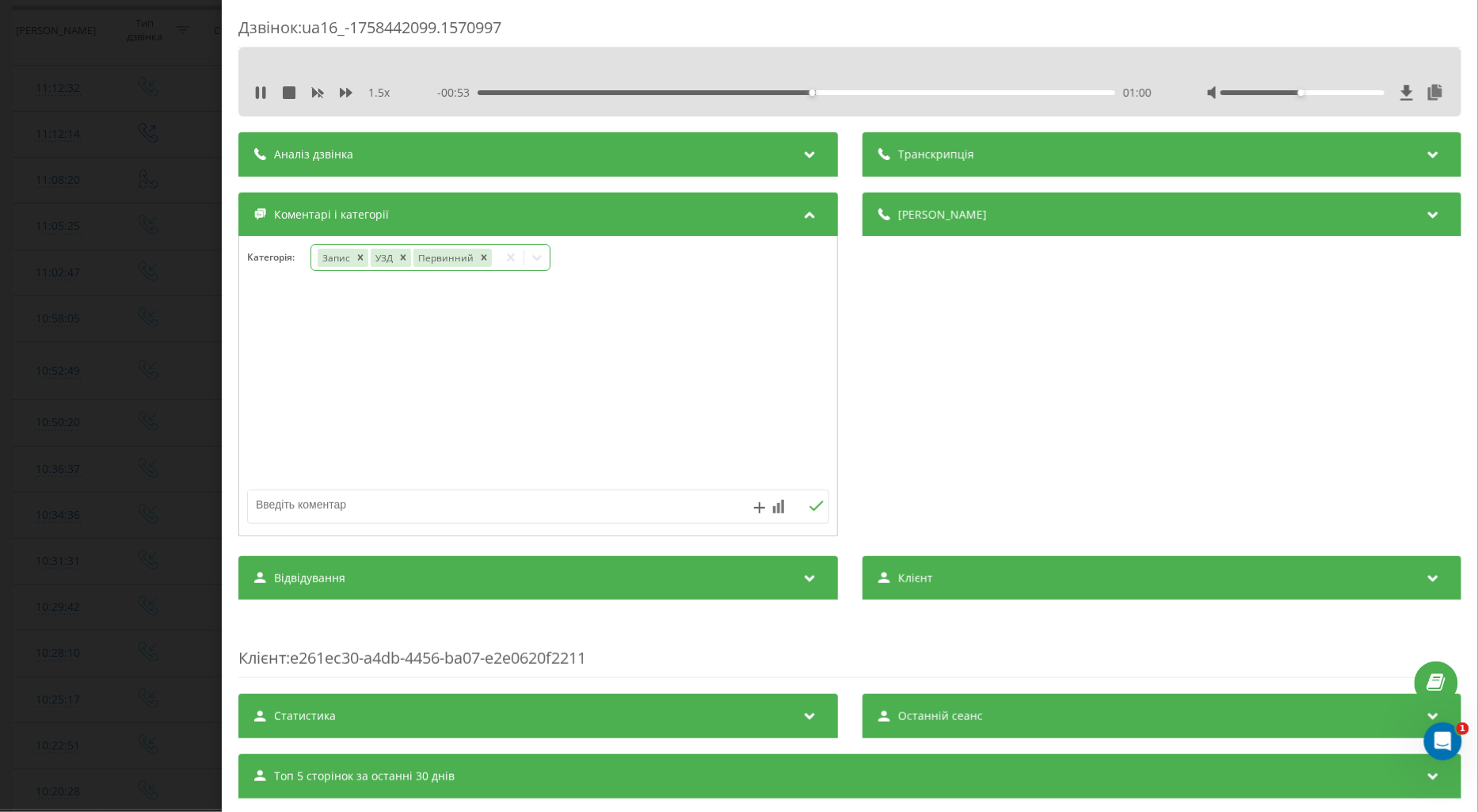
click at [515, 437] on div at bounding box center [538, 386] width 598 height 190
click at [139, 422] on div "Дзвінок : ua16_-1758442099.1570997 1.5 x - 00:43 01:10 01:10 Транскрипція Для A…" at bounding box center [739, 406] width 1478 height 812
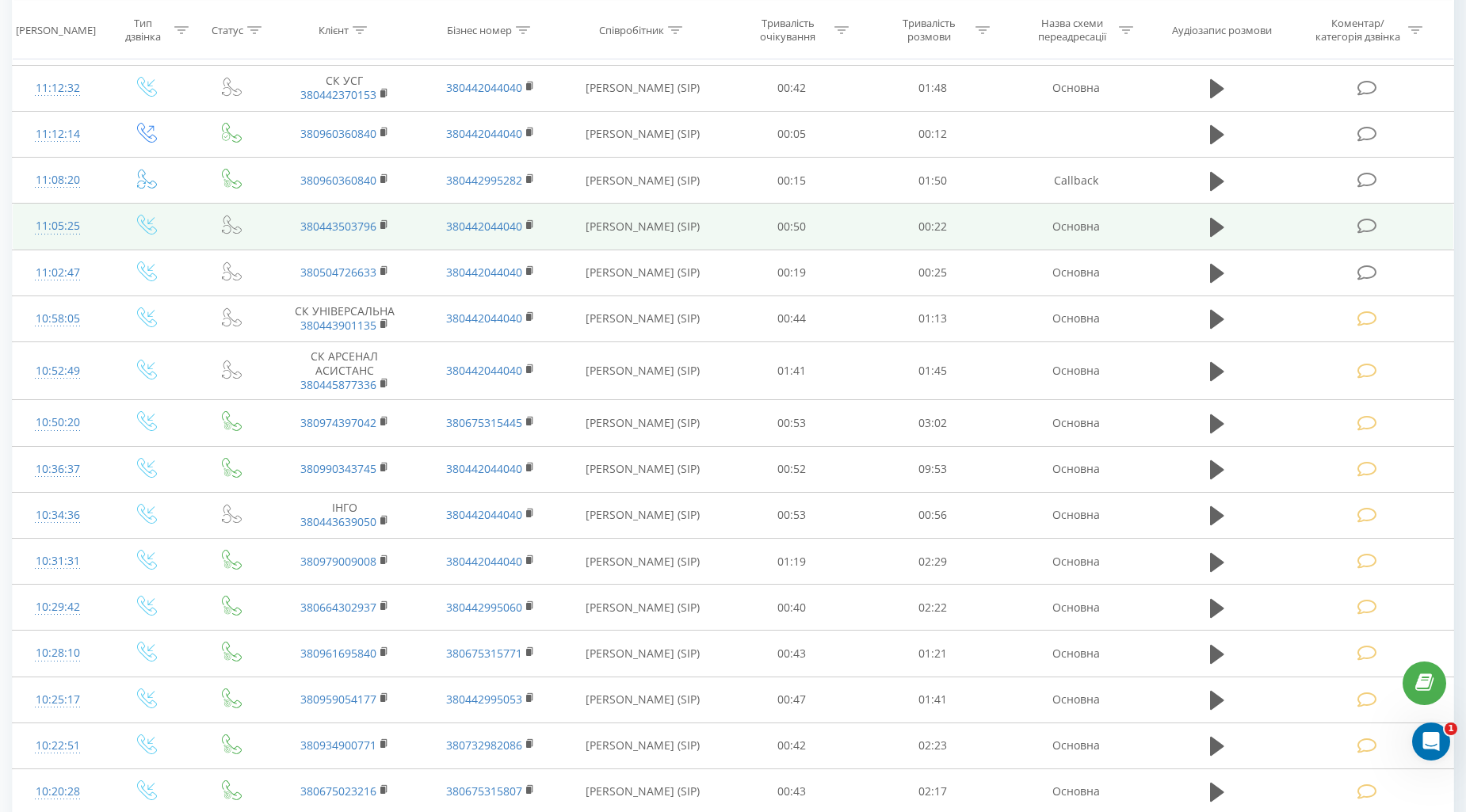
click at [1363, 215] on td at bounding box center [1368, 226] width 169 height 46
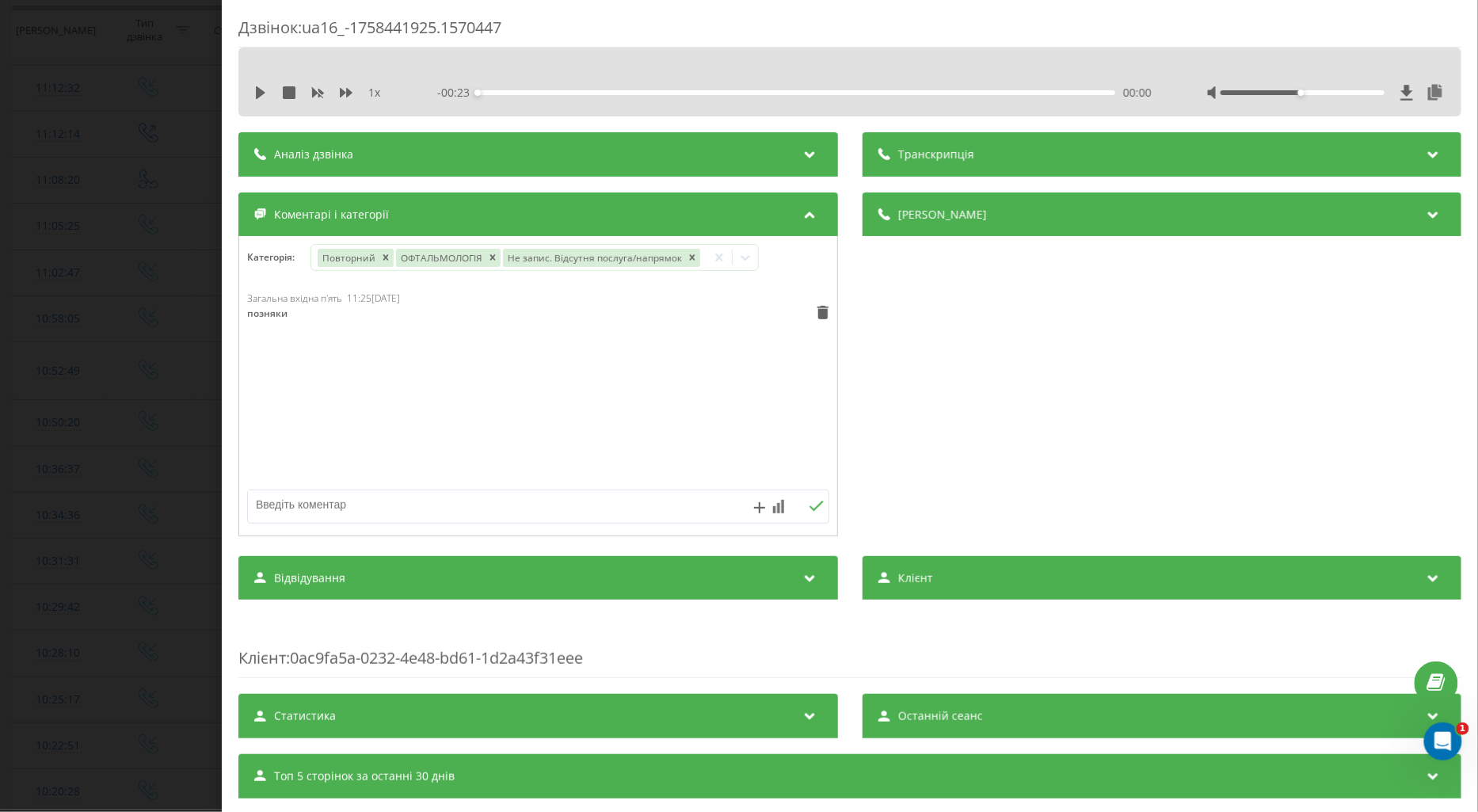
click at [203, 295] on div "Дзвінок : ua16_-1758441925.1570447 1 x - 00:23 00:00 00:00 Транскрипція Для AI-…" at bounding box center [739, 406] width 1478 height 812
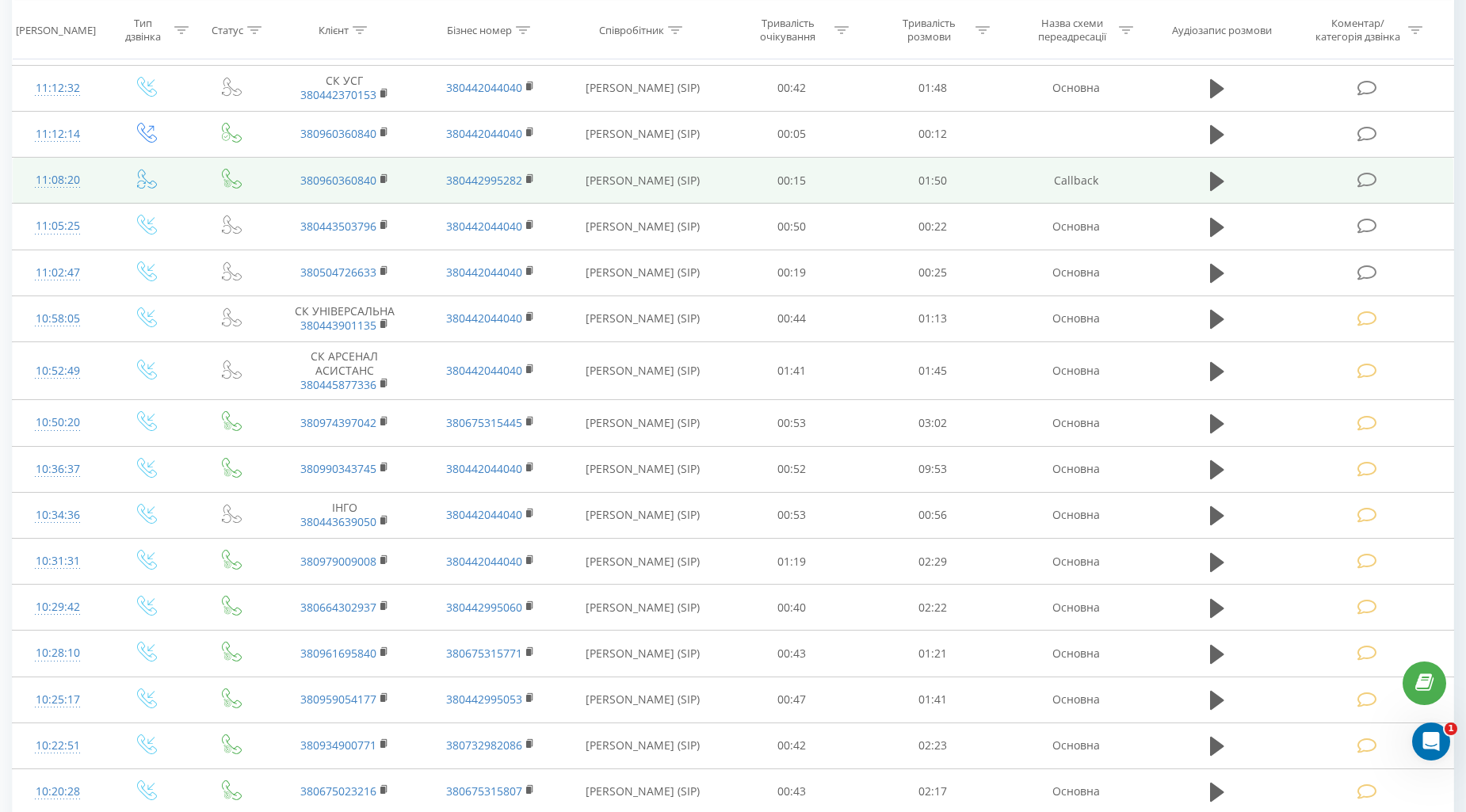
click at [1360, 175] on icon at bounding box center [1367, 180] width 20 height 17
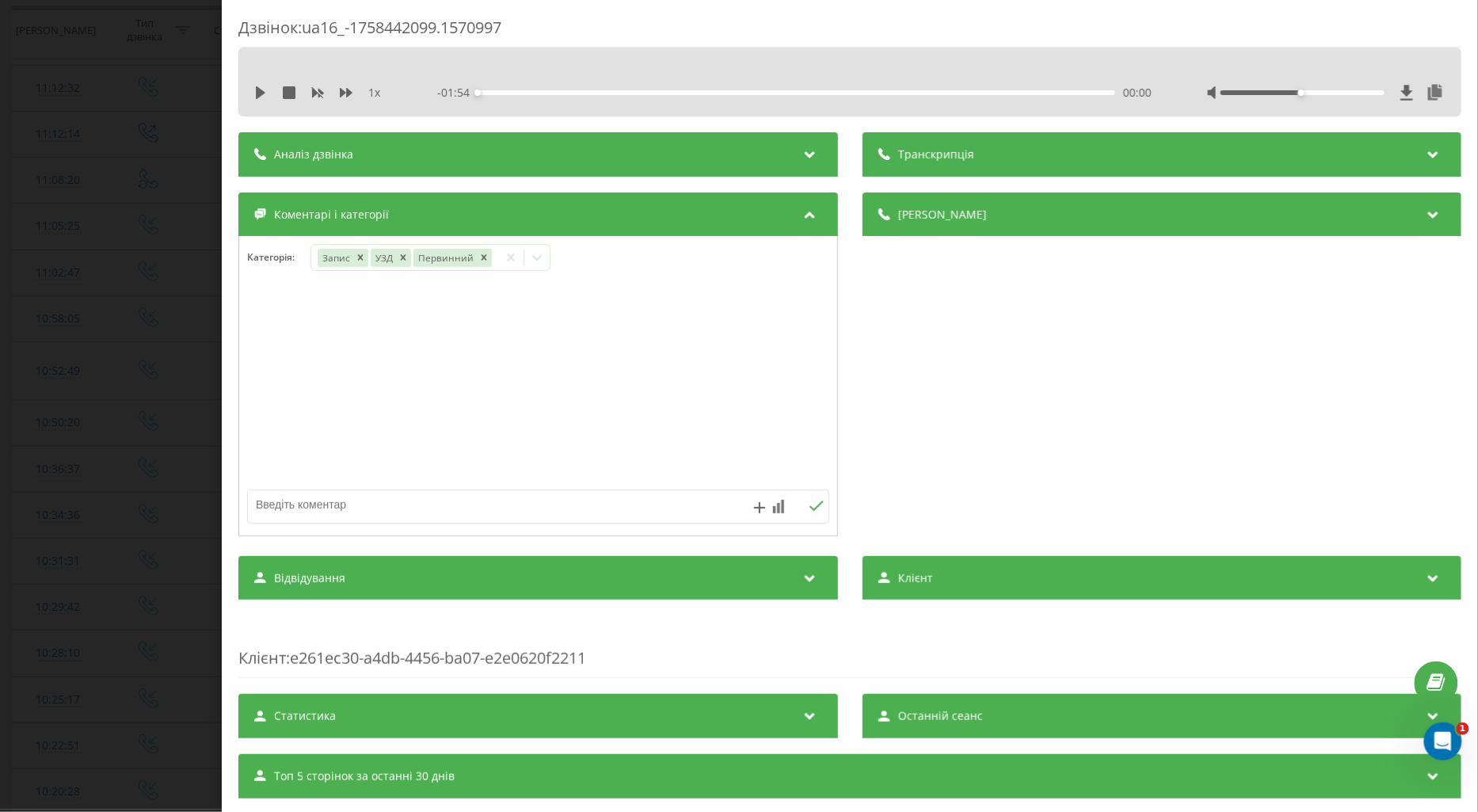
click at [157, 225] on div "Дзвінок : ua16_-1758442099.1570997 1 x - 01:54 00:00 00:00 Транскрипція Для AI-…" at bounding box center [739, 406] width 1478 height 812
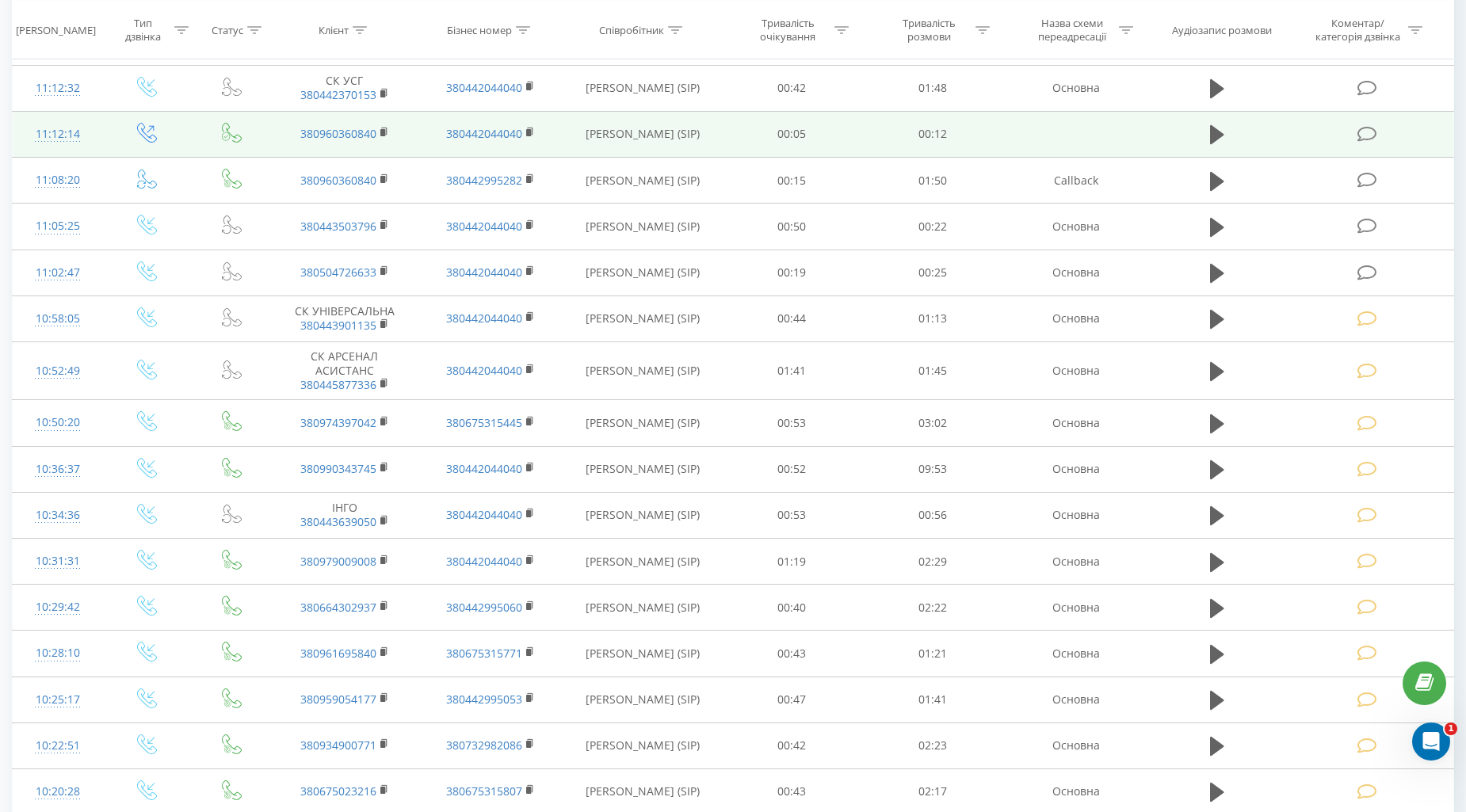
click at [1366, 129] on icon at bounding box center [1367, 134] width 20 height 17
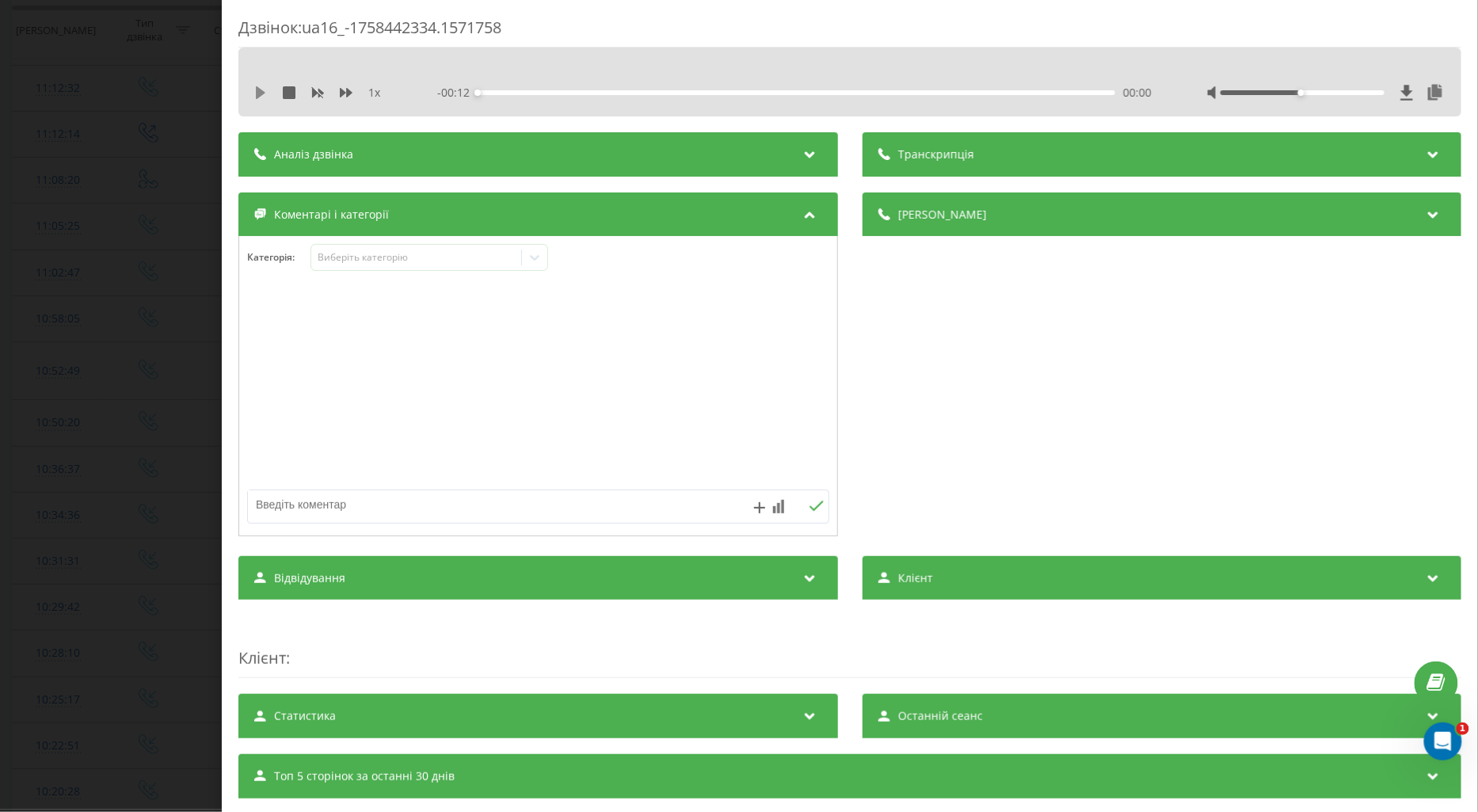
click at [258, 90] on icon at bounding box center [260, 93] width 10 height 13
click at [346, 92] on icon at bounding box center [346, 93] width 13 height 10
click at [364, 254] on div "Виберіть категорію" at bounding box center [416, 258] width 198 height 13
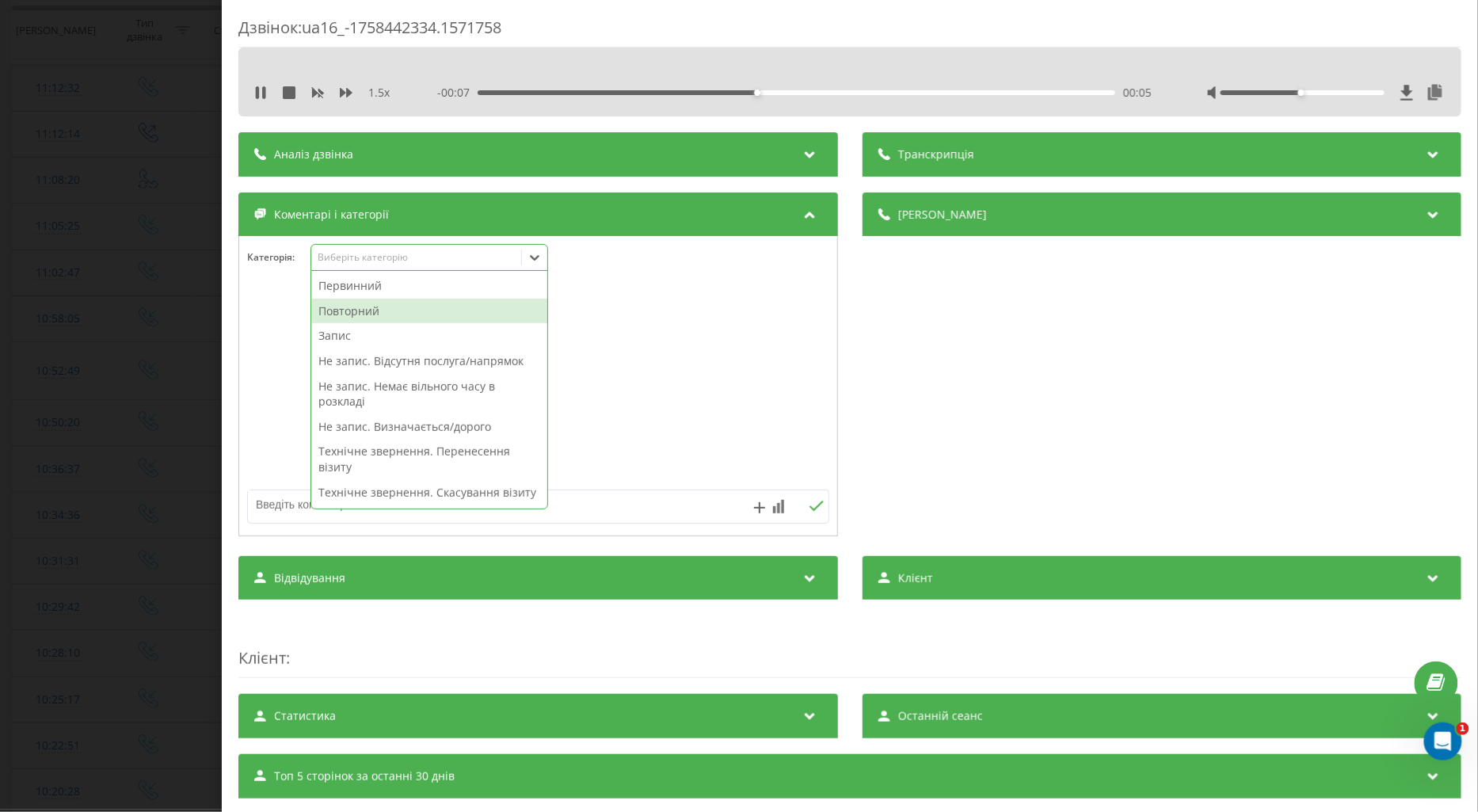
click at [350, 303] on div "Повторний" at bounding box center [429, 312] width 236 height 26
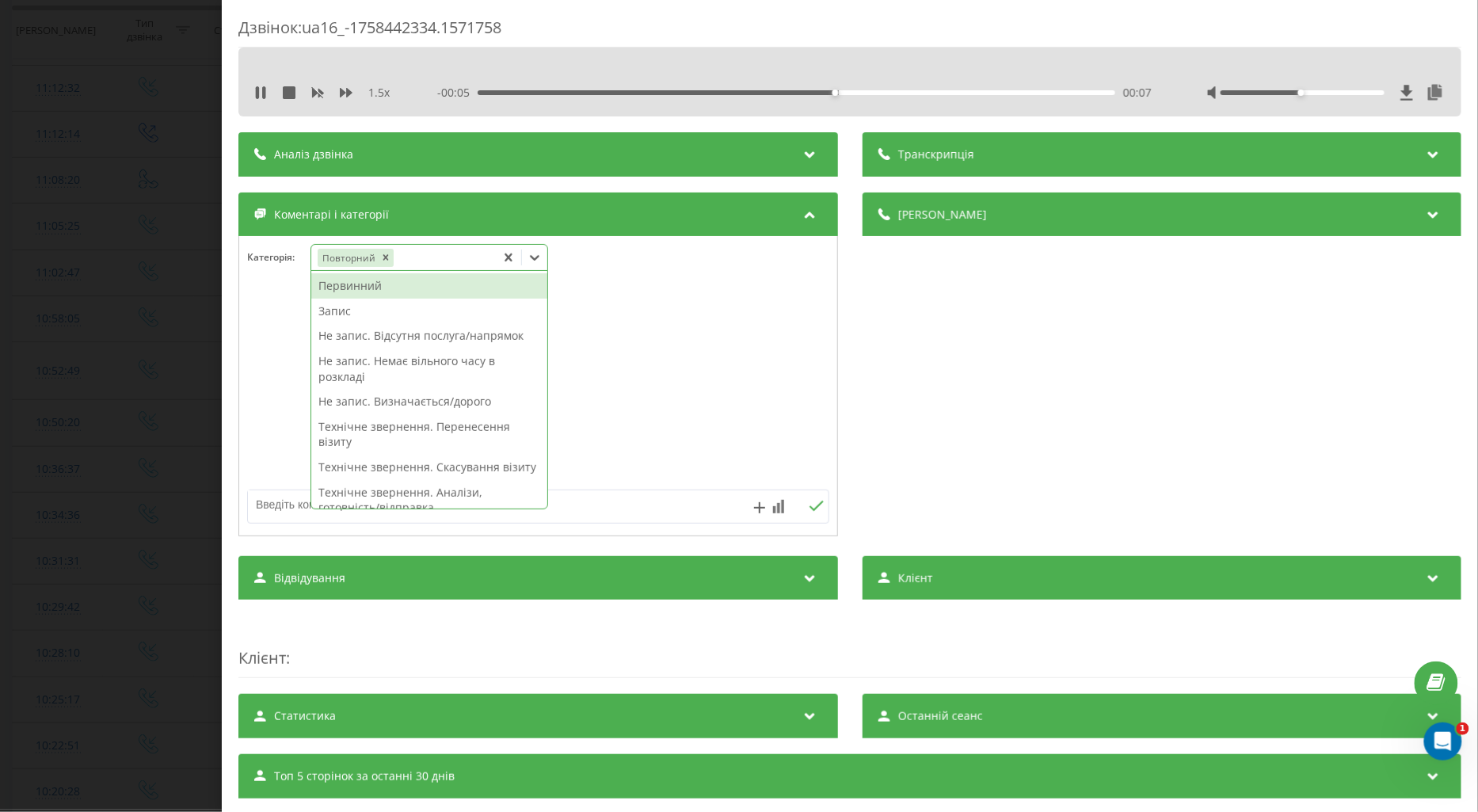
click at [265, 511] on textarea at bounding box center [481, 504] width 465 height 29
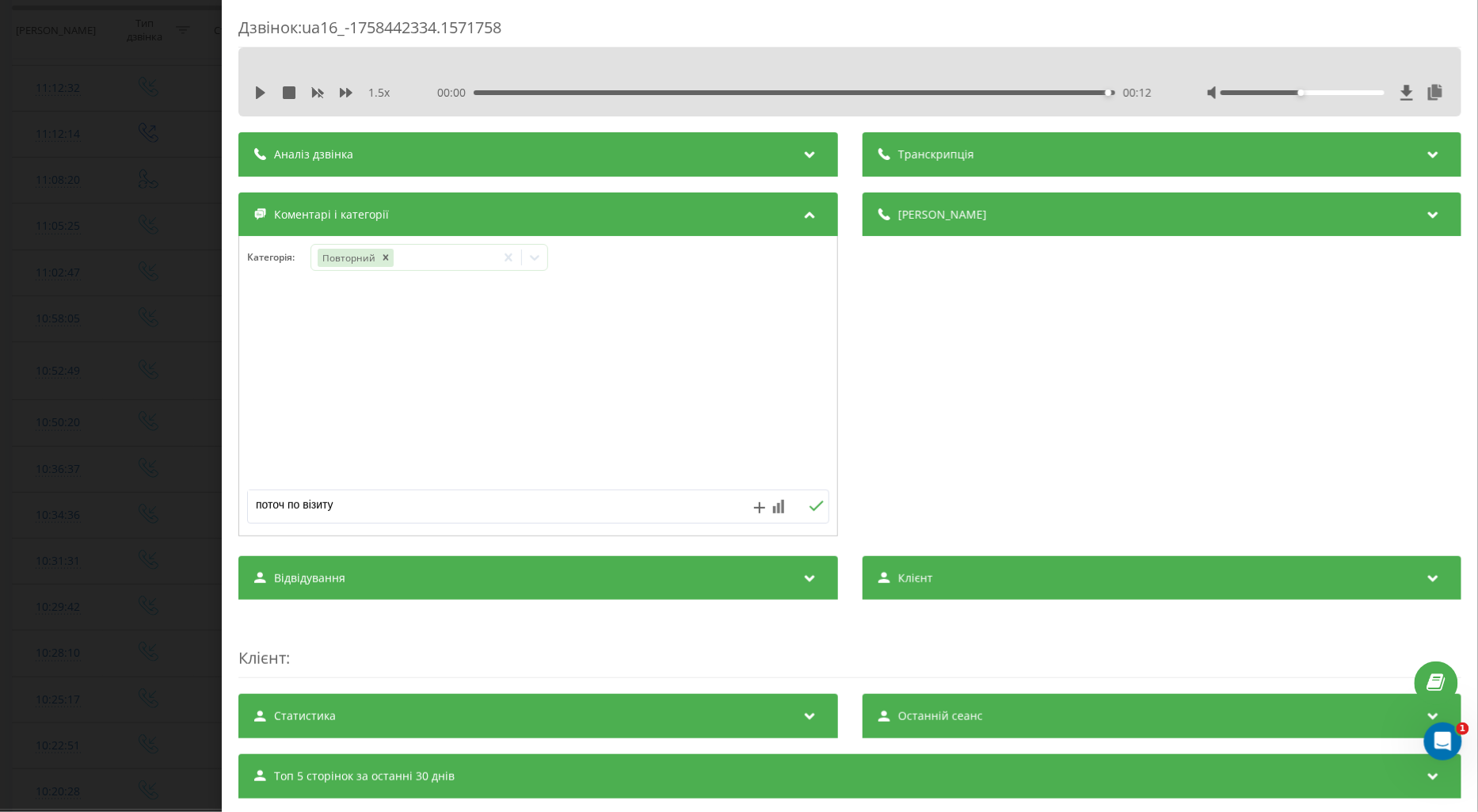
type textarea "поточ по візиту"
click at [812, 509] on icon at bounding box center [816, 506] width 15 height 11
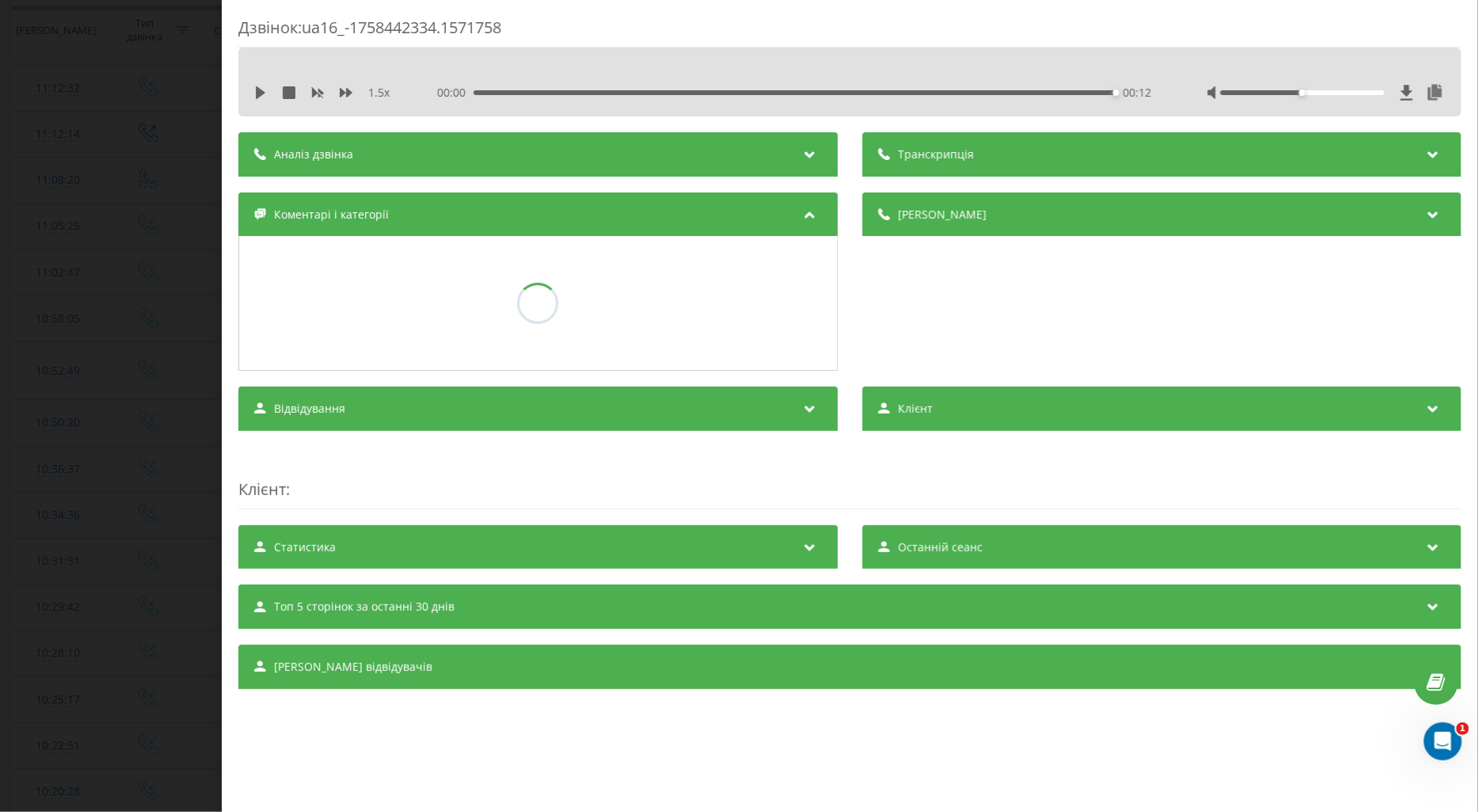
click at [129, 460] on div "Дзвінок : ua16_-1758442334.1571758 1.5 x 00:00 00:12 00:12 Транскрипція Для AI-…" at bounding box center [739, 406] width 1478 height 812
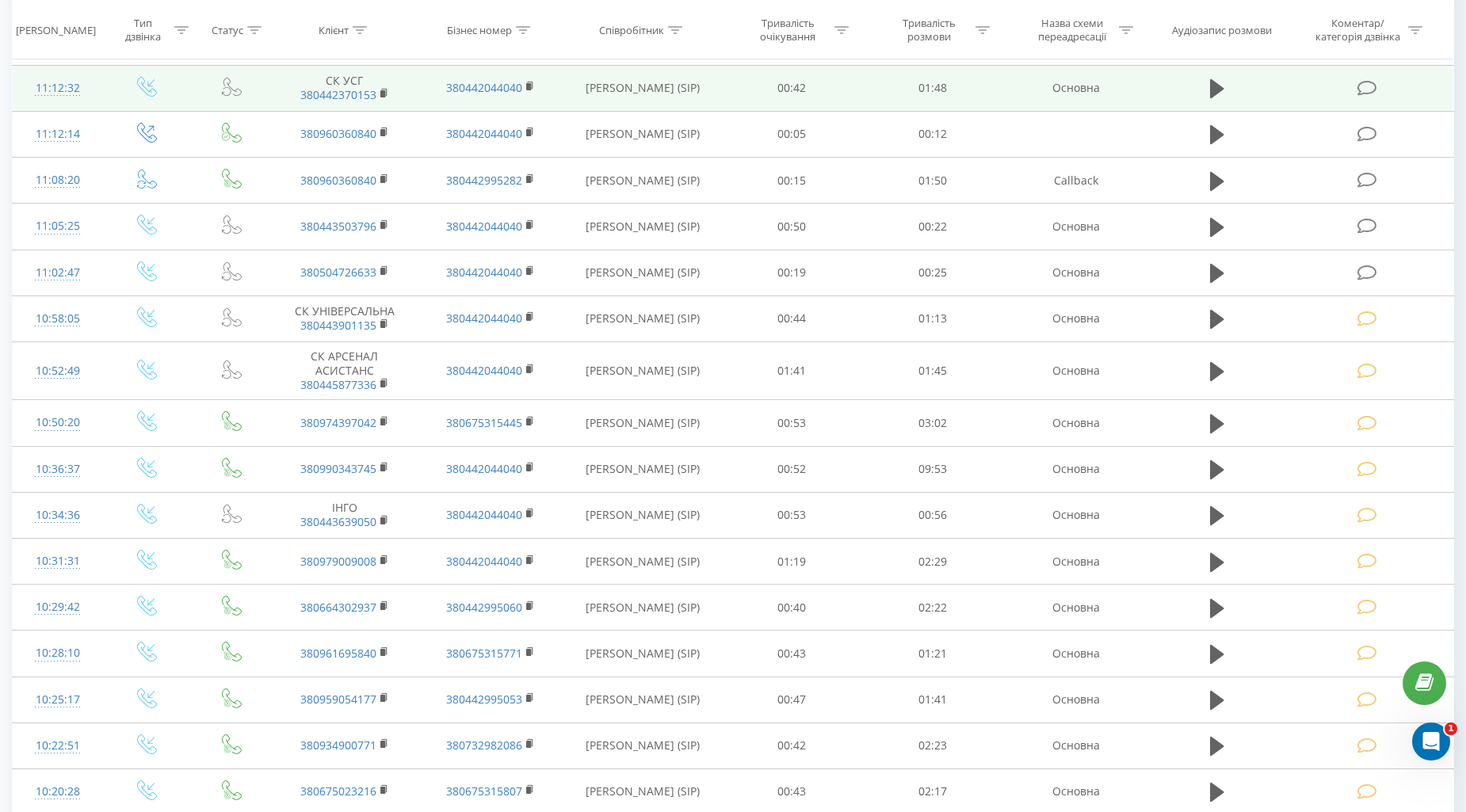
click at [1360, 91] on icon at bounding box center [1367, 88] width 20 height 17
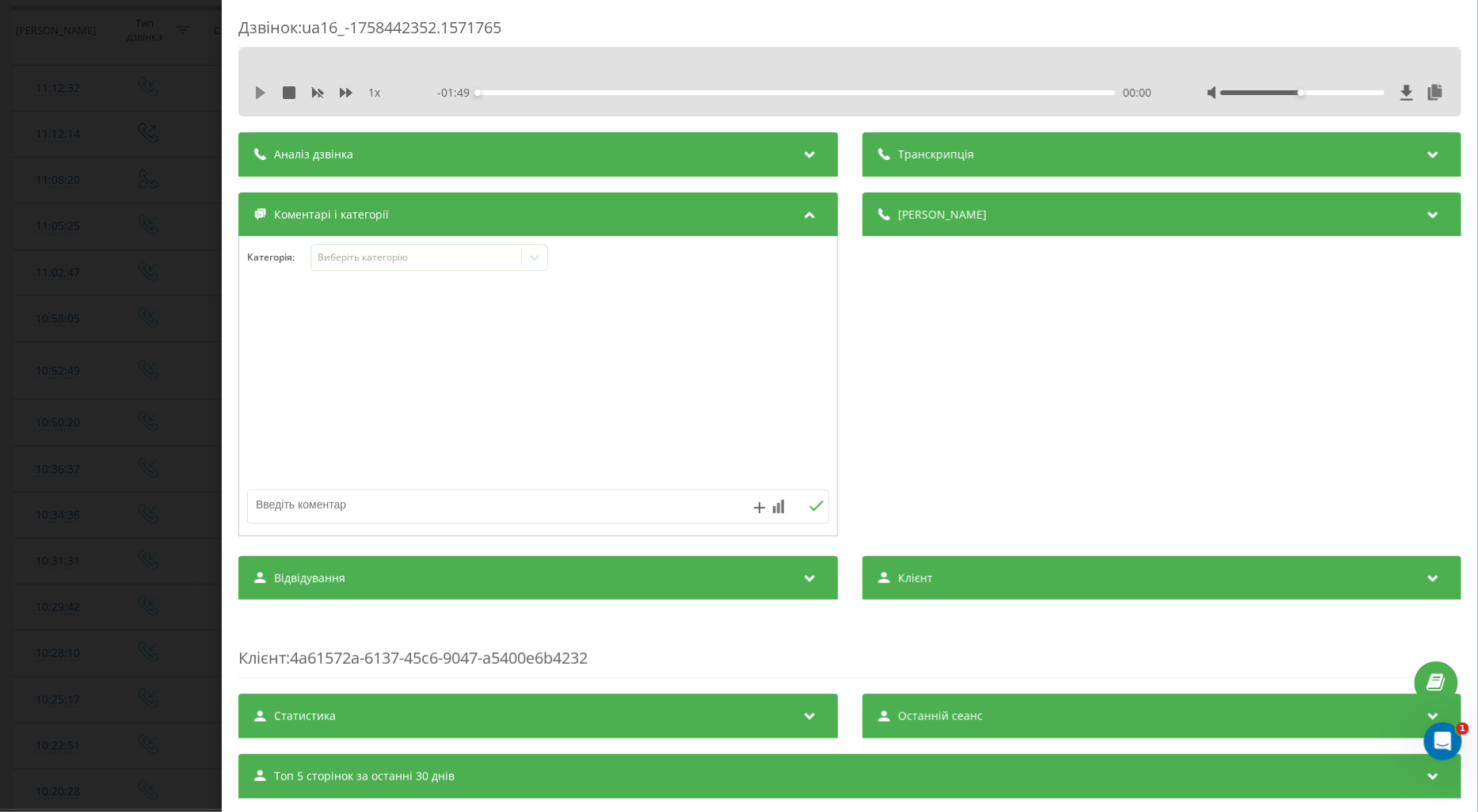
click at [256, 93] on icon at bounding box center [260, 93] width 10 height 13
click at [345, 92] on icon at bounding box center [346, 93] width 13 height 13
click at [334, 259] on div "Виберіть категорію" at bounding box center [416, 258] width 198 height 13
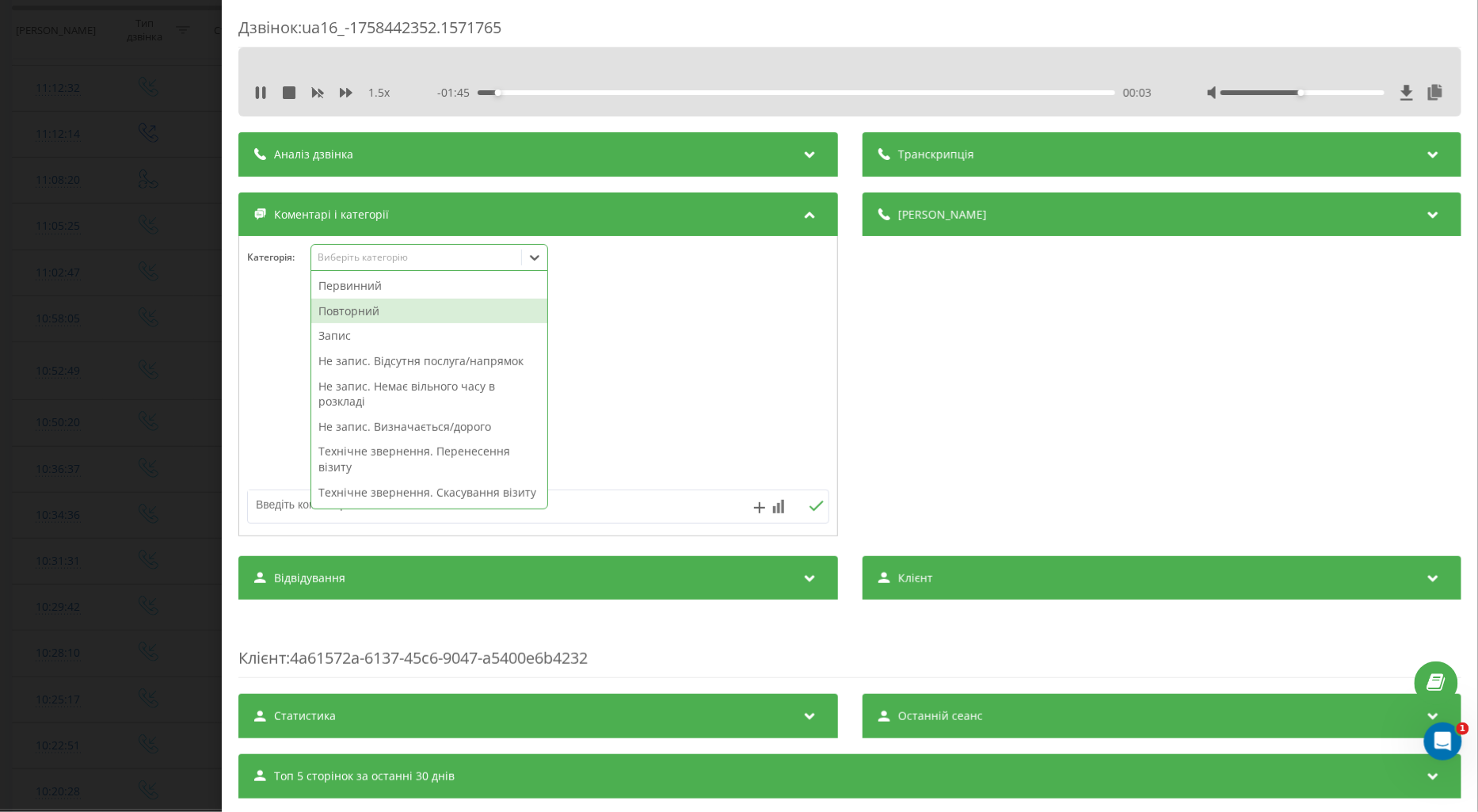
click at [367, 315] on div "Повторний" at bounding box center [429, 312] width 236 height 26
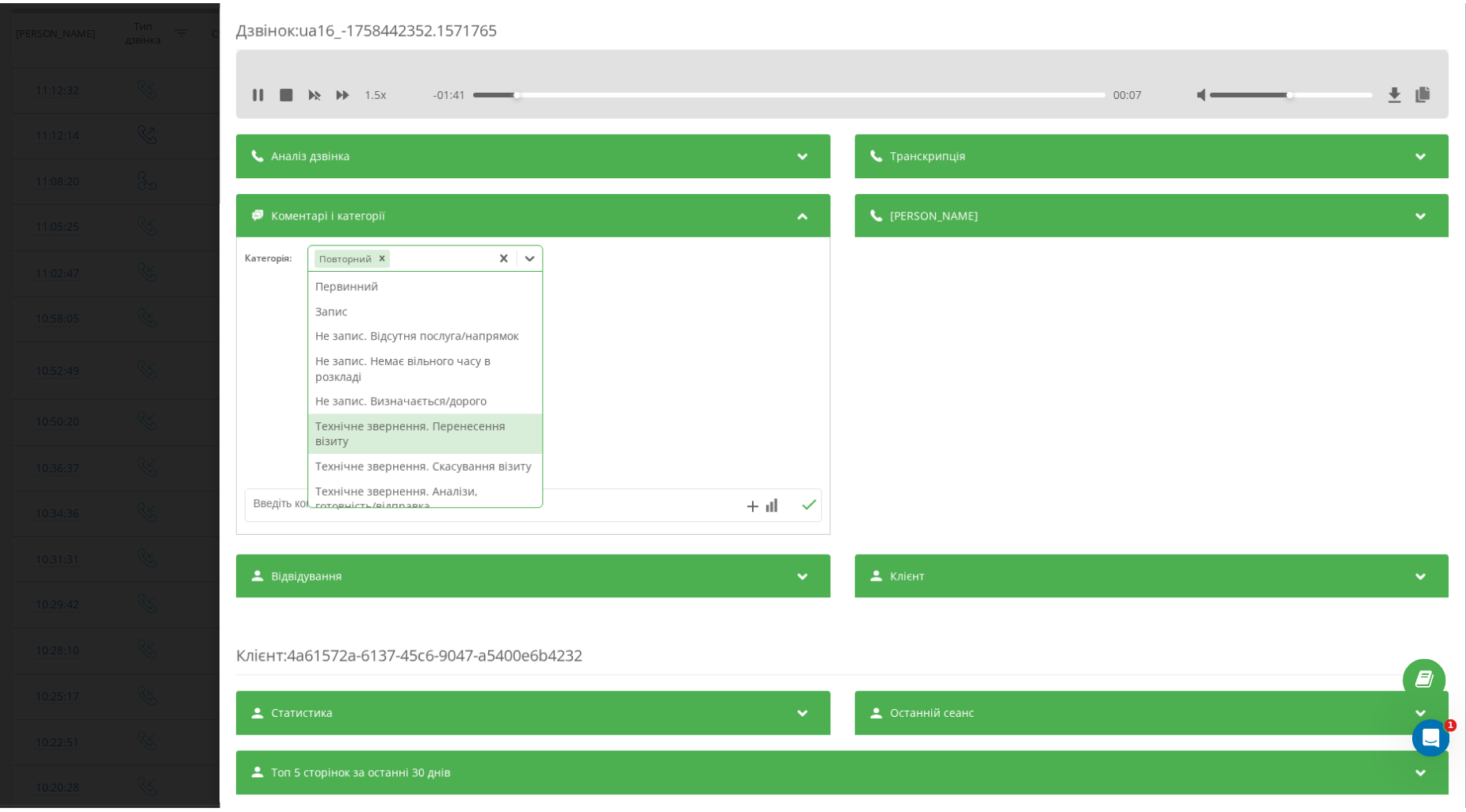
scroll to position [263, 0]
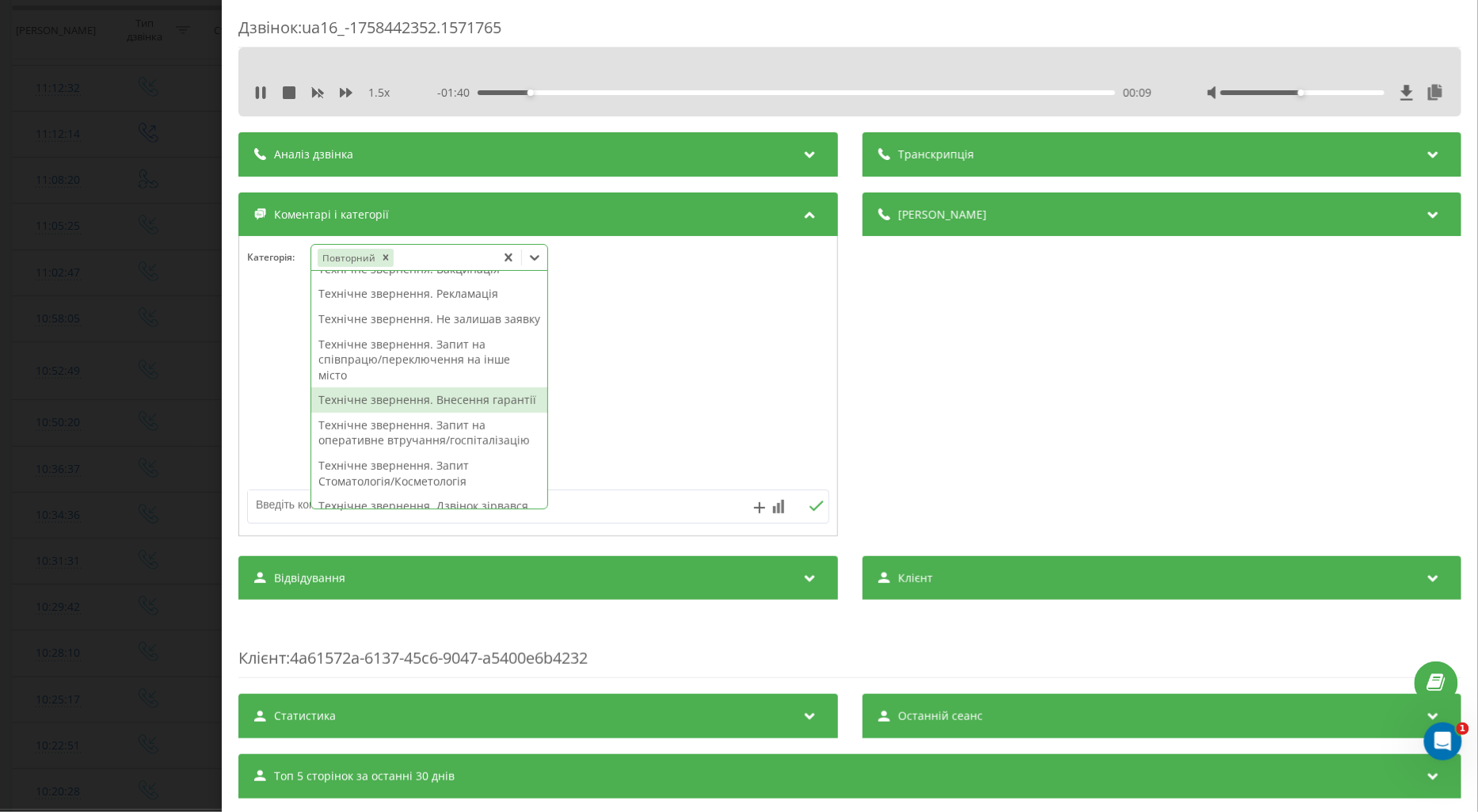
click at [397, 412] on div "Технічне звернення. Внесення гарантії" at bounding box center [429, 400] width 236 height 26
click at [290, 422] on div at bounding box center [538, 386] width 598 height 190
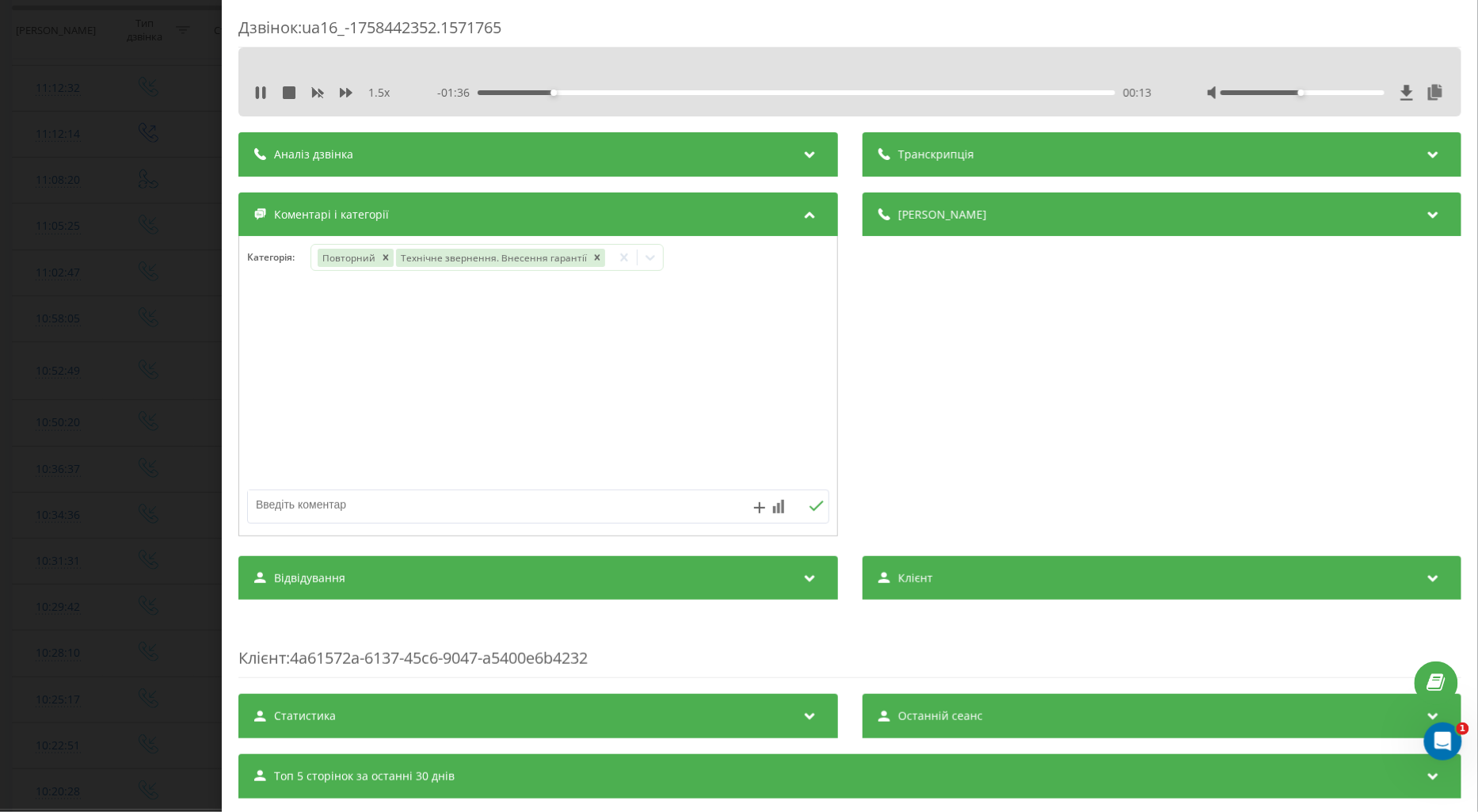
click at [141, 387] on div "Дзвінок : ua16_-1758442352.1571765 1.5 x - 01:36 00:13 00:13 Транскрипція Для A…" at bounding box center [739, 406] width 1478 height 812
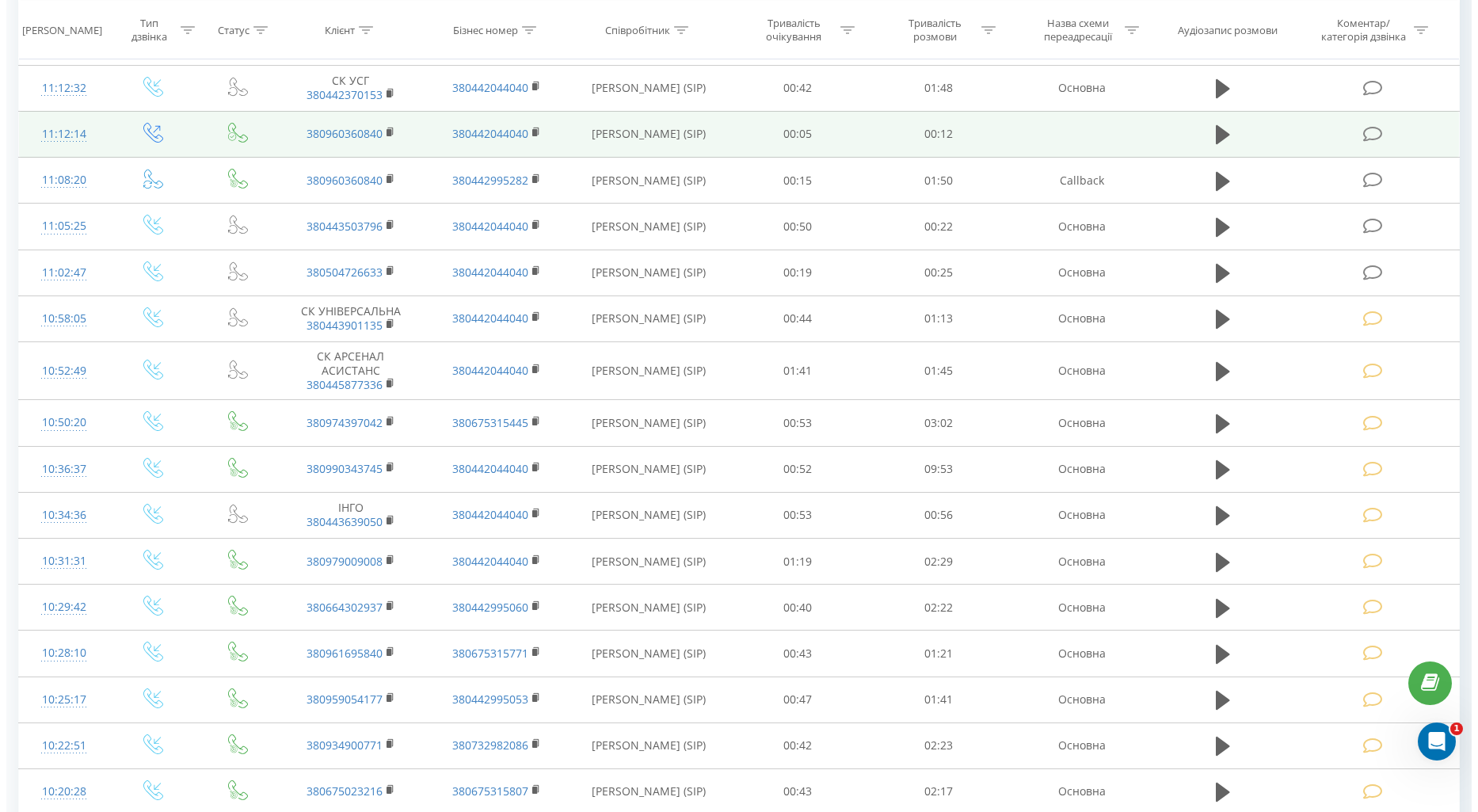
scroll to position [88, 0]
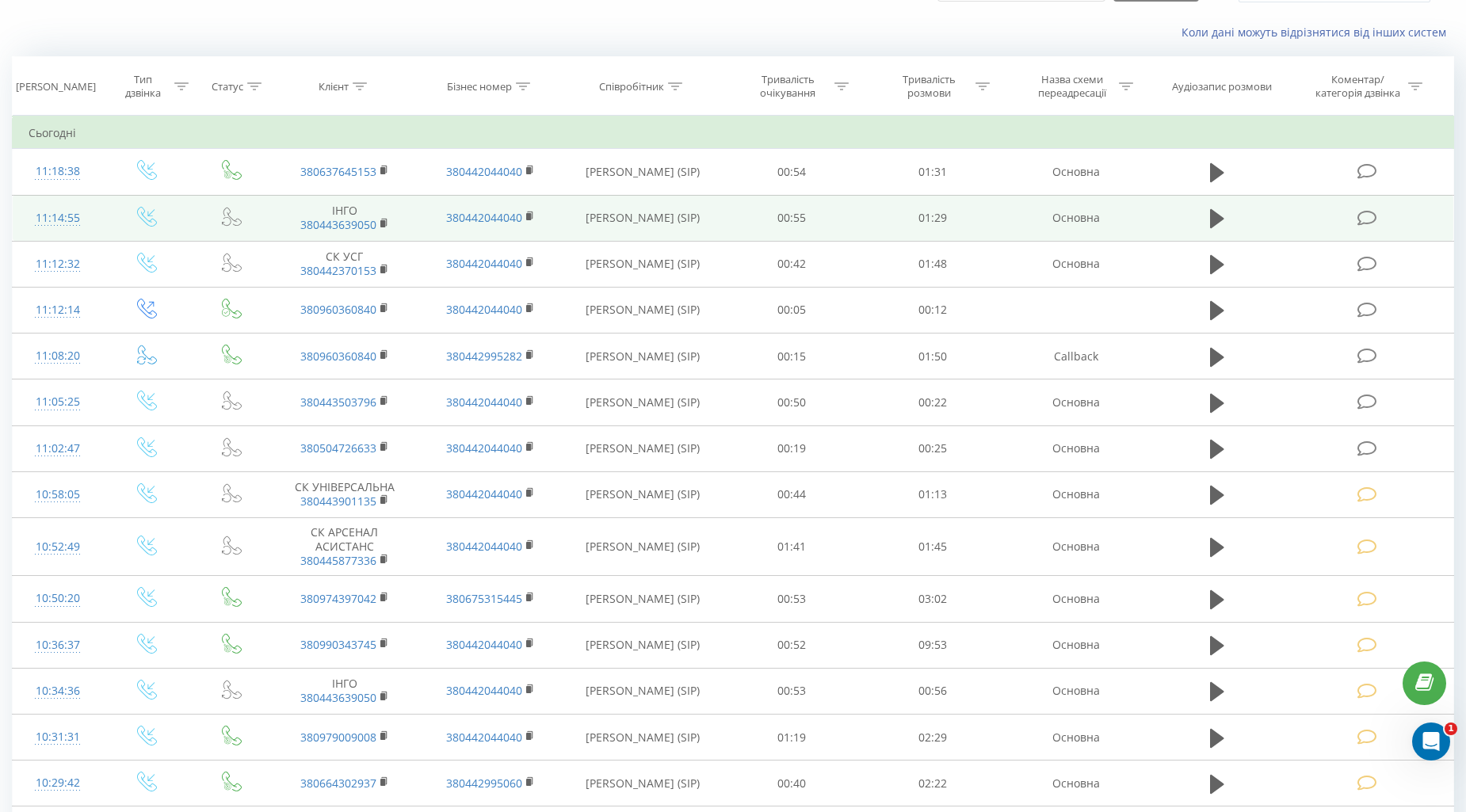
click at [1371, 222] on icon at bounding box center [1367, 218] width 20 height 17
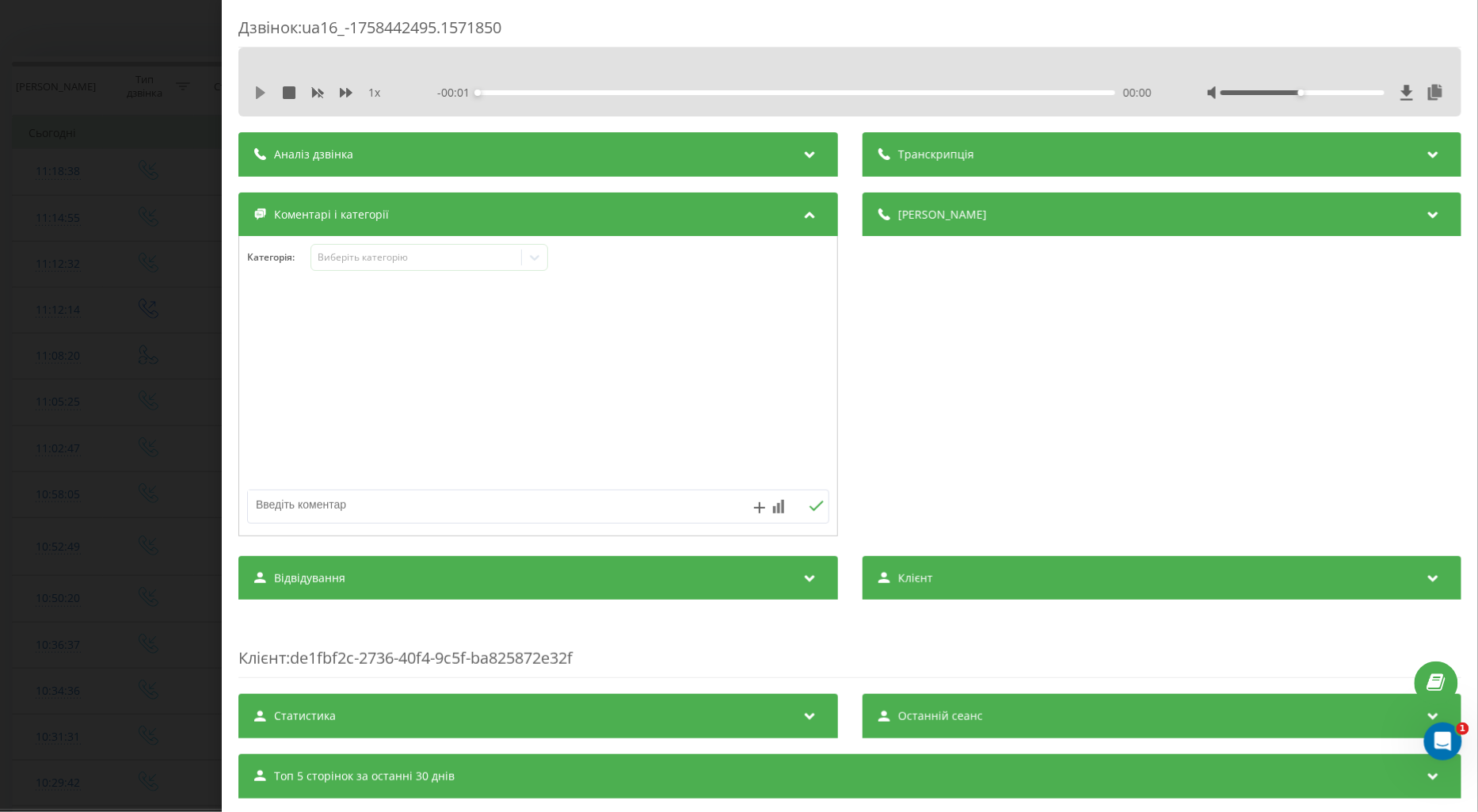
click at [258, 94] on icon at bounding box center [260, 93] width 10 height 13
click at [343, 91] on icon at bounding box center [346, 93] width 13 height 10
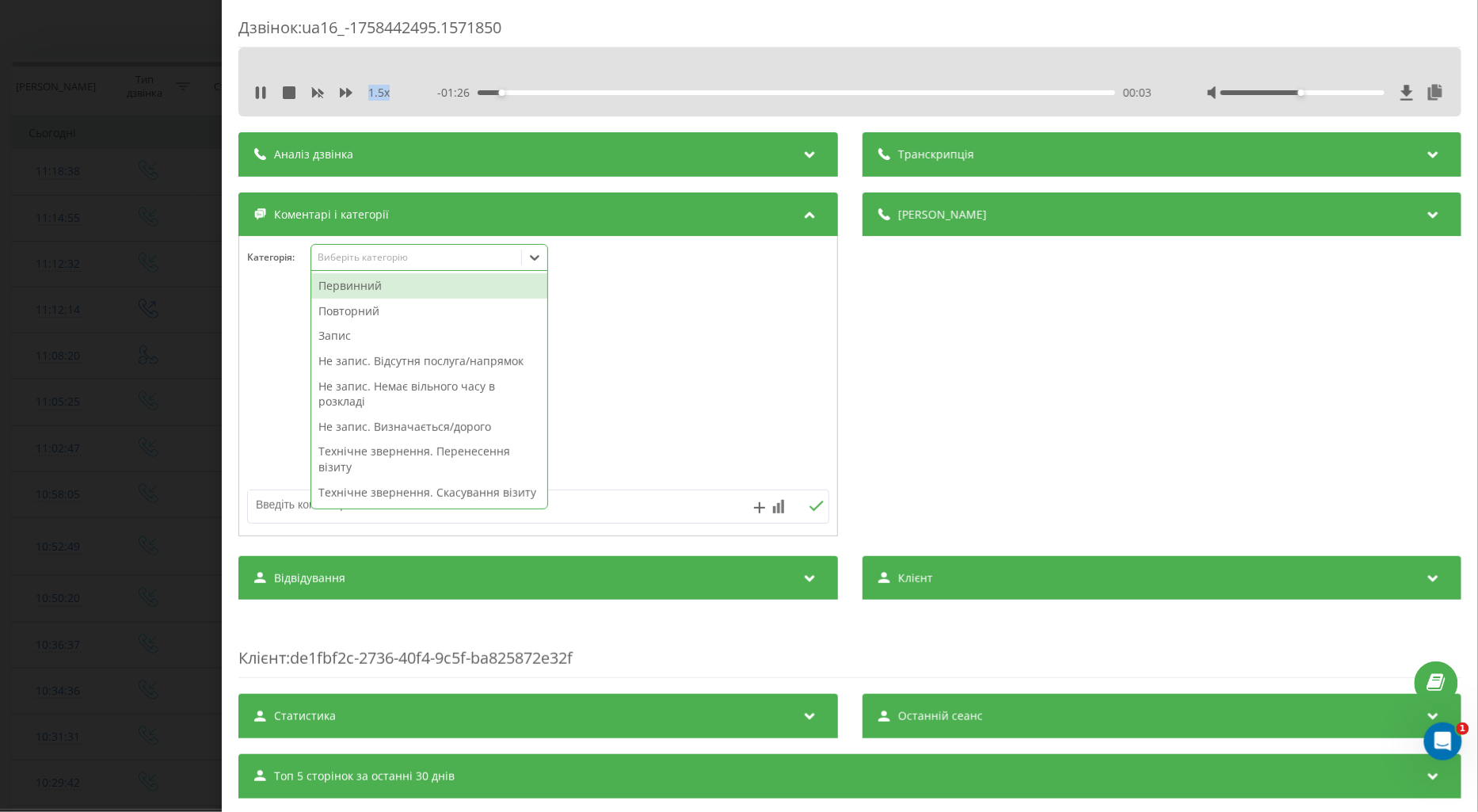
drag, startPoint x: 399, startPoint y: 251, endPoint x: 400, endPoint y: 306, distance: 55.0
click at [399, 251] on div "Виберіть категорію" at bounding box center [417, 258] width 210 height 15
click at [373, 311] on div "Повторний" at bounding box center [429, 312] width 236 height 26
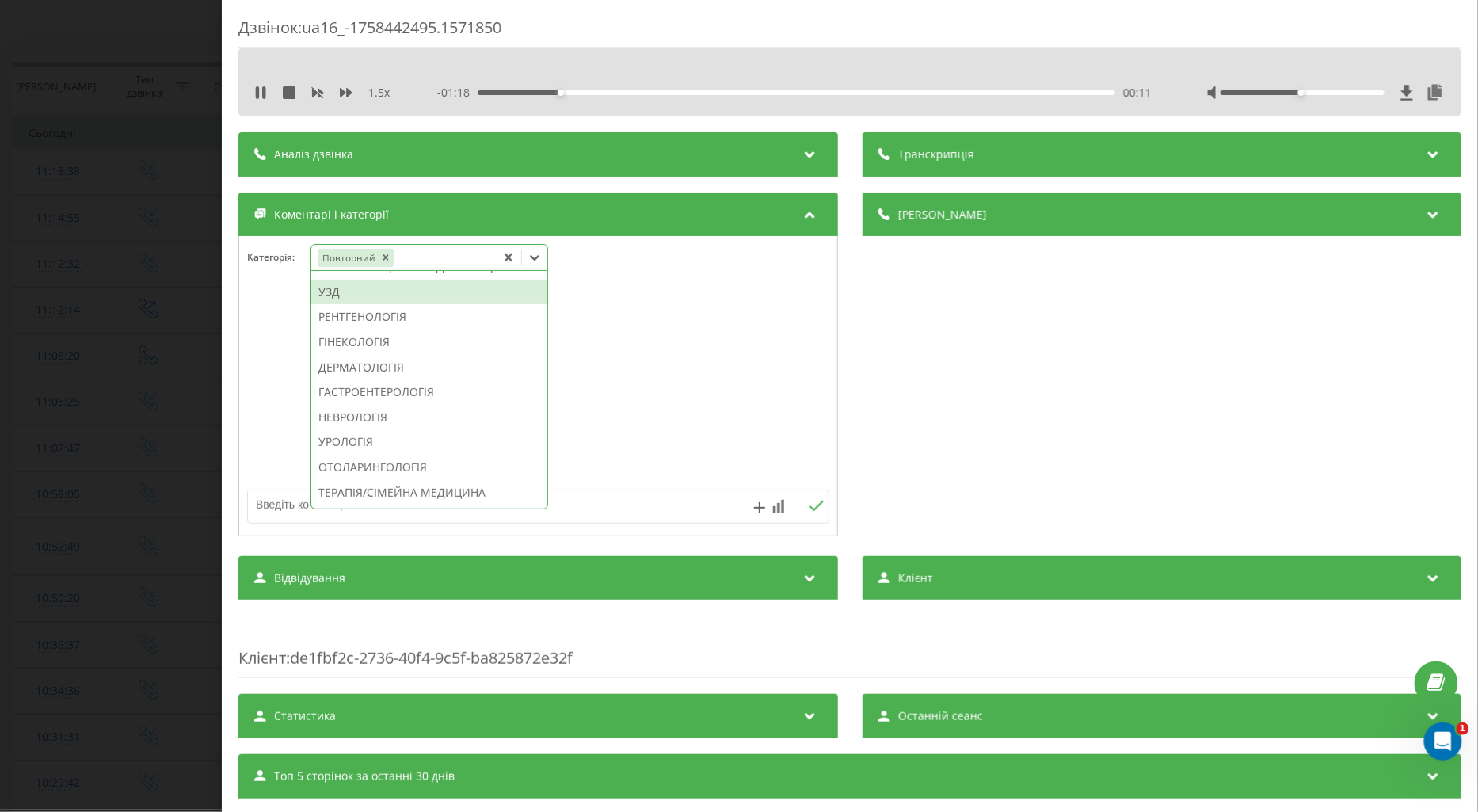
scroll to position [415, 0]
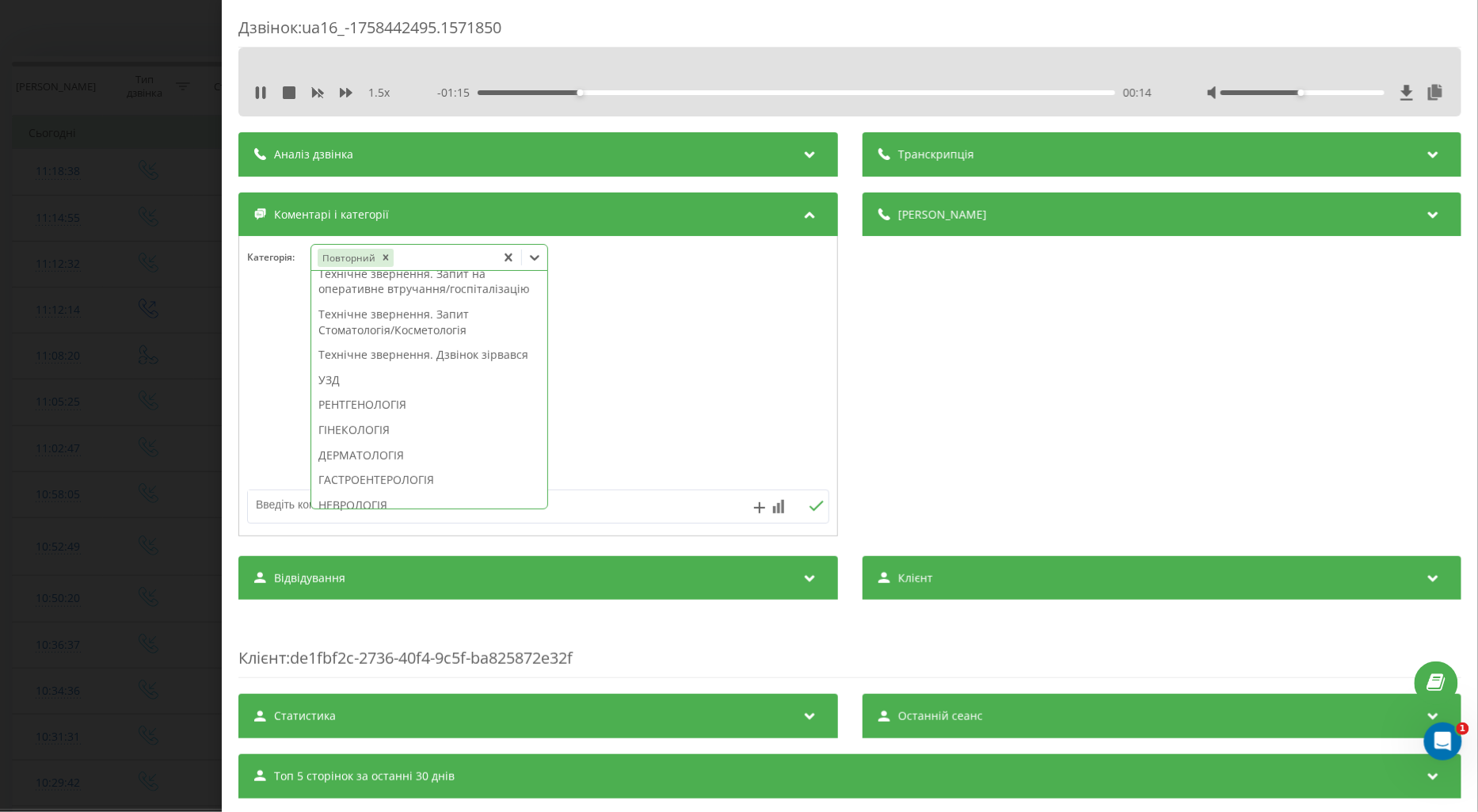
click at [386, 261] on div "Технічне звернення. Внесення гарантії" at bounding box center [429, 249] width 236 height 26
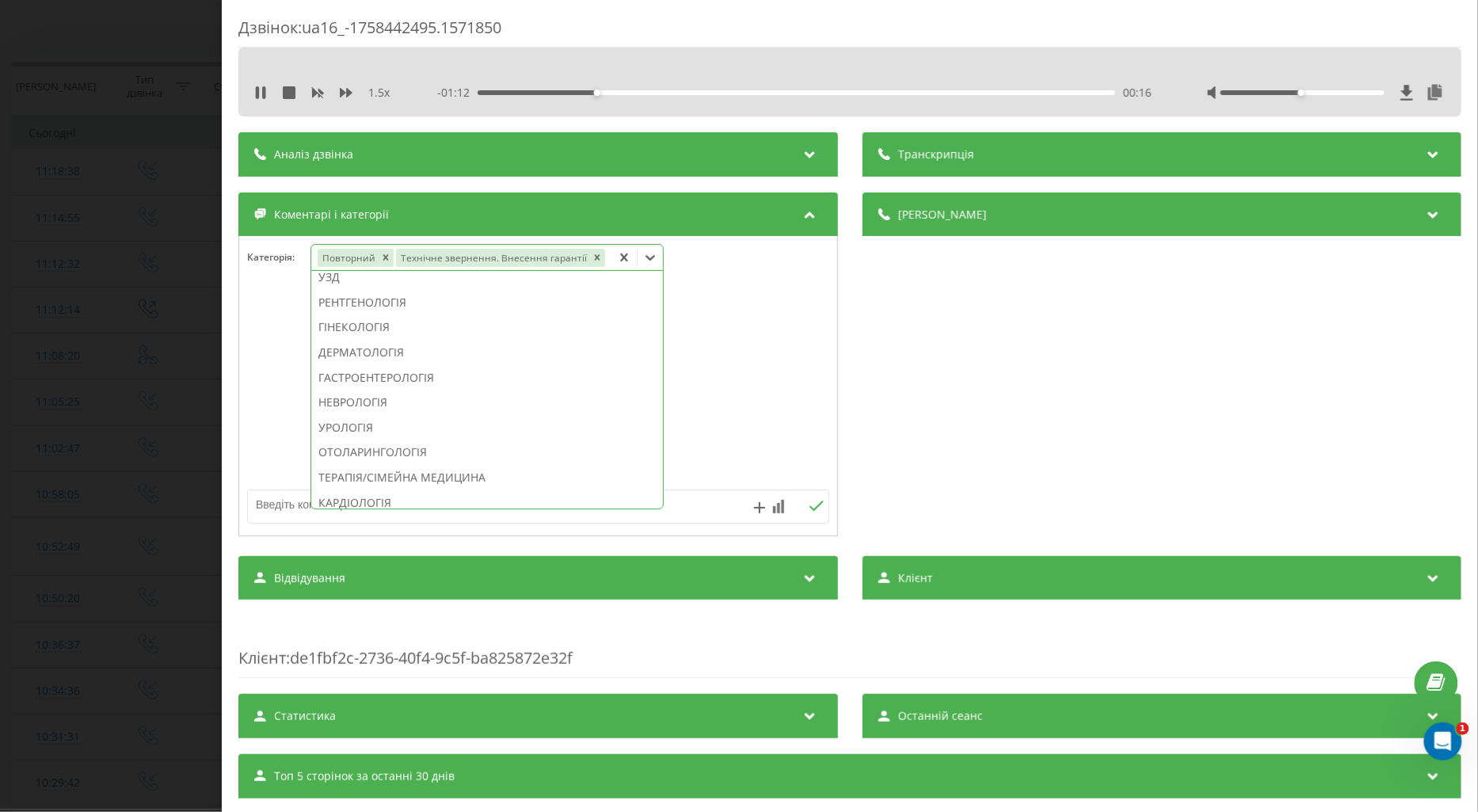
scroll to position [281, 0]
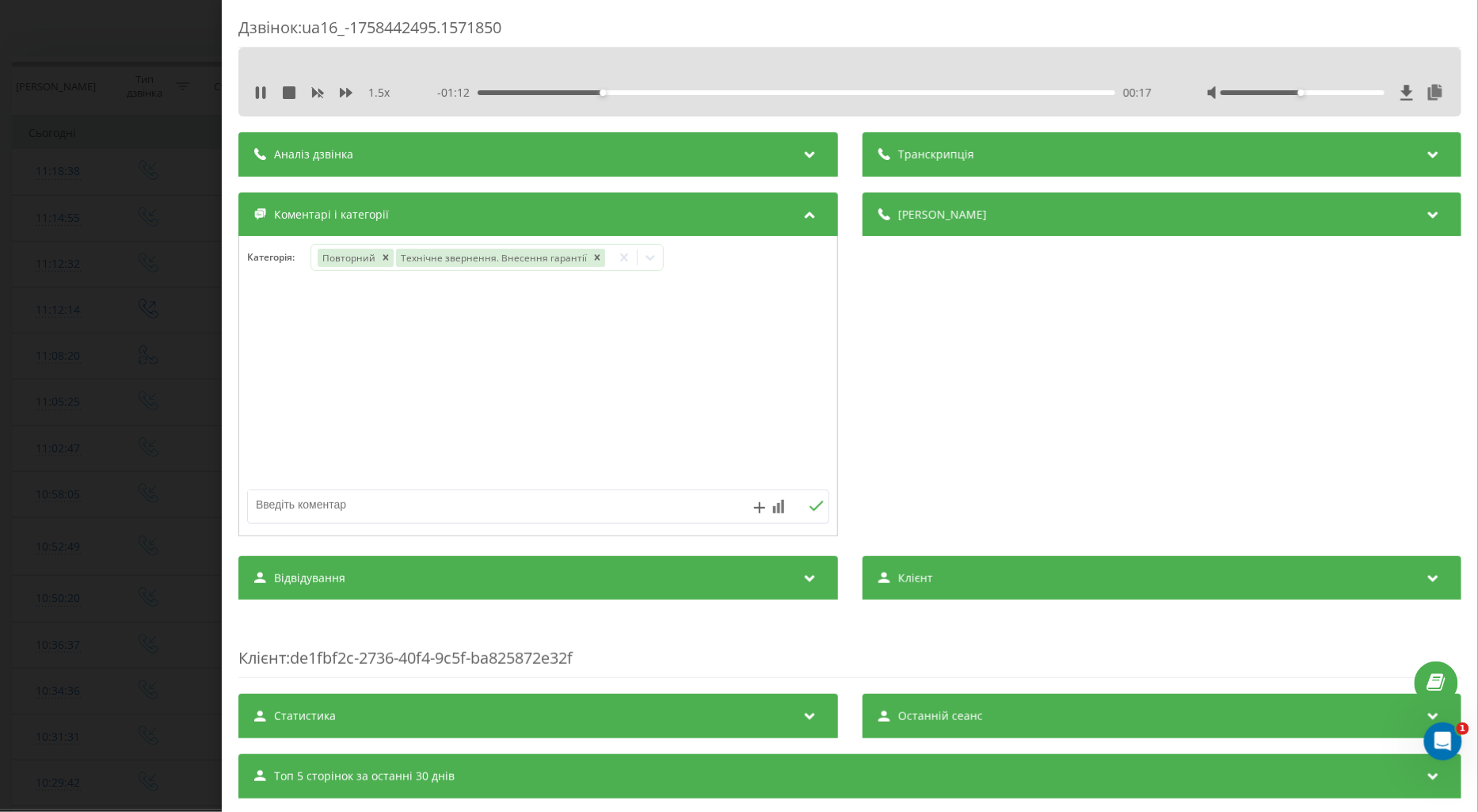
click at [272, 327] on div at bounding box center [538, 386] width 598 height 190
click at [111, 383] on div "Дзвінок : ua16_-1758442495.1571850 1.5 x - 01:10 00:19 00:19 Транскрипція Для A…" at bounding box center [739, 406] width 1478 height 812
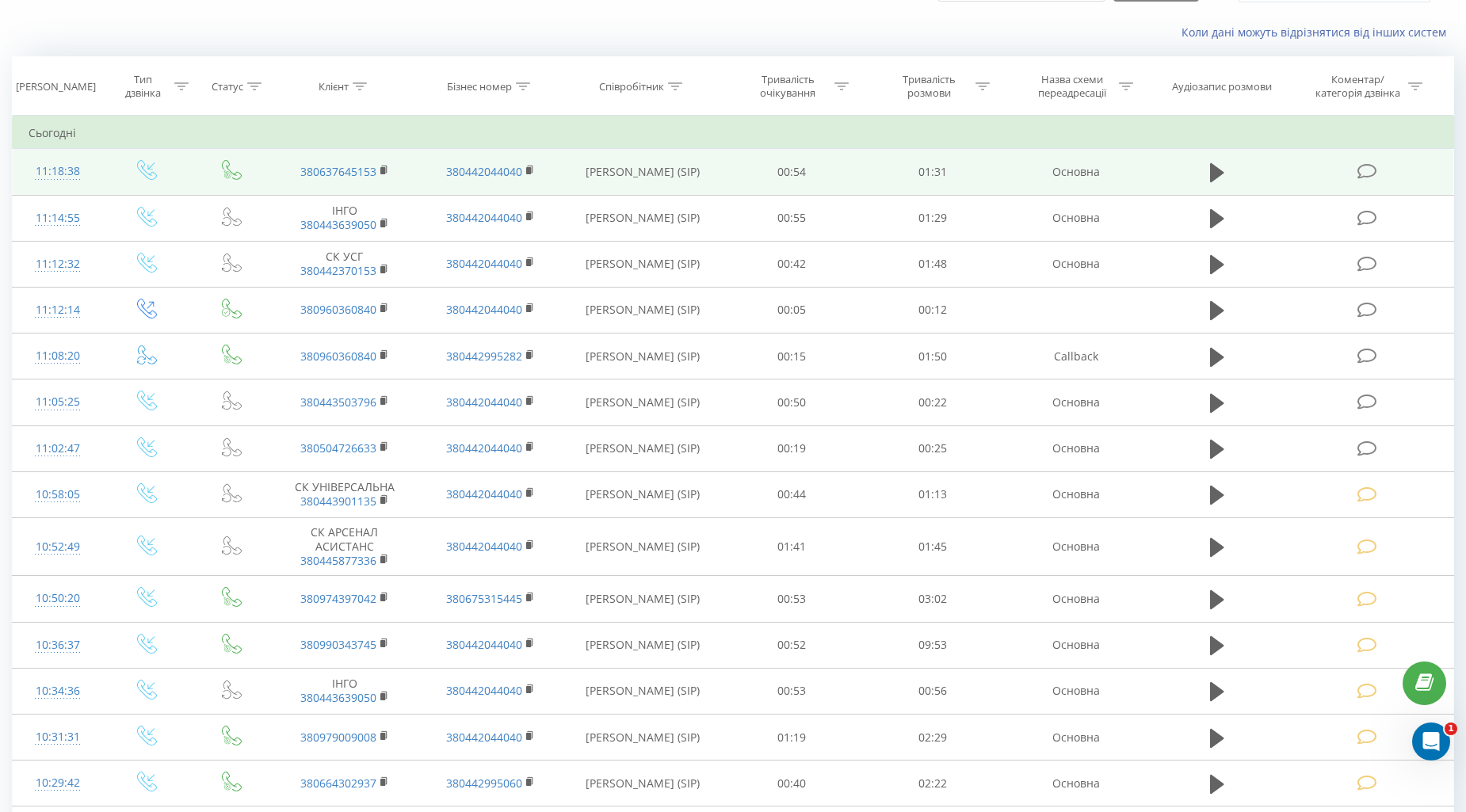
click at [1359, 167] on icon at bounding box center [1367, 171] width 20 height 17
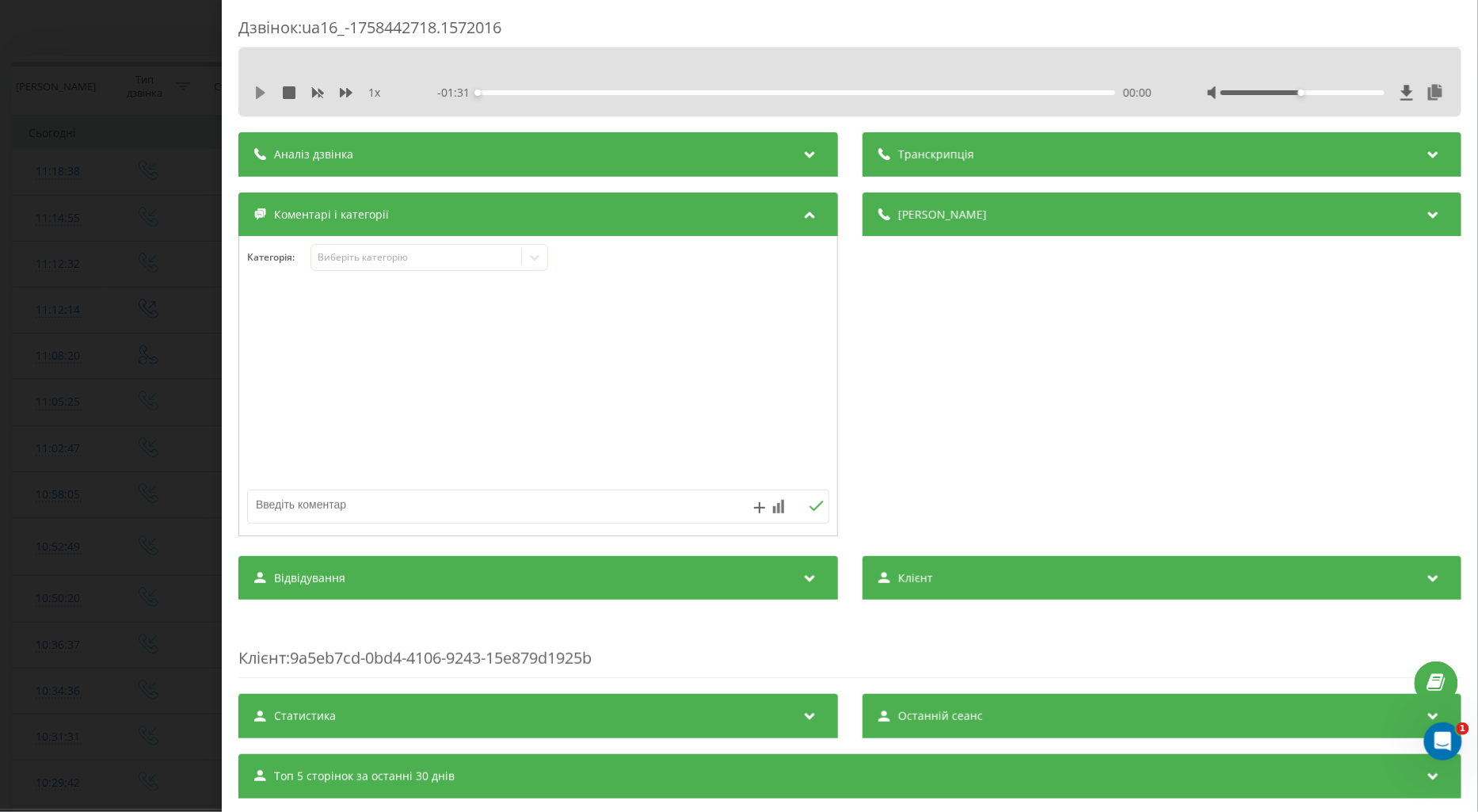
click at [263, 92] on icon at bounding box center [260, 93] width 10 height 13
click at [344, 90] on icon at bounding box center [346, 93] width 13 height 13
click at [381, 254] on div "Виберіть категорію" at bounding box center [416, 258] width 198 height 13
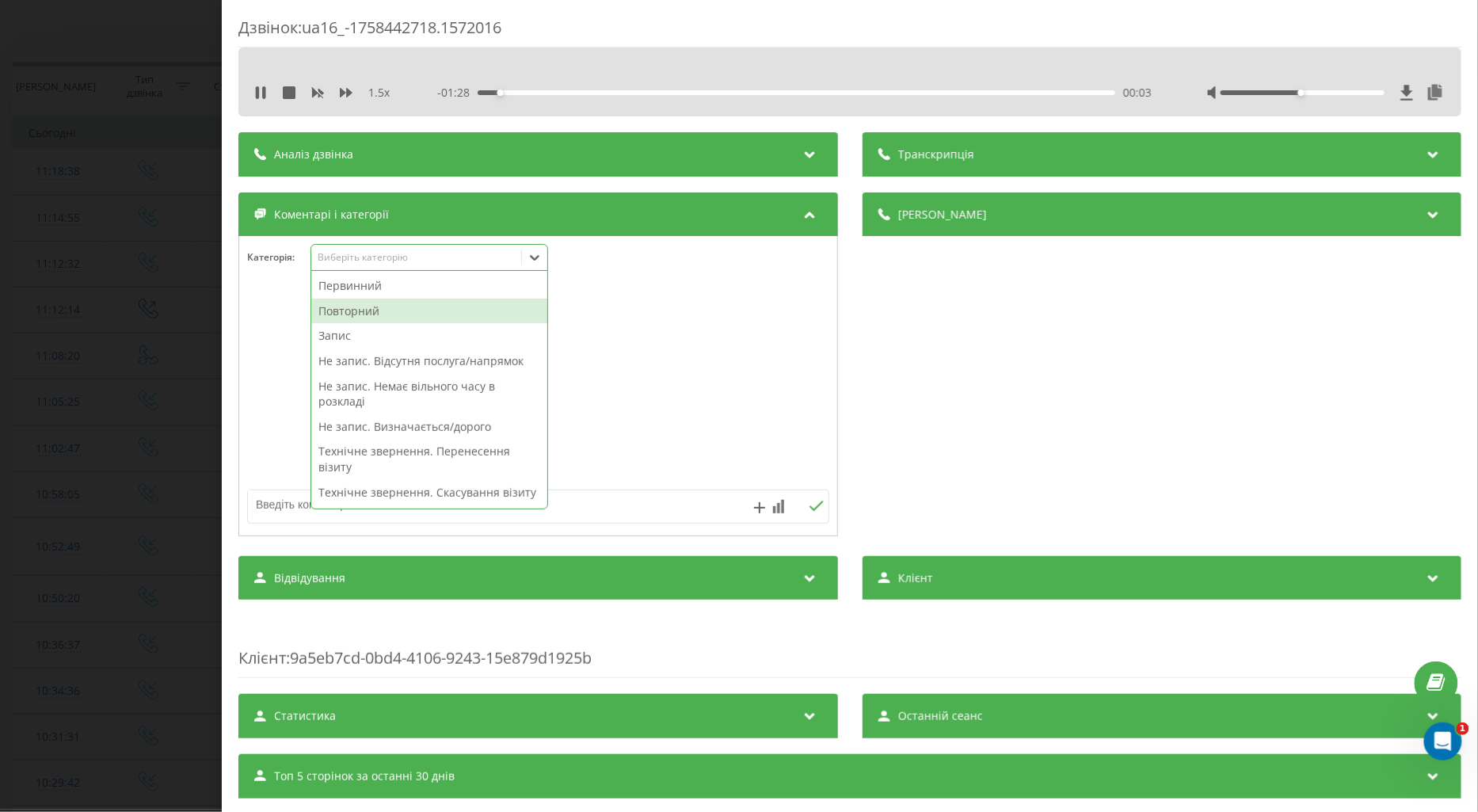
click at [389, 317] on div "Повторний" at bounding box center [429, 312] width 236 height 26
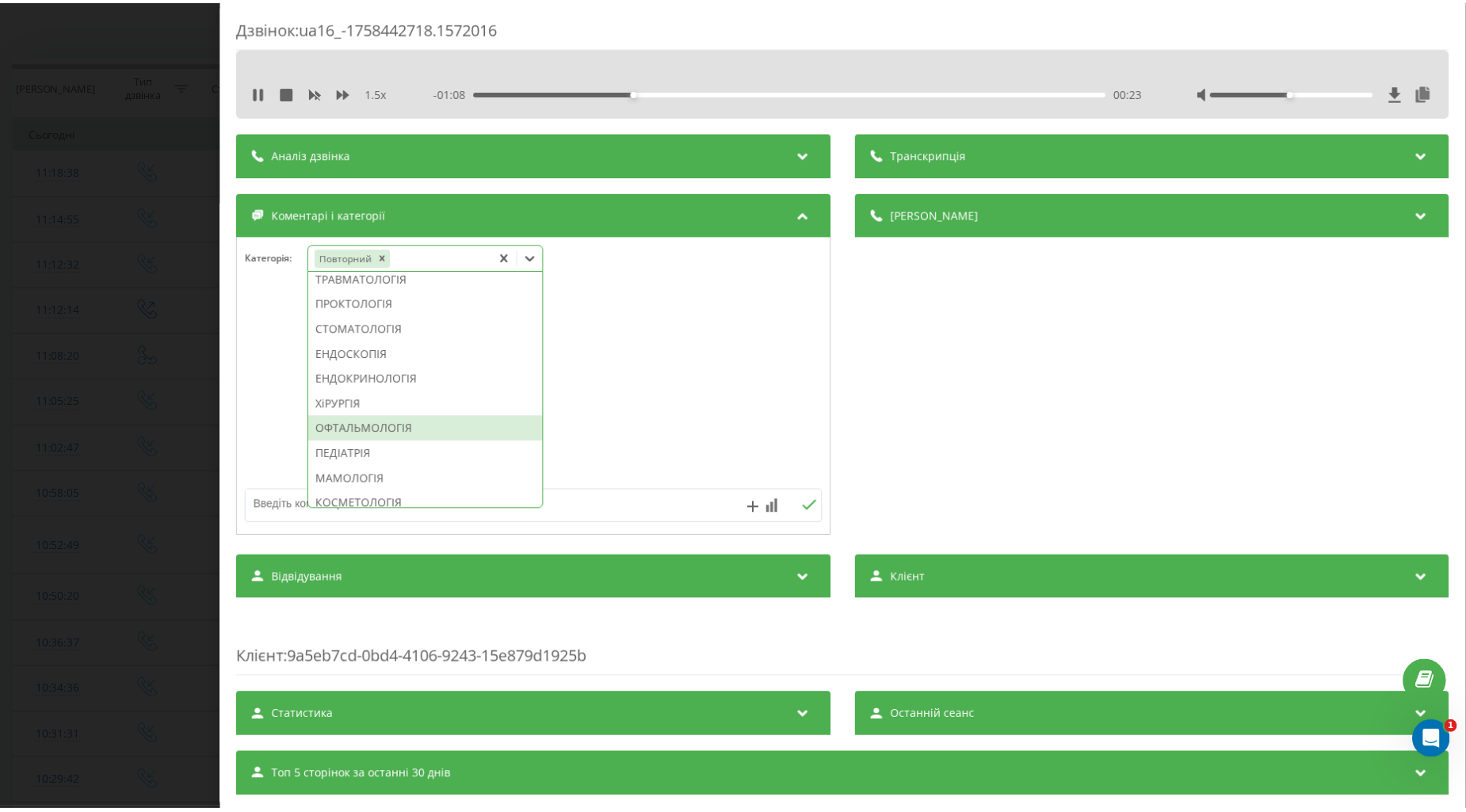
scroll to position [855, 0]
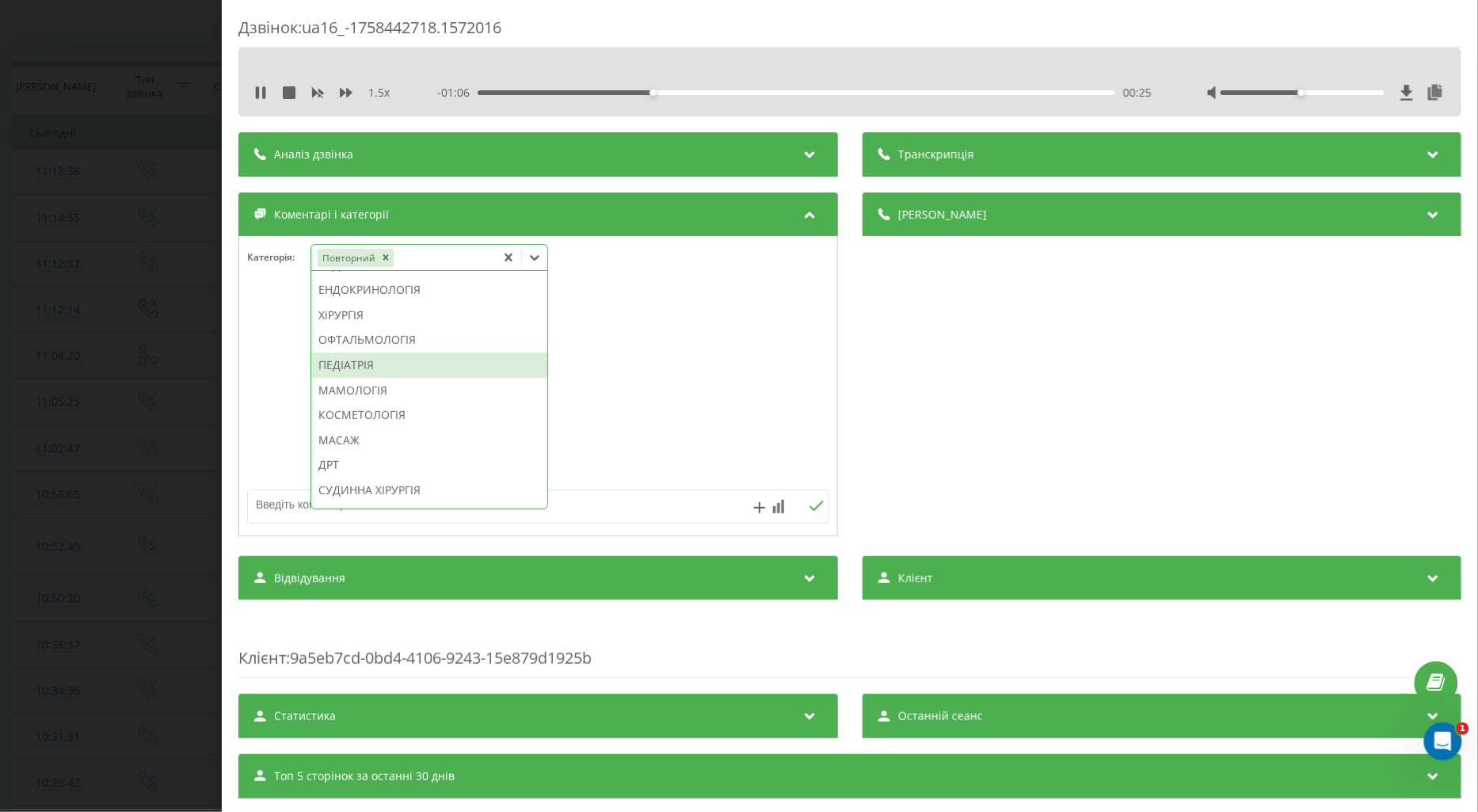
click at [364, 378] on div "ПЕДІАТРІЯ" at bounding box center [429, 365] width 236 height 26
click at [283, 420] on div at bounding box center [538, 386] width 598 height 190
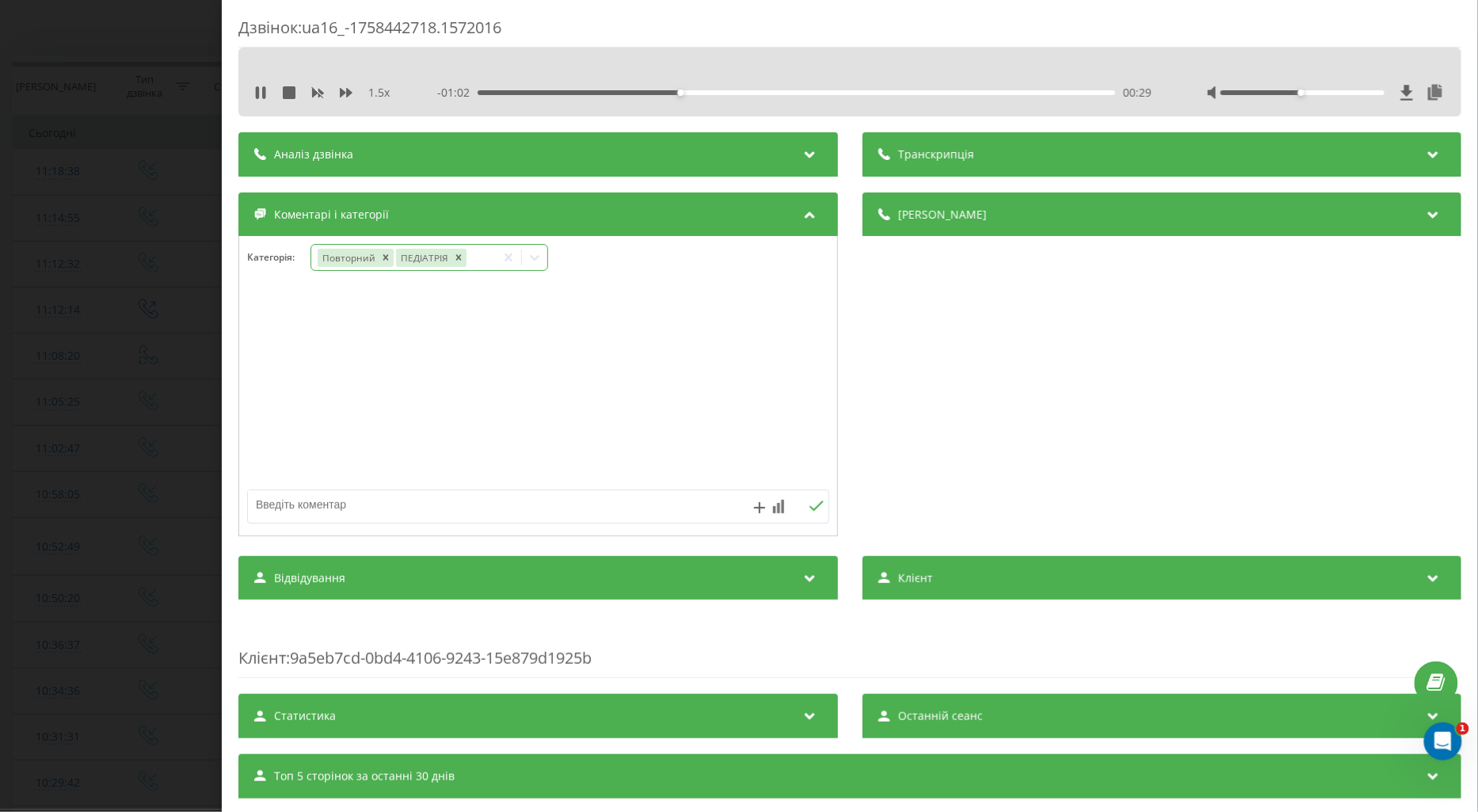
click at [542, 258] on icon at bounding box center [535, 258] width 16 height 16
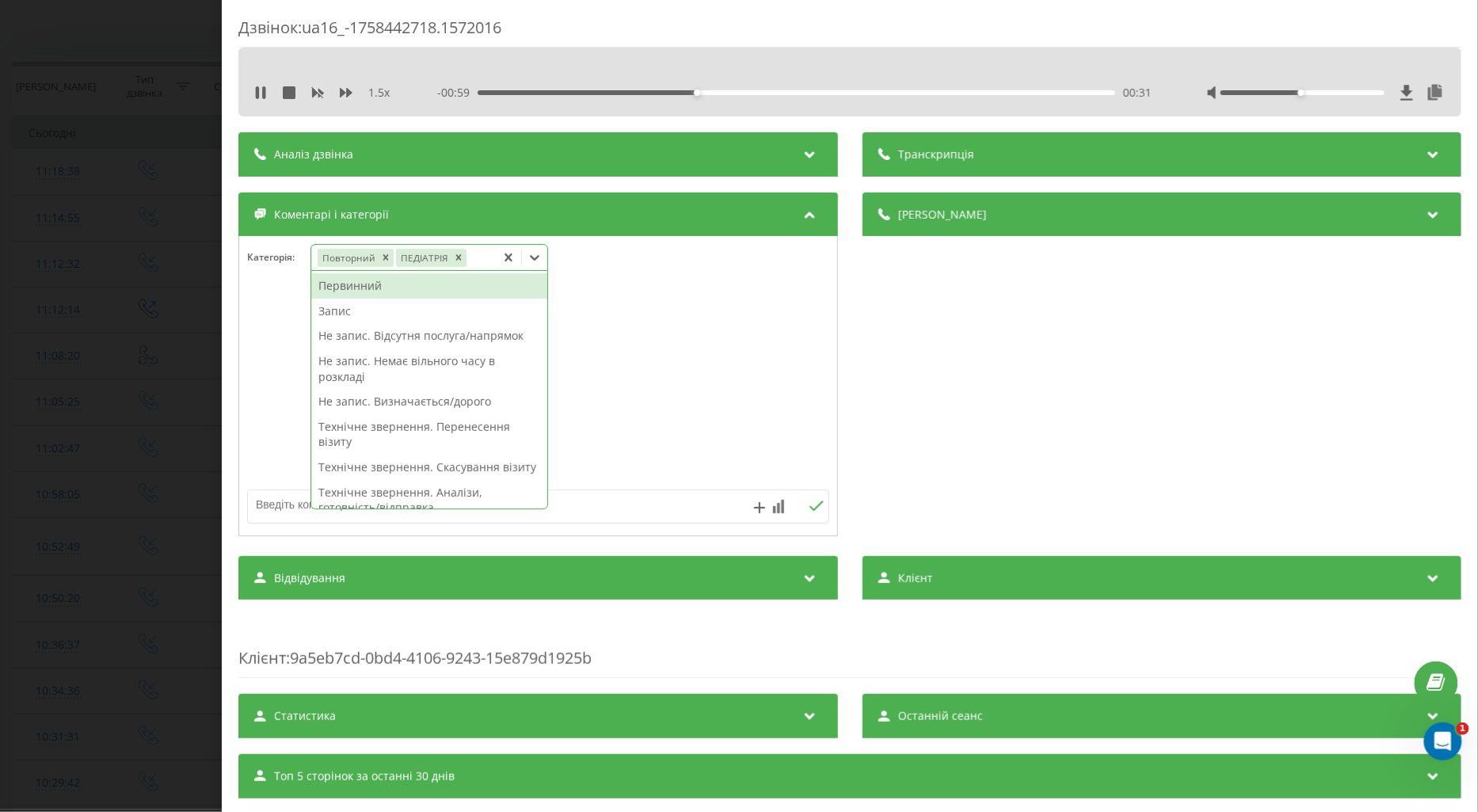
click at [344, 312] on div "Запис" at bounding box center [429, 312] width 236 height 26
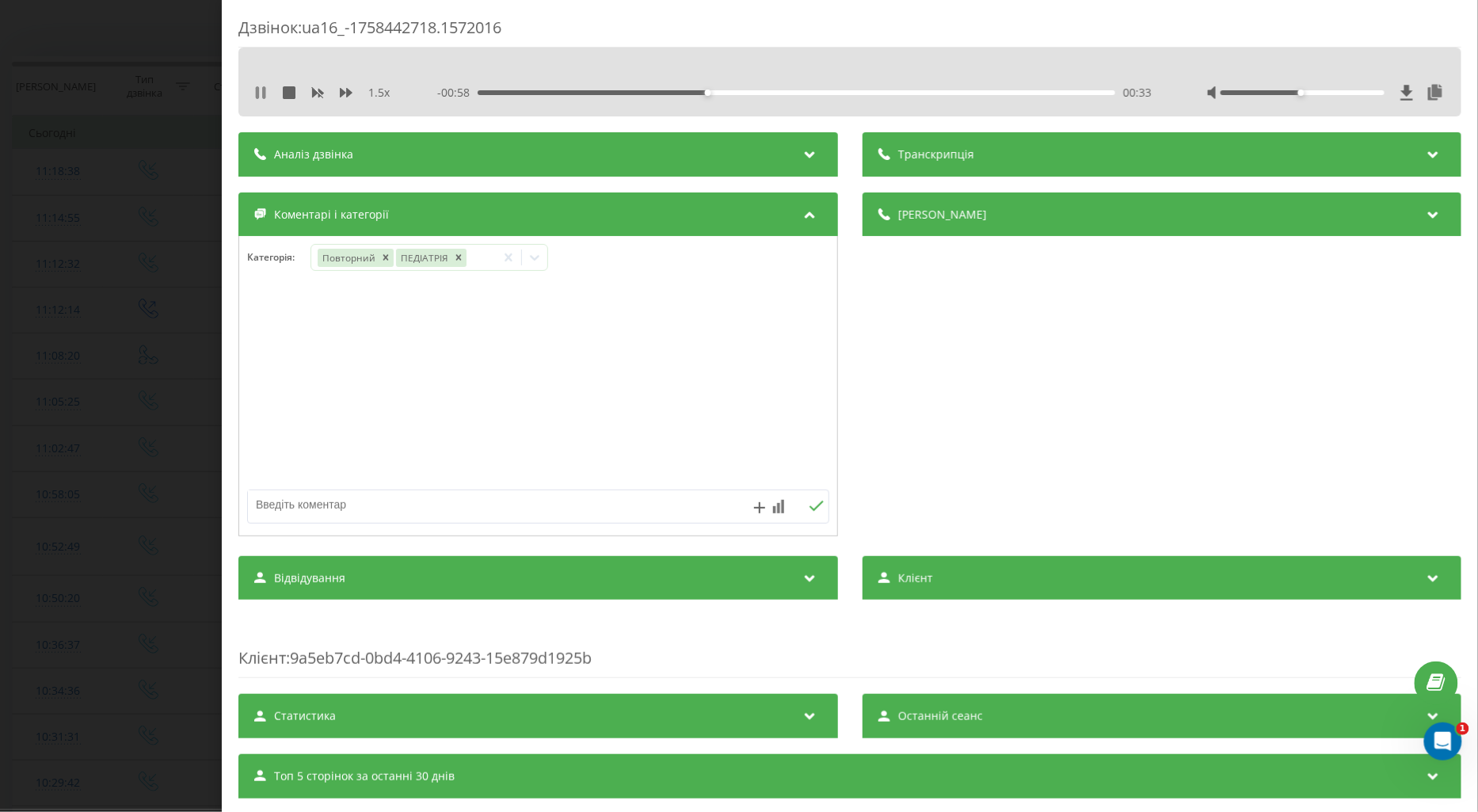
click at [265, 91] on icon at bounding box center [260, 93] width 13 height 13
click at [563, 259] on icon at bounding box center [565, 257] width 10 height 6
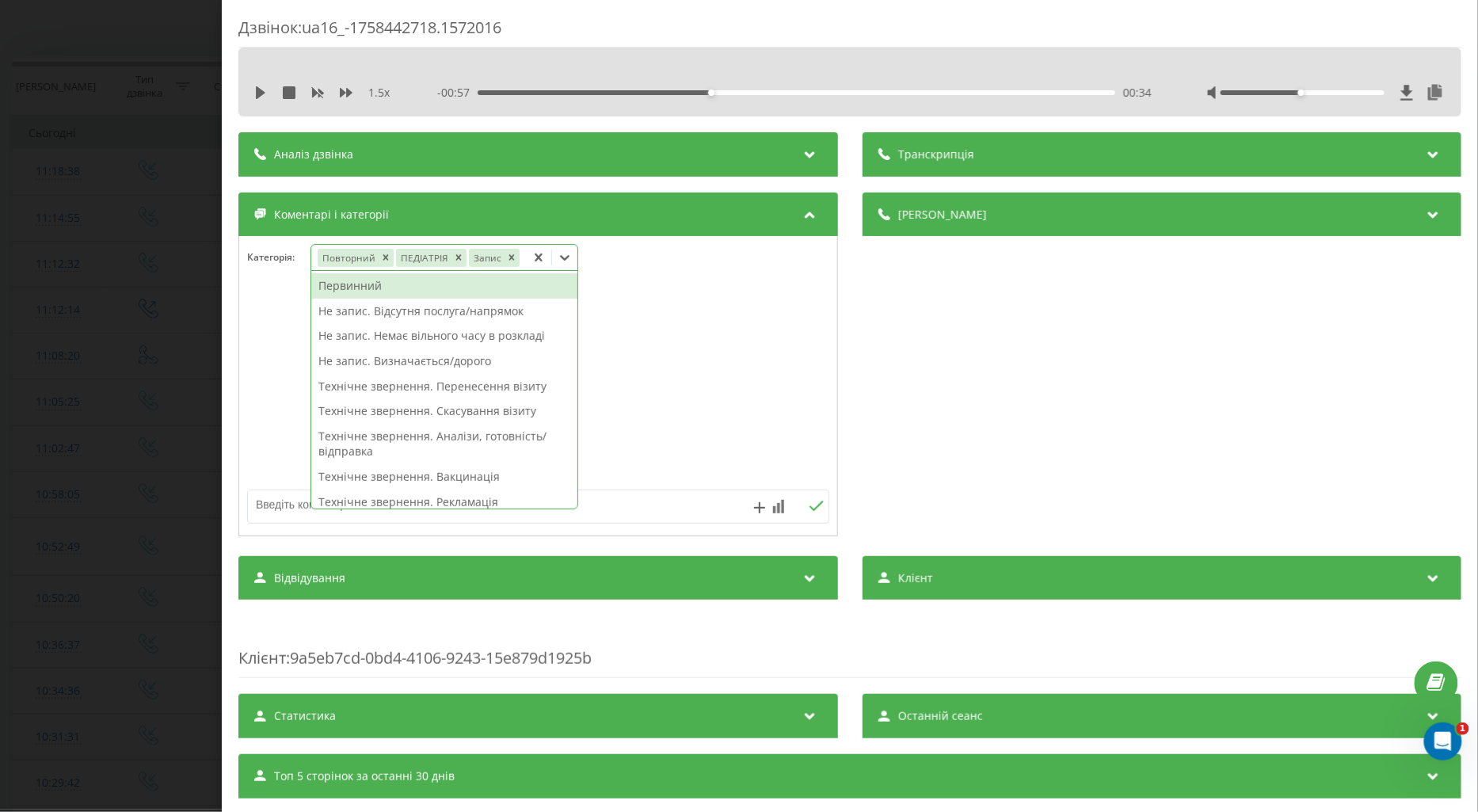
click at [357, 286] on div "Первинний" at bounding box center [445, 286] width 266 height 26
click at [381, 257] on icon "Remove Повторний" at bounding box center [385, 257] width 11 height 11
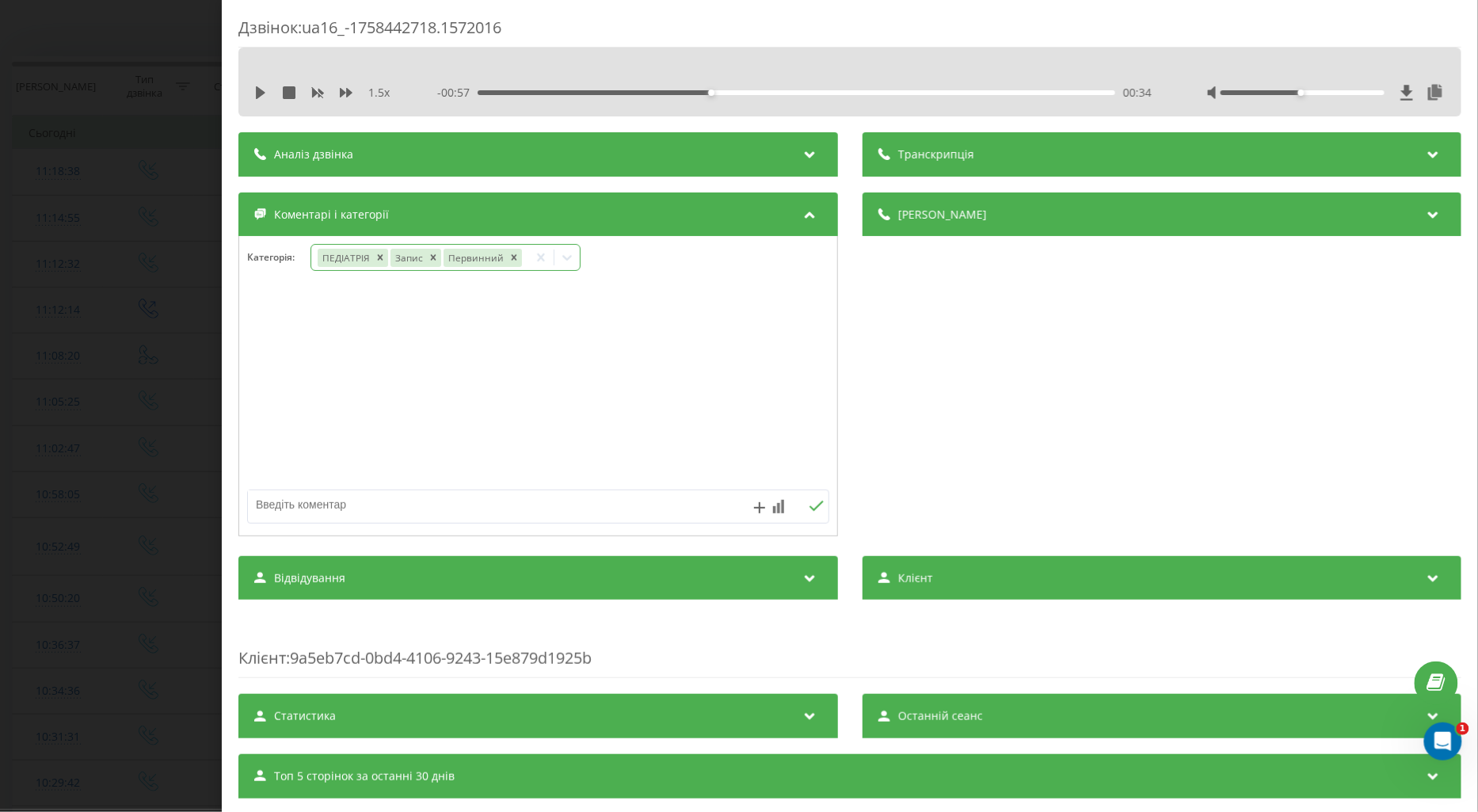
click at [240, 407] on div at bounding box center [538, 386] width 598 height 190
click at [143, 404] on div "Дзвінок : ua16_-1758442718.1572016 1.5 x - 00:57 00:34 00:34 Транскрипція Для A…" at bounding box center [739, 406] width 1478 height 812
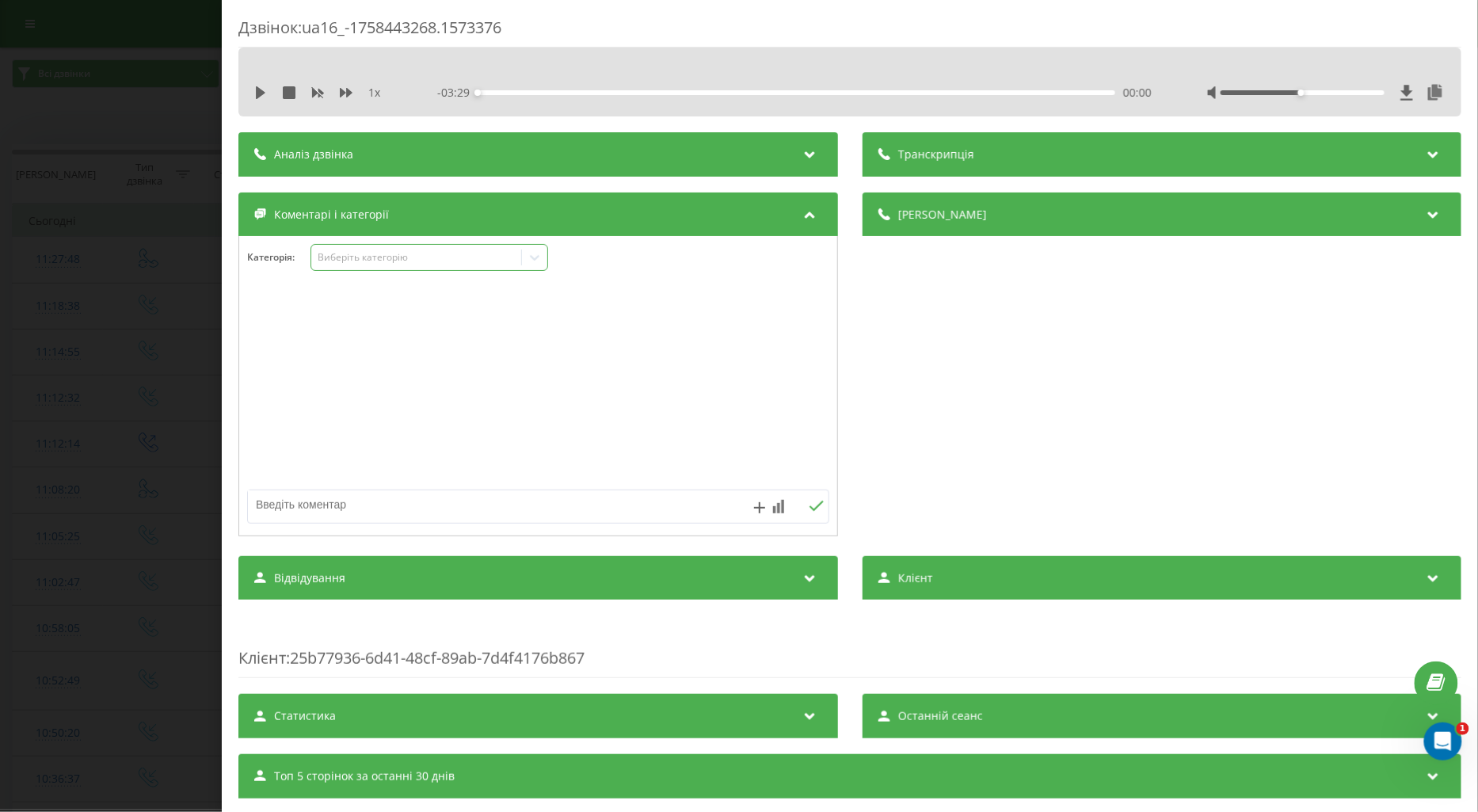
click at [336, 255] on div "Виберіть категорію" at bounding box center [416, 258] width 198 height 13
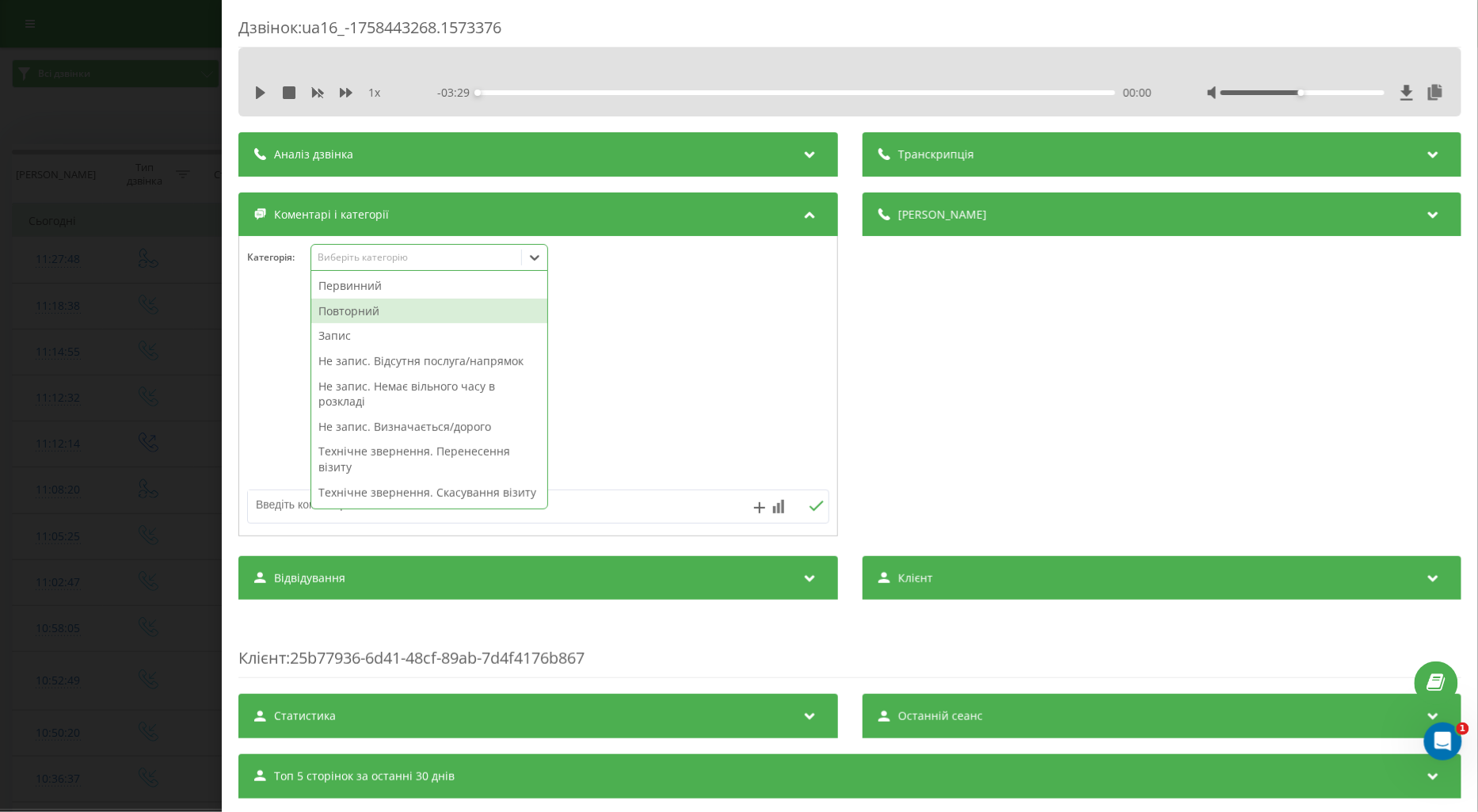
click at [359, 309] on div "Повторний" at bounding box center [429, 312] width 236 height 26
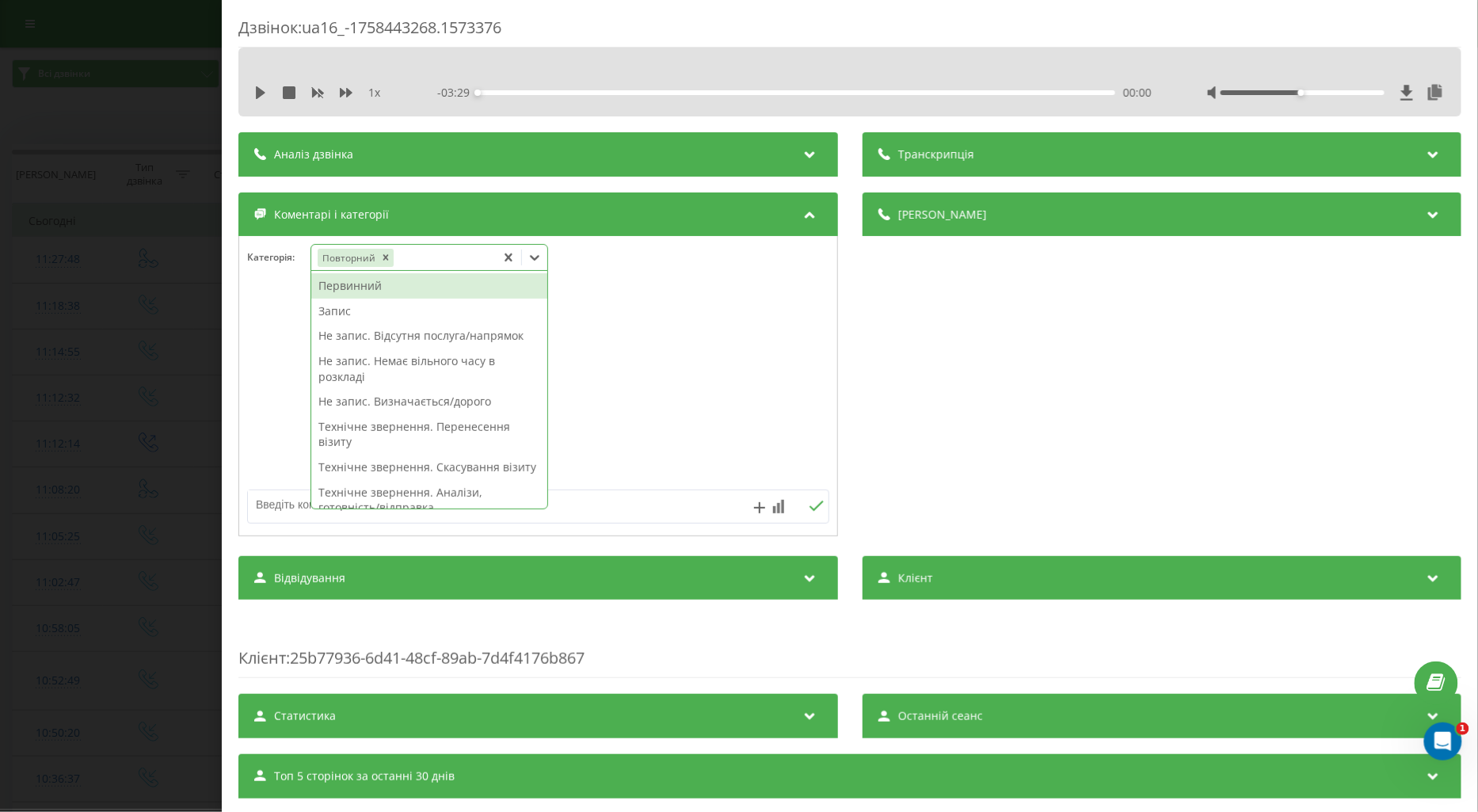
click at [358, 287] on div "Первинний" at bounding box center [429, 286] width 236 height 26
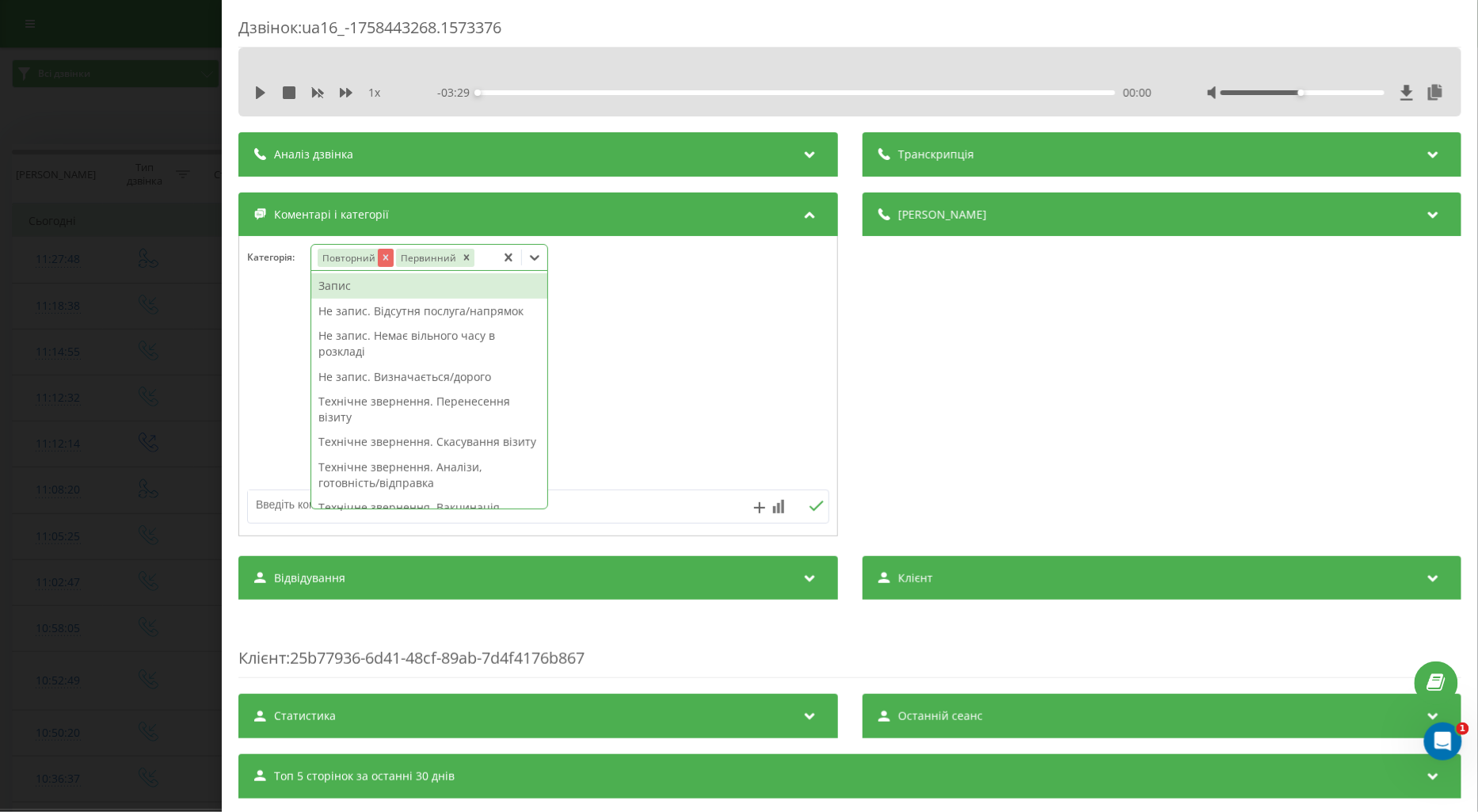
click at [387, 254] on icon "Remove Повторний" at bounding box center [385, 257] width 11 height 11
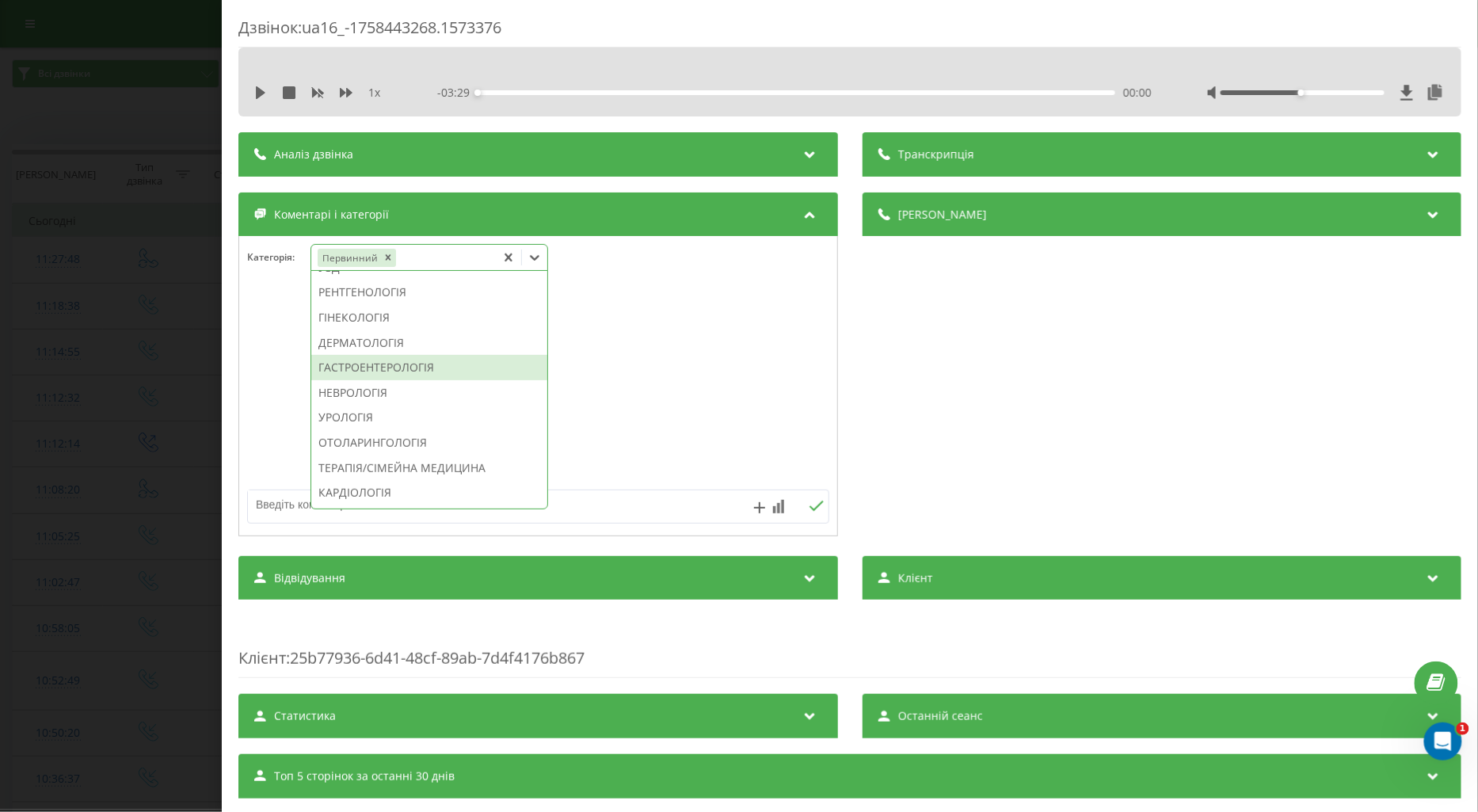
scroll to position [703, 0]
click at [453, 305] on div "ТЕРАПІЯ/СІМЕЙНА МЕДИЦИНА" at bounding box center [429, 292] width 236 height 26
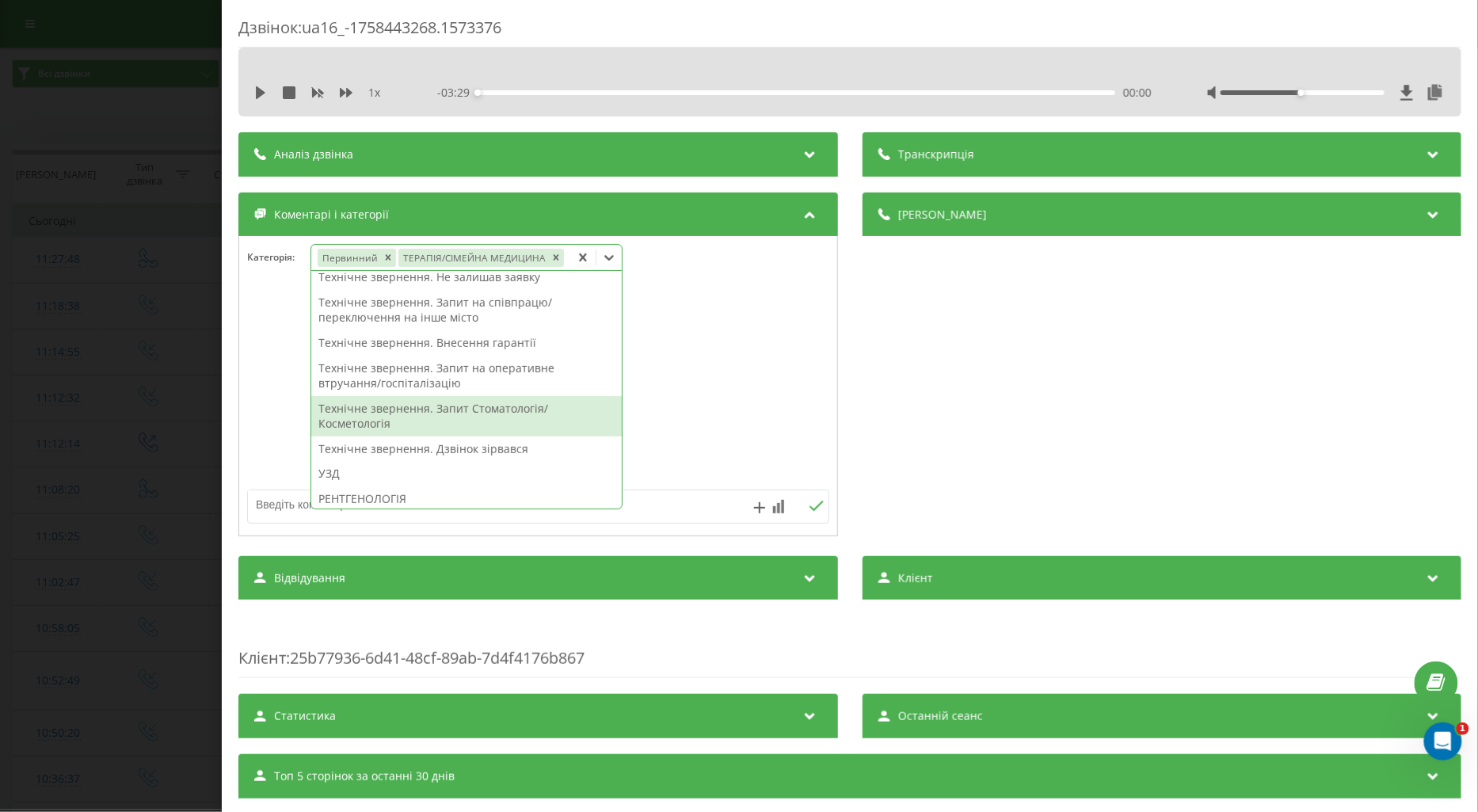
scroll to position [347, 0]
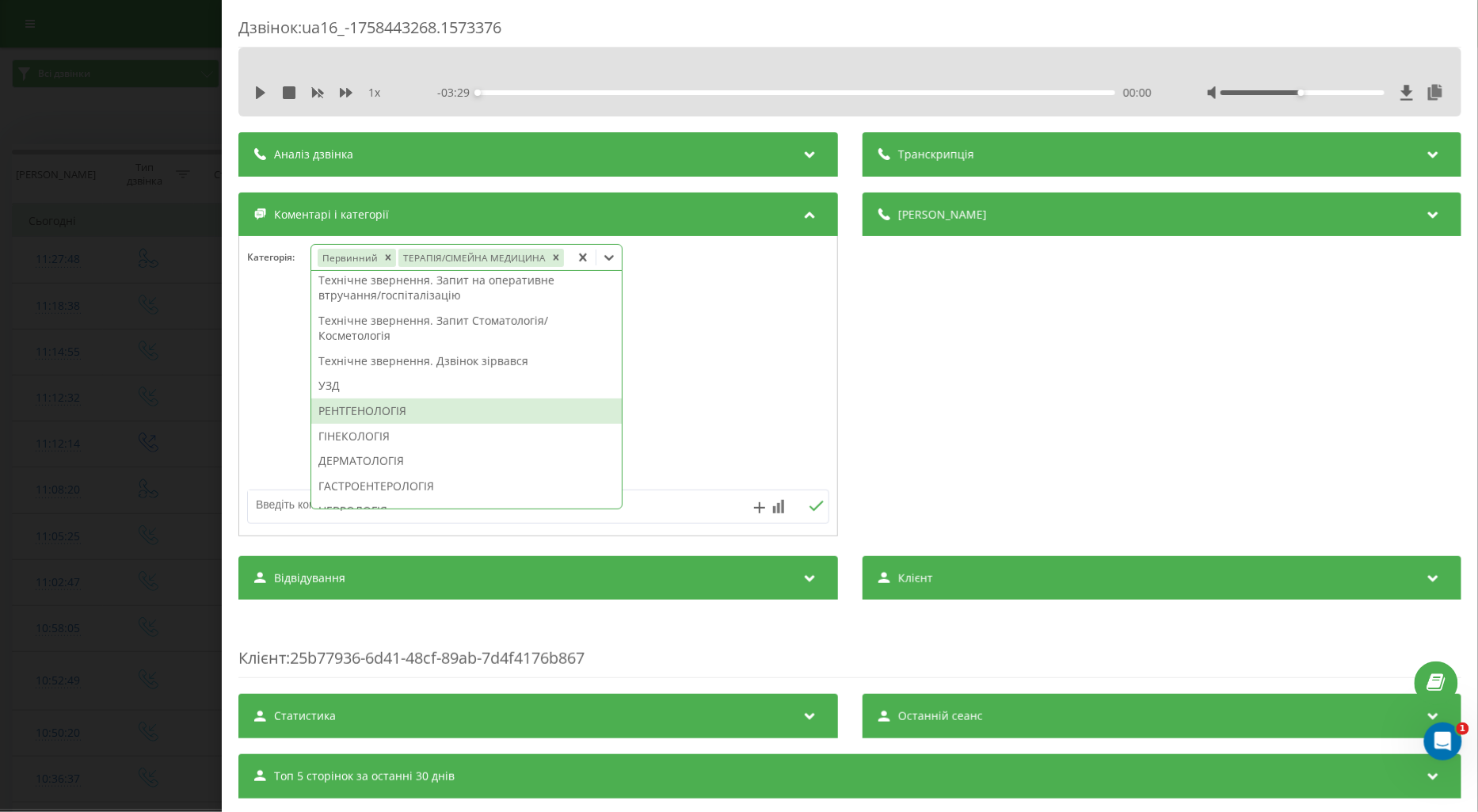
click at [364, 414] on div "РЕНТГЕНОЛОГІЯ" at bounding box center [467, 411] width 311 height 26
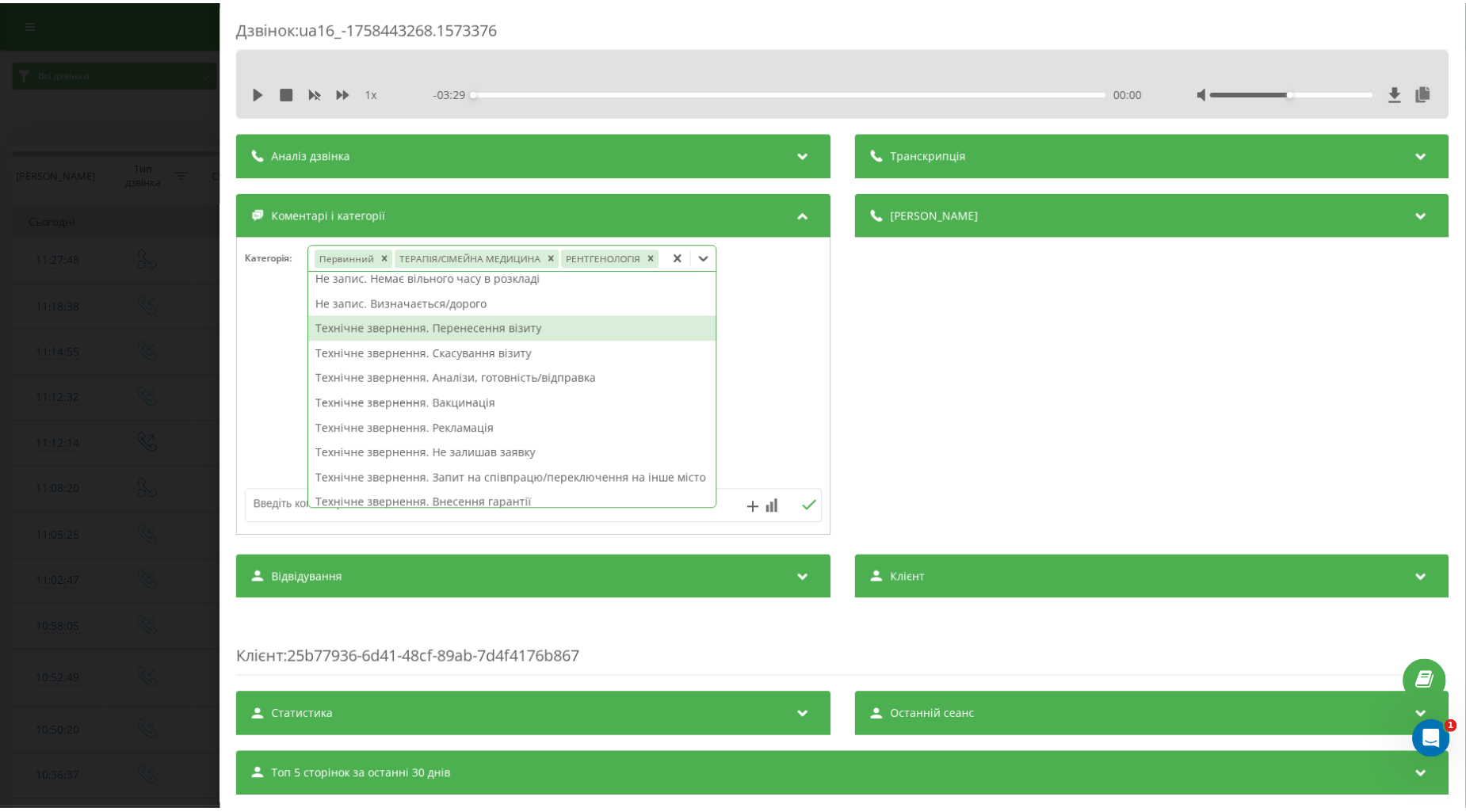
scroll to position [0, 0]
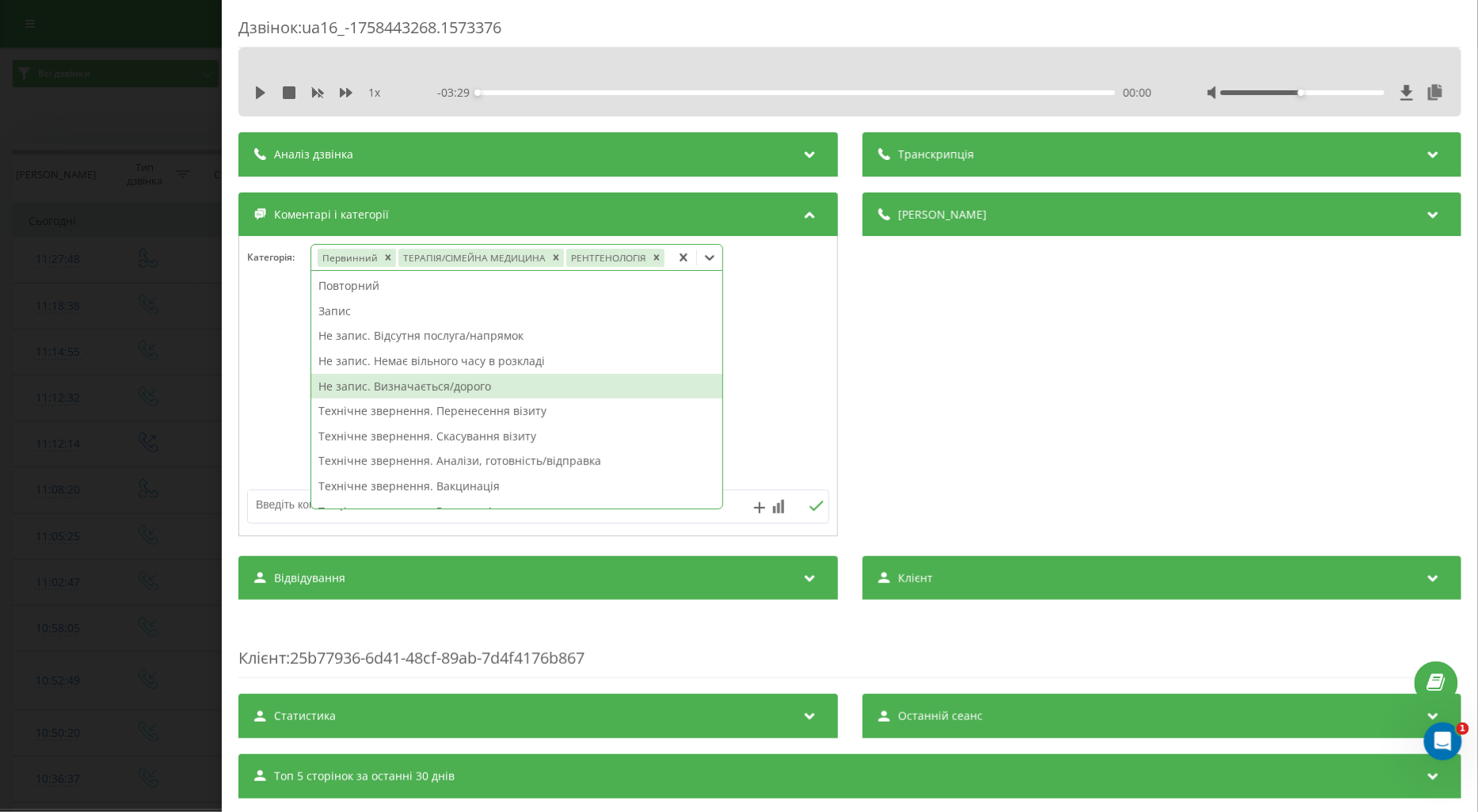
click at [477, 384] on div "Не запис. Визначається/дорого" at bounding box center [517, 387] width 411 height 26
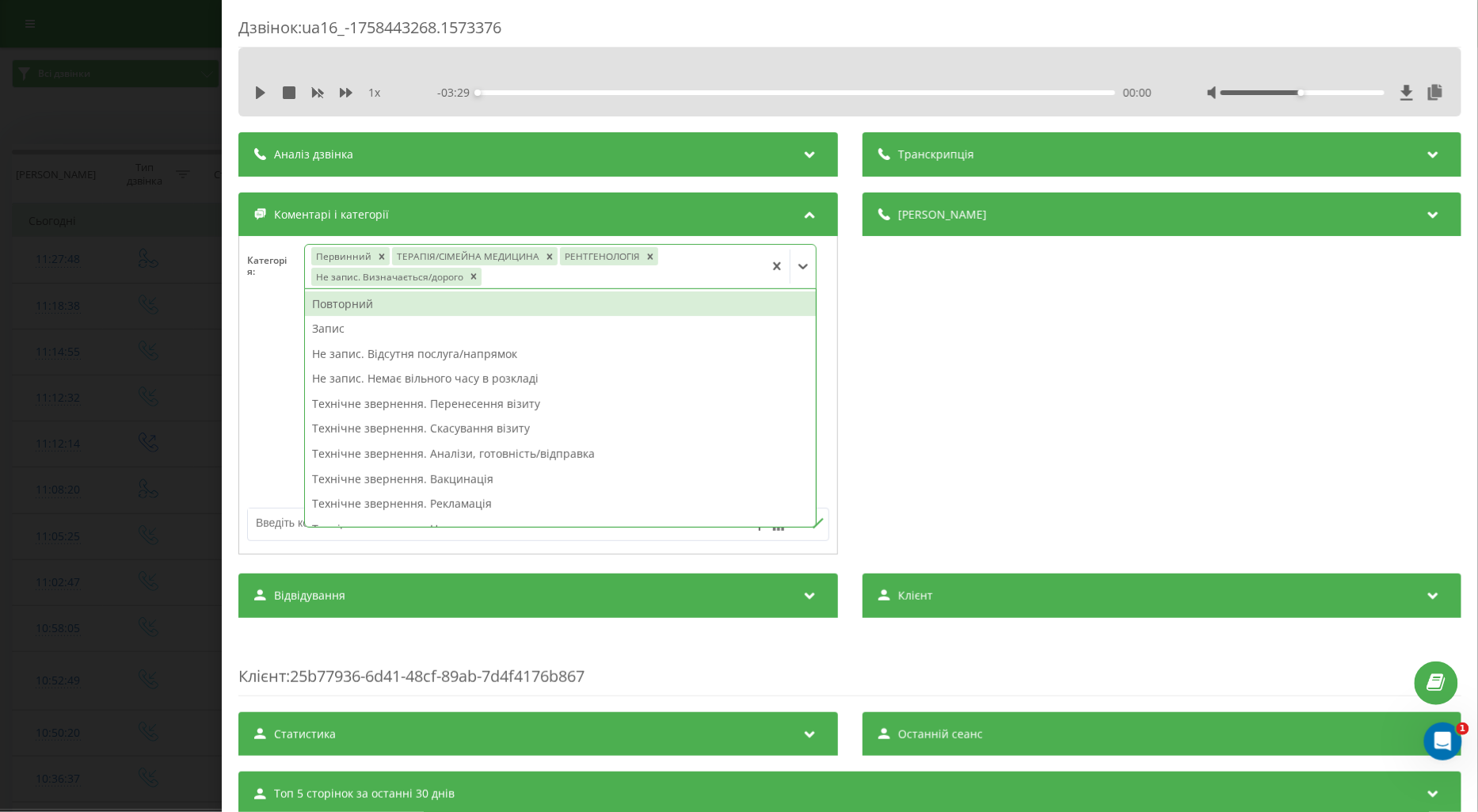
click at [266, 518] on textarea at bounding box center [481, 523] width 465 height 29
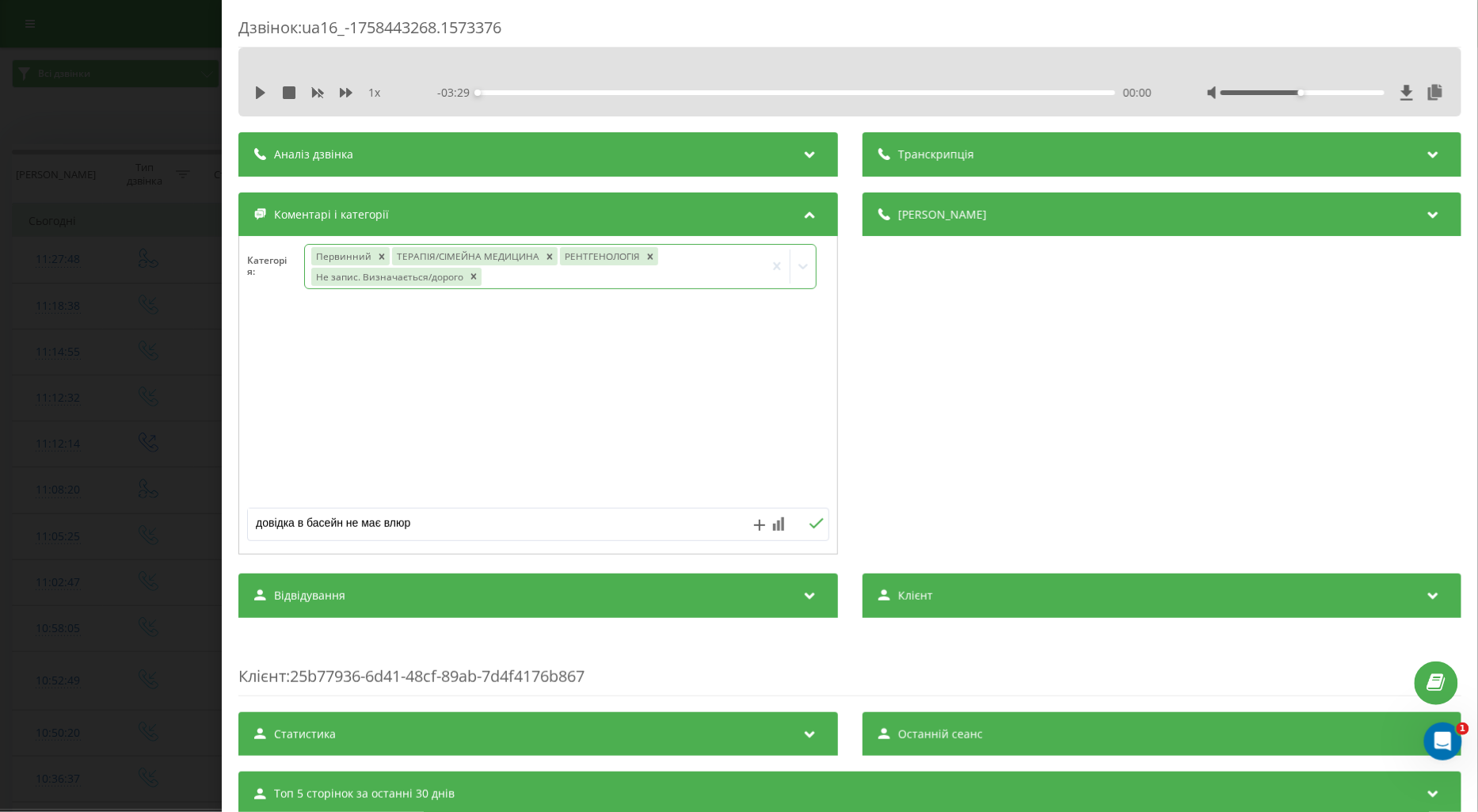
click at [394, 521] on textarea "довідка в басейн не має влюр" at bounding box center [481, 523] width 465 height 29
click at [477, 525] on textarea "довідка в басейн не має флюр" at bounding box center [481, 523] width 465 height 29
type textarea "довідка в басейн не має флюр ю"
click at [810, 529] on icon at bounding box center [816, 524] width 15 height 11
click at [98, 517] on div "Дзвінок : ua16_-1758443268.1573376 1 x - 03:29 00:00 00:00 Транскрипція Для AI-…" at bounding box center [739, 406] width 1478 height 812
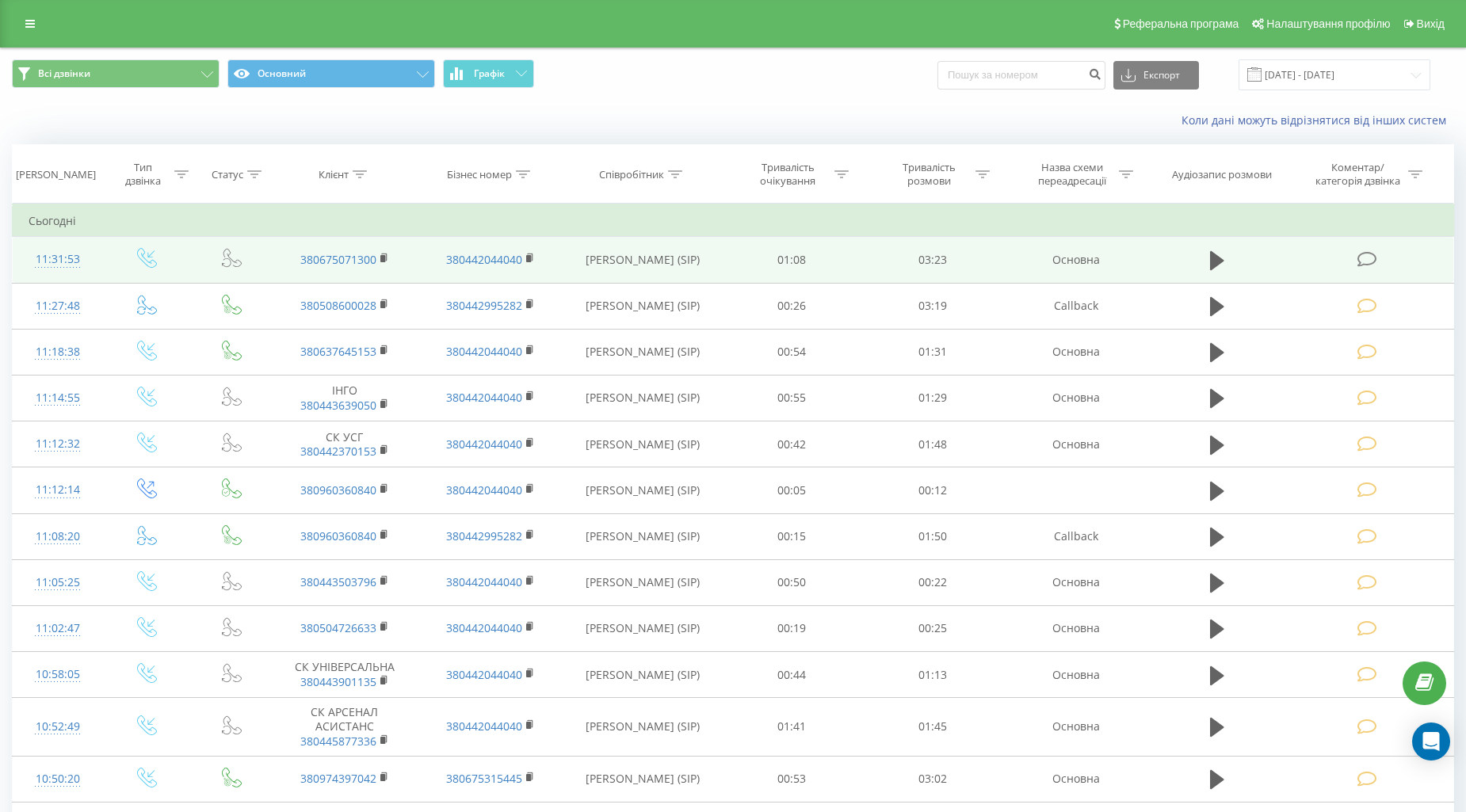
click at [1367, 259] on icon at bounding box center [1367, 259] width 20 height 17
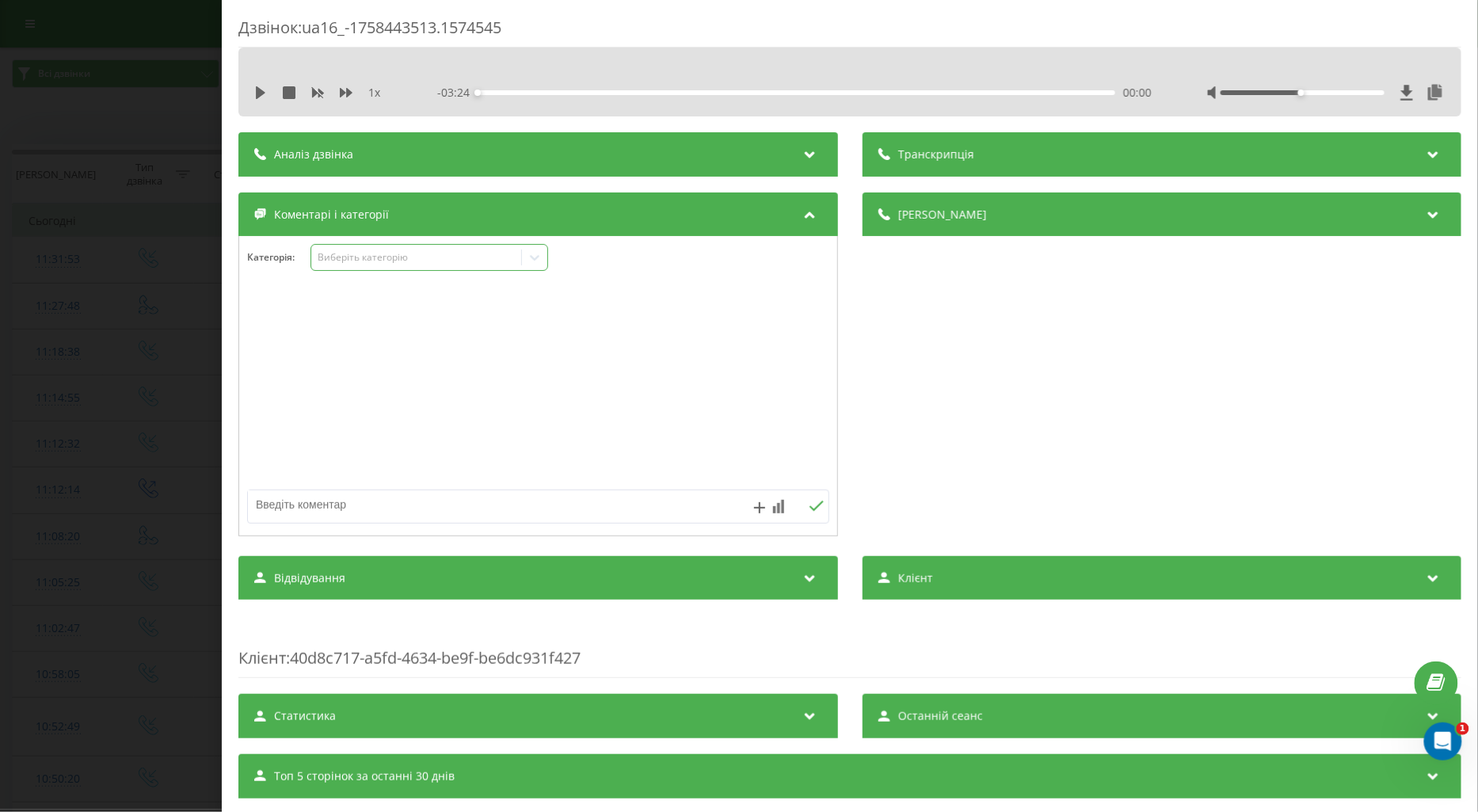
click at [326, 254] on div "Виберіть категорію" at bounding box center [416, 258] width 198 height 13
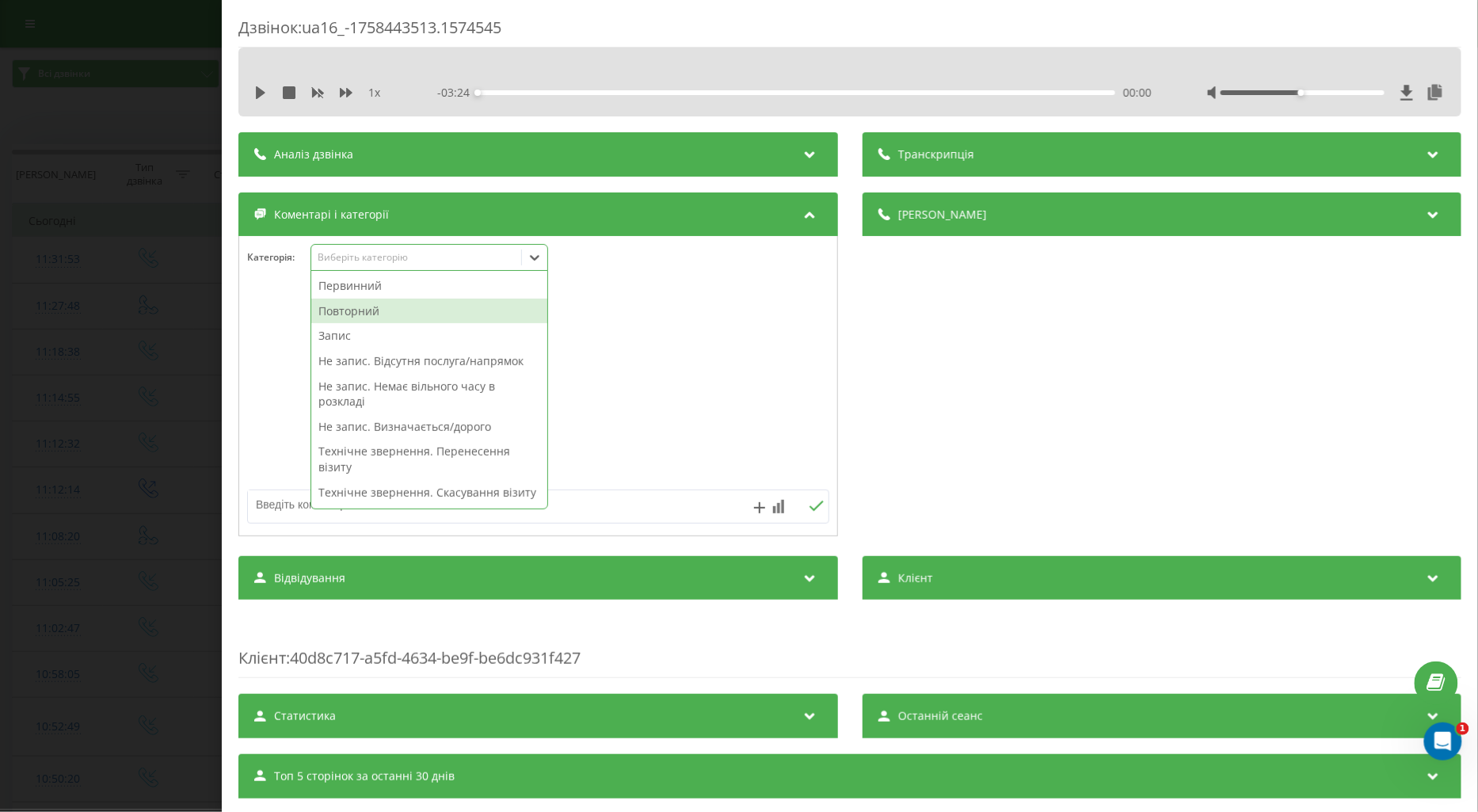
click at [360, 308] on div "Повторний" at bounding box center [429, 312] width 236 height 26
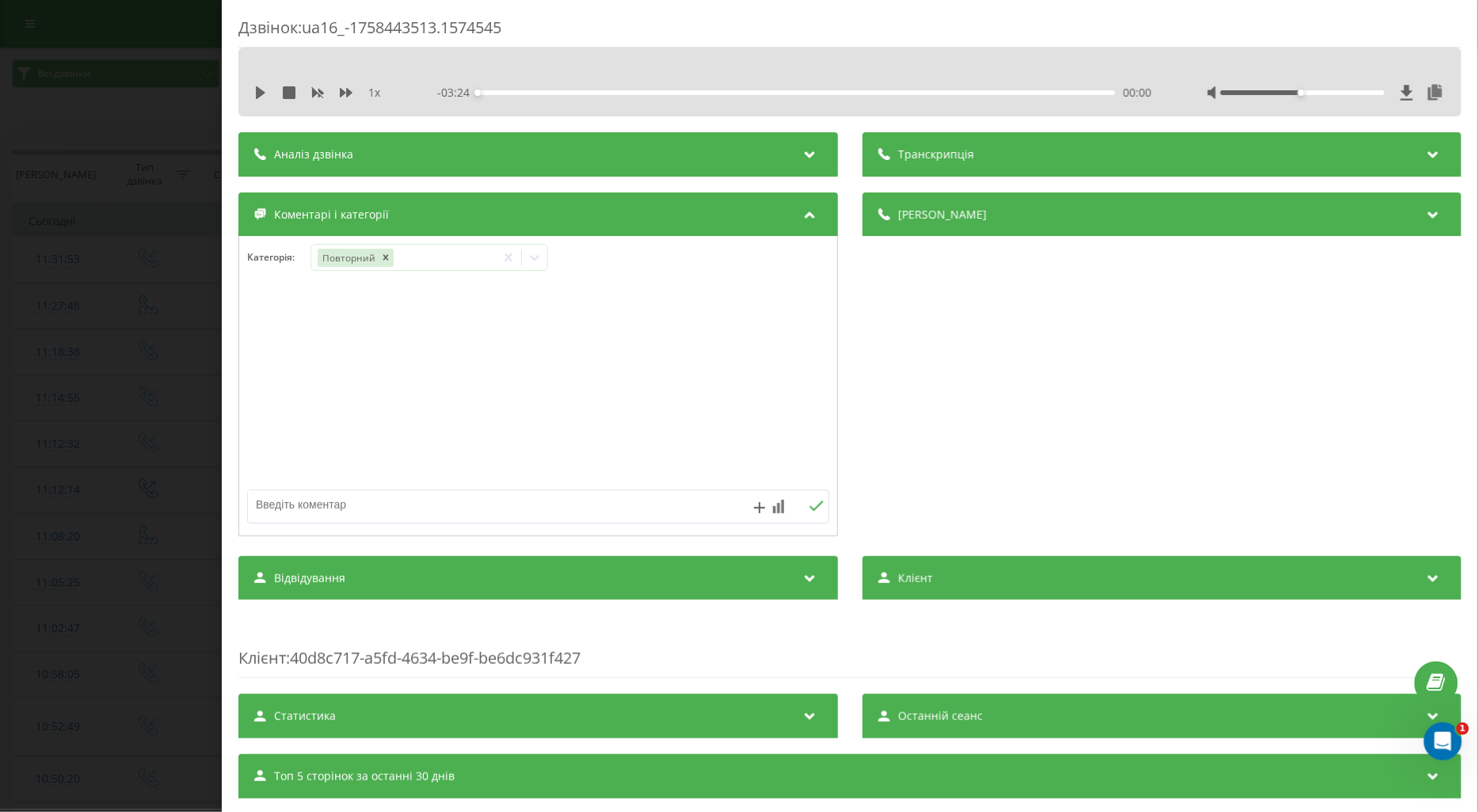
click at [272, 487] on div at bounding box center [538, 412] width 598 height 240
click at [272, 502] on textarea at bounding box center [481, 504] width 465 height 29
type textarea "поточ по візиту"
click at [809, 508] on icon at bounding box center [816, 506] width 15 height 11
click at [257, 90] on icon at bounding box center [260, 93] width 10 height 13
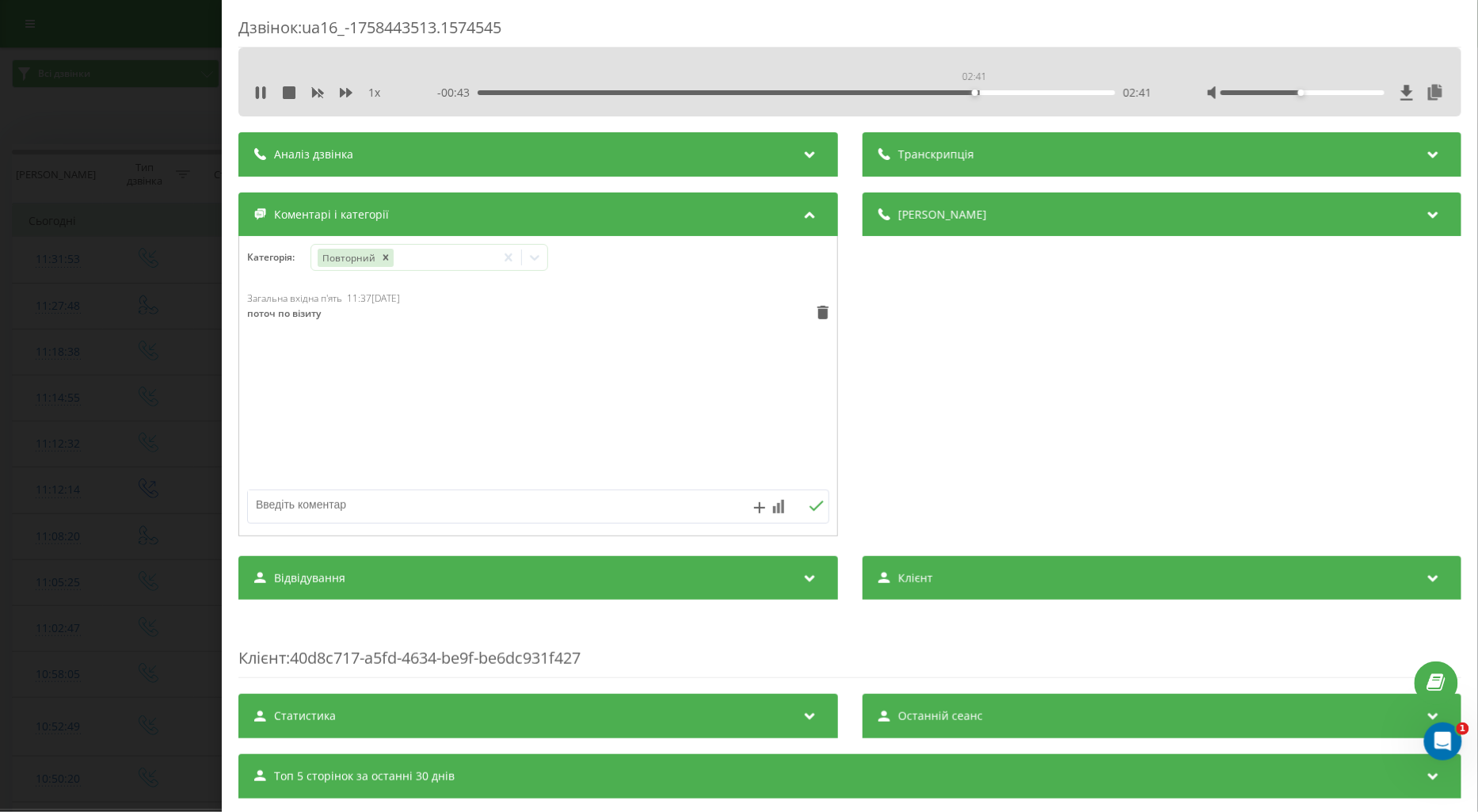
click at [973, 93] on div "02:41" at bounding box center [796, 93] width 638 height 5
click at [340, 91] on icon at bounding box center [346, 93] width 13 height 10
click at [943, 91] on div "02:31" at bounding box center [796, 93] width 638 height 5
click at [901, 95] on div "- 00:51 02:33 02:33" at bounding box center [795, 93] width 715 height 16
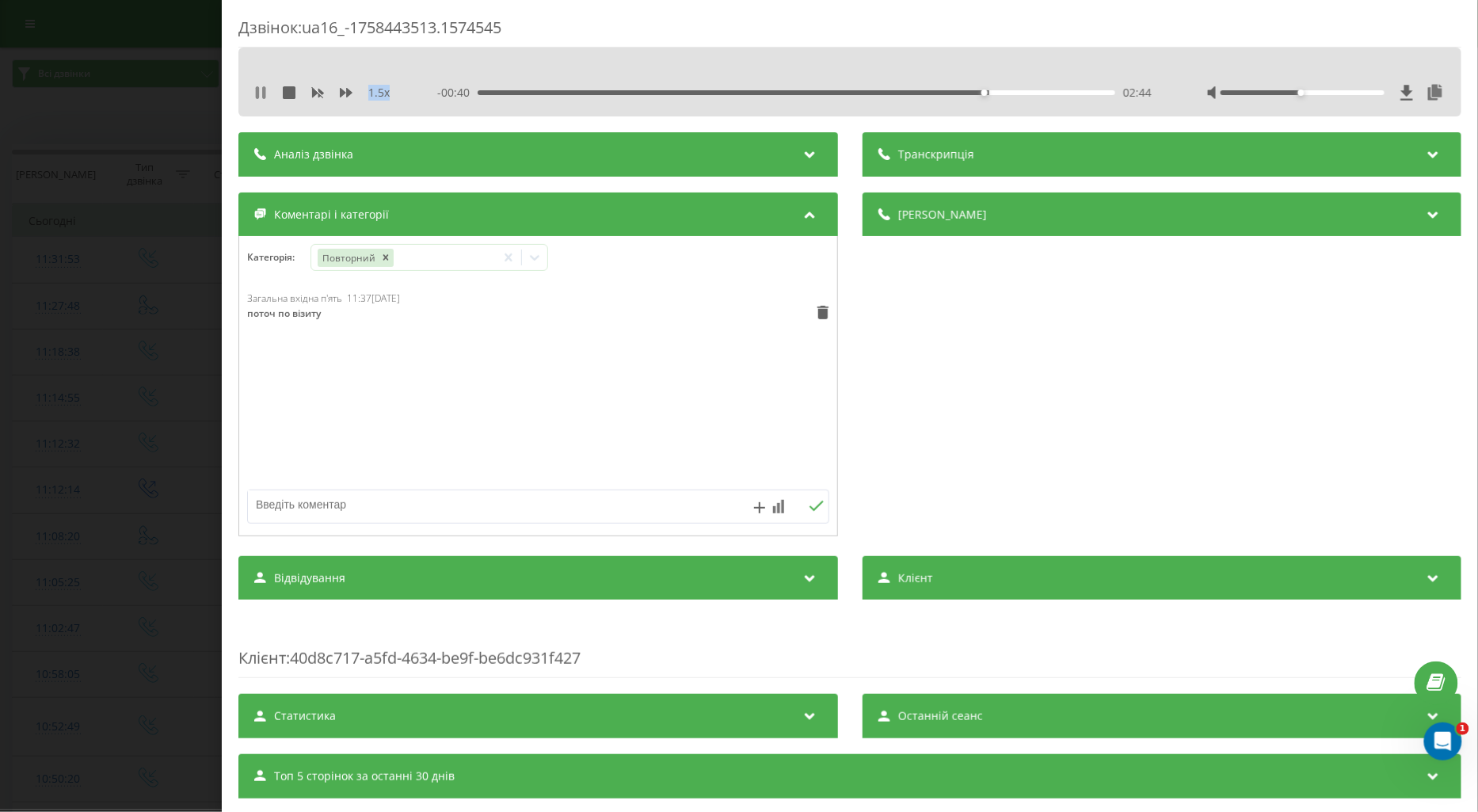
click at [258, 96] on icon at bounding box center [257, 93] width 3 height 13
click at [167, 436] on div "Дзвінок : ua16_-1758443513.1574545 1.5 x - 00:39 02:44 02:44 Транскрипція Для A…" at bounding box center [739, 406] width 1478 height 812
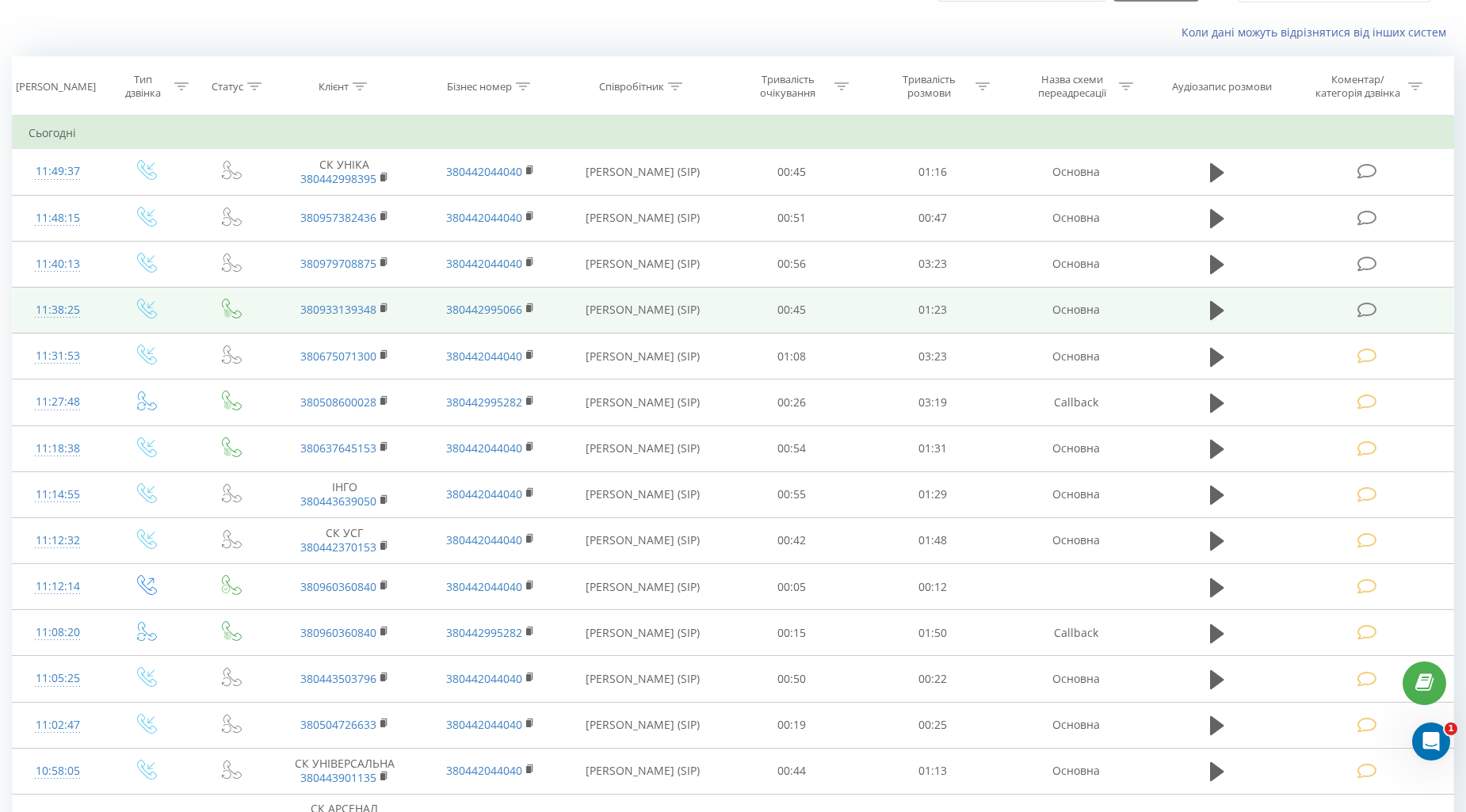
click at [1367, 312] on icon at bounding box center [1367, 310] width 20 height 17
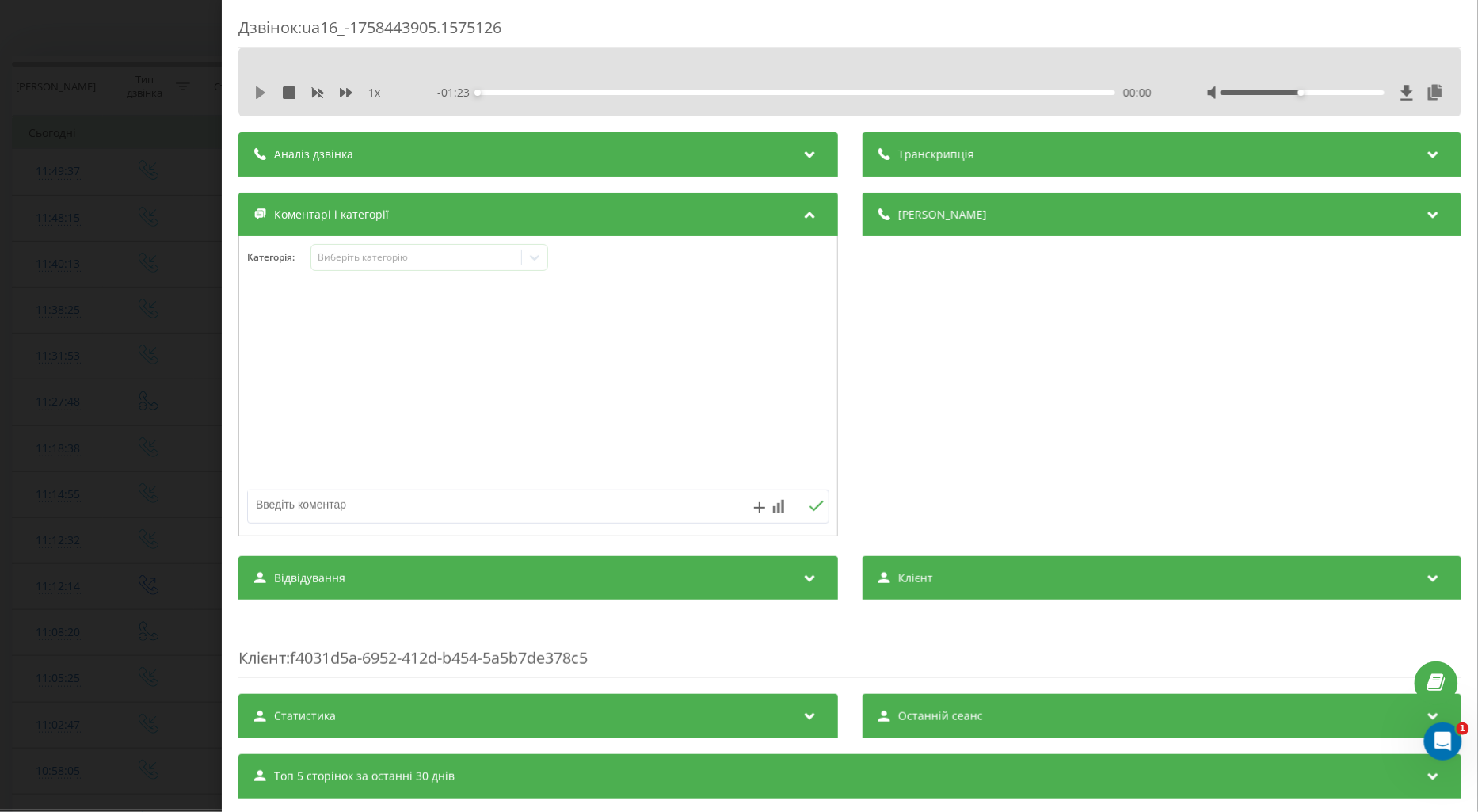
click at [256, 93] on icon at bounding box center [260, 93] width 10 height 13
click at [343, 98] on icon at bounding box center [346, 93] width 13 height 13
click at [351, 261] on div "Виберіть категорію" at bounding box center [416, 258] width 198 height 13
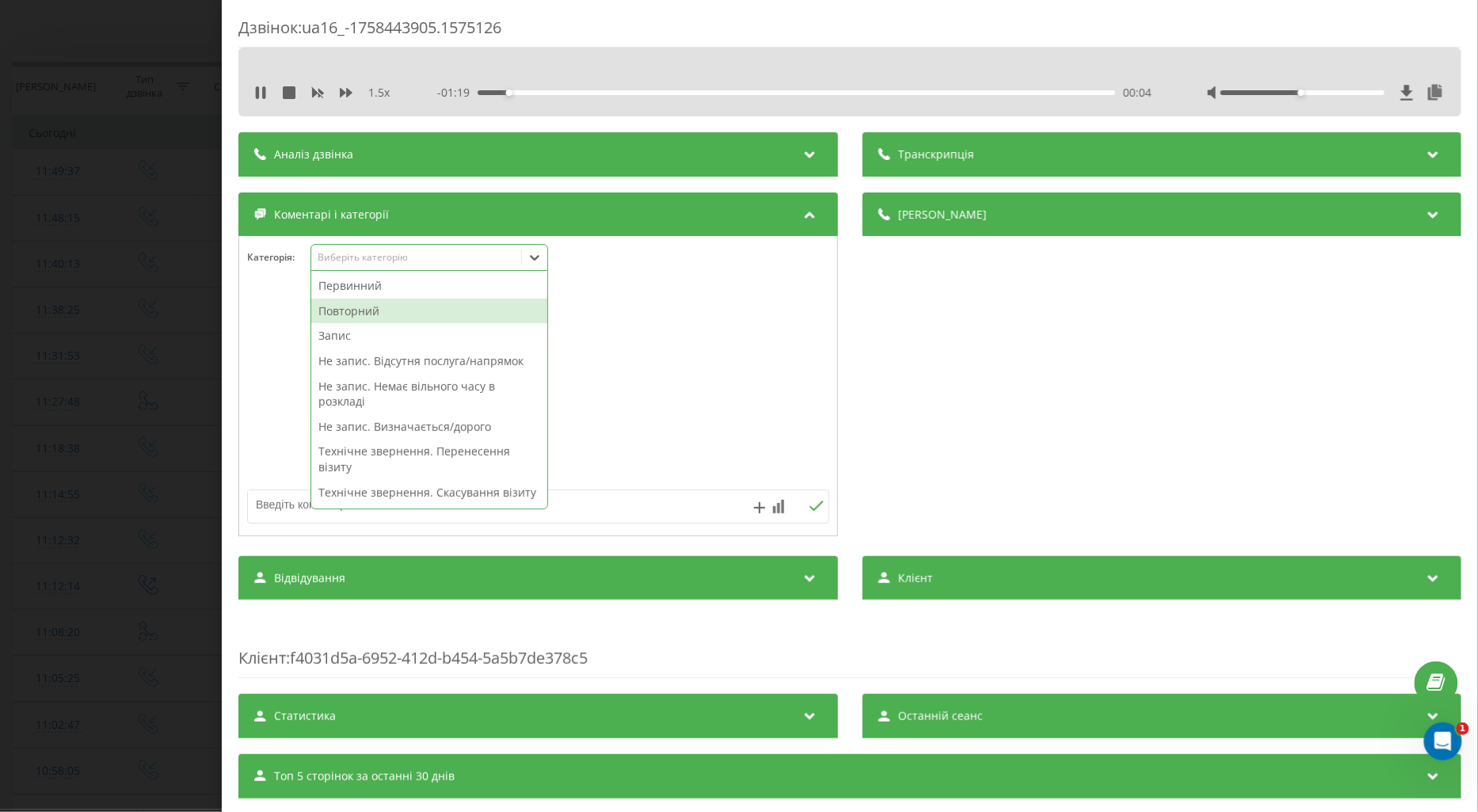
click at [360, 308] on div "Повторний" at bounding box center [429, 312] width 236 height 26
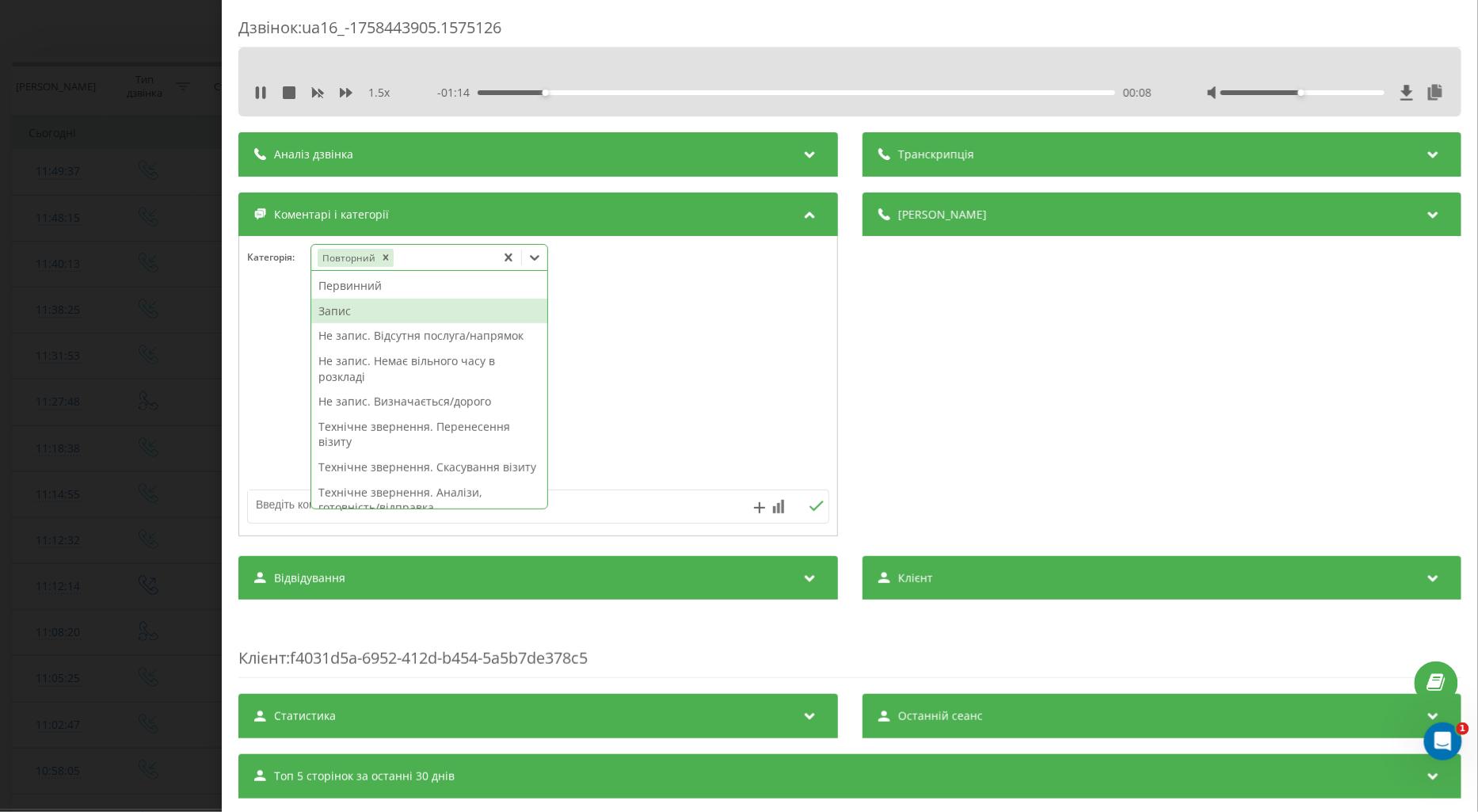
click at [343, 311] on div "Запис" at bounding box center [429, 312] width 236 height 26
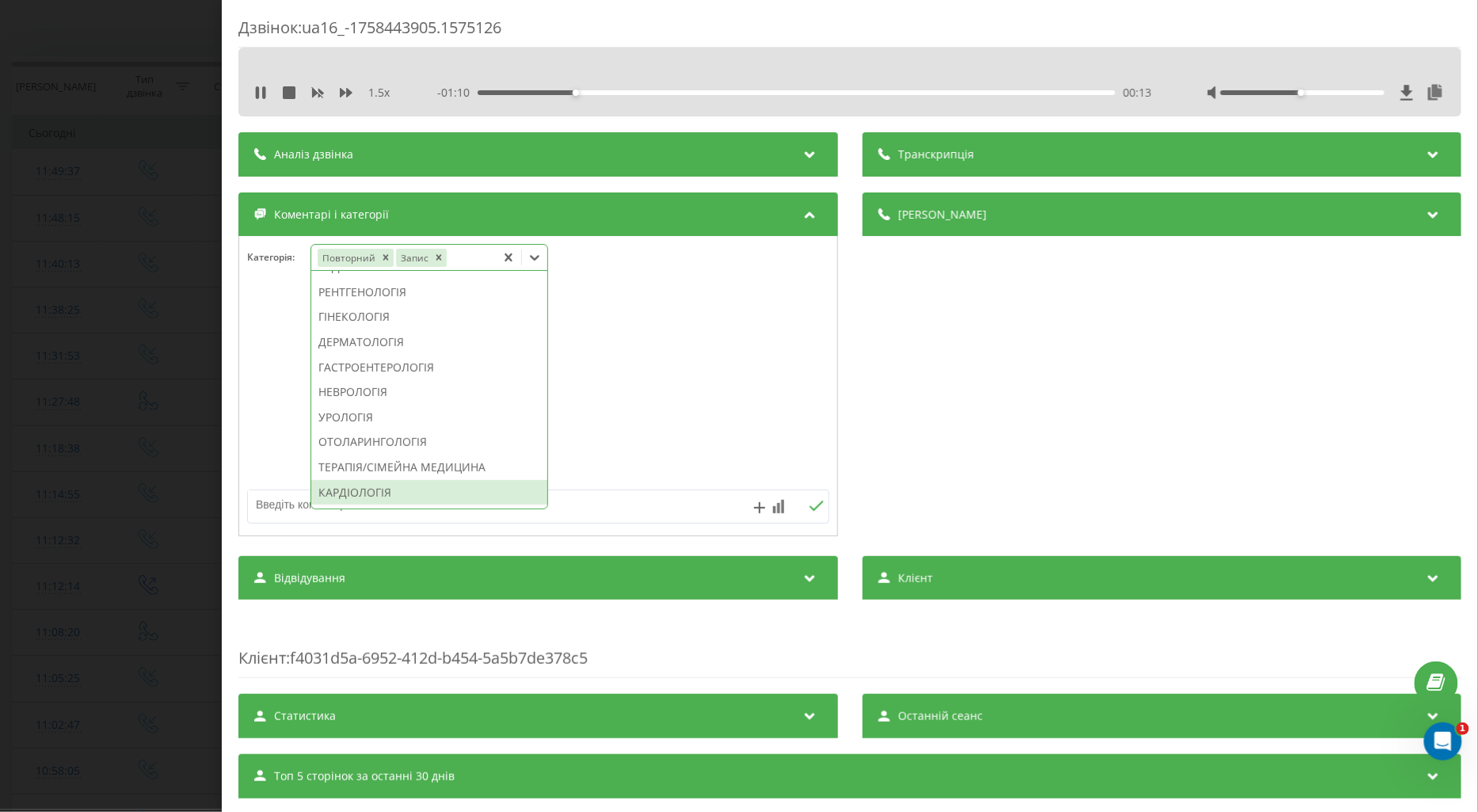
scroll to position [591, 0]
click at [384, 242] on div "ГІНЕКОЛОГІЯ" at bounding box center [429, 229] width 236 height 26
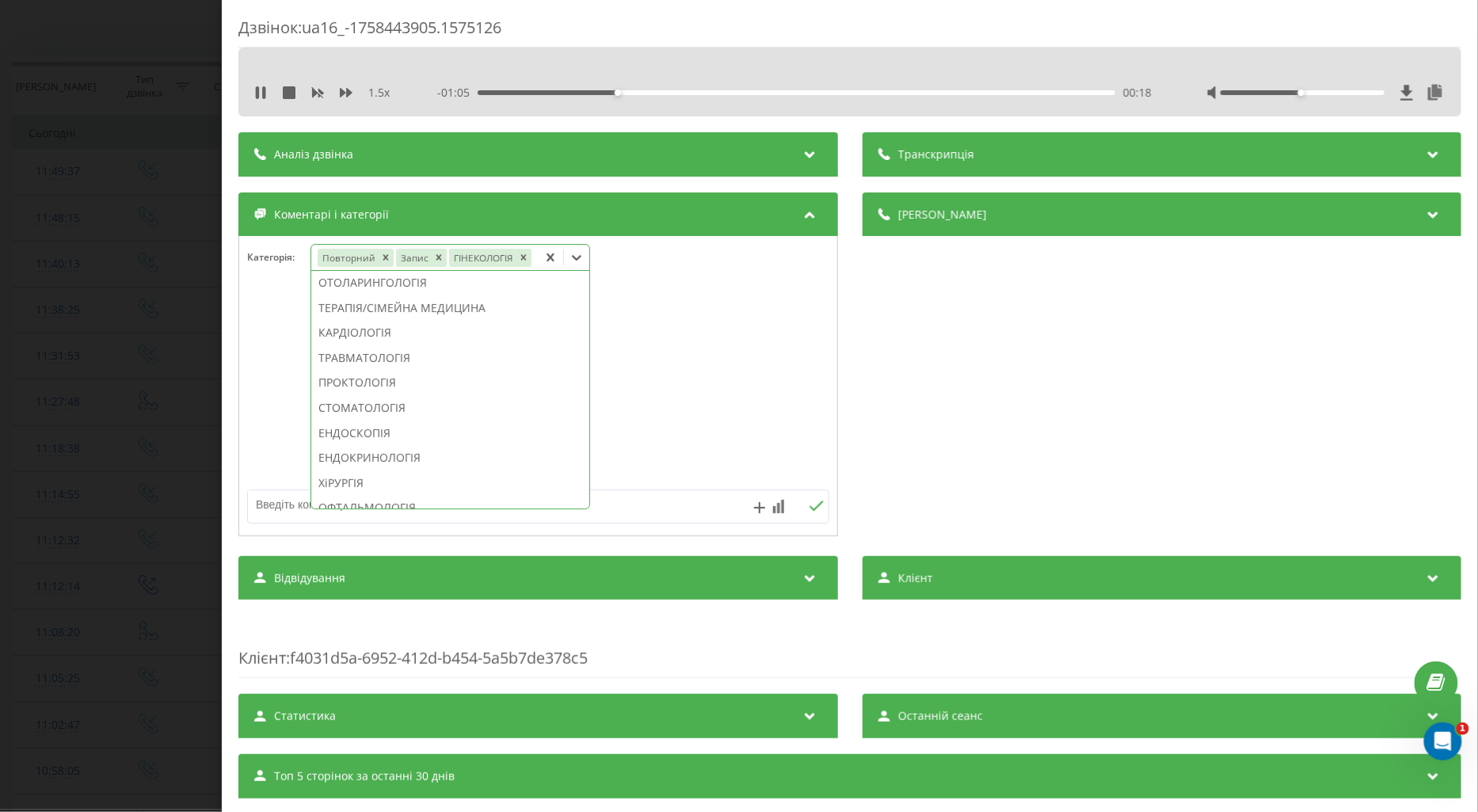
scroll to position [472, 0]
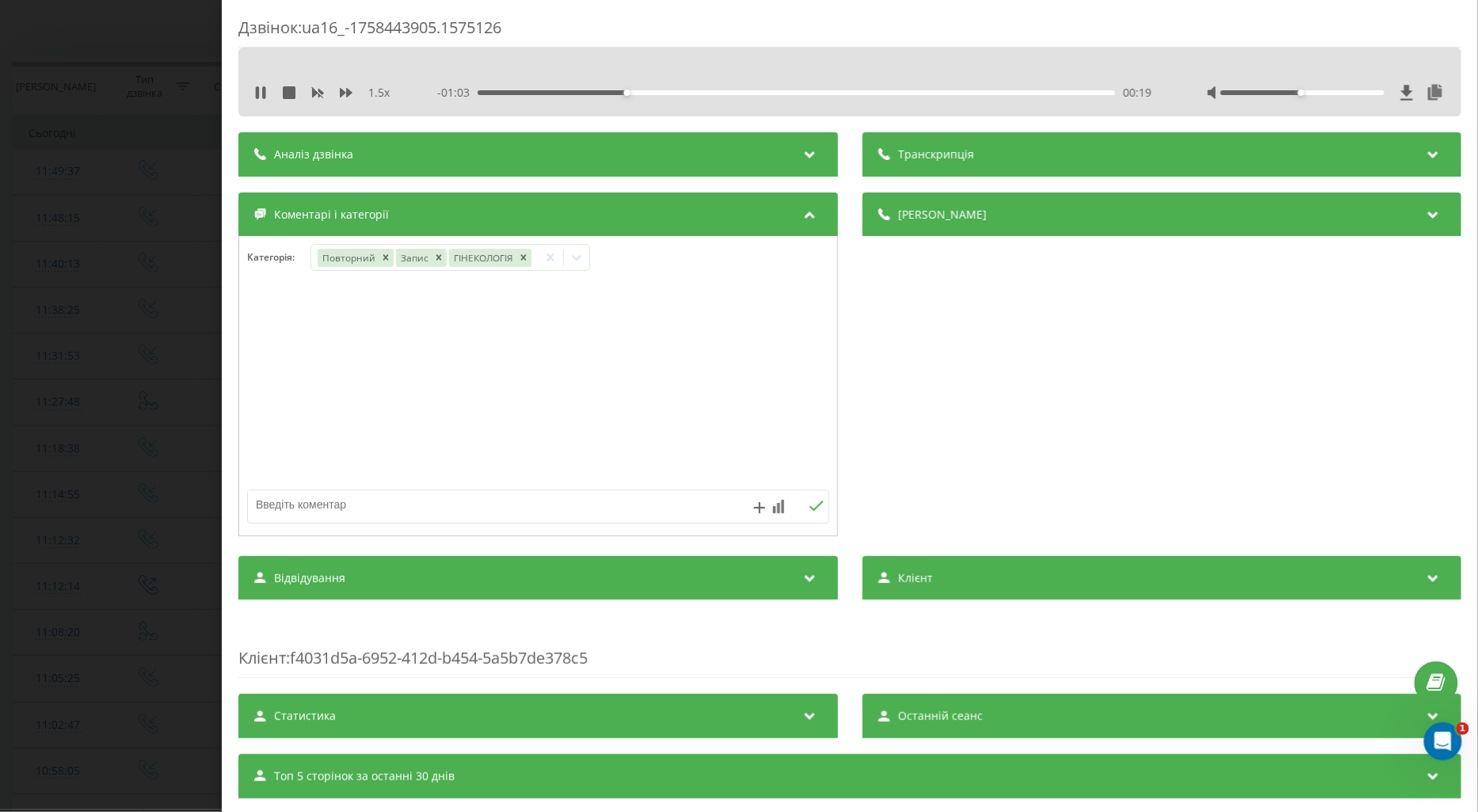
click at [259, 333] on div at bounding box center [538, 386] width 598 height 190
click at [709, 90] on div "00:24" at bounding box center [796, 93] width 638 height 5
click at [768, 91] on div "00:38" at bounding box center [796, 93] width 638 height 5
click at [820, 90] on div "00:41" at bounding box center [796, 93] width 638 height 5
click at [153, 385] on div "Дзвінок : ua16_-1758443905.1575126 1.5 x - 00:24 00:59 00:59 Транскрипція Для A…" at bounding box center [739, 406] width 1478 height 812
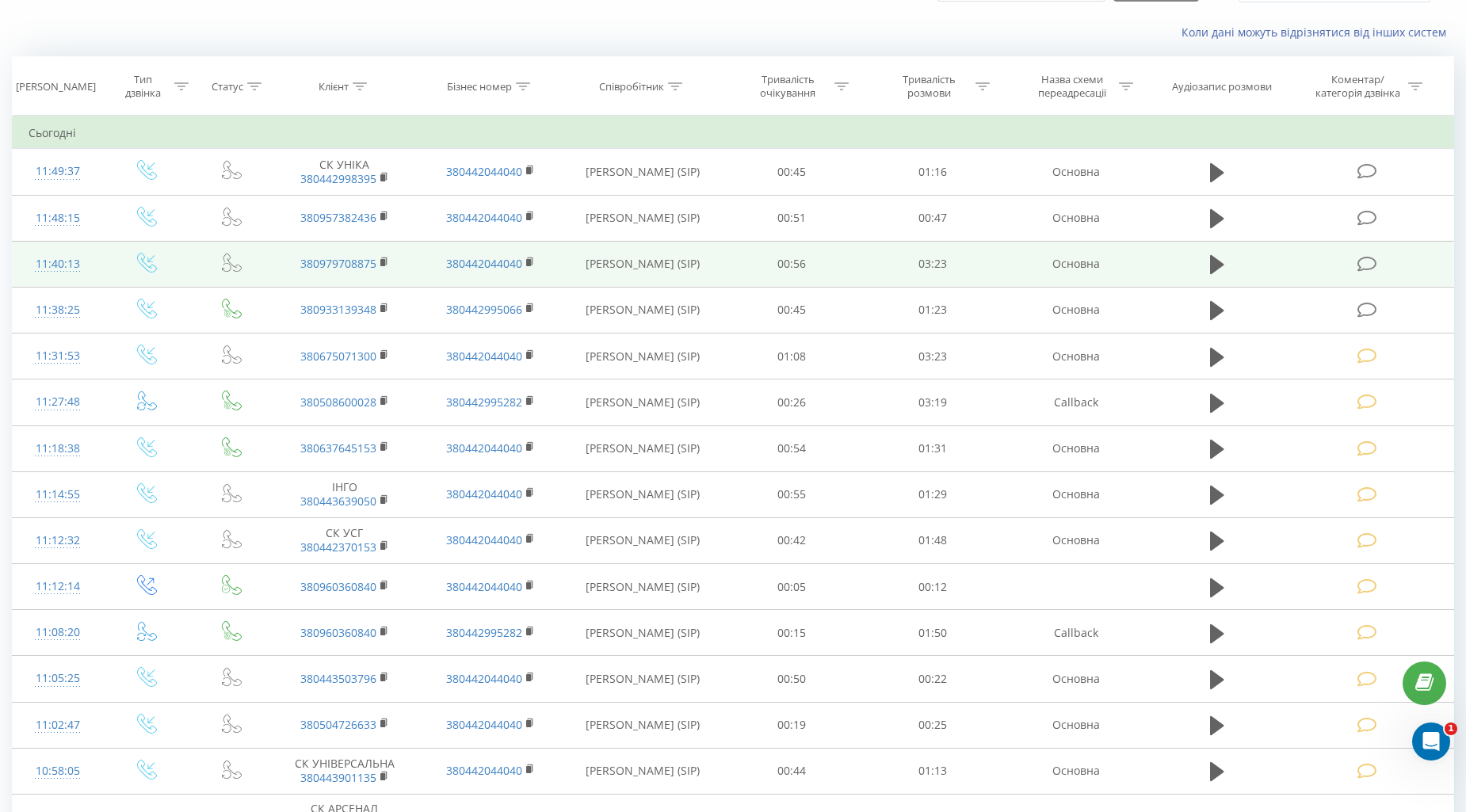
click at [1366, 259] on icon at bounding box center [1367, 263] width 20 height 17
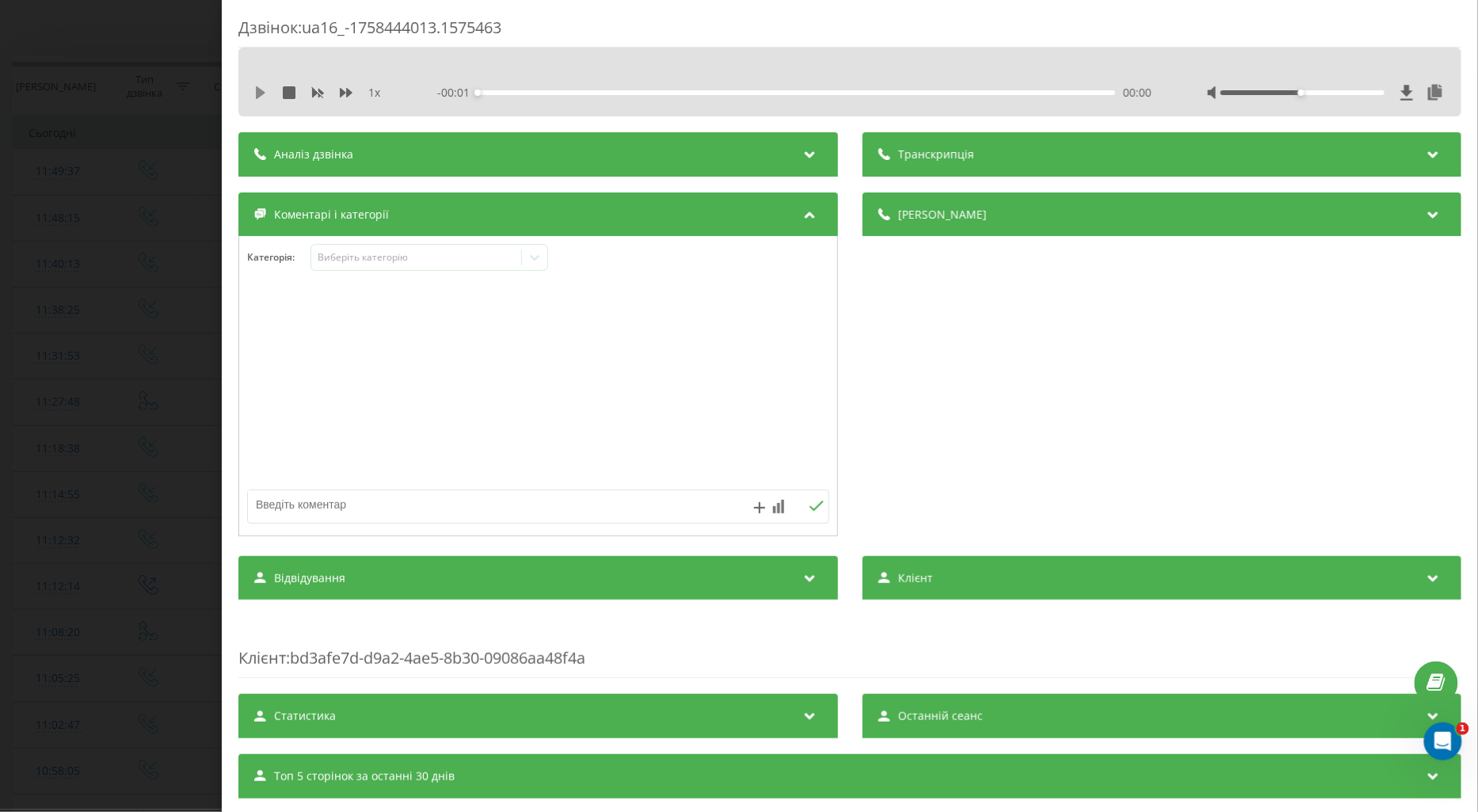
click at [264, 93] on icon at bounding box center [260, 93] width 13 height 13
click at [349, 90] on icon at bounding box center [346, 93] width 13 height 13
click at [353, 255] on div "Виберіть категорію" at bounding box center [416, 258] width 198 height 13
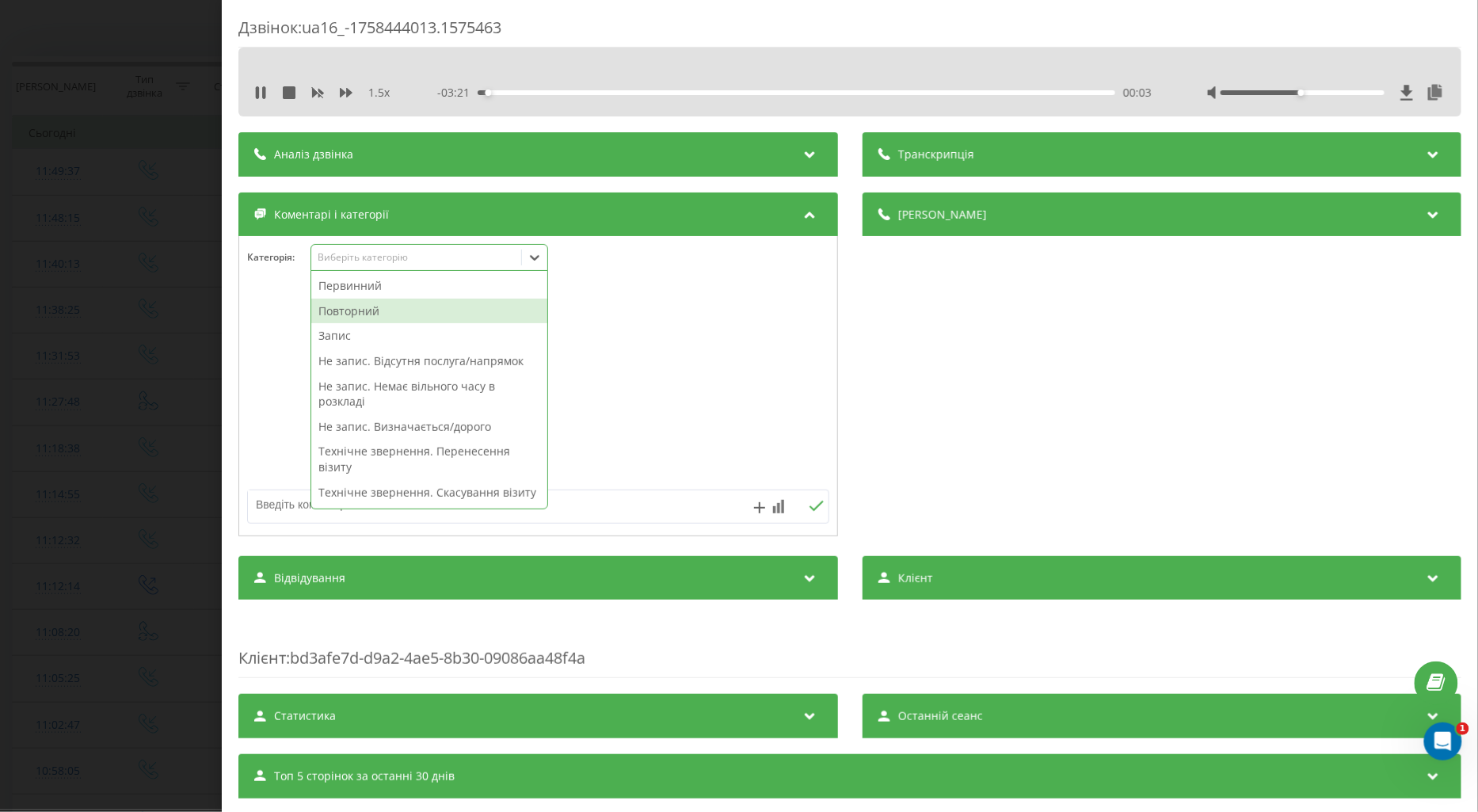
click at [363, 309] on div "Повторний" at bounding box center [429, 312] width 236 height 26
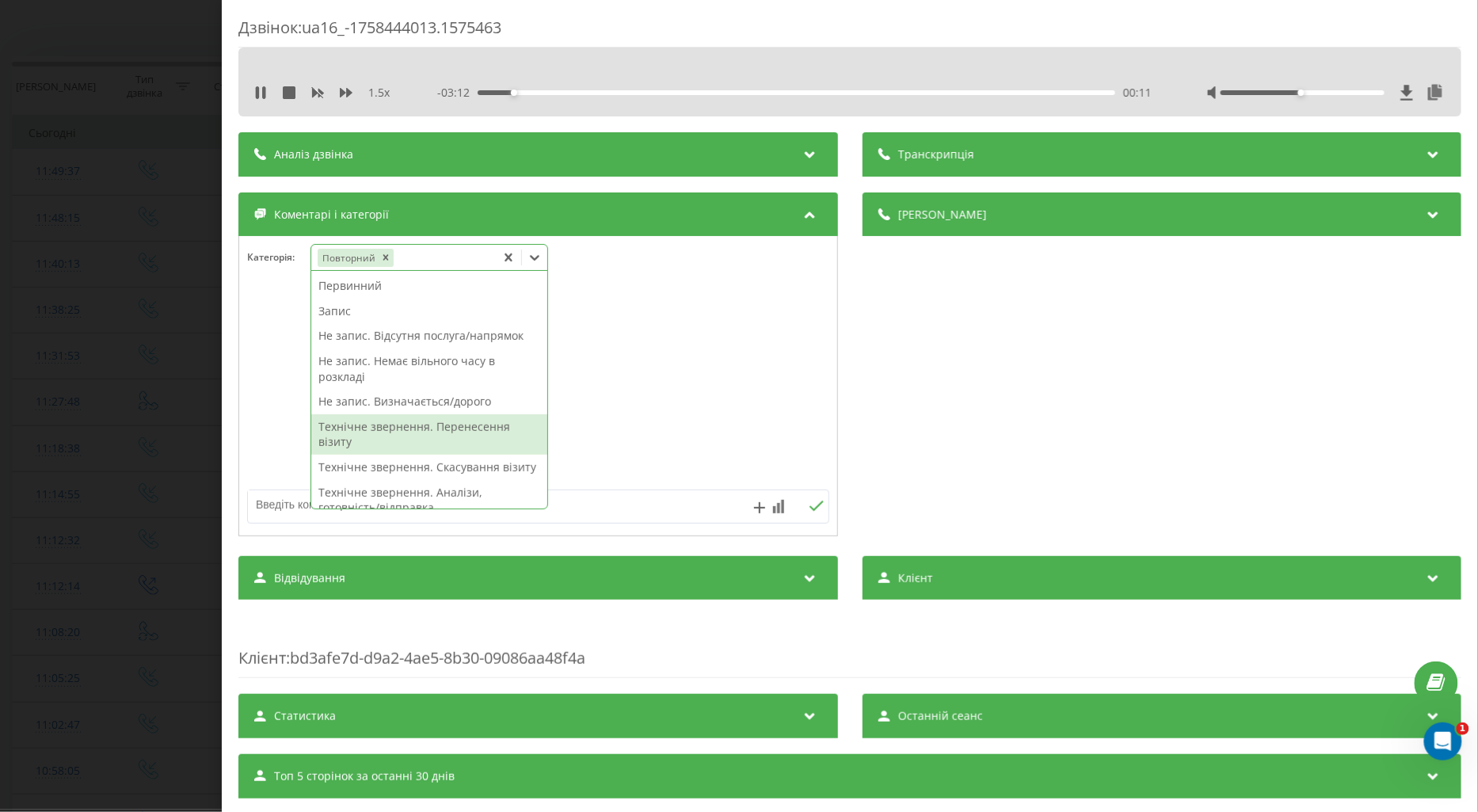
click at [448, 425] on div "Технічне звернення. Перенесення візиту" at bounding box center [429, 434] width 236 height 40
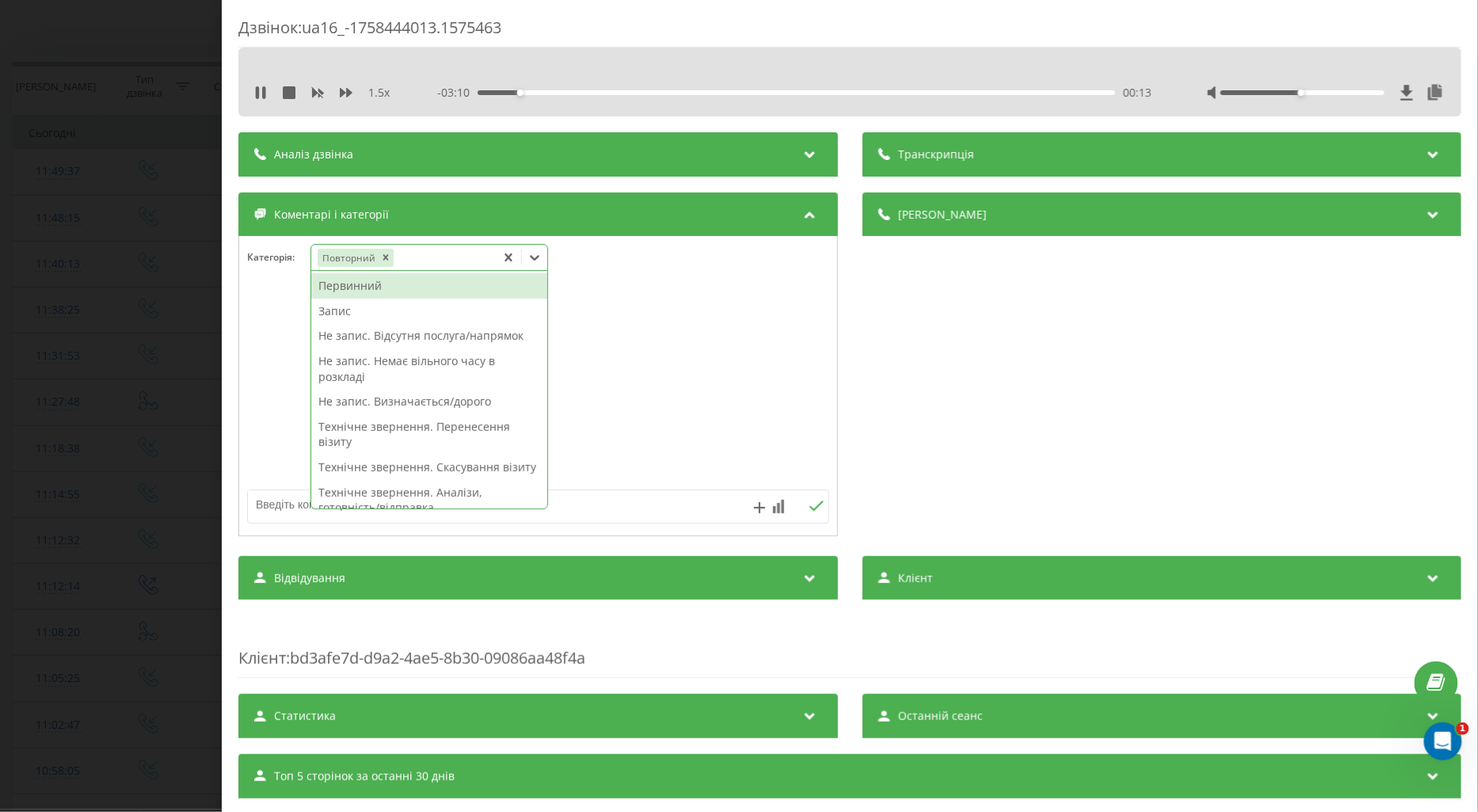
click at [268, 399] on div at bounding box center [538, 386] width 598 height 190
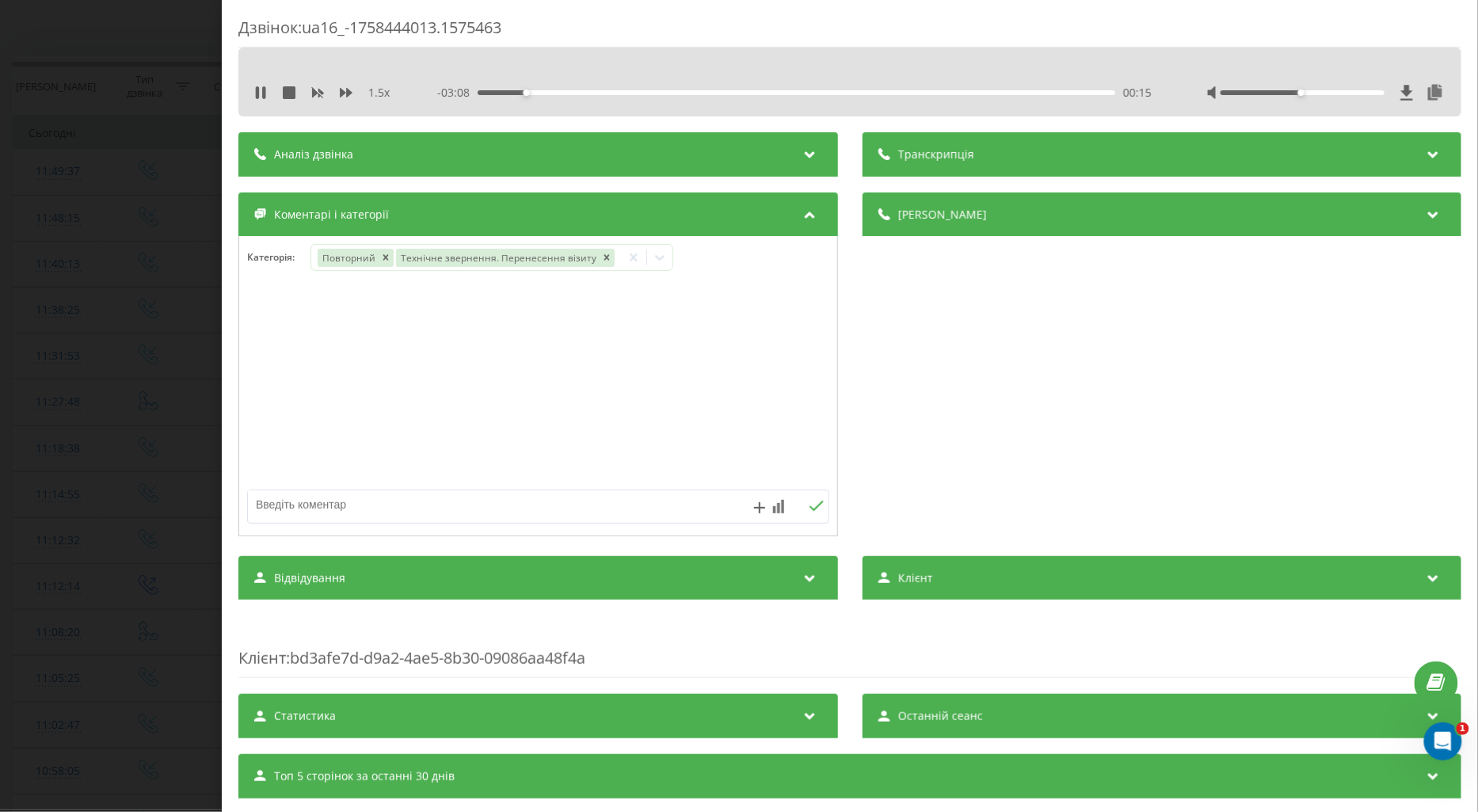
click at [160, 376] on div "Дзвінок : ua16_-1758444013.1575463 1.5 x - 03:08 00:15 00:15 Транскрипція Для A…" at bounding box center [739, 406] width 1478 height 812
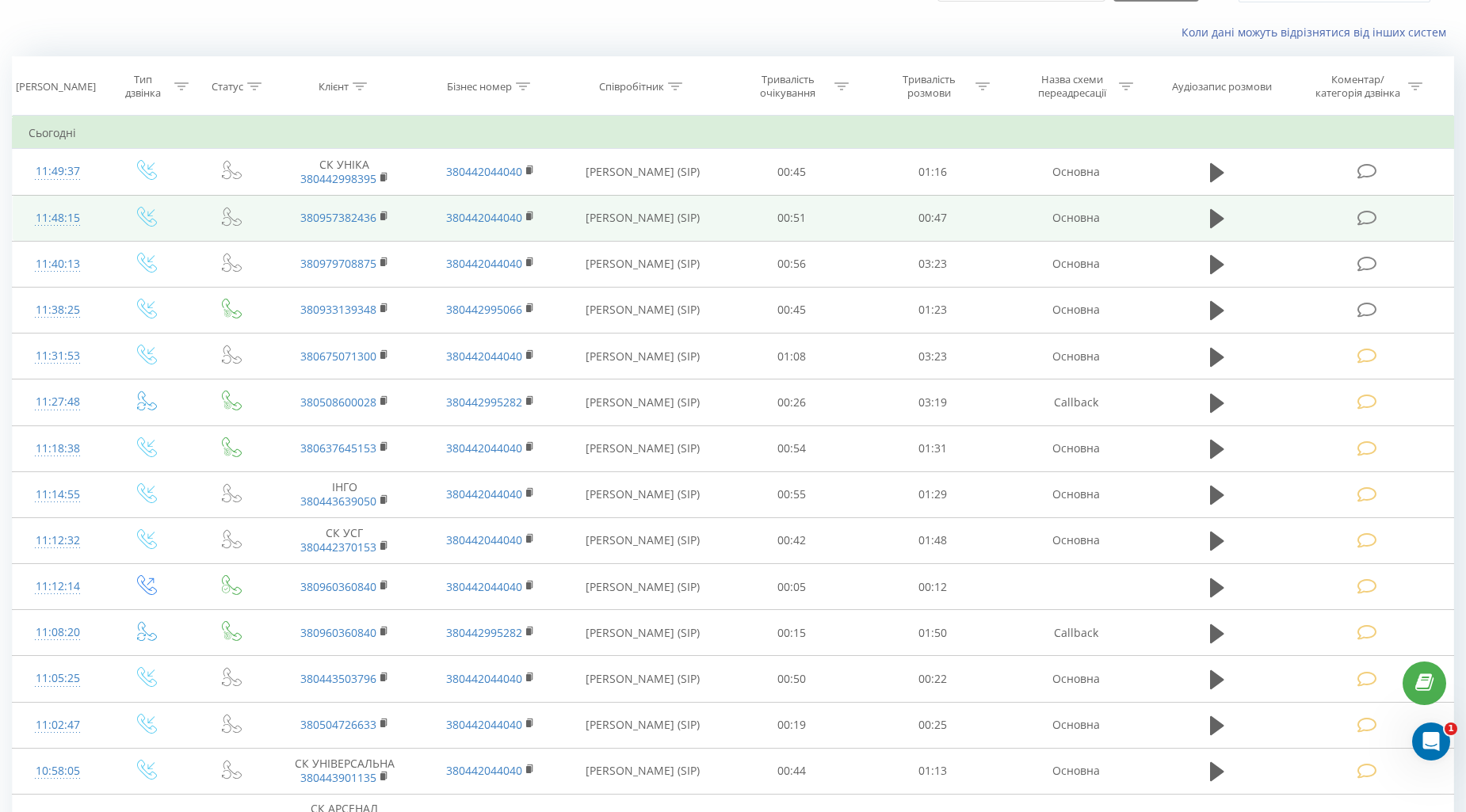
click at [1374, 210] on icon at bounding box center [1367, 218] width 20 height 17
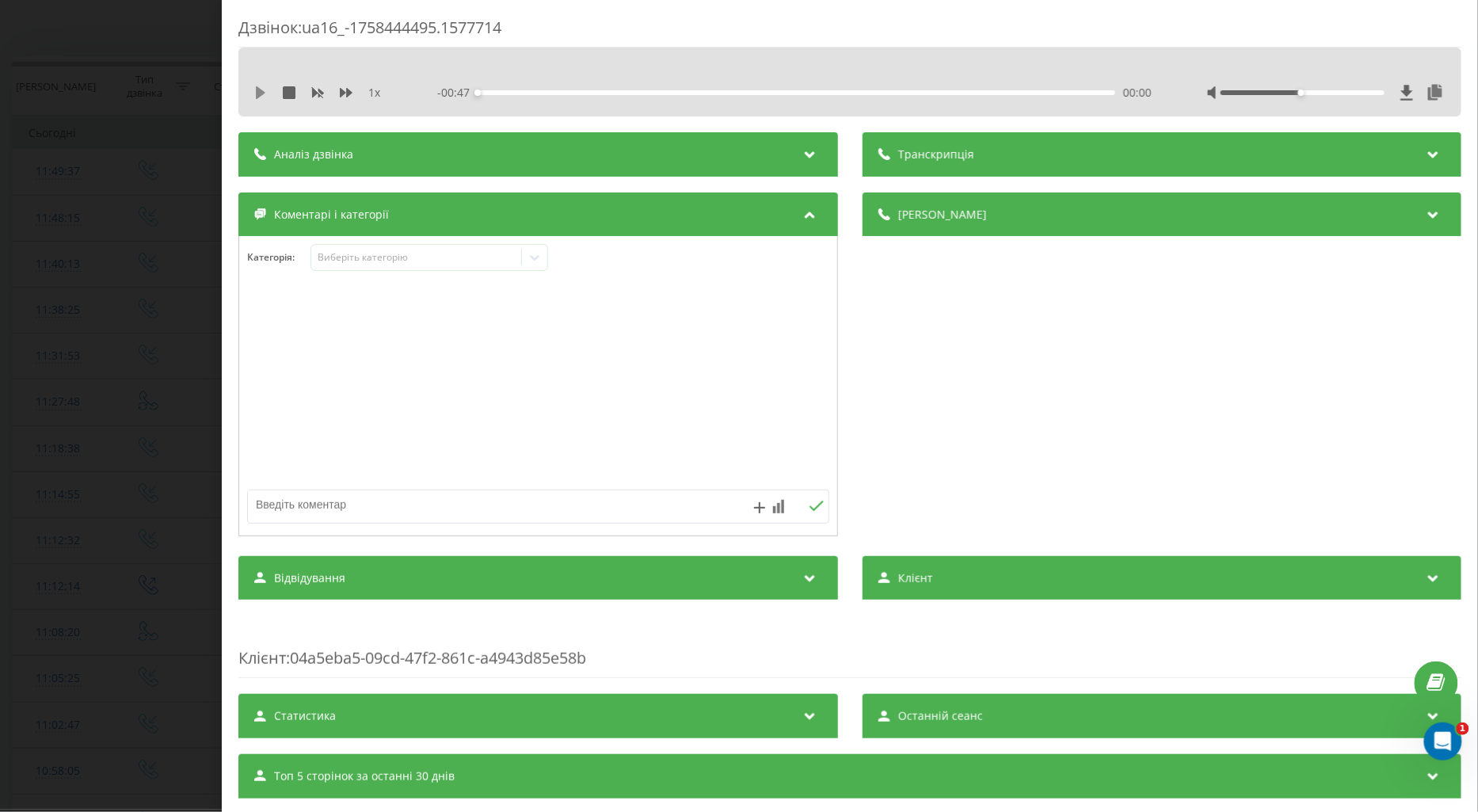
click at [262, 95] on icon at bounding box center [260, 93] width 10 height 13
click at [347, 91] on icon at bounding box center [346, 93] width 13 height 10
click at [373, 254] on div "Виберіть категорію" at bounding box center [416, 258] width 198 height 13
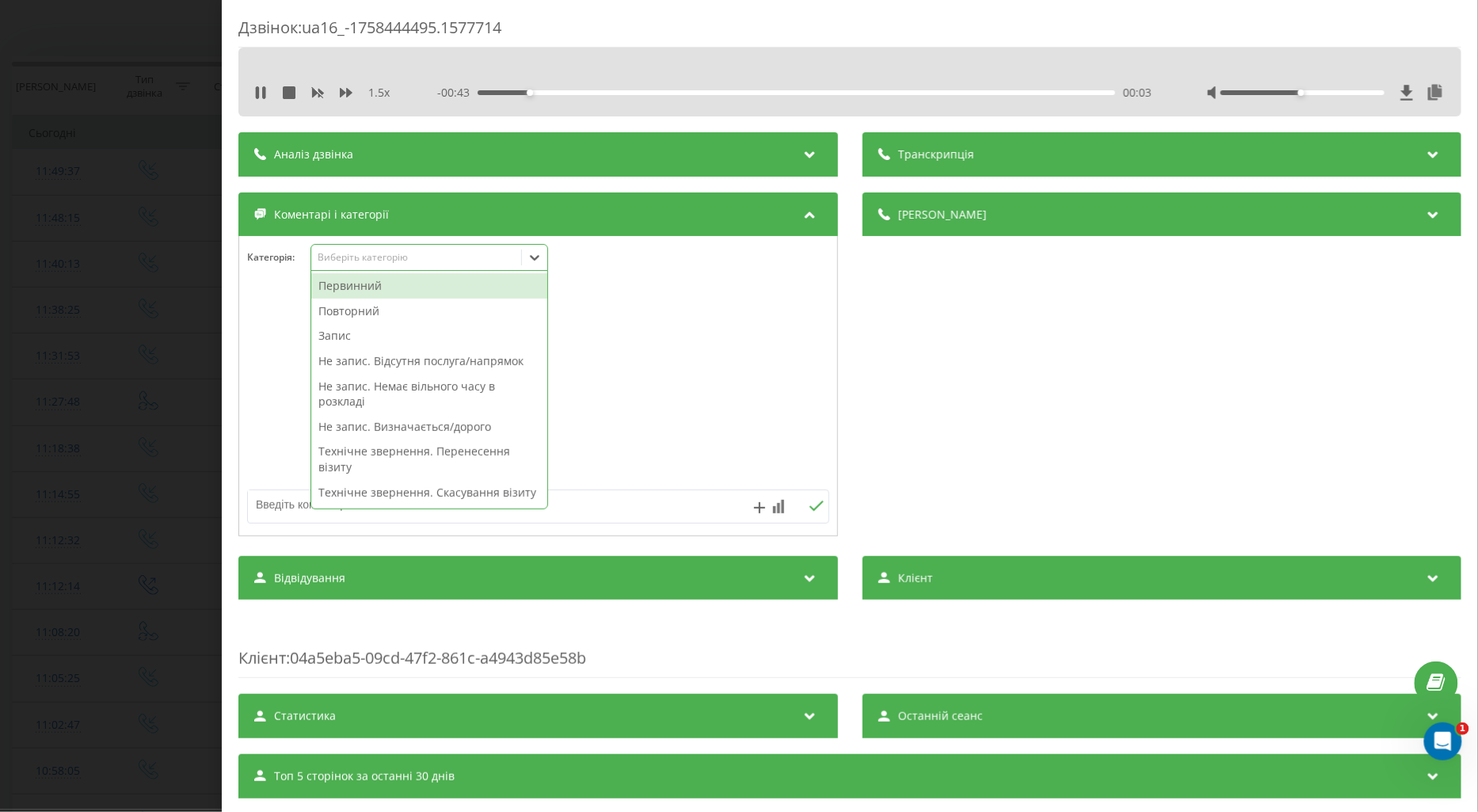
click at [360, 312] on div "Повторний" at bounding box center [429, 312] width 236 height 26
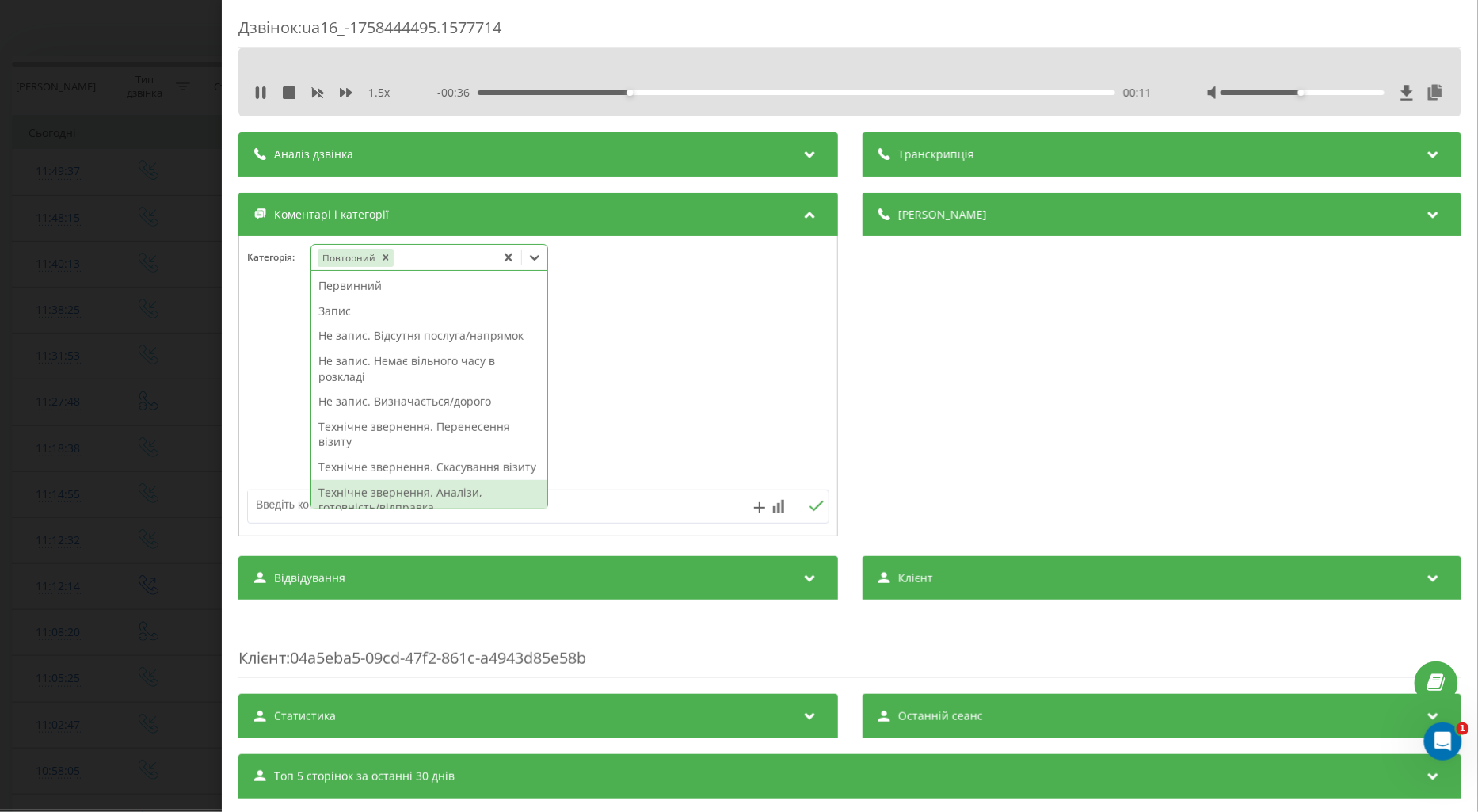
click at [381, 504] on div "Технічне звернення. Аналізи, готовність/відправка" at bounding box center [429, 500] width 236 height 40
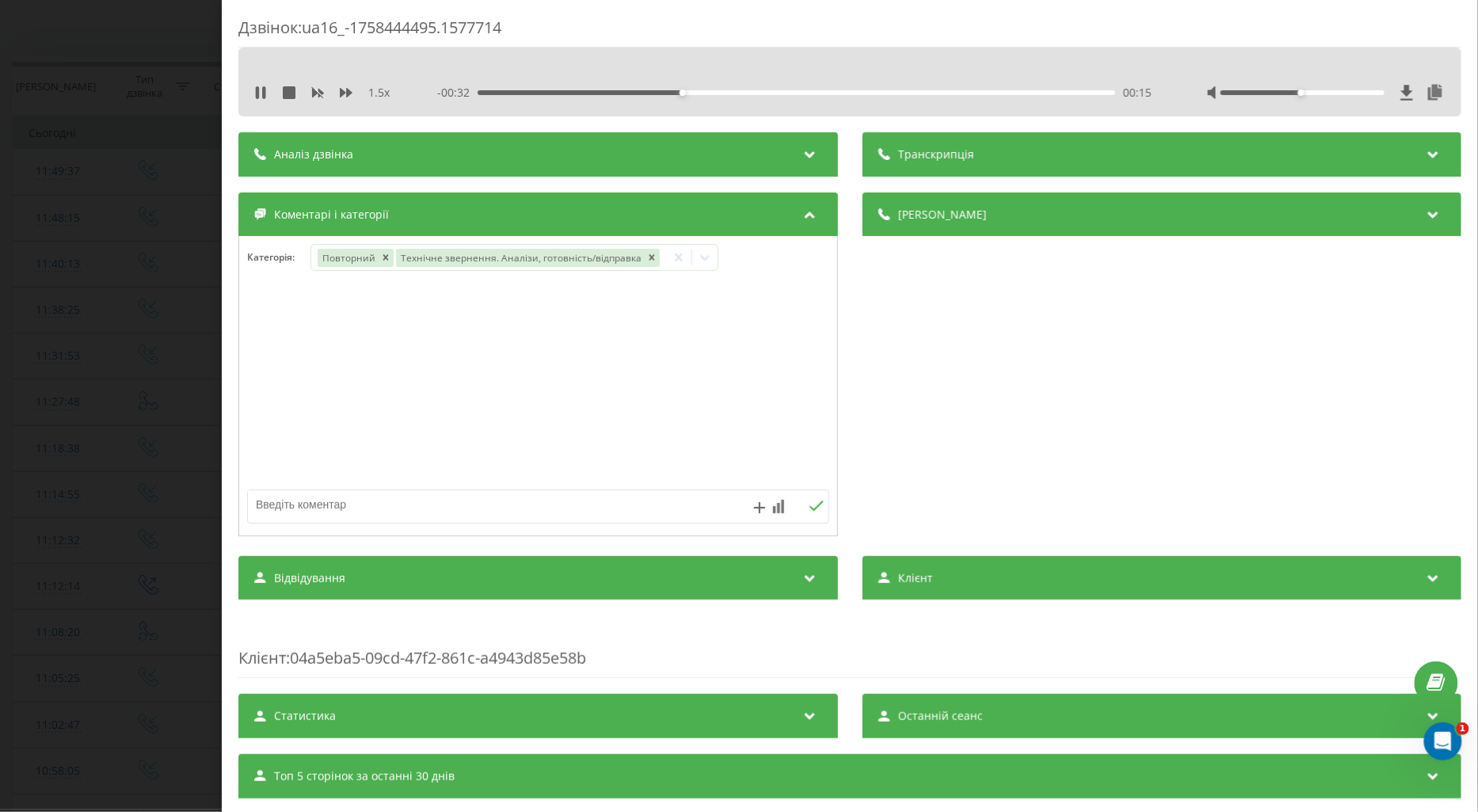
click at [266, 384] on div at bounding box center [538, 386] width 598 height 190
click at [195, 389] on div "Дзвінок : ua16_-1758444495.1577714 1.5 x - 00:30 00:17 00:17 Транскрипція Для A…" at bounding box center [739, 406] width 1478 height 812
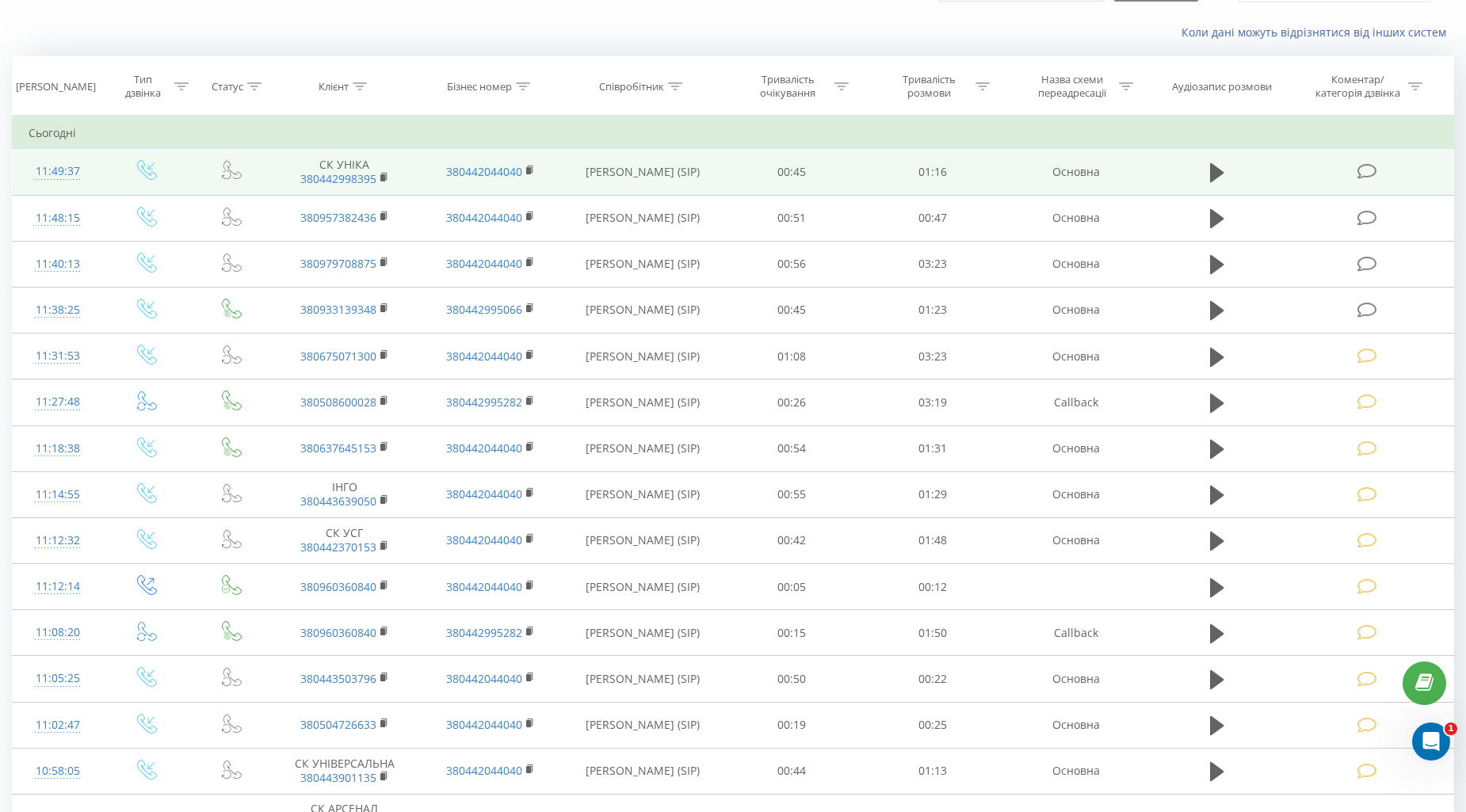
click at [1358, 171] on icon at bounding box center [1367, 171] width 20 height 17
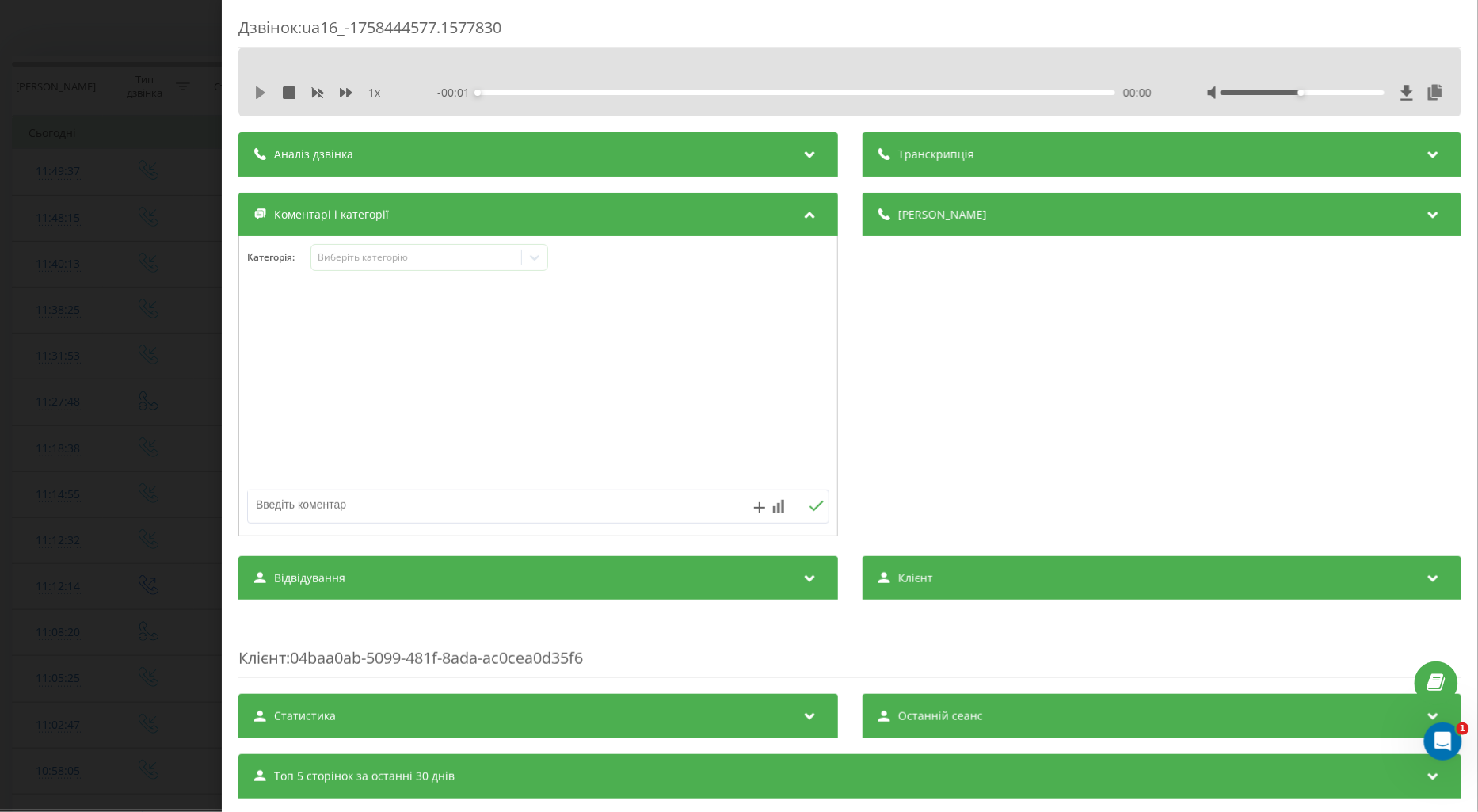
click at [258, 94] on icon at bounding box center [260, 93] width 10 height 13
click at [345, 91] on icon at bounding box center [346, 93] width 13 height 13
click at [347, 262] on div "Виберіть категорію" at bounding box center [416, 258] width 198 height 13
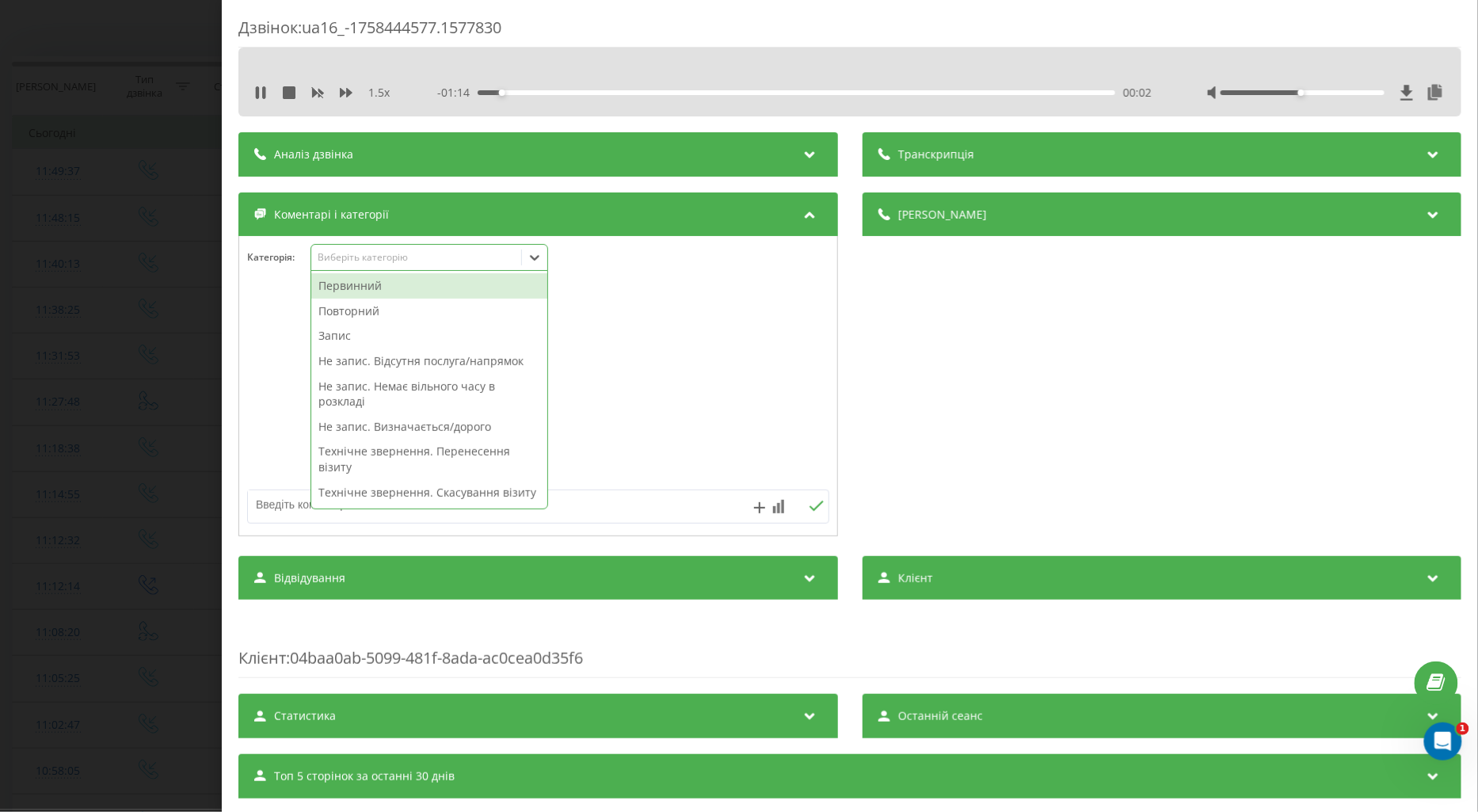
click at [342, 306] on div "Повторний" at bounding box center [429, 312] width 236 height 26
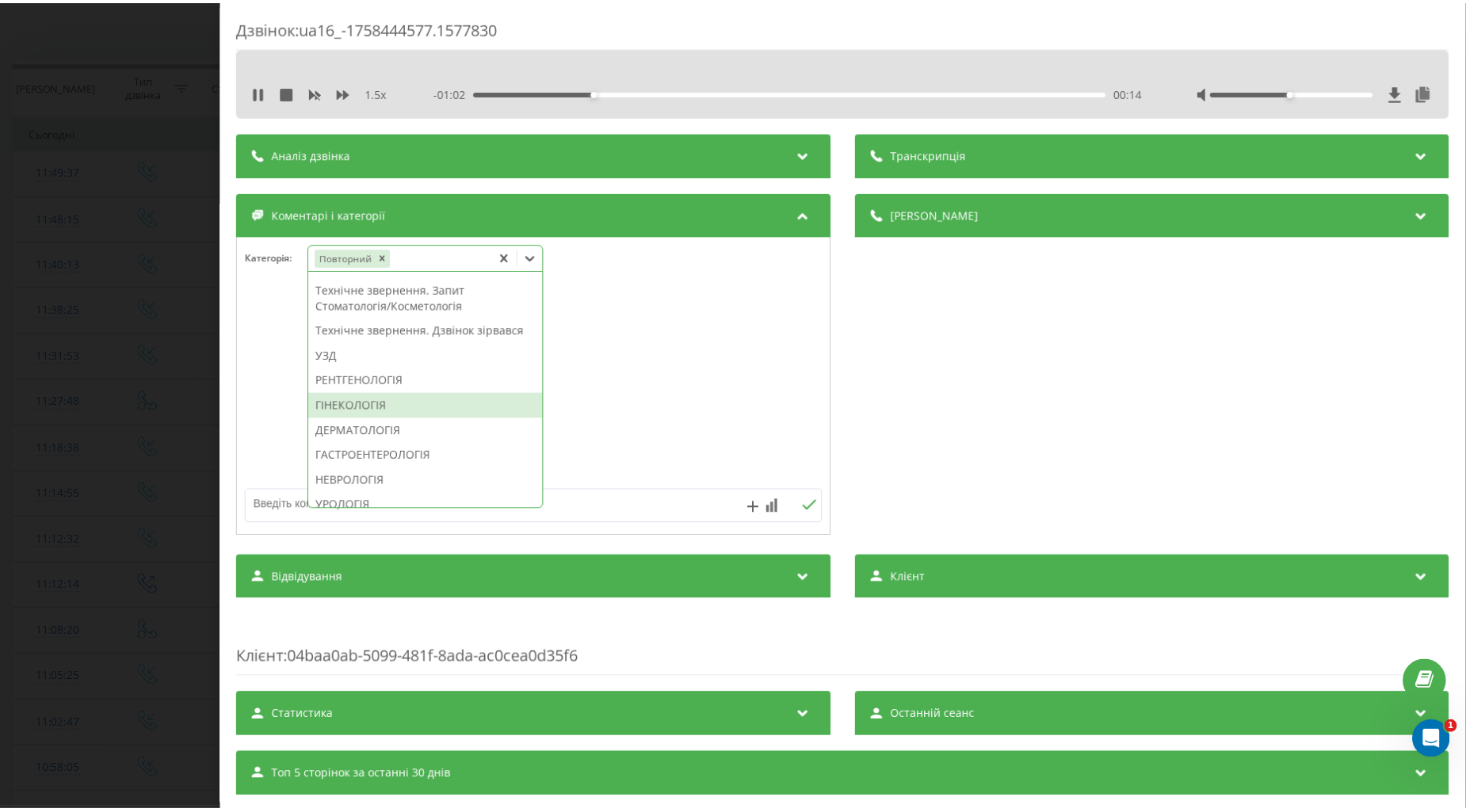
scroll to position [528, 0]
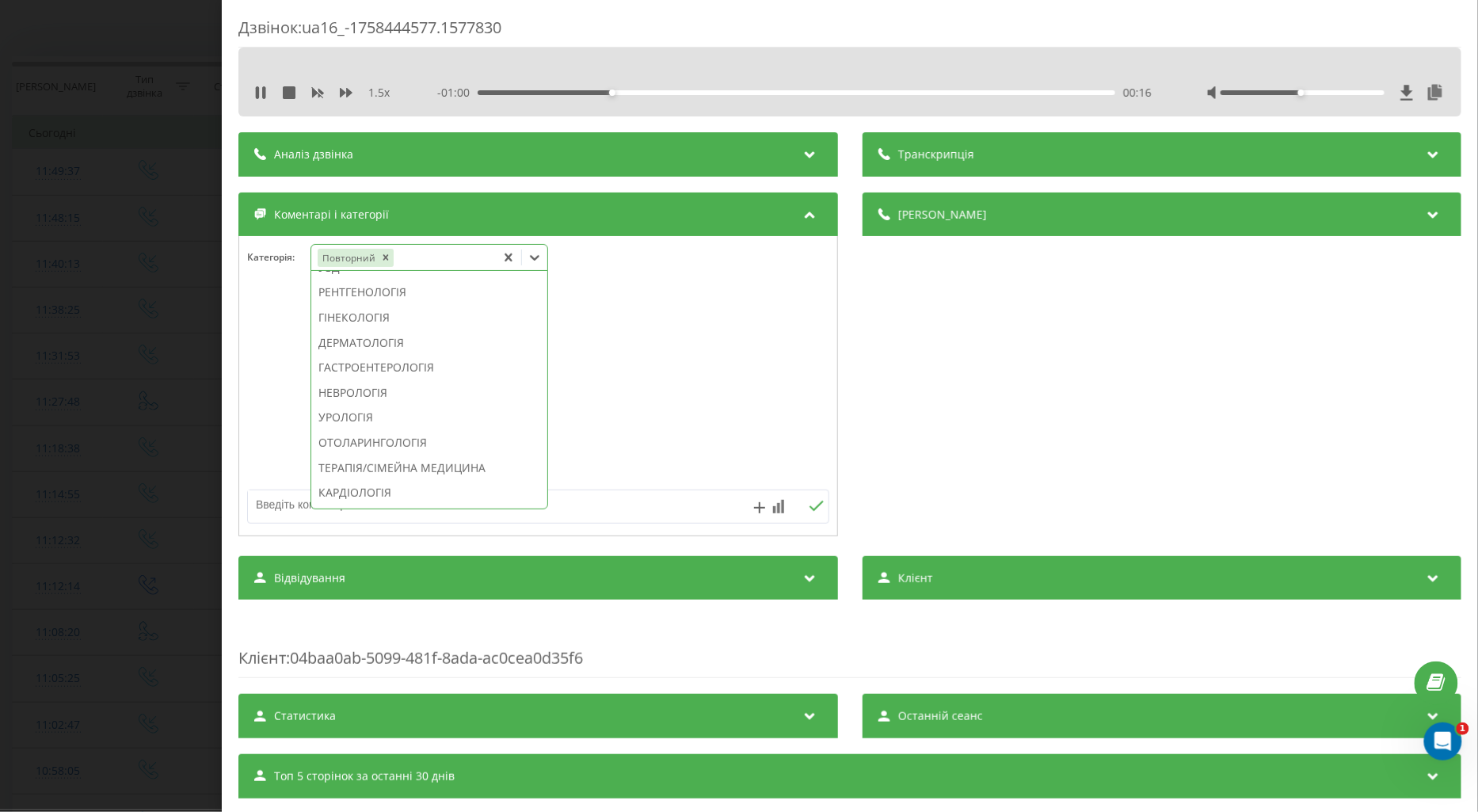
click at [373, 456] on div "ОТОЛАРИНГОЛОГІЯ" at bounding box center [429, 443] width 236 height 26
click at [290, 496] on textarea at bounding box center [481, 504] width 465 height 29
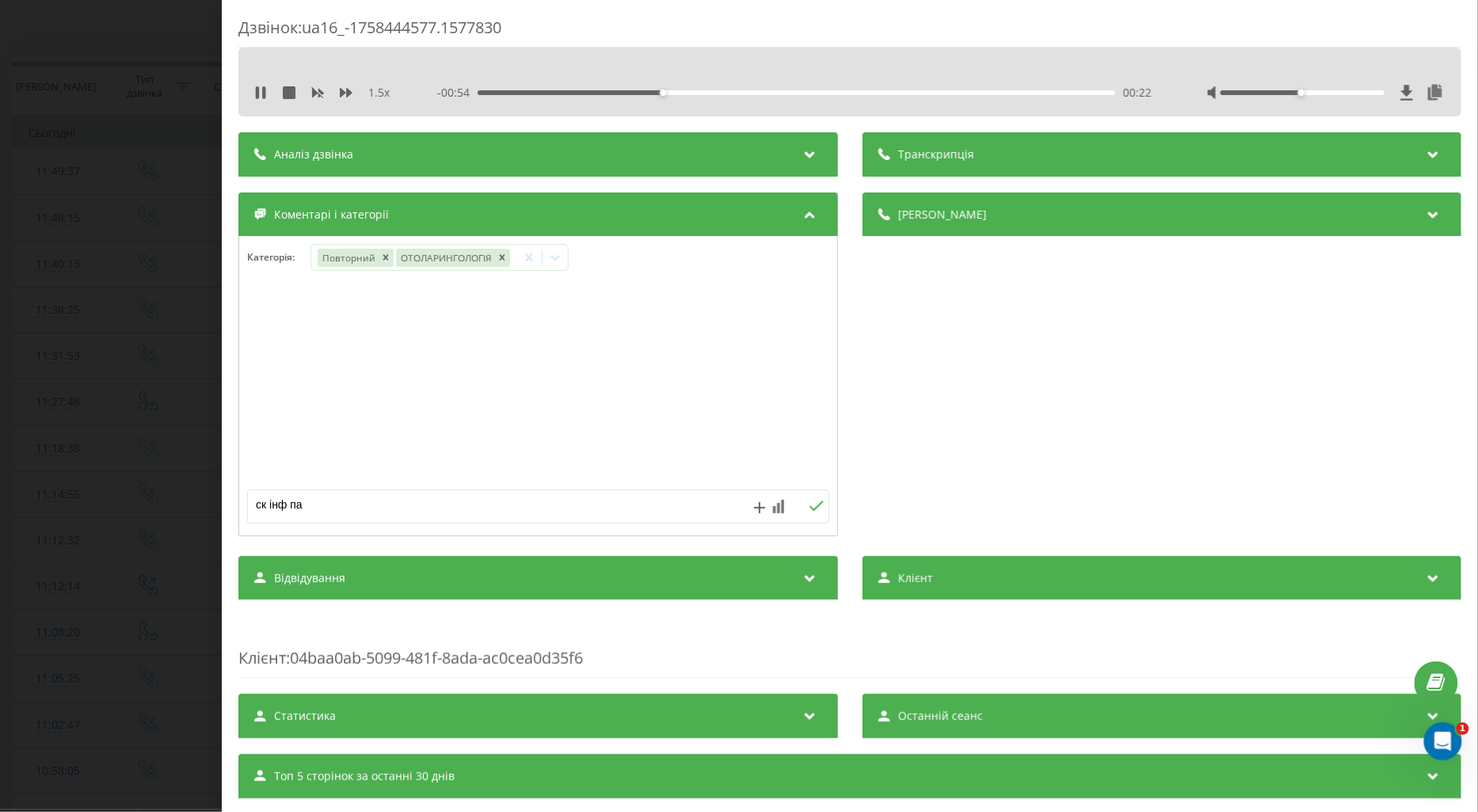
type textarea "ск інф пац"
click at [813, 510] on icon at bounding box center [816, 506] width 15 height 11
click at [146, 331] on div "Дзвінок : ua16_-1758444577.1577830 1.5 x - 00:41 00:35 00:35 Транскрипція Для A…" at bounding box center [739, 406] width 1478 height 812
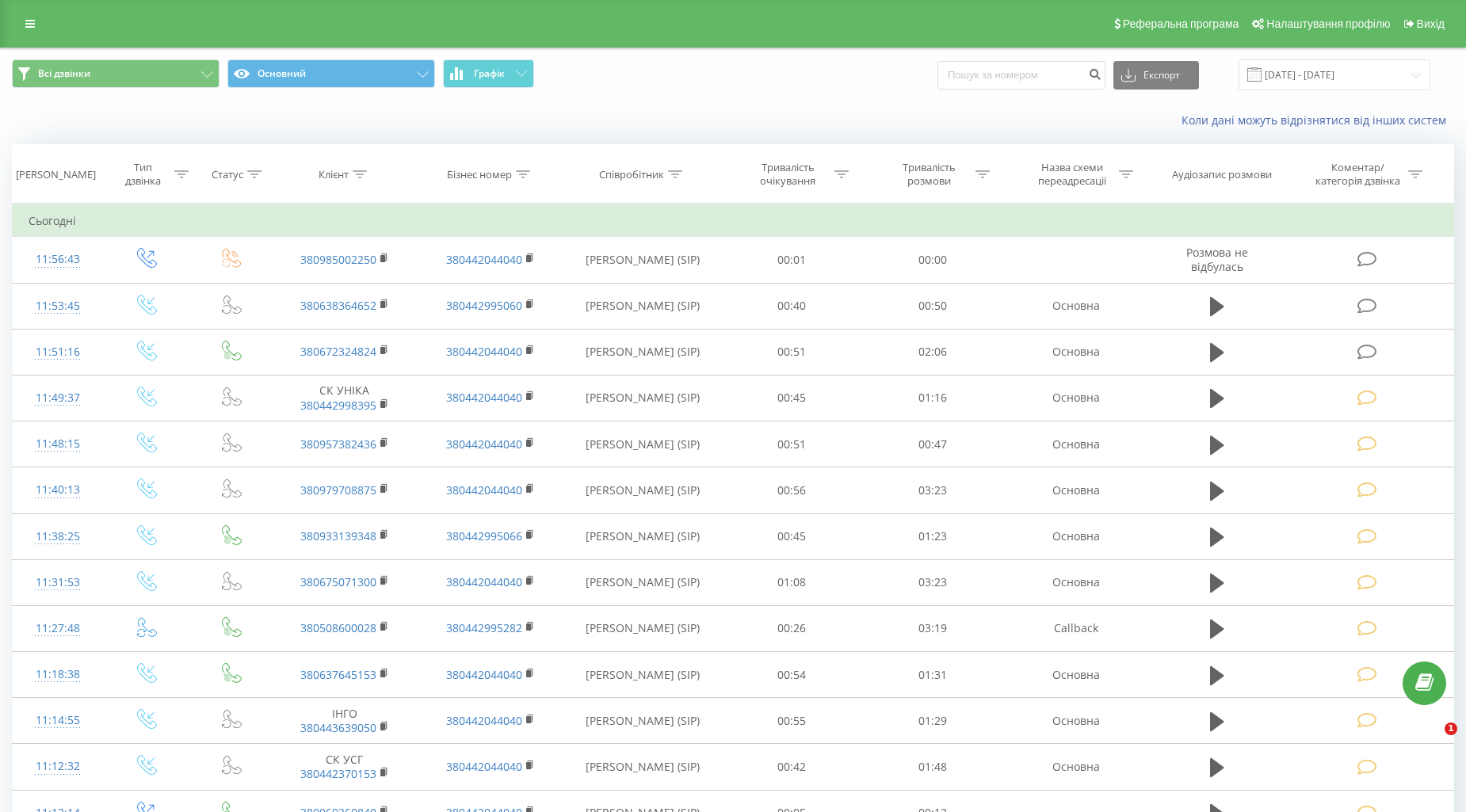
click at [1374, 345] on icon at bounding box center [1367, 352] width 20 height 17
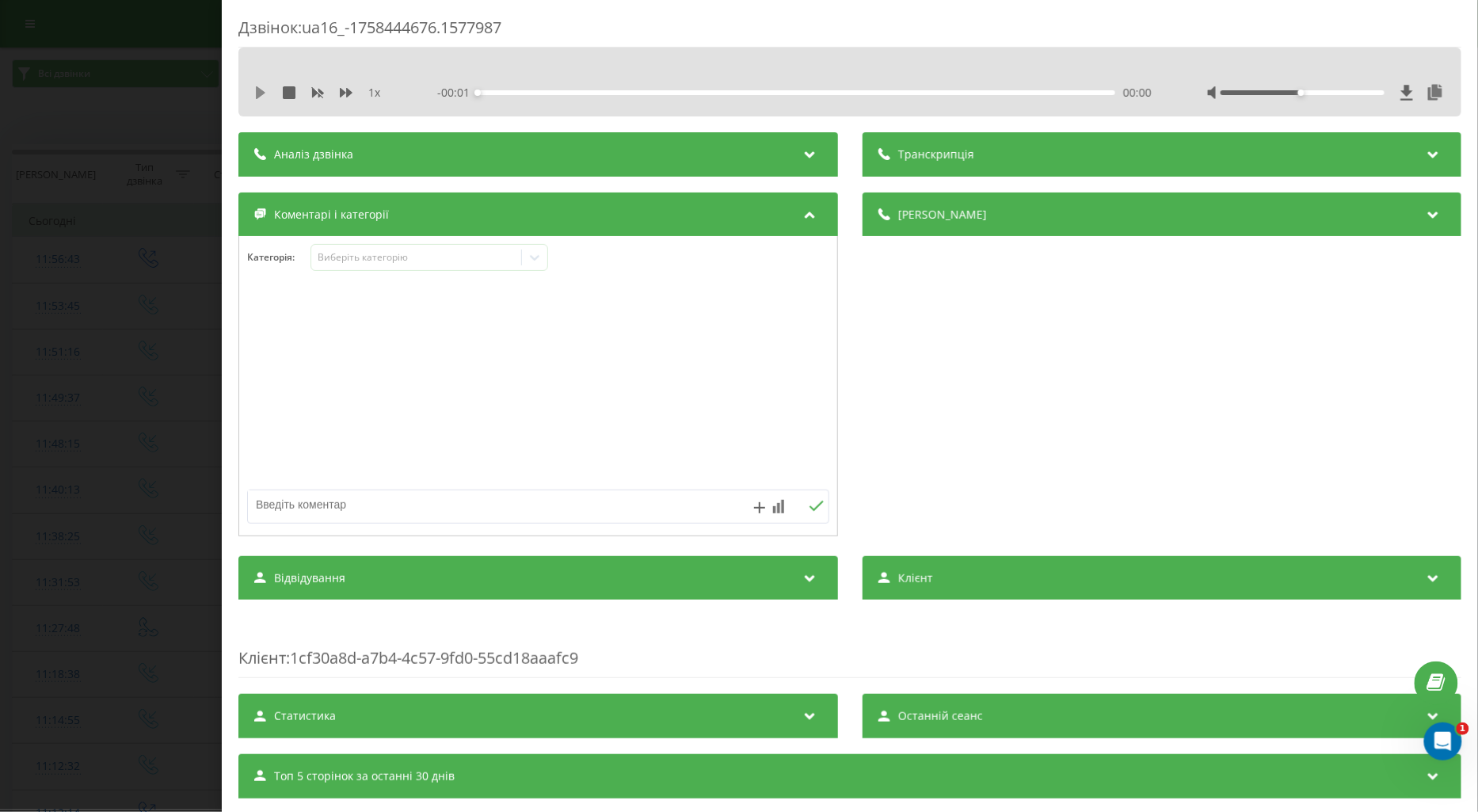
click at [256, 96] on icon at bounding box center [260, 93] width 10 height 13
click at [346, 93] on icon at bounding box center [346, 93] width 13 height 10
click at [344, 254] on div "Виберіть категорію" at bounding box center [416, 258] width 198 height 13
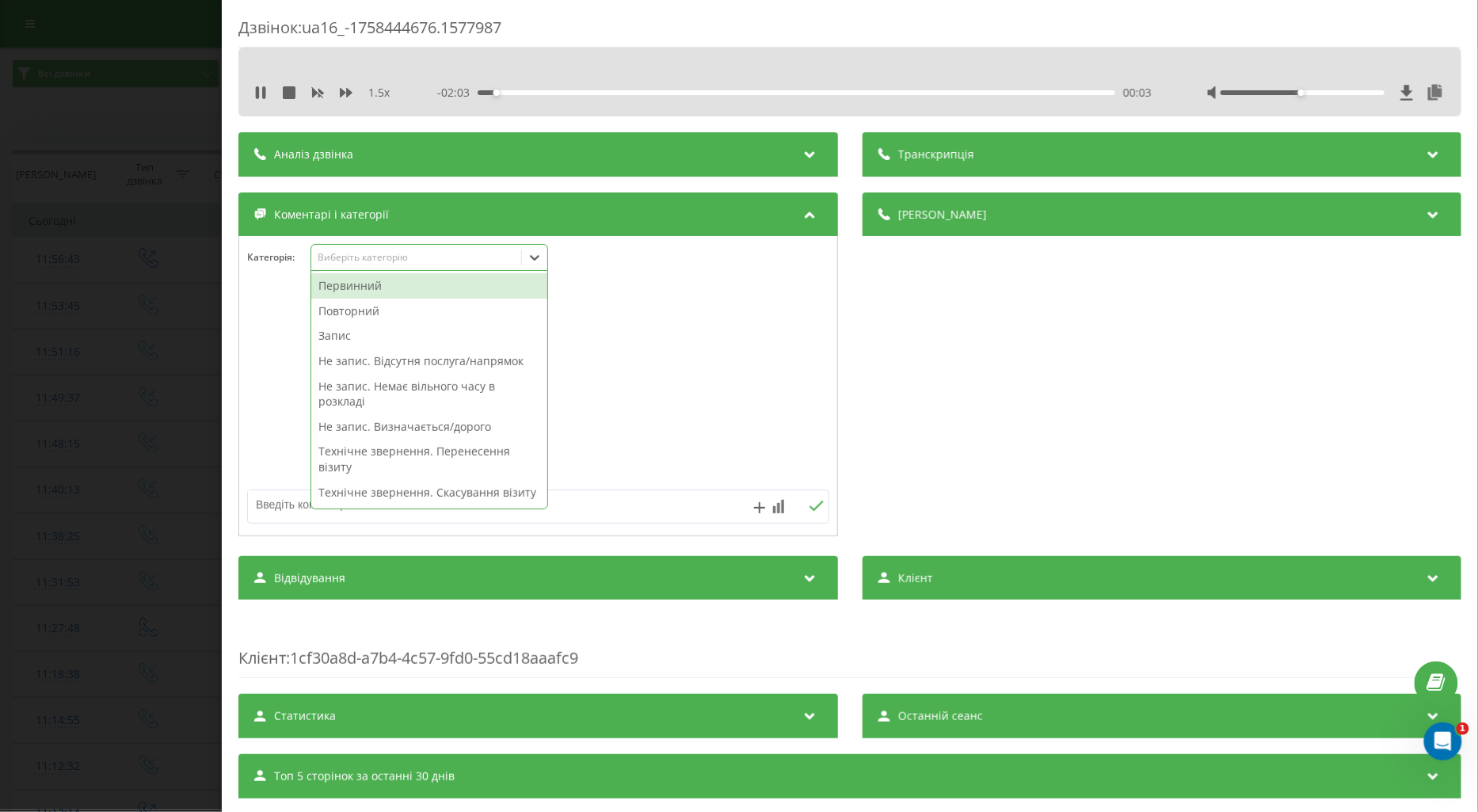
click at [348, 319] on div "Повторний" at bounding box center [429, 312] width 236 height 26
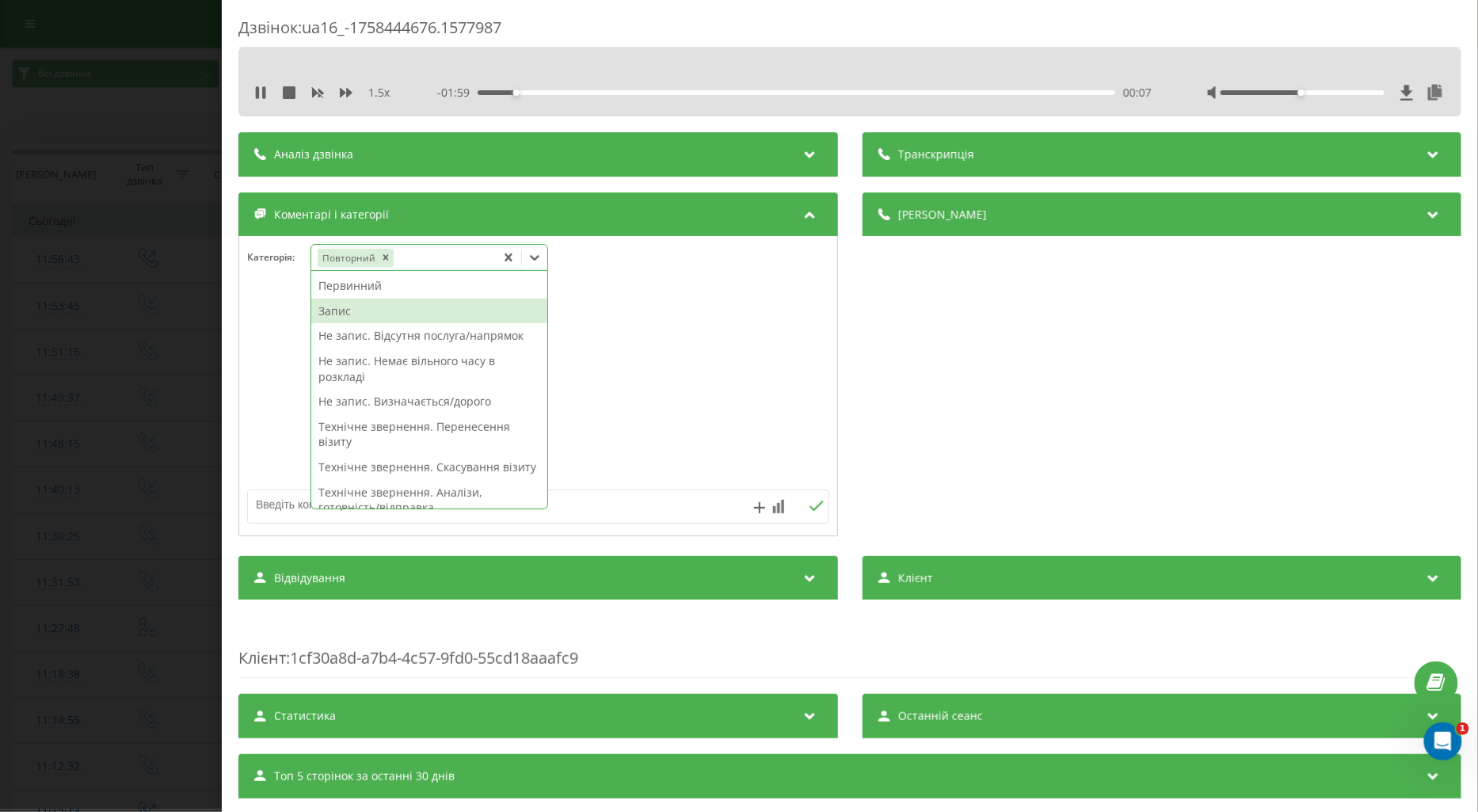
click at [339, 315] on div "Запис" at bounding box center [429, 312] width 236 height 26
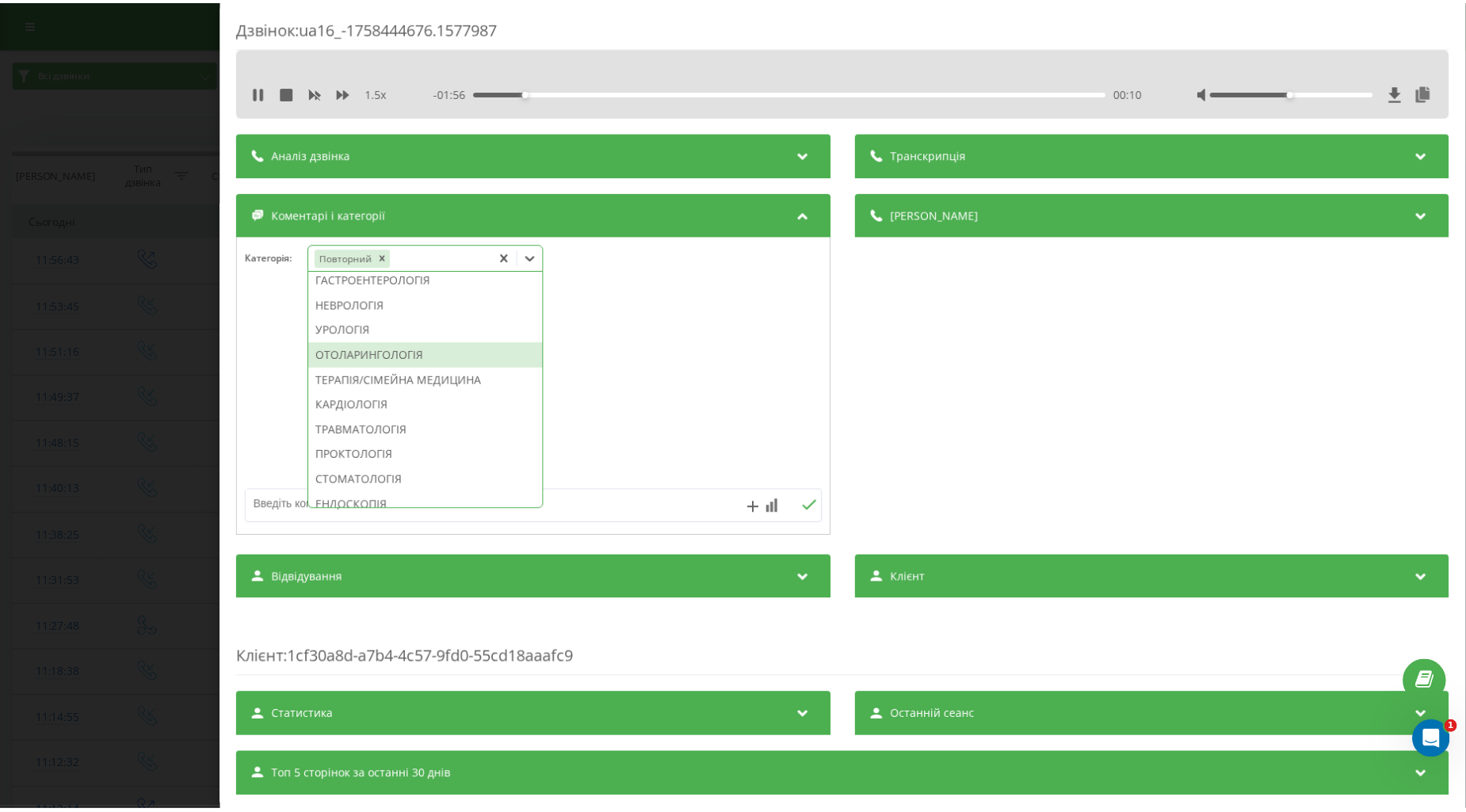
scroll to position [590, 0]
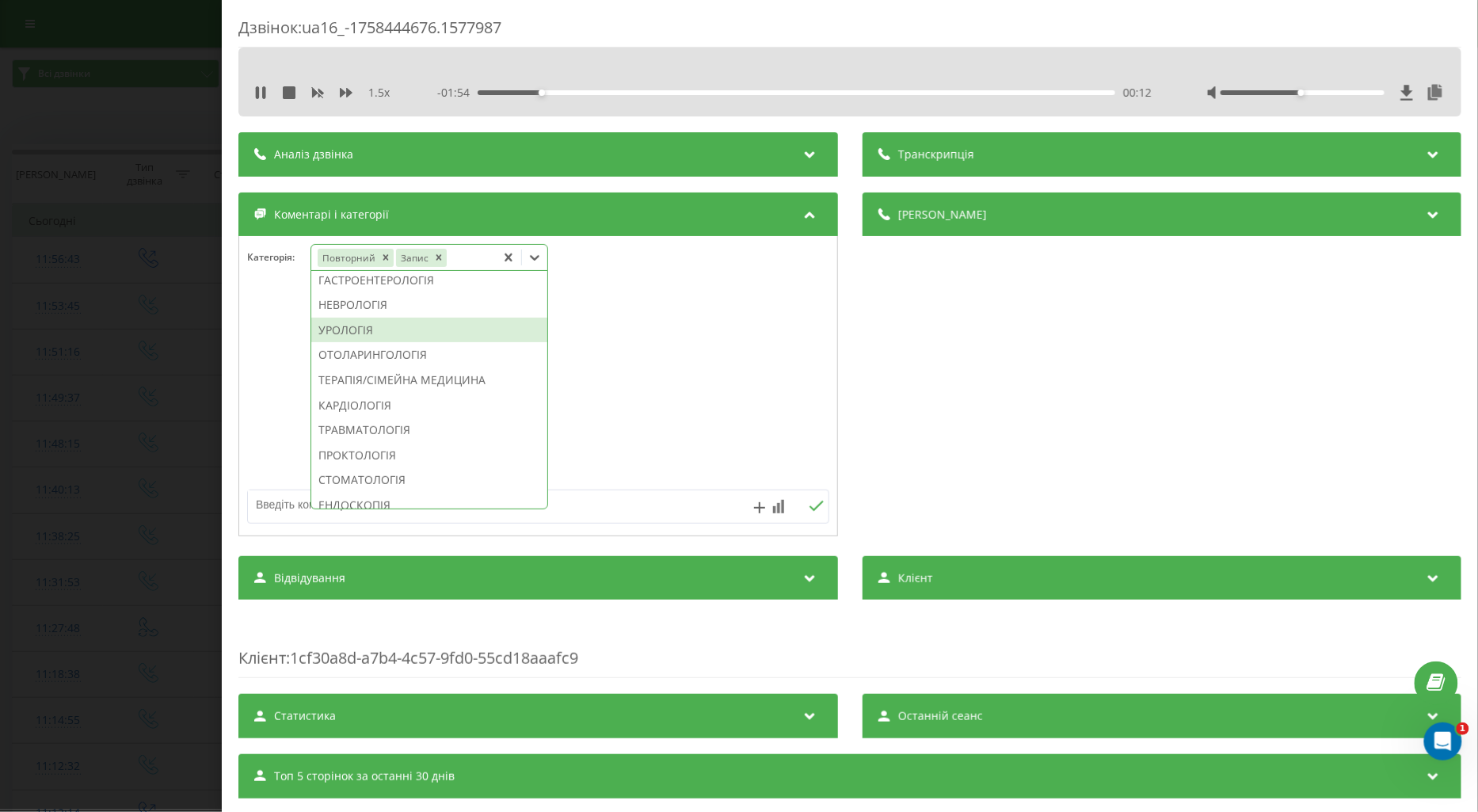
click at [353, 343] on div "УРОЛОГІЯ" at bounding box center [429, 331] width 236 height 26
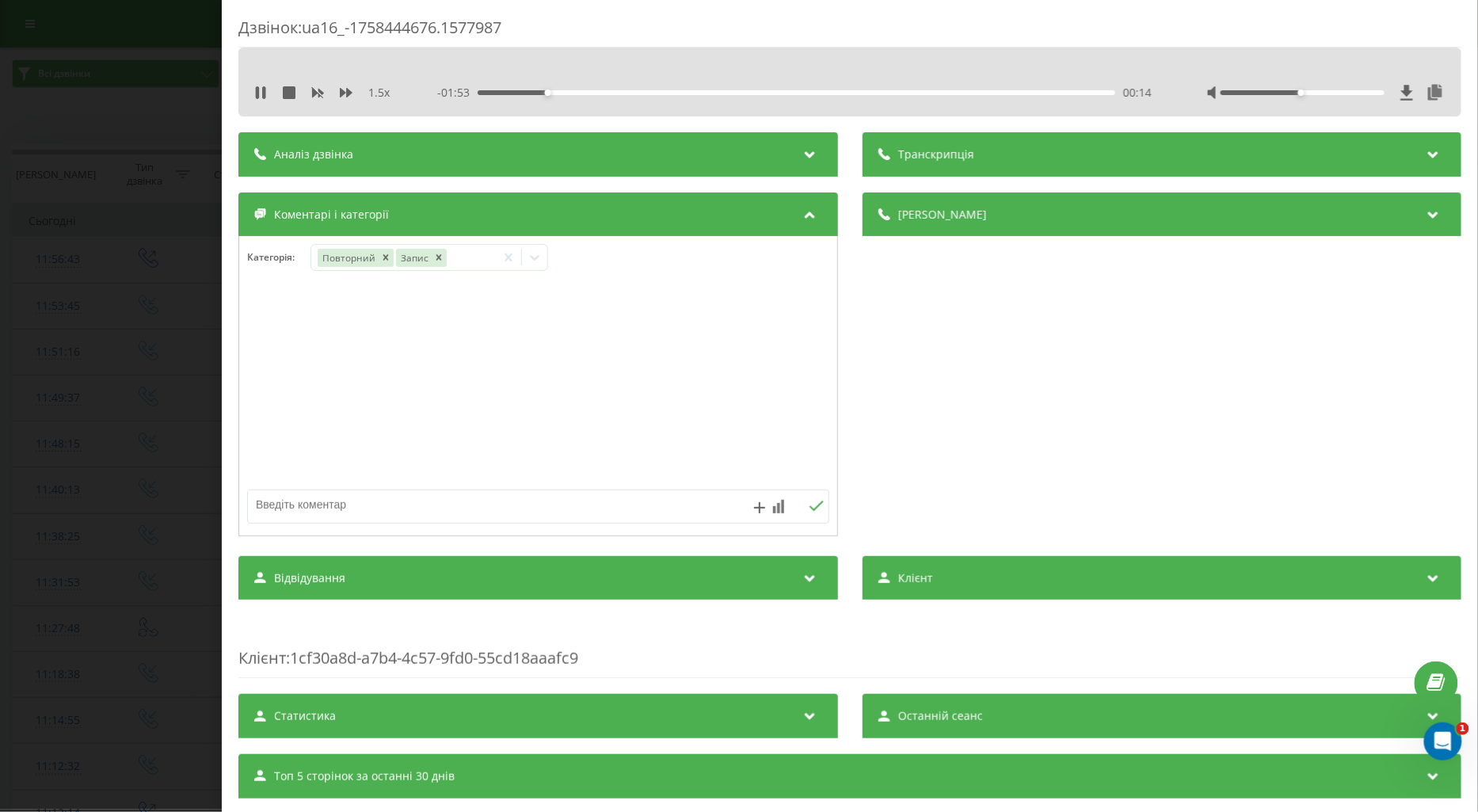
click at [266, 392] on div at bounding box center [538, 386] width 598 height 190
click at [123, 366] on div "Дзвінок : ua16_-1758444676.1577987 1.5 x - 01:50 00:16 00:16 Транскрипція Для A…" at bounding box center [739, 406] width 1478 height 812
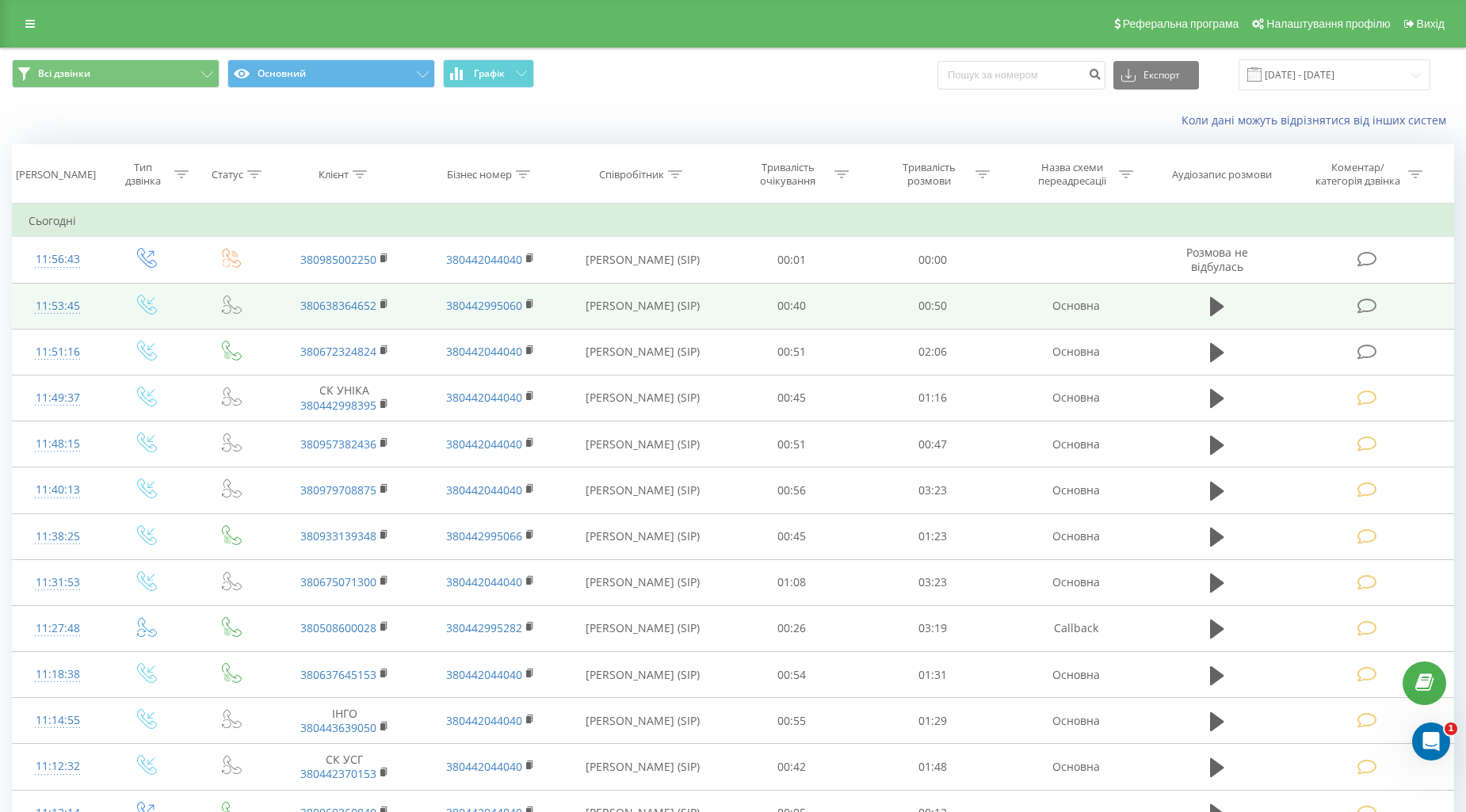
click at [1361, 307] on icon at bounding box center [1367, 306] width 20 height 17
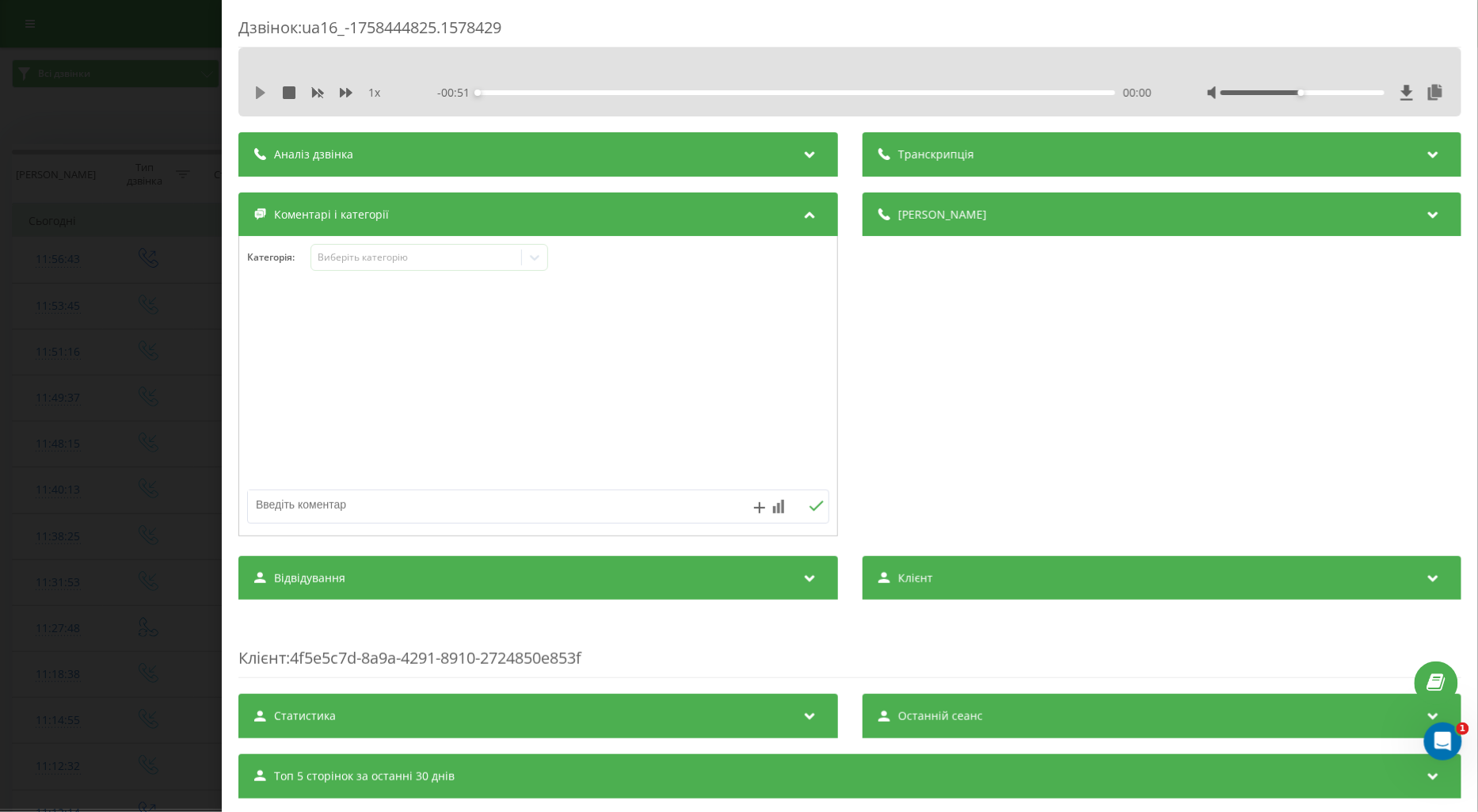
click at [255, 93] on icon at bounding box center [260, 93] width 13 height 13
click at [345, 91] on icon at bounding box center [346, 93] width 13 height 13
click at [353, 258] on div "Виберіть категорію" at bounding box center [416, 258] width 198 height 13
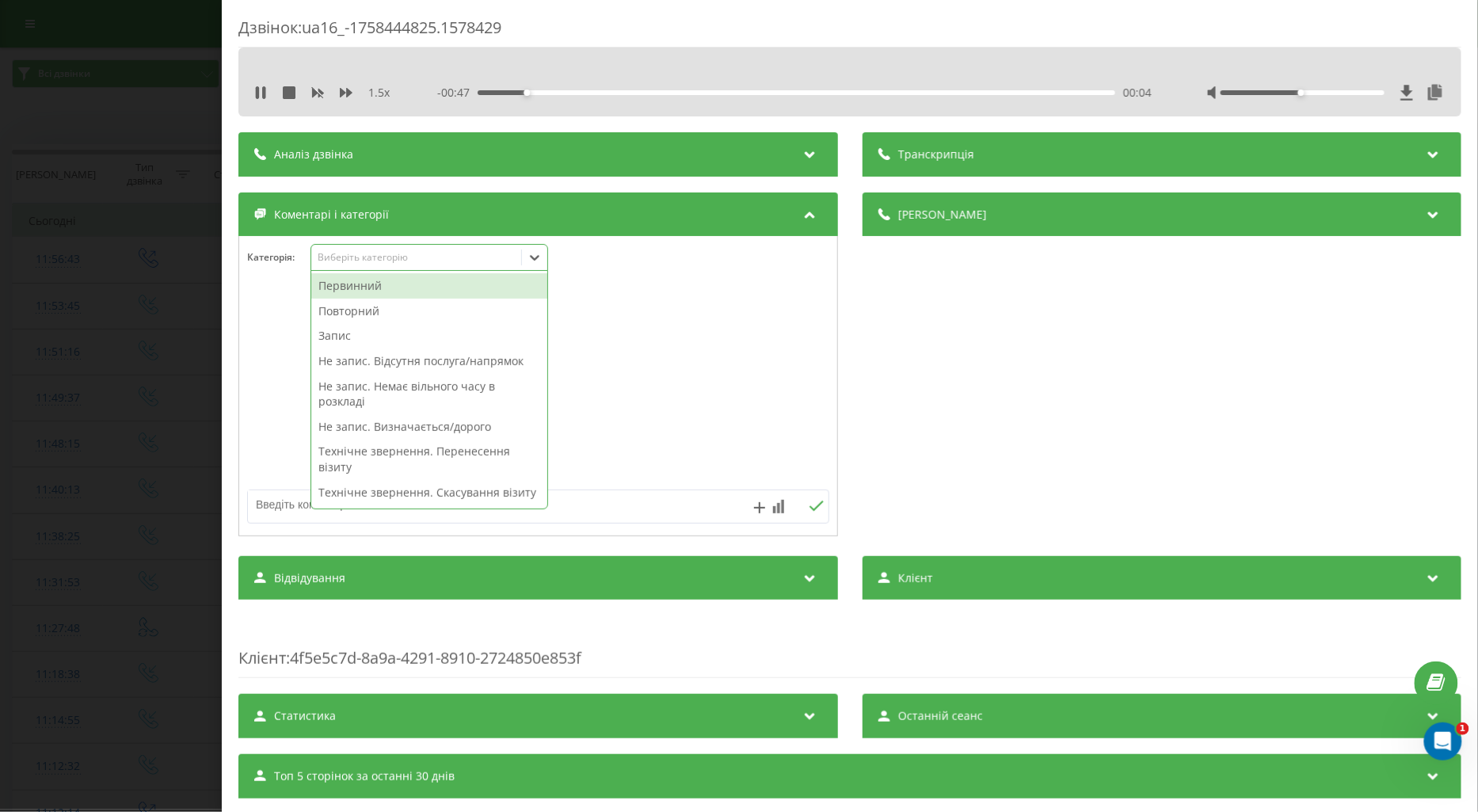
click at [368, 311] on div "Повторний" at bounding box center [429, 312] width 236 height 26
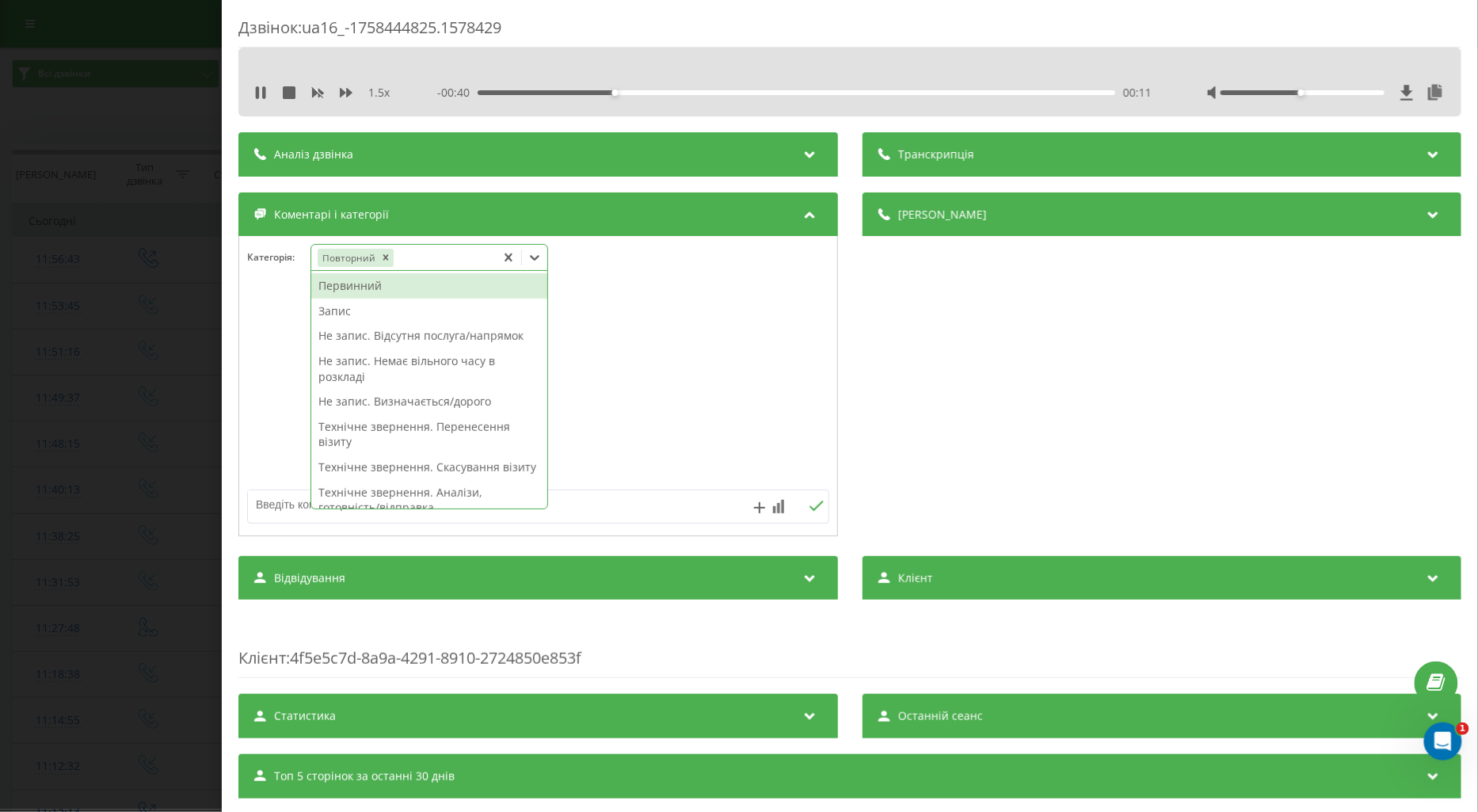
click at [434, 430] on div "Технічне звернення. Перенесення візиту" at bounding box center [429, 434] width 236 height 40
click at [272, 404] on div at bounding box center [538, 386] width 598 height 190
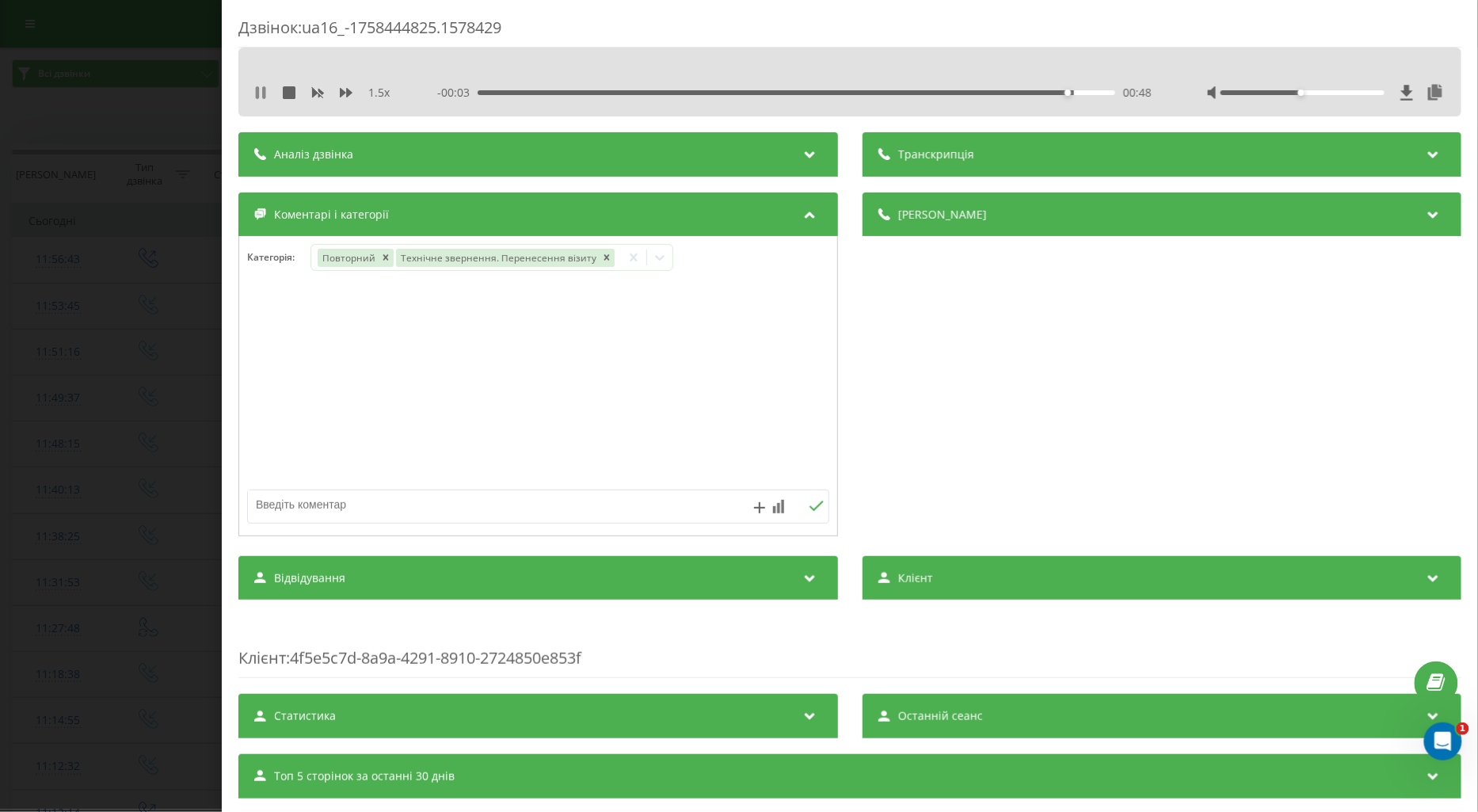
click at [254, 98] on icon at bounding box center [260, 93] width 13 height 13
click at [139, 322] on div "Дзвінок : ua16_-1758444825.1578429 1.5 x - 00:02 00:48 00:48 Транскрипція Для A…" at bounding box center [739, 406] width 1478 height 812
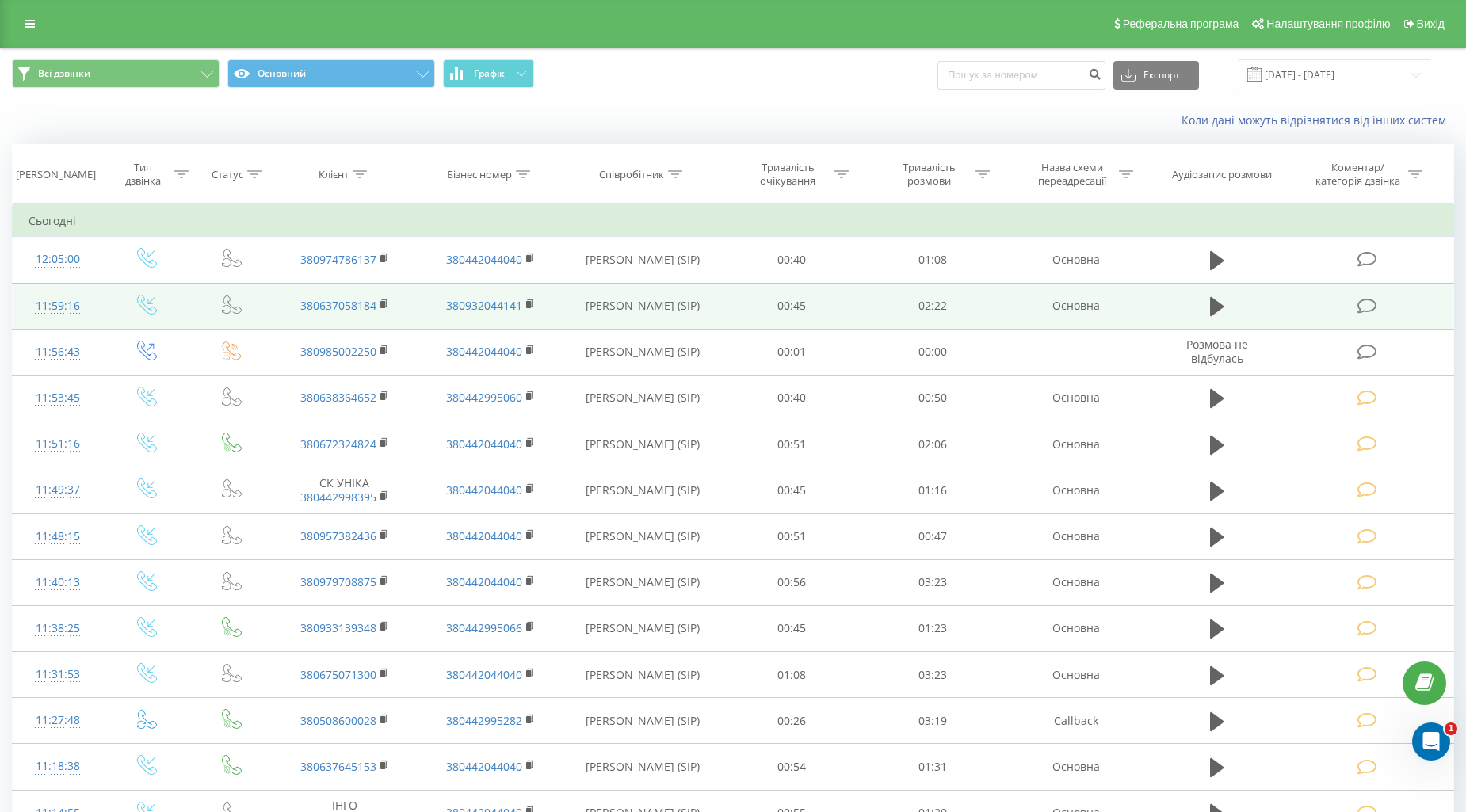
click at [1363, 306] on icon at bounding box center [1367, 306] width 20 height 17
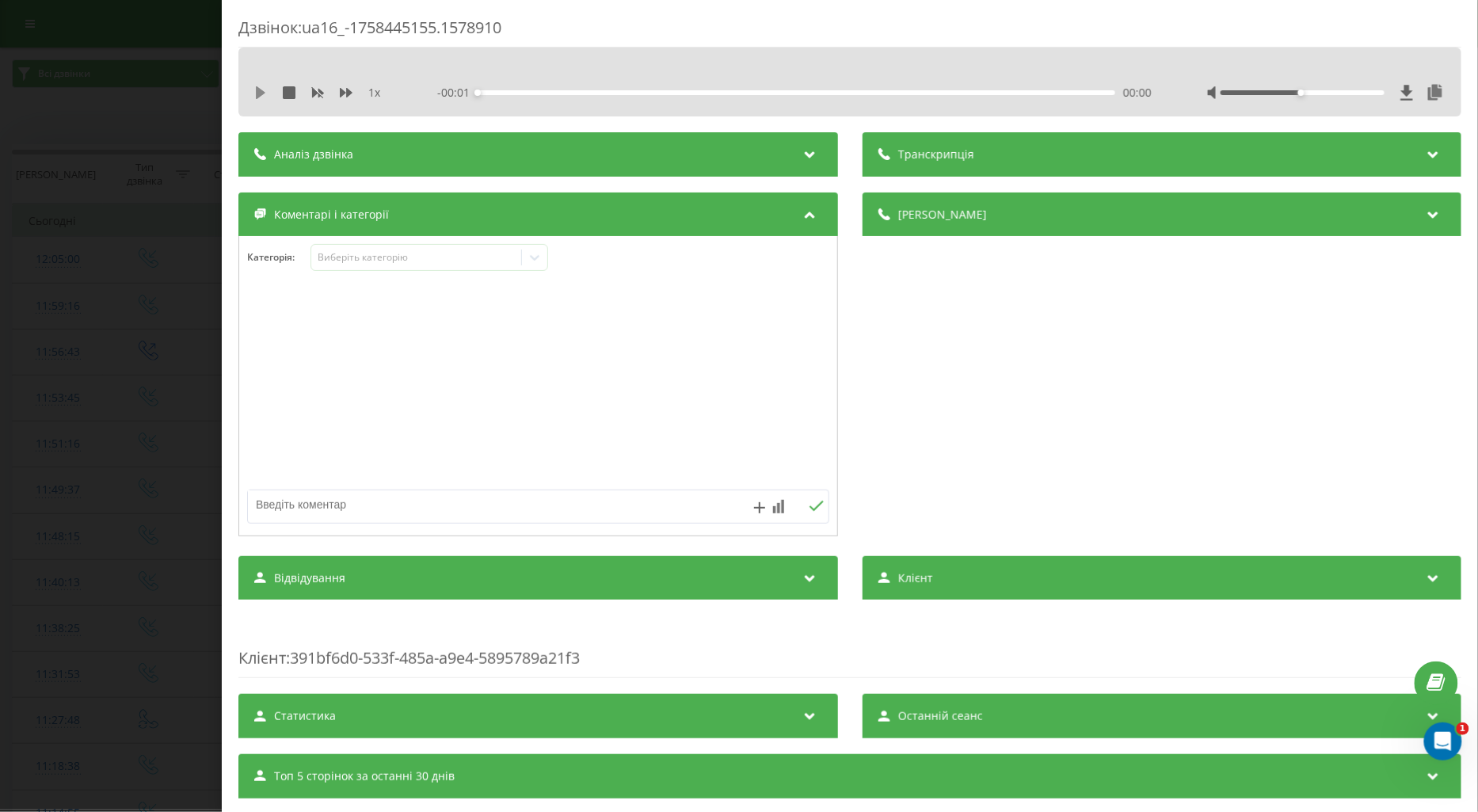
click at [259, 90] on icon at bounding box center [260, 93] width 10 height 13
click at [327, 263] on div "Виберіть категорію" at bounding box center [416, 258] width 198 height 13
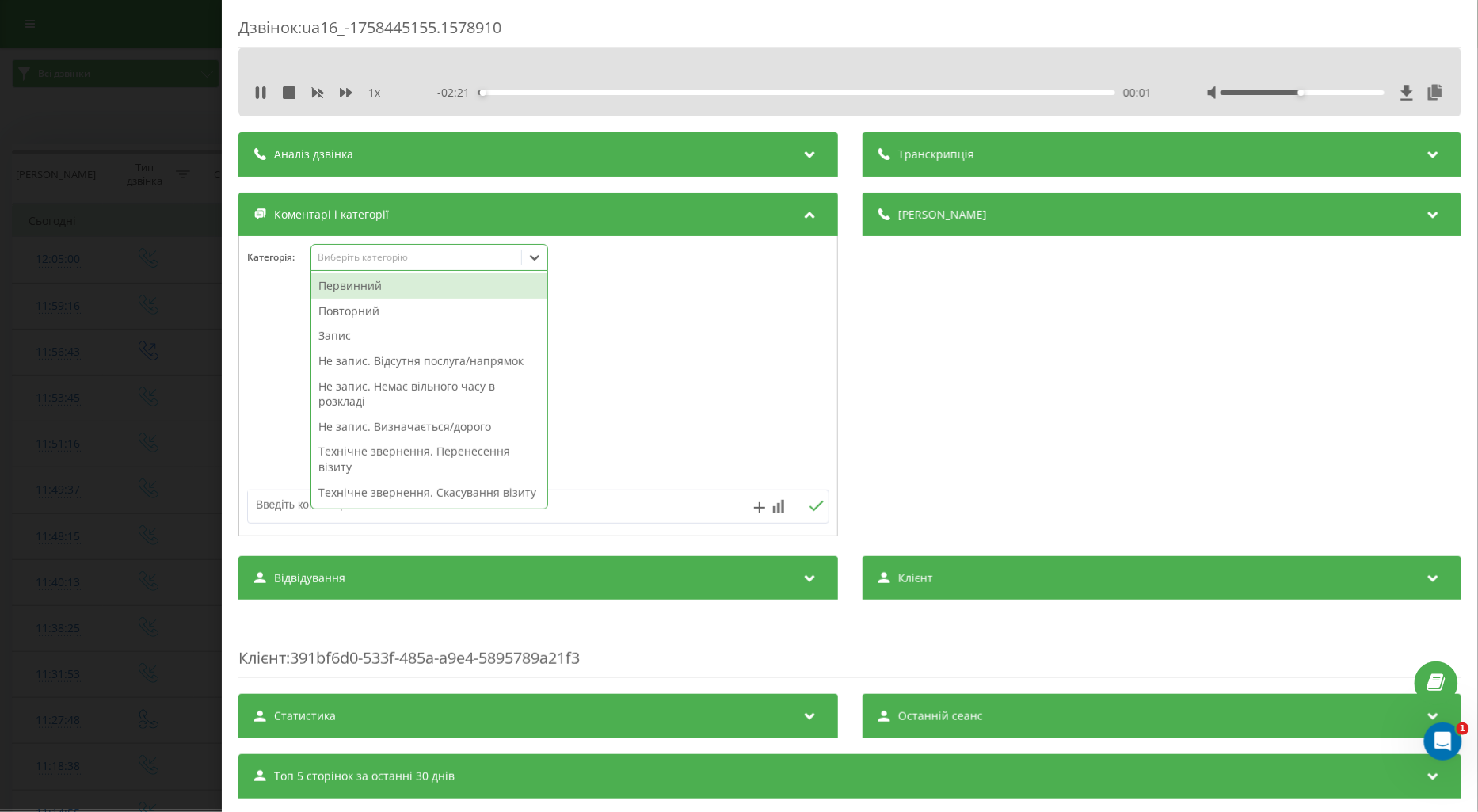
click at [345, 317] on div "Повторний" at bounding box center [429, 312] width 236 height 26
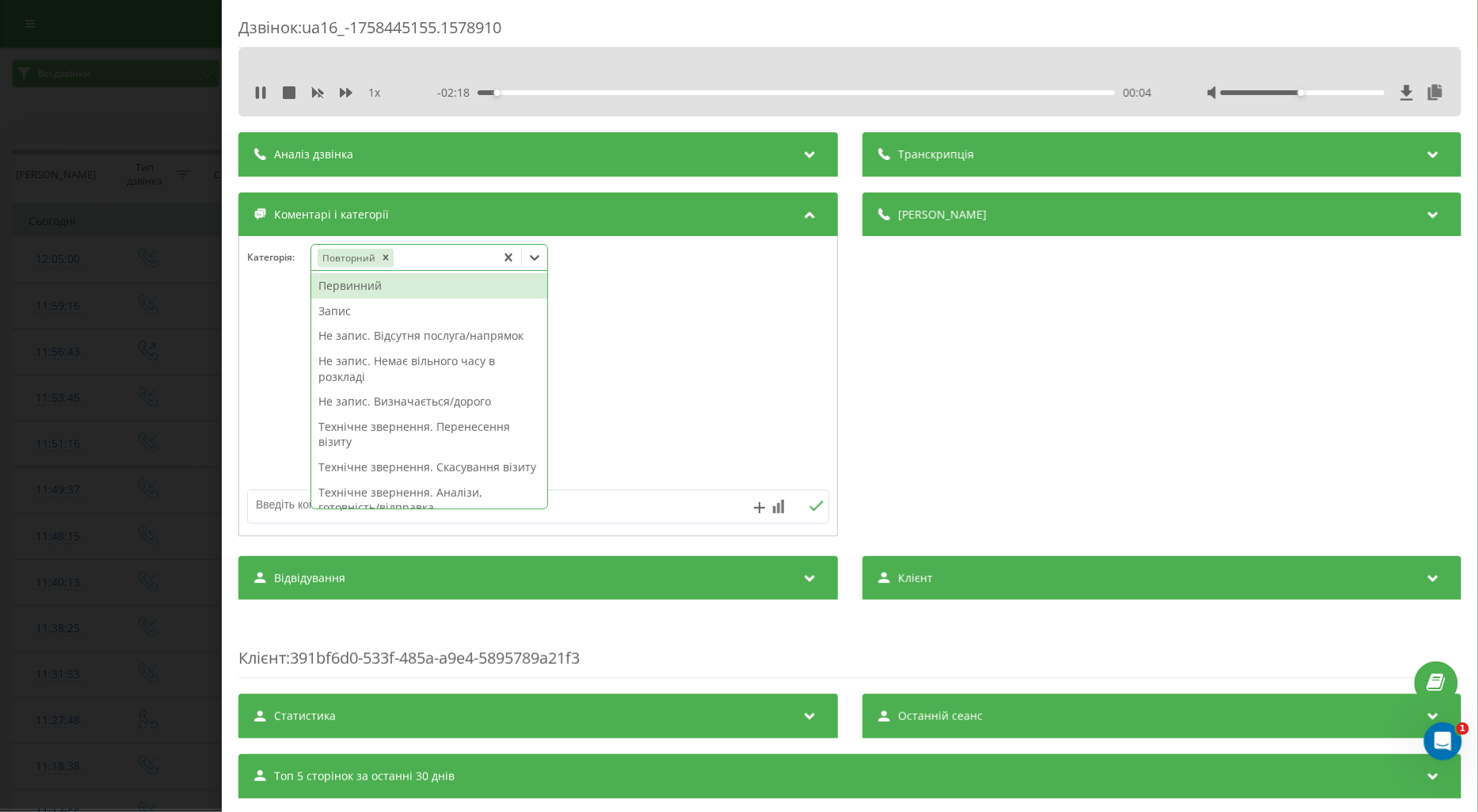
click at [329, 311] on div "Запис" at bounding box center [429, 312] width 236 height 26
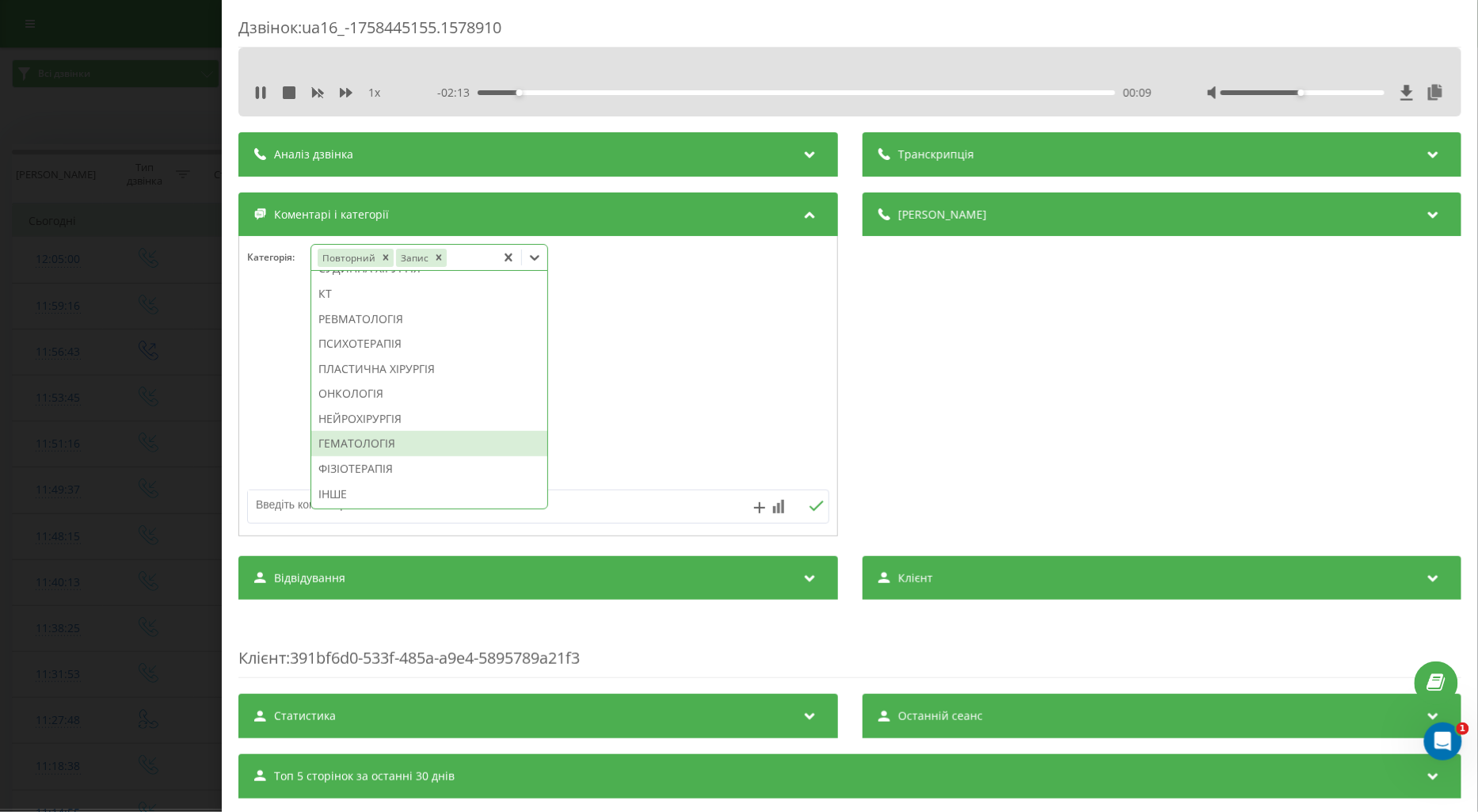
scroll to position [921, 0]
click at [360, 362] on div "МАСАЖ" at bounding box center [429, 349] width 236 height 26
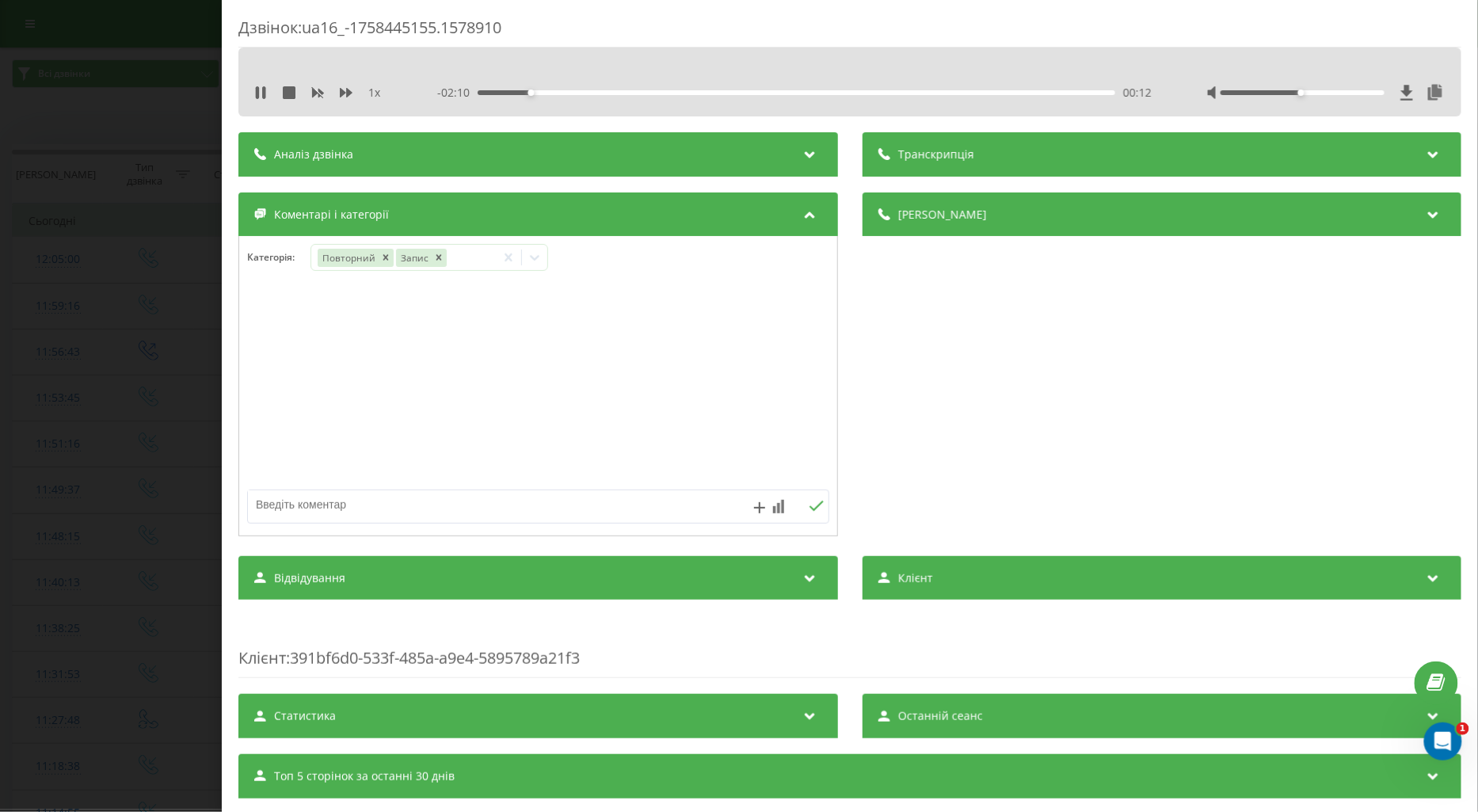
click at [264, 360] on div at bounding box center [538, 386] width 598 height 190
click at [143, 370] on div "Дзвінок : ua16_-1758445155.1578910 1 x - 02:02 00:20 00:20 Транскрипція Для AI-…" at bounding box center [739, 406] width 1478 height 812
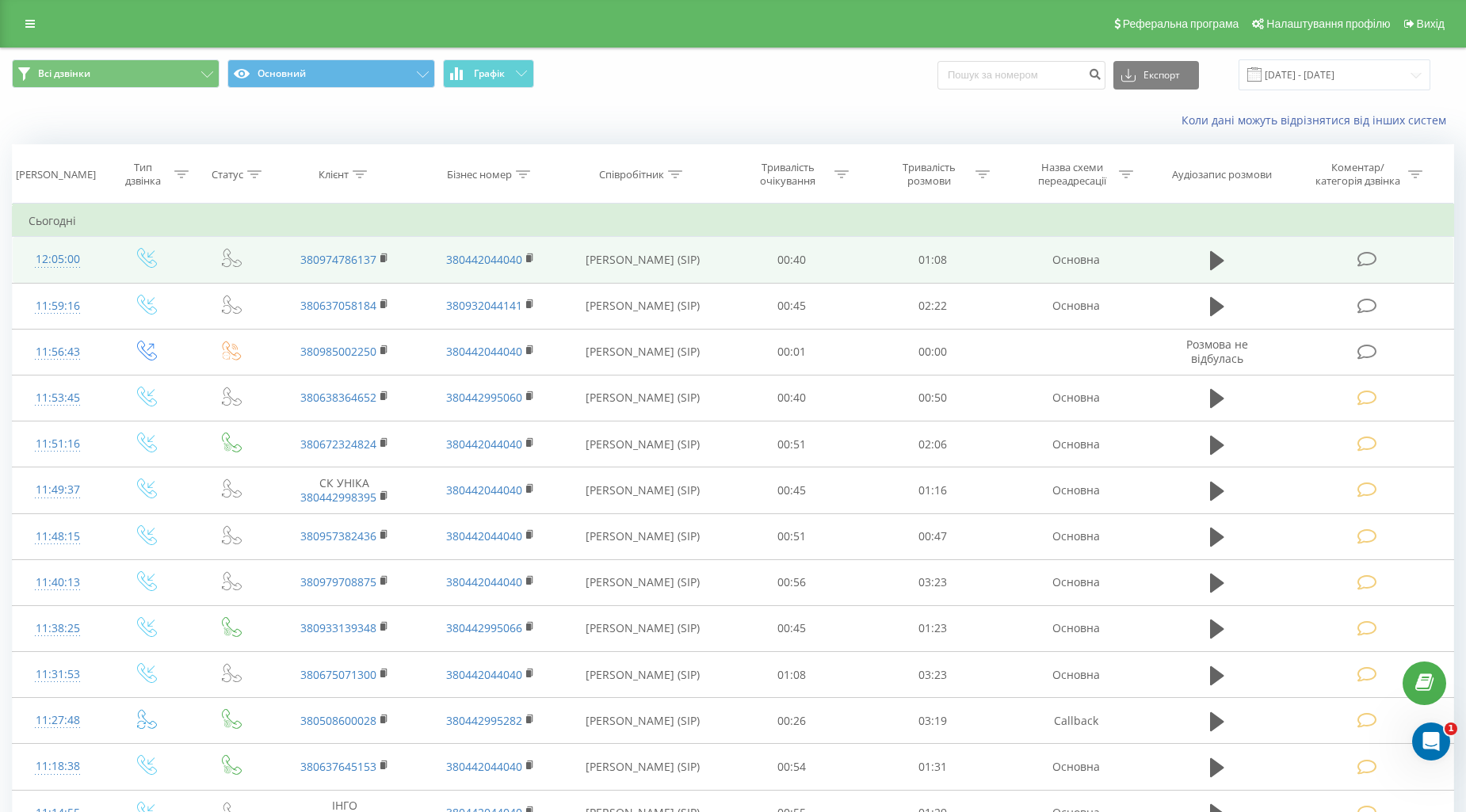
click at [1379, 255] on span at bounding box center [1368, 259] width 22 height 15
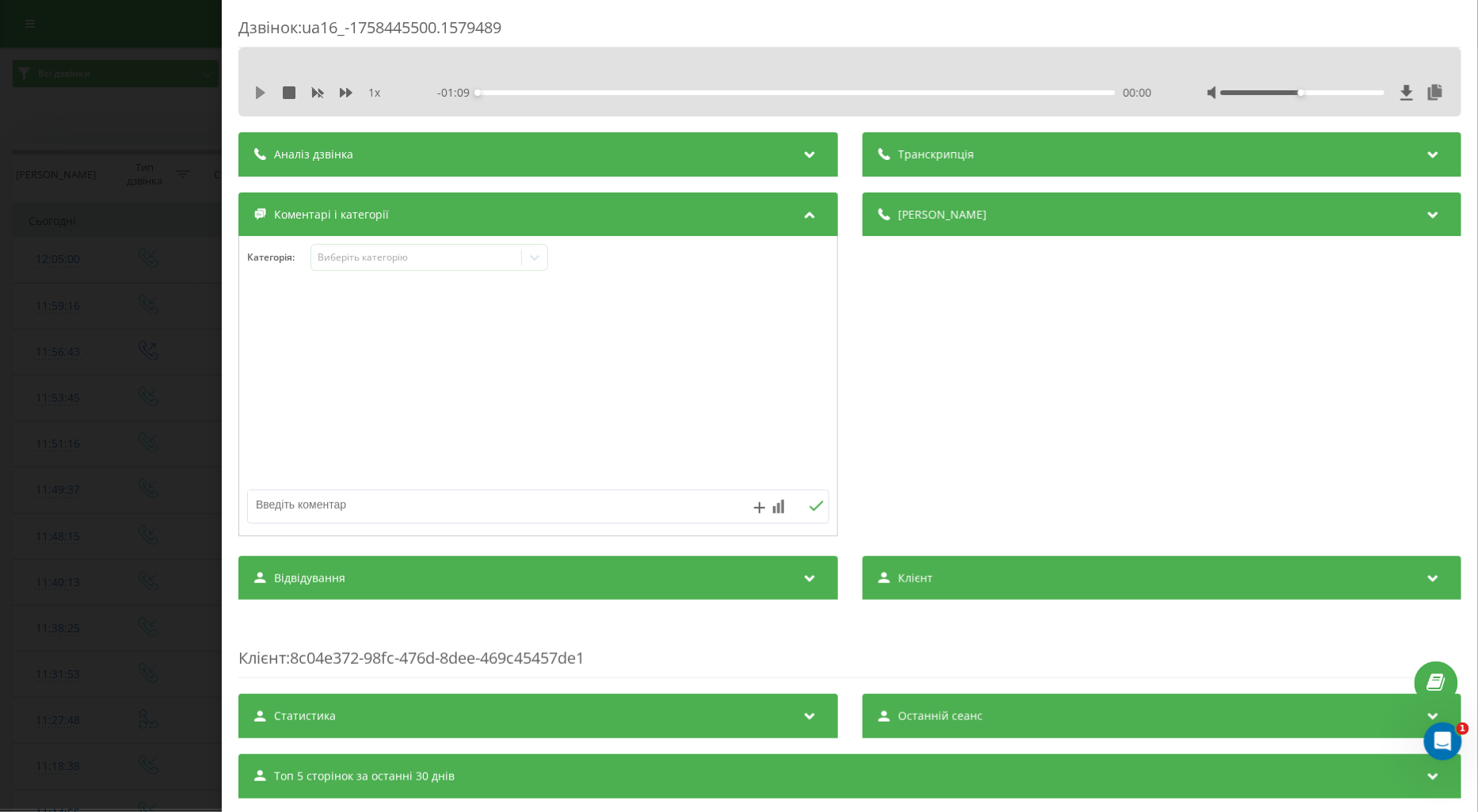
click at [258, 91] on icon at bounding box center [260, 93] width 10 height 13
click at [346, 258] on div "Виберіть категорію" at bounding box center [416, 258] width 198 height 13
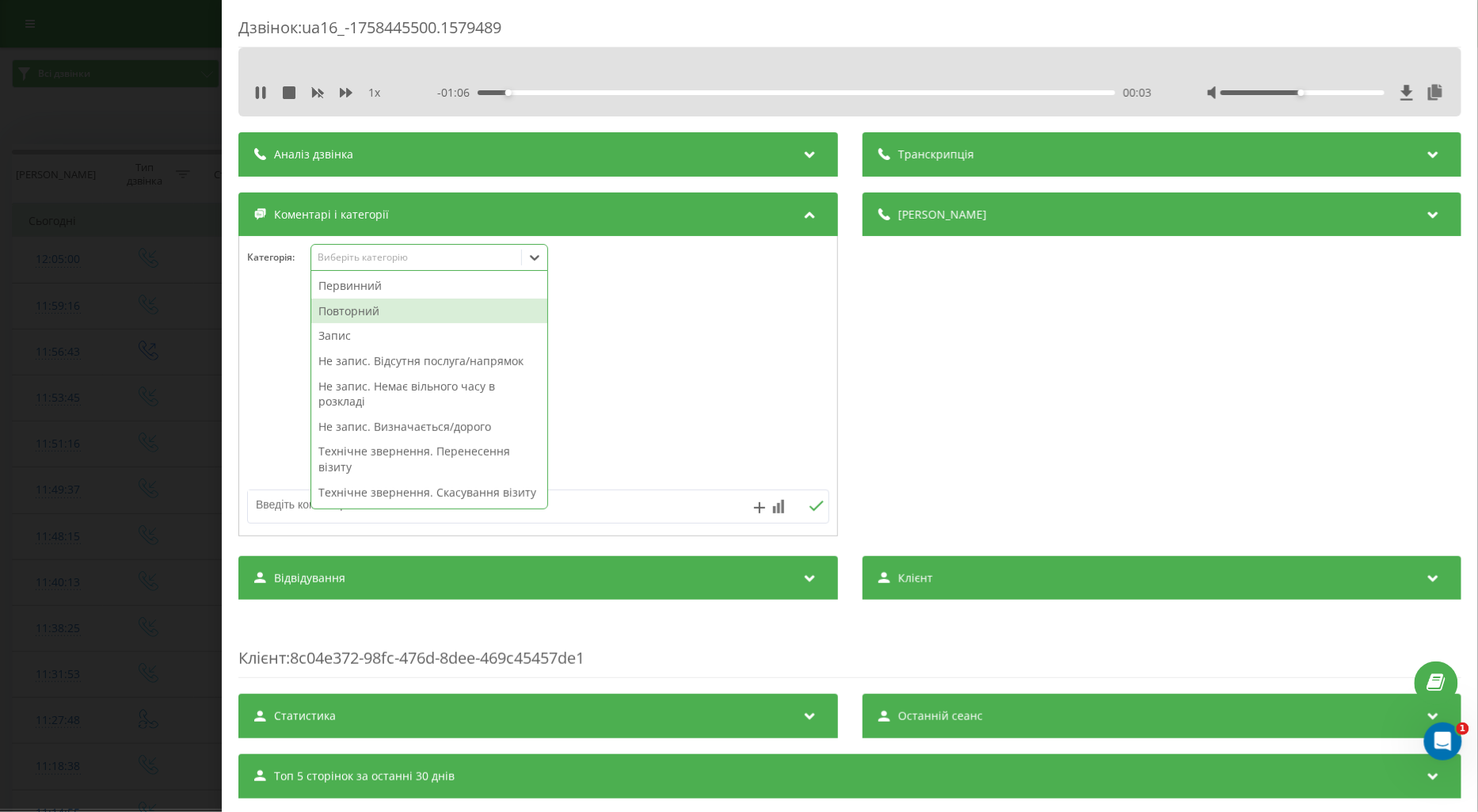
click at [378, 312] on div "Повторний" at bounding box center [429, 312] width 236 height 26
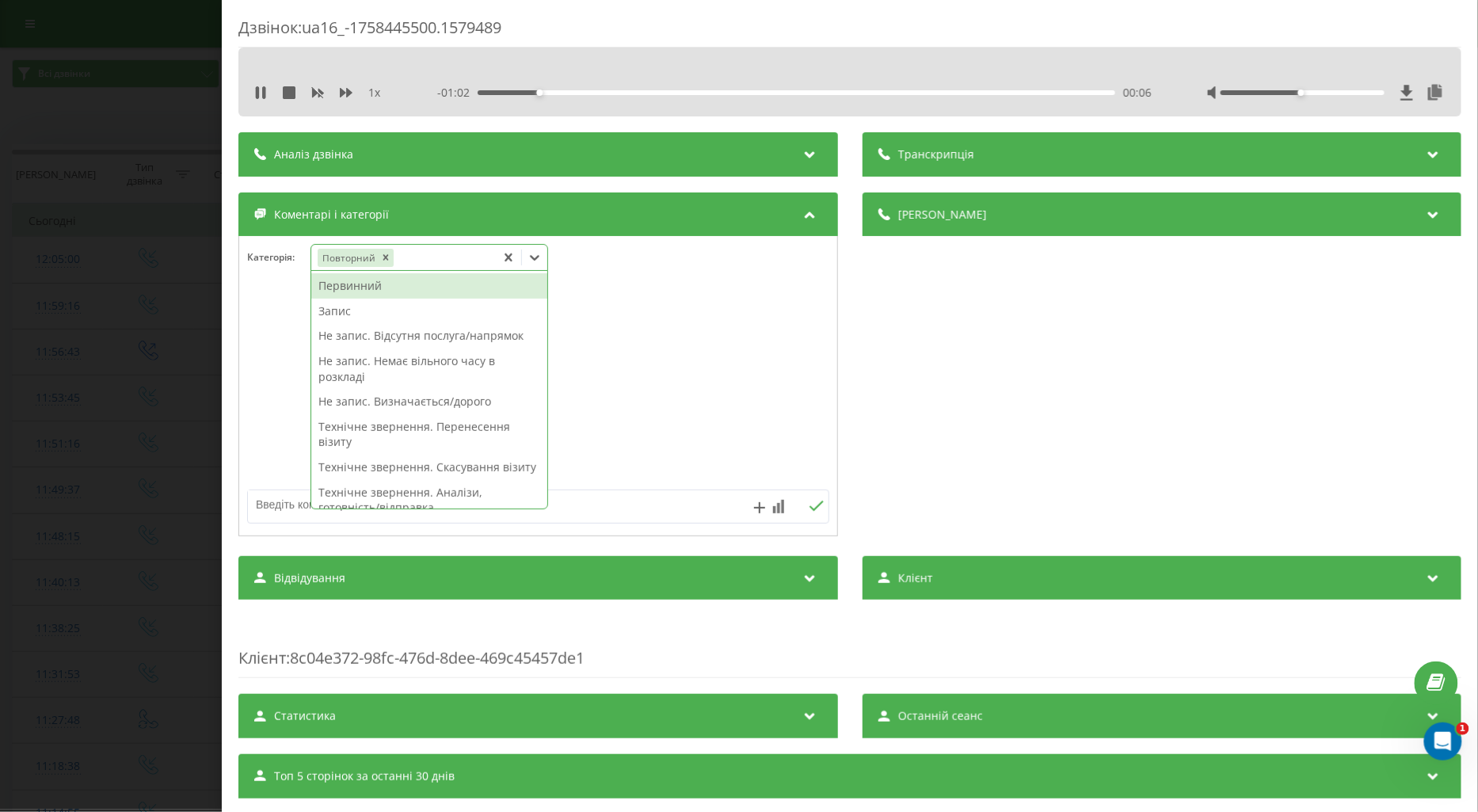
click at [267, 509] on textarea at bounding box center [481, 504] width 465 height 29
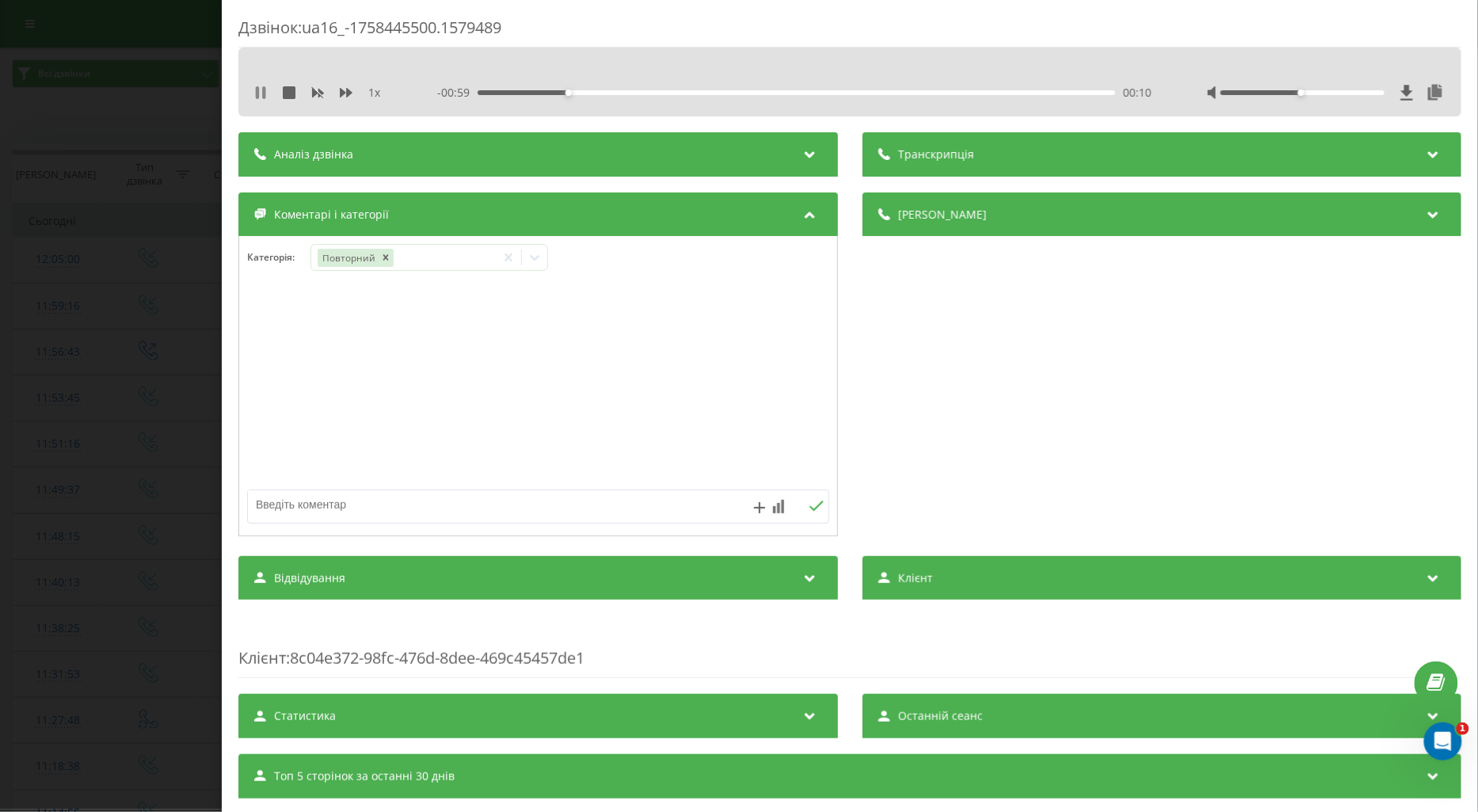
click at [262, 89] on icon at bounding box center [264, 93] width 3 height 13
click at [455, 259] on div "Повторний" at bounding box center [404, 258] width 184 height 23
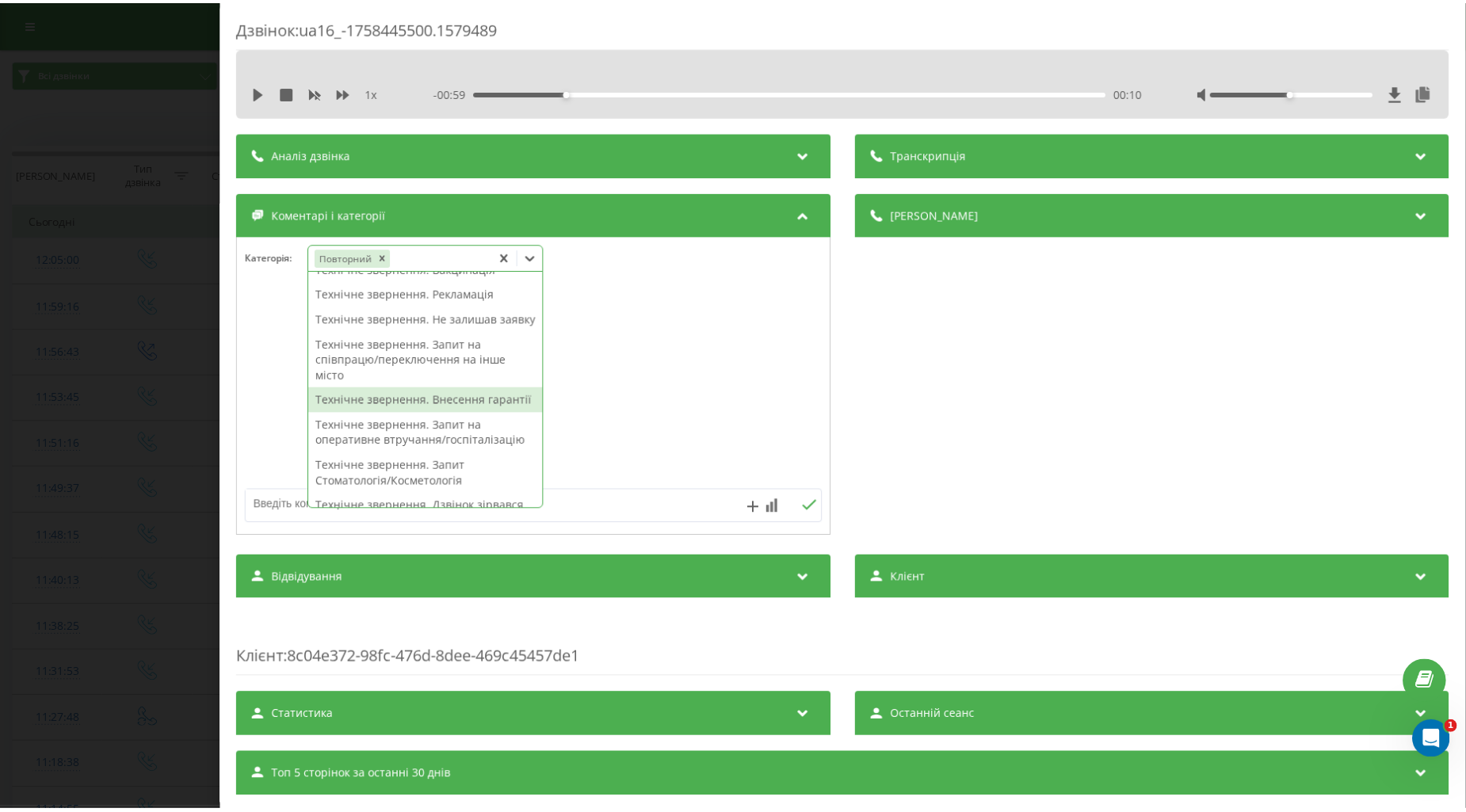
scroll to position [352, 0]
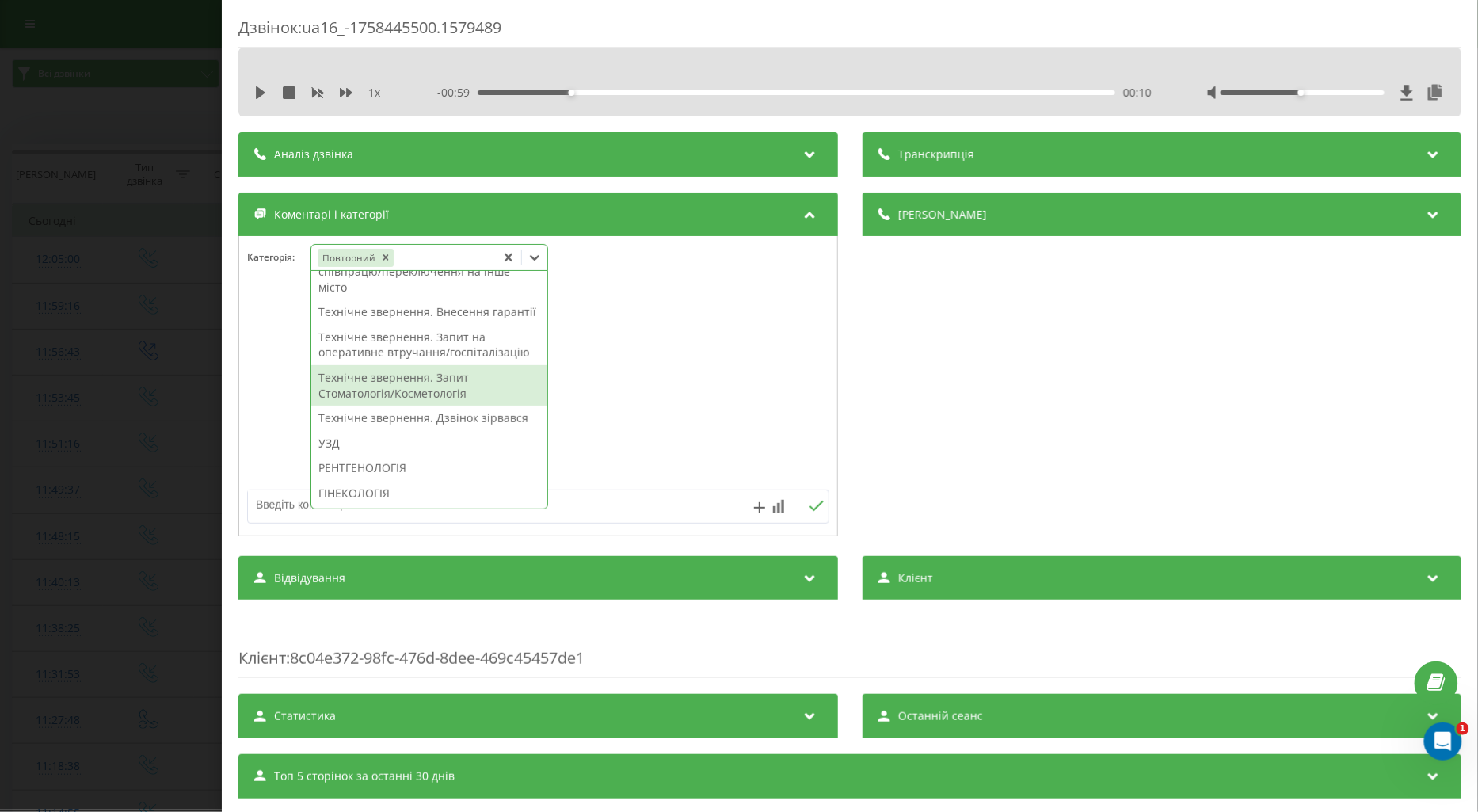
click at [406, 405] on div "Технічне звернення. Запит Стоматологія/Косметологія" at bounding box center [429, 385] width 236 height 40
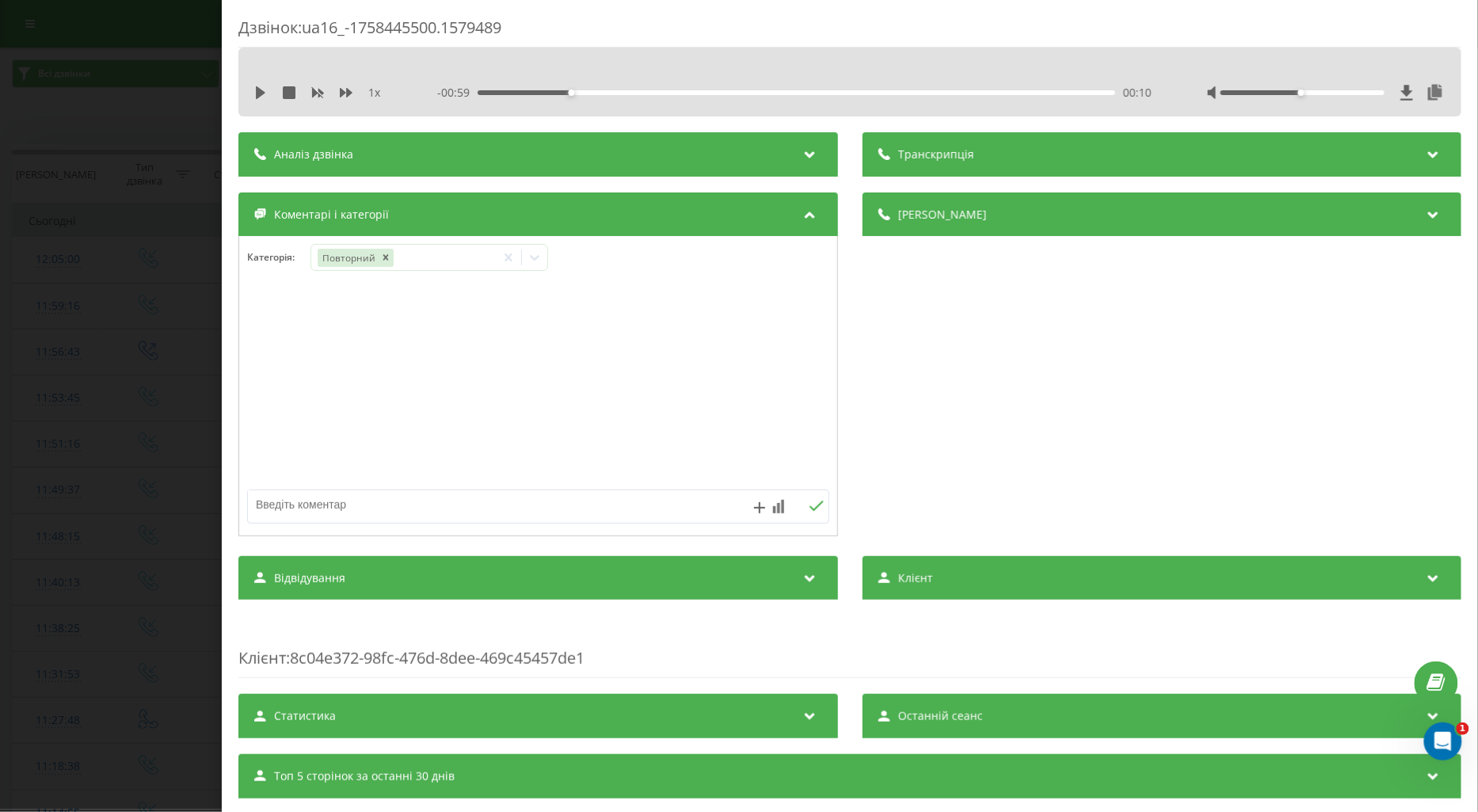
click at [263, 418] on div at bounding box center [538, 386] width 598 height 190
click at [100, 388] on div "Дзвінок : ua16_-1758445500.1579489 1 x - 00:59 00:10 00:10 Транскрипція Для AI-…" at bounding box center [739, 406] width 1478 height 812
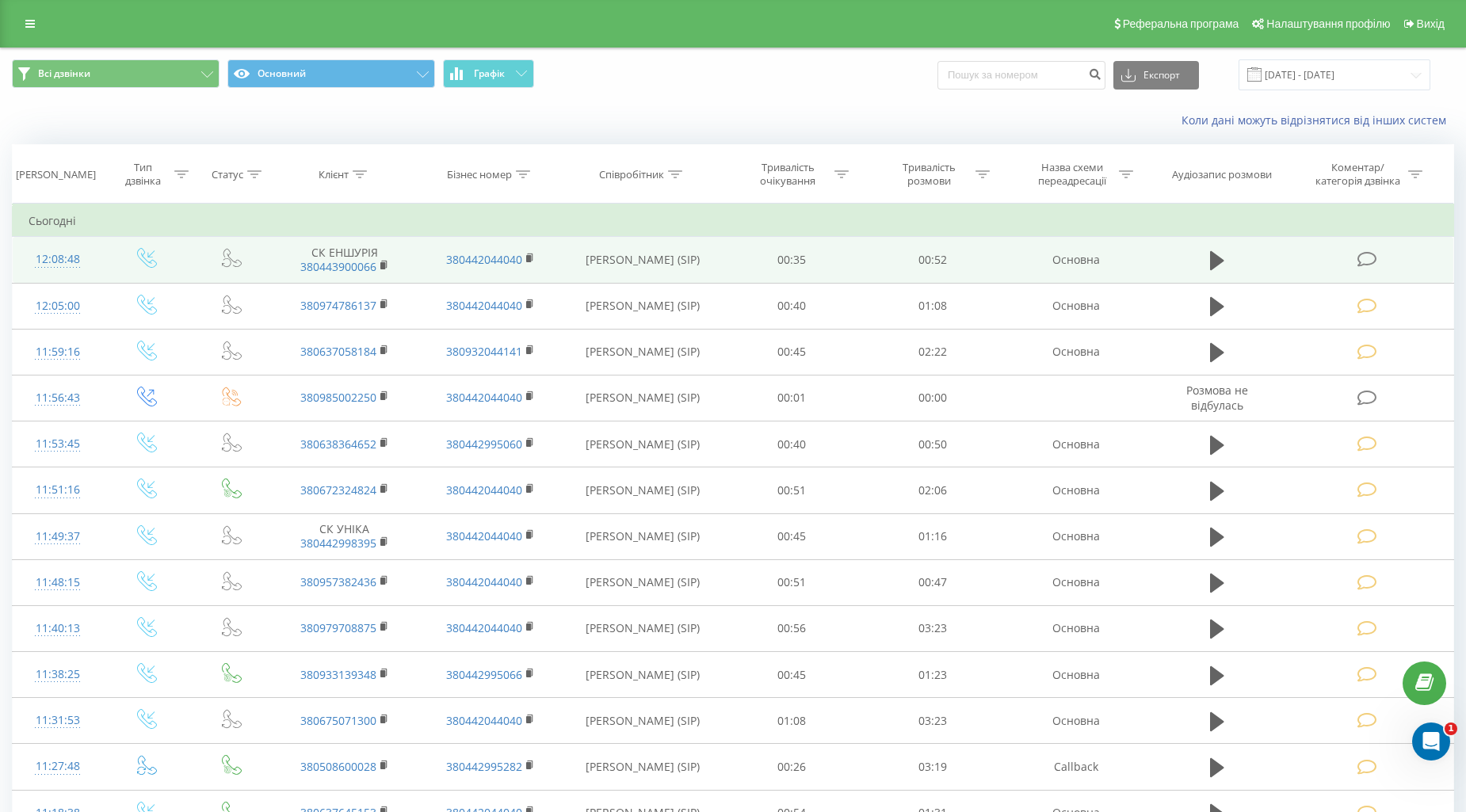
click at [1359, 255] on icon at bounding box center [1367, 259] width 20 height 17
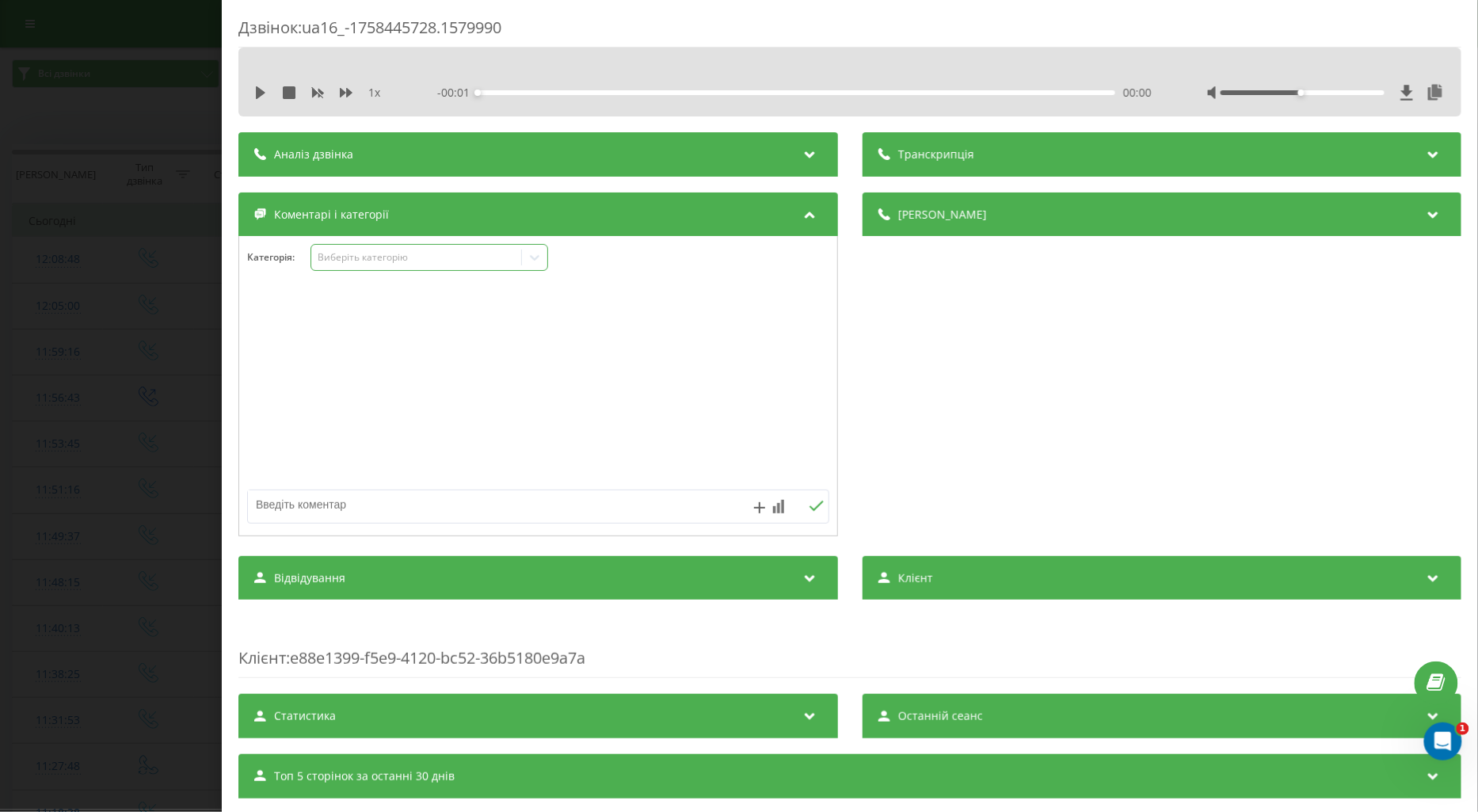
click at [337, 261] on div "Виберіть категорію" at bounding box center [416, 258] width 198 height 13
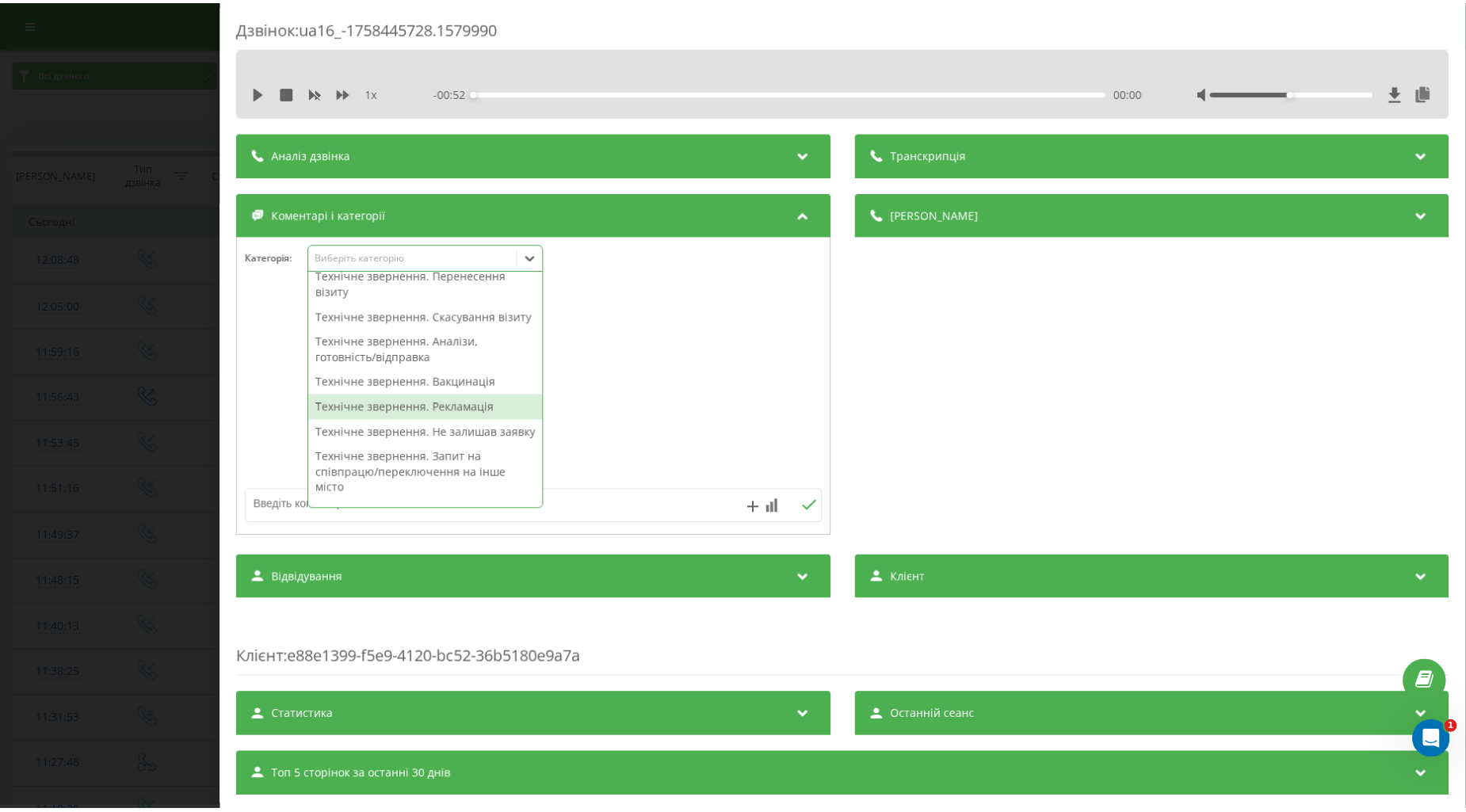
scroll to position [352, 0]
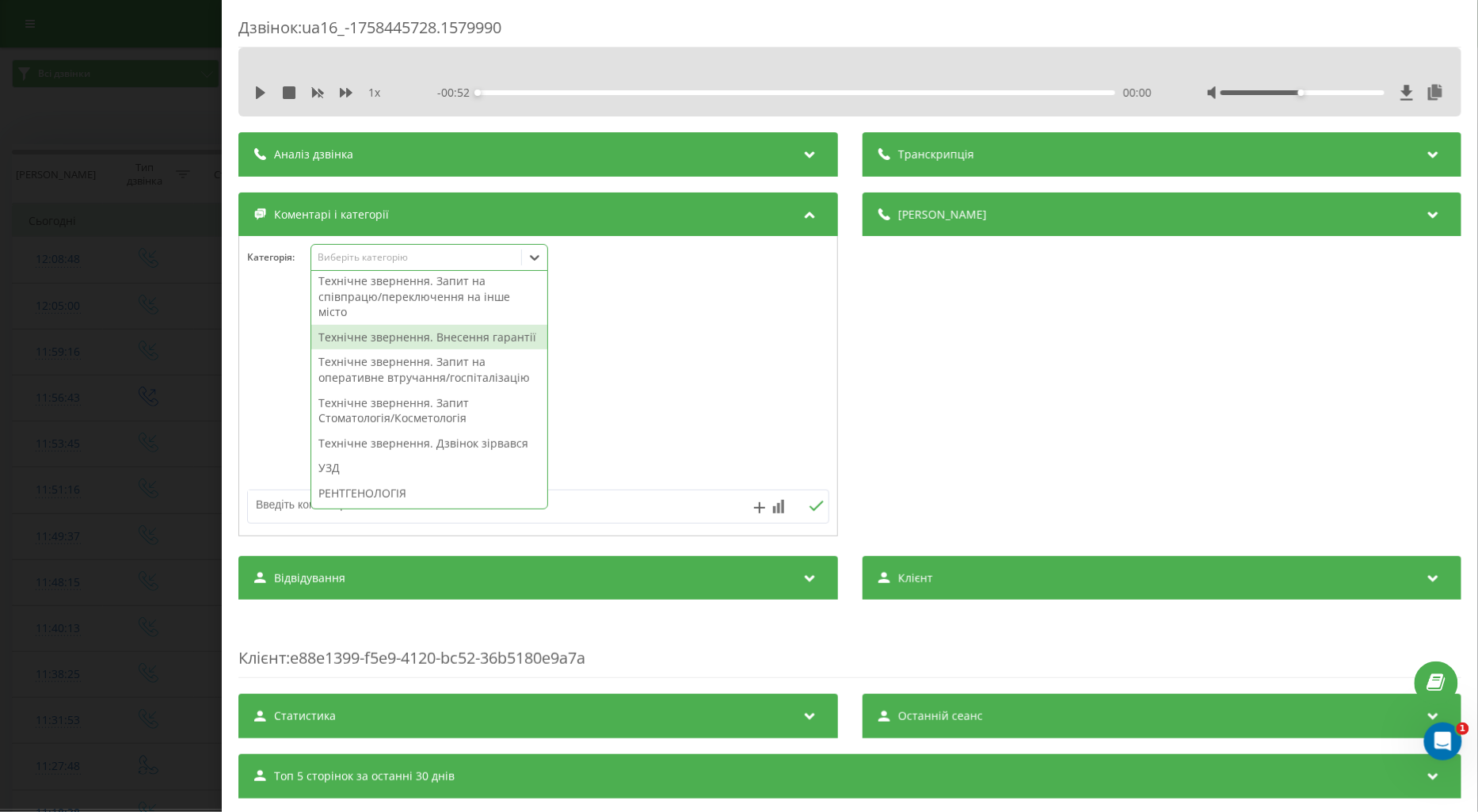
click at [378, 350] on div "Технічне звернення. Внесення гарантії" at bounding box center [429, 337] width 236 height 26
click at [278, 360] on div at bounding box center [538, 386] width 598 height 190
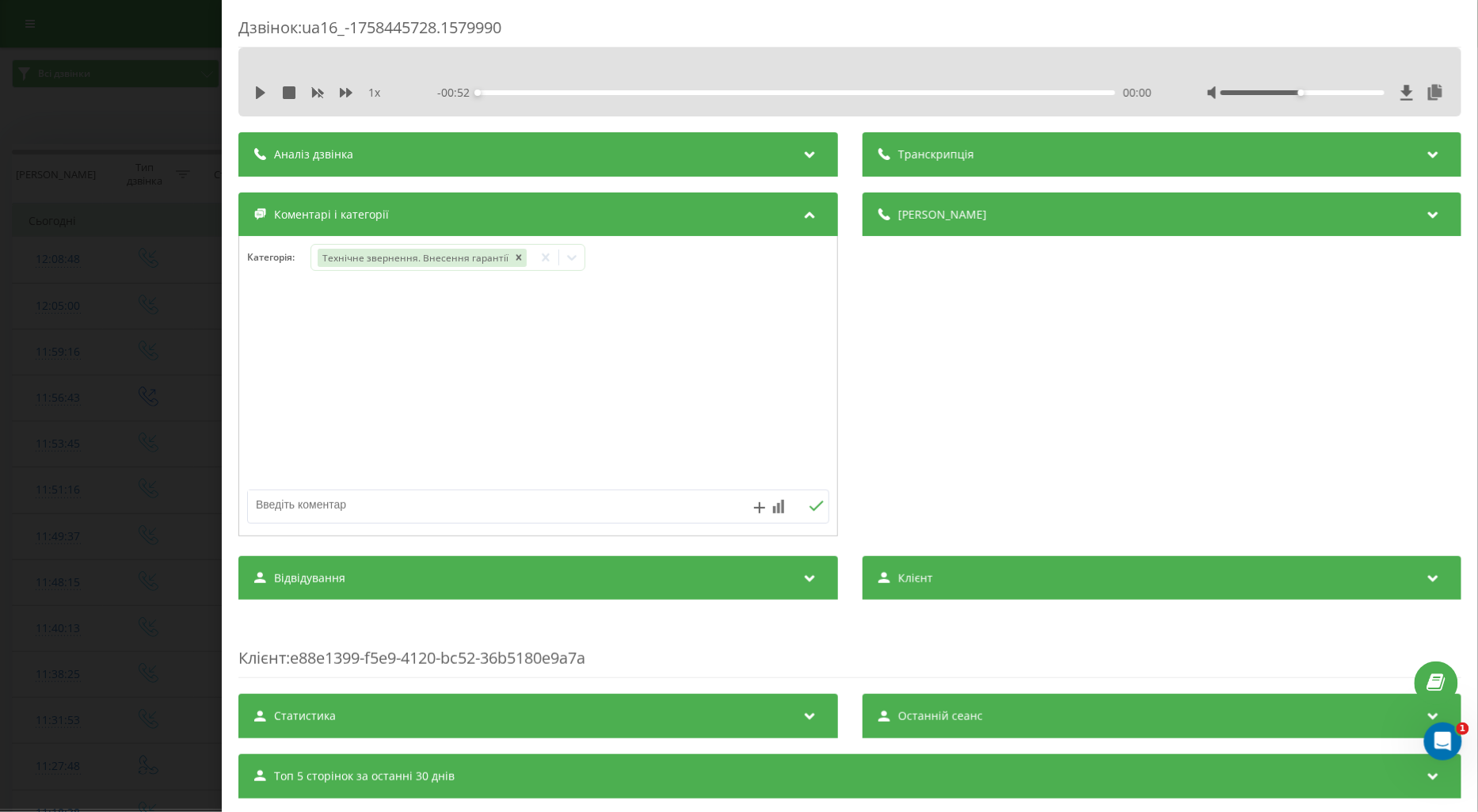
click at [129, 385] on div "Дзвінок : ua16_-1758445728.1579990 1 x - 00:52 00:00 00:00 Транскрипція Для AI-…" at bounding box center [739, 406] width 1478 height 812
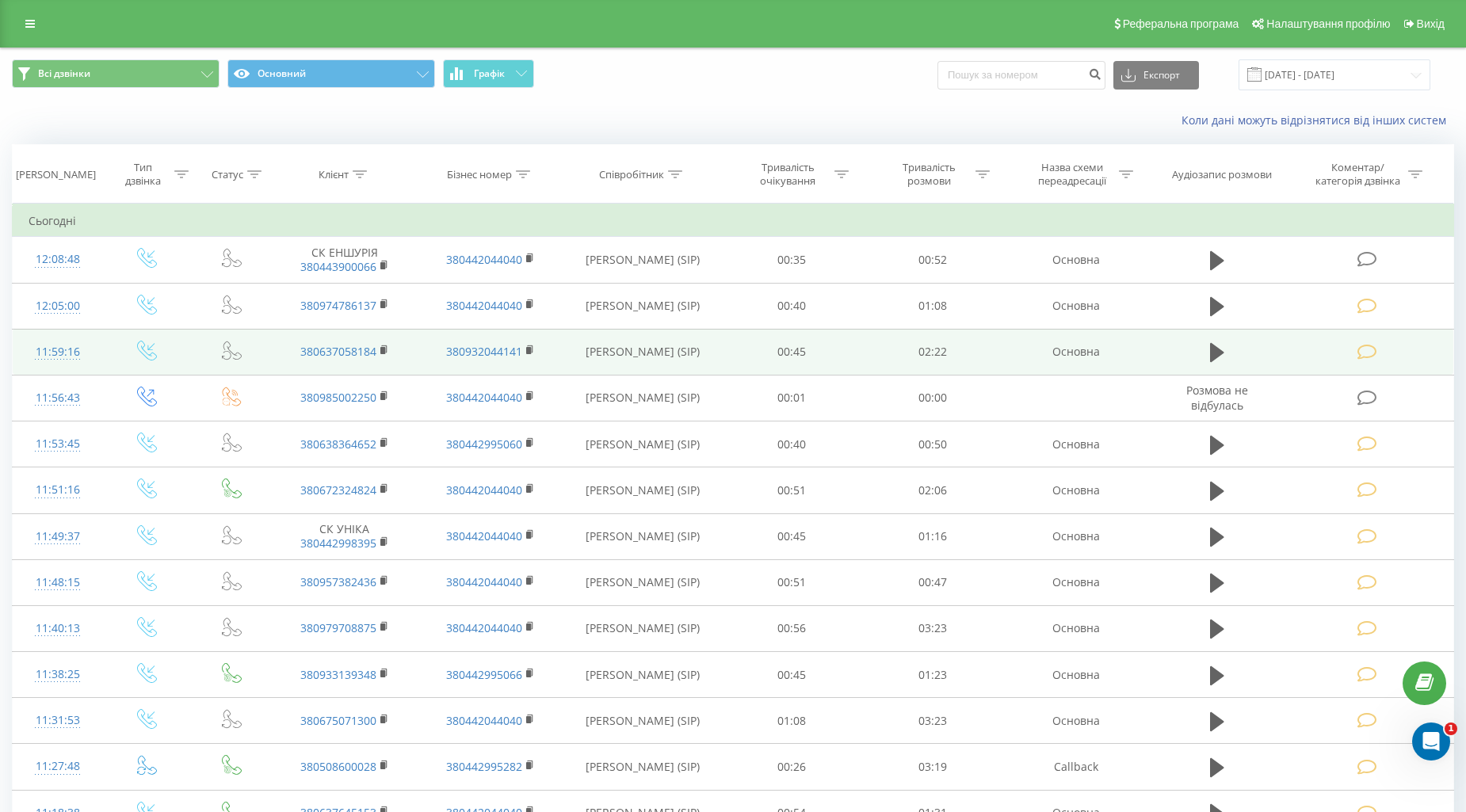
click at [1368, 353] on icon at bounding box center [1367, 352] width 20 height 17
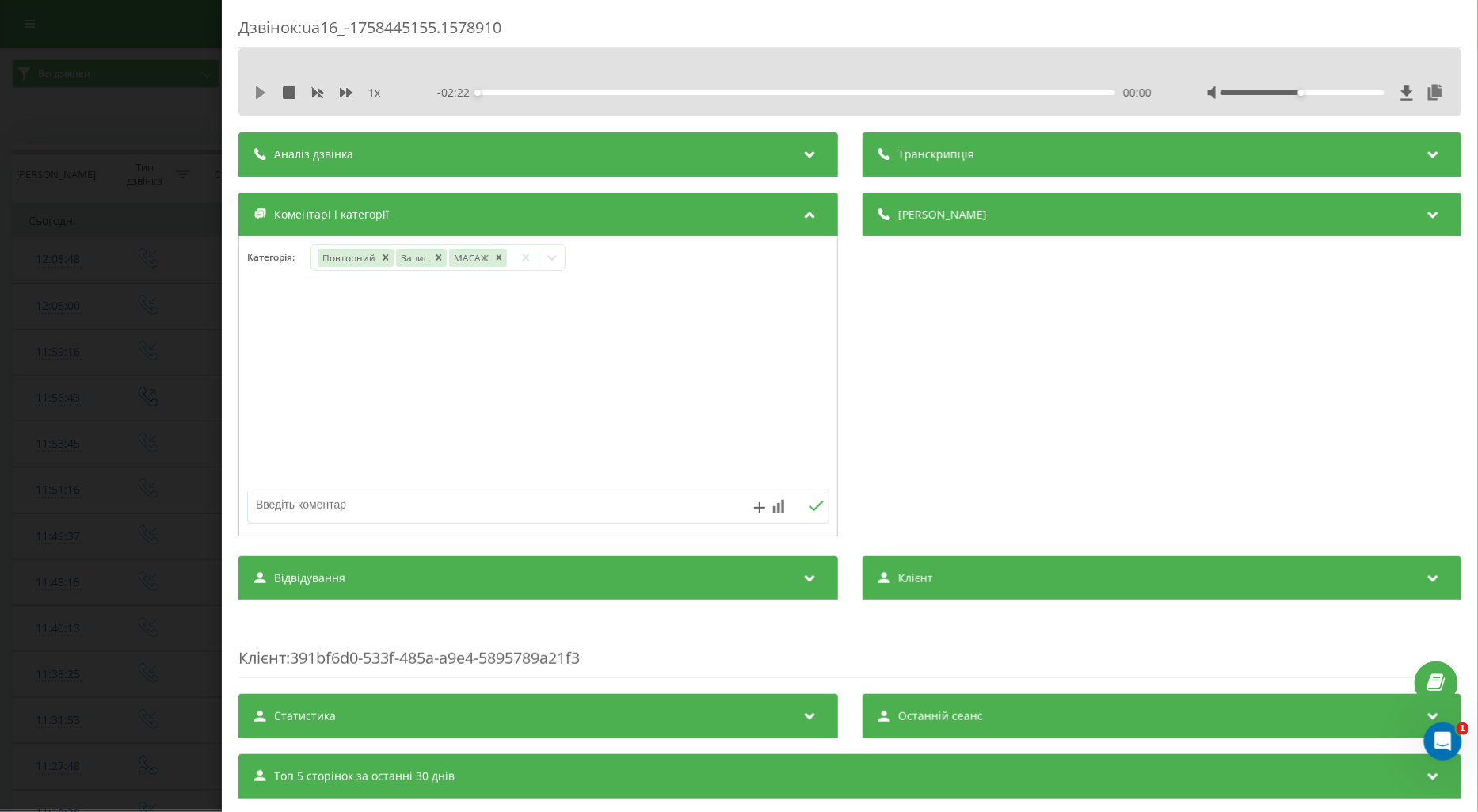
click at [256, 88] on icon at bounding box center [260, 93] width 10 height 13
click at [256, 94] on icon at bounding box center [257, 93] width 3 height 13
click at [254, 89] on icon at bounding box center [260, 93] width 13 height 13
click at [351, 90] on icon at bounding box center [346, 93] width 13 height 13
click at [255, 93] on icon at bounding box center [260, 93] width 13 height 13
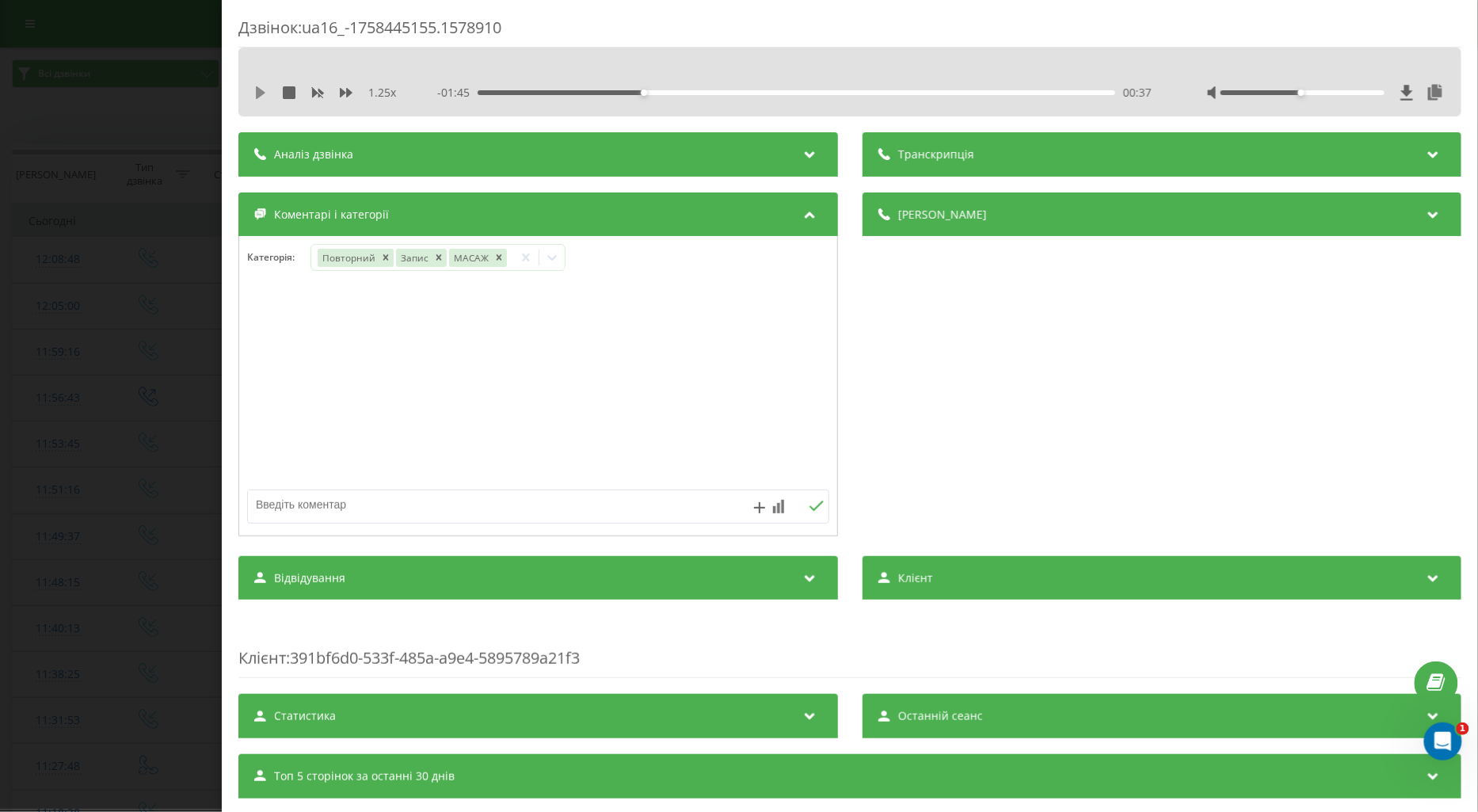
click at [254, 86] on icon at bounding box center [260, 93] width 13 height 13
click at [175, 446] on div "Дзвінок : ua16_-1758445155.1578910 1.25 x - 00:02 02:20 02:20 Транскрипція Для …" at bounding box center [739, 406] width 1478 height 812
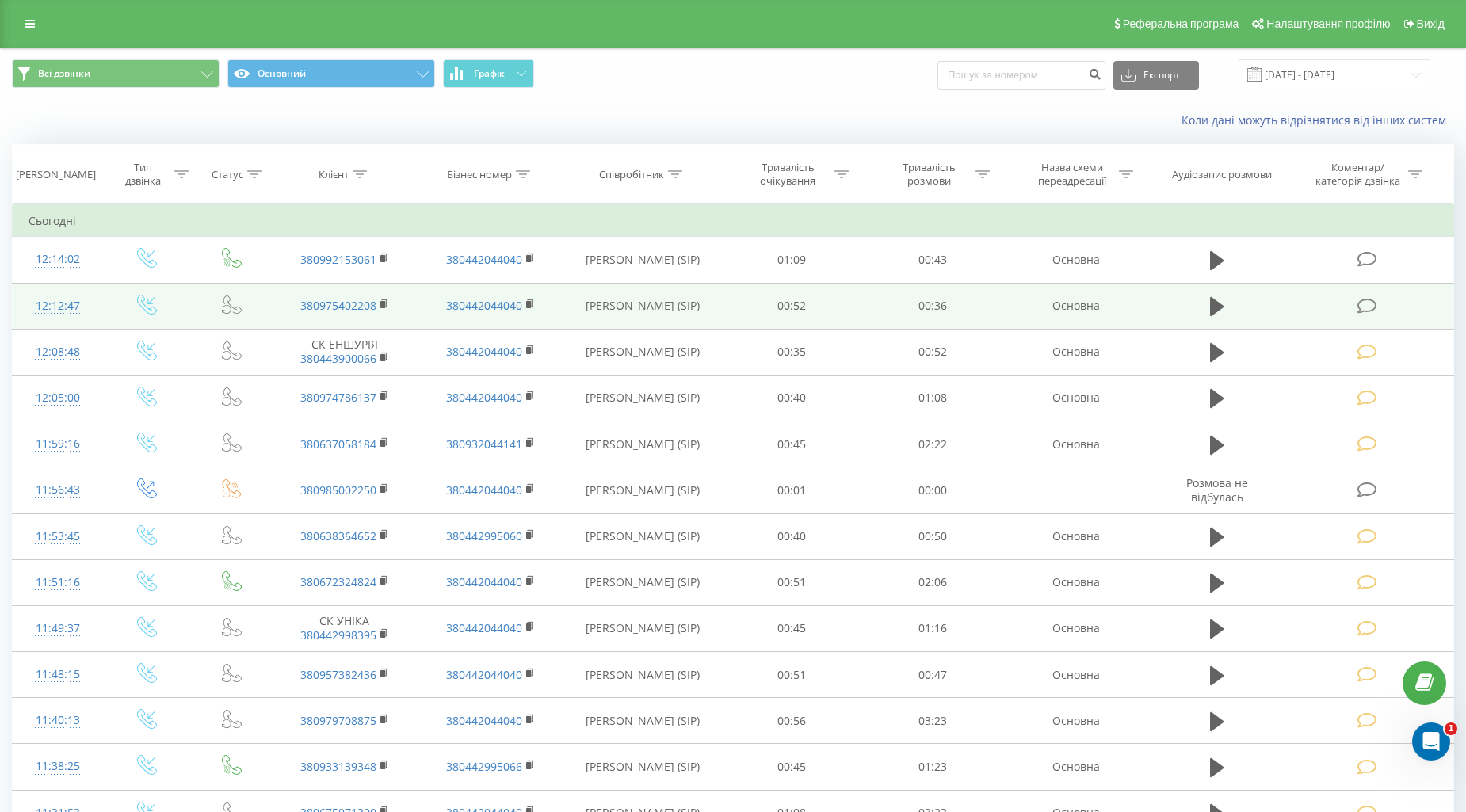
click at [1360, 305] on icon at bounding box center [1367, 306] width 20 height 17
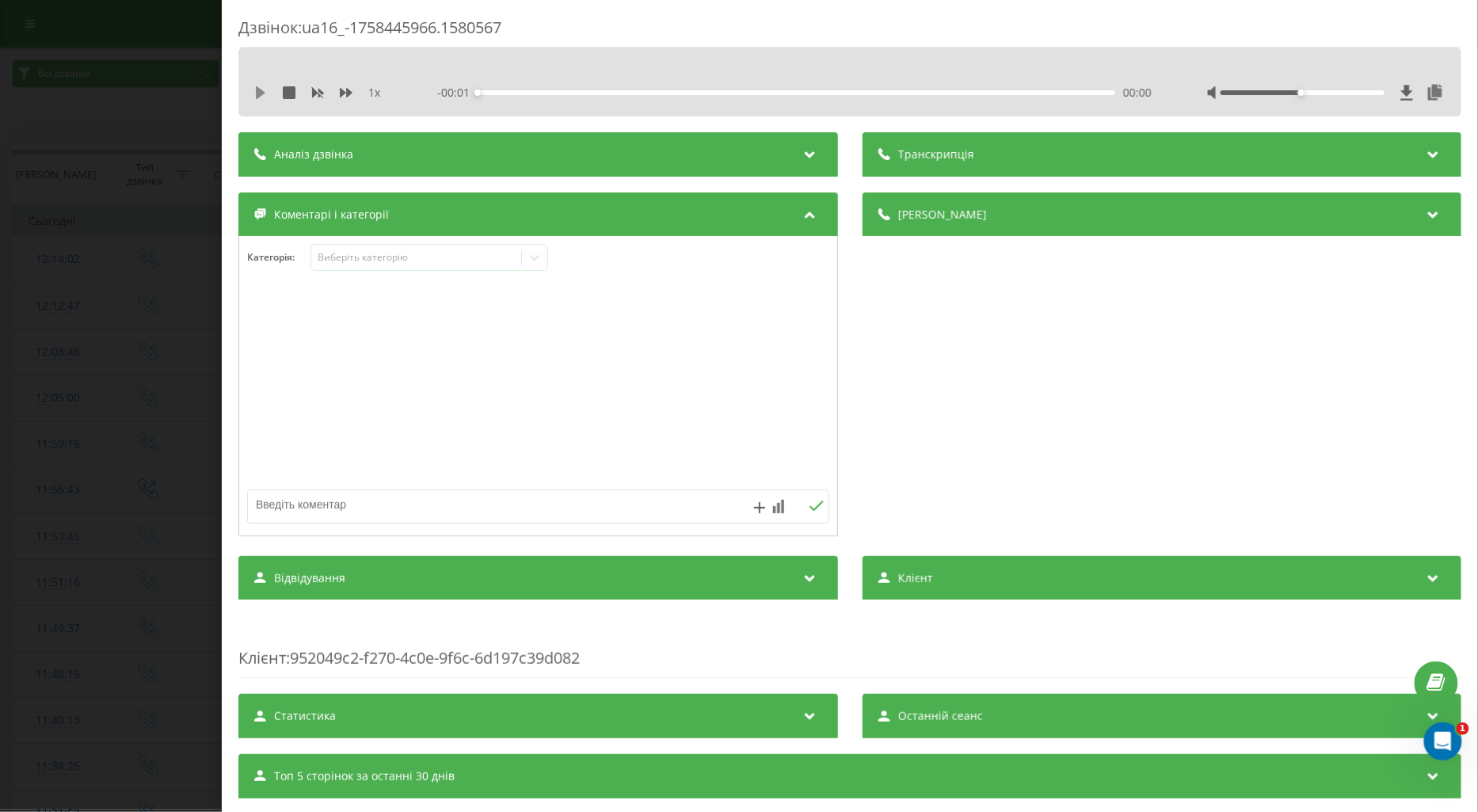
click at [256, 90] on icon at bounding box center [260, 93] width 10 height 13
click at [341, 94] on icon at bounding box center [346, 93] width 13 height 10
click at [336, 253] on div "Виберіть категорію" at bounding box center [416, 258] width 198 height 13
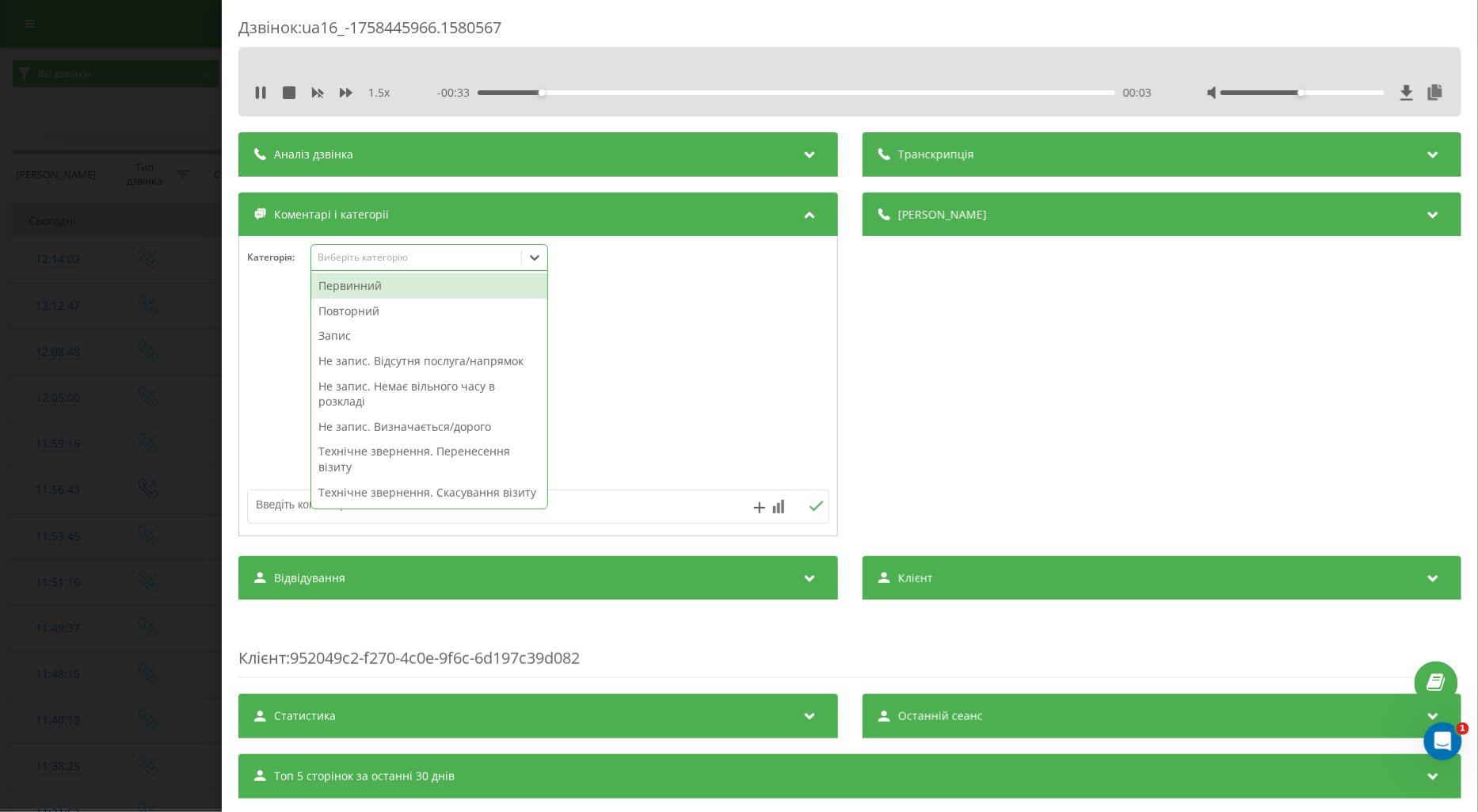
drag, startPoint x: 354, startPoint y: 312, endPoint x: 314, endPoint y: 352, distance: 56.6
click at [355, 312] on div "Повторний" at bounding box center [429, 312] width 236 height 26
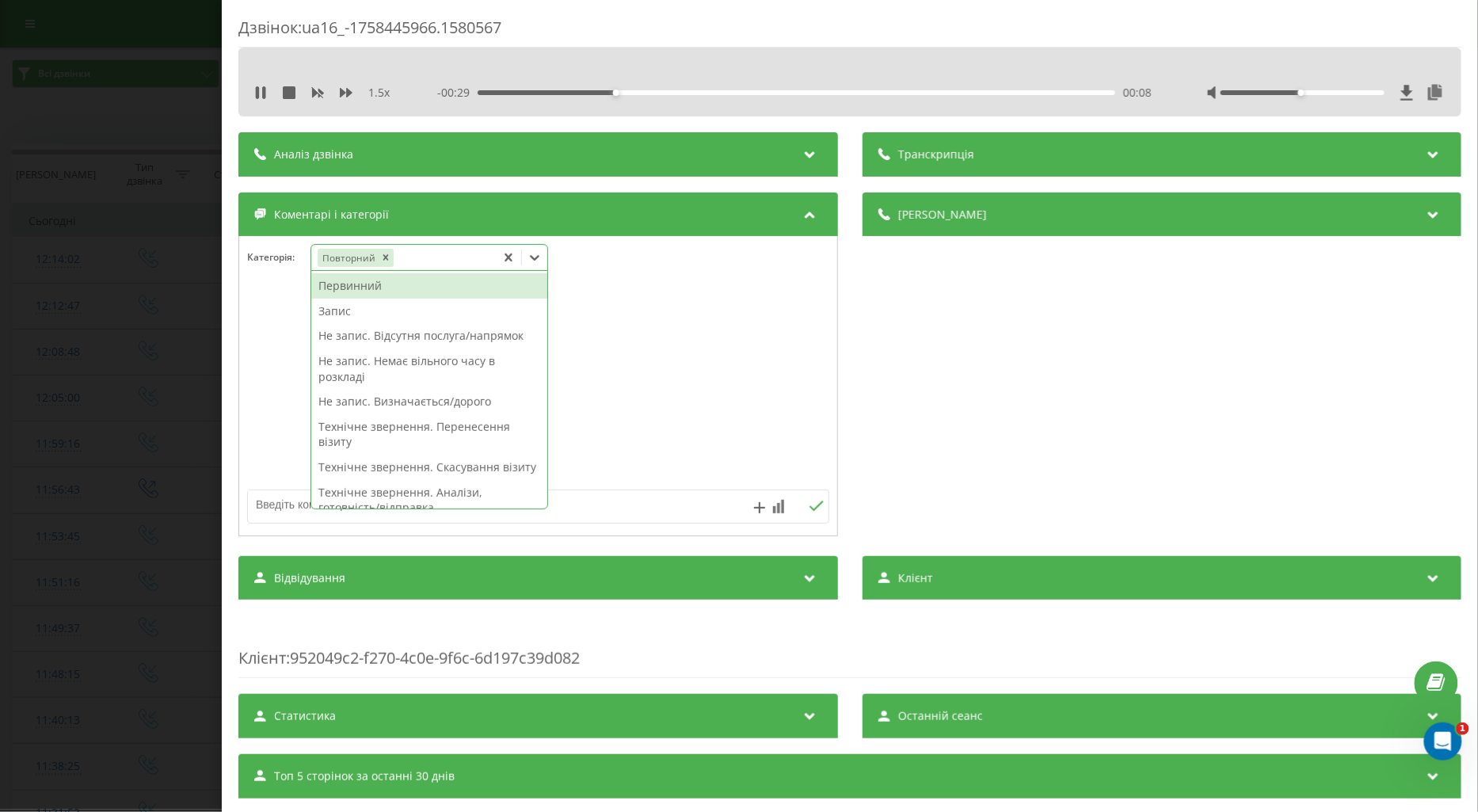
click at [278, 501] on textarea at bounding box center [481, 504] width 465 height 29
drag, startPoint x: 543, startPoint y: 256, endPoint x: 547, endPoint y: 286, distance: 30.3
click at [542, 259] on div at bounding box center [535, 258] width 26 height 26
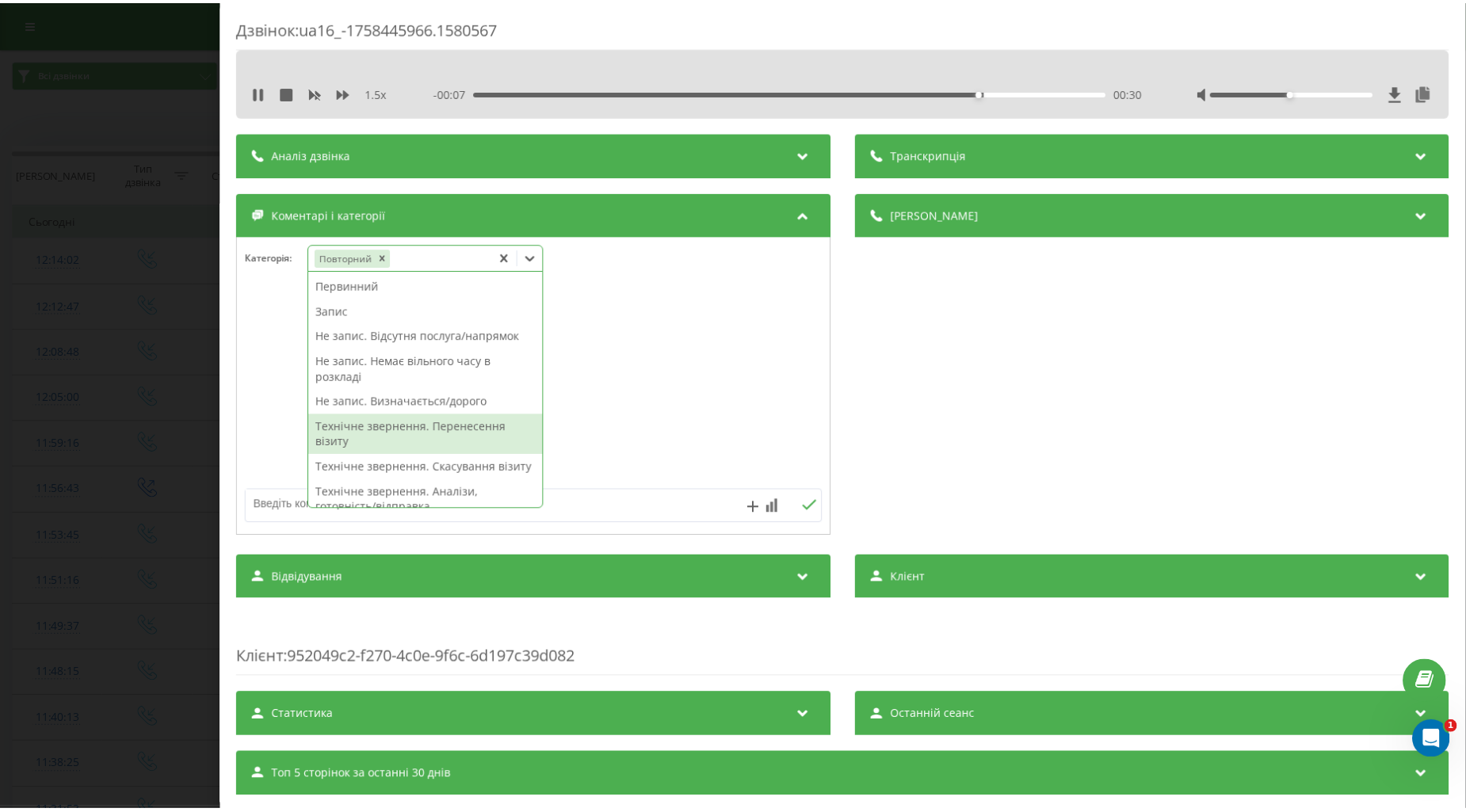
scroll to position [88, 0]
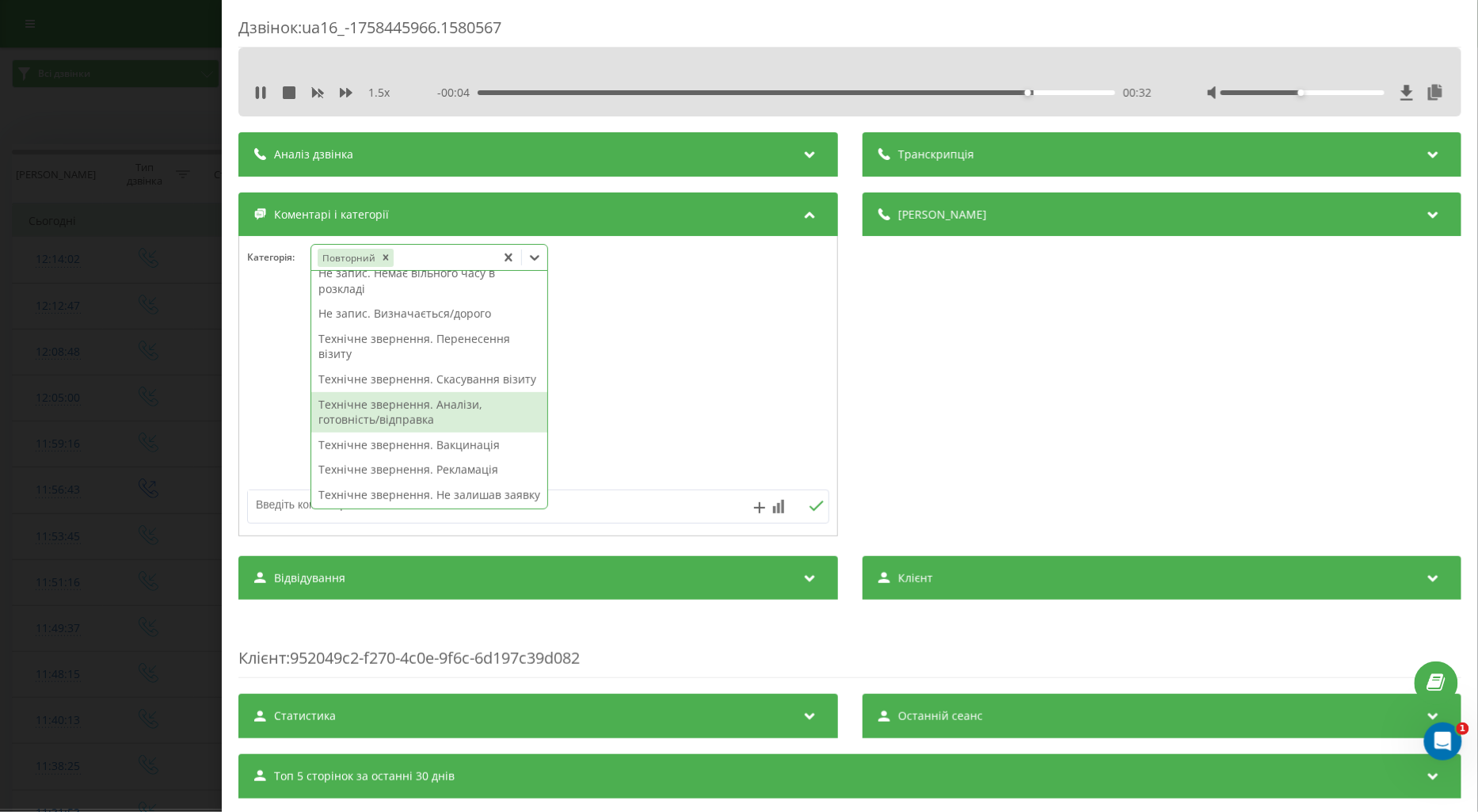
click at [462, 420] on div "Технічне звернення. Аналізи, готовність/відправка" at bounding box center [429, 412] width 236 height 40
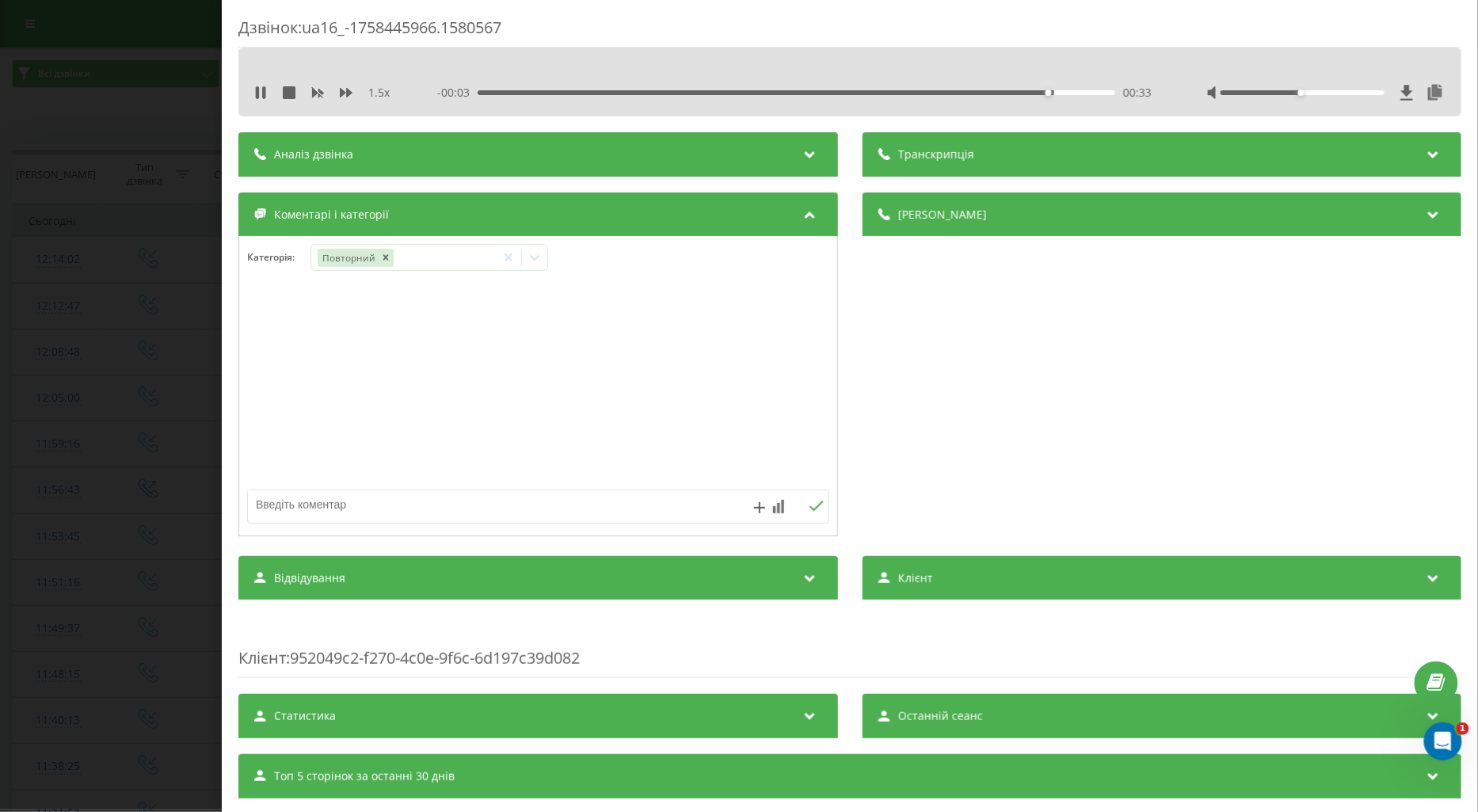
click at [277, 400] on div at bounding box center [538, 386] width 598 height 190
click at [102, 364] on div "Дзвінок : ua16_-1758445966.1580567 1.5 x - 00:01 00:35 00:35 Транскрипція Для A…" at bounding box center [739, 406] width 1478 height 812
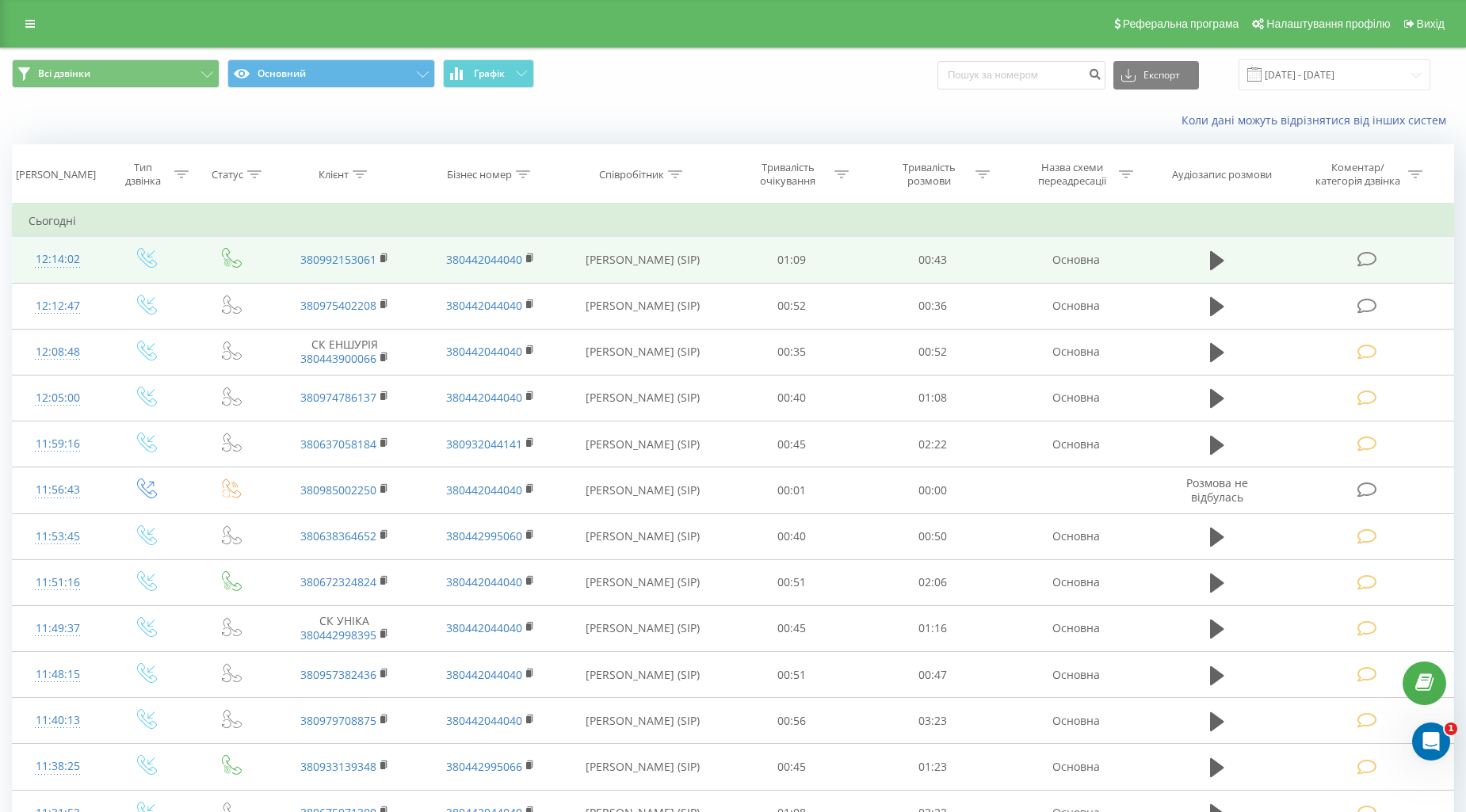
click at [1360, 257] on icon at bounding box center [1367, 259] width 20 height 17
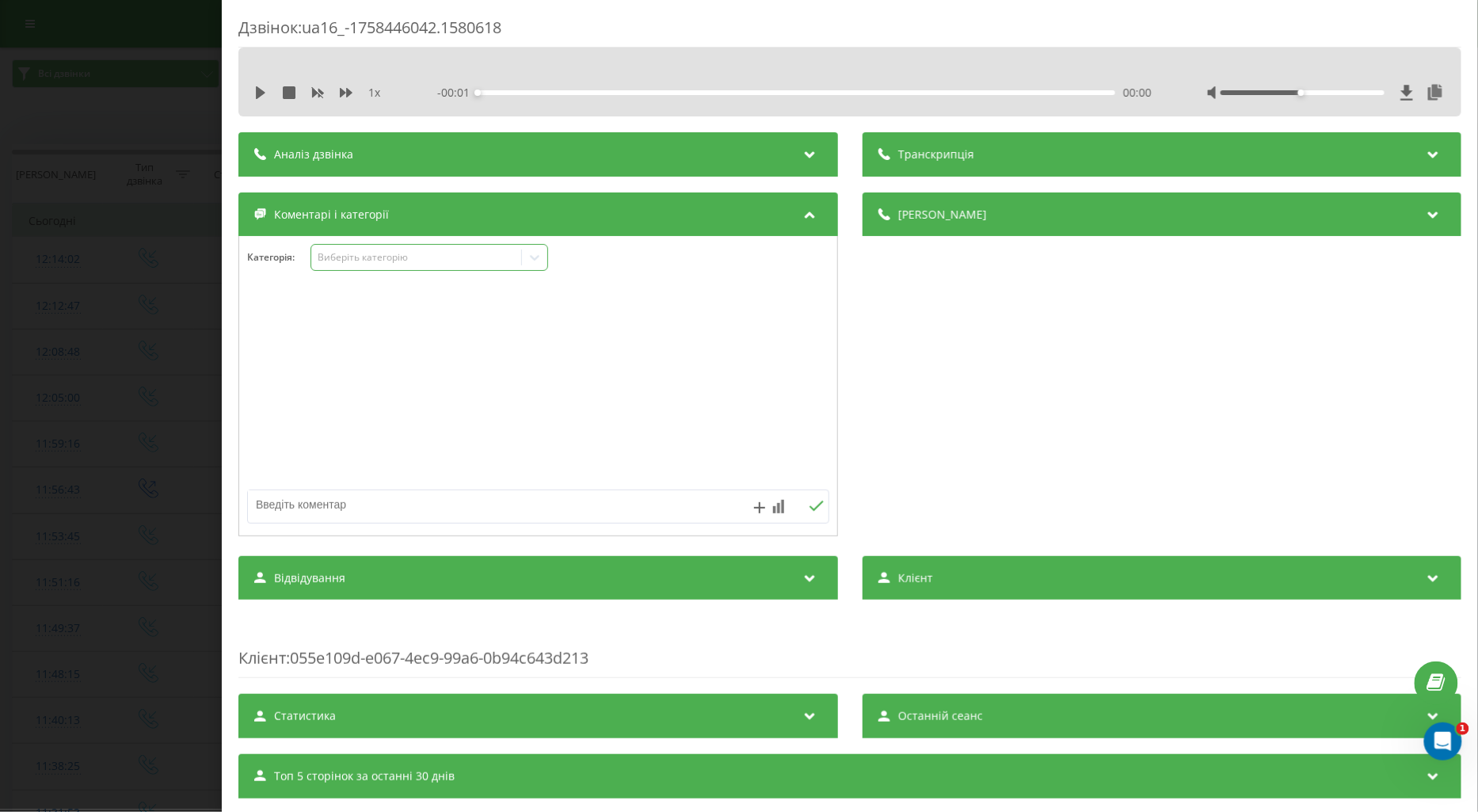
click at [360, 263] on div "Виберіть категорію" at bounding box center [416, 258] width 198 height 13
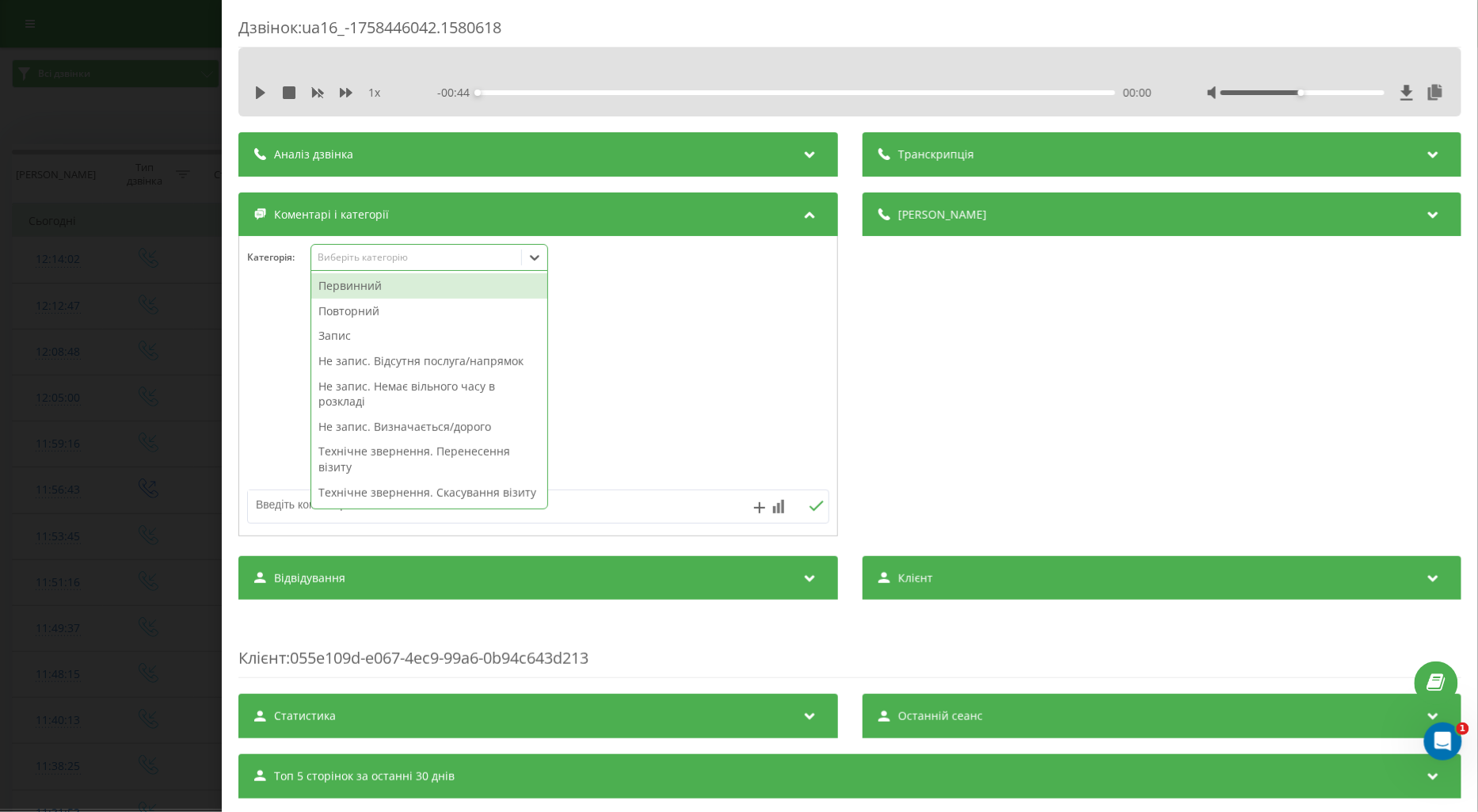
click at [377, 291] on div "Первинний" at bounding box center [429, 286] width 236 height 26
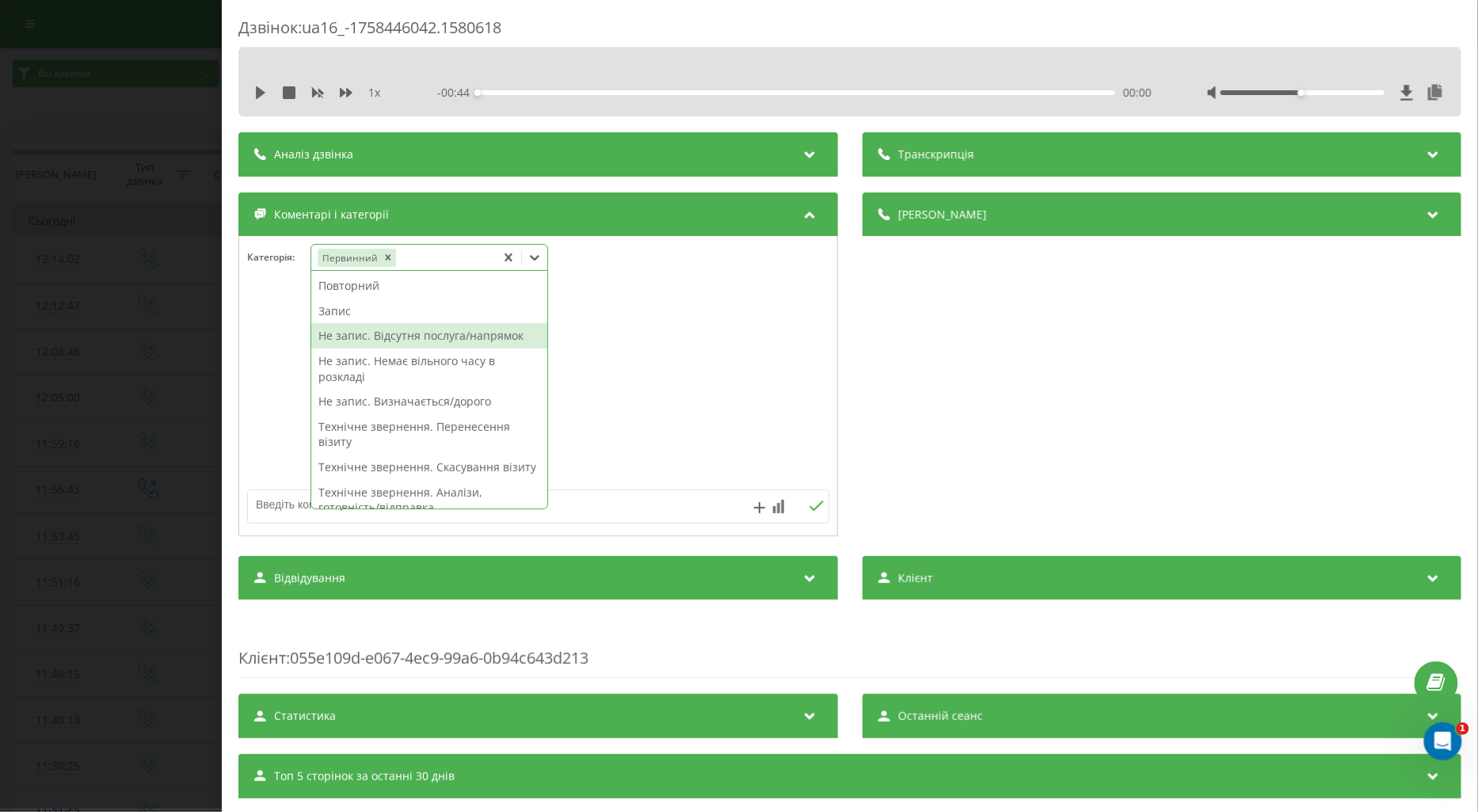
click at [404, 336] on div "Не запис. Відсутня послуга/напрямок" at bounding box center [429, 336] width 236 height 26
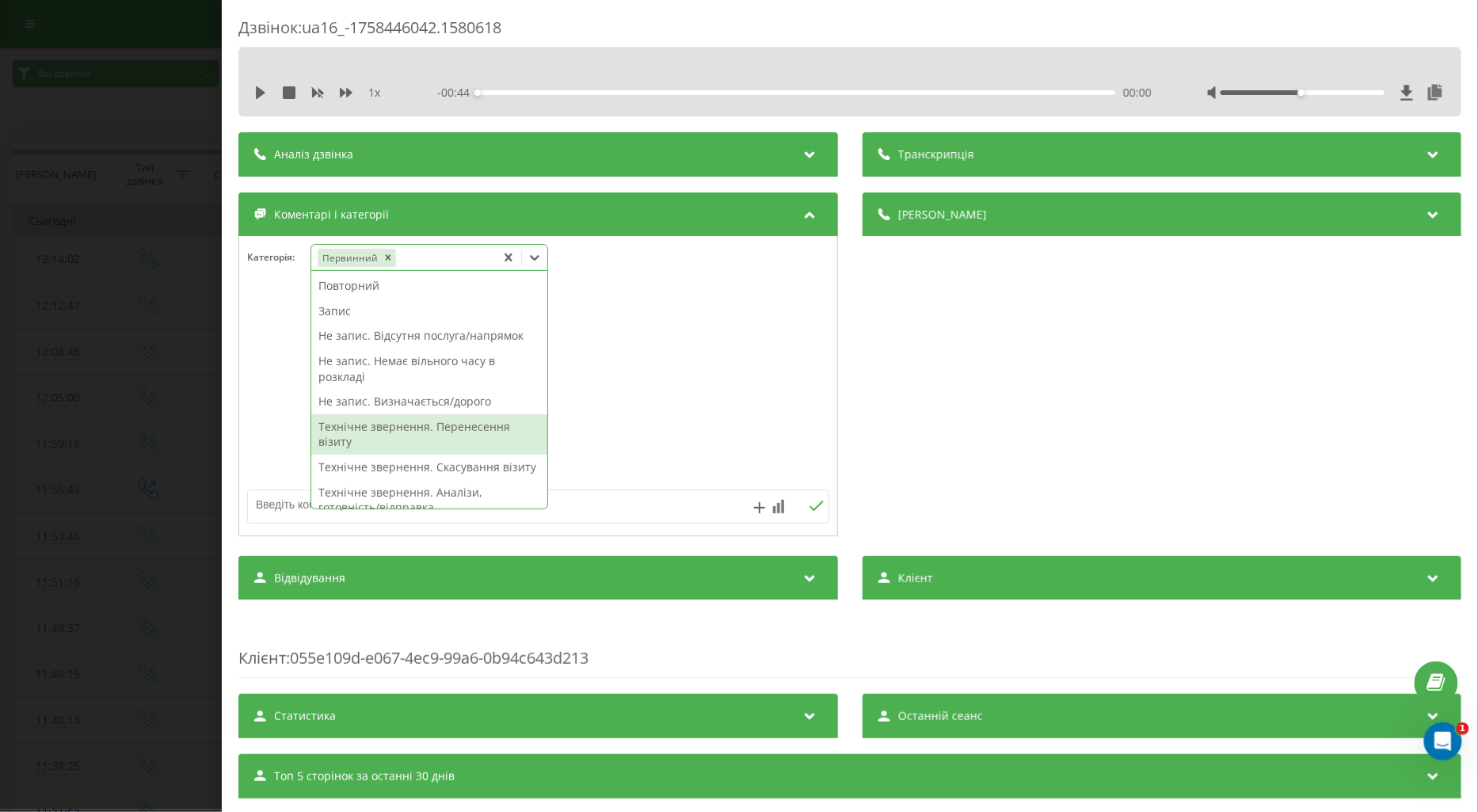
click at [263, 507] on textarea at bounding box center [481, 504] width 465 height 29
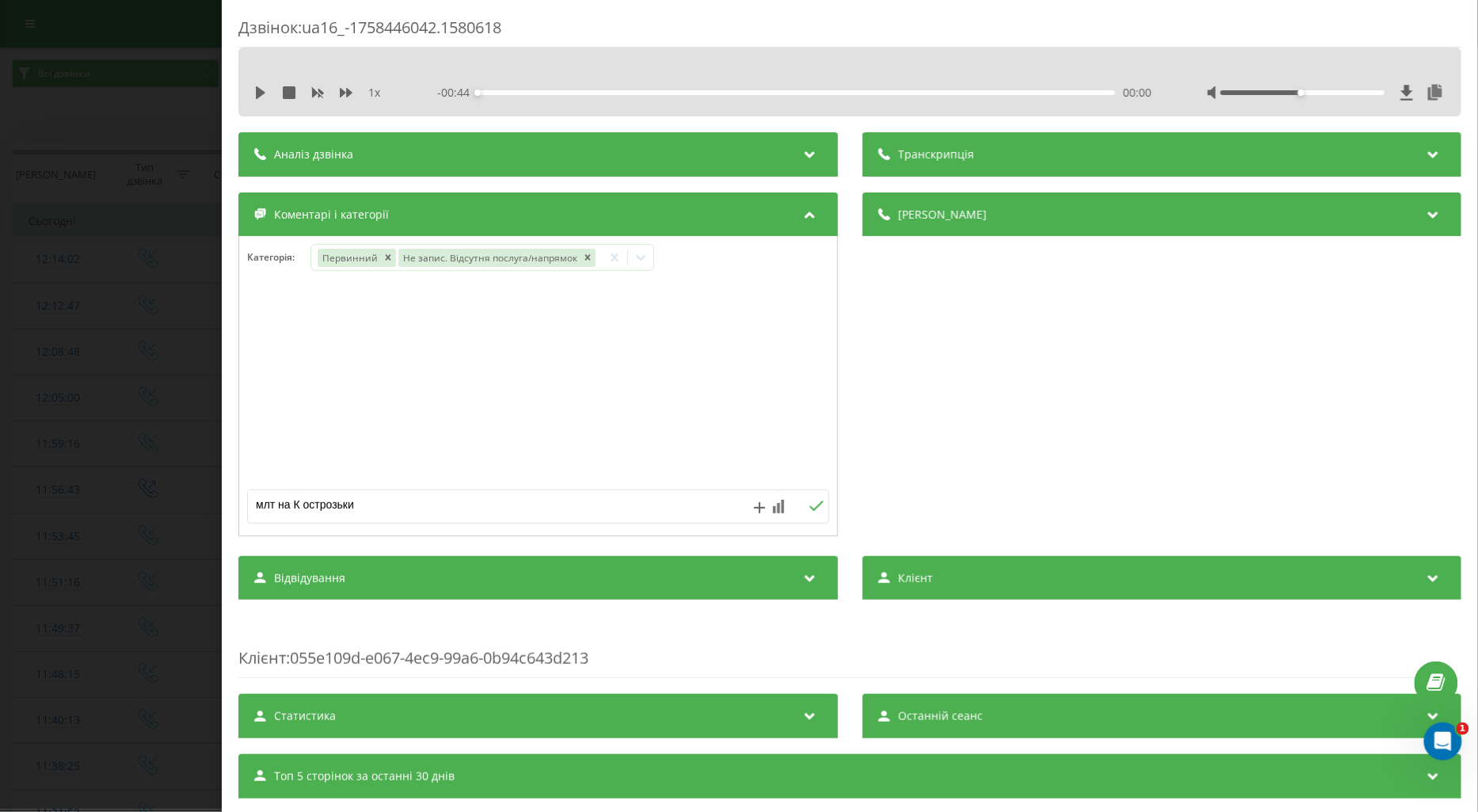
type textarea "млт на К острозьких"
click at [809, 510] on icon at bounding box center [816, 506] width 15 height 11
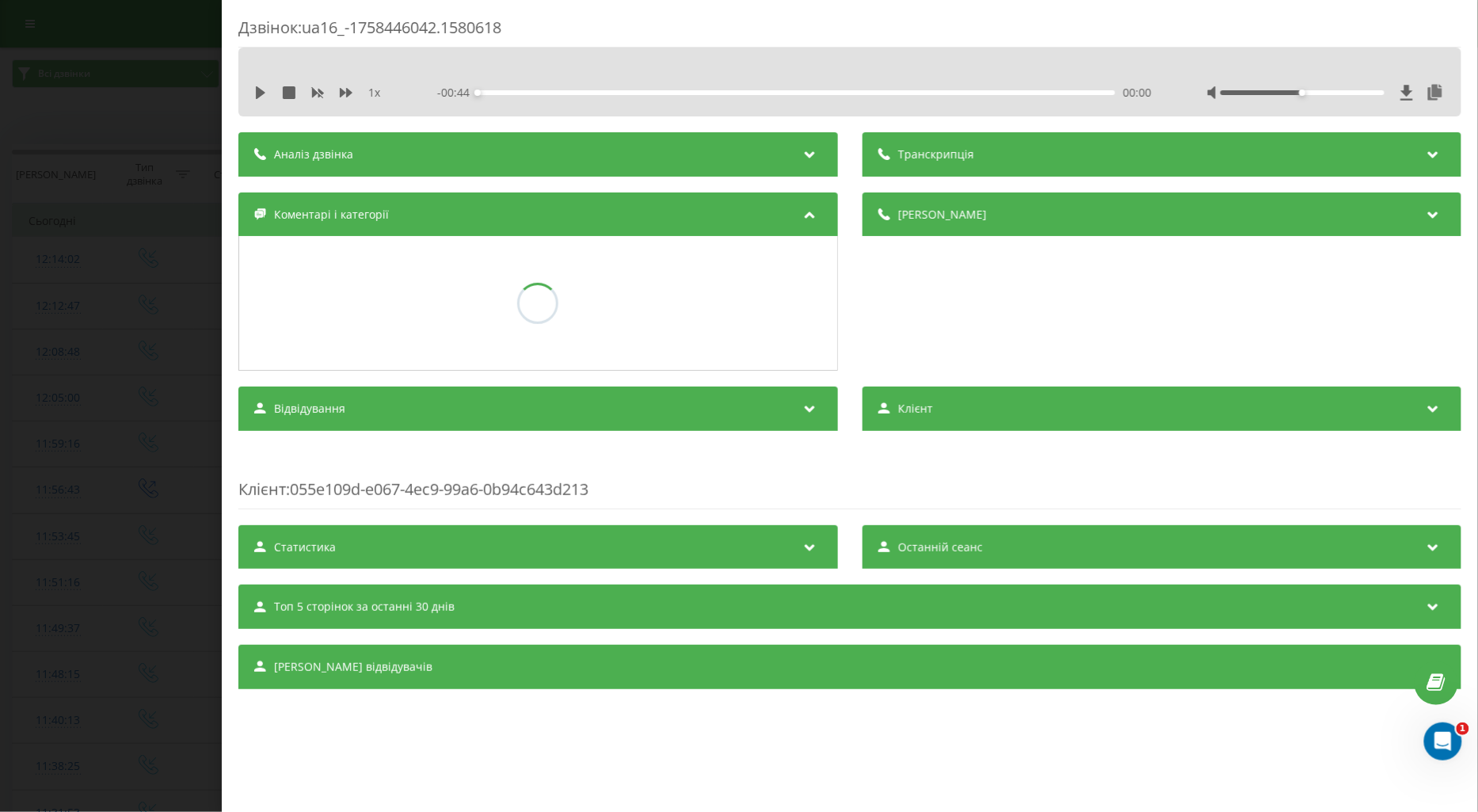
click at [128, 356] on div "Дзвінок : ua16_-1758446042.1580618 1 x - 00:44 00:00 00:00 Транскрипція Для AI-…" at bounding box center [739, 406] width 1478 height 812
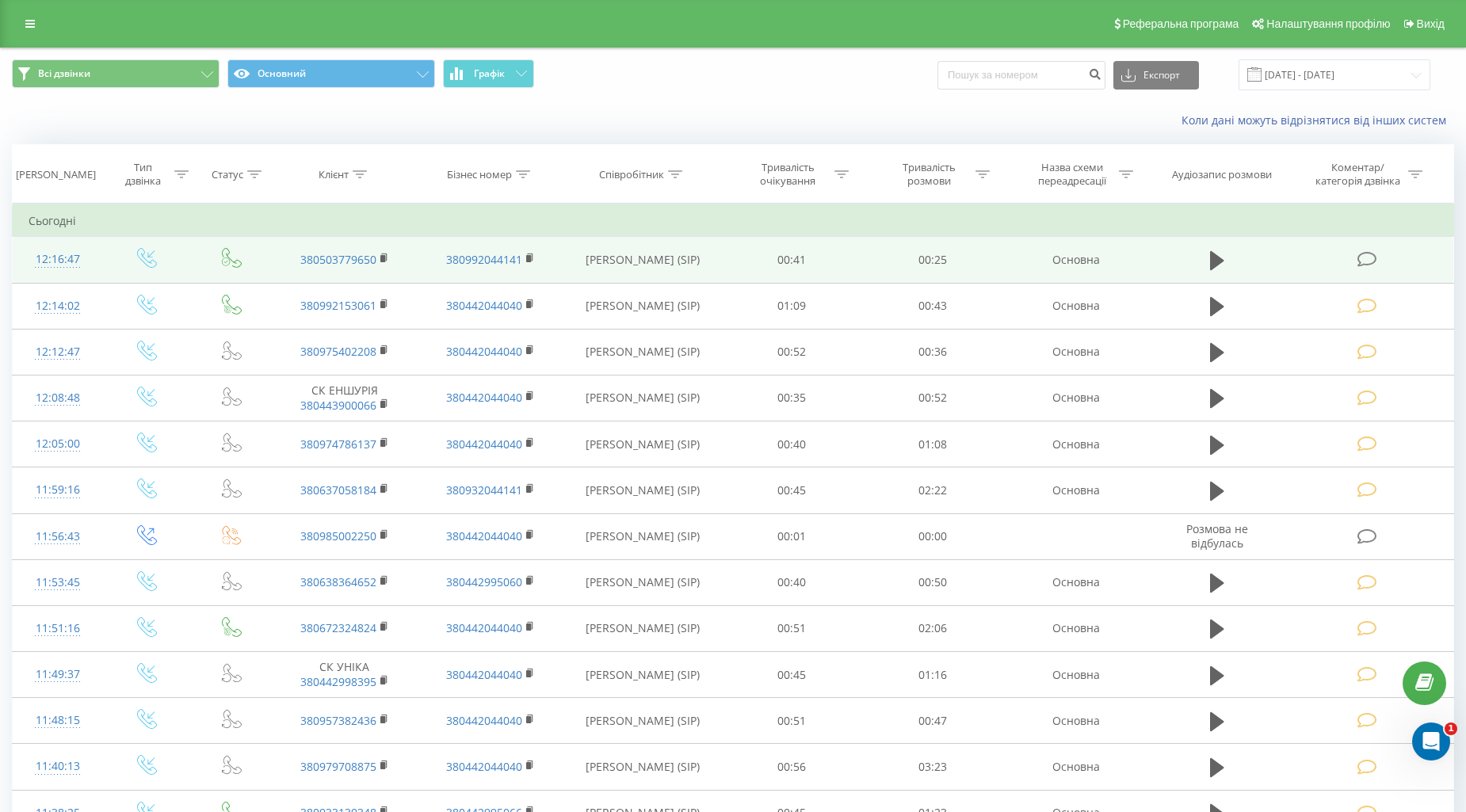
click at [1371, 255] on icon at bounding box center [1367, 259] width 20 height 17
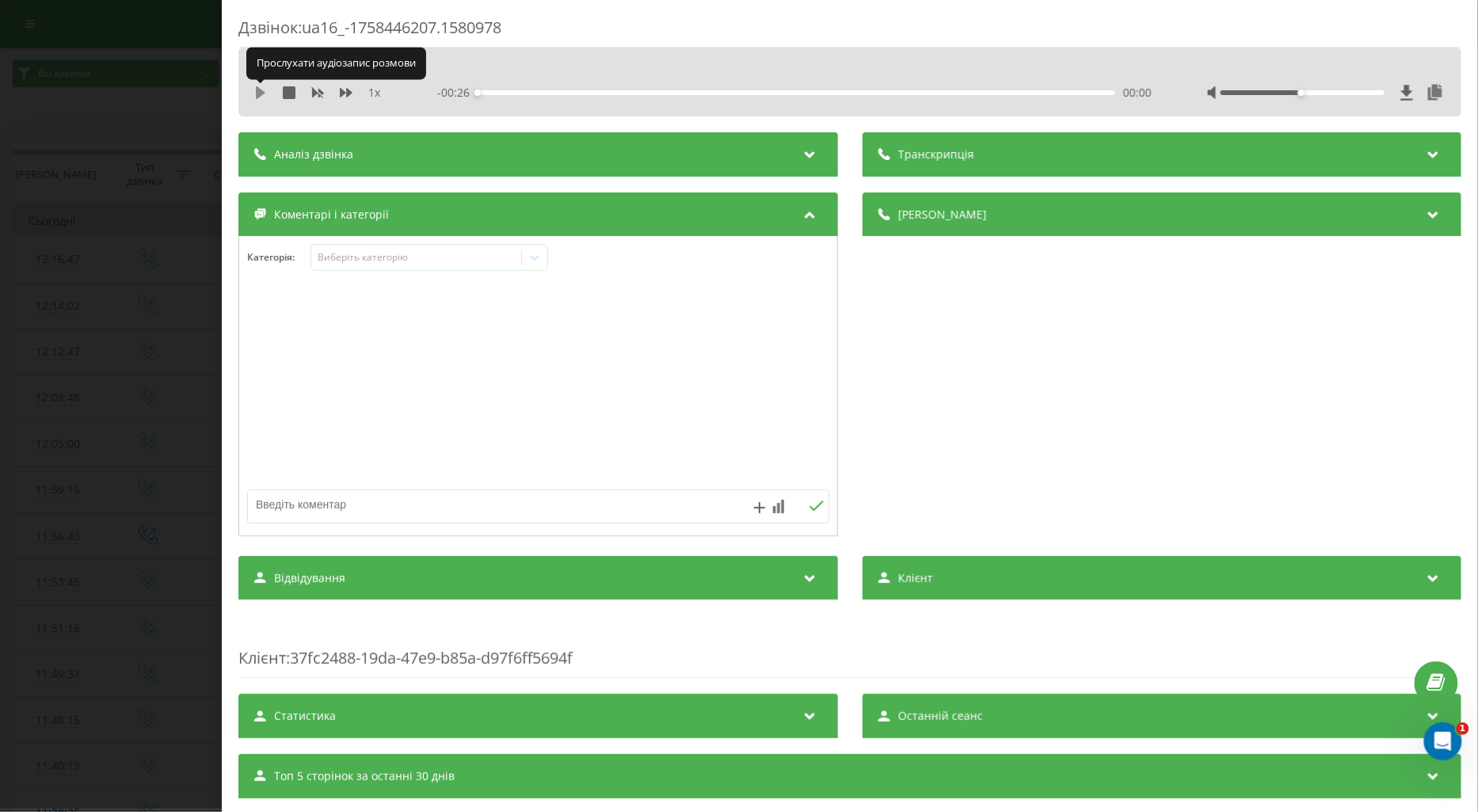
click at [258, 87] on icon at bounding box center [260, 93] width 13 height 13
click at [351, 93] on icon at bounding box center [346, 93] width 13 height 10
click at [337, 250] on div "Виберіть категорію" at bounding box center [429, 258] width 238 height 27
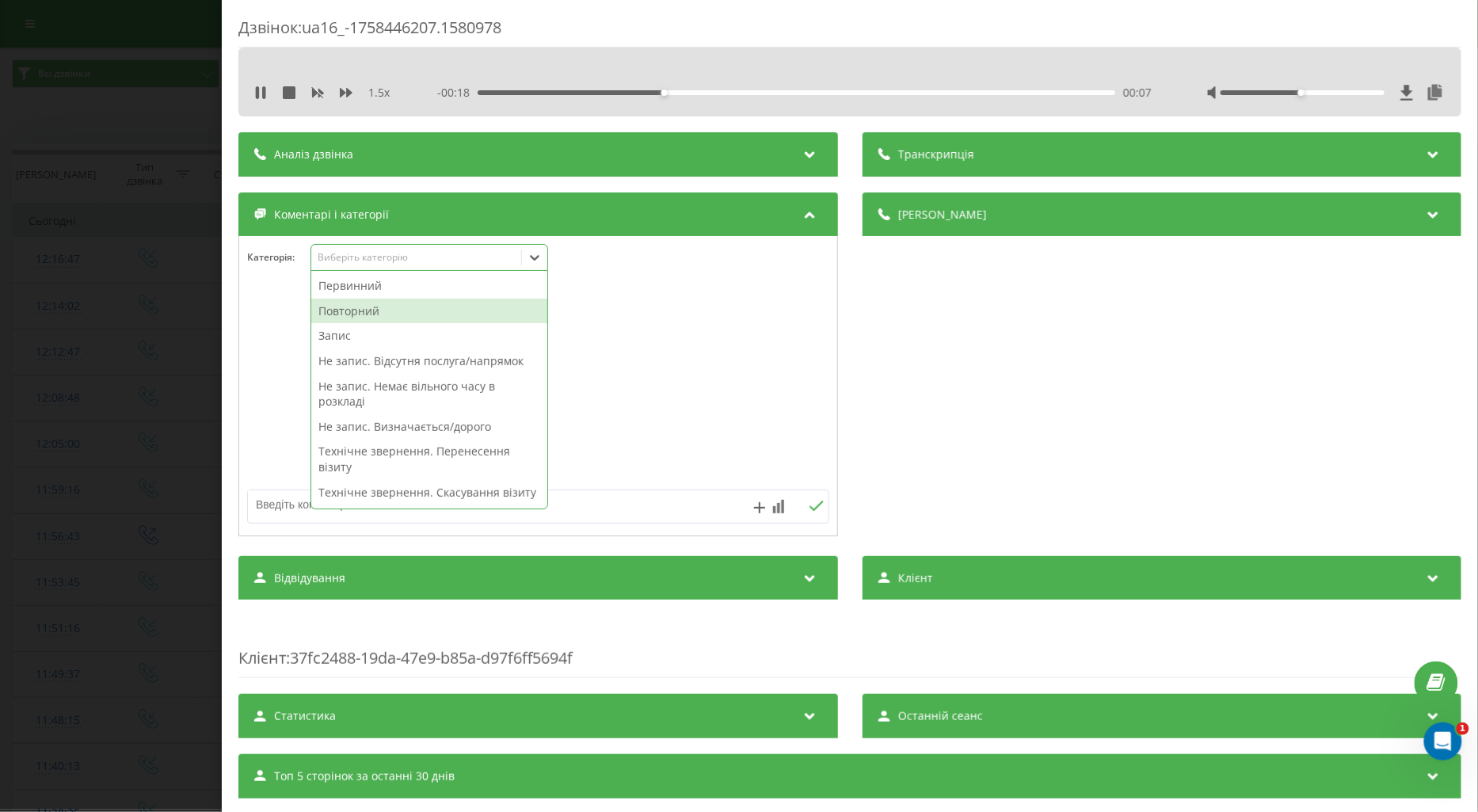
click at [360, 305] on div "Повторний" at bounding box center [429, 312] width 236 height 26
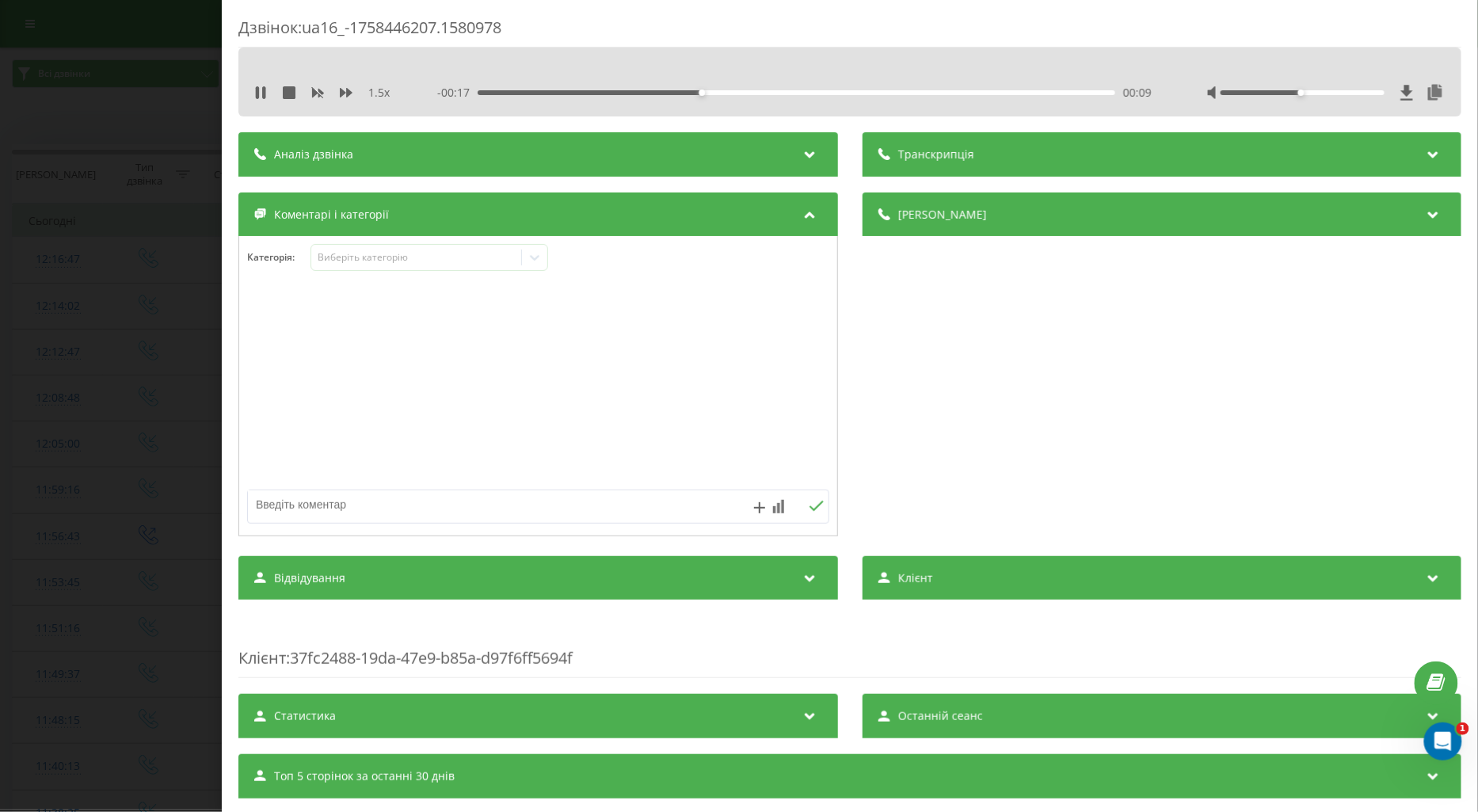
click at [271, 508] on textarea at bounding box center [481, 504] width 465 height 29
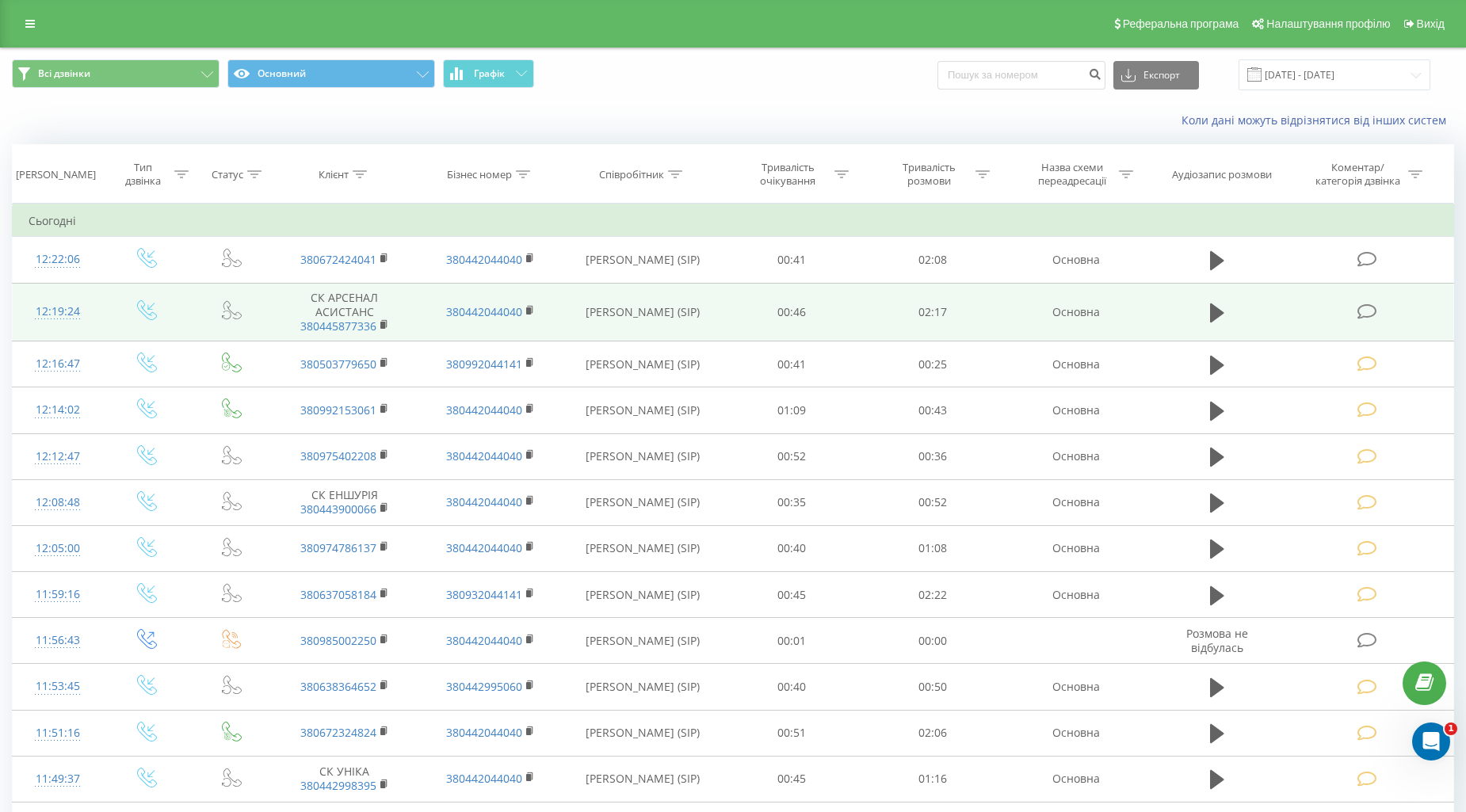
click at [1361, 316] on icon at bounding box center [1367, 312] width 20 height 17
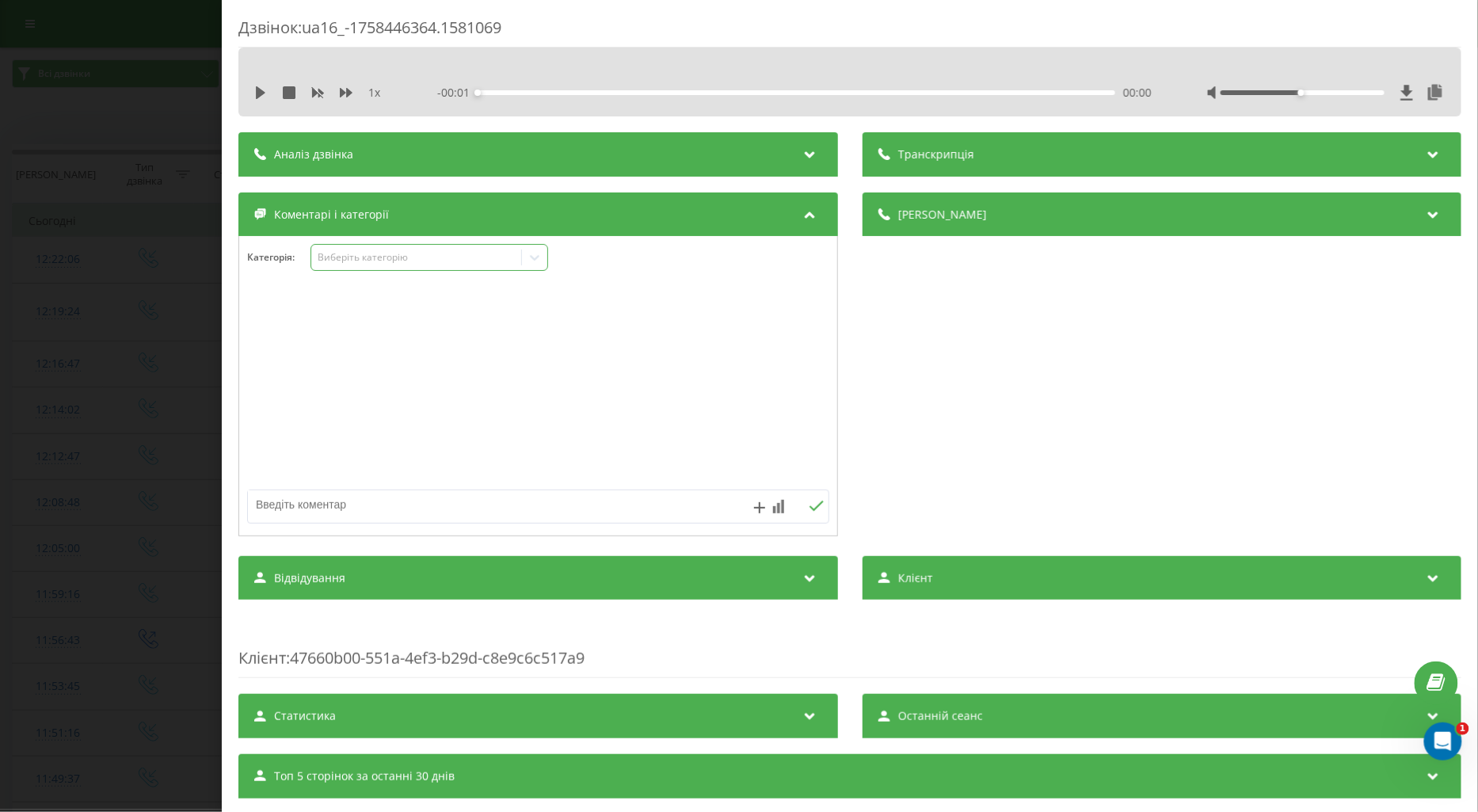
click at [351, 258] on div "Виберіть категорію" at bounding box center [416, 258] width 198 height 13
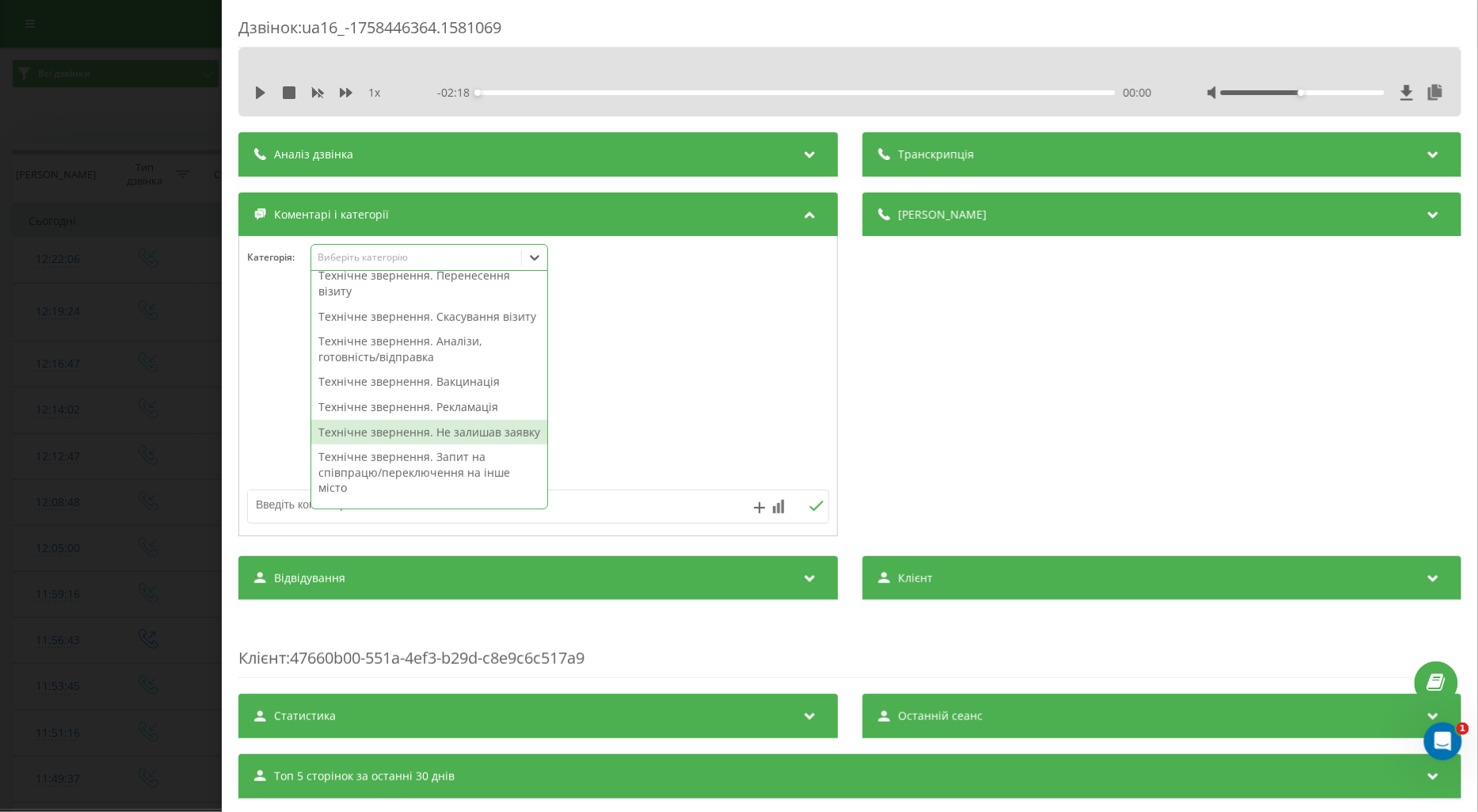
scroll to position [263, 0]
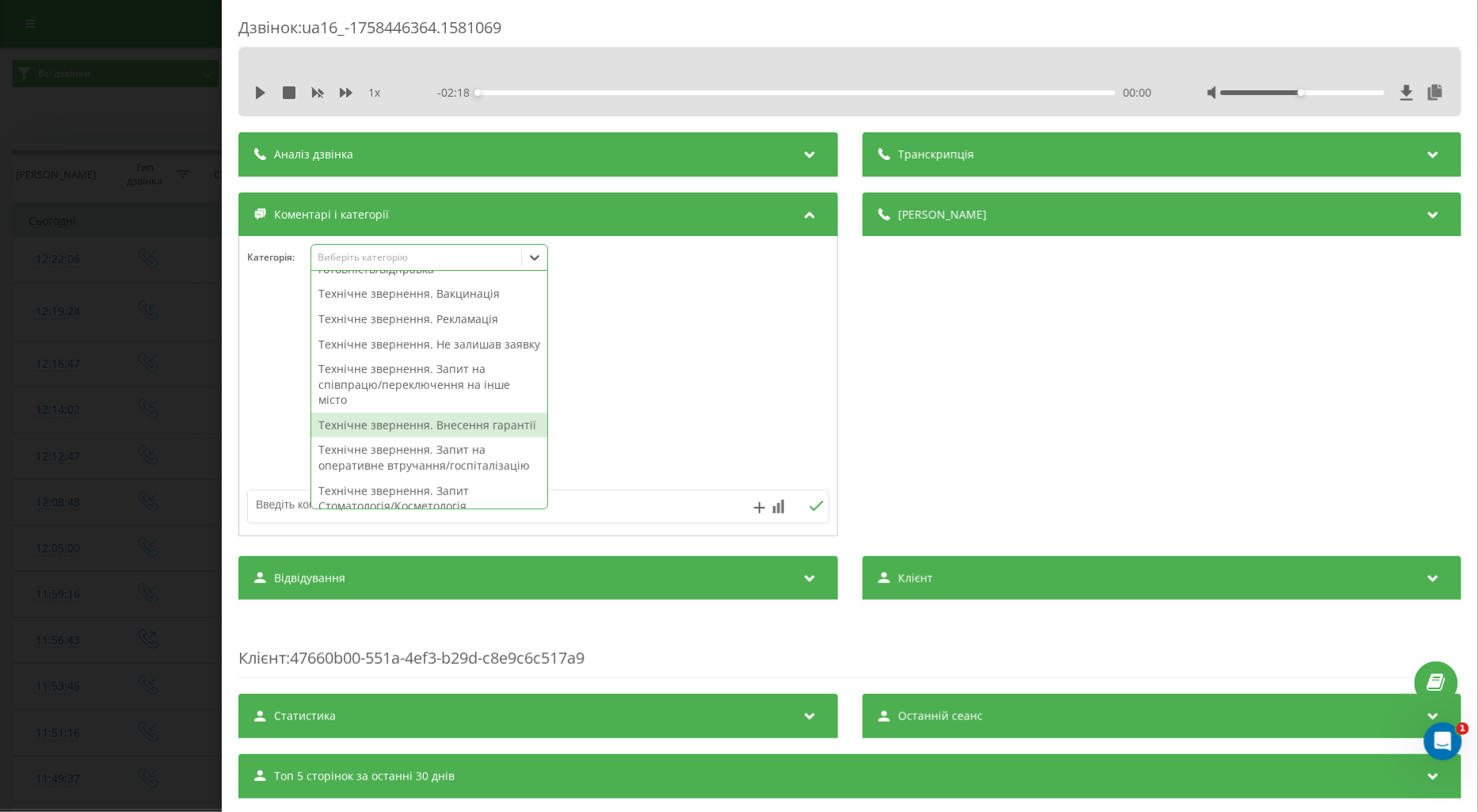
click at [401, 438] on div "Технічне звернення. Внесення гарантії" at bounding box center [429, 425] width 236 height 26
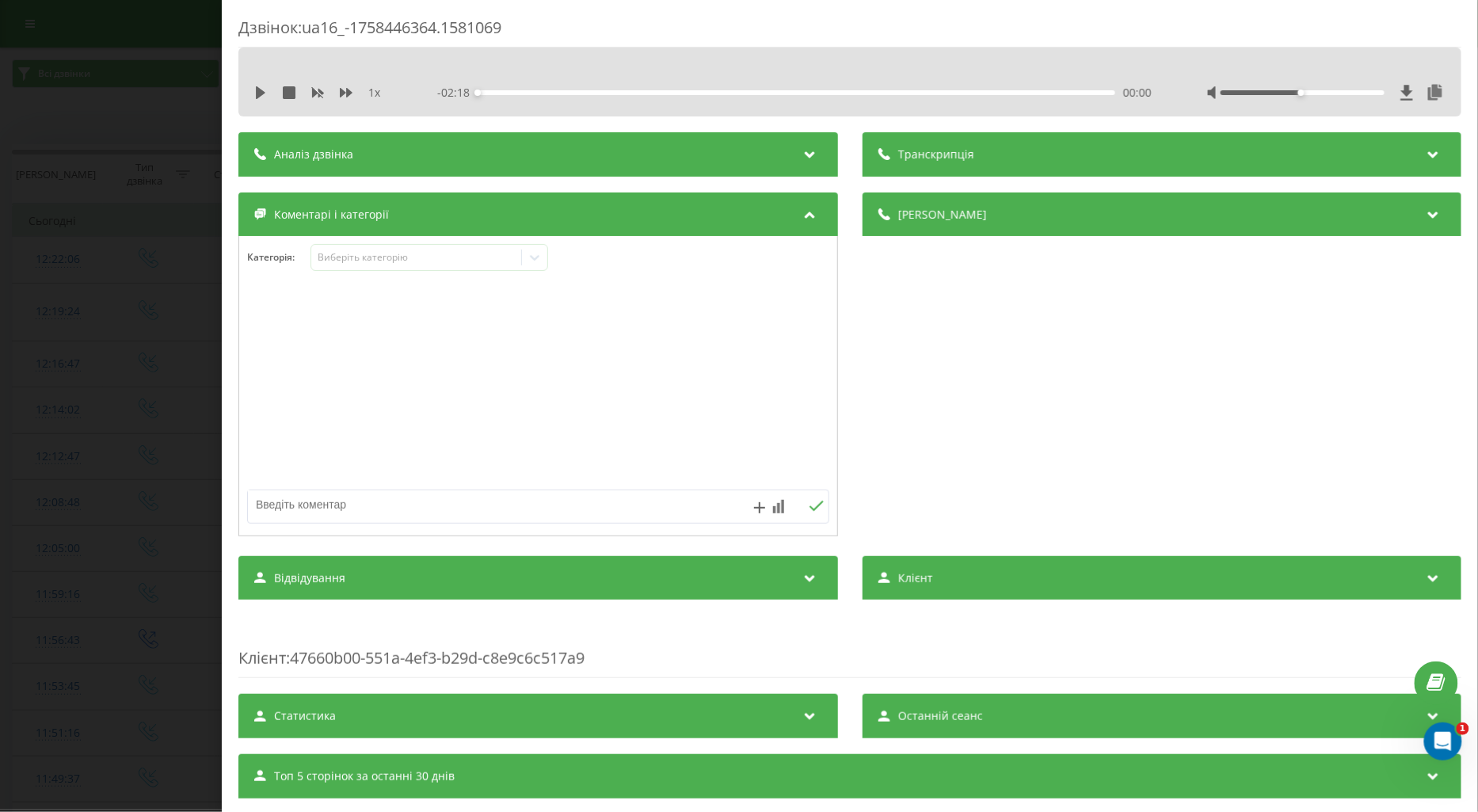
click at [264, 430] on div at bounding box center [538, 386] width 598 height 190
click at [175, 437] on div "Дзвінок : ua16_-1758446364.1581069 1 x - 02:18 00:00 00:00 Транскрипція Для AI-…" at bounding box center [739, 406] width 1478 height 812
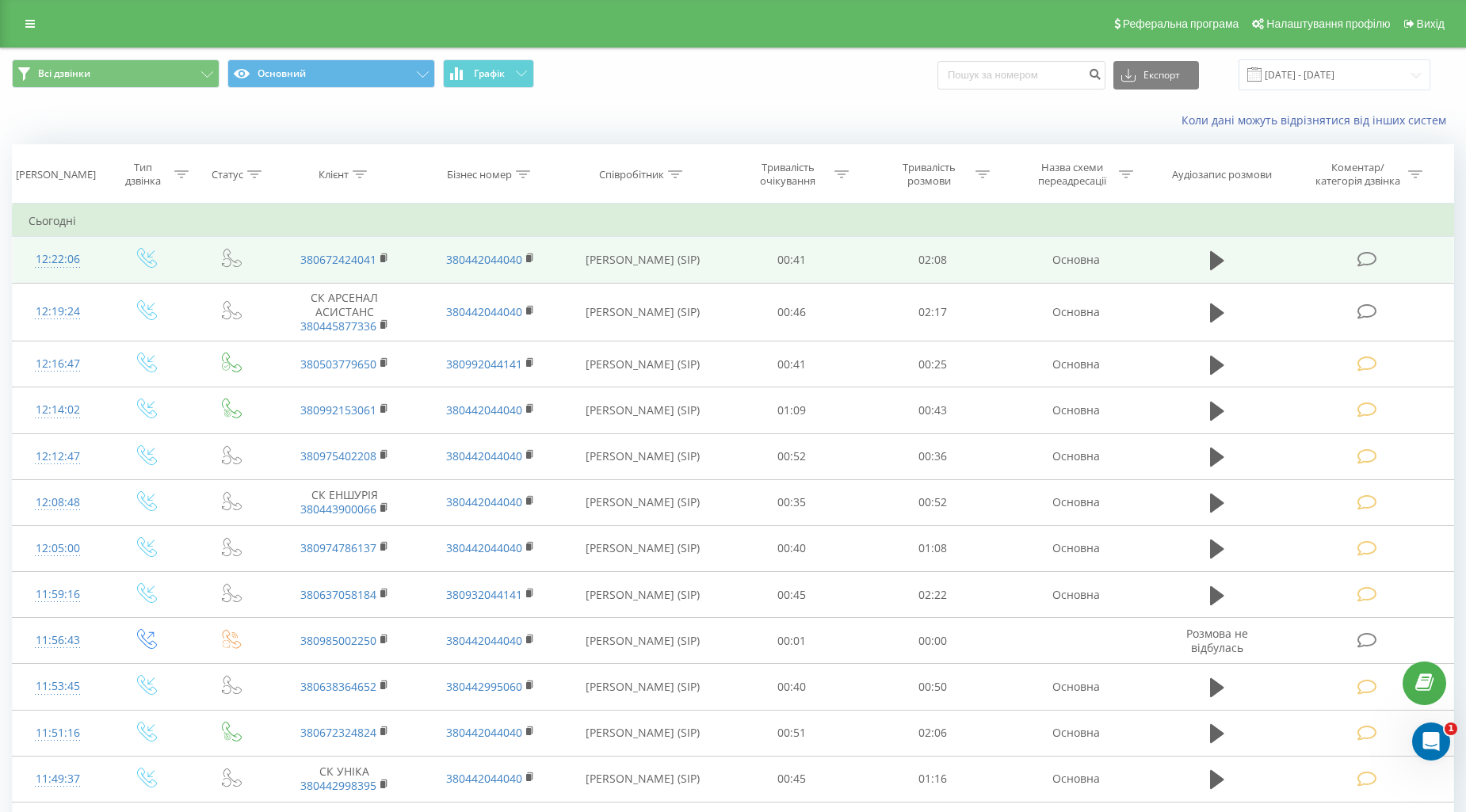
click at [1367, 262] on icon at bounding box center [1367, 259] width 20 height 17
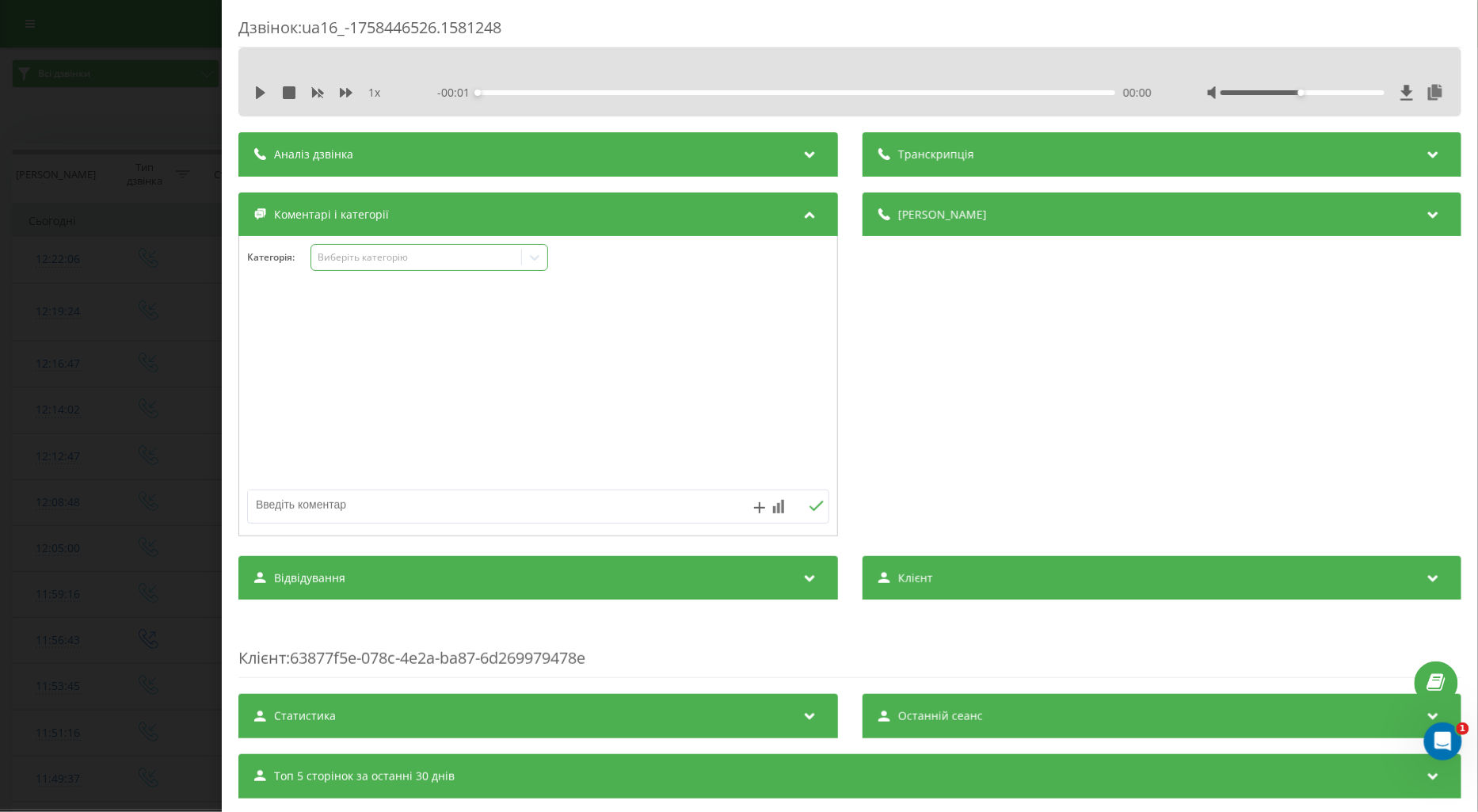
click at [383, 255] on div "Виберіть категорію" at bounding box center [416, 258] width 198 height 13
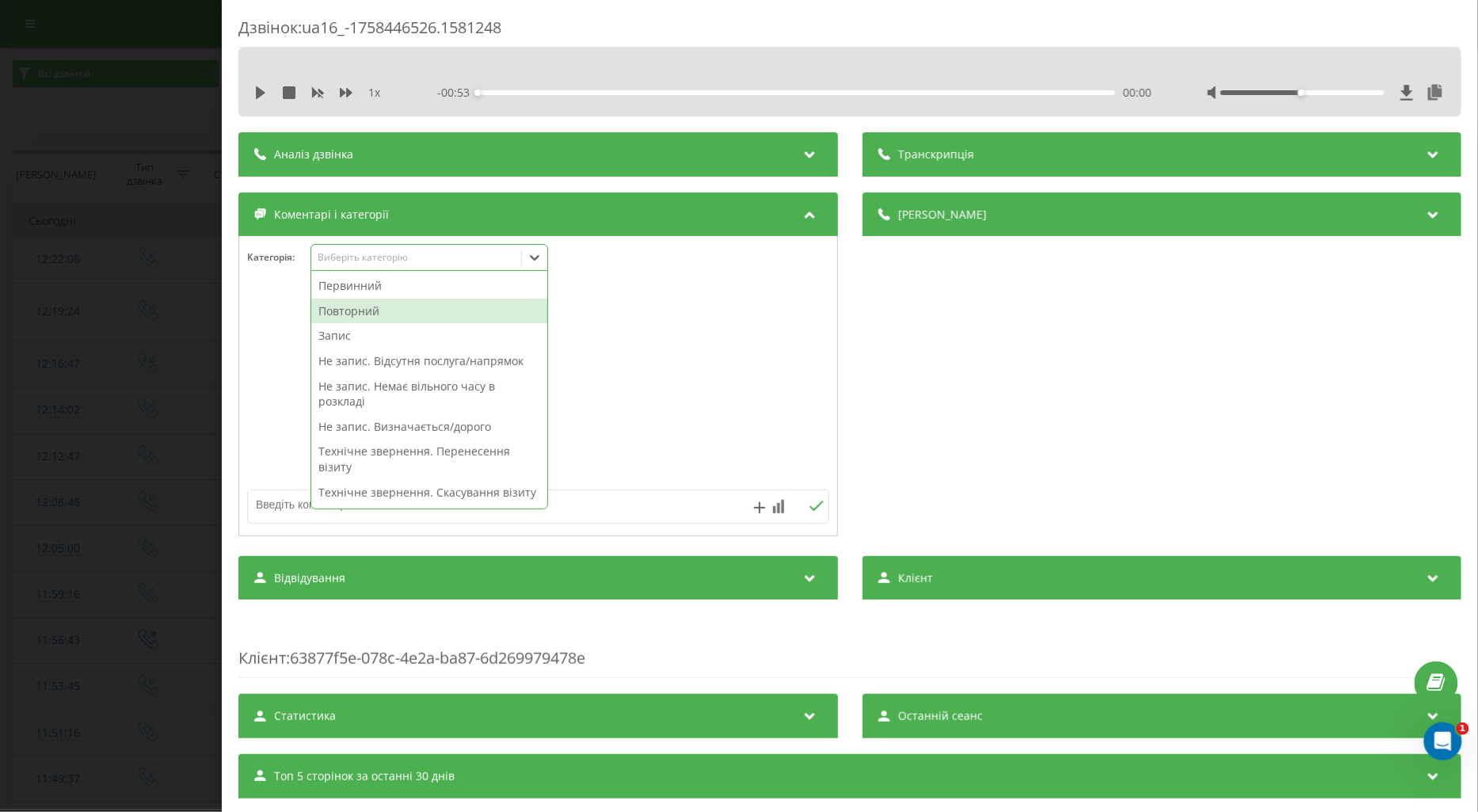
click at [361, 314] on div "Повторний" at bounding box center [429, 312] width 236 height 26
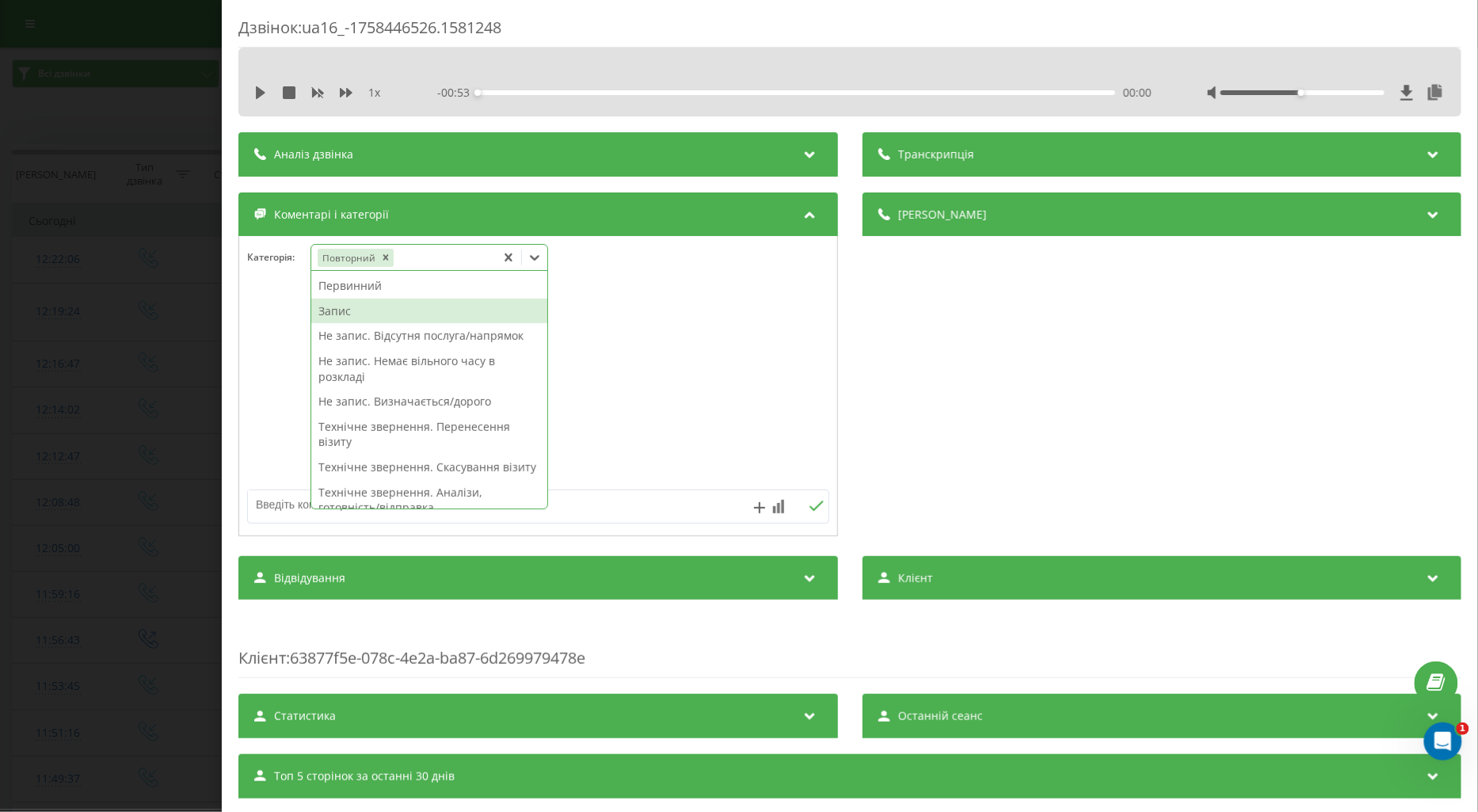
click at [329, 312] on div "Запис" at bounding box center [429, 312] width 236 height 26
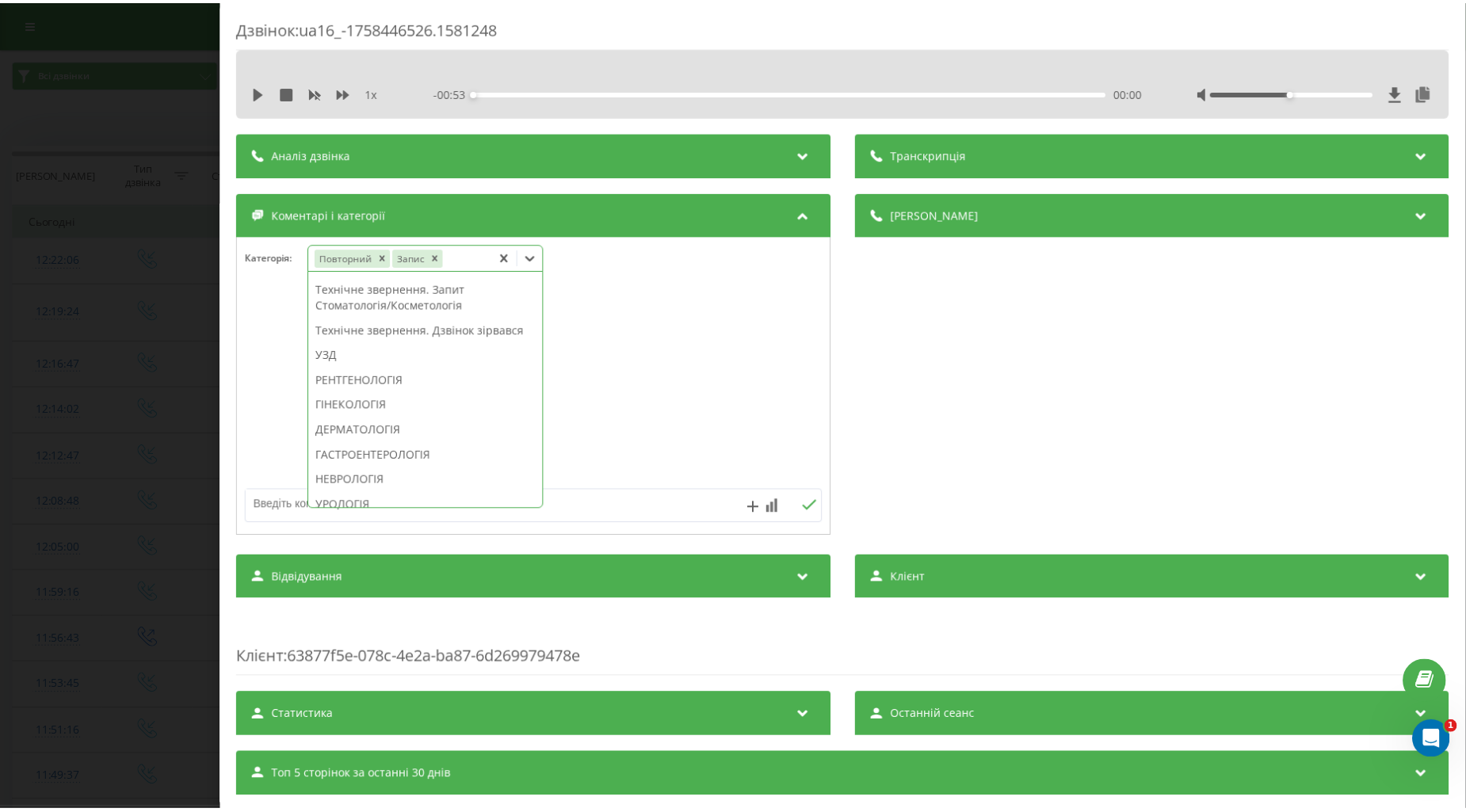
scroll to position [503, 0]
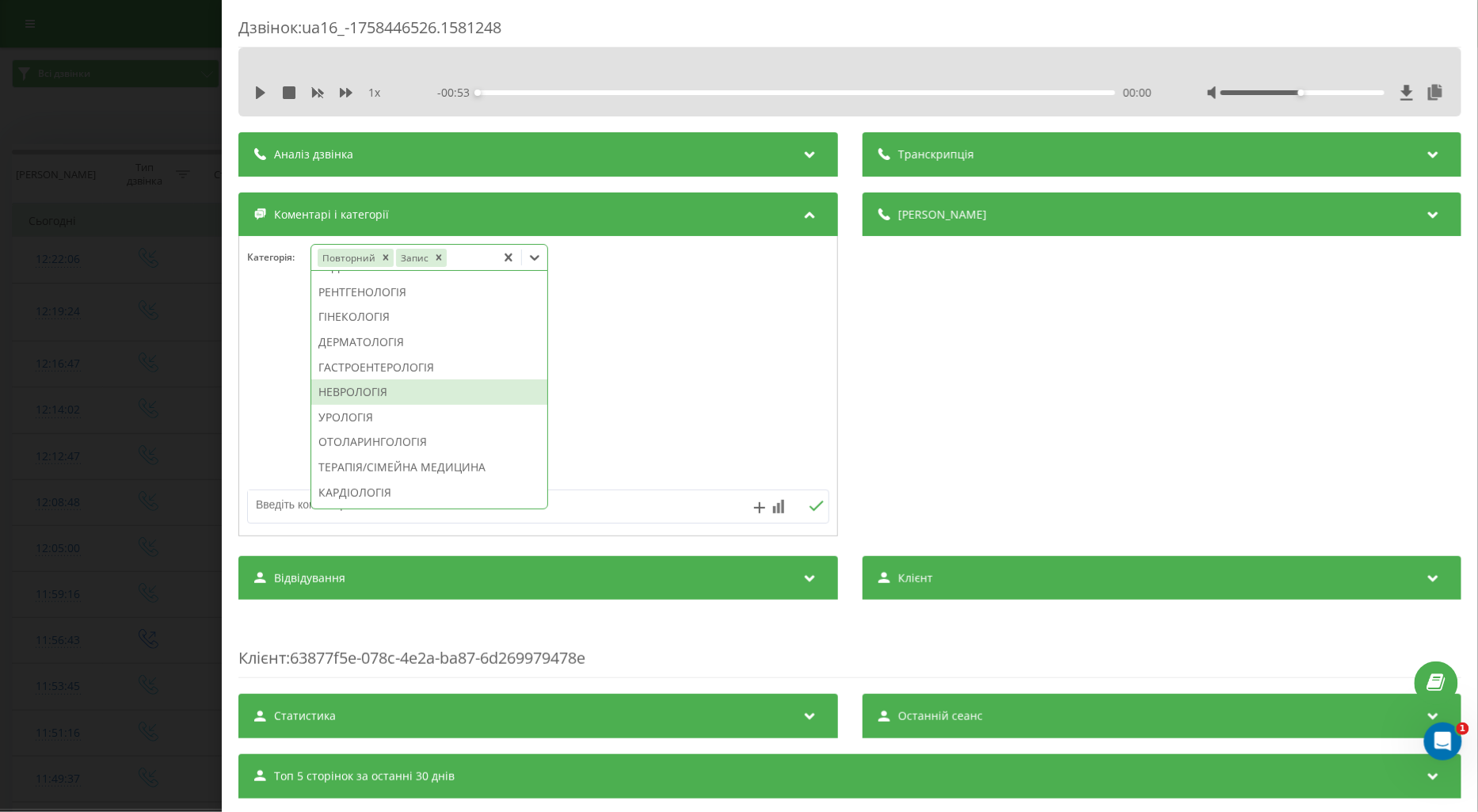
click at [382, 404] on div "НЕВРОЛОГІЯ" at bounding box center [429, 392] width 236 height 26
click at [267, 408] on div at bounding box center [538, 386] width 598 height 190
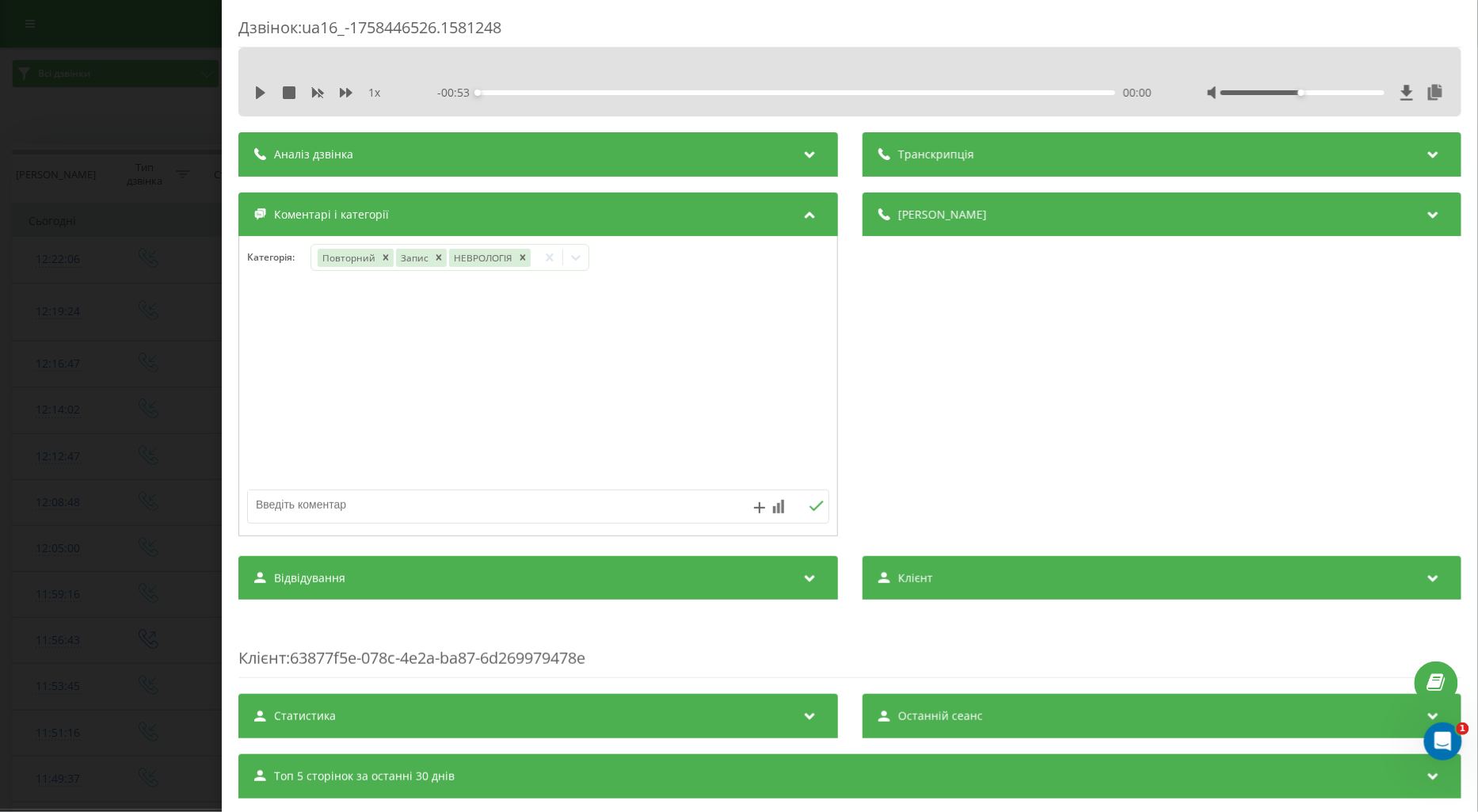
click at [133, 453] on div "Дзвінок : ua16_-1758446526.1581248 1 x - 00:53 00:00 00:00 Транскрипція Для AI-…" at bounding box center [739, 406] width 1478 height 812
